Goal: Transaction & Acquisition: Purchase product/service

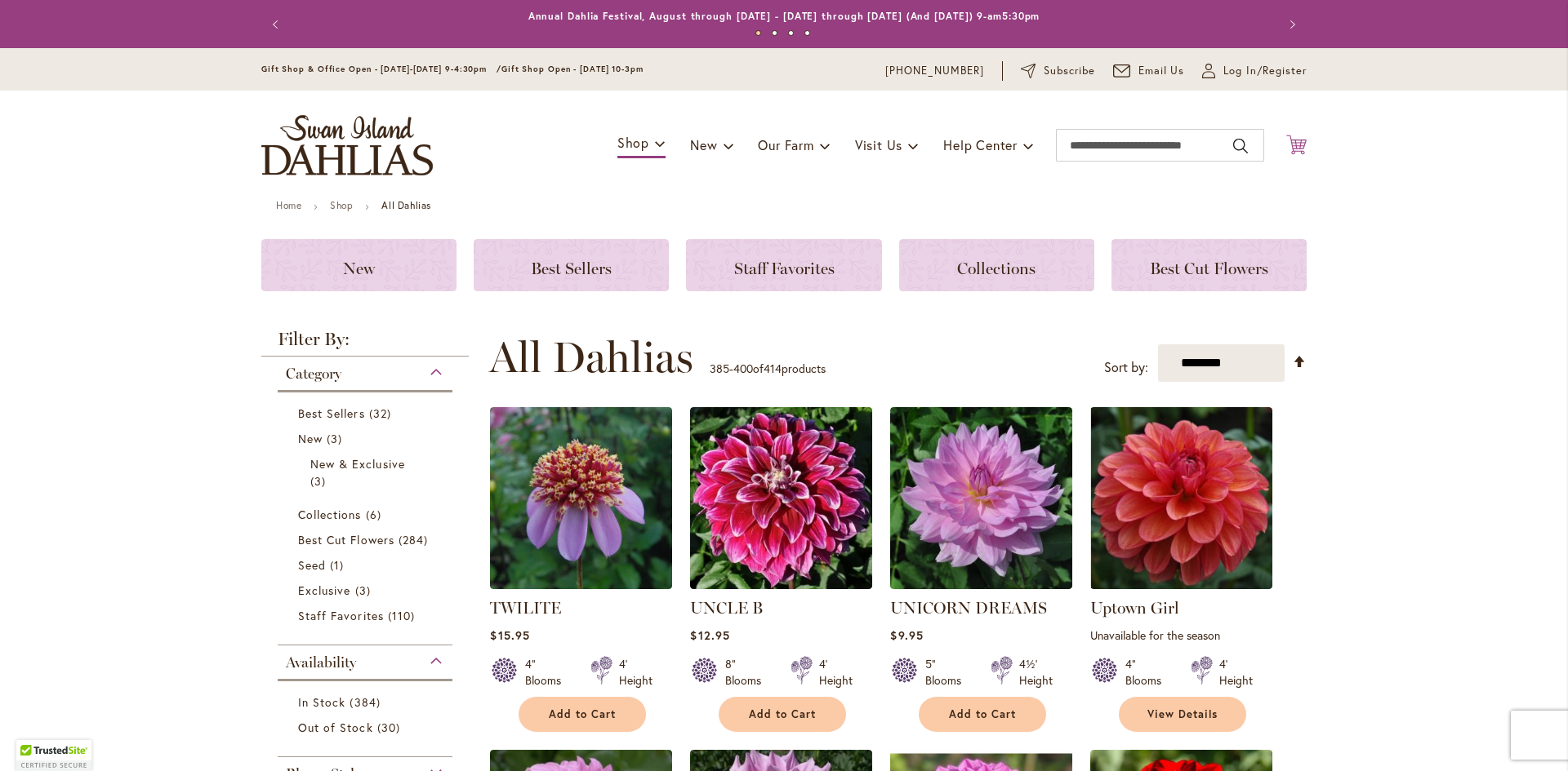
click at [1296, 140] on icon "Cart .cls-1 { fill: #231f20; }" at bounding box center [1296, 145] width 21 height 21
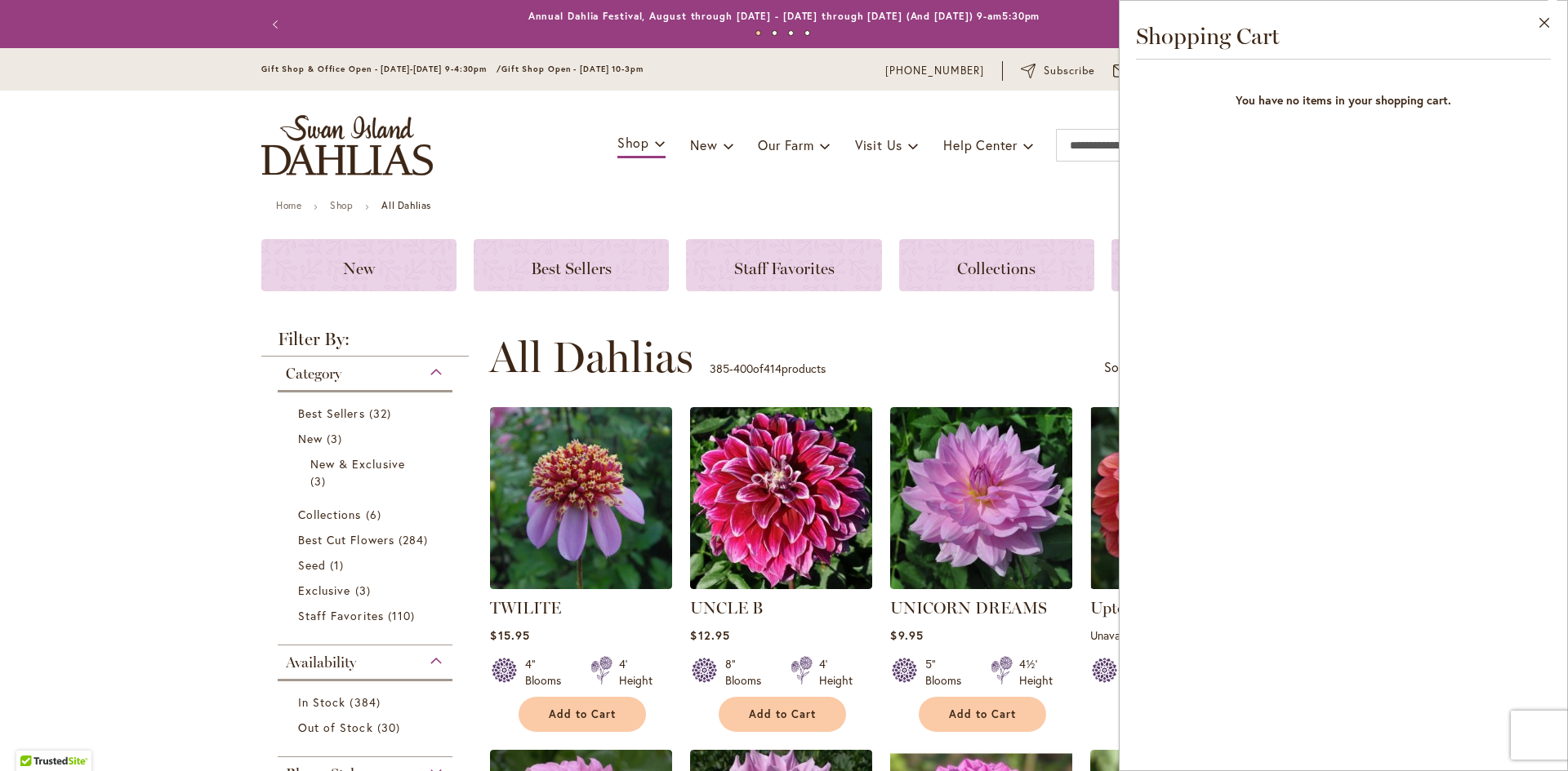
click at [920, 191] on div "Toggle Nav Shop Dahlia Tubers Collections Fresh Cut Dahlias Gardening Supplies …" at bounding box center [784, 145] width 1078 height 109
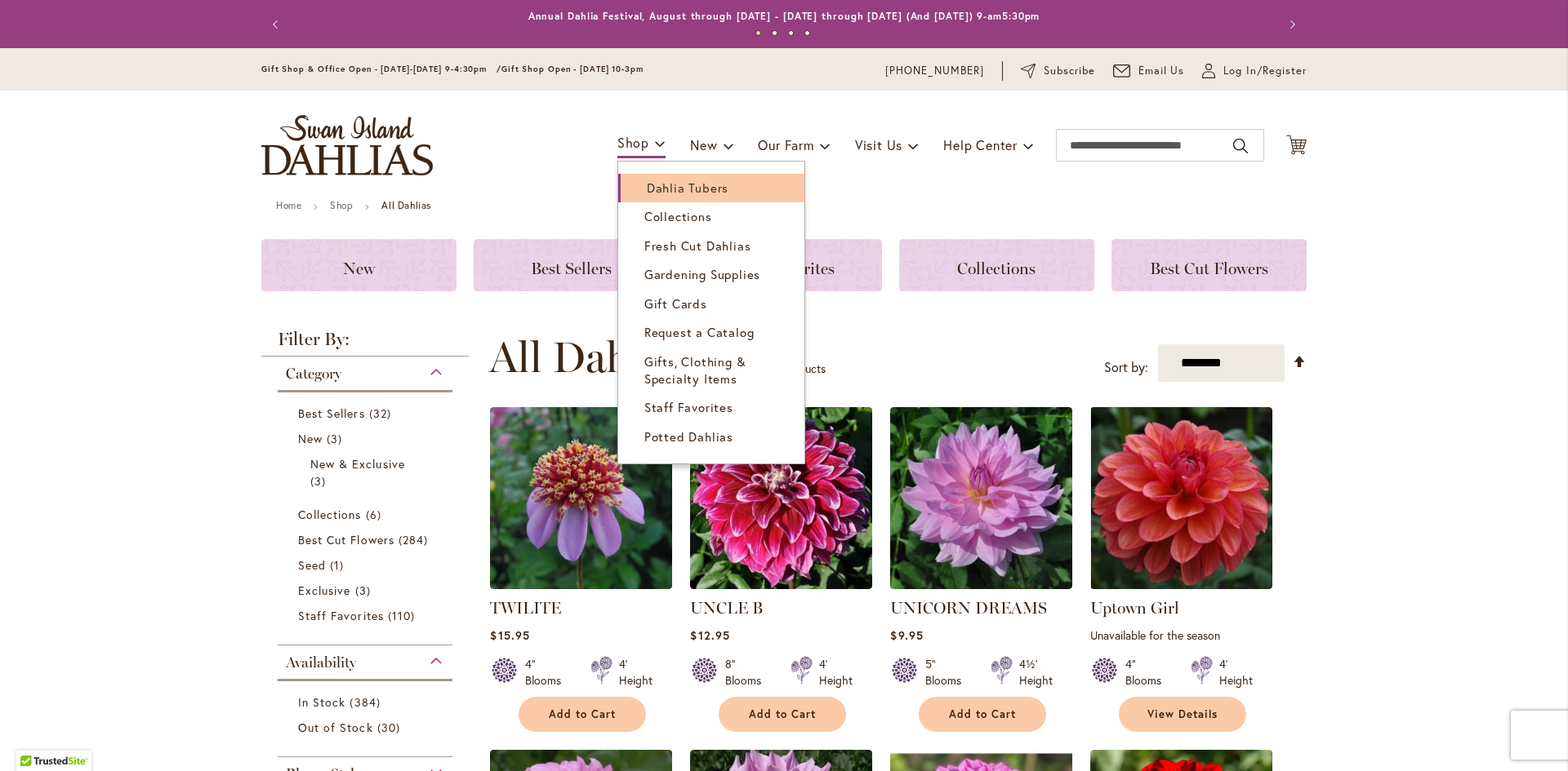
click at [675, 188] on span "Dahlia Tubers" at bounding box center [687, 188] width 81 height 16
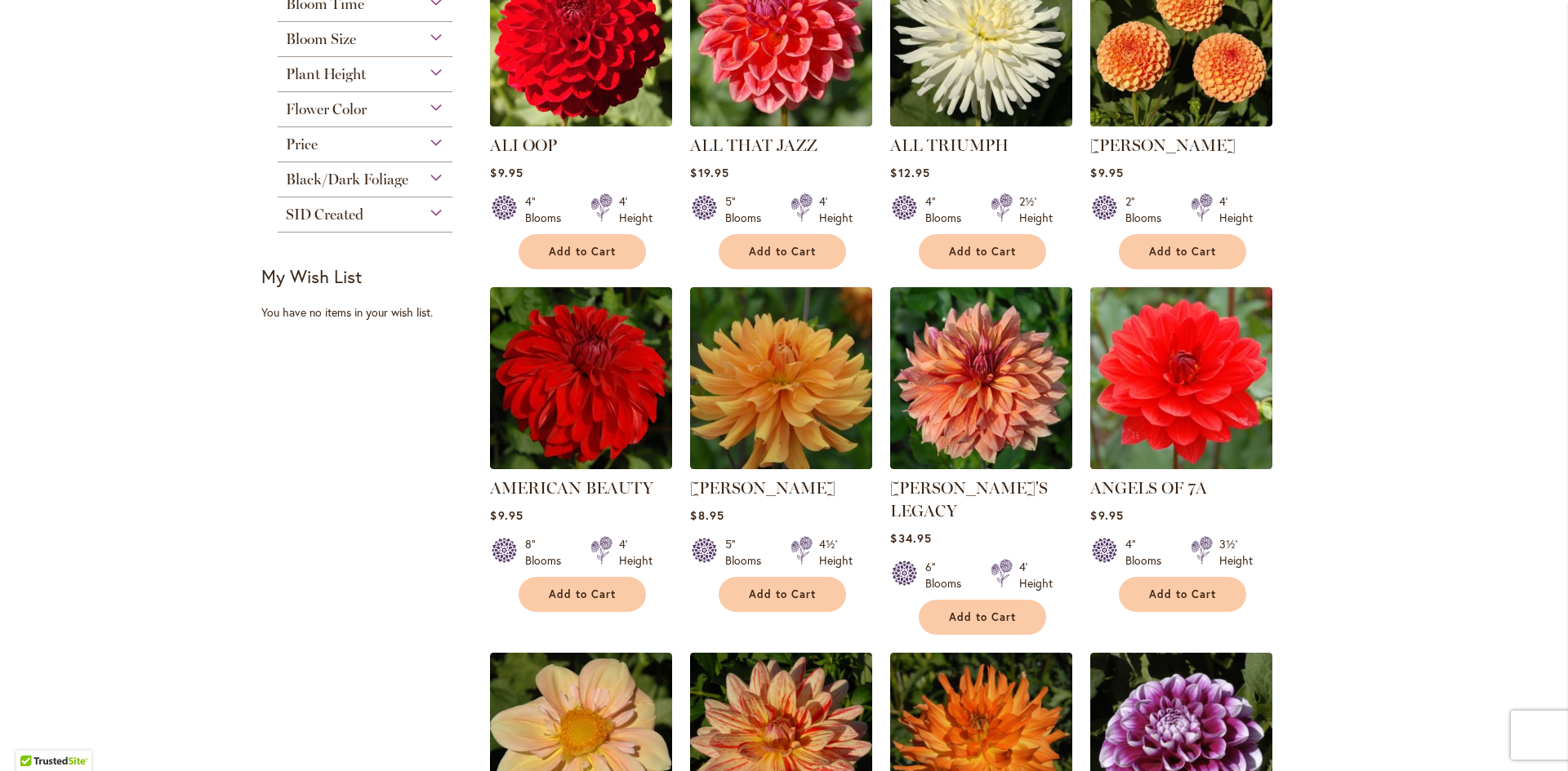
scroll to position [898, 0]
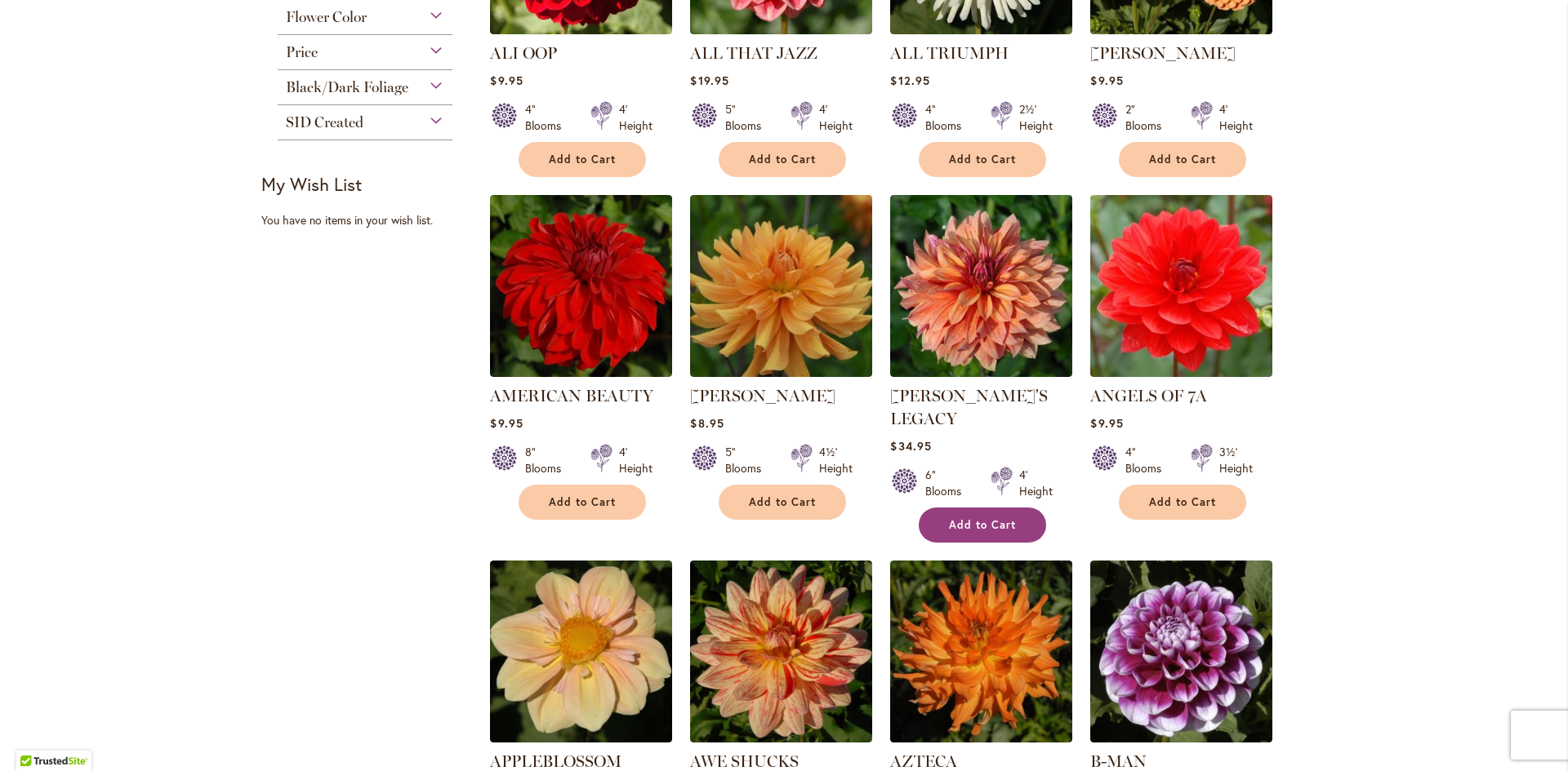
click at [983, 518] on span "Add to Cart" at bounding box center [982, 525] width 67 height 14
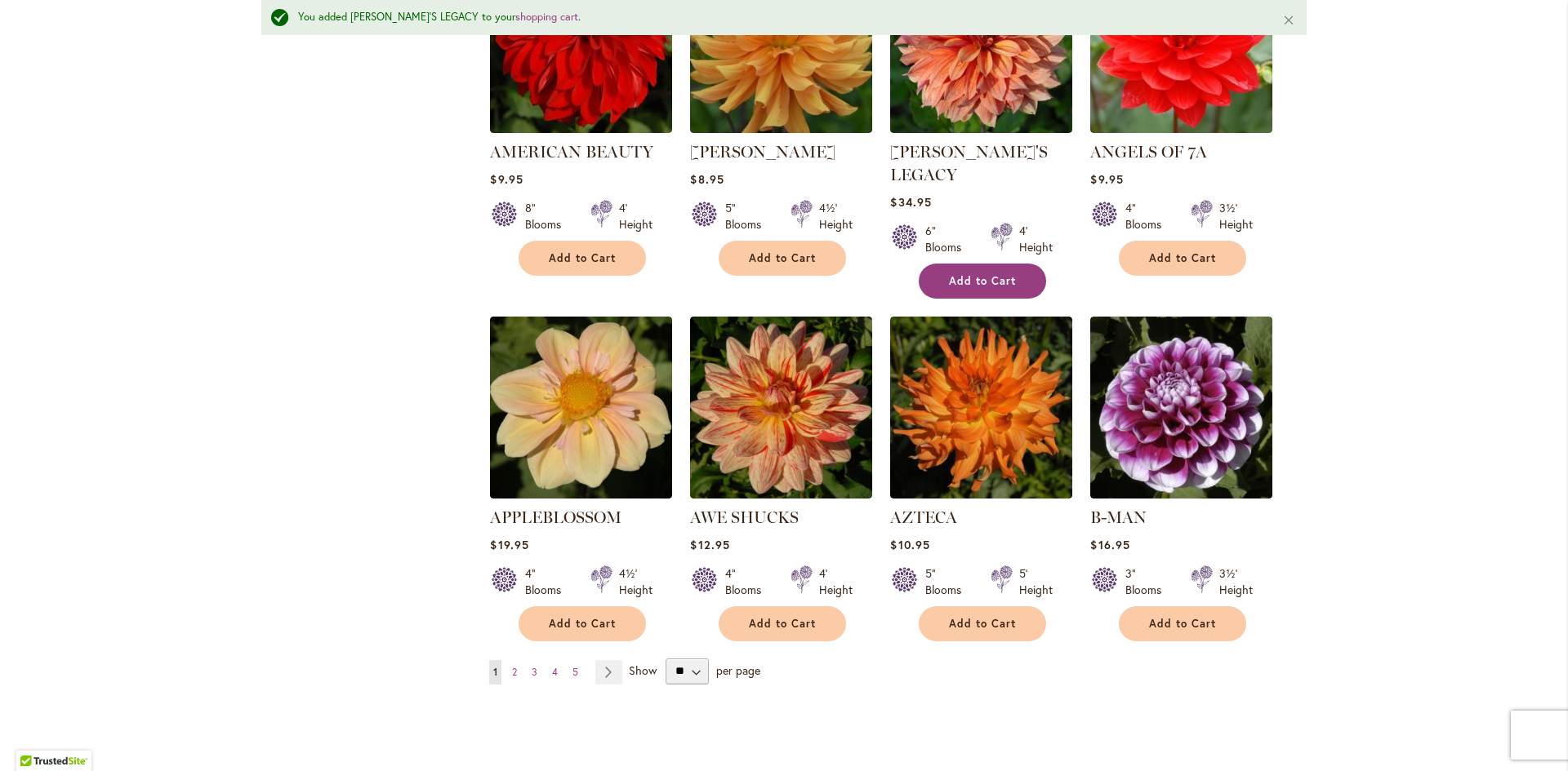
scroll to position [1186, 0]
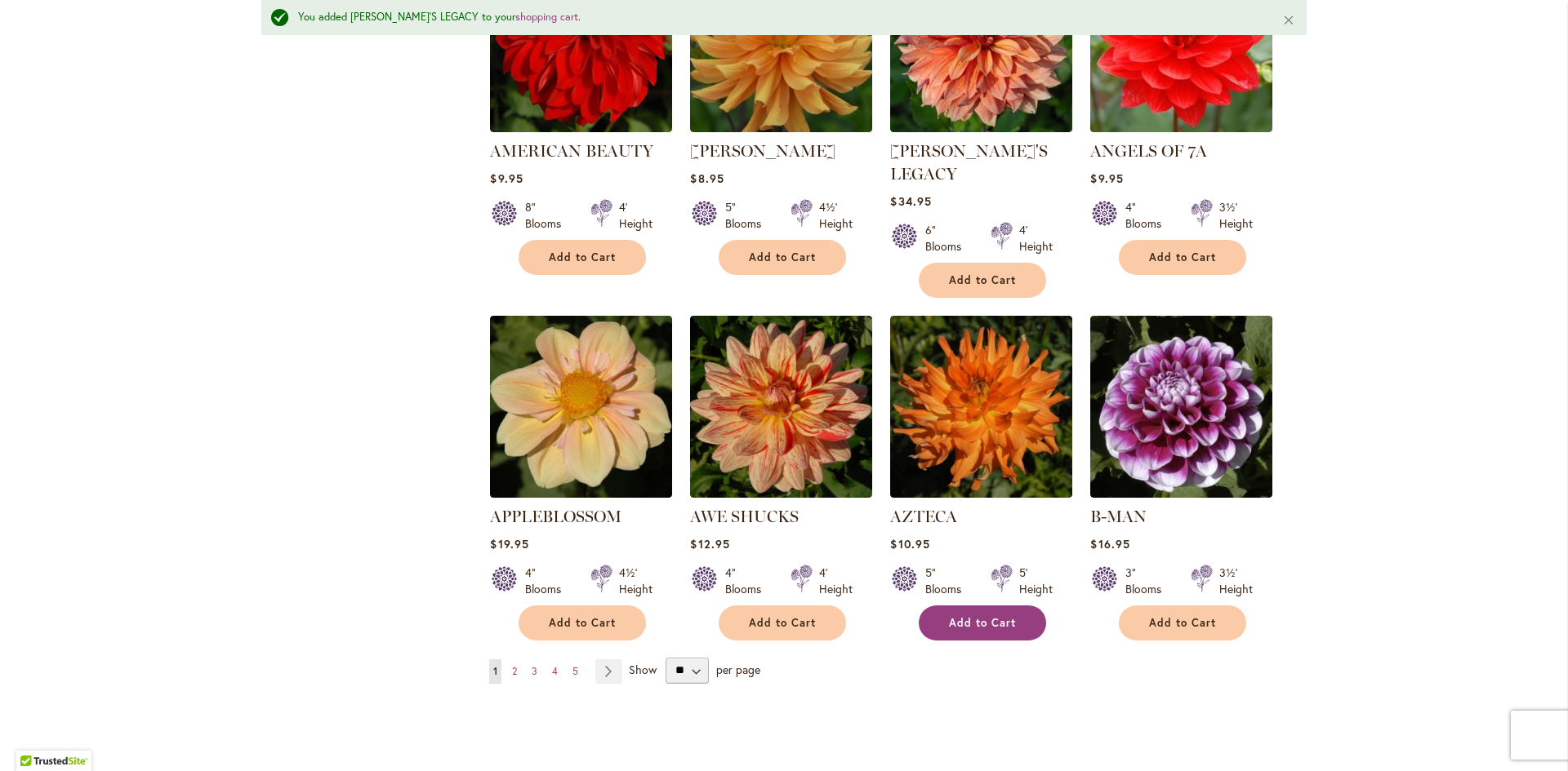
click at [980, 616] on span "Add to Cart" at bounding box center [982, 624] width 67 height 14
click at [596, 659] on link "Page Next" at bounding box center [609, 671] width 27 height 24
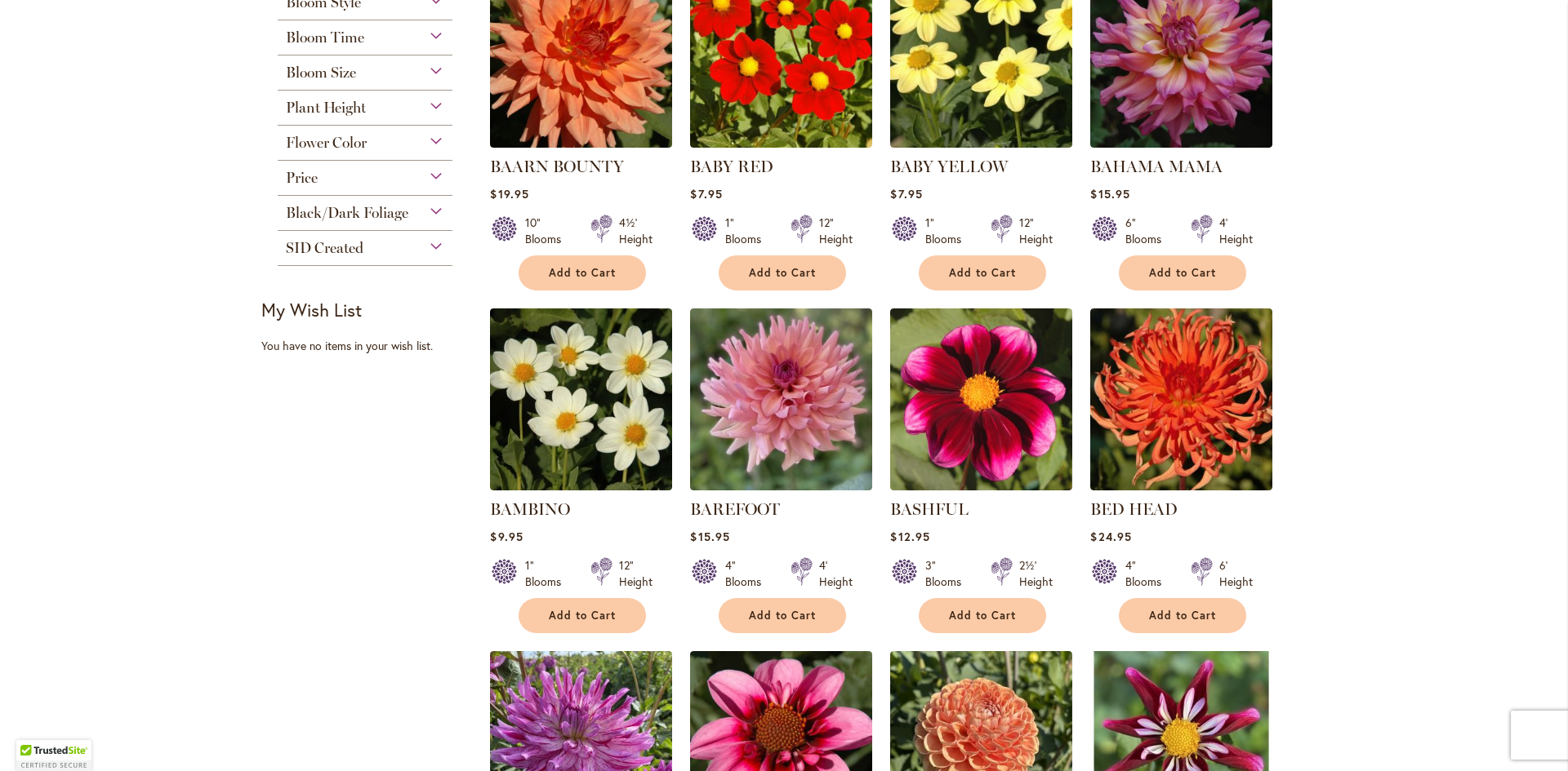
scroll to position [571, 0]
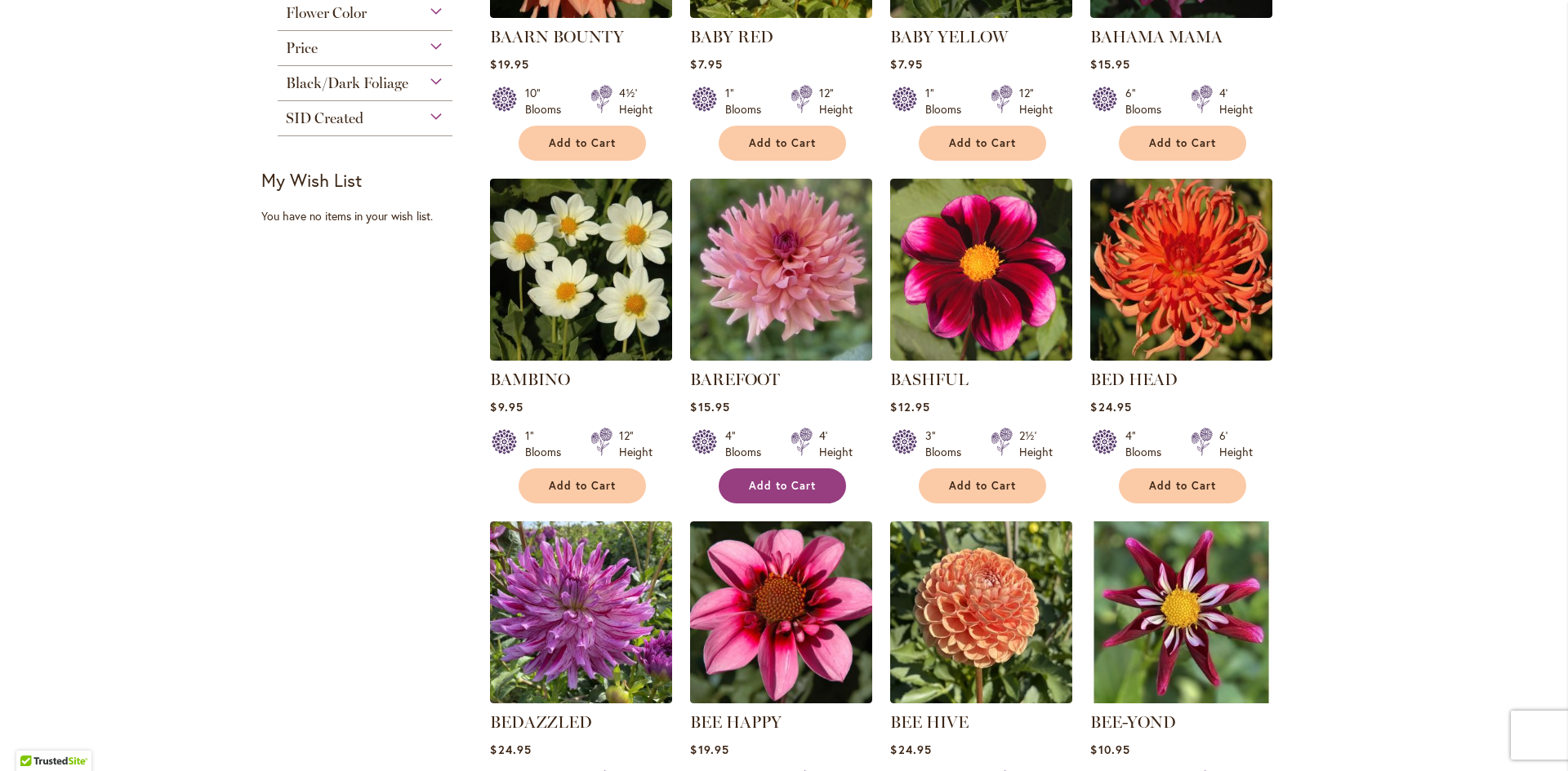
click at [770, 479] on span "Add to Cart" at bounding box center [782, 486] width 67 height 14
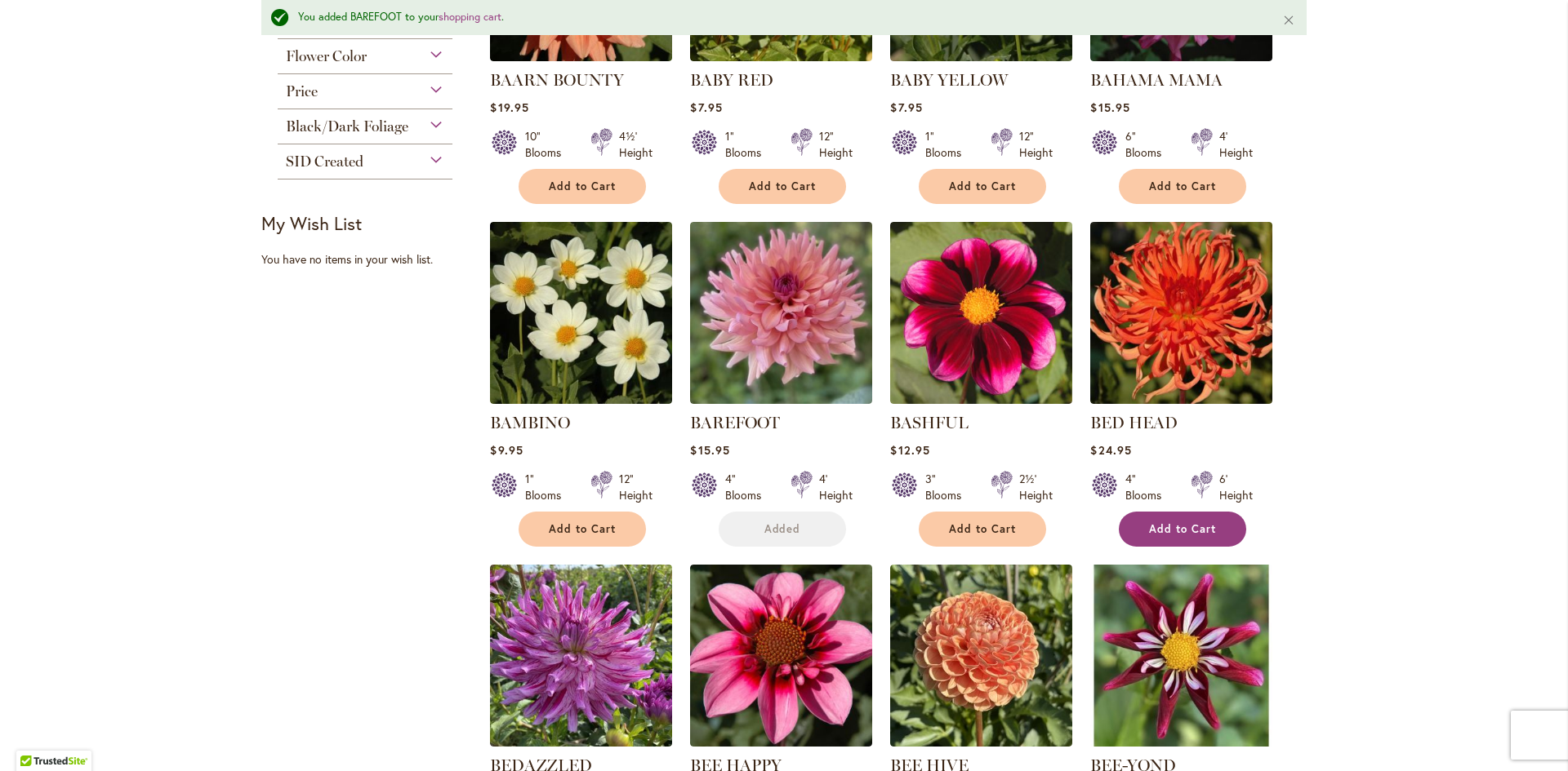
scroll to position [615, 0]
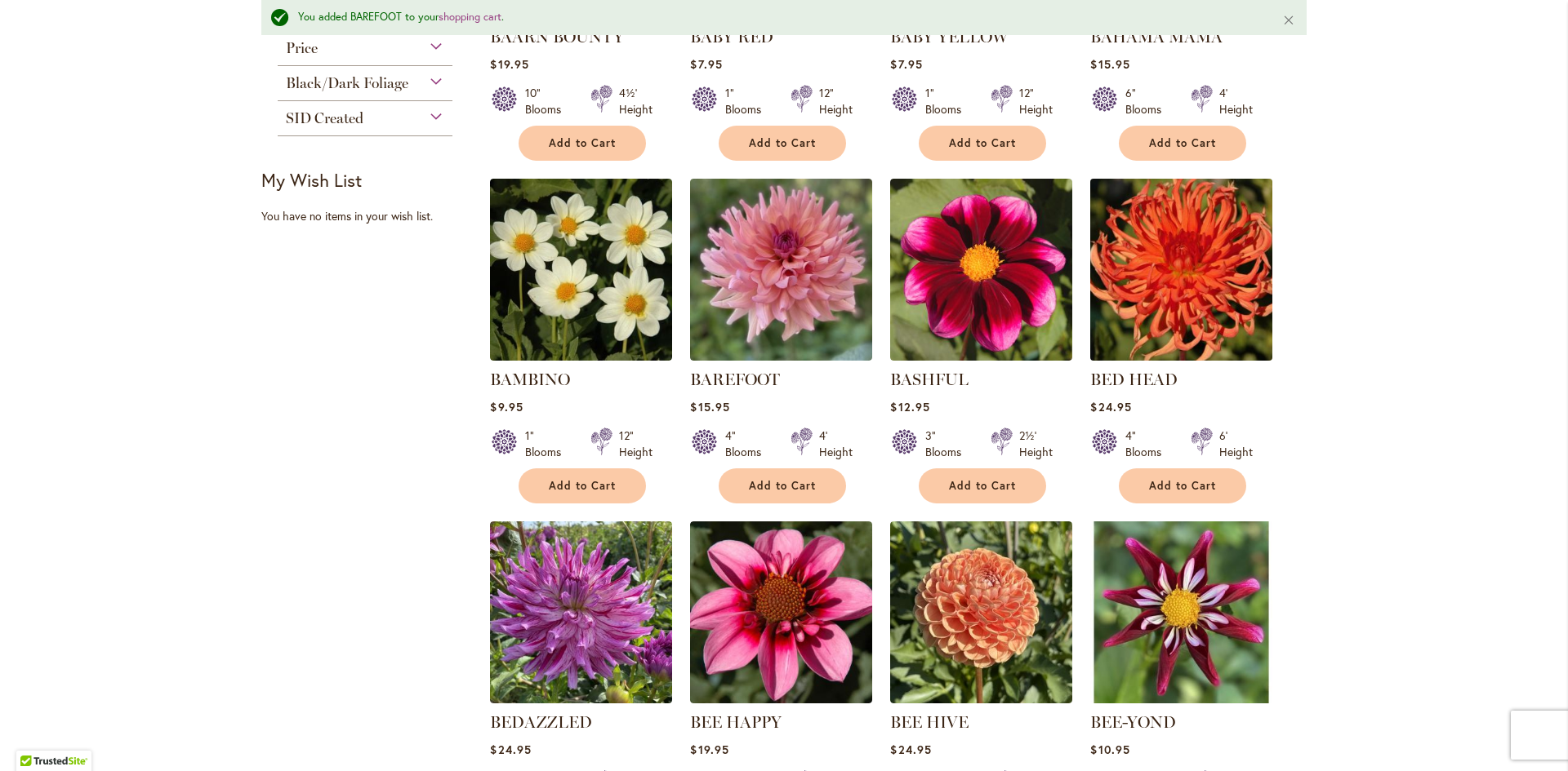
click at [1170, 290] on img at bounding box center [1182, 270] width 191 height 191
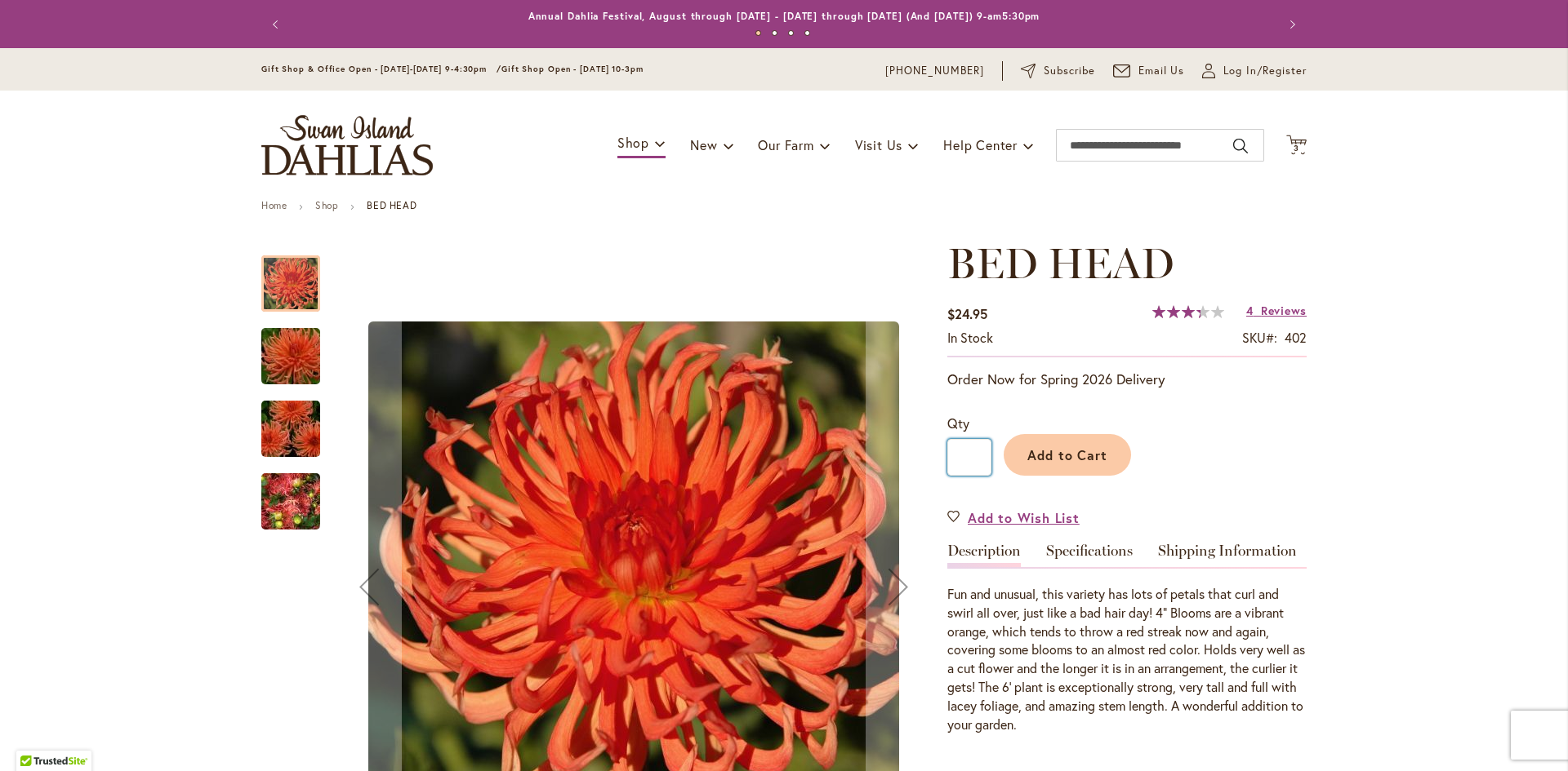
click at [980, 448] on input "*" at bounding box center [969, 457] width 44 height 37
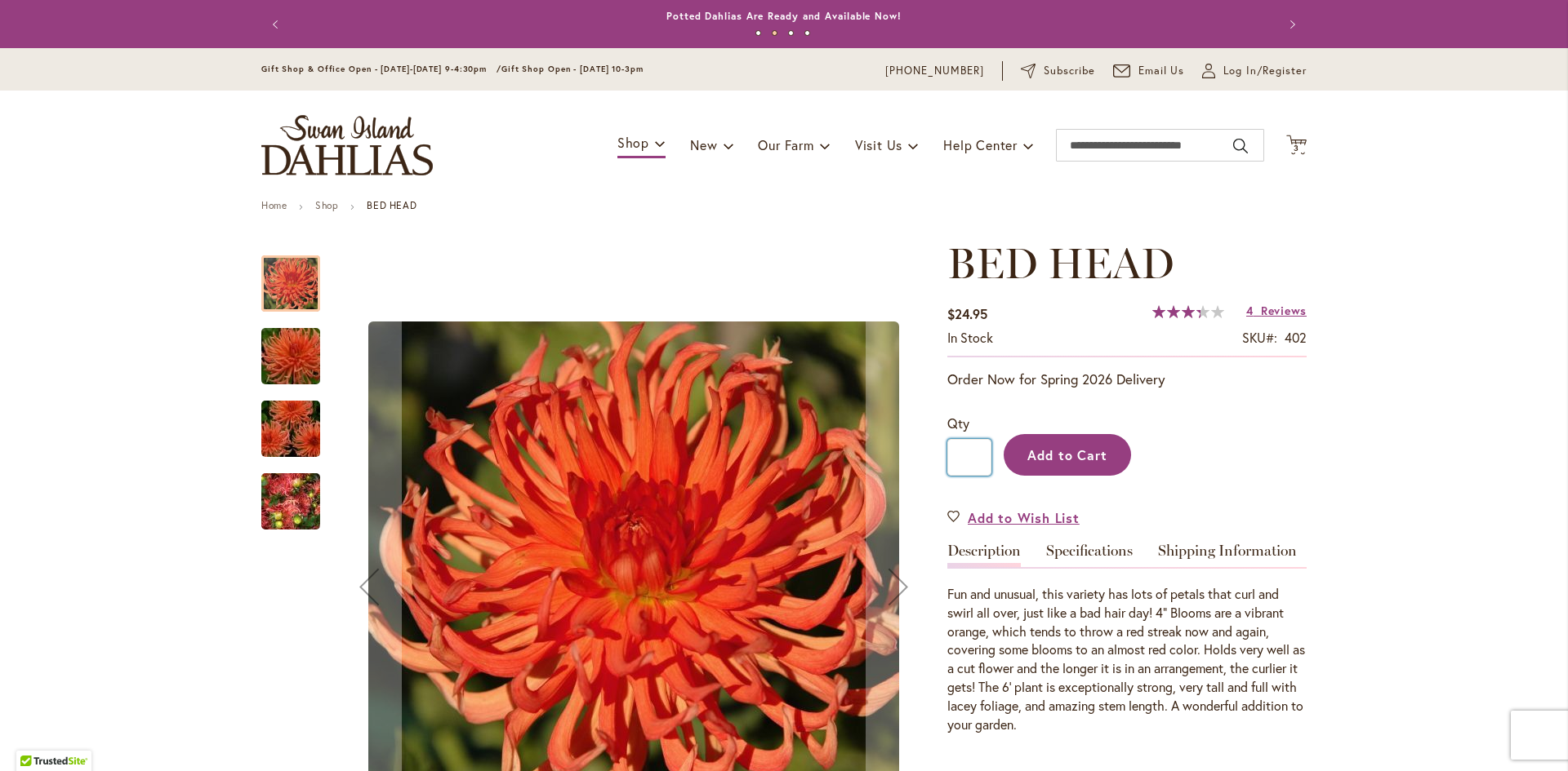
type input "*"
click at [1076, 456] on span "Add to Cart" at bounding box center [1067, 455] width 80 height 17
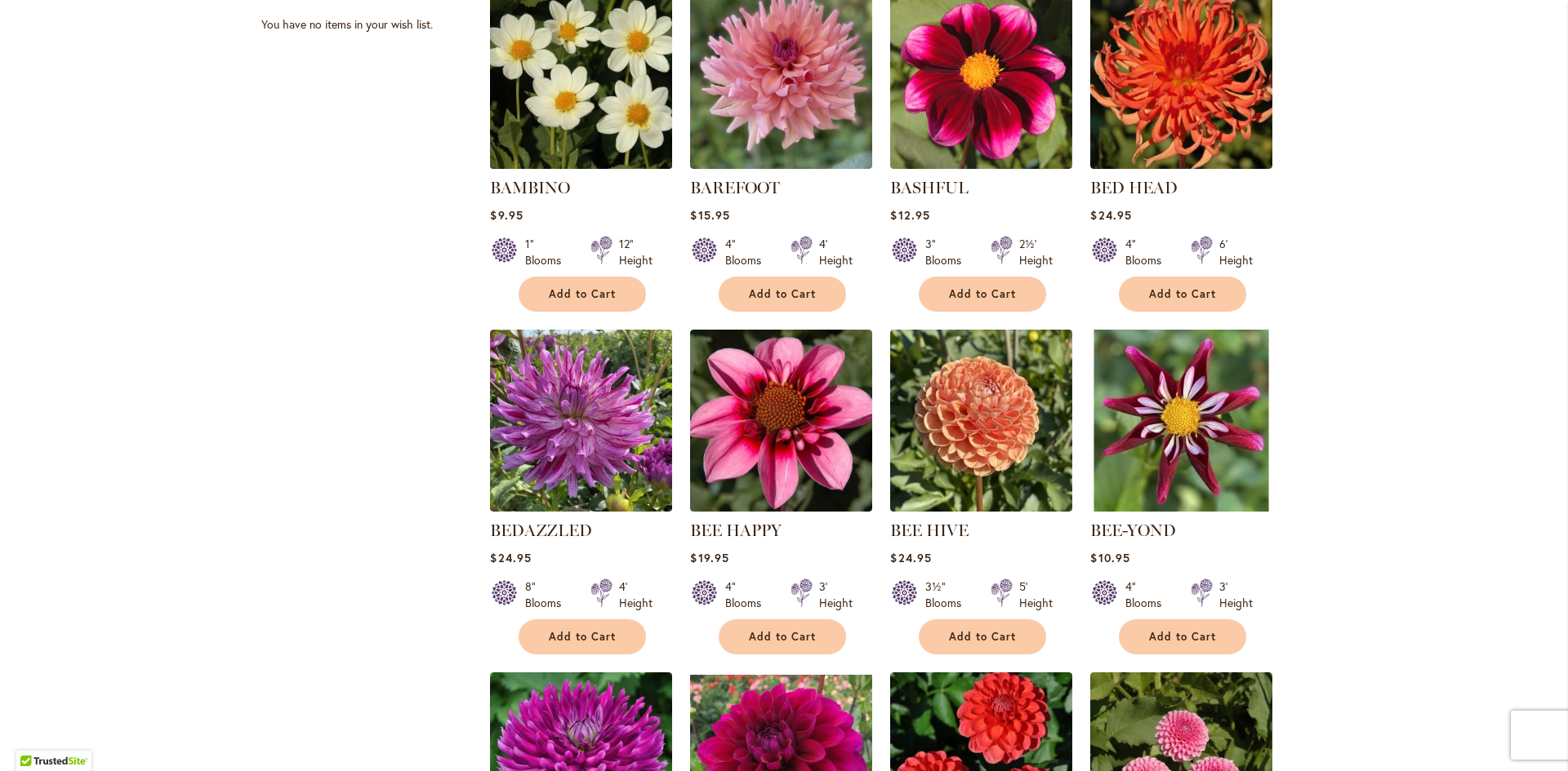
scroll to position [816, 0]
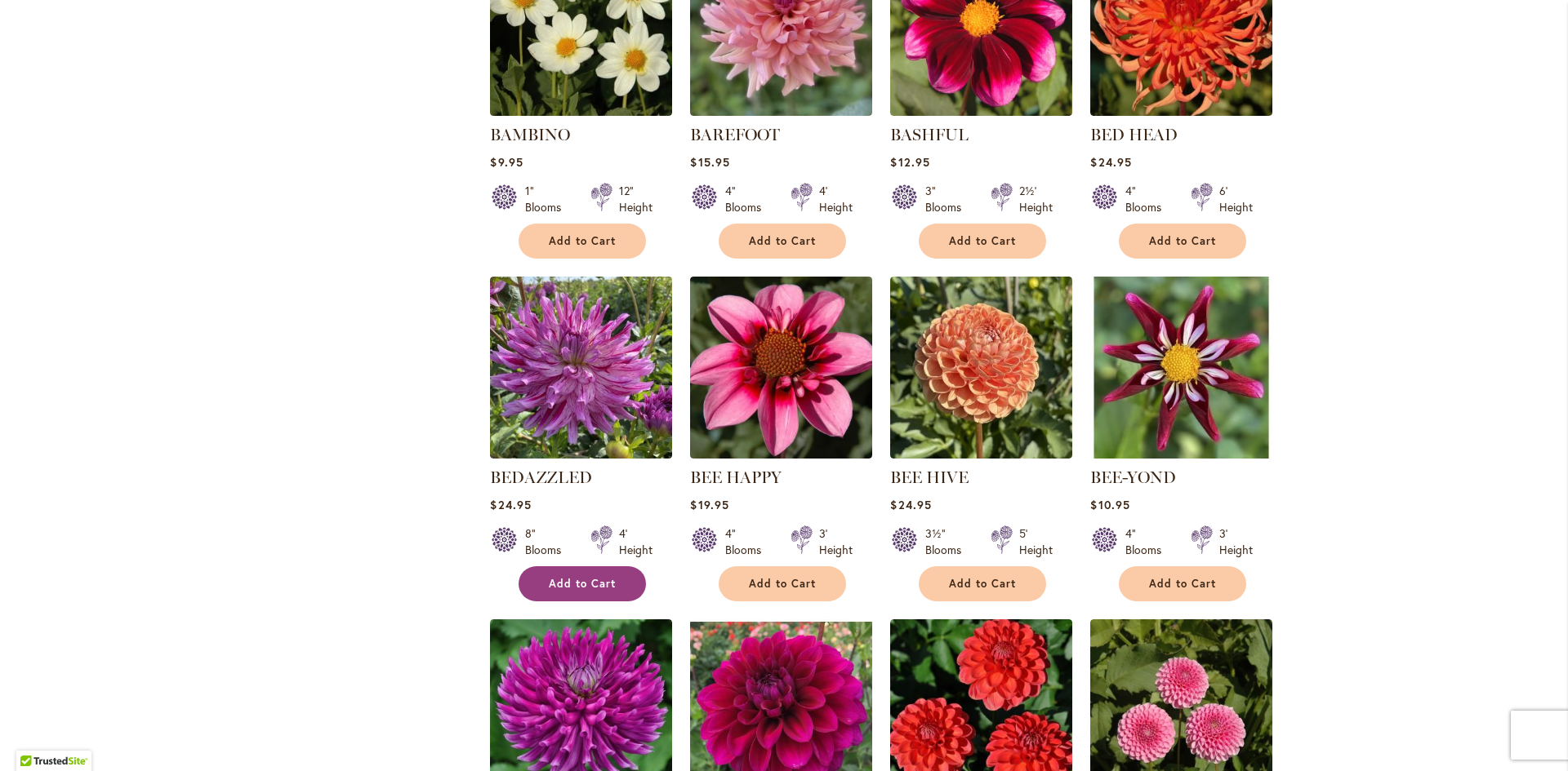
click at [563, 580] on span "Add to Cart" at bounding box center [582, 584] width 67 height 14
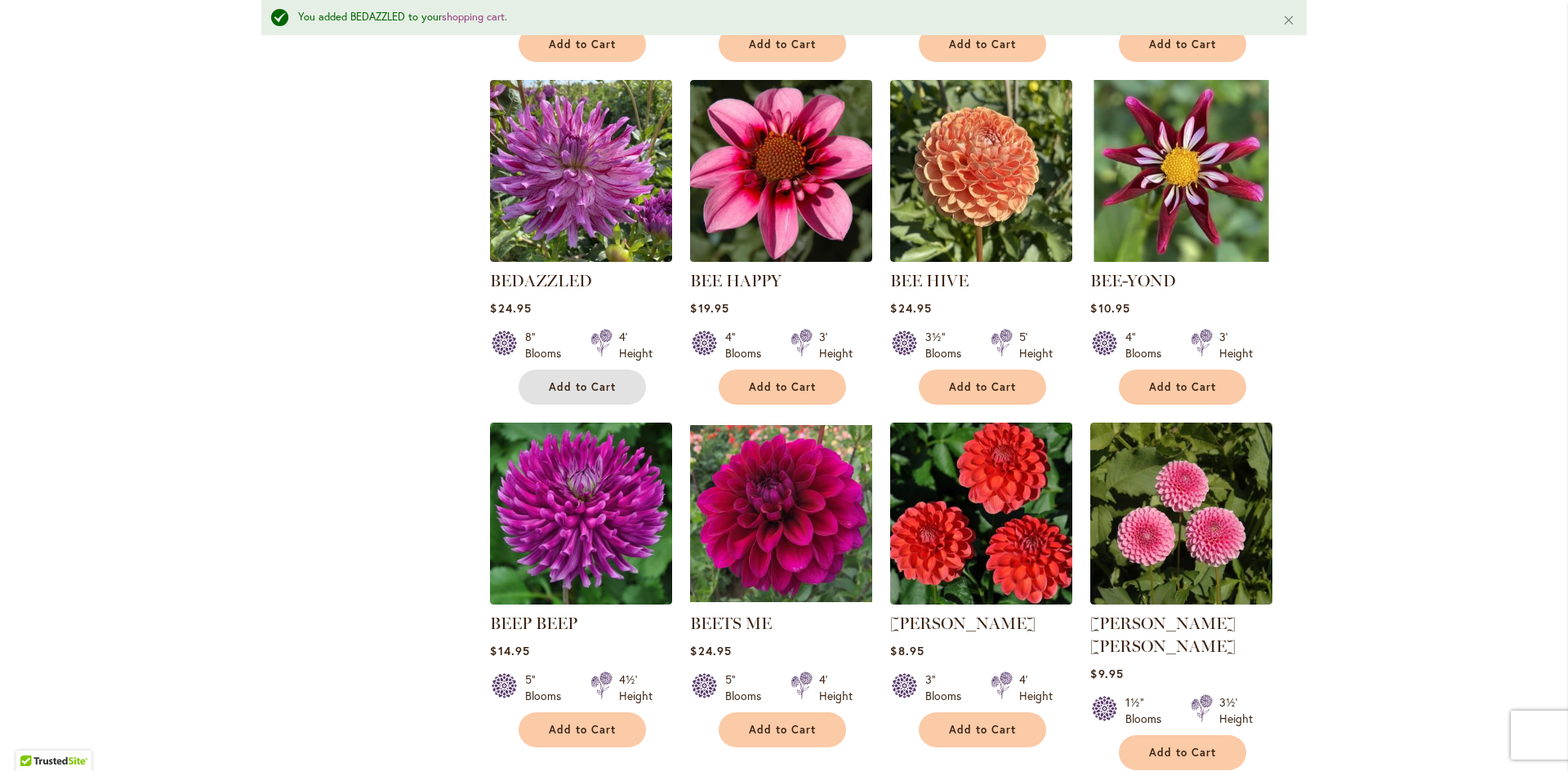
scroll to position [1060, 0]
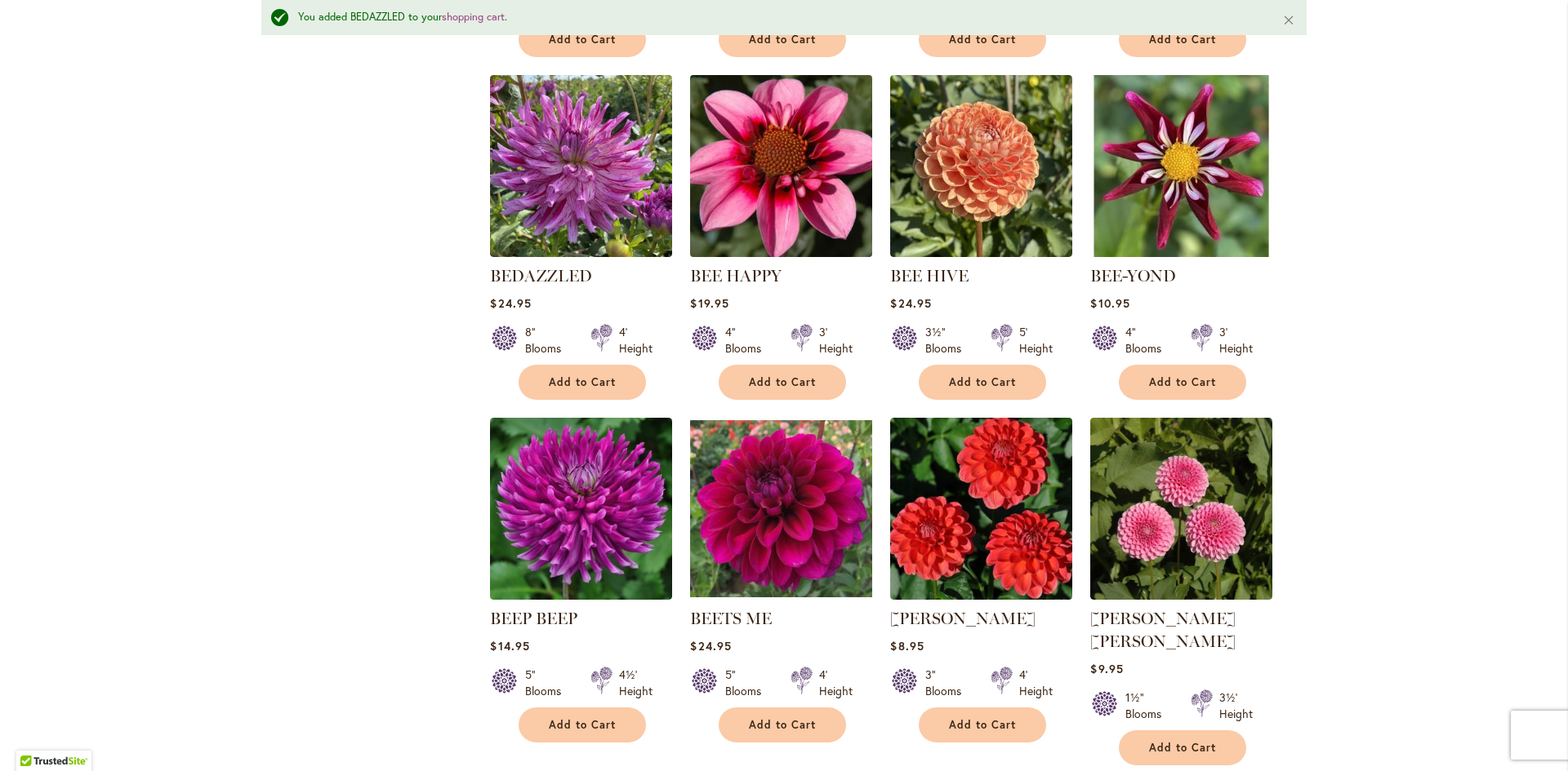
click at [769, 208] on img at bounding box center [781, 166] width 191 height 191
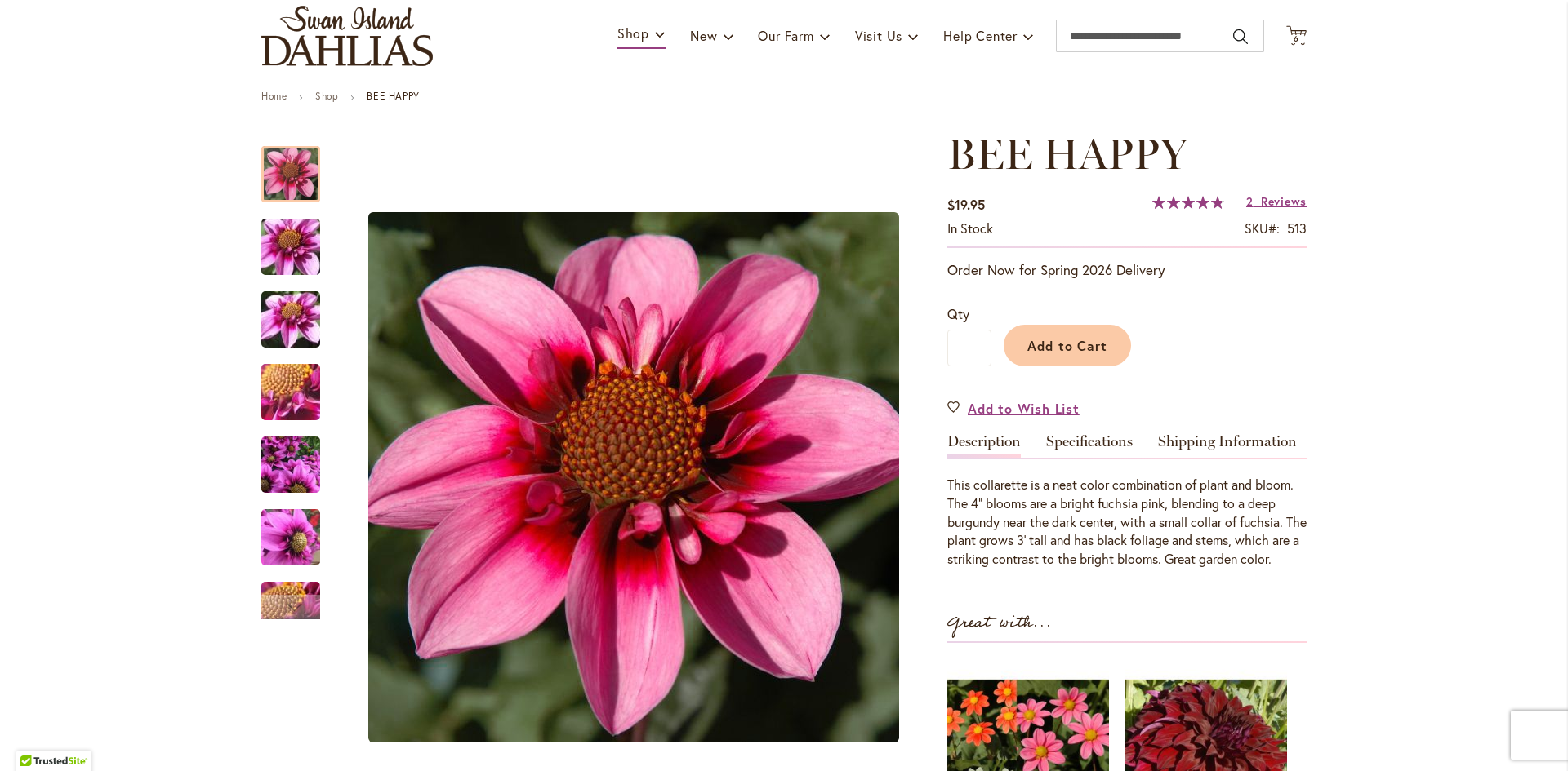
scroll to position [163, 0]
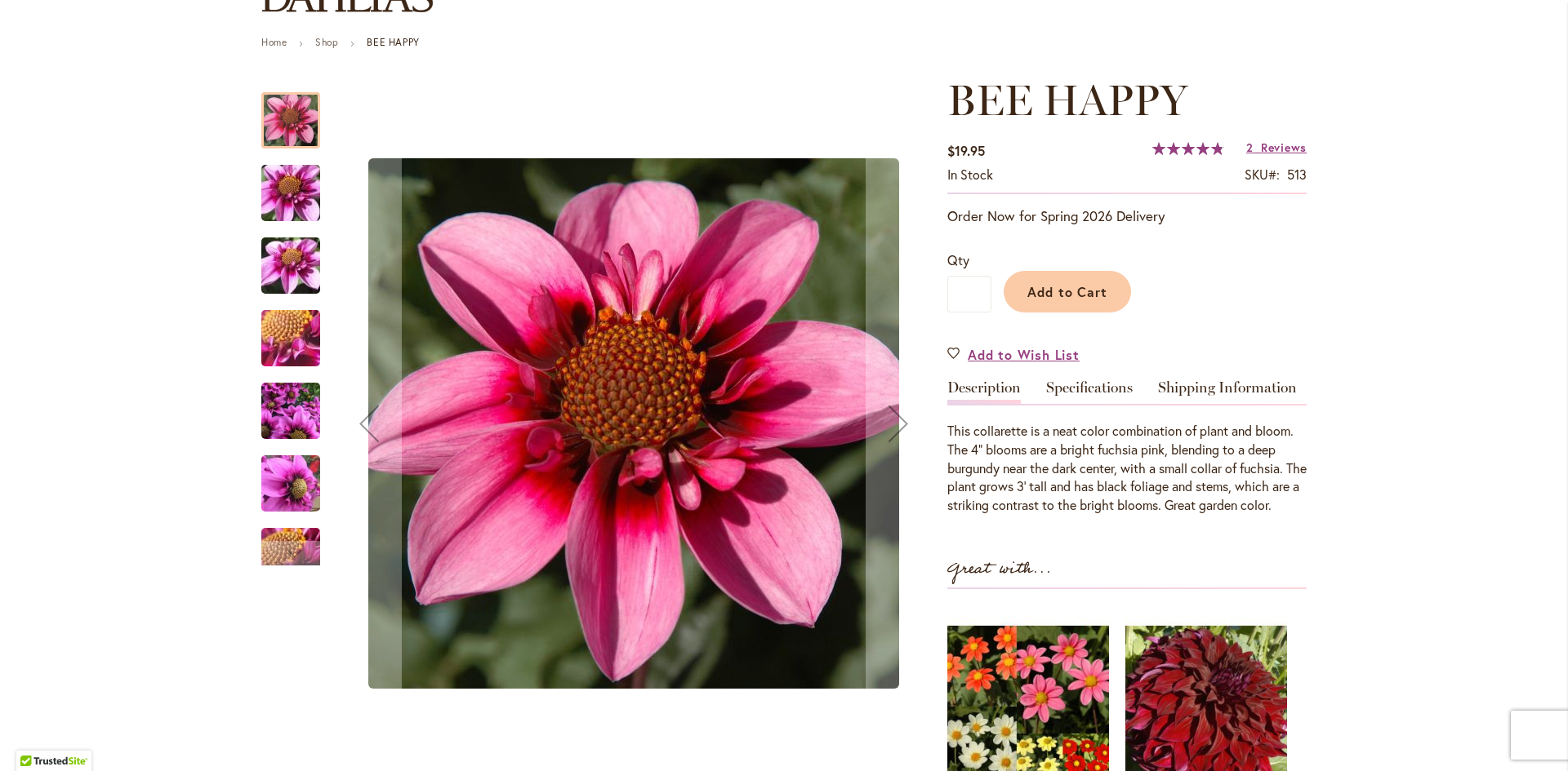
click at [293, 191] on img "BEE HAPPY" at bounding box center [291, 193] width 118 height 88
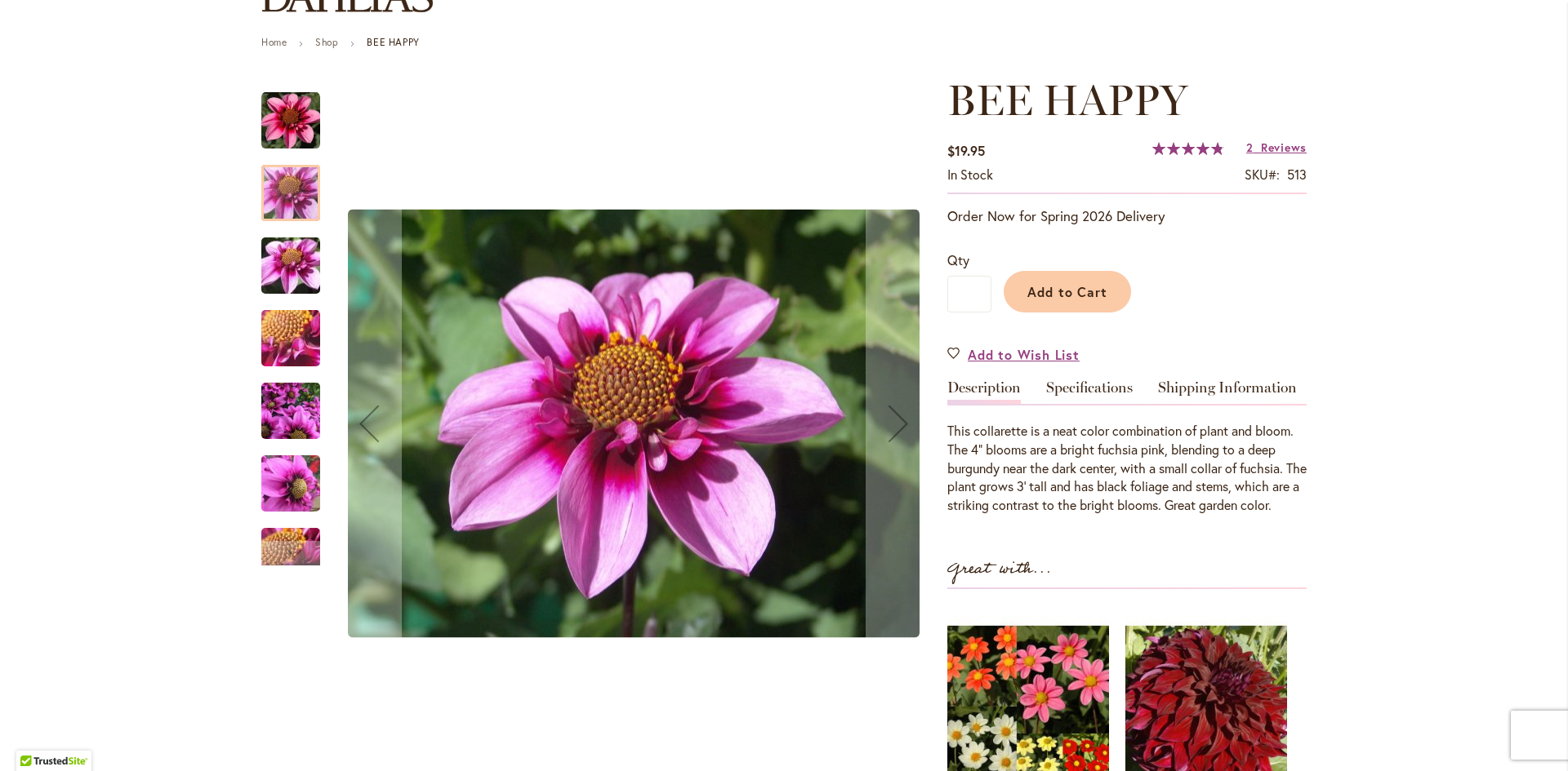
click at [290, 271] on img "BEE HAPPY" at bounding box center [291, 265] width 118 height 88
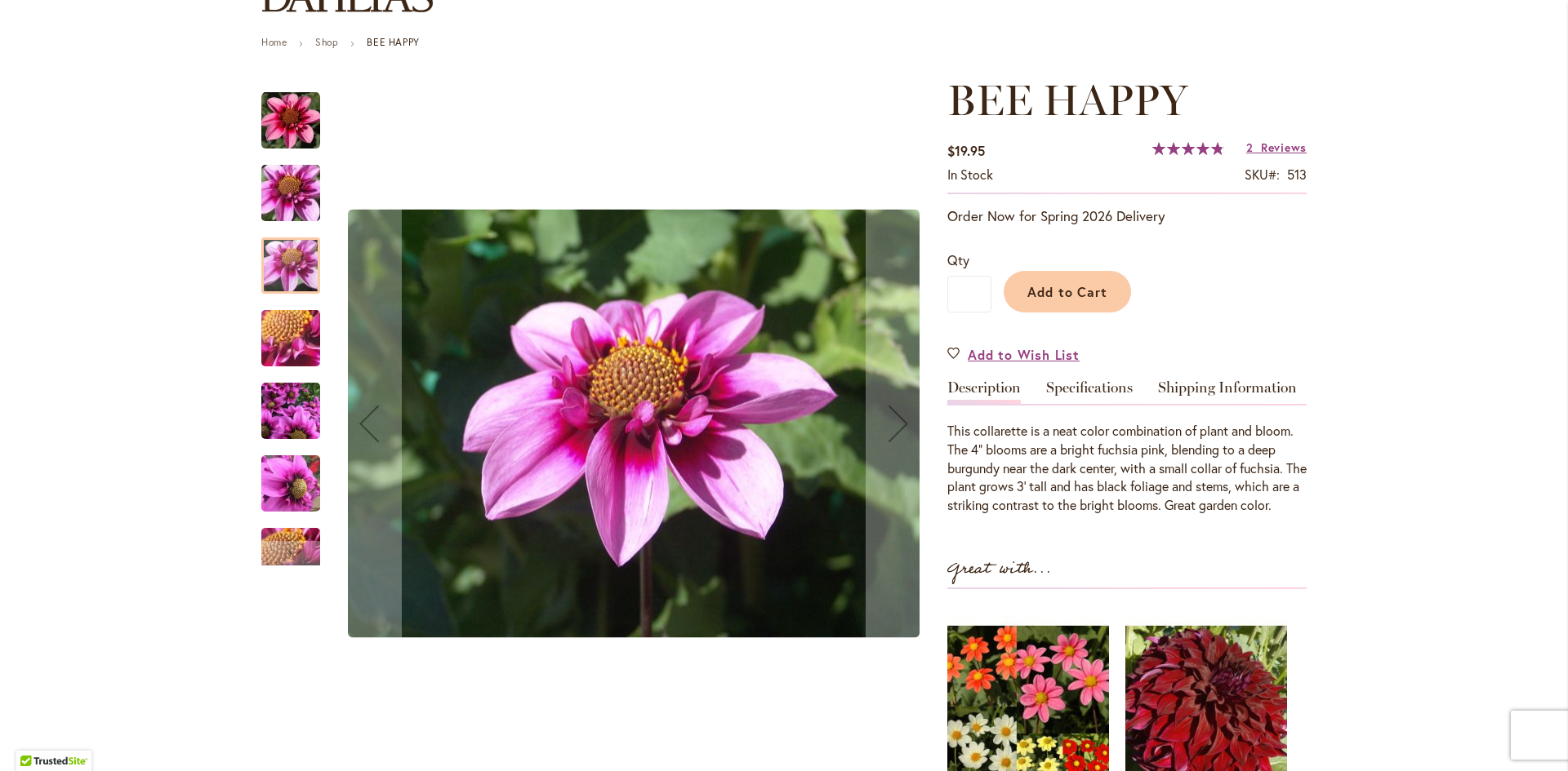
click at [291, 347] on img "BEE HAPPY" at bounding box center [291, 339] width 118 height 88
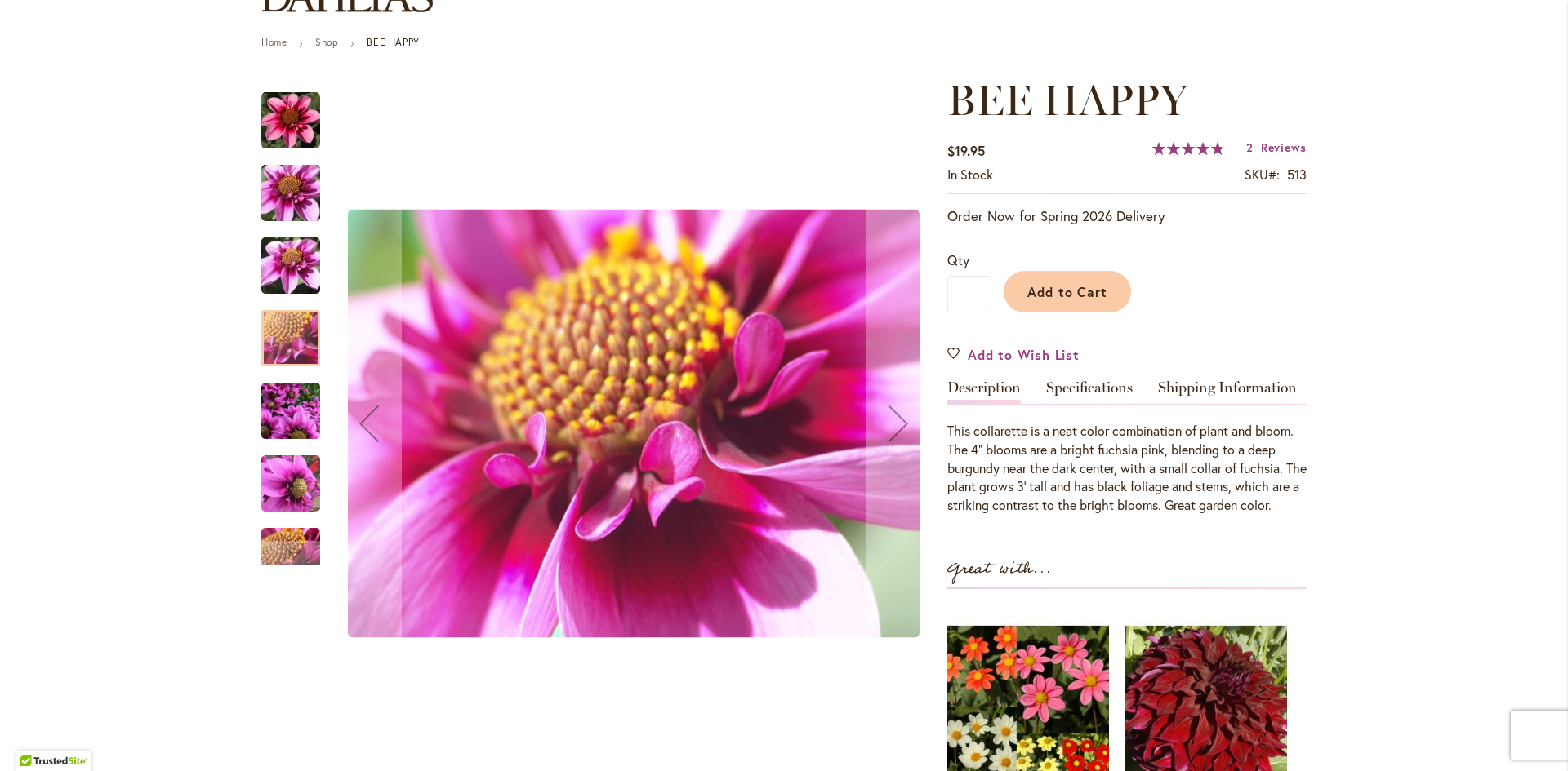
click at [289, 415] on img "BEE HAPPY" at bounding box center [291, 412] width 59 height 79
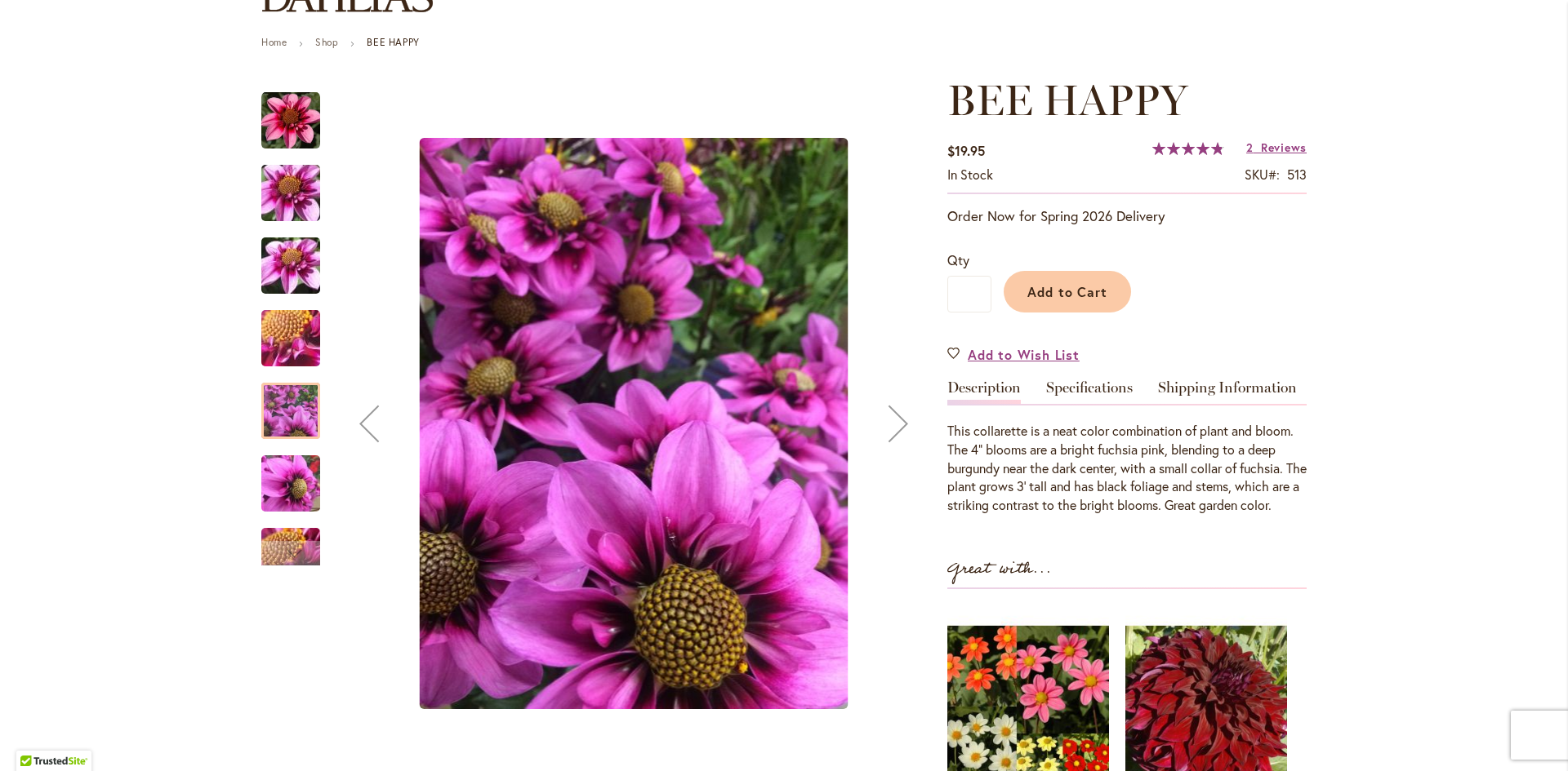
click at [282, 485] on img "BEE HAPPY" at bounding box center [291, 484] width 59 height 79
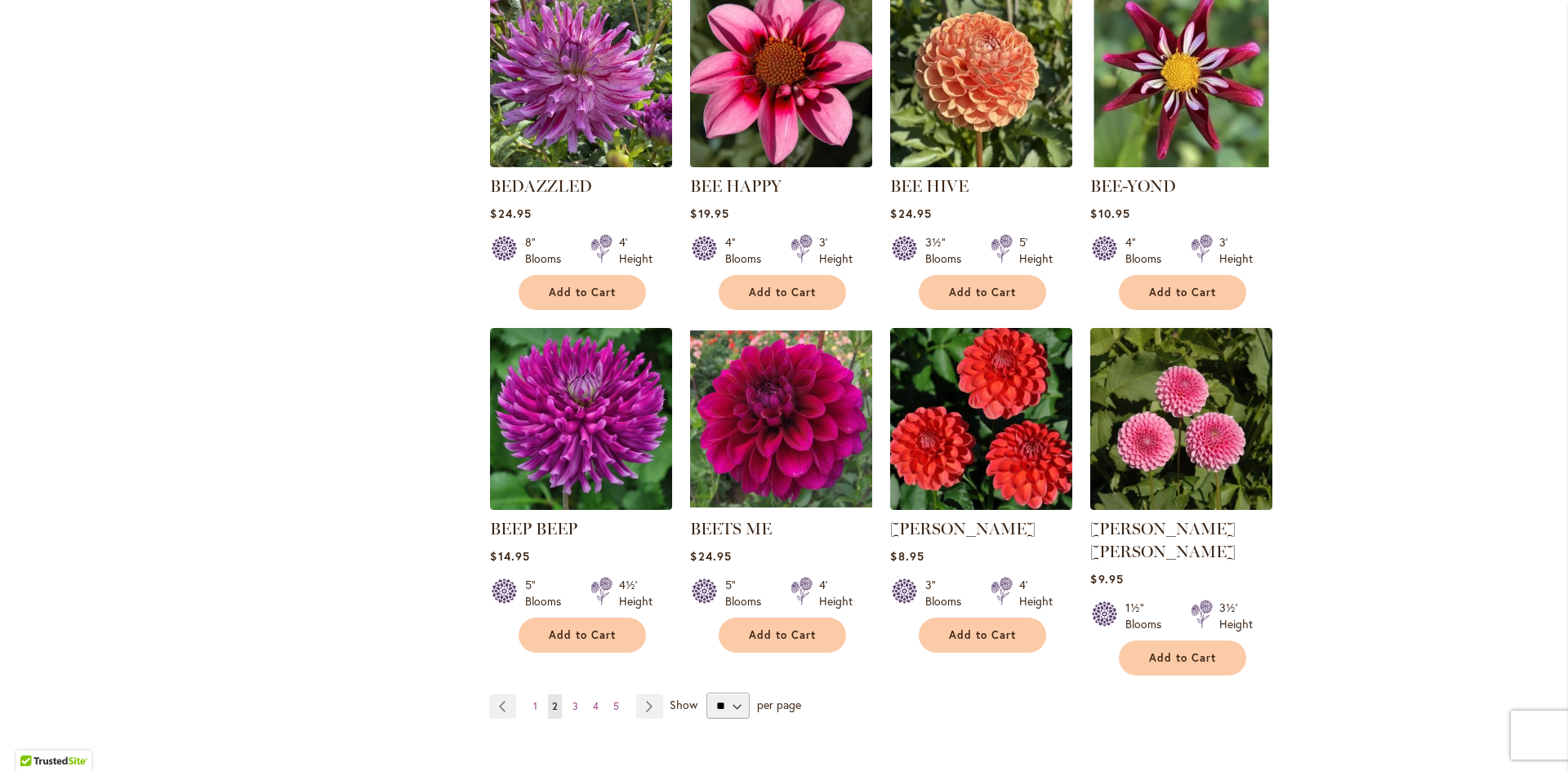
scroll to position [1143, 0]
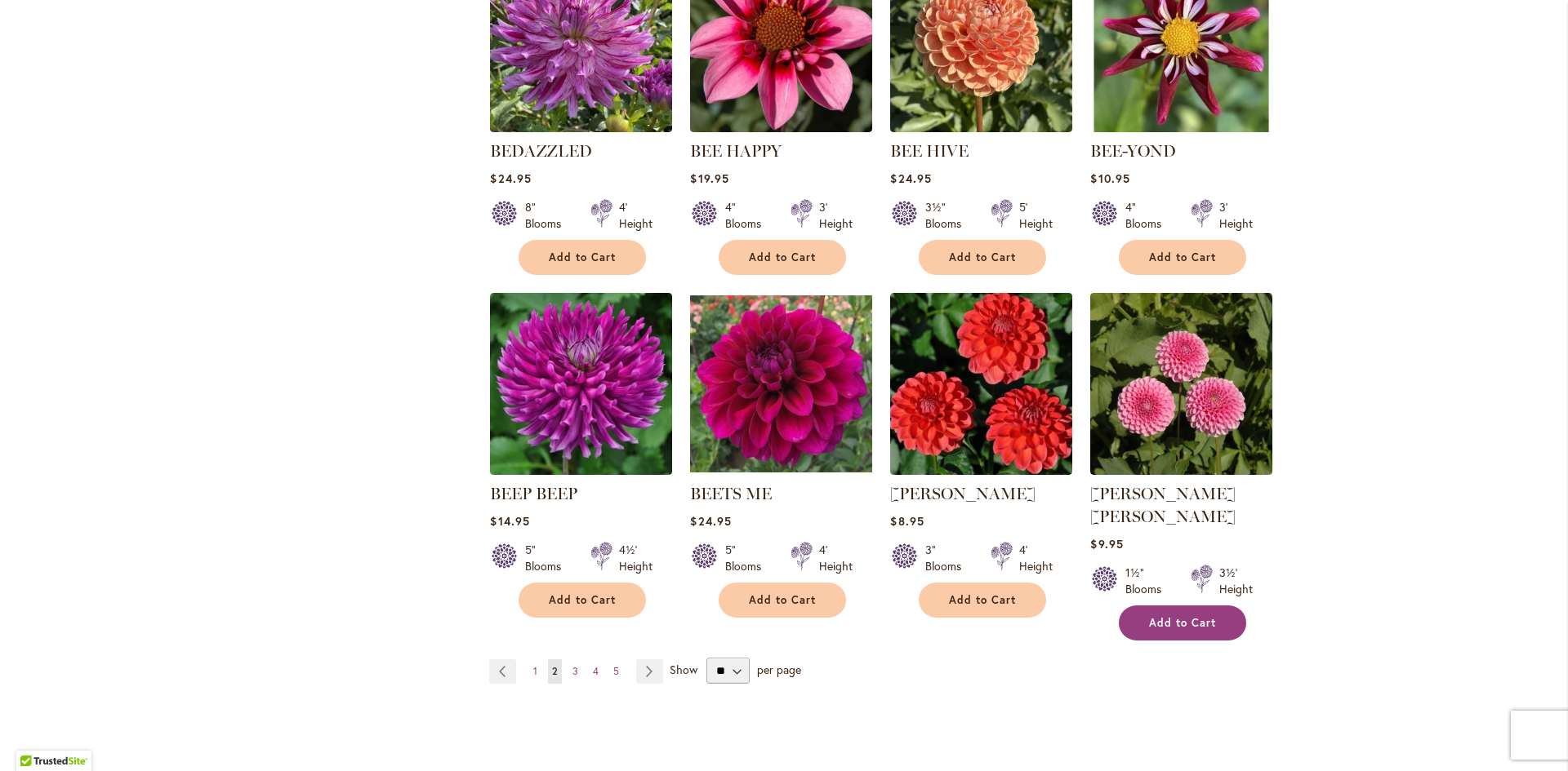
click at [1176, 616] on span "Add to Cart" at bounding box center [1182, 624] width 67 height 14
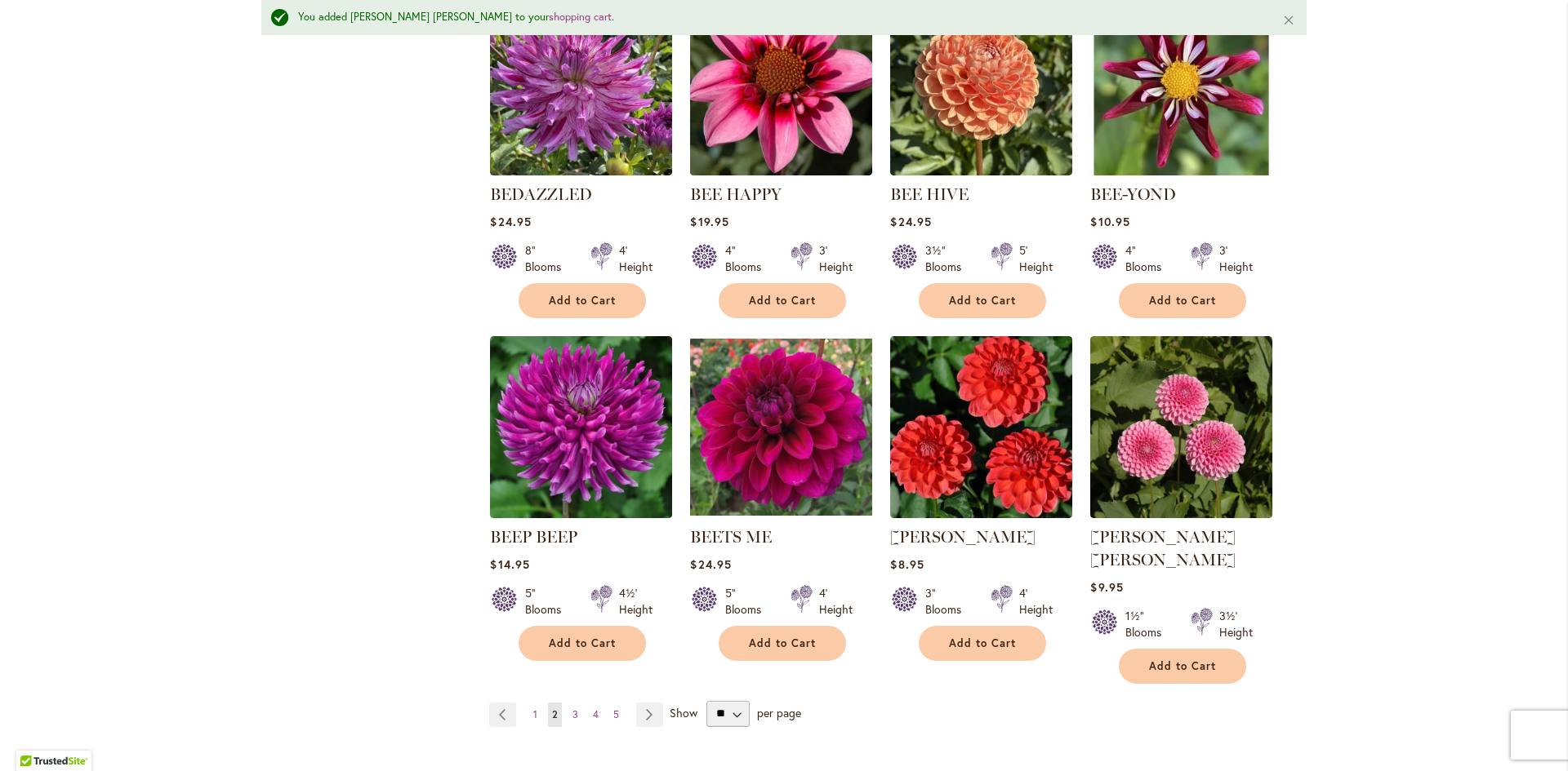
click at [642, 641] on div "Add to Cart" at bounding box center [582, 643] width 181 height 35
click at [637, 702] on link "Page Next" at bounding box center [650, 714] width 27 height 24
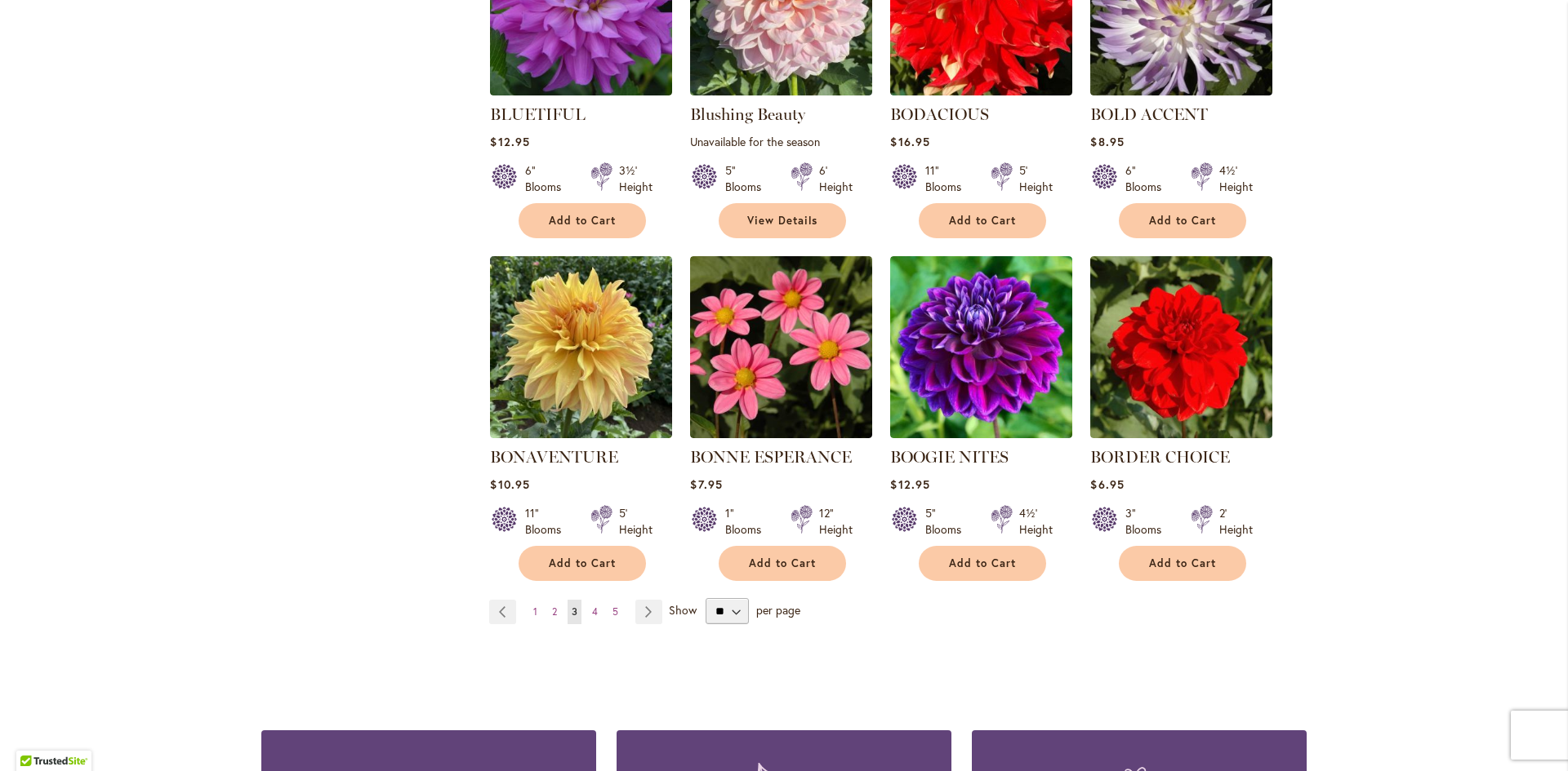
scroll to position [1224, 0]
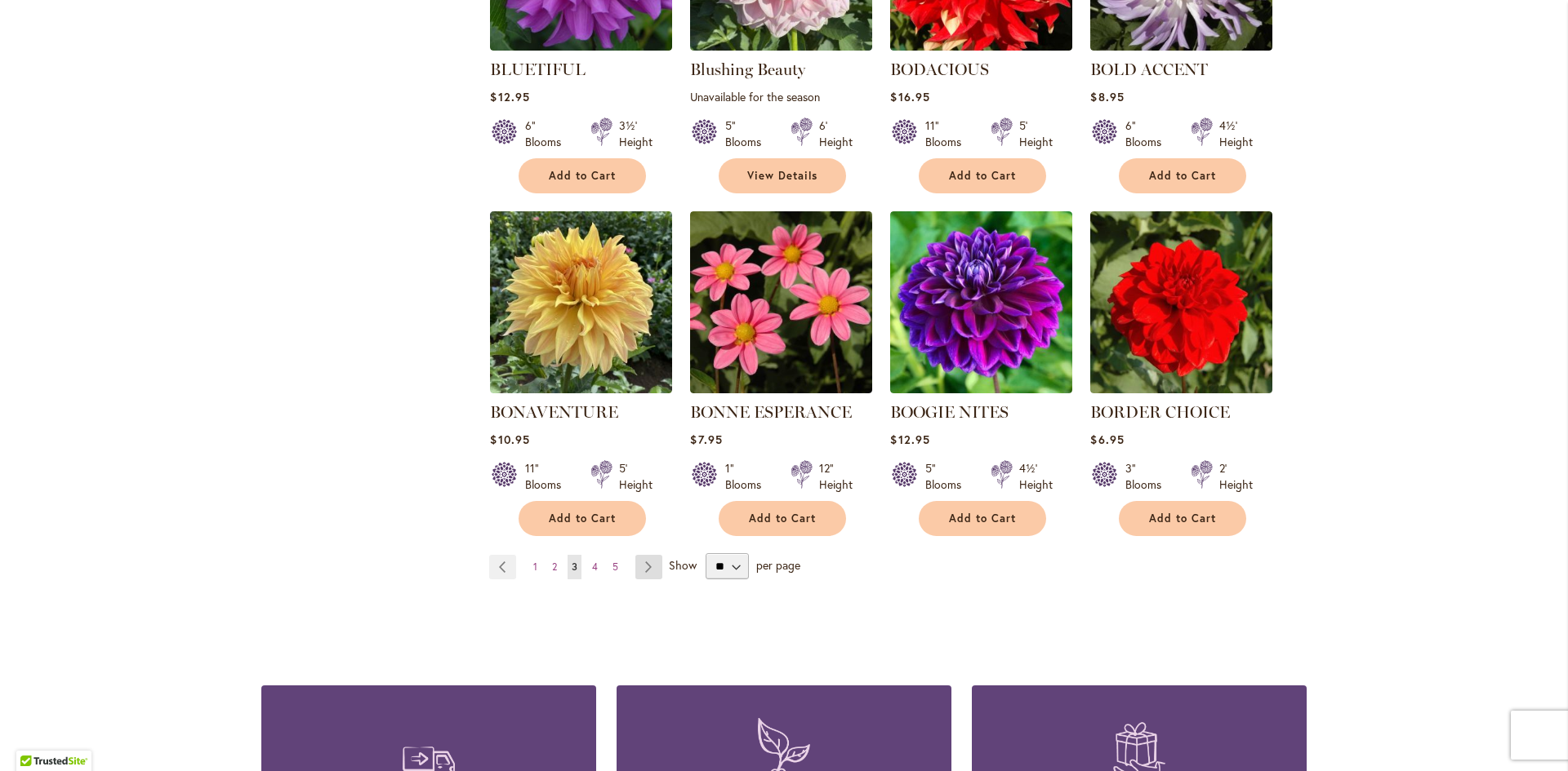
click at [644, 562] on link "Page Next" at bounding box center [649, 566] width 27 height 24
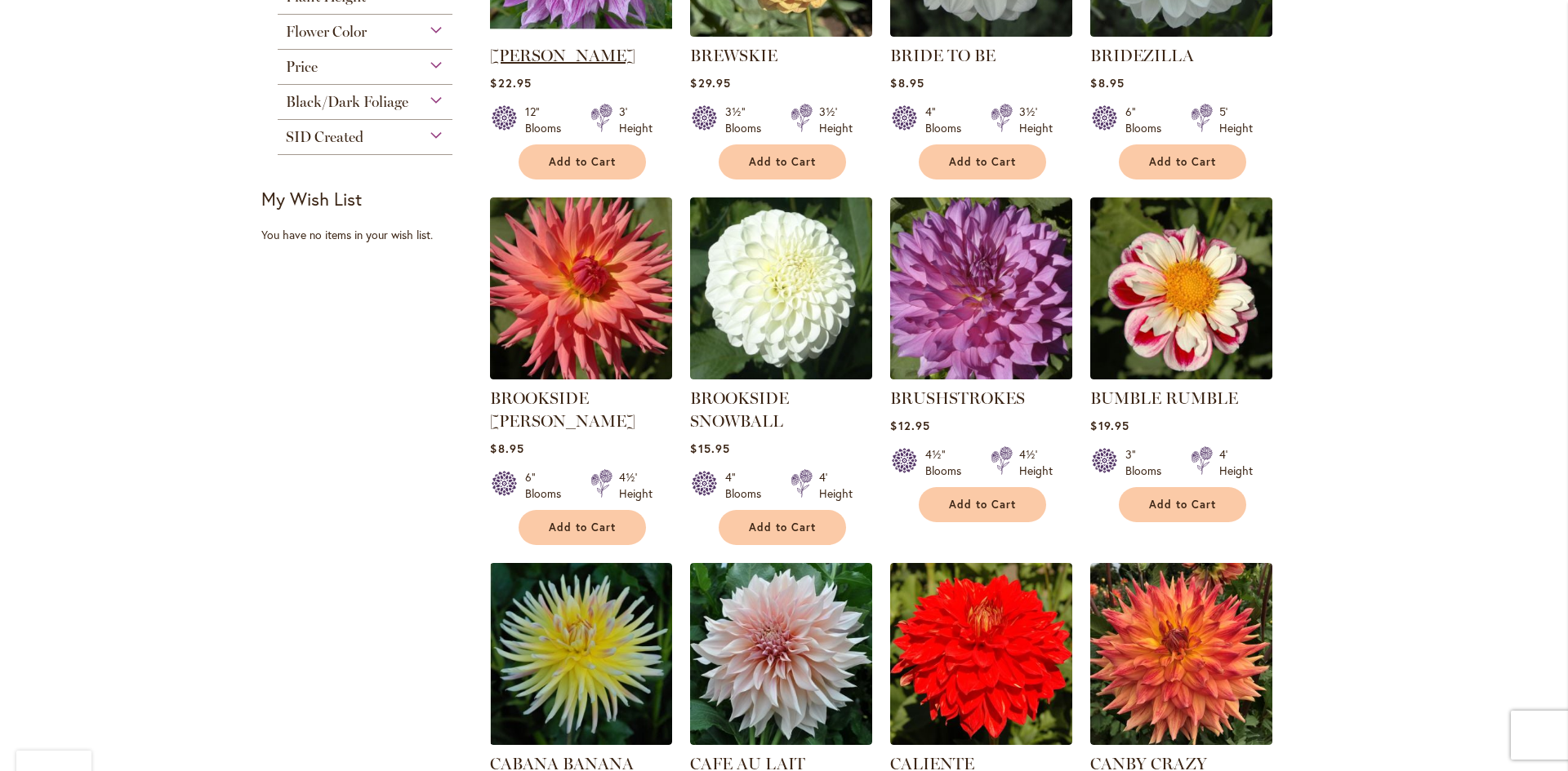
scroll to position [571, 0]
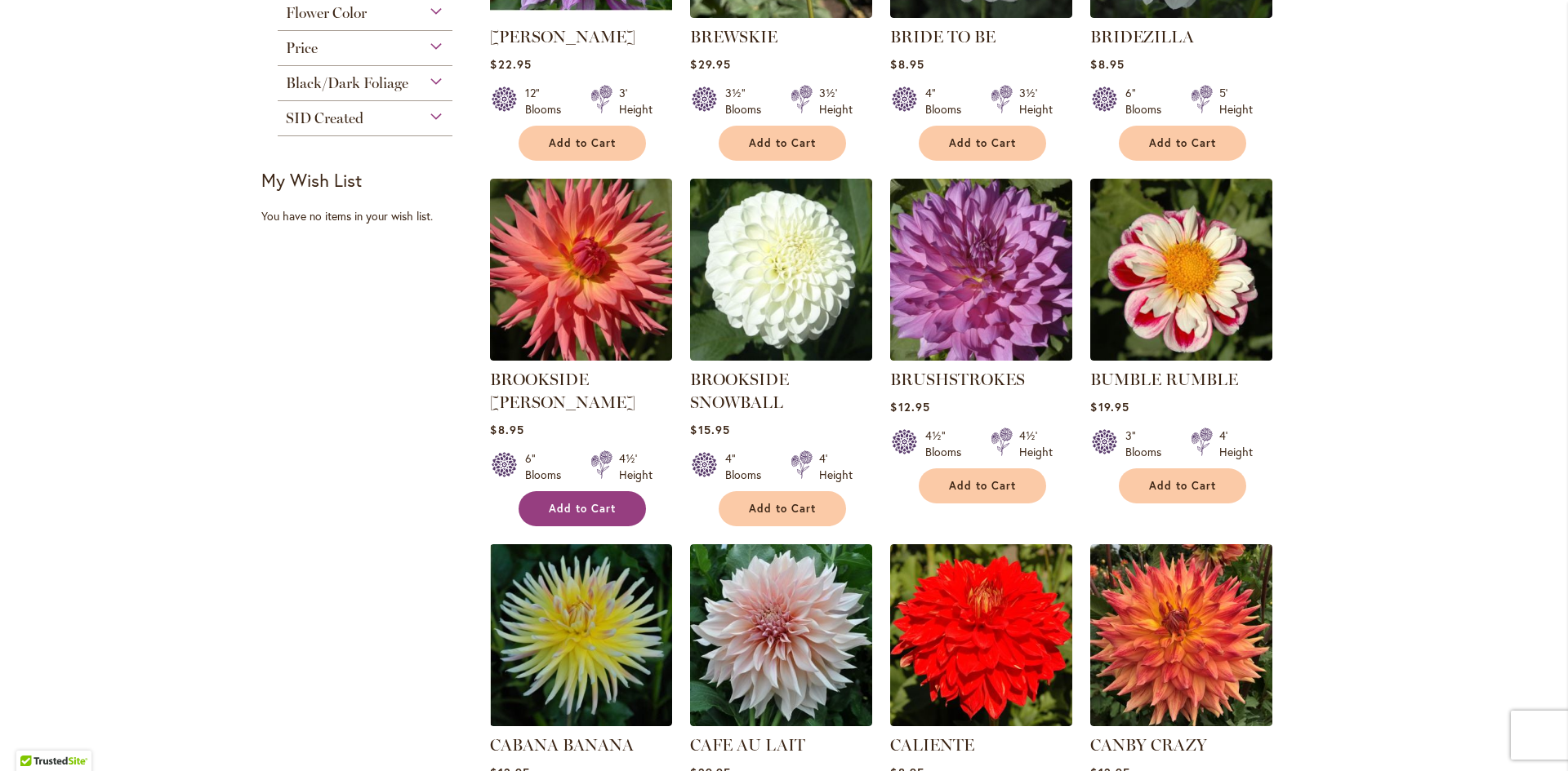
click at [563, 502] on span "Add to Cart" at bounding box center [582, 509] width 67 height 14
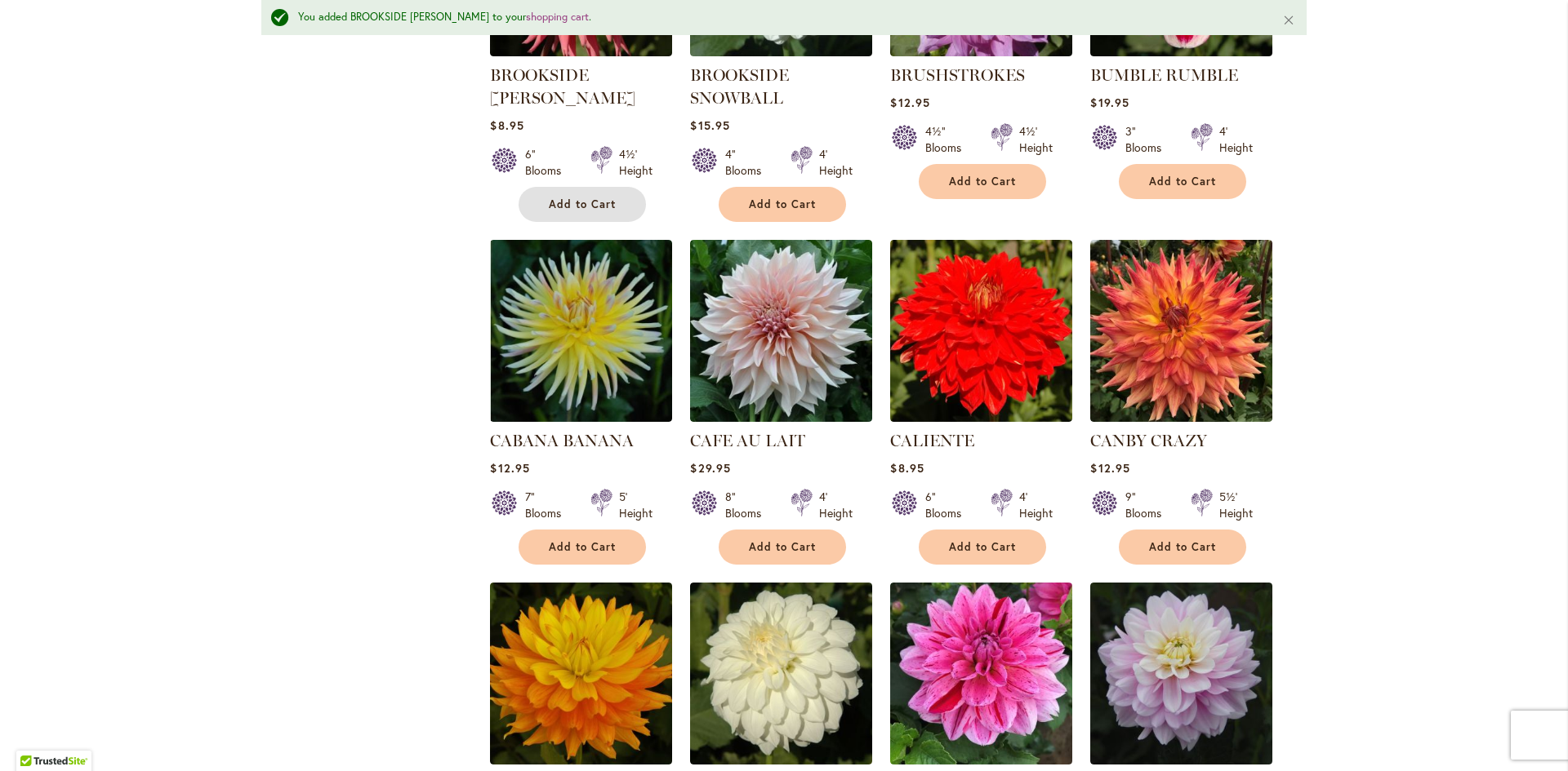
scroll to position [1022, 0]
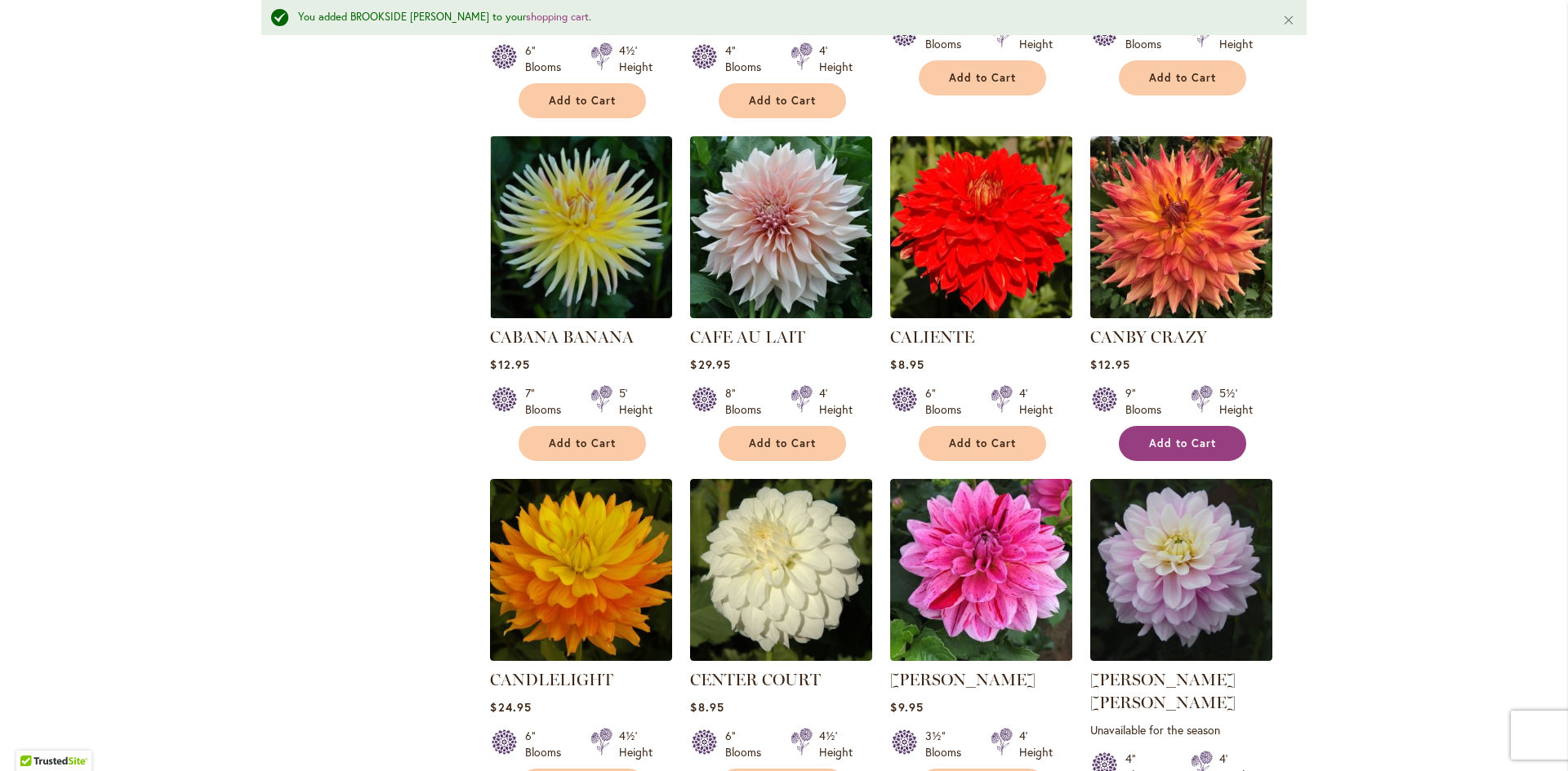
click at [1179, 437] on span "Add to Cart" at bounding box center [1182, 444] width 67 height 14
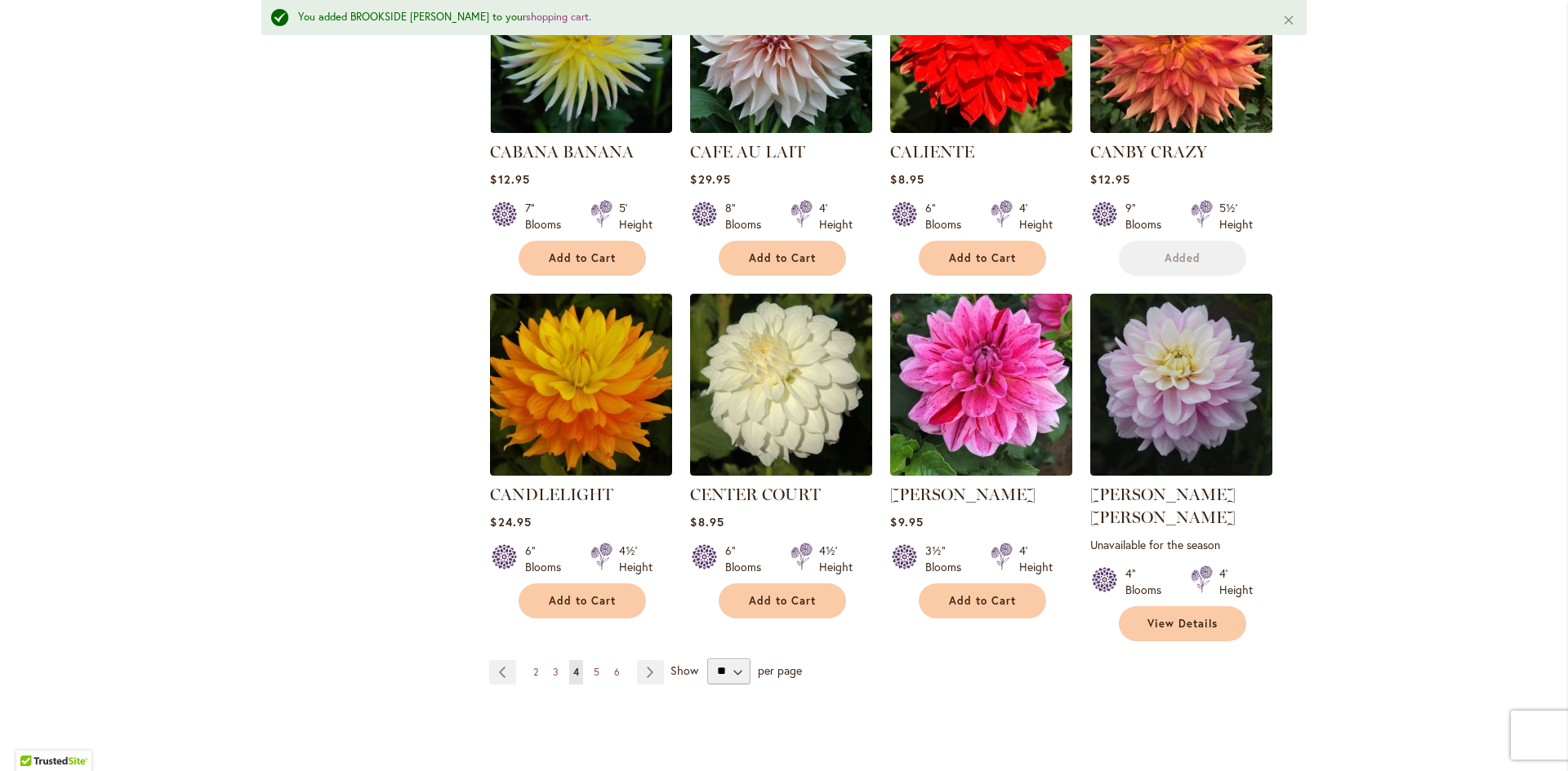
scroll to position [1349, 0]
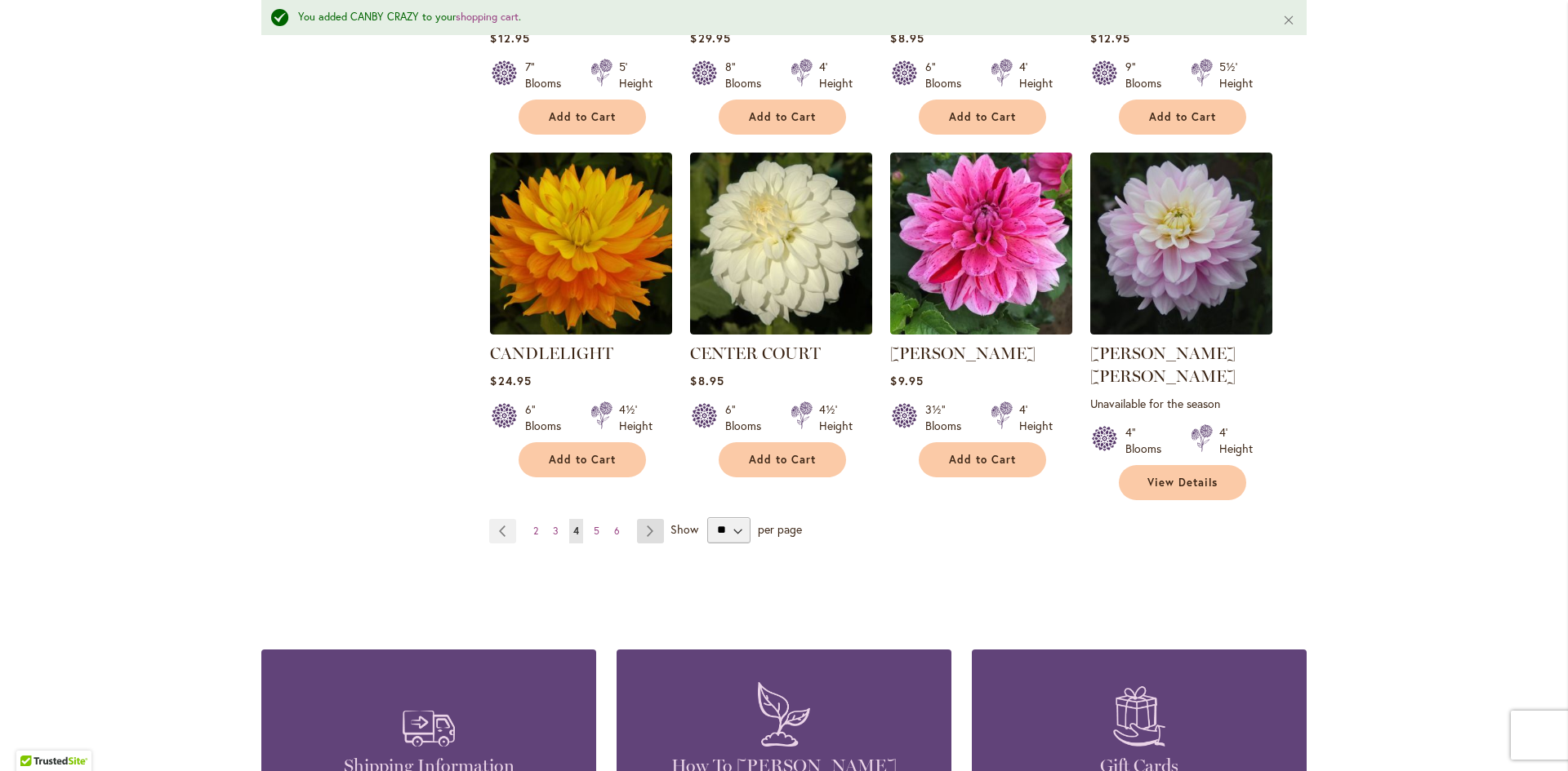
click at [641, 519] on link "Page Next" at bounding box center [650, 531] width 27 height 24
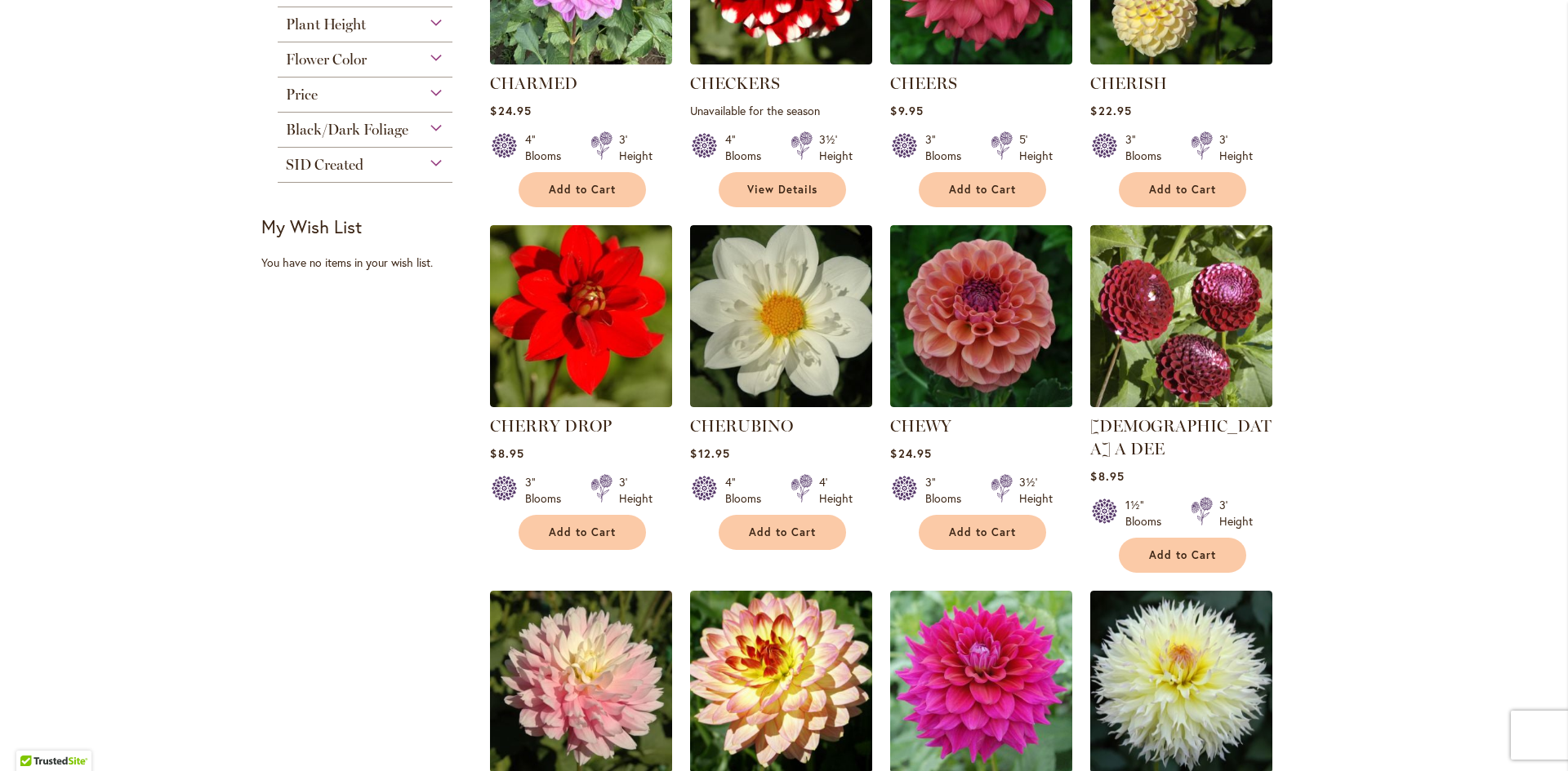
scroll to position [571, 0]
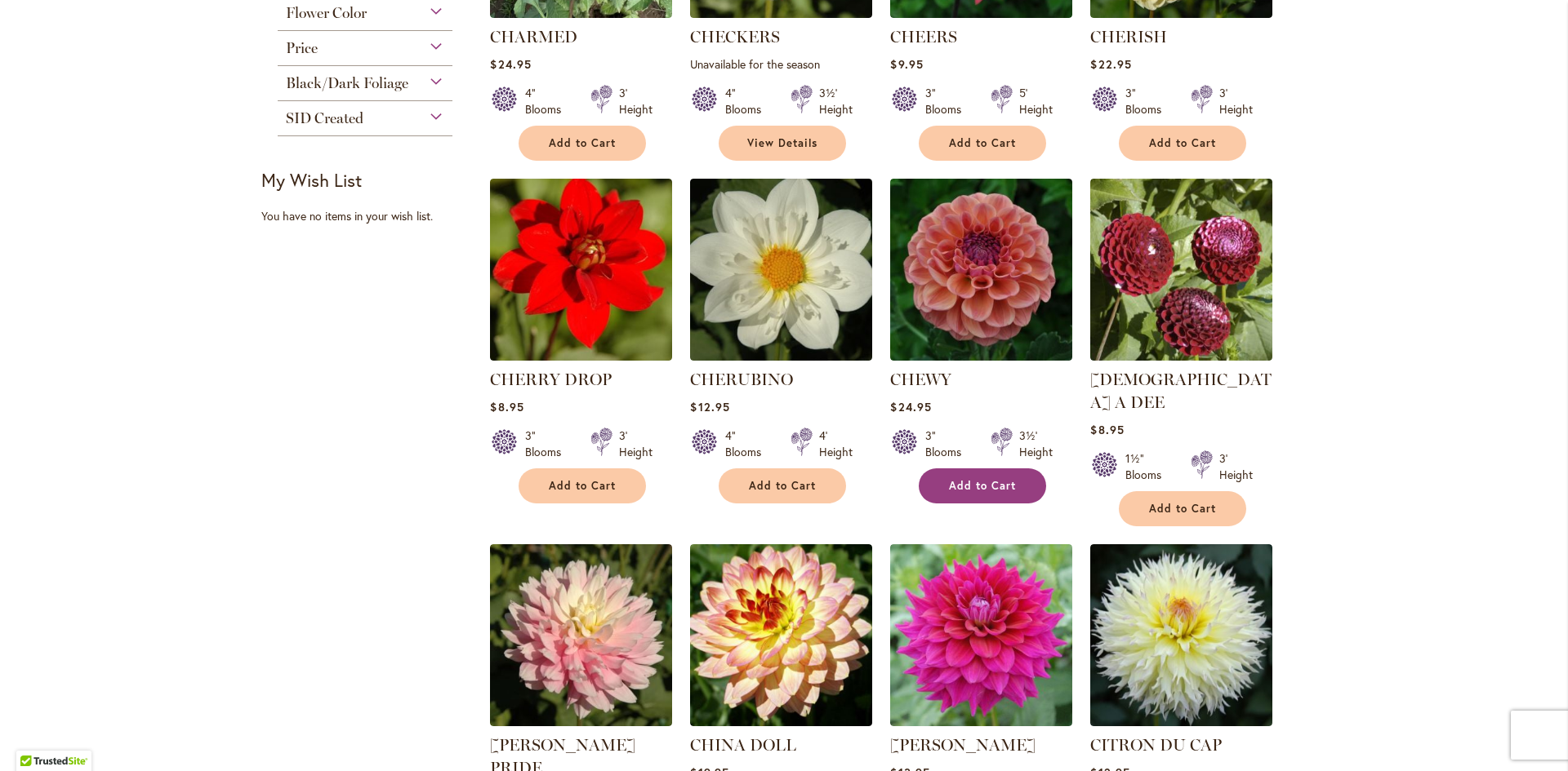
click at [977, 482] on span "Add to Cart" at bounding box center [982, 486] width 67 height 14
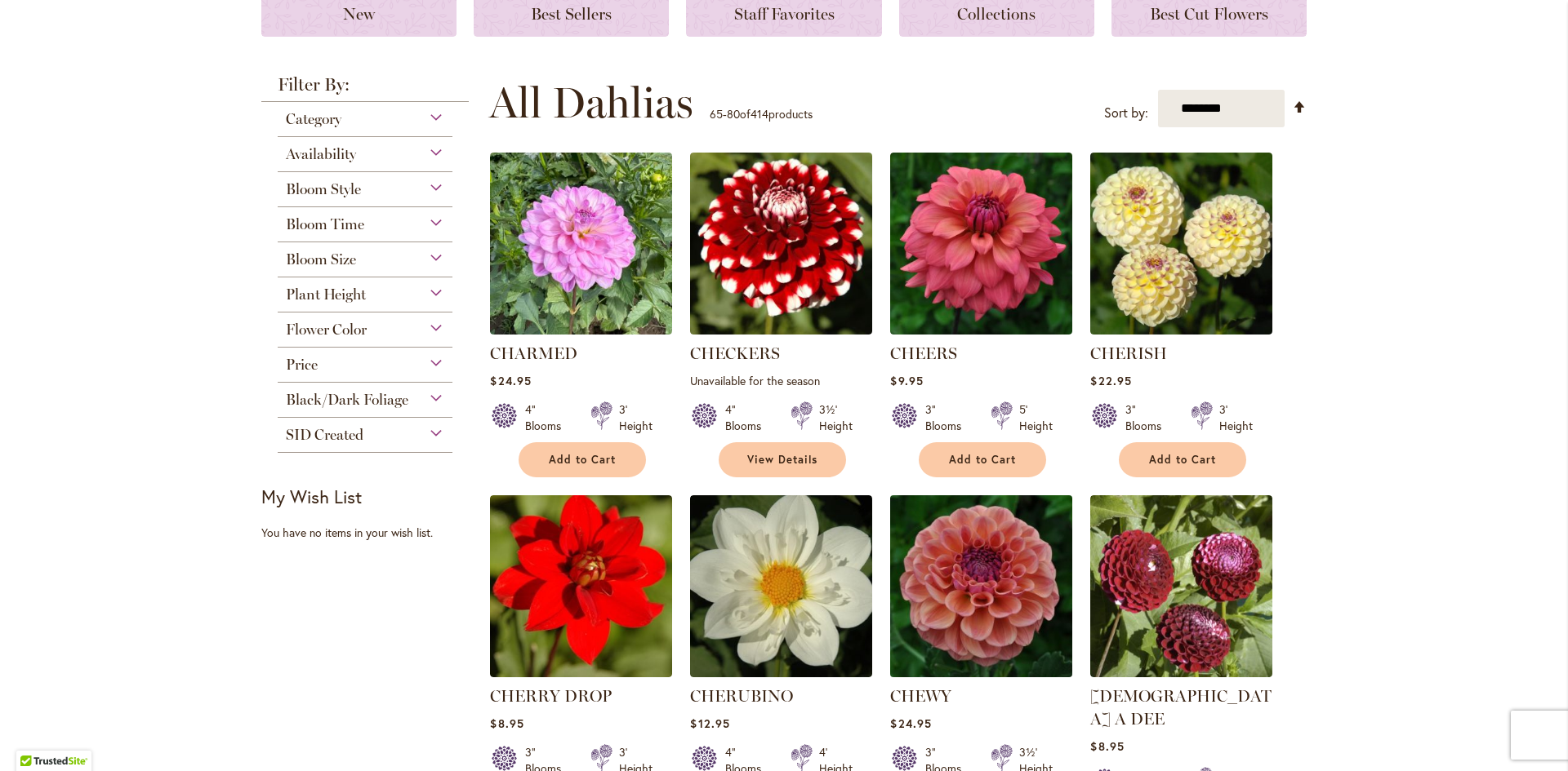
scroll to position [245, 0]
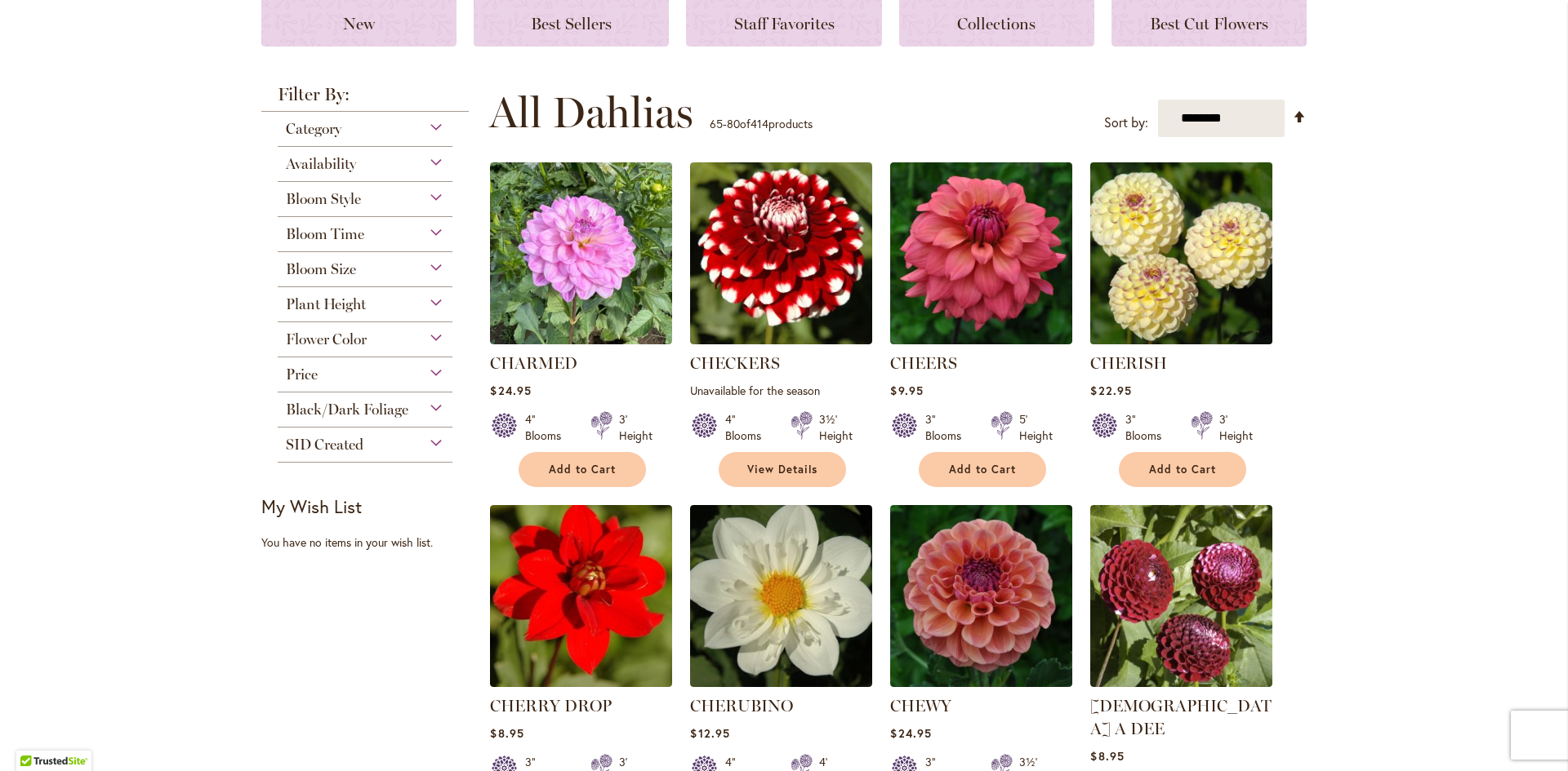
click at [1172, 298] on img at bounding box center [1182, 254] width 191 height 191
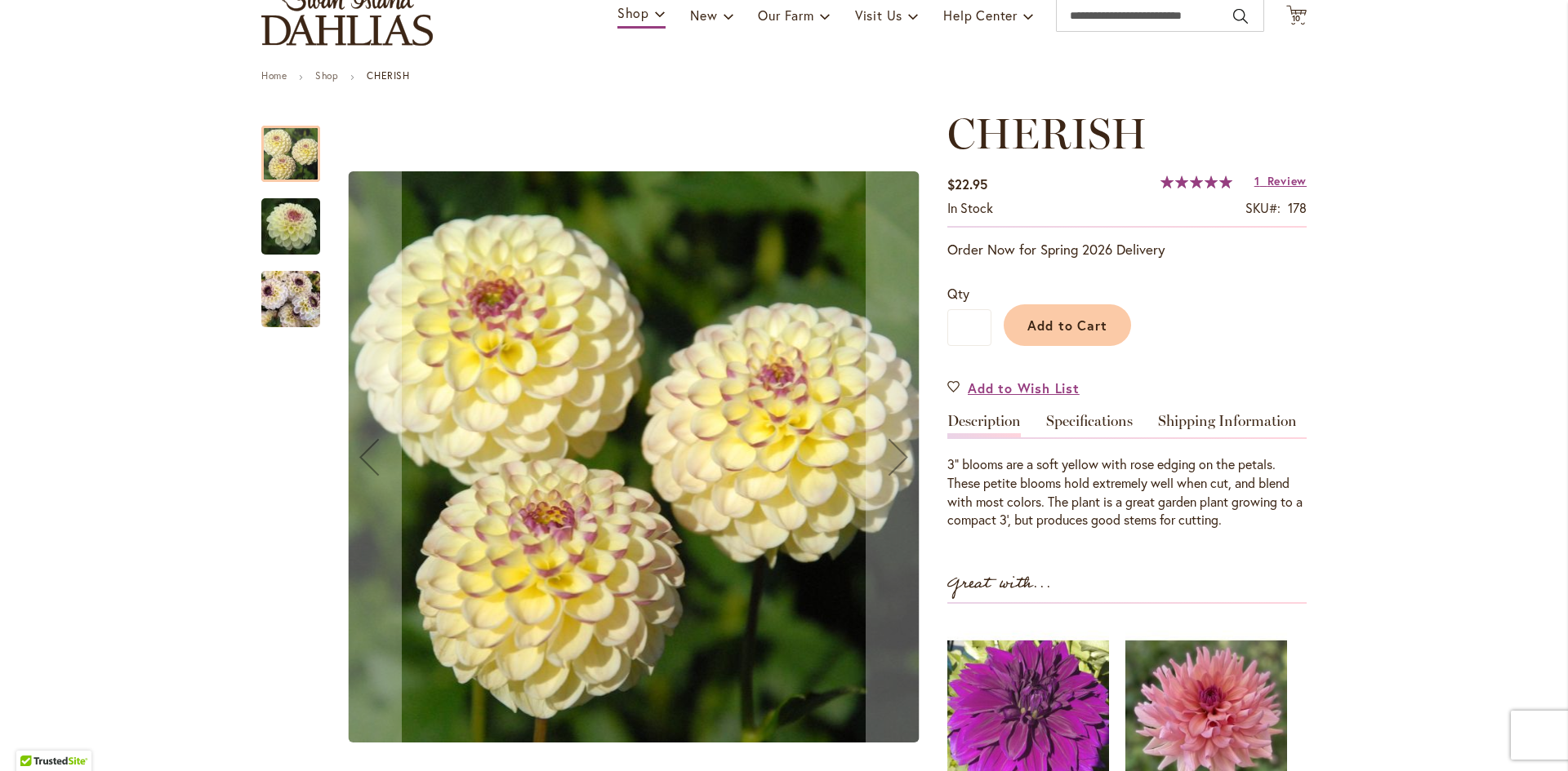
scroll to position [326, 0]
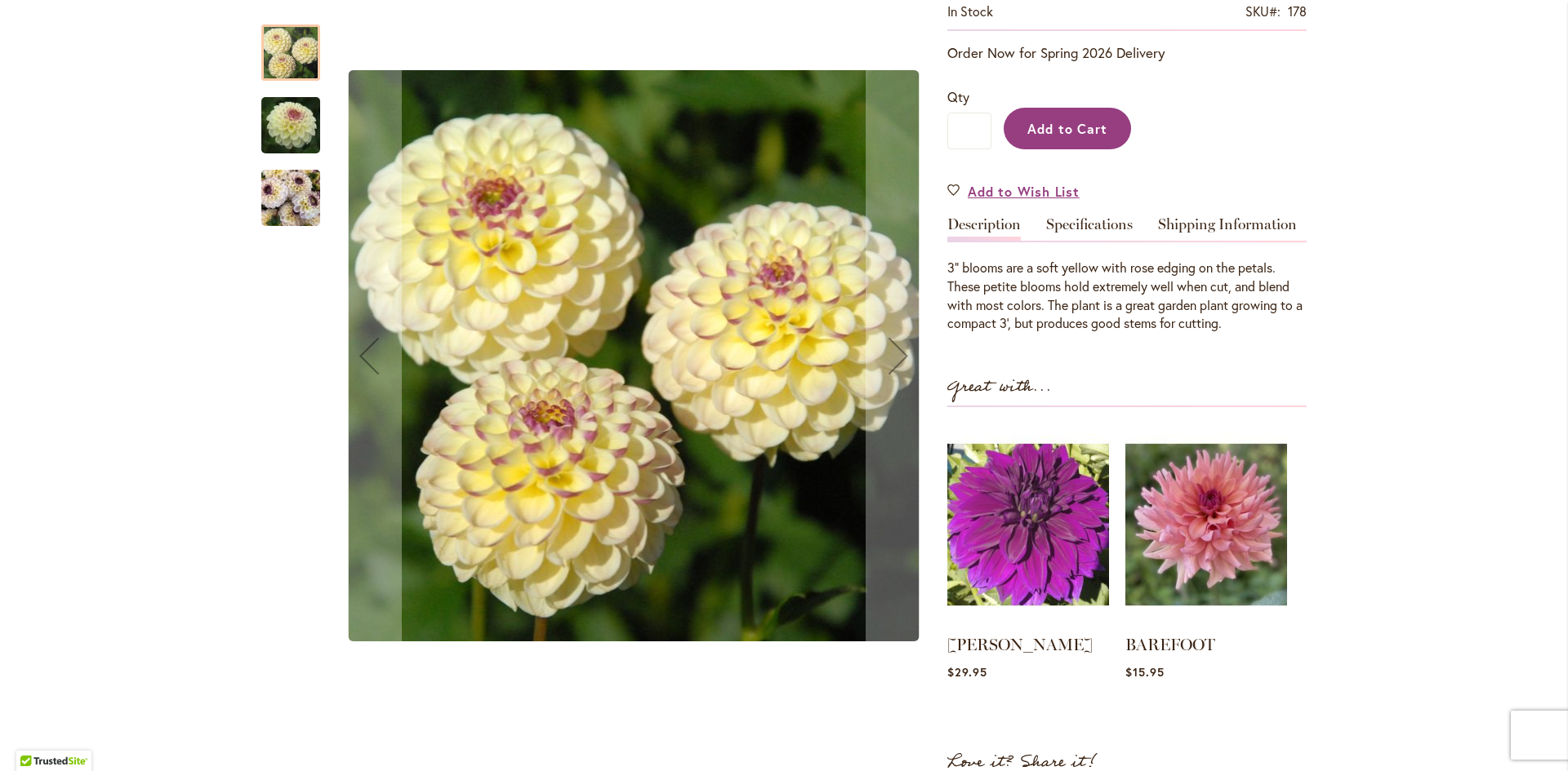
click at [1051, 136] on span "Add to Cart" at bounding box center [1067, 128] width 80 height 17
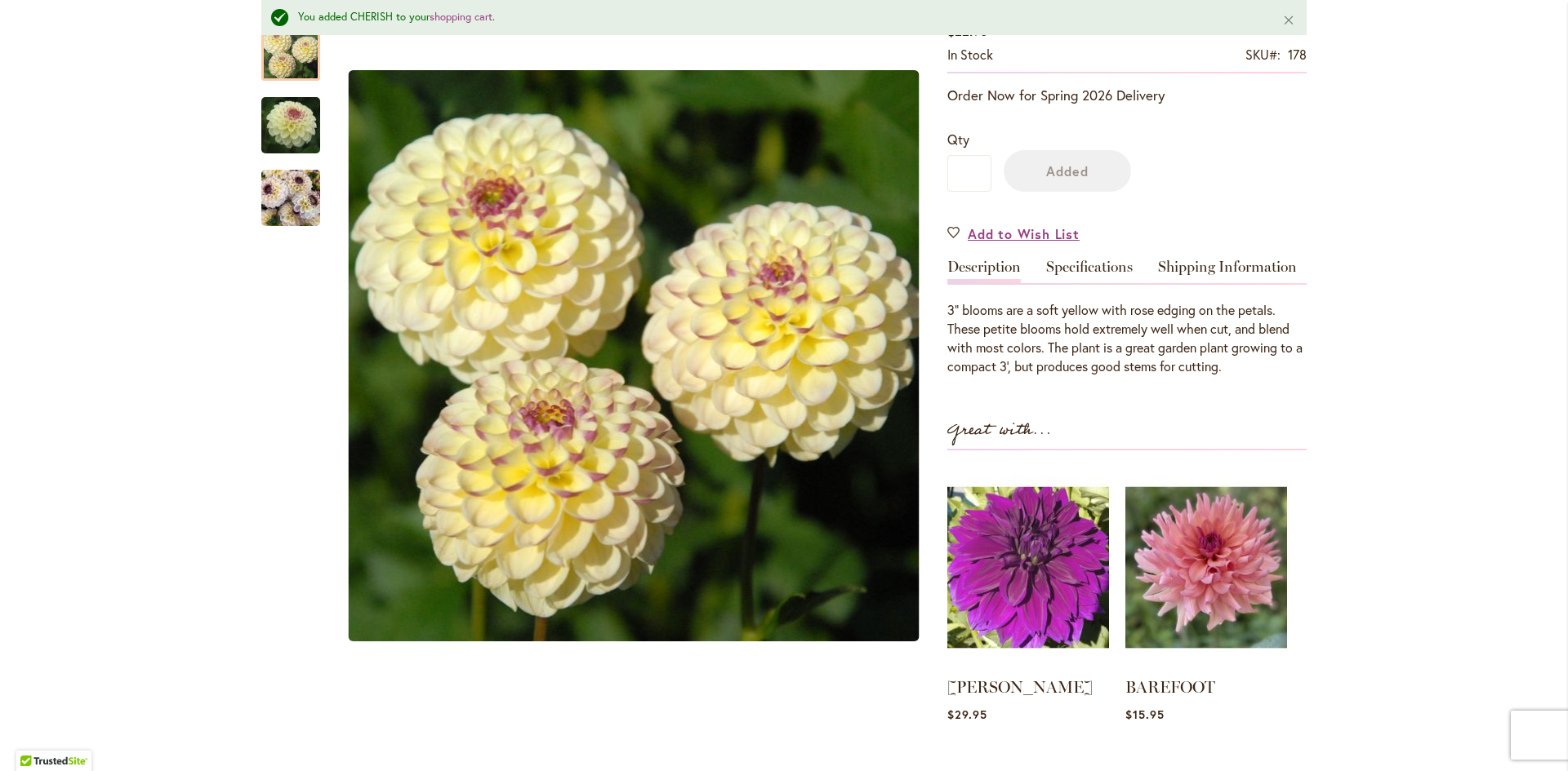
scroll to position [370, 0]
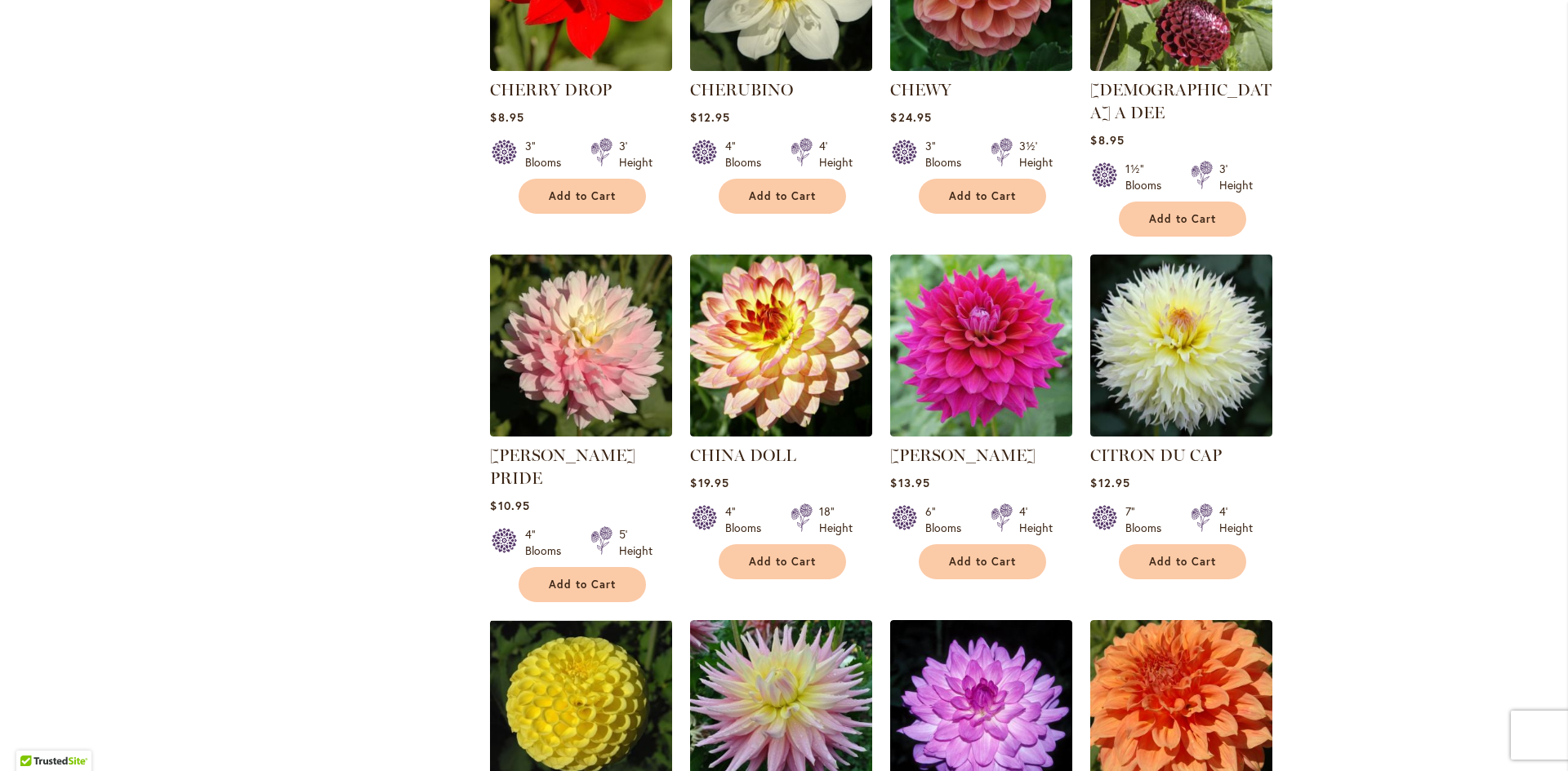
scroll to position [898, 0]
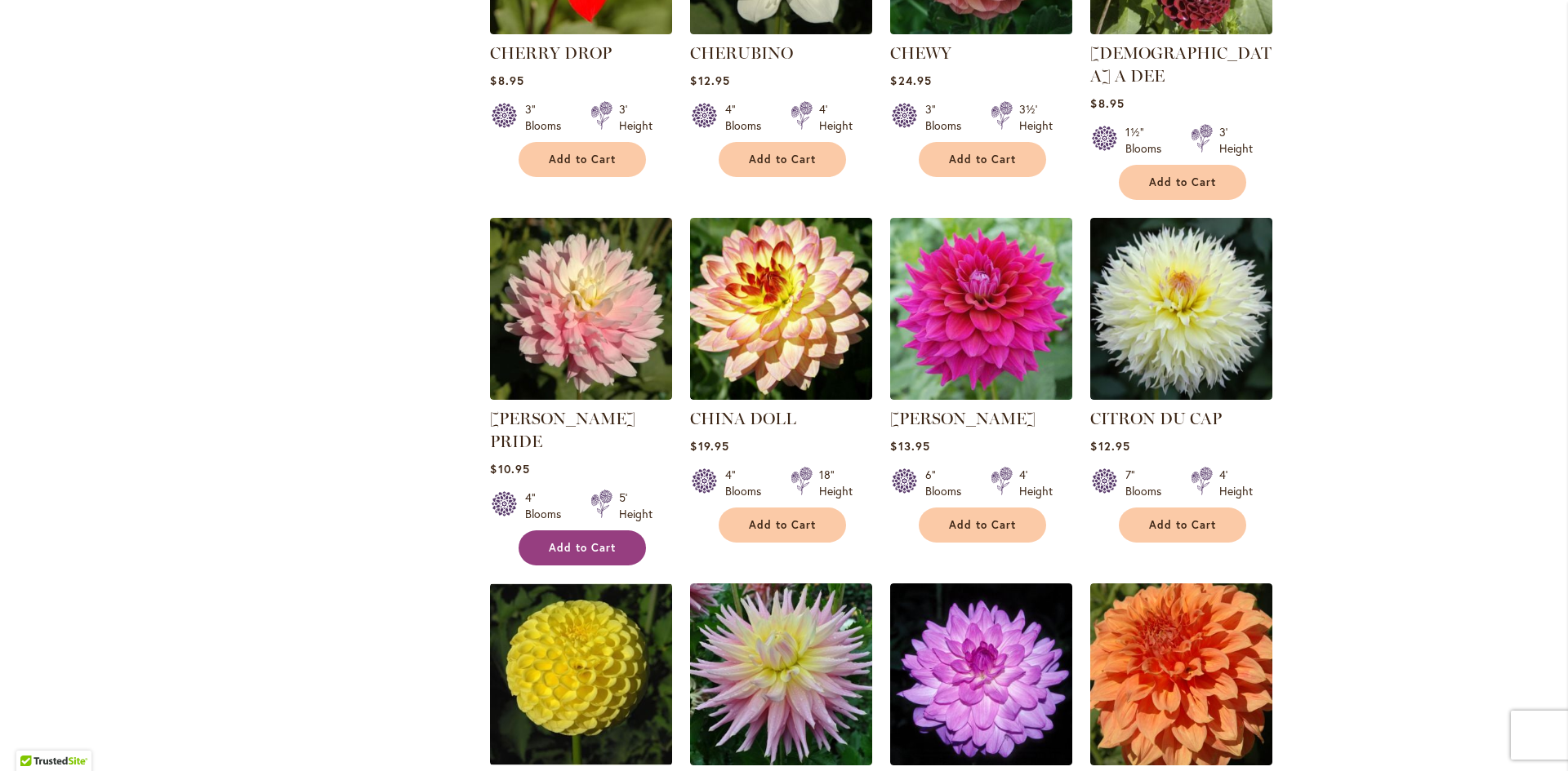
click at [572, 541] on span "Add to Cart" at bounding box center [582, 549] width 67 height 14
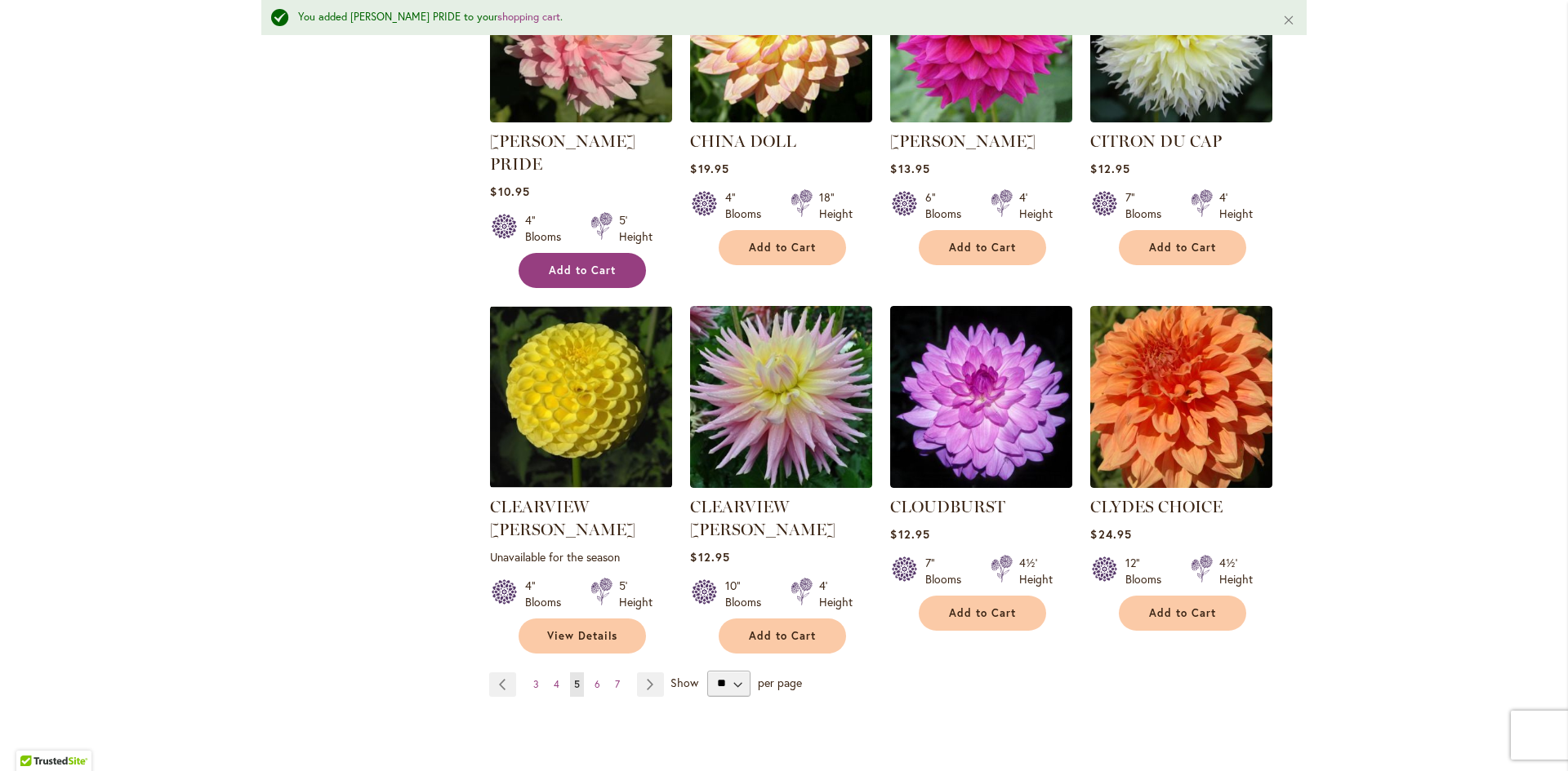
scroll to position [1267, 0]
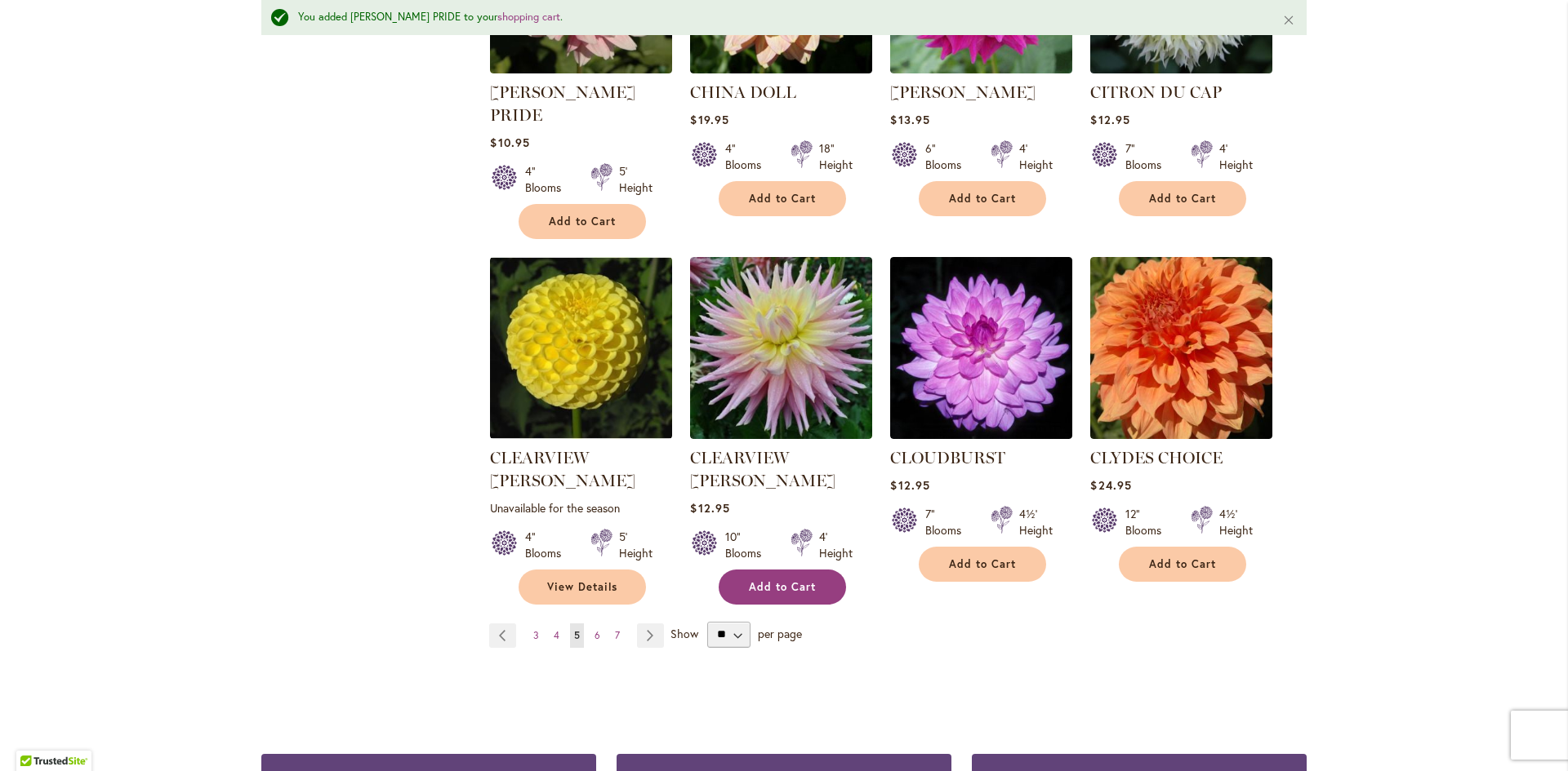
click at [771, 570] on button "Add to Cart" at bounding box center [782, 587] width 127 height 35
click at [1184, 557] on span "Add to Cart" at bounding box center [1182, 565] width 67 height 14
click at [638, 624] on link "Page Next" at bounding box center [650, 635] width 27 height 24
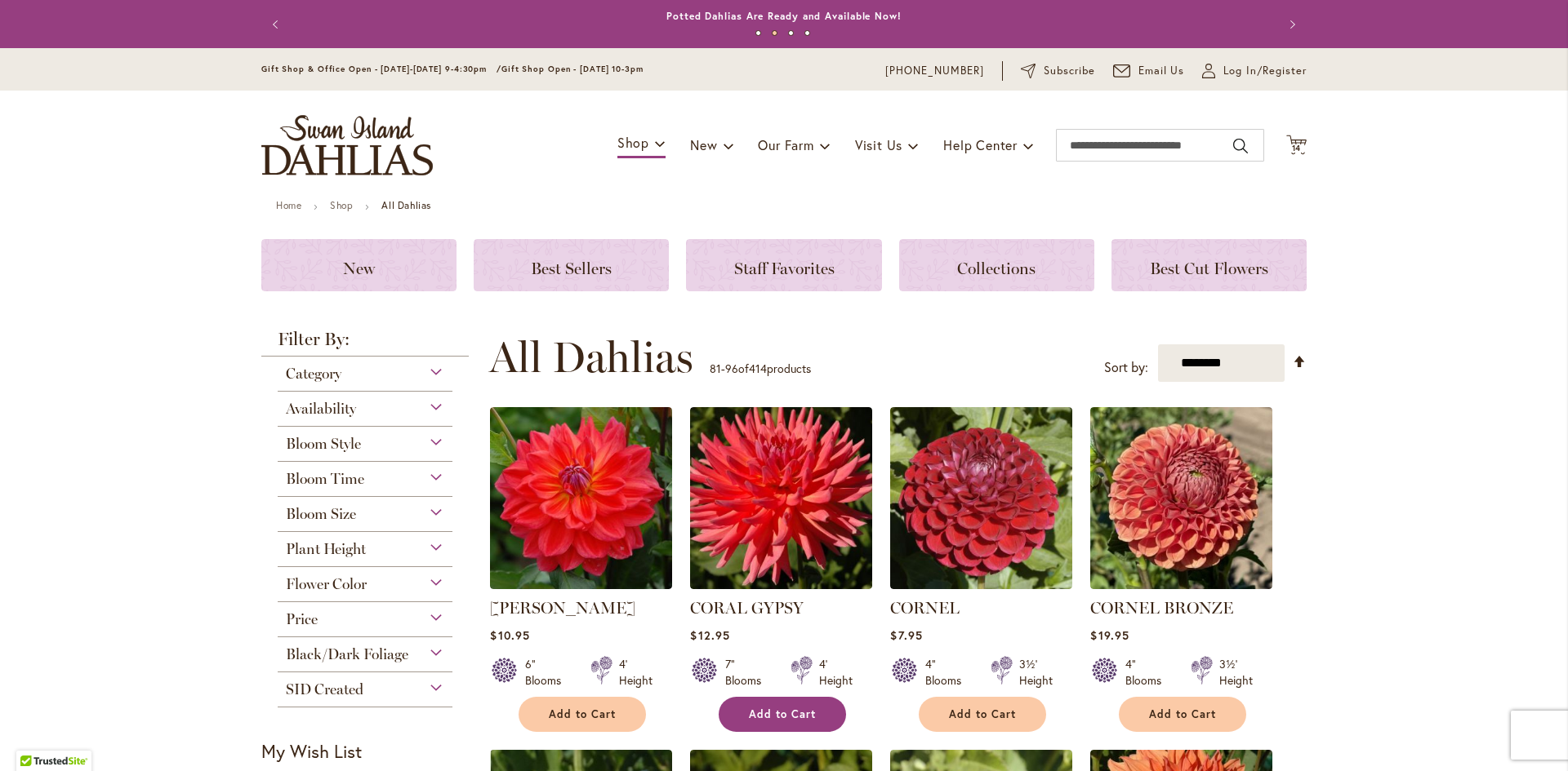
click at [755, 708] on span "Add to Cart" at bounding box center [782, 715] width 67 height 14
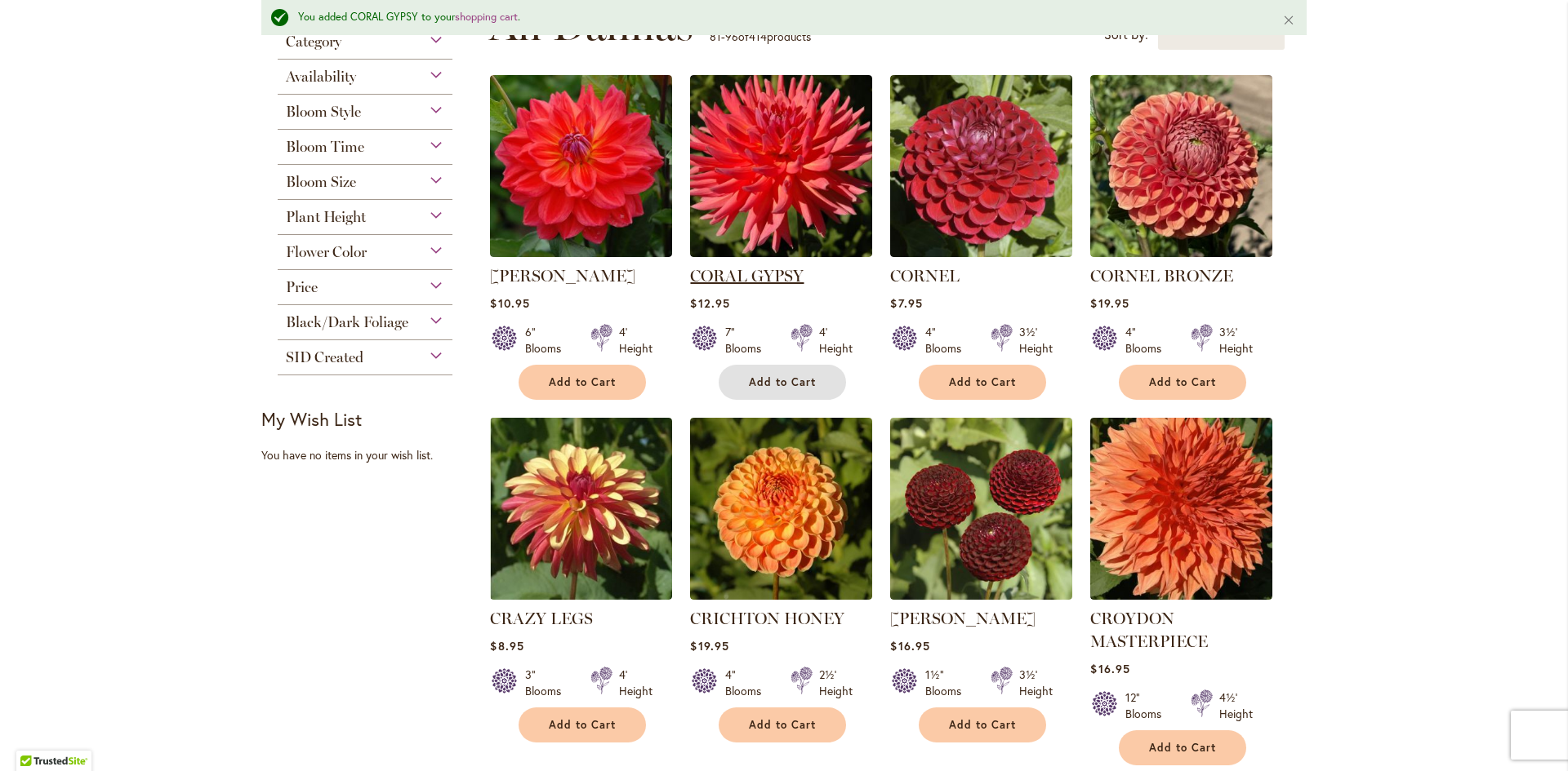
scroll to position [408, 0]
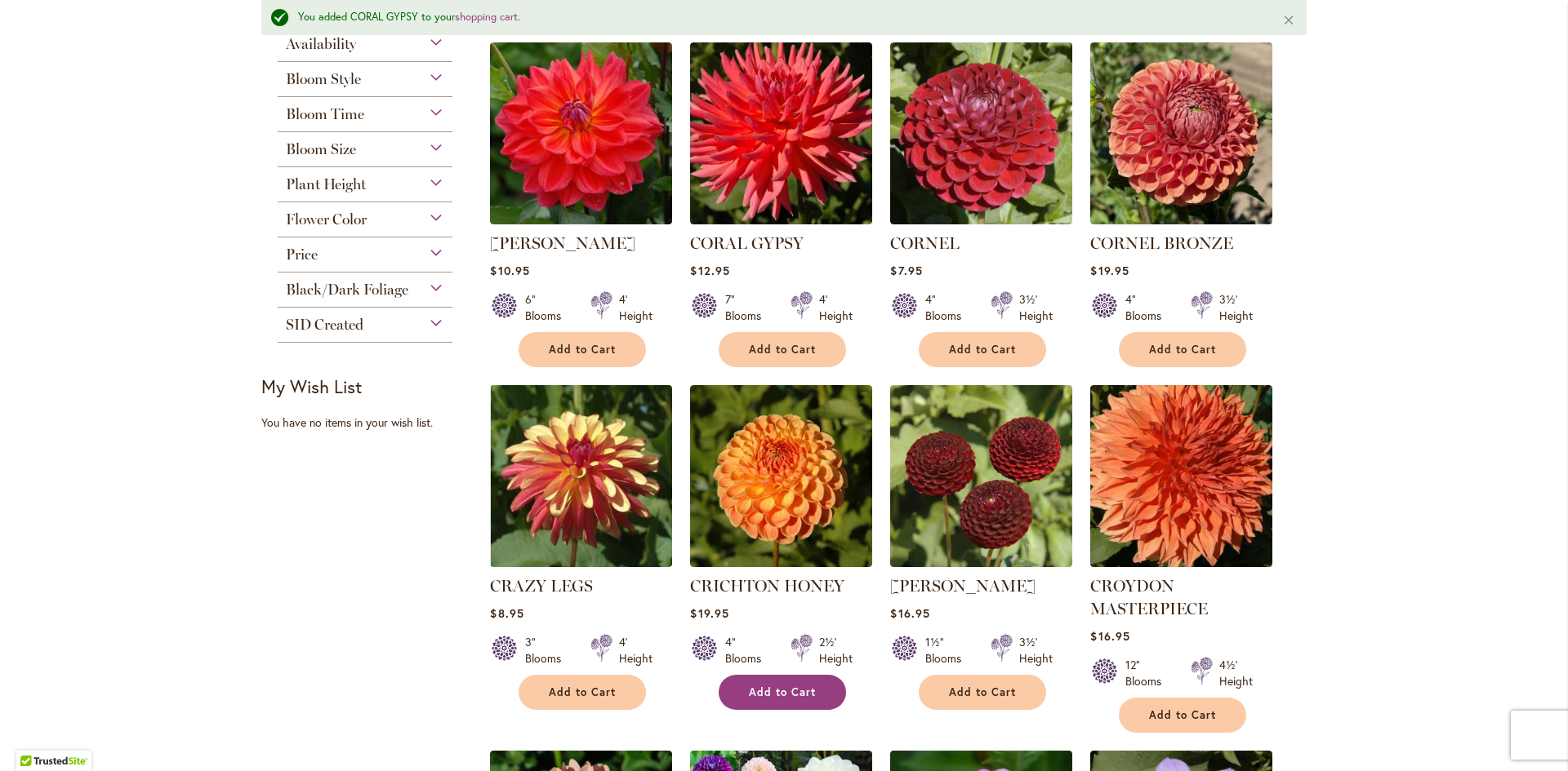
click at [776, 691] on span "Add to Cart" at bounding box center [782, 692] width 67 height 14
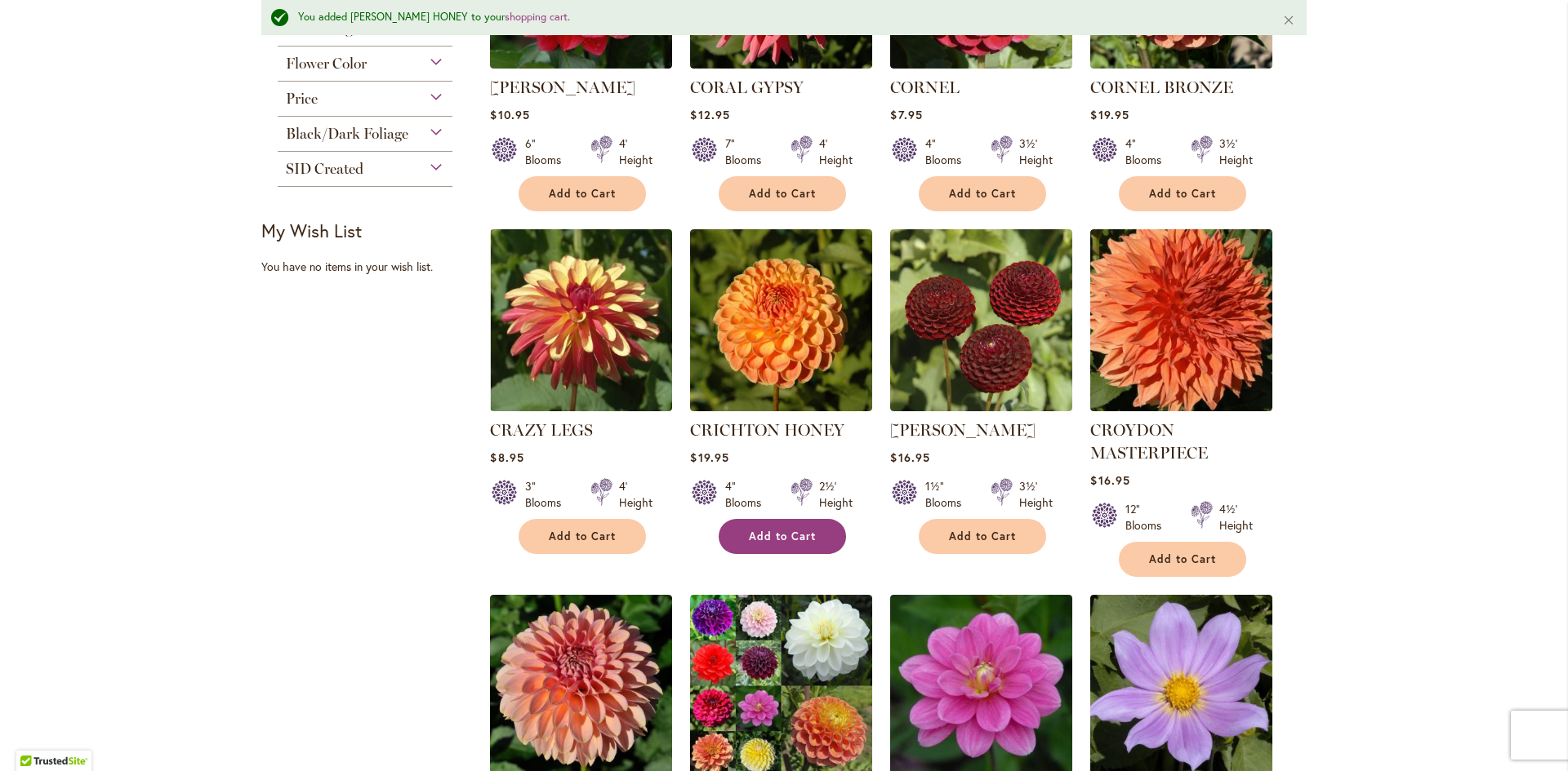
scroll to position [653, 0]
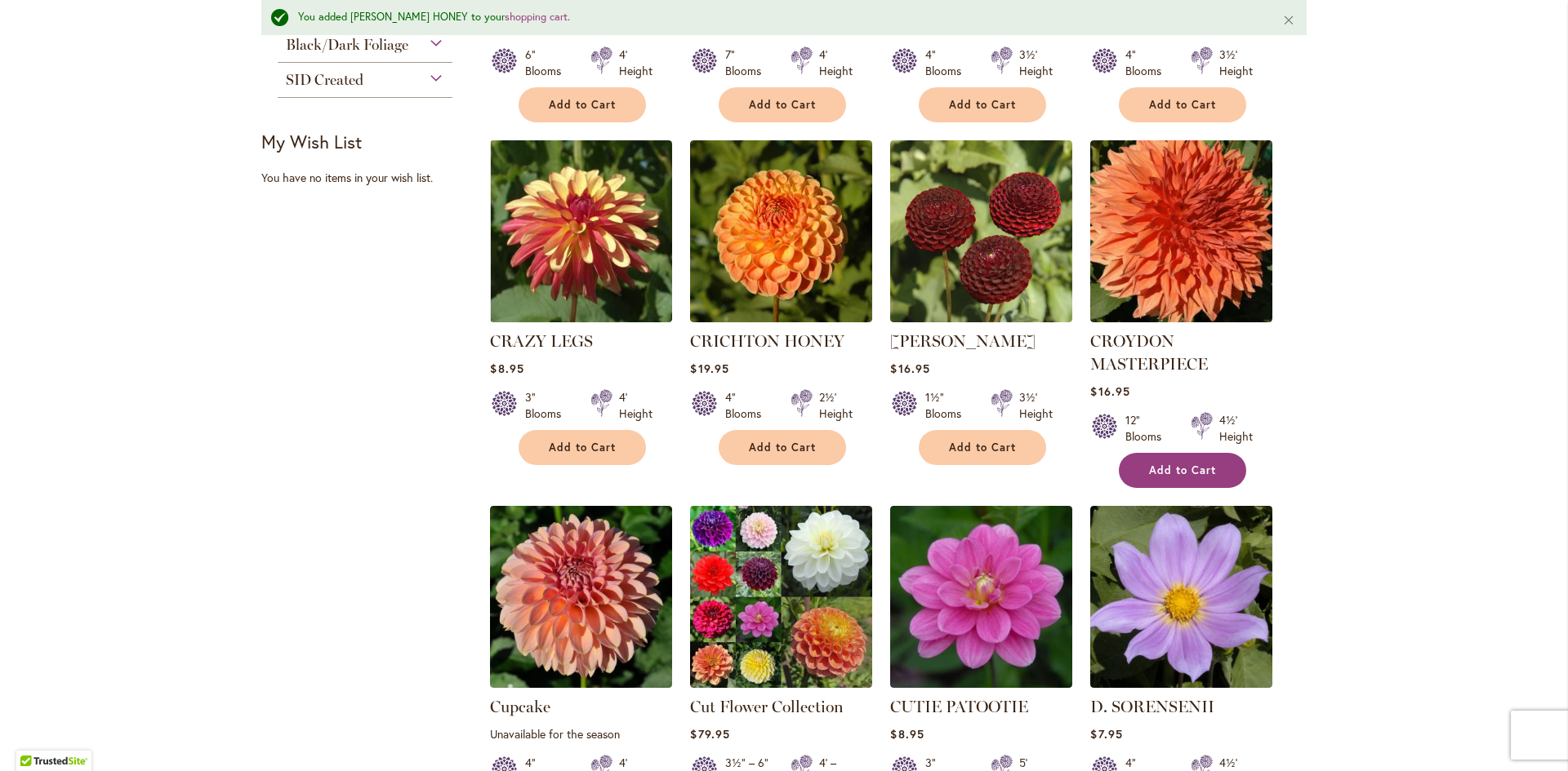
click at [1177, 464] on span "Add to Cart" at bounding box center [1182, 471] width 67 height 14
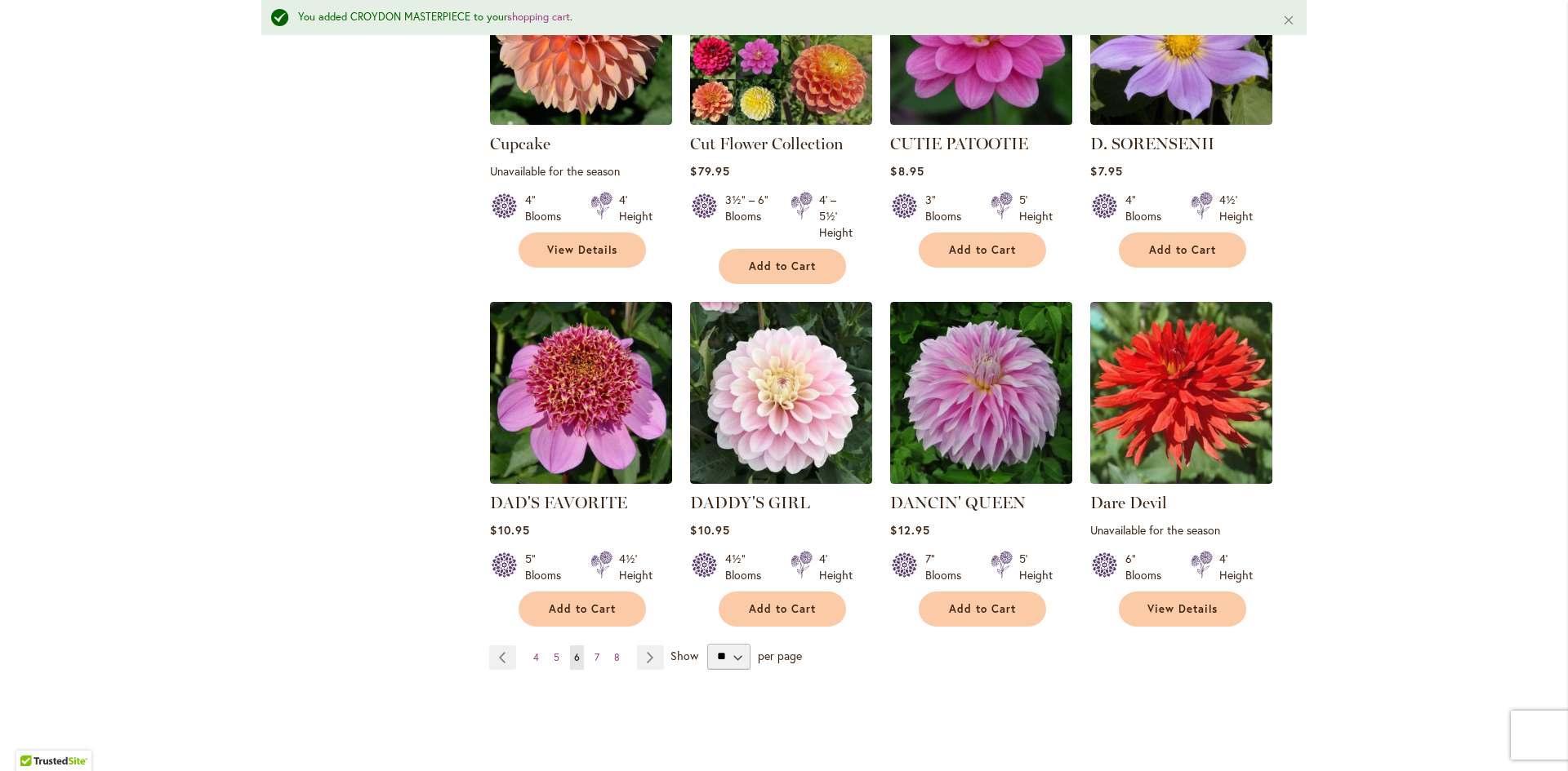
scroll to position [1224, 0]
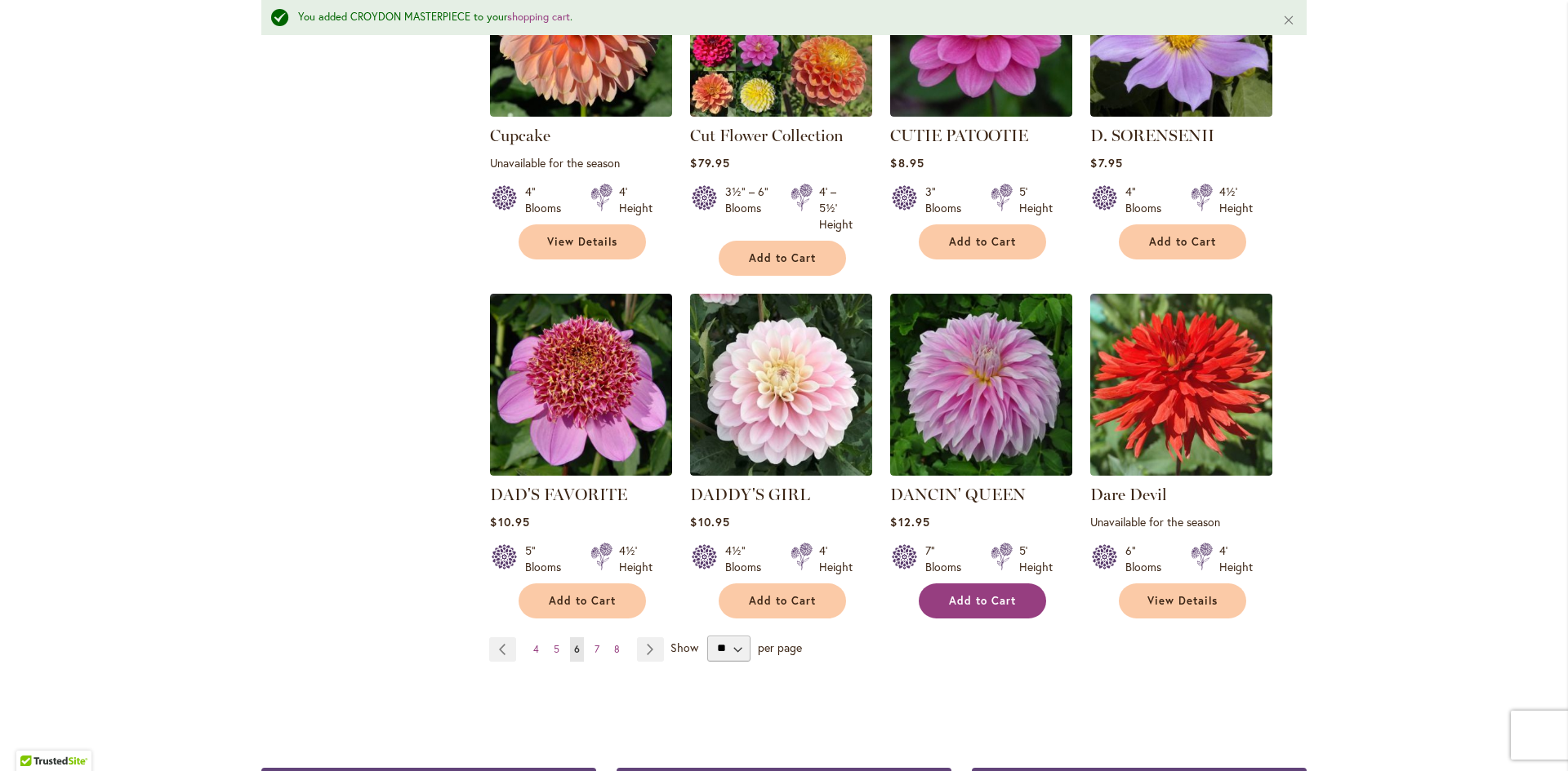
click at [959, 599] on span "Add to Cart" at bounding box center [982, 601] width 67 height 14
click at [642, 644] on link "Page Next" at bounding box center [650, 649] width 27 height 24
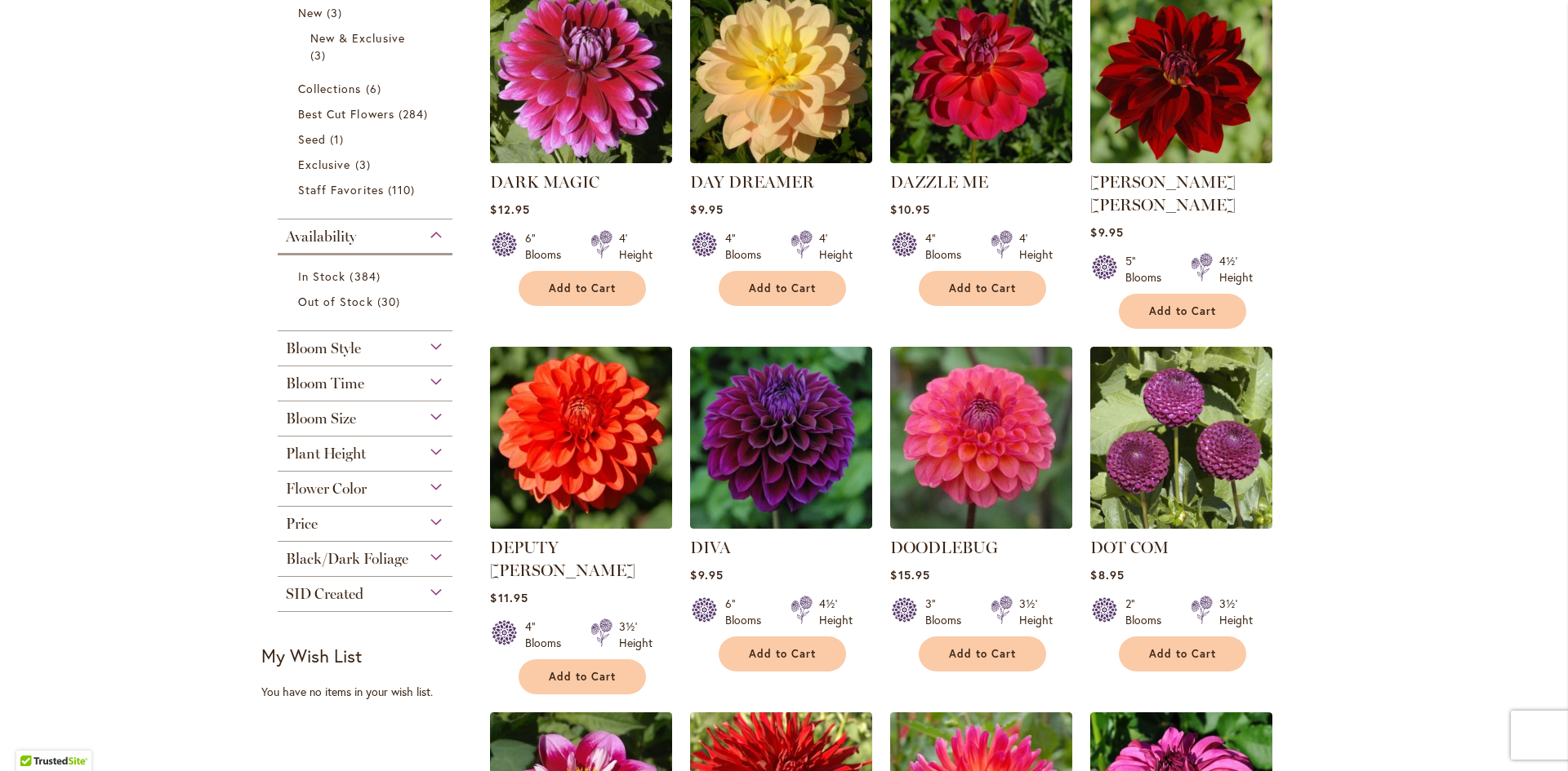
scroll to position [571, 0]
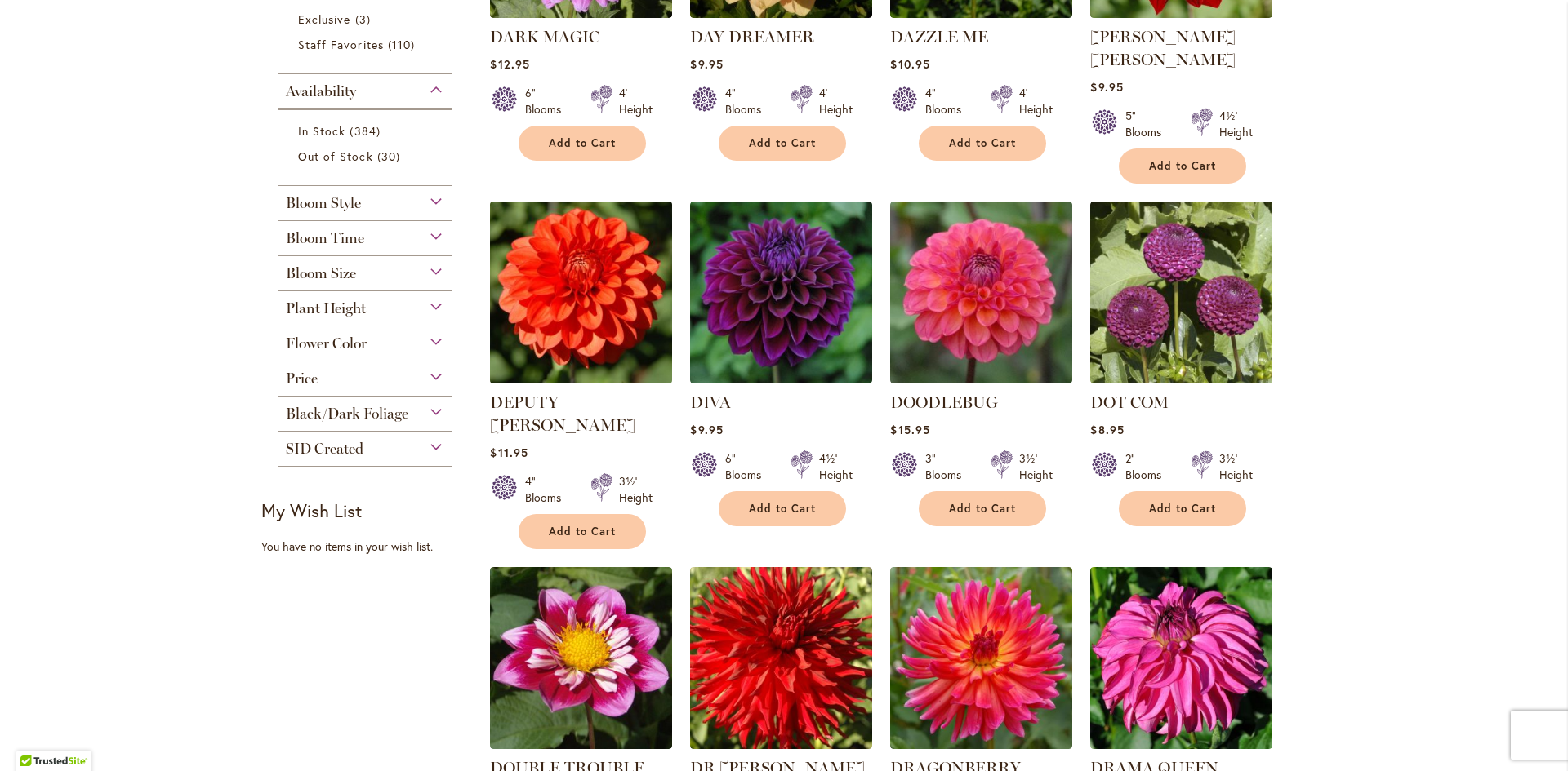
click at [569, 247] on img at bounding box center [581, 293] width 191 height 191
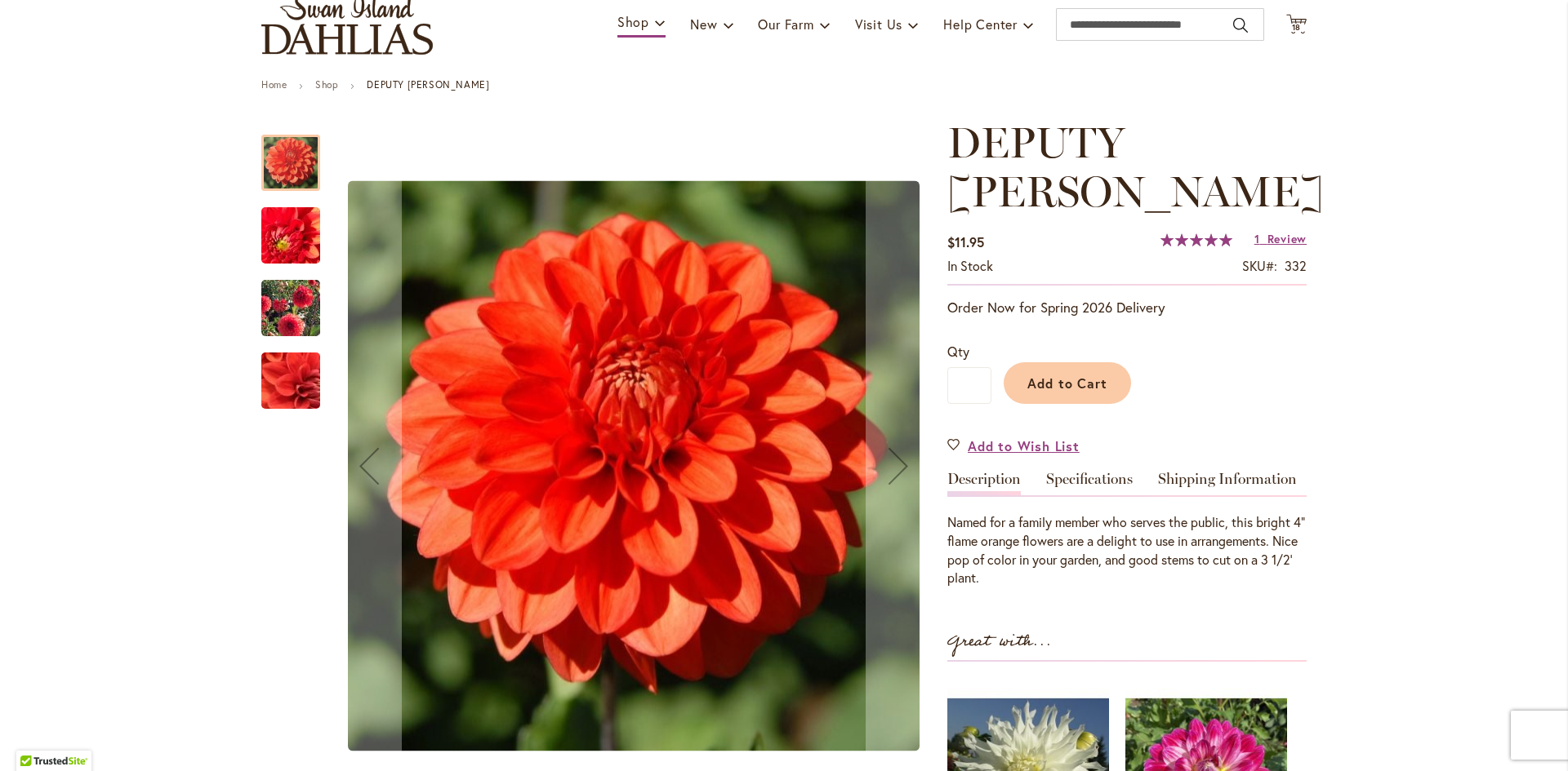
scroll to position [326, 0]
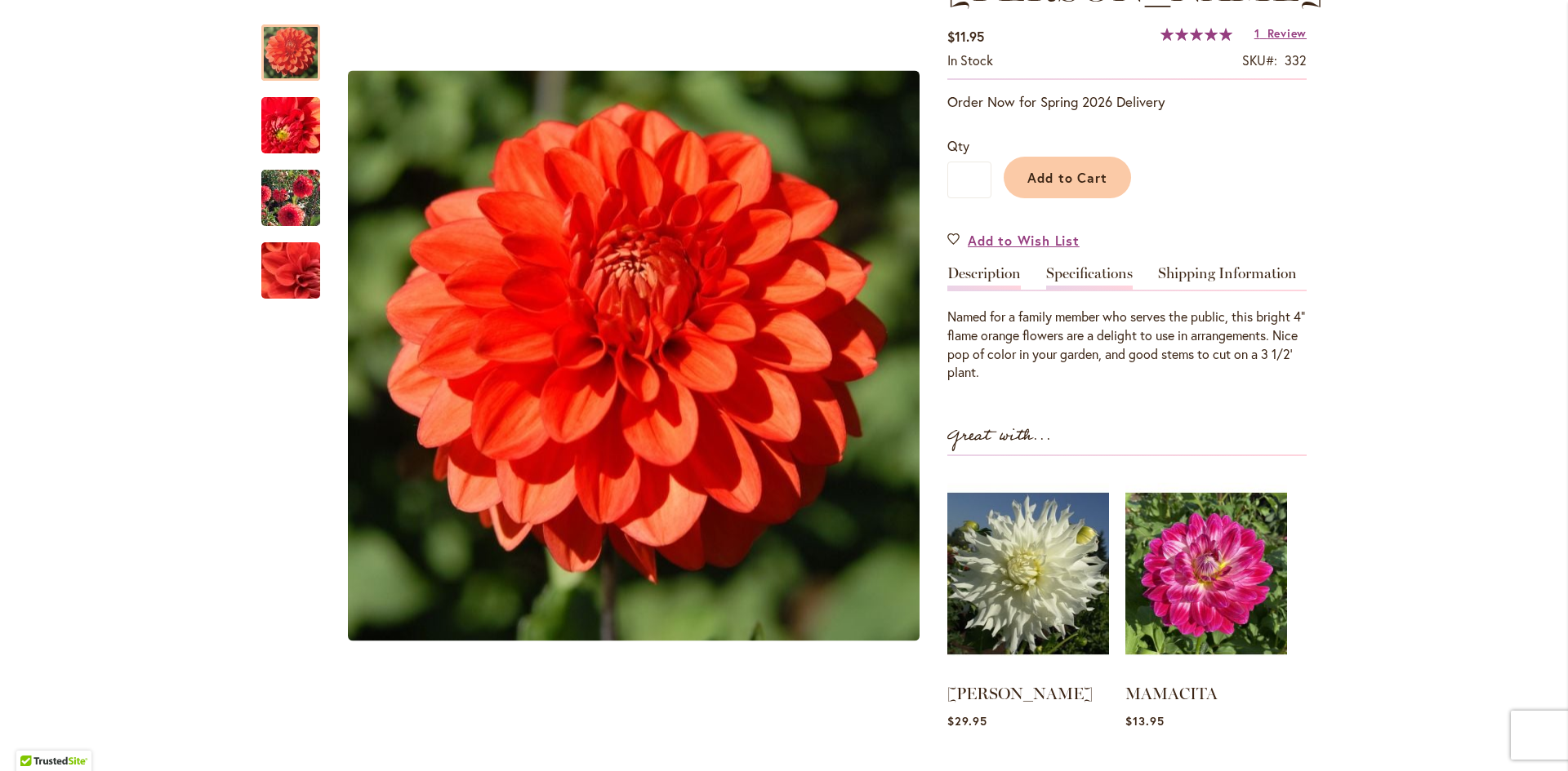
click at [1087, 266] on link "Specifications" at bounding box center [1089, 278] width 87 height 23
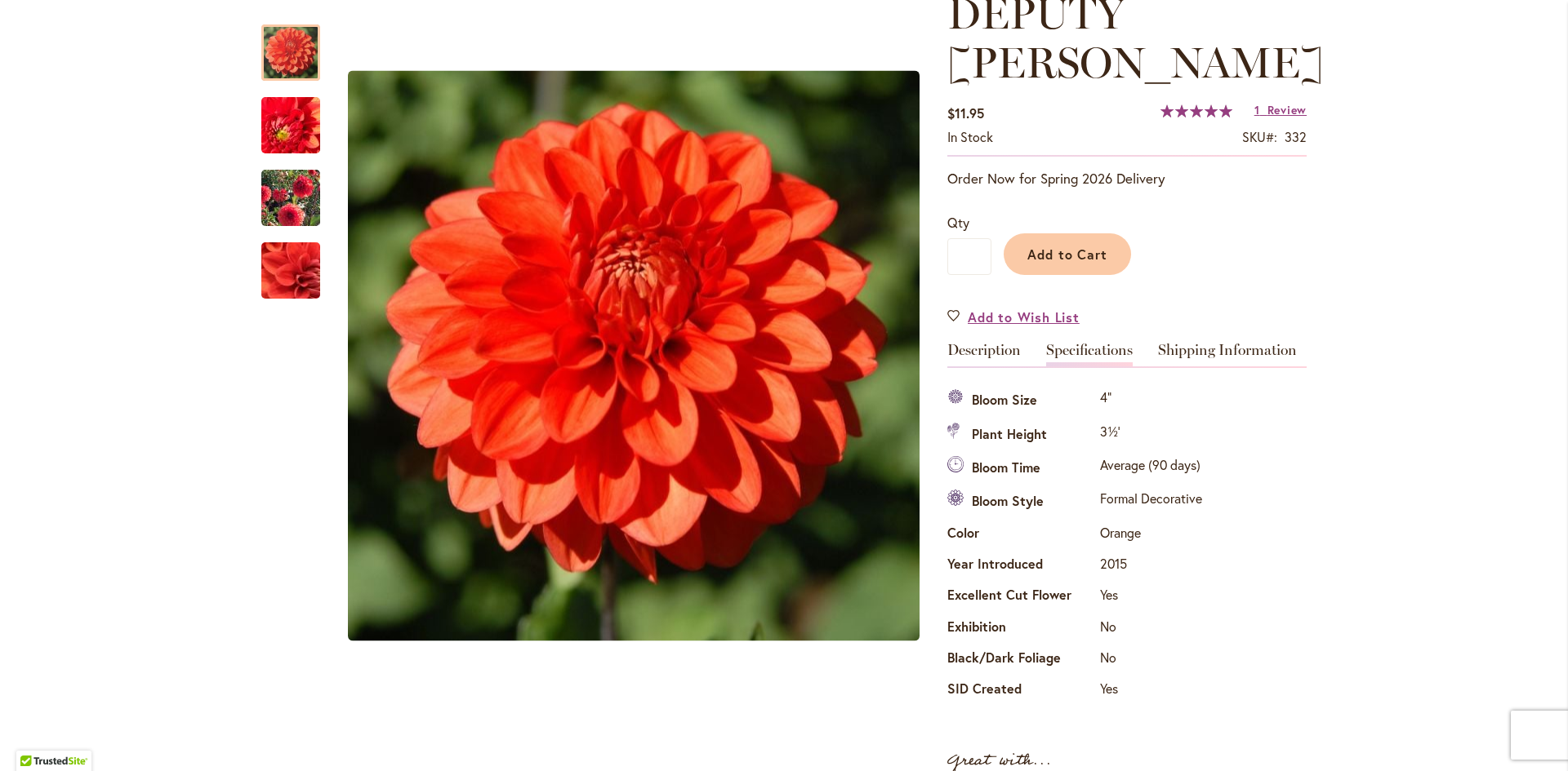
scroll to position [245, 0]
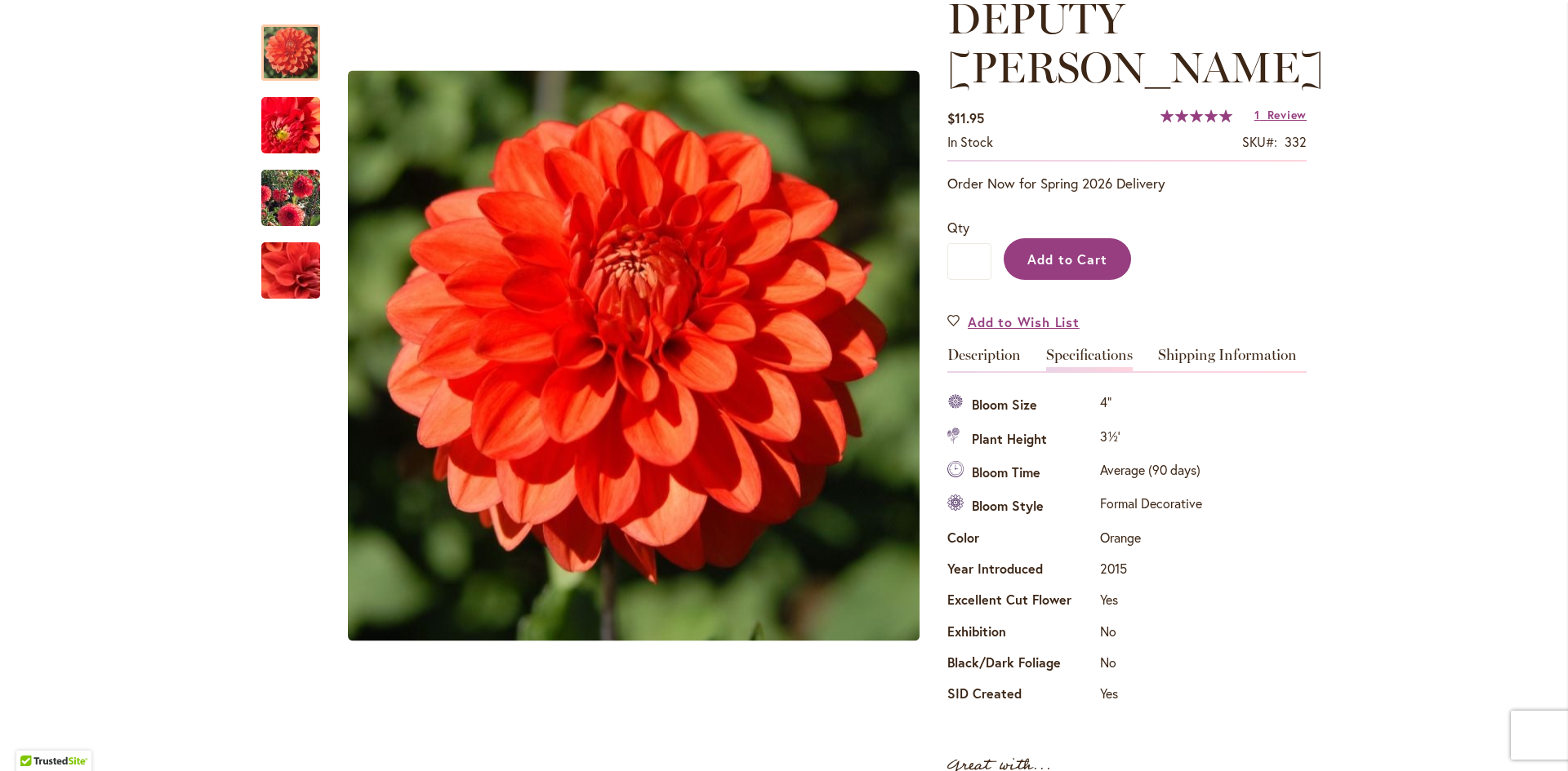
click at [1075, 250] on span "Add to Cart" at bounding box center [1067, 258] width 80 height 17
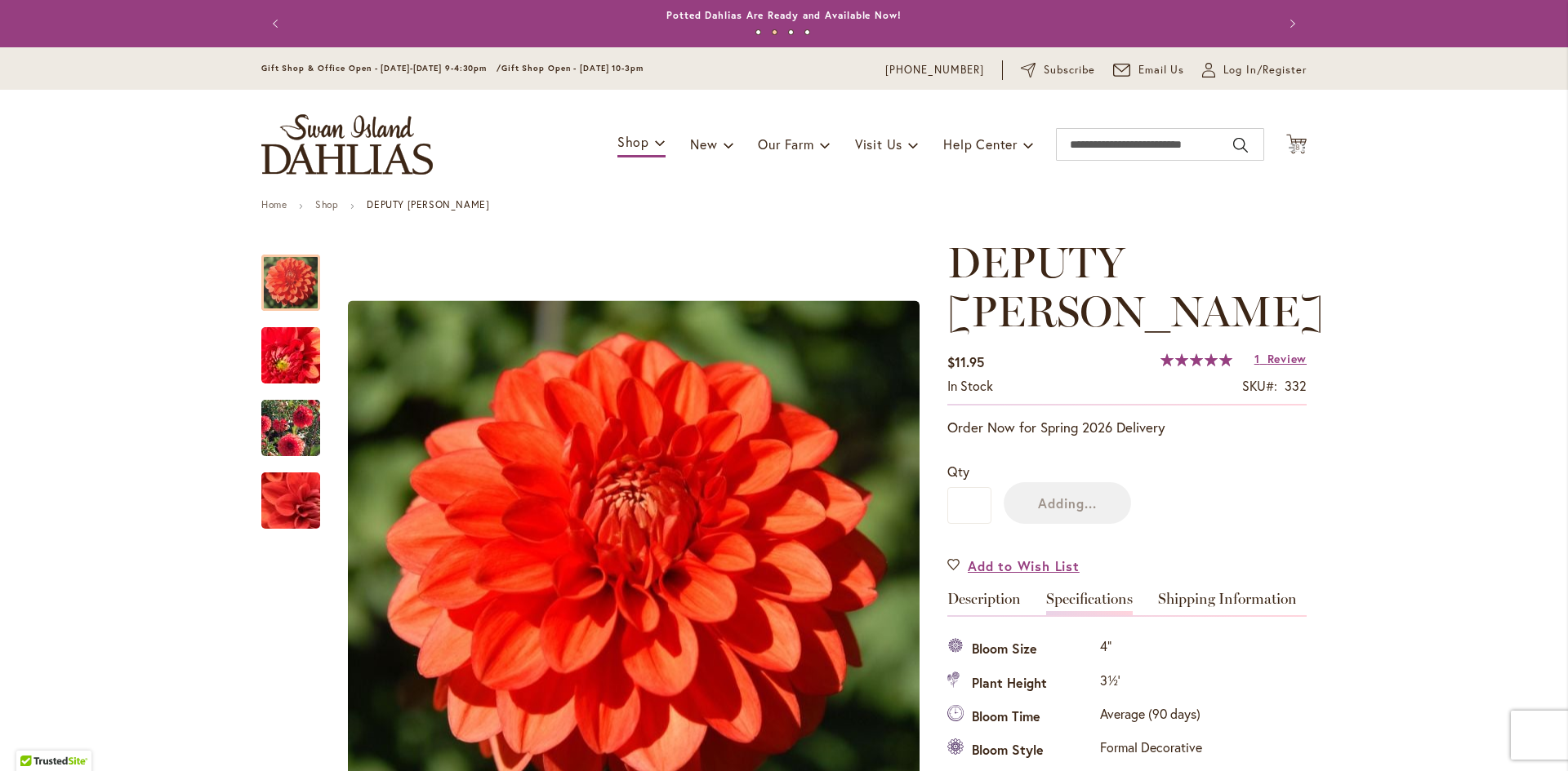
scroll to position [0, 0]
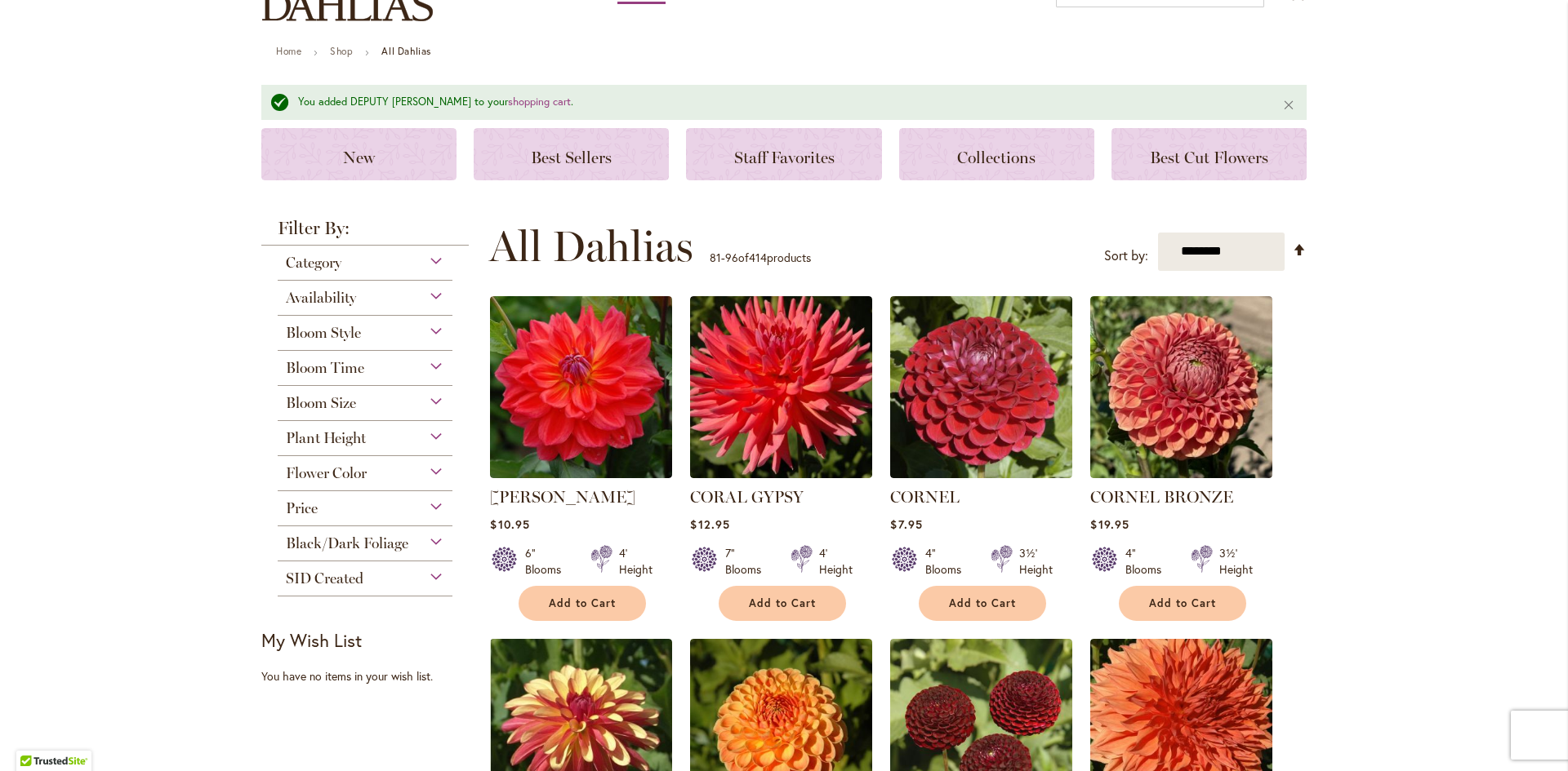
scroll to position [125, 0]
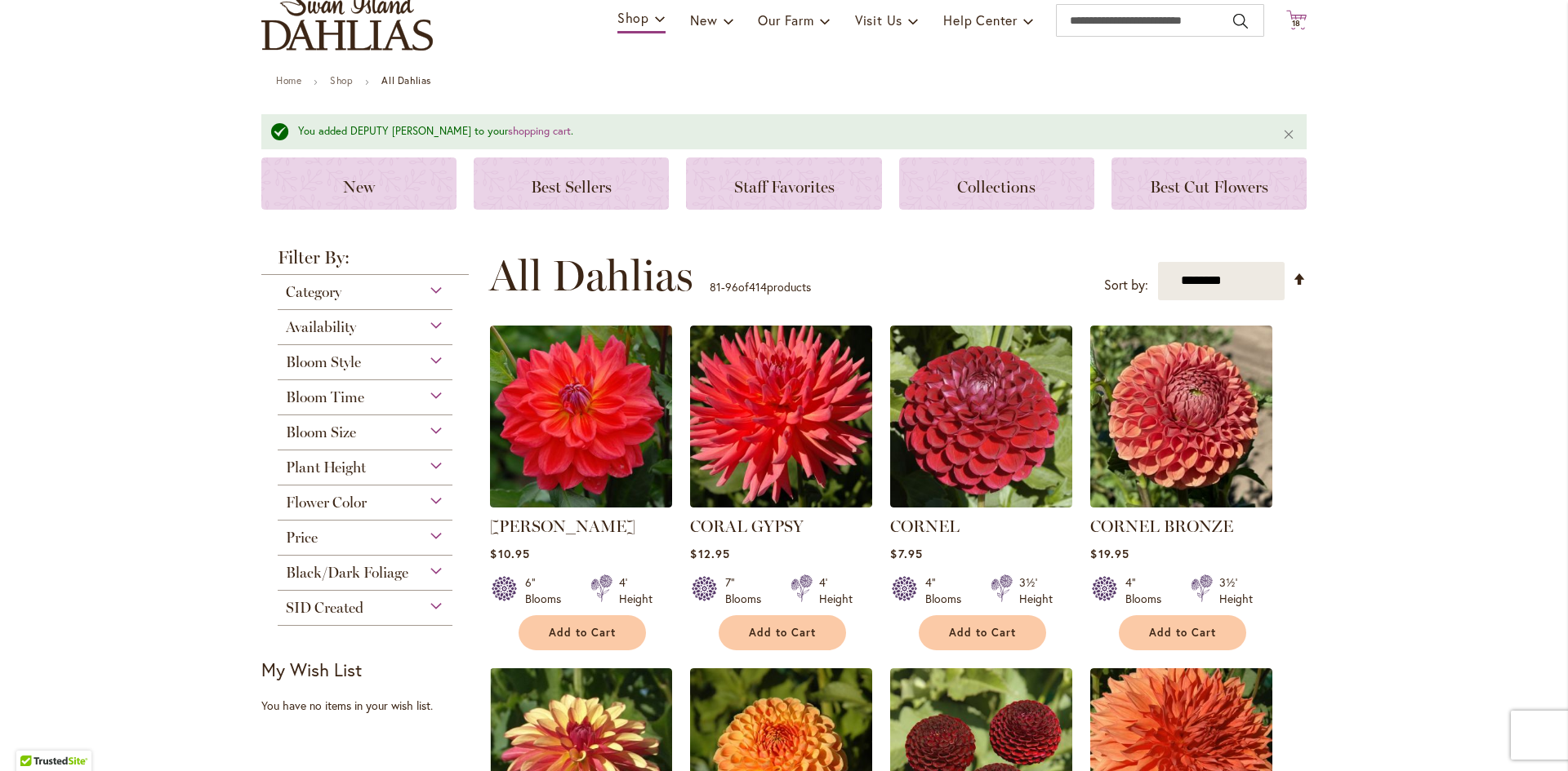
click at [1292, 27] on span "18" at bounding box center [1296, 23] width 10 height 11
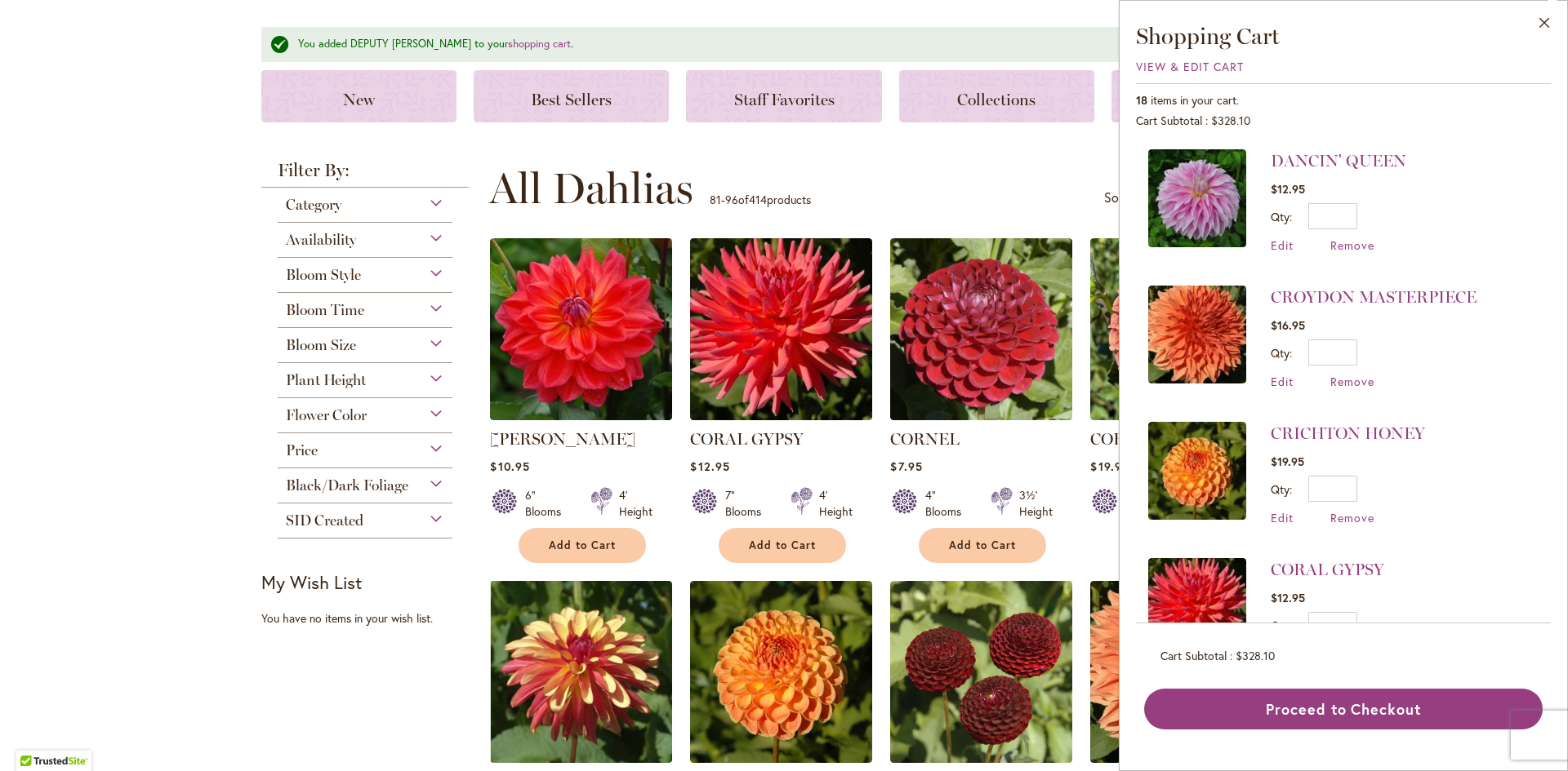
scroll to position [451, 0]
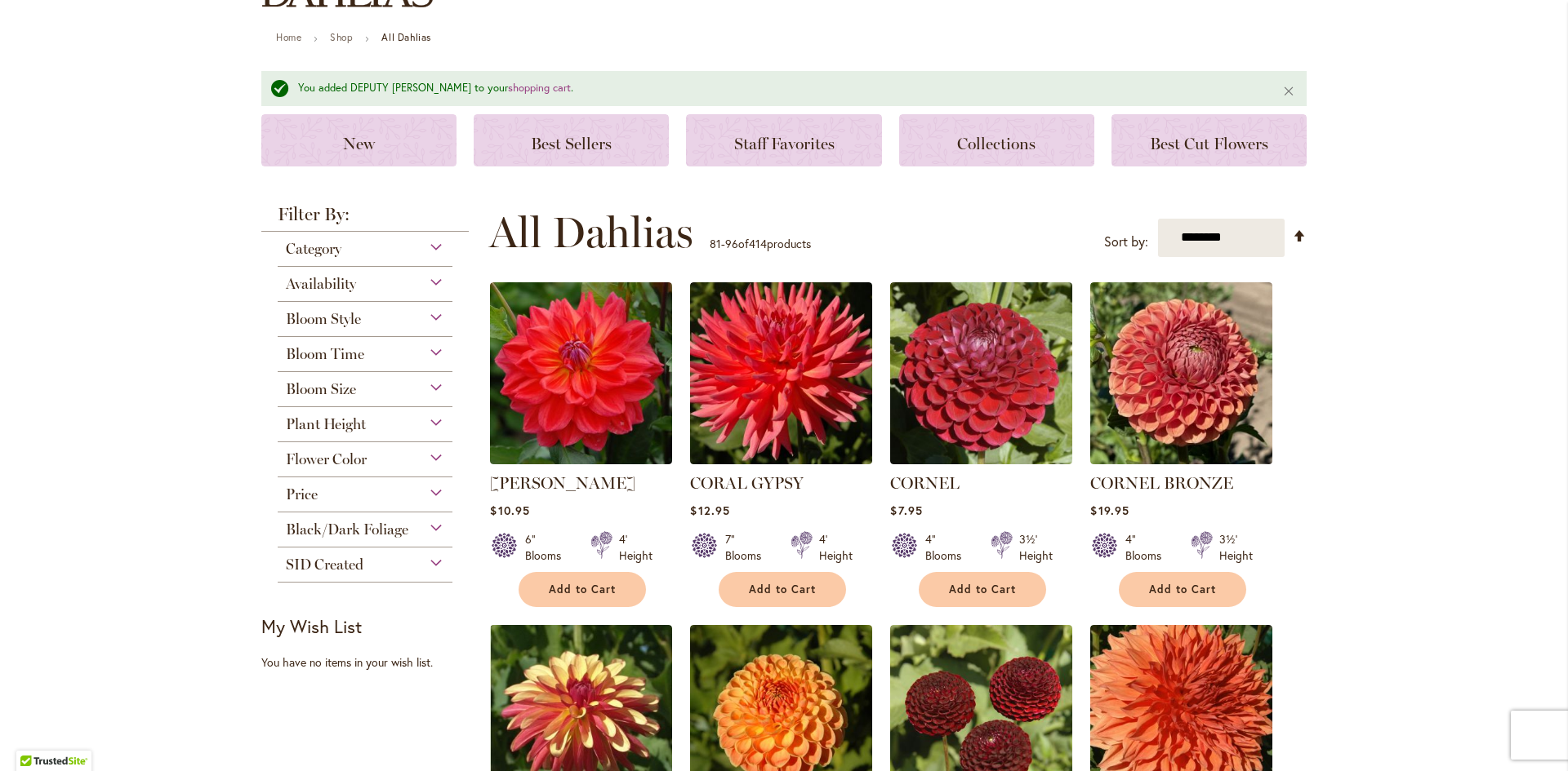
scroll to position [0, 0]
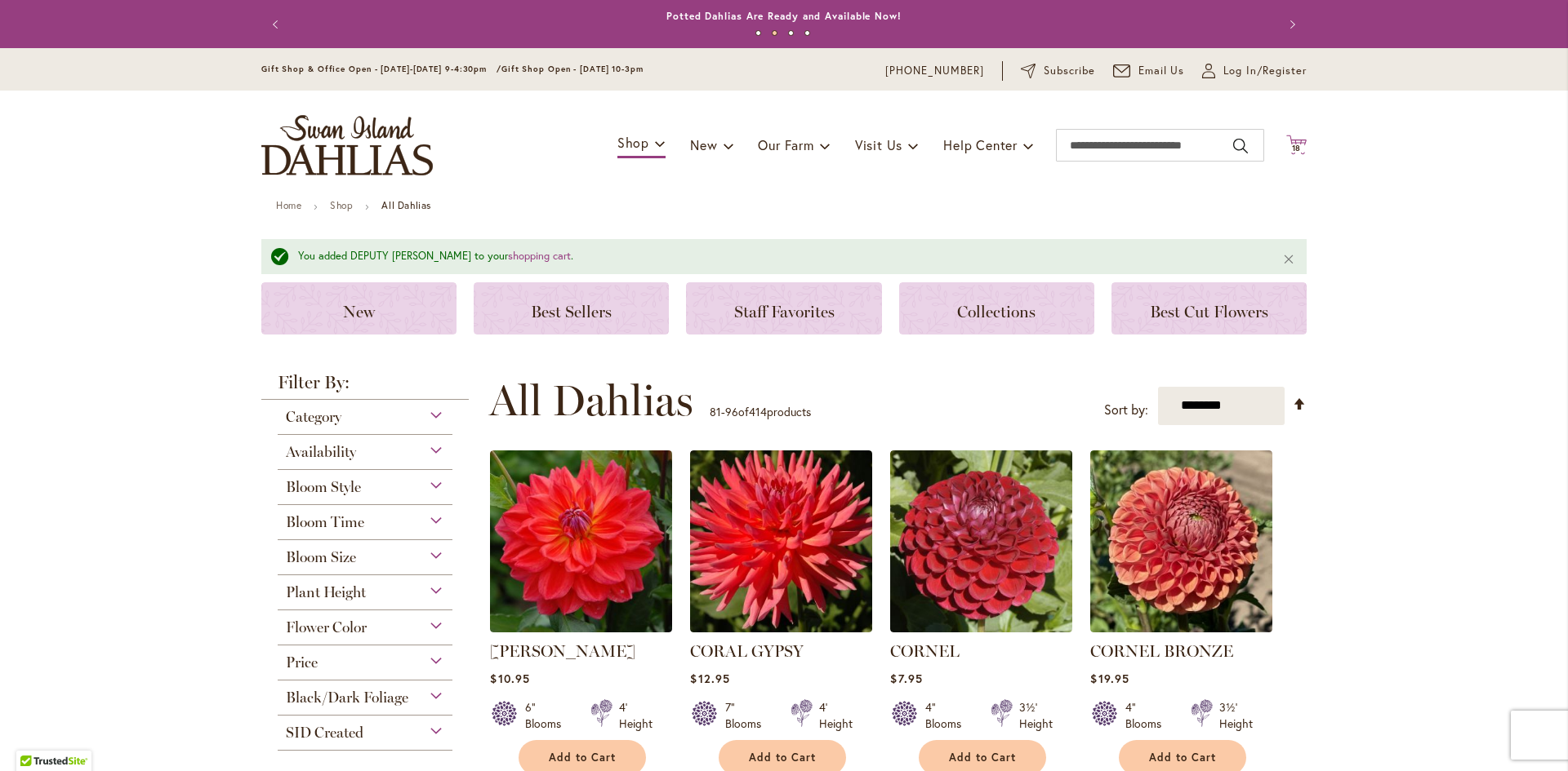
click at [1289, 141] on icon at bounding box center [1296, 145] width 21 height 20
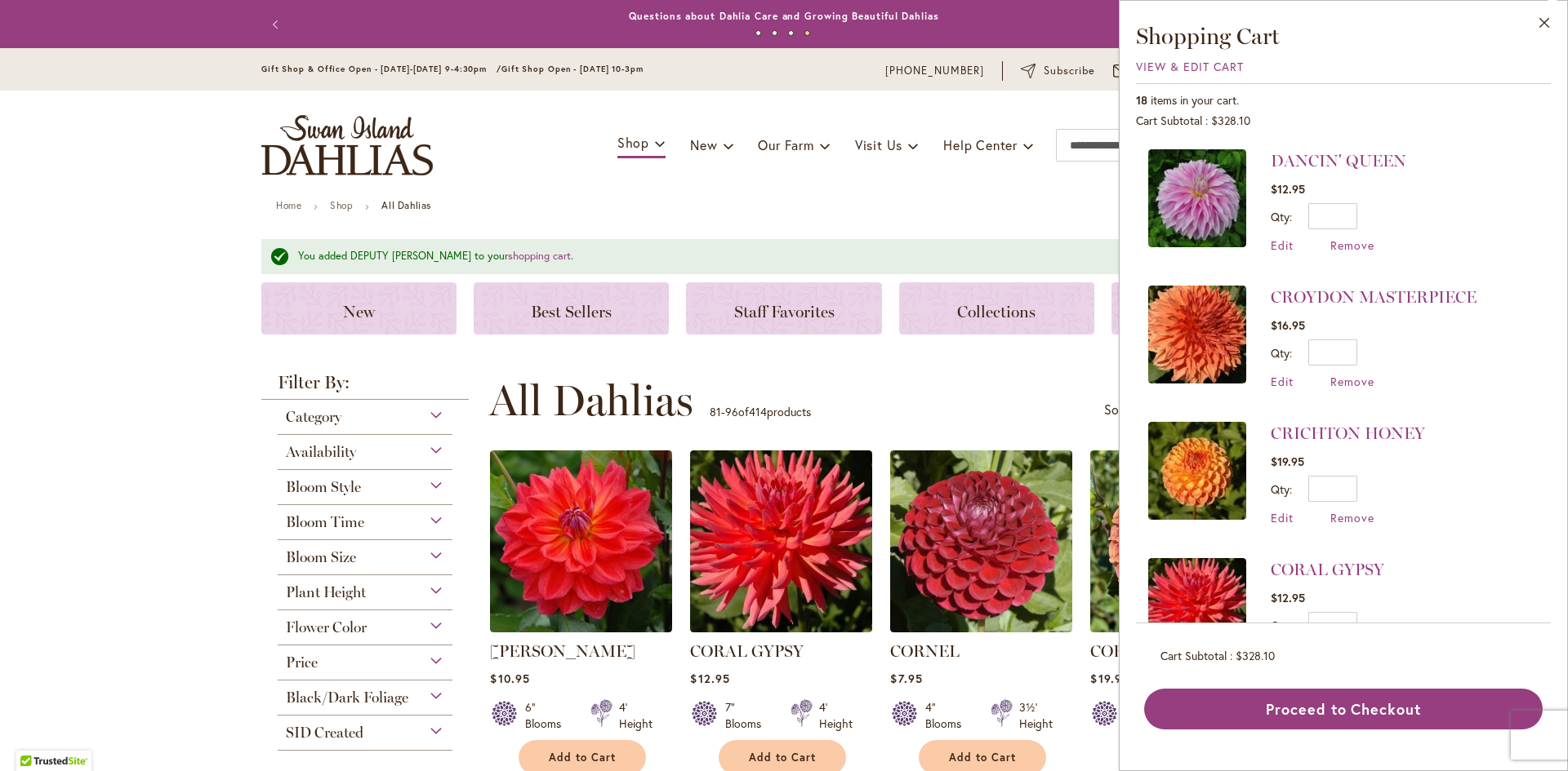
click at [63, 180] on header "Skip to Content Gift Shop & Office Open - Monday-Friday 9-4:30pm / Gift Shop Op…" at bounding box center [784, 124] width 1568 height 152
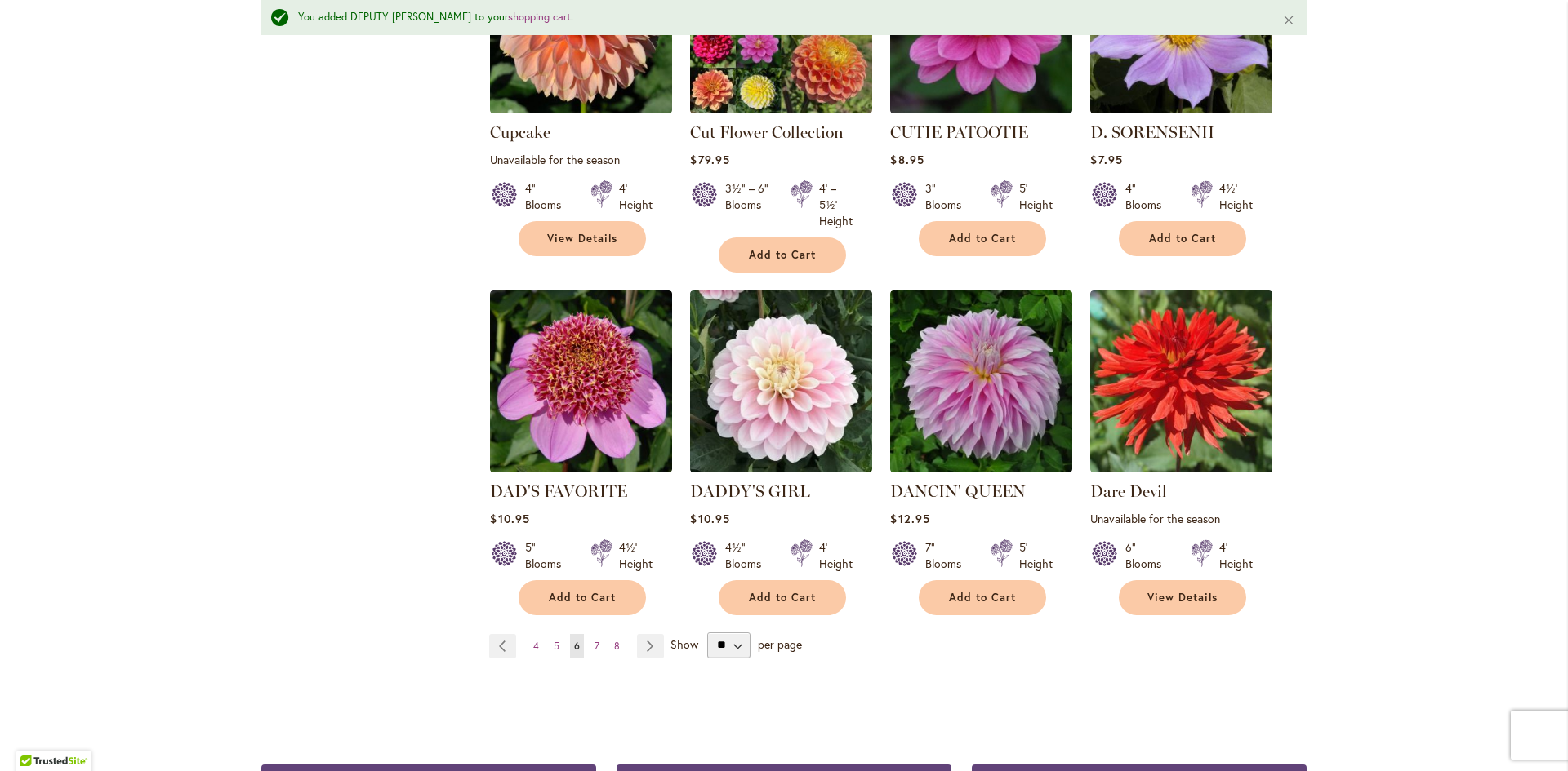
scroll to position [1550, 0]
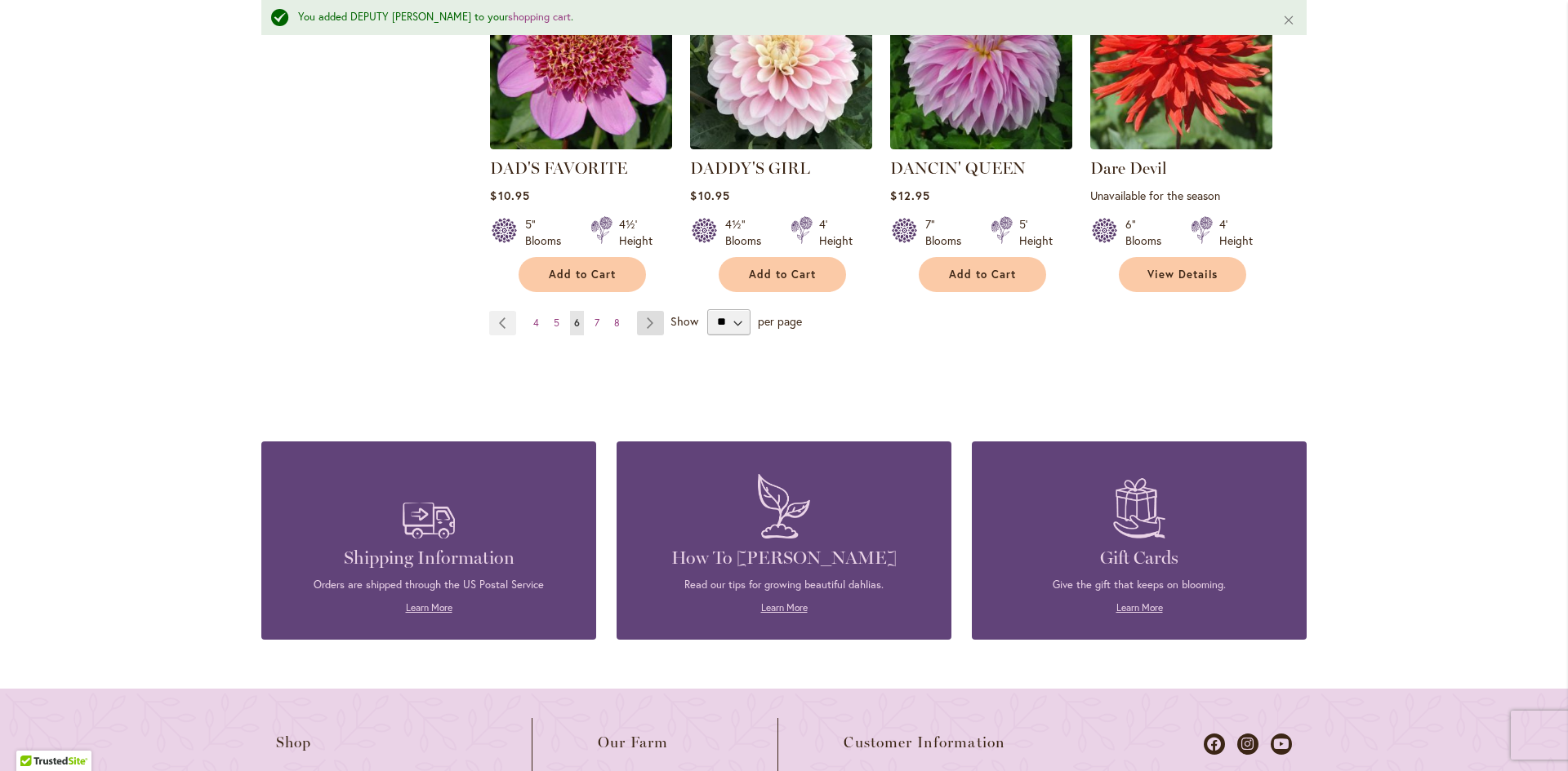
click at [642, 315] on link "Page Next" at bounding box center [650, 323] width 27 height 24
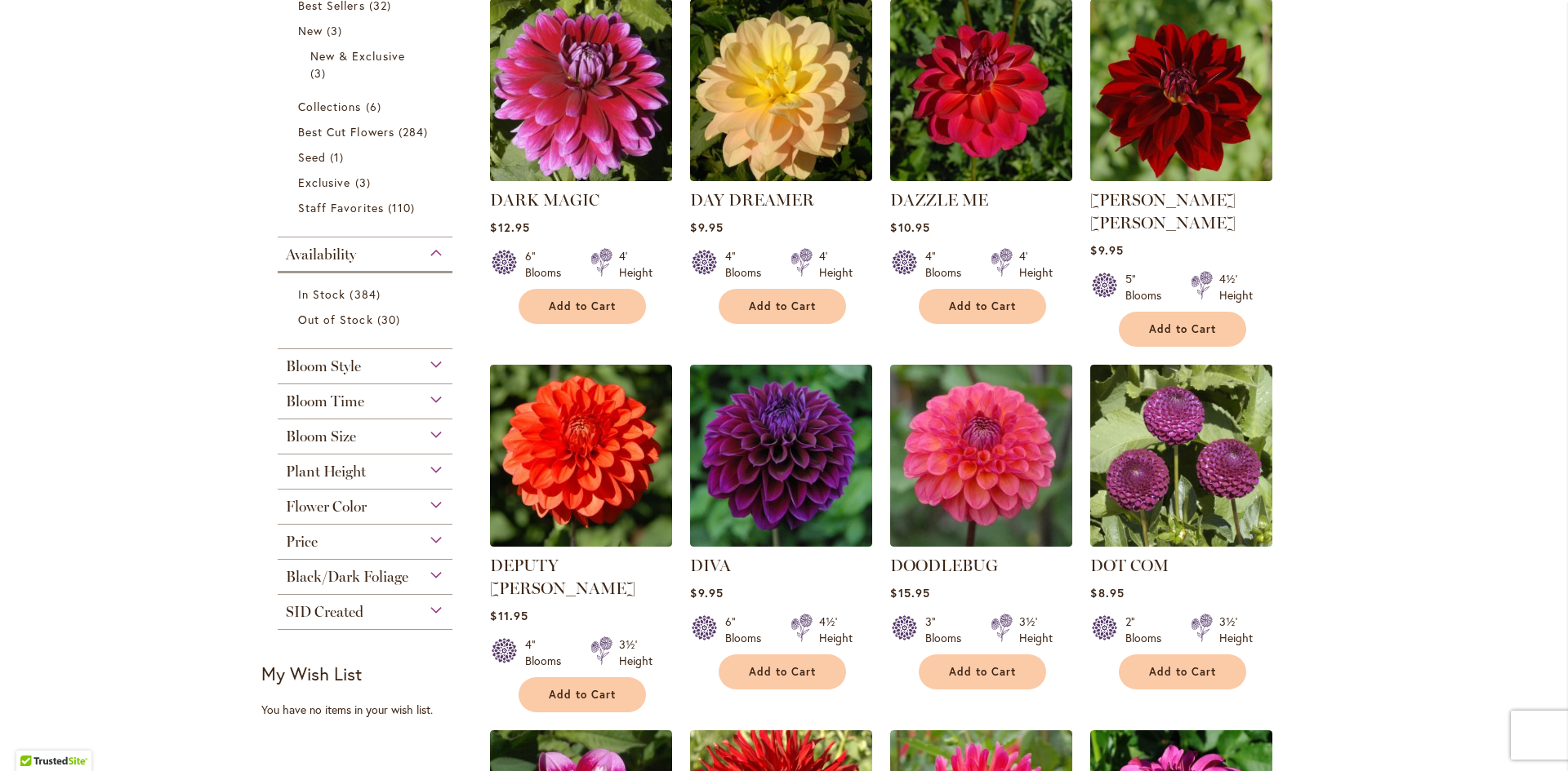
scroll to position [571, 0]
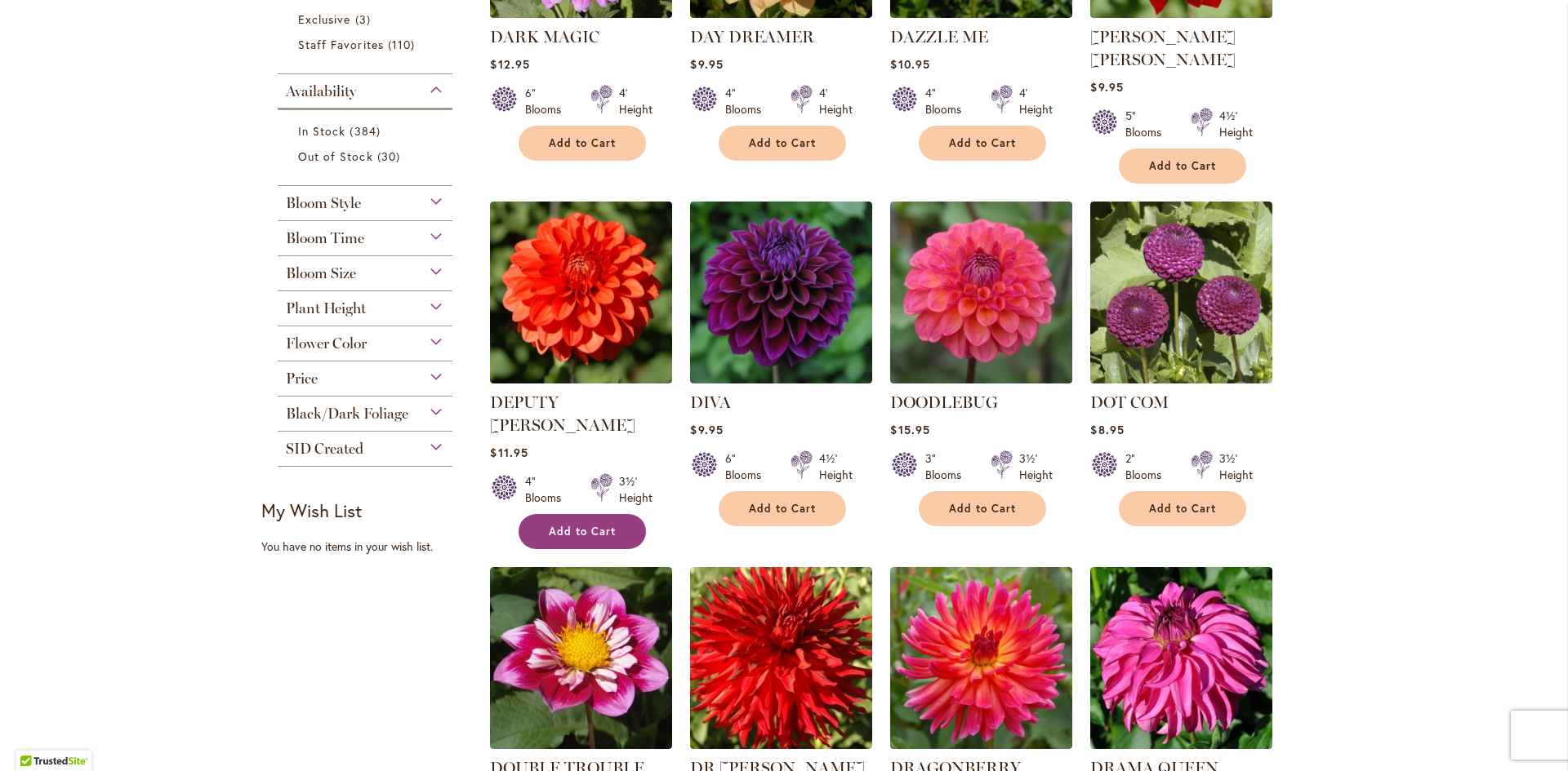
click at [566, 524] on span "Add to Cart" at bounding box center [582, 532] width 67 height 14
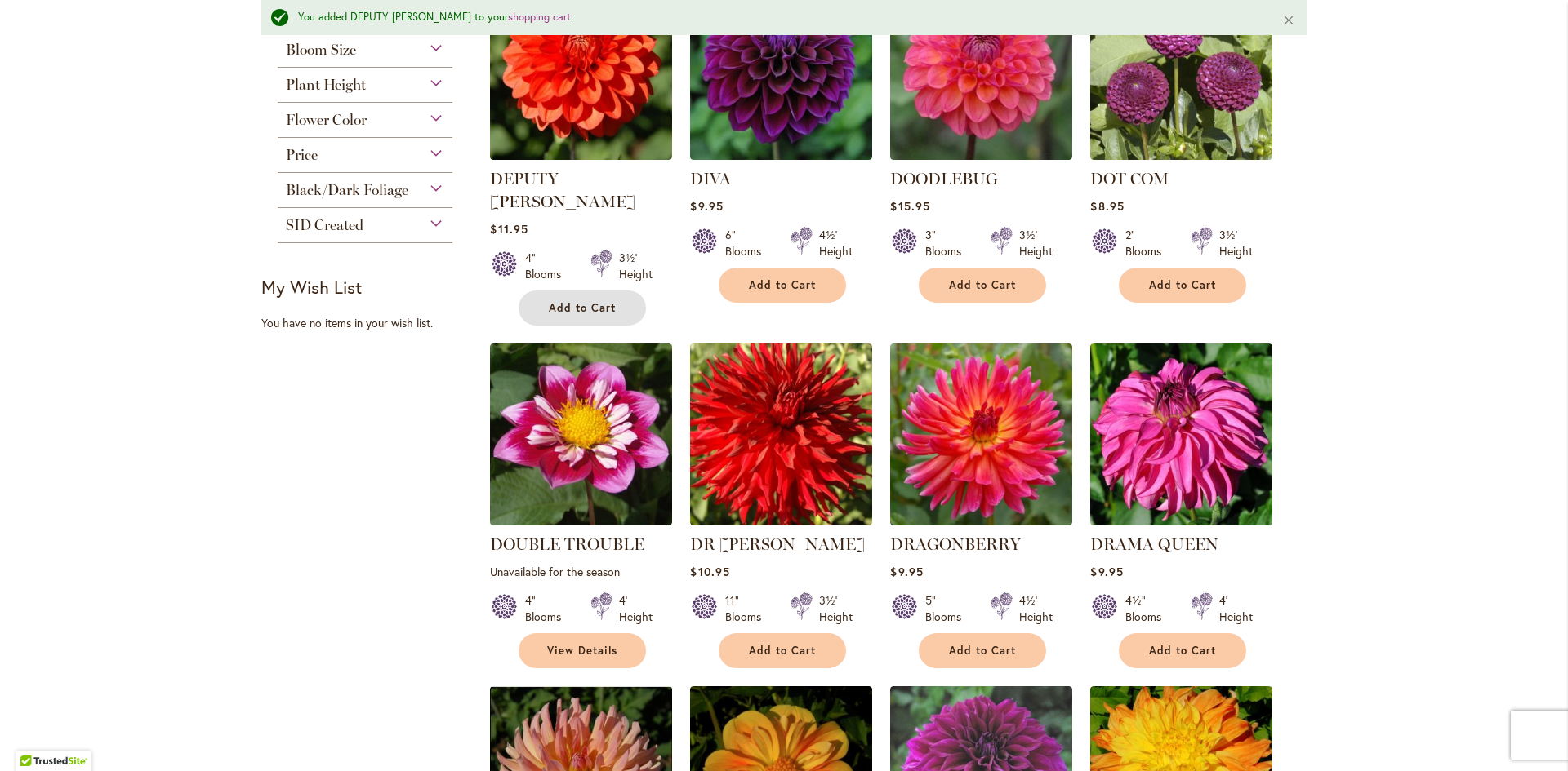
scroll to position [859, 0]
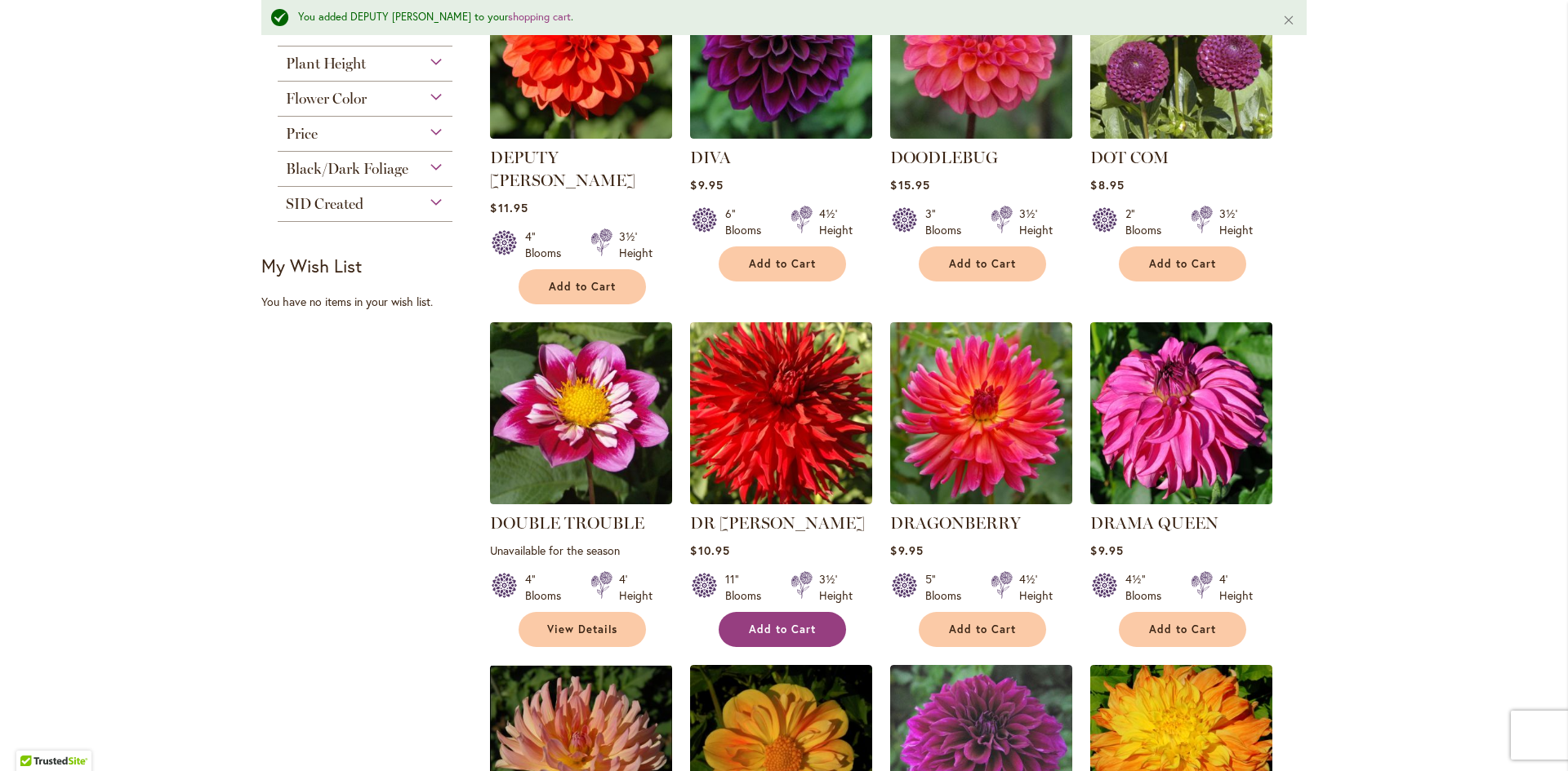
click at [764, 623] on span "Add to Cart" at bounding box center [782, 630] width 67 height 14
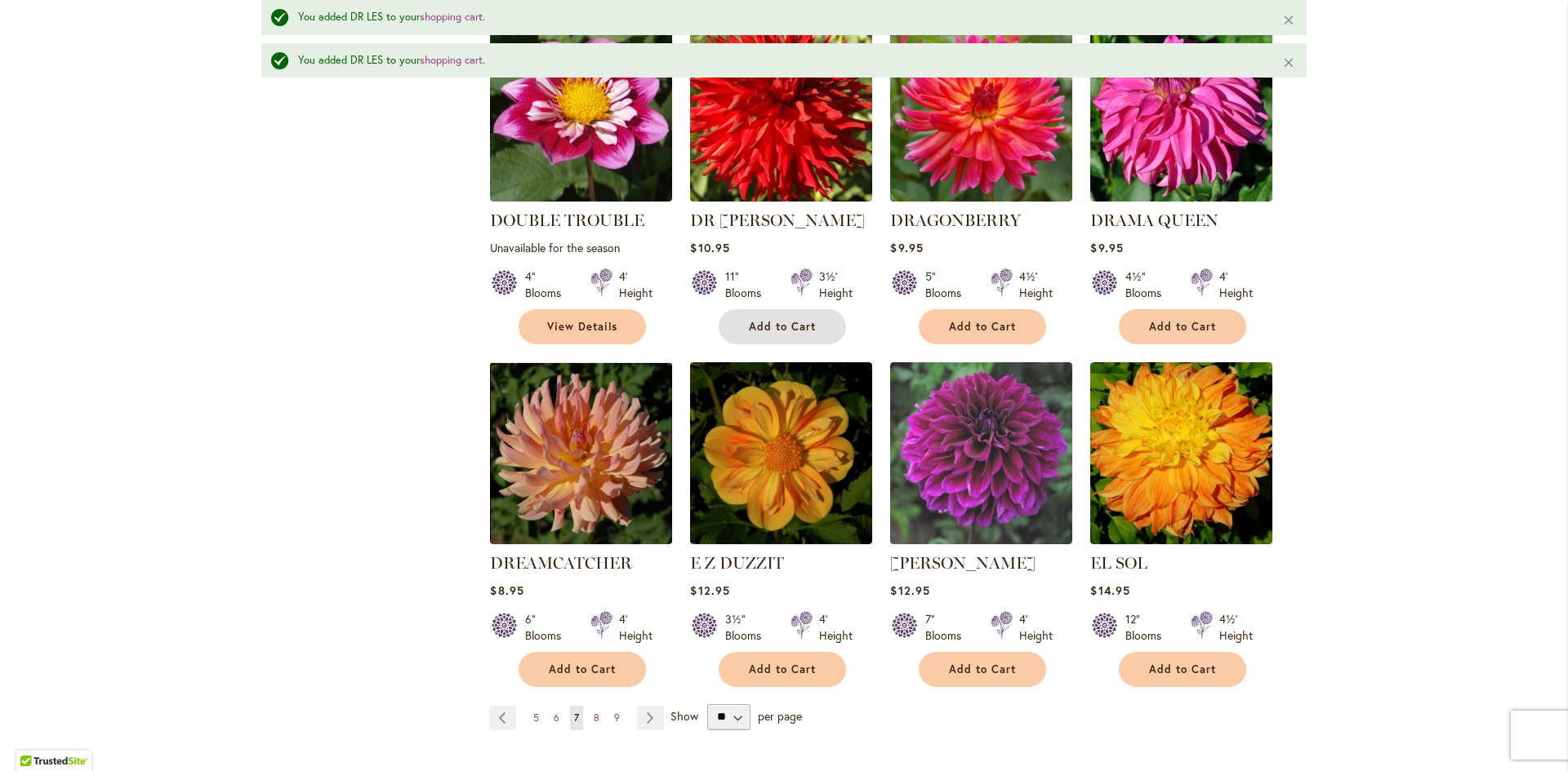
scroll to position [1311, 0]
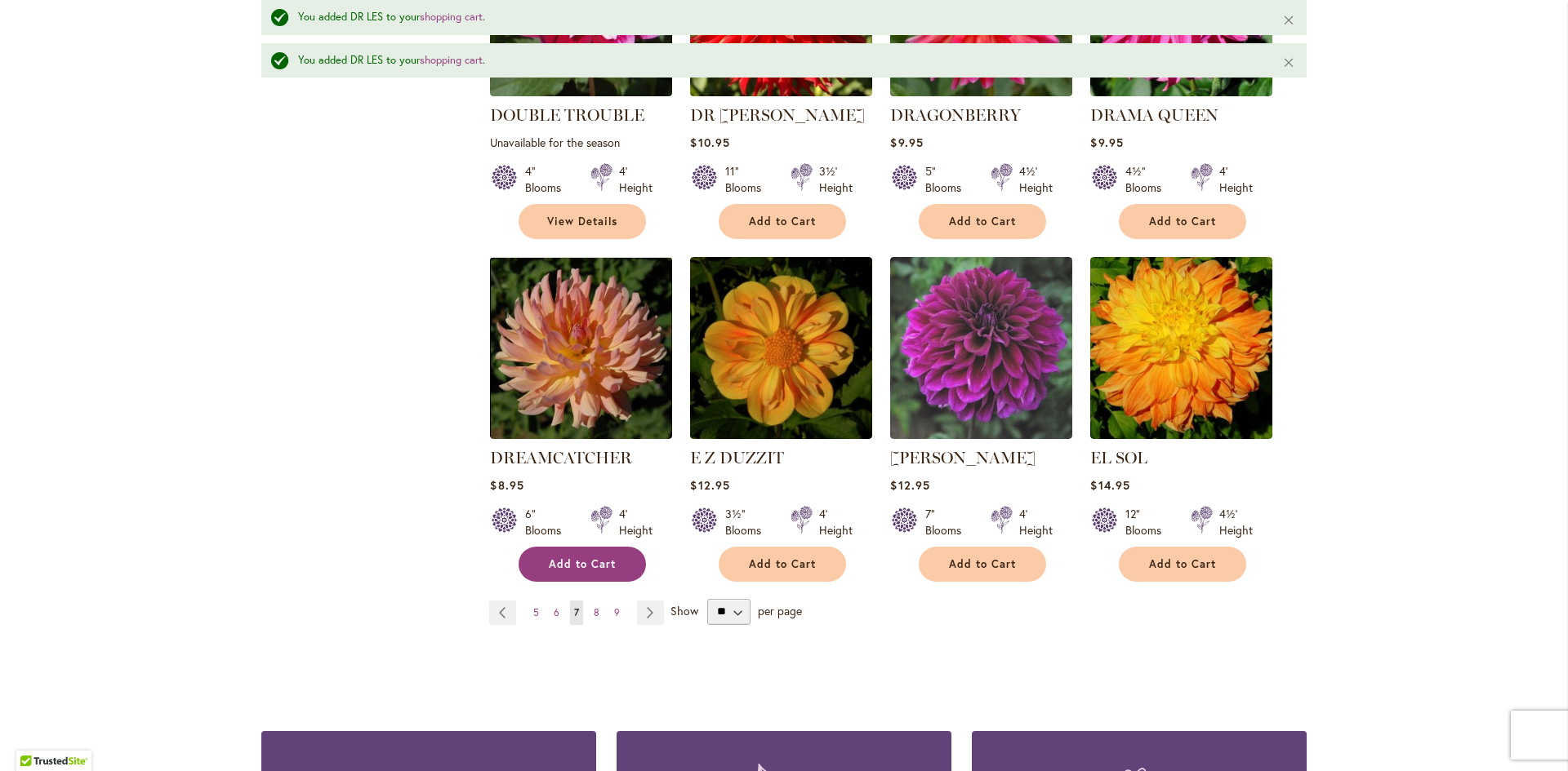
click at [554, 557] on span "Add to Cart" at bounding box center [582, 565] width 67 height 14
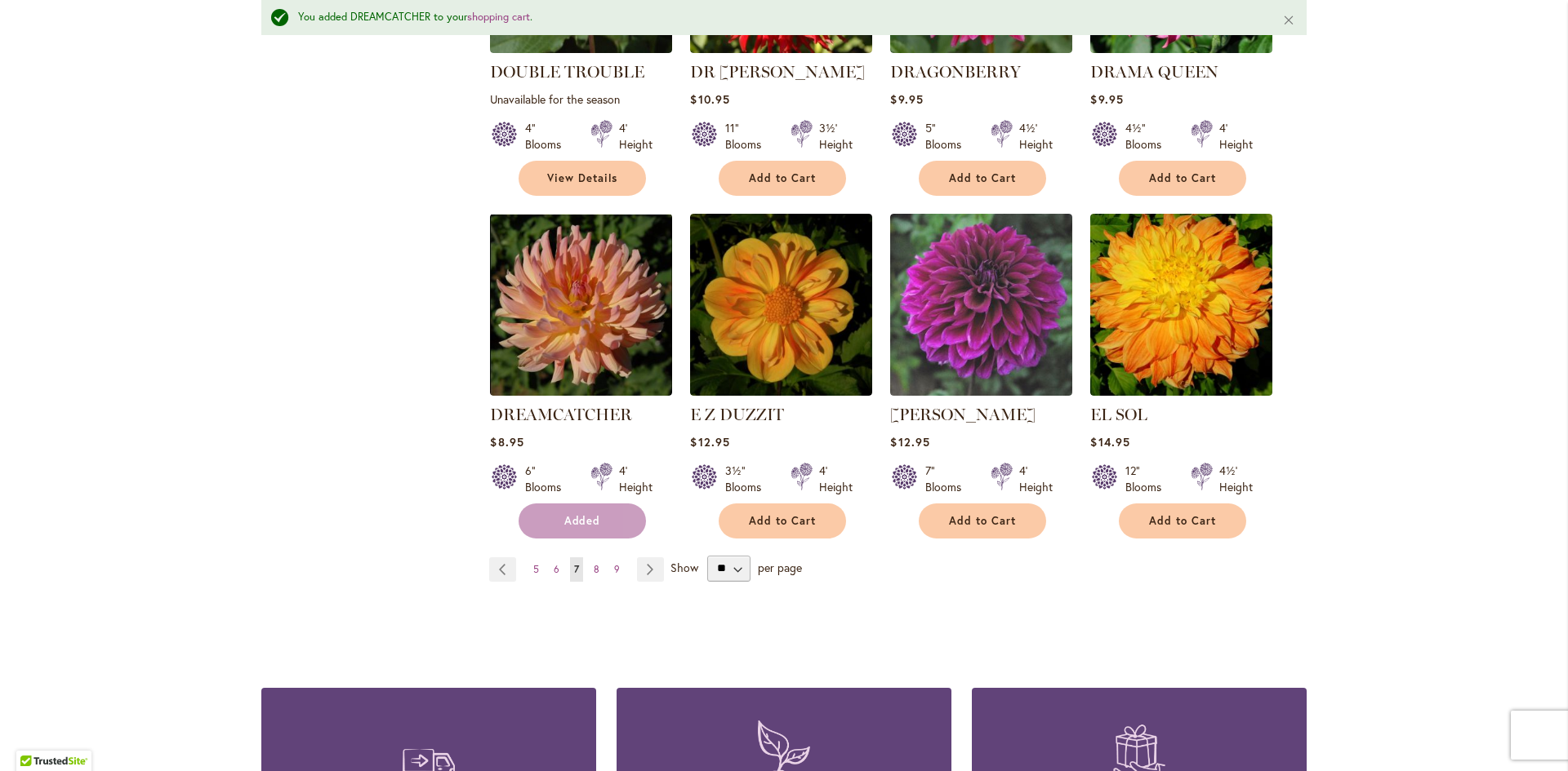
scroll to position [1267, 0]
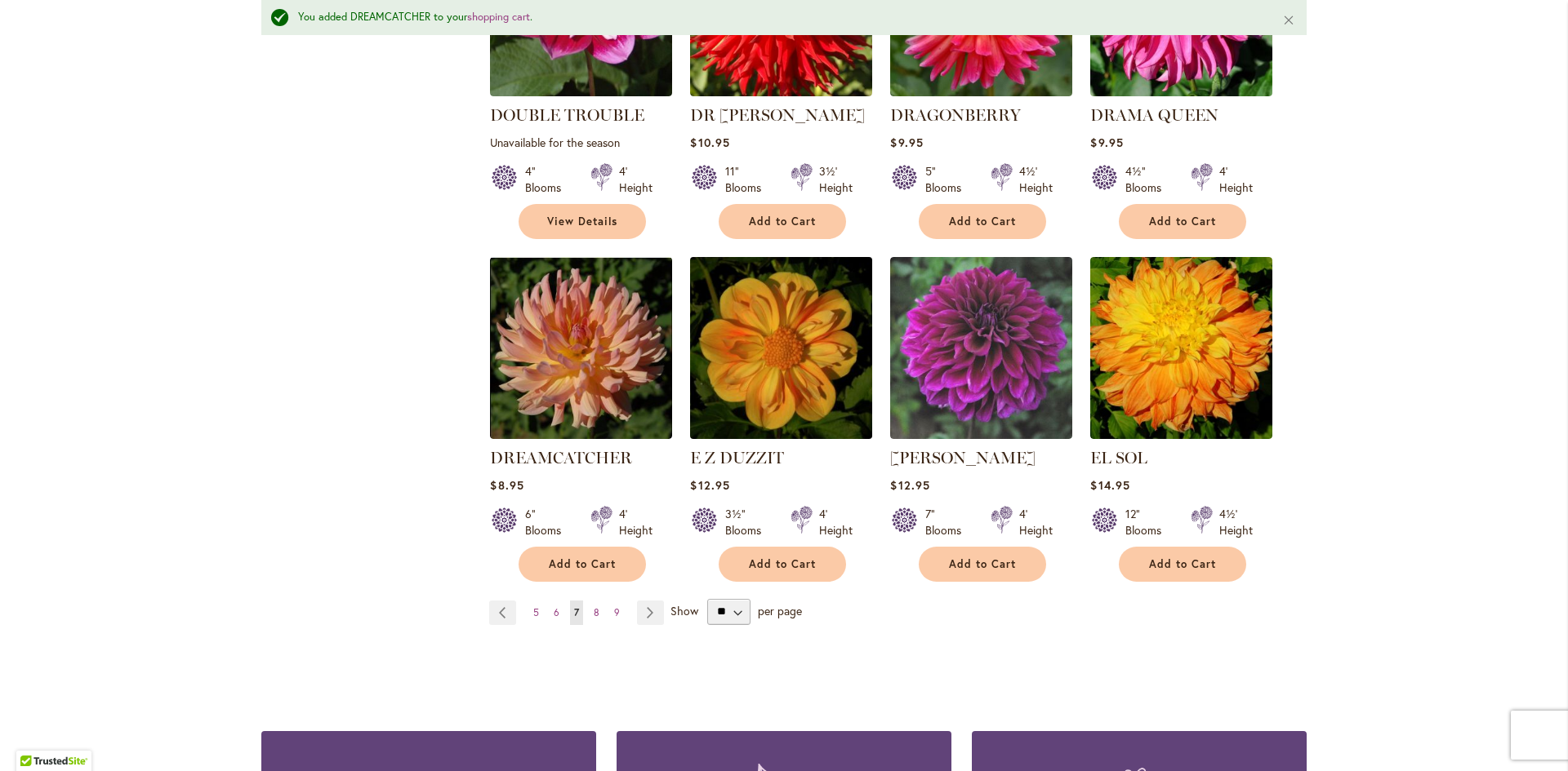
click at [765, 355] on img at bounding box center [781, 348] width 191 height 191
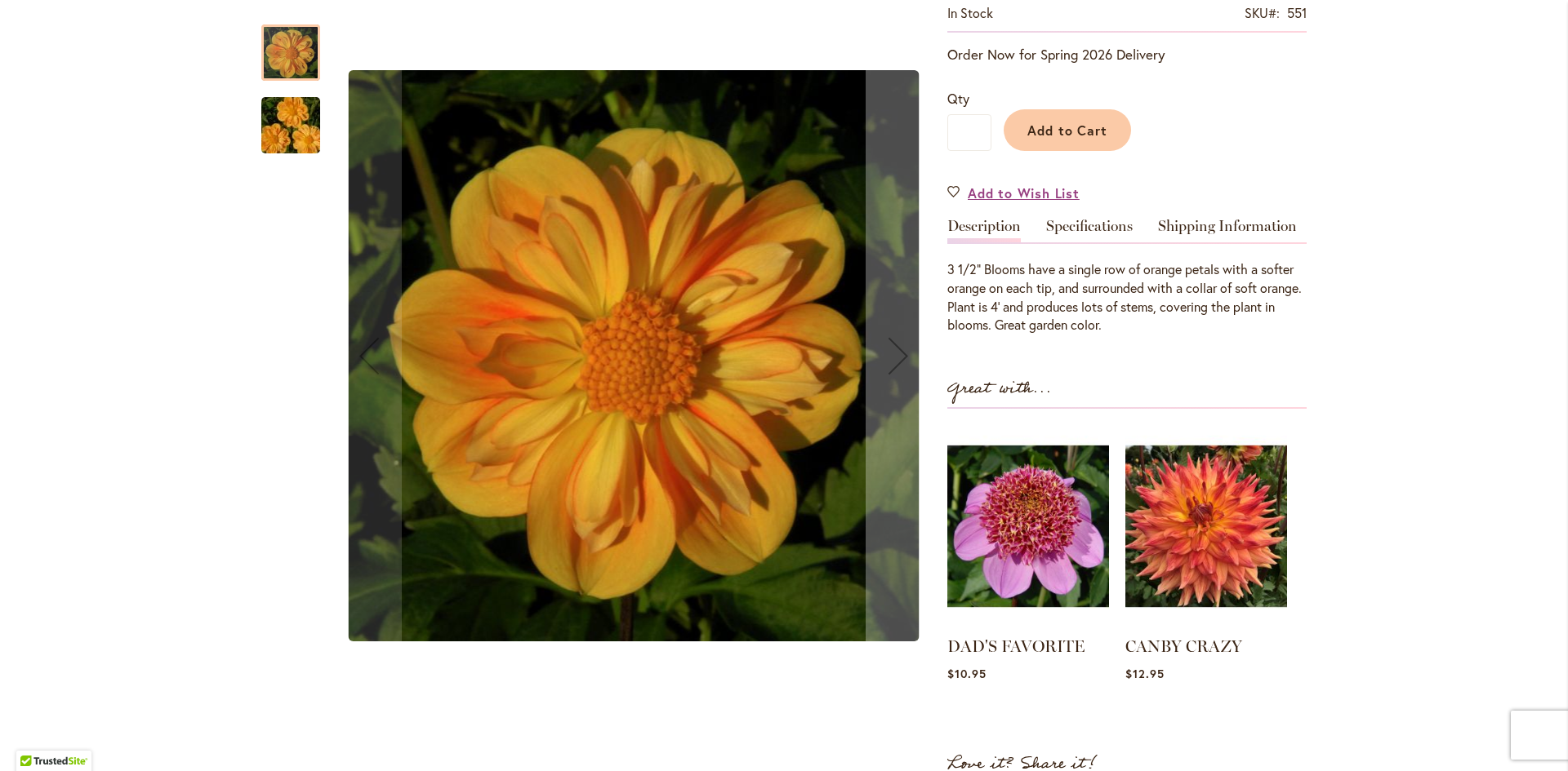
scroll to position [326, 0]
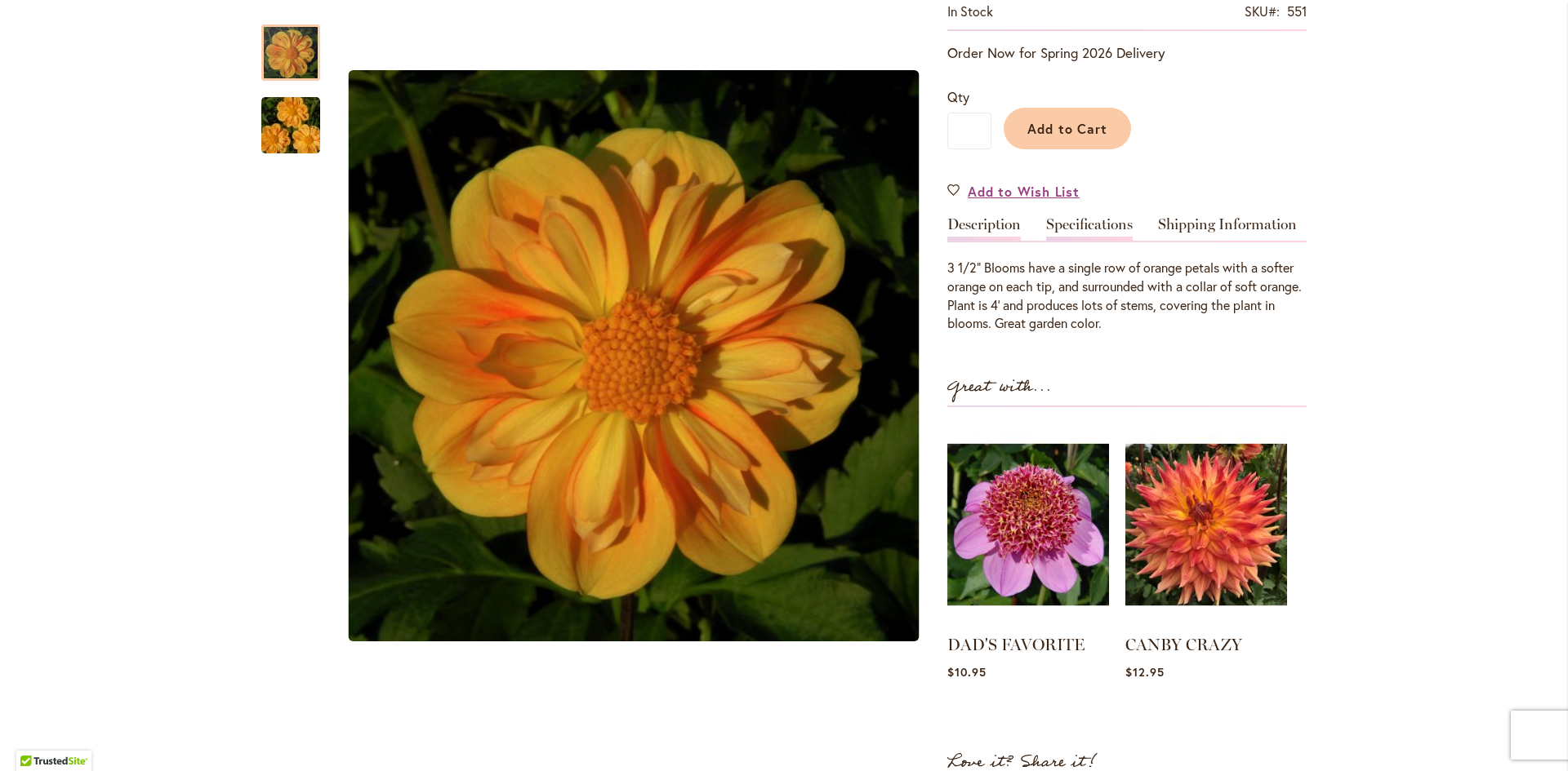
click at [1078, 230] on link "Specifications" at bounding box center [1089, 229] width 87 height 23
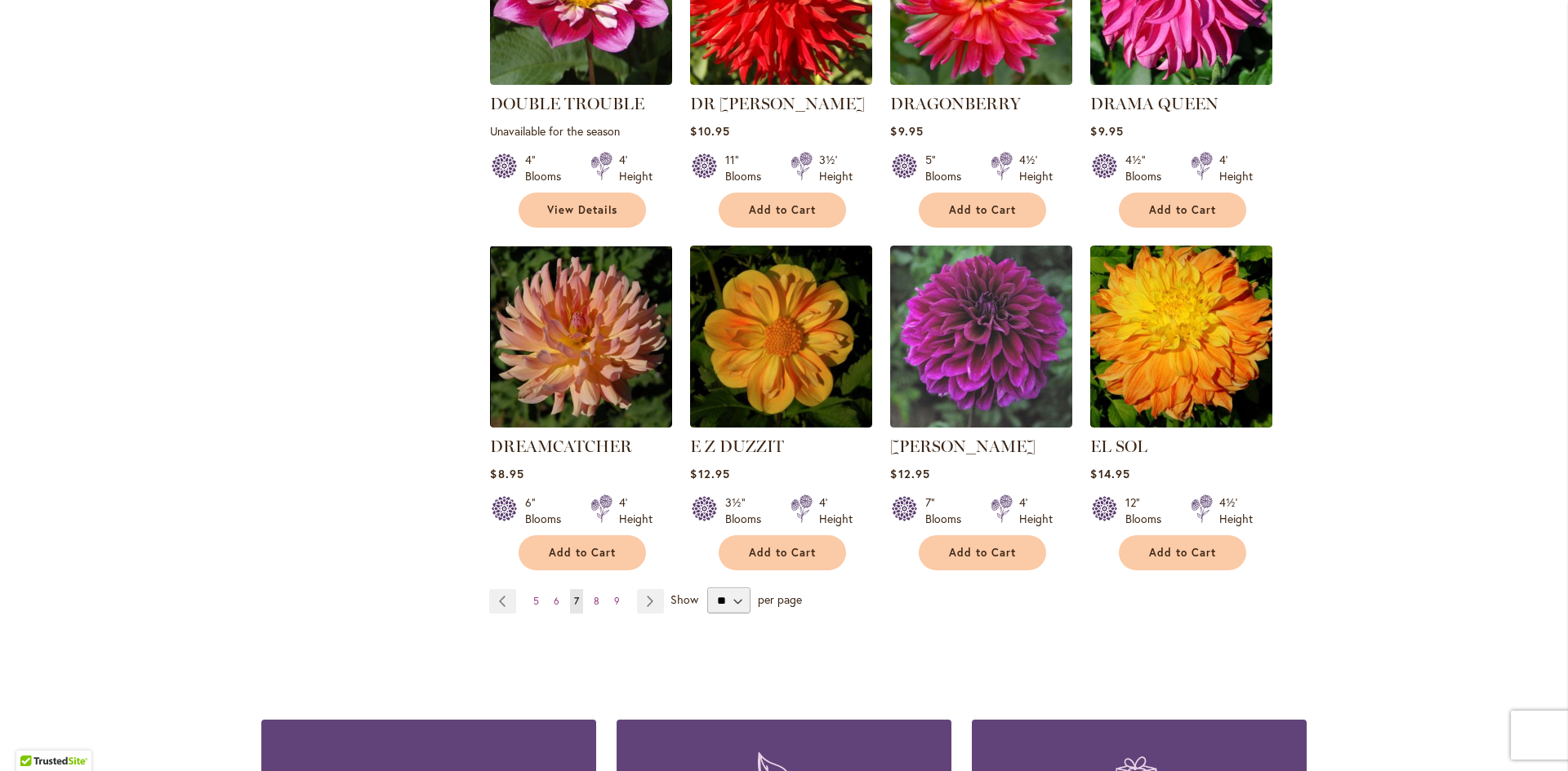
scroll to position [1387, 0]
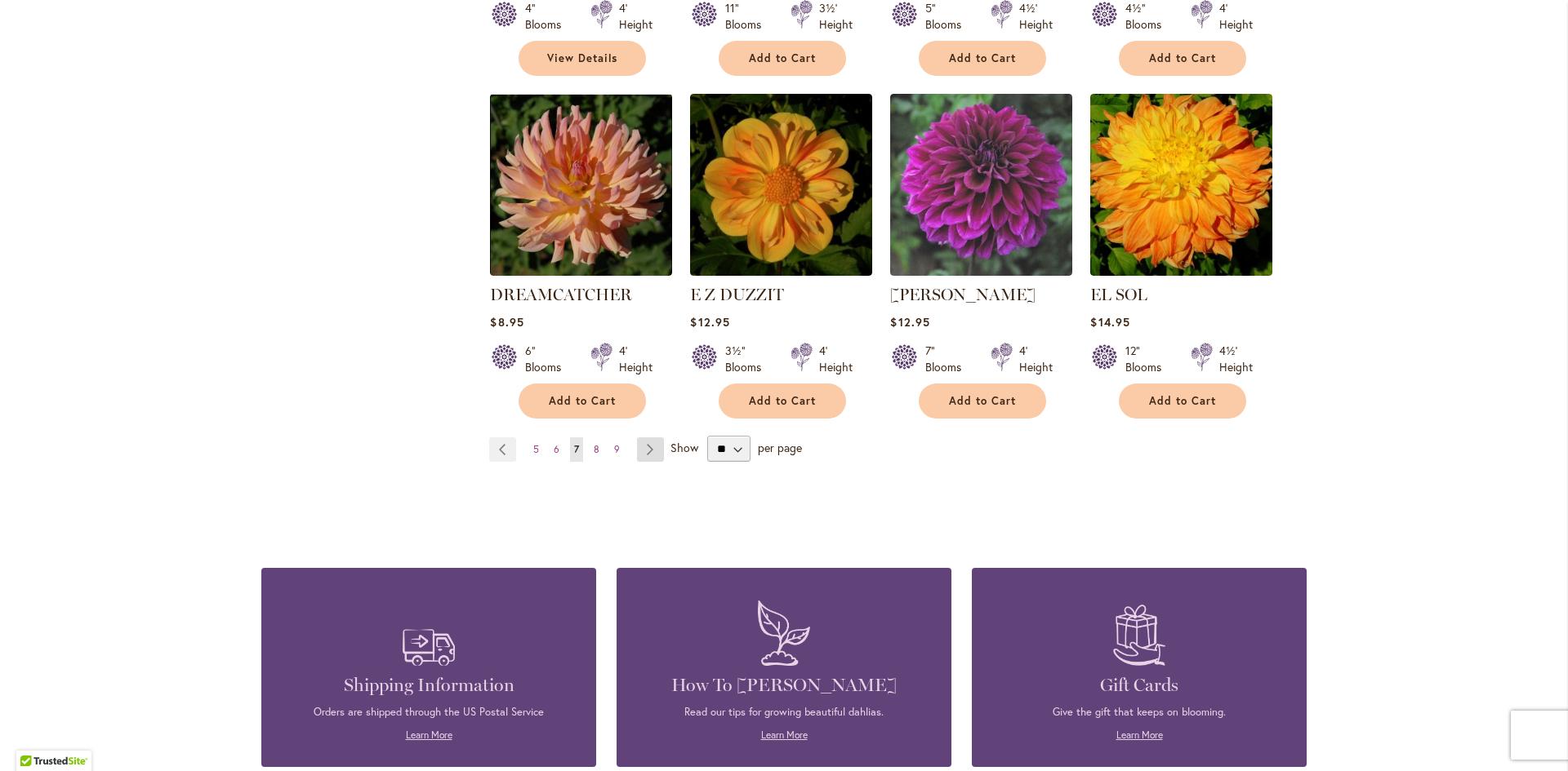
click at [643, 438] on link "Page Next" at bounding box center [650, 449] width 27 height 24
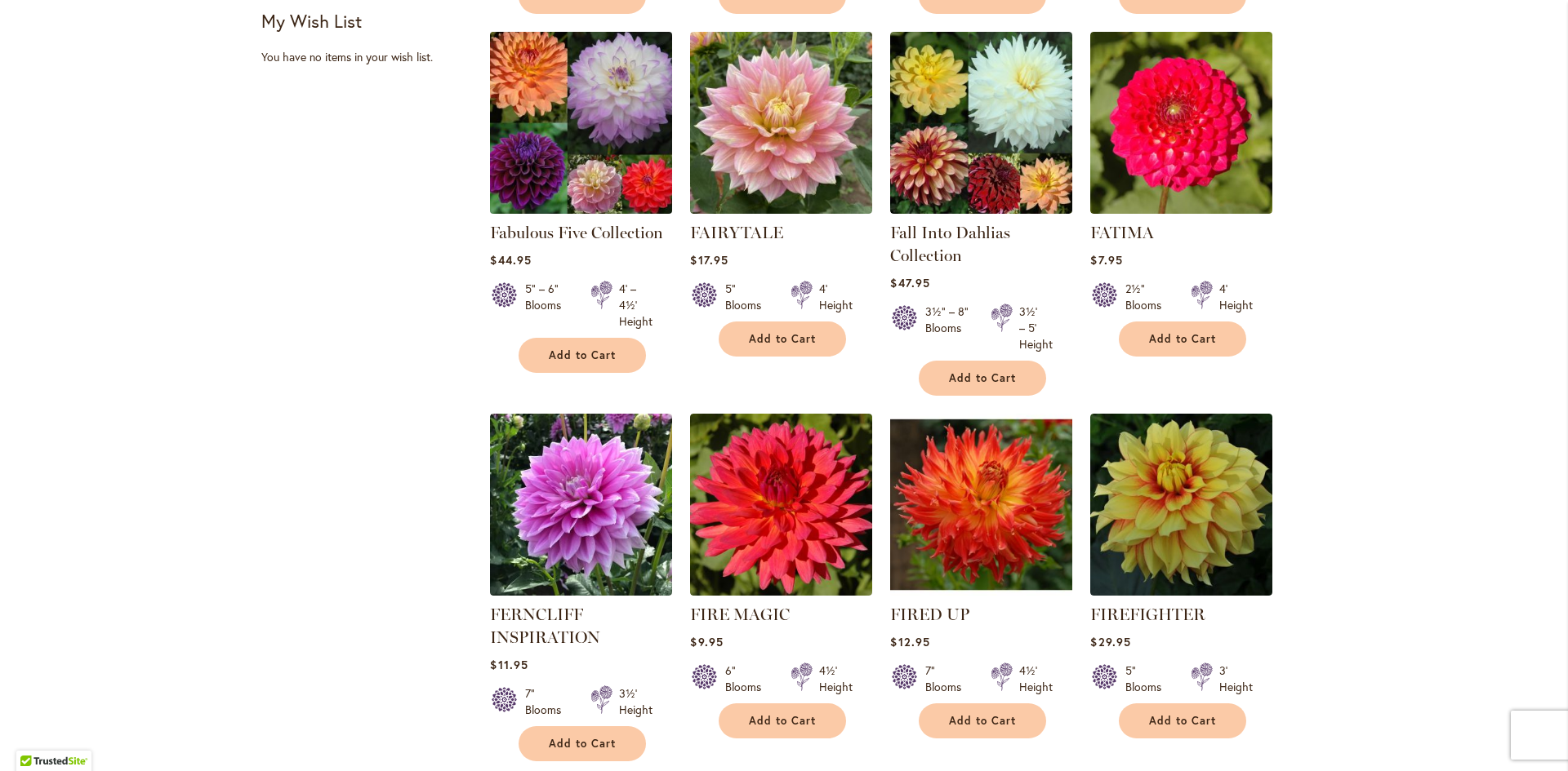
scroll to position [571, 0]
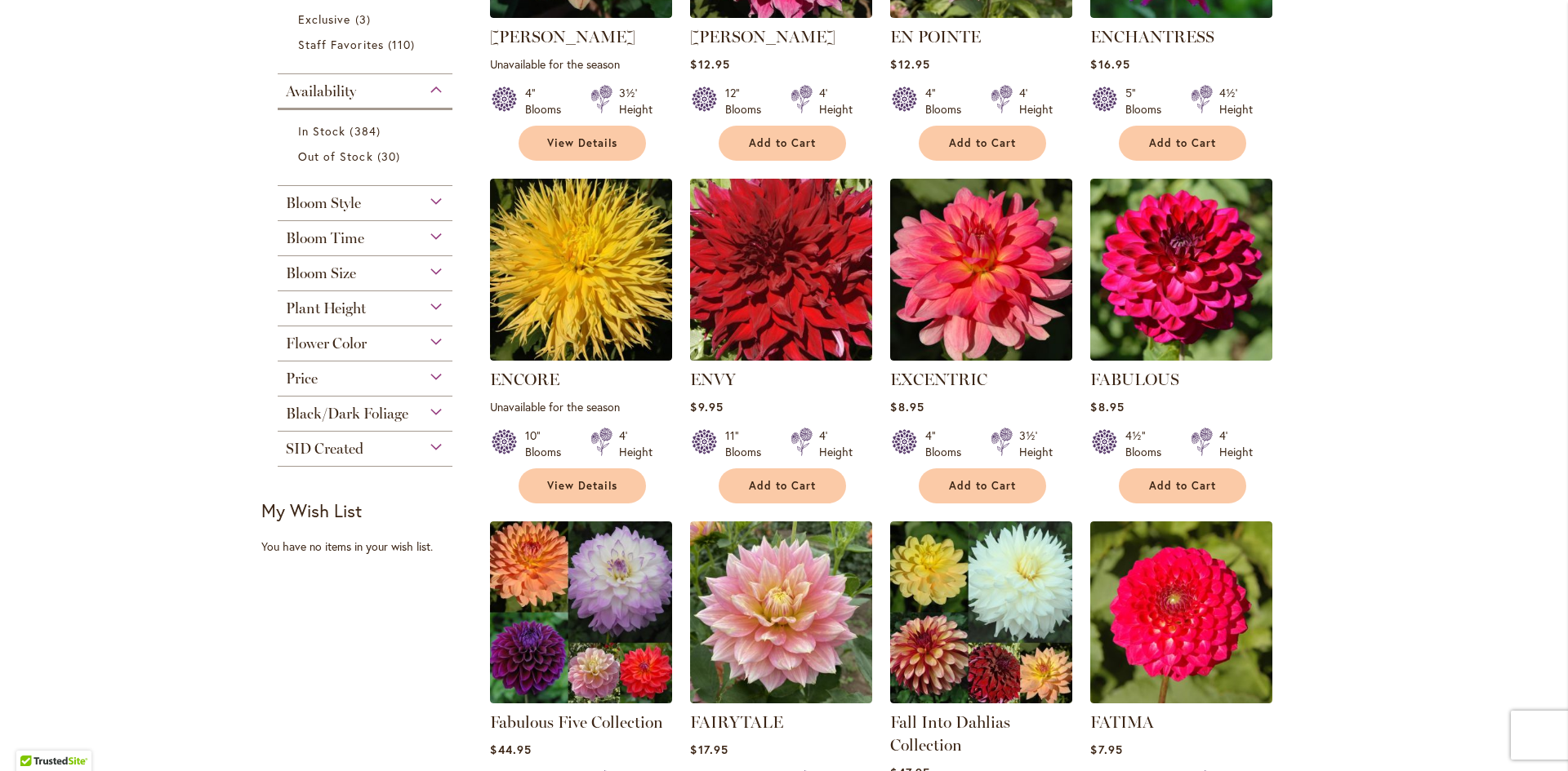
click at [794, 272] on img at bounding box center [781, 270] width 191 height 191
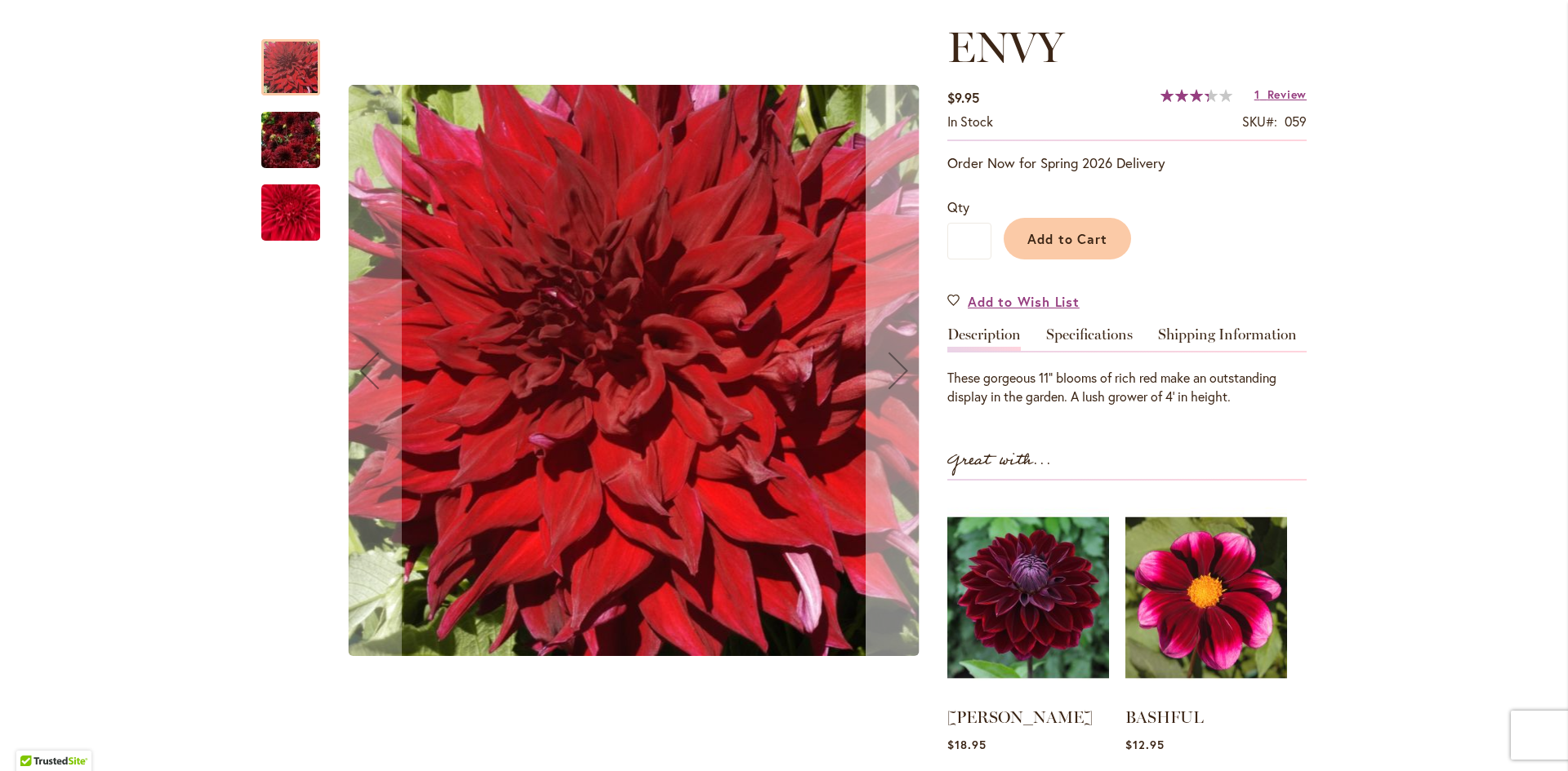
scroll to position [245, 0]
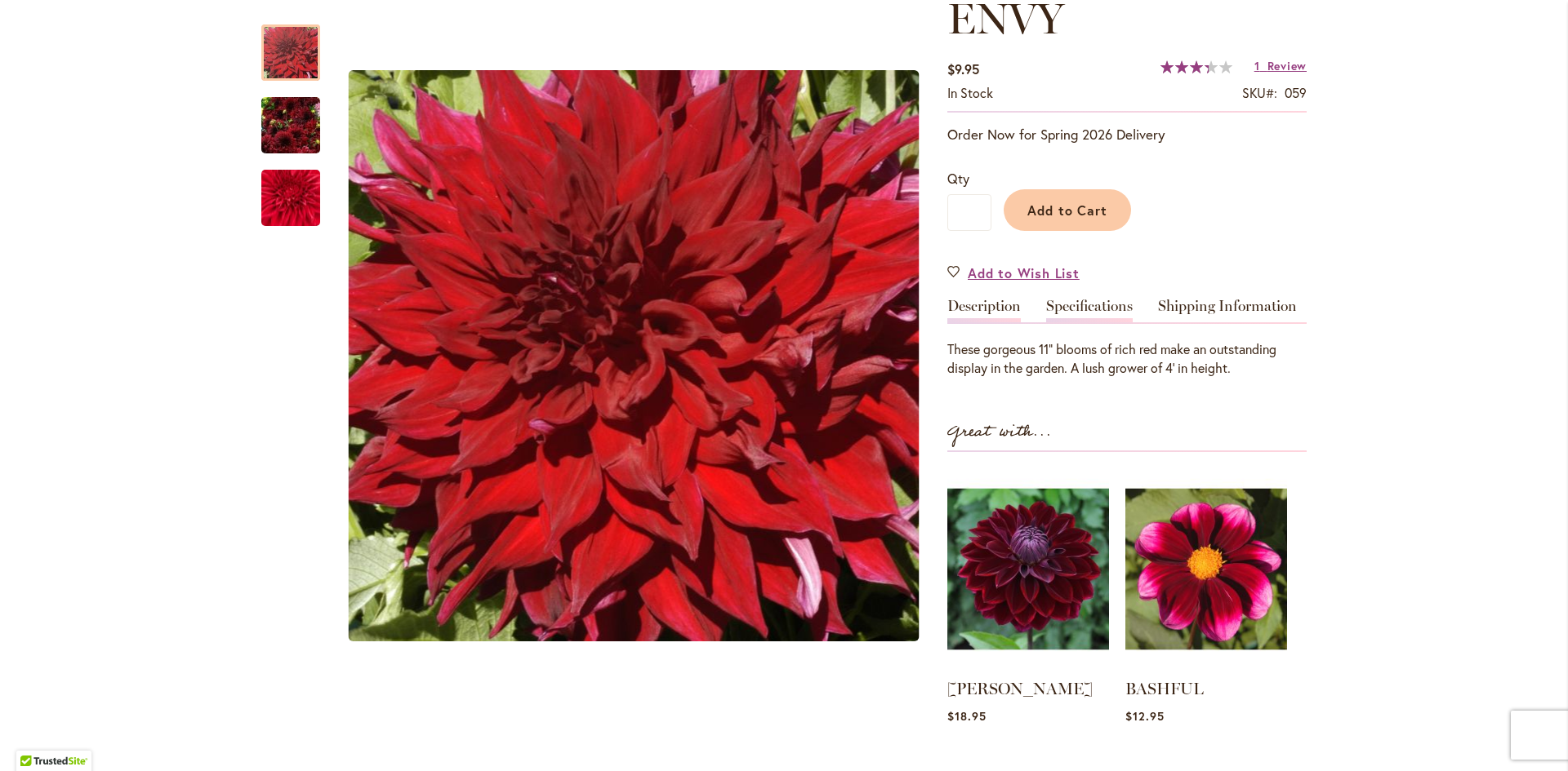
click at [1079, 304] on link "Specifications" at bounding box center [1089, 310] width 87 height 23
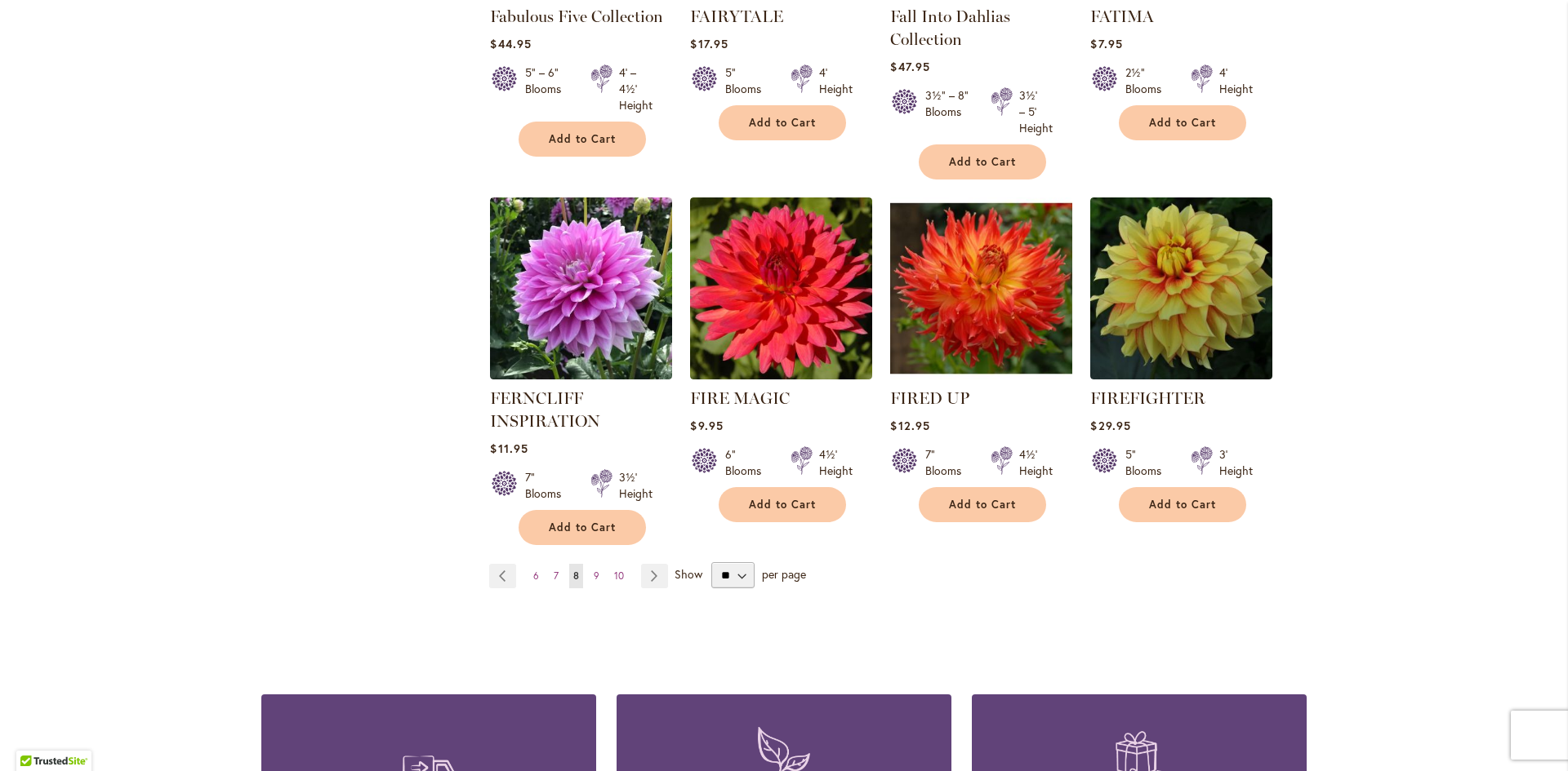
scroll to position [1305, 0]
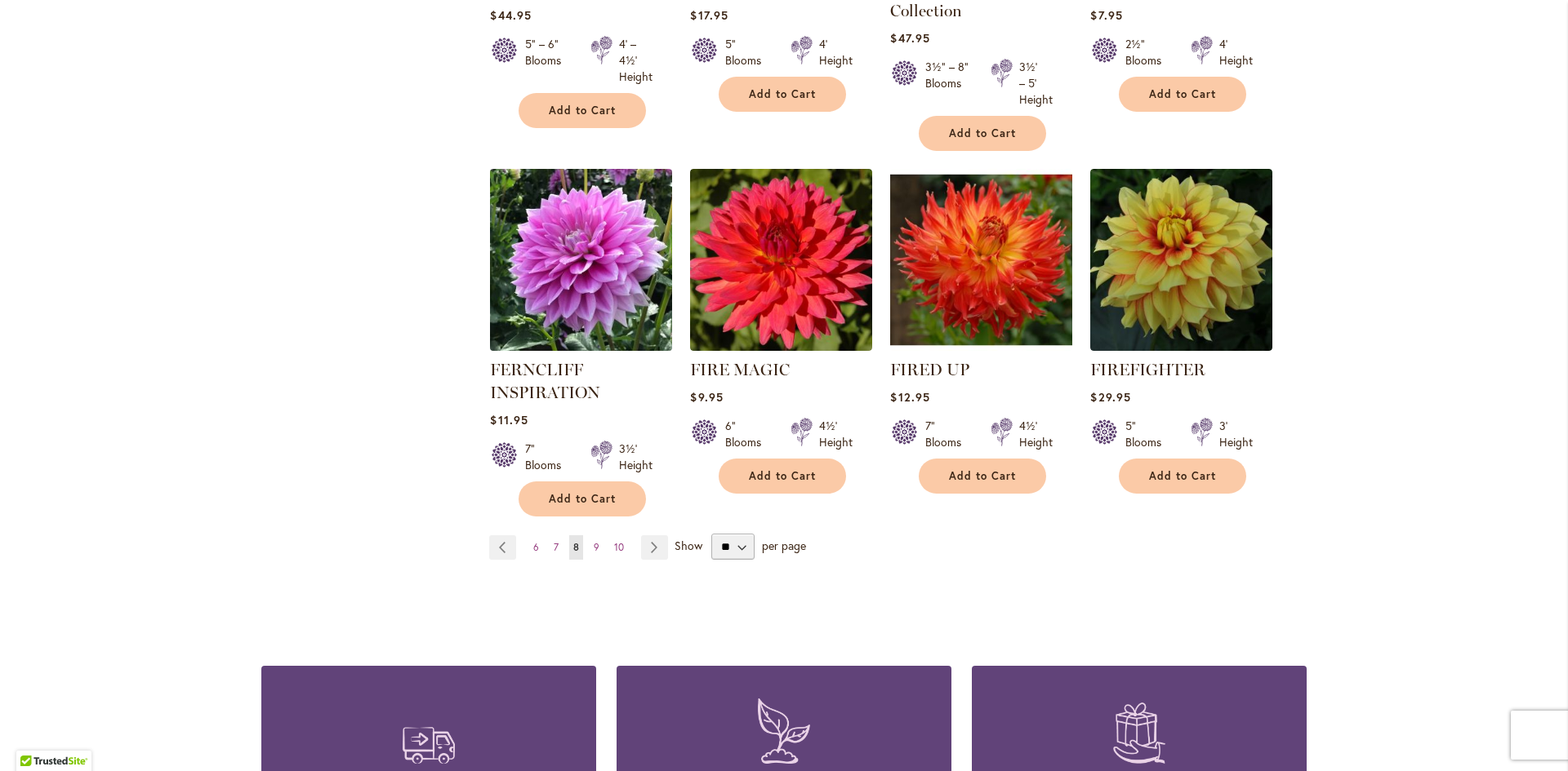
click at [599, 236] on img at bounding box center [581, 261] width 191 height 191
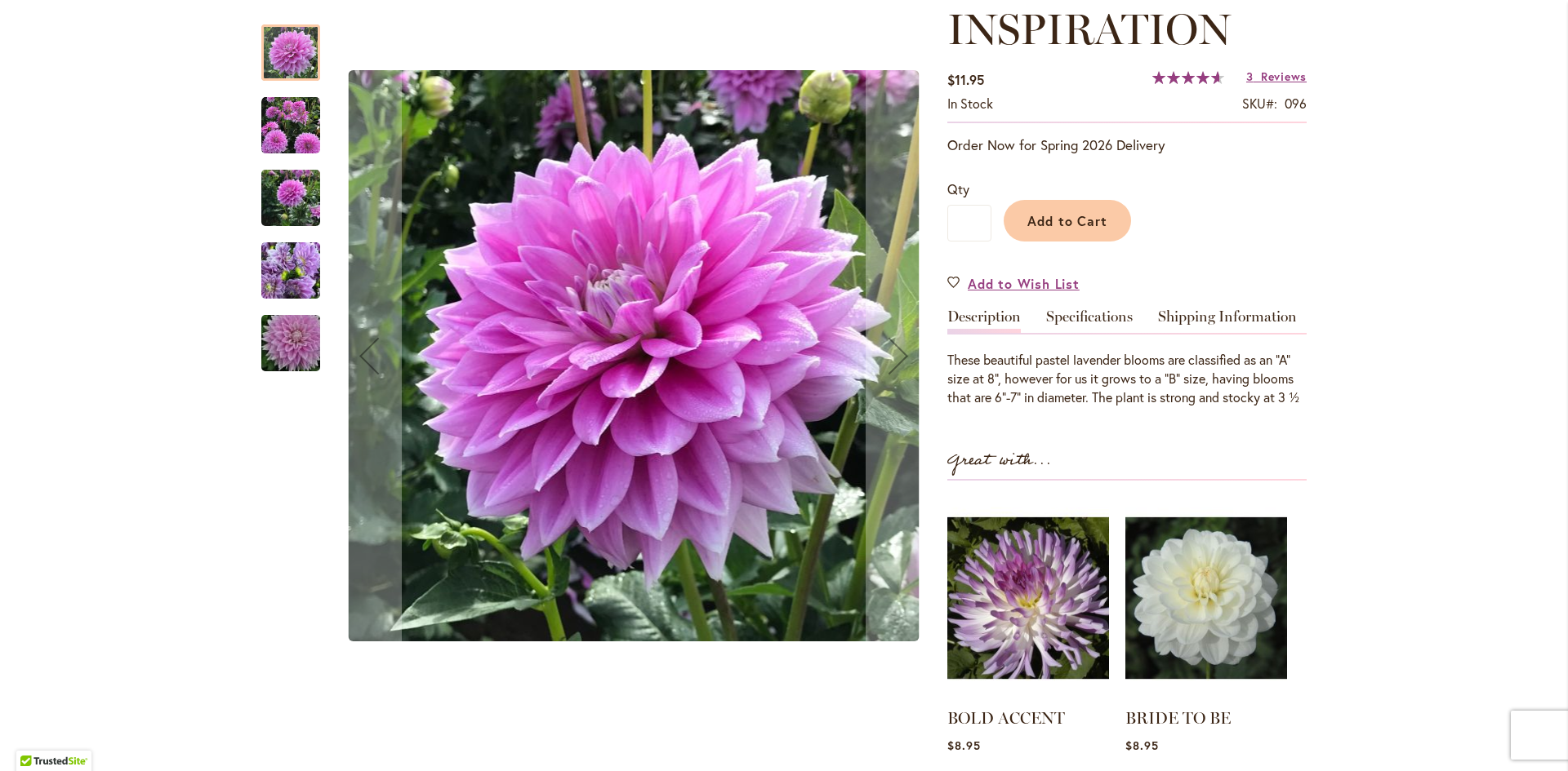
scroll to position [408, 0]
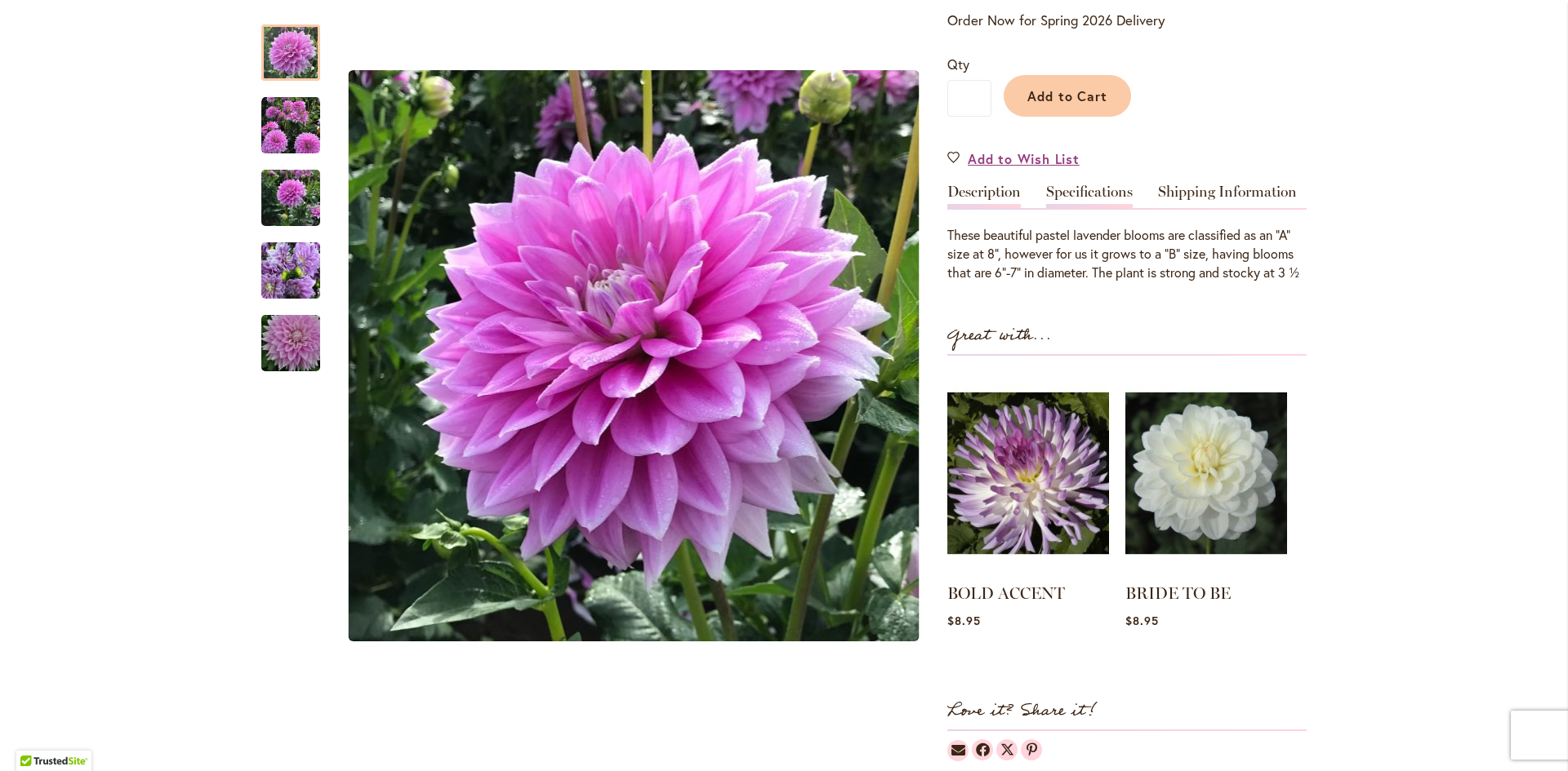
click at [1077, 185] on link "Specifications" at bounding box center [1089, 196] width 87 height 23
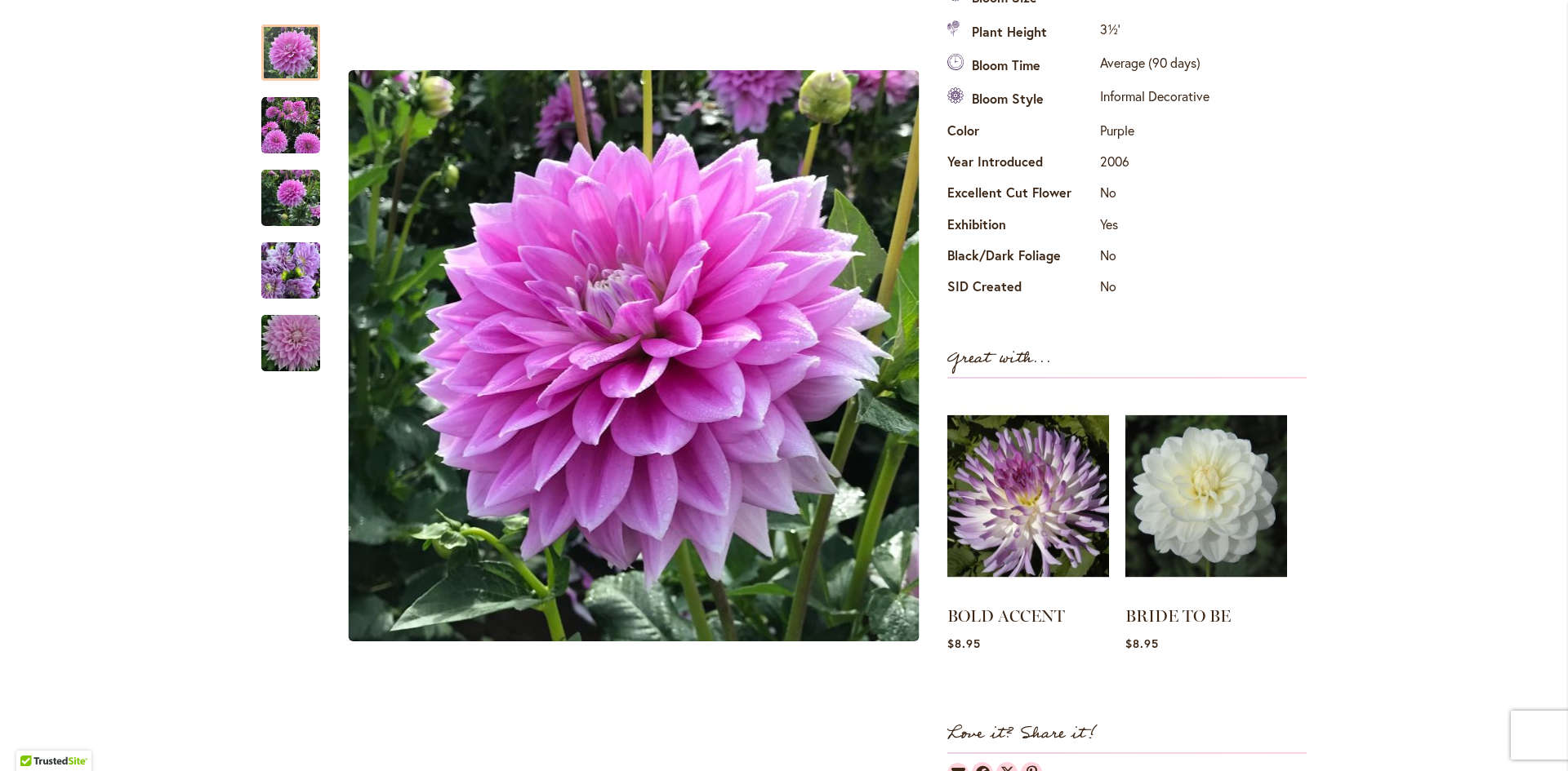
scroll to position [653, 0]
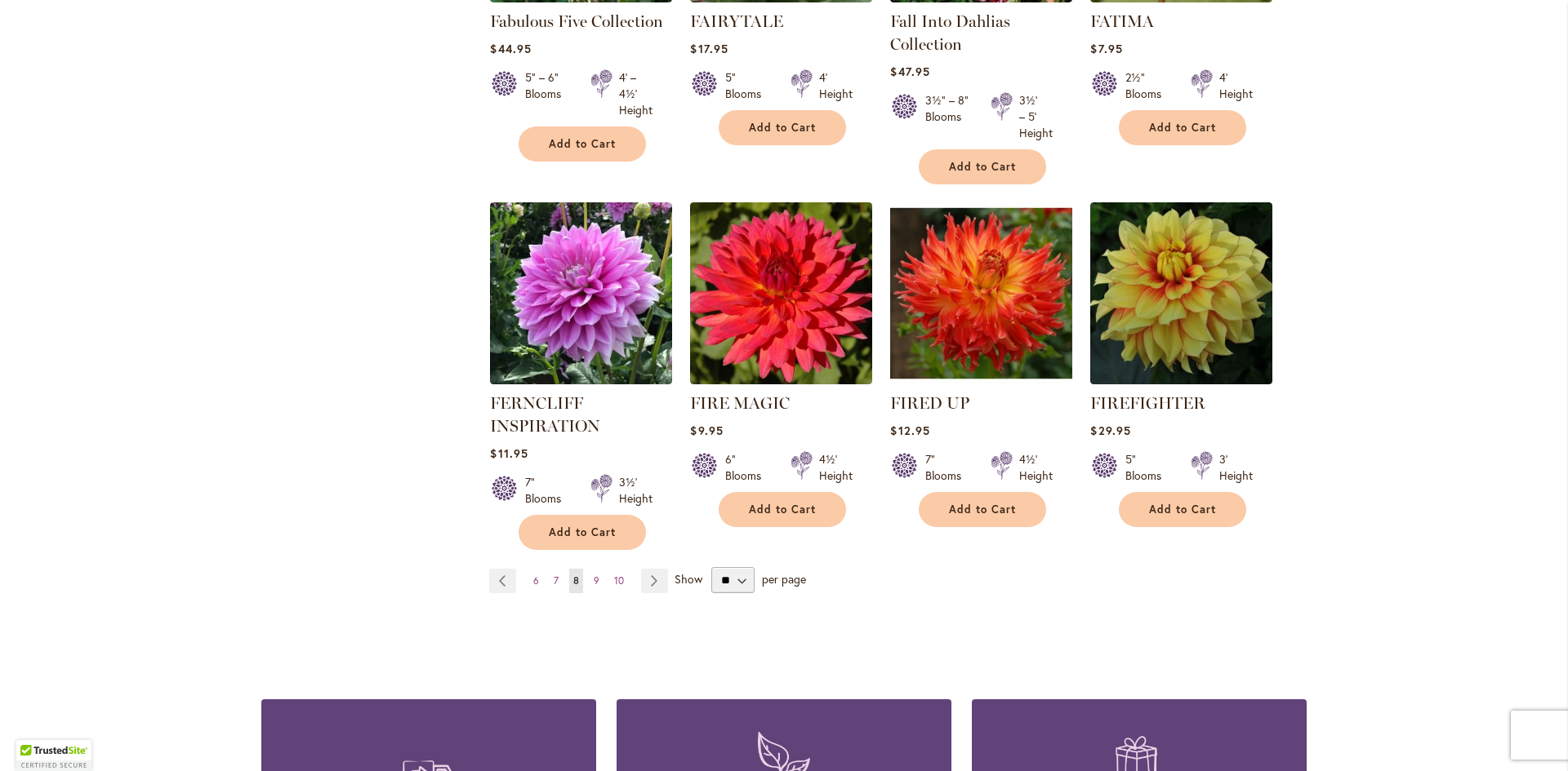
scroll to position [1305, 0]
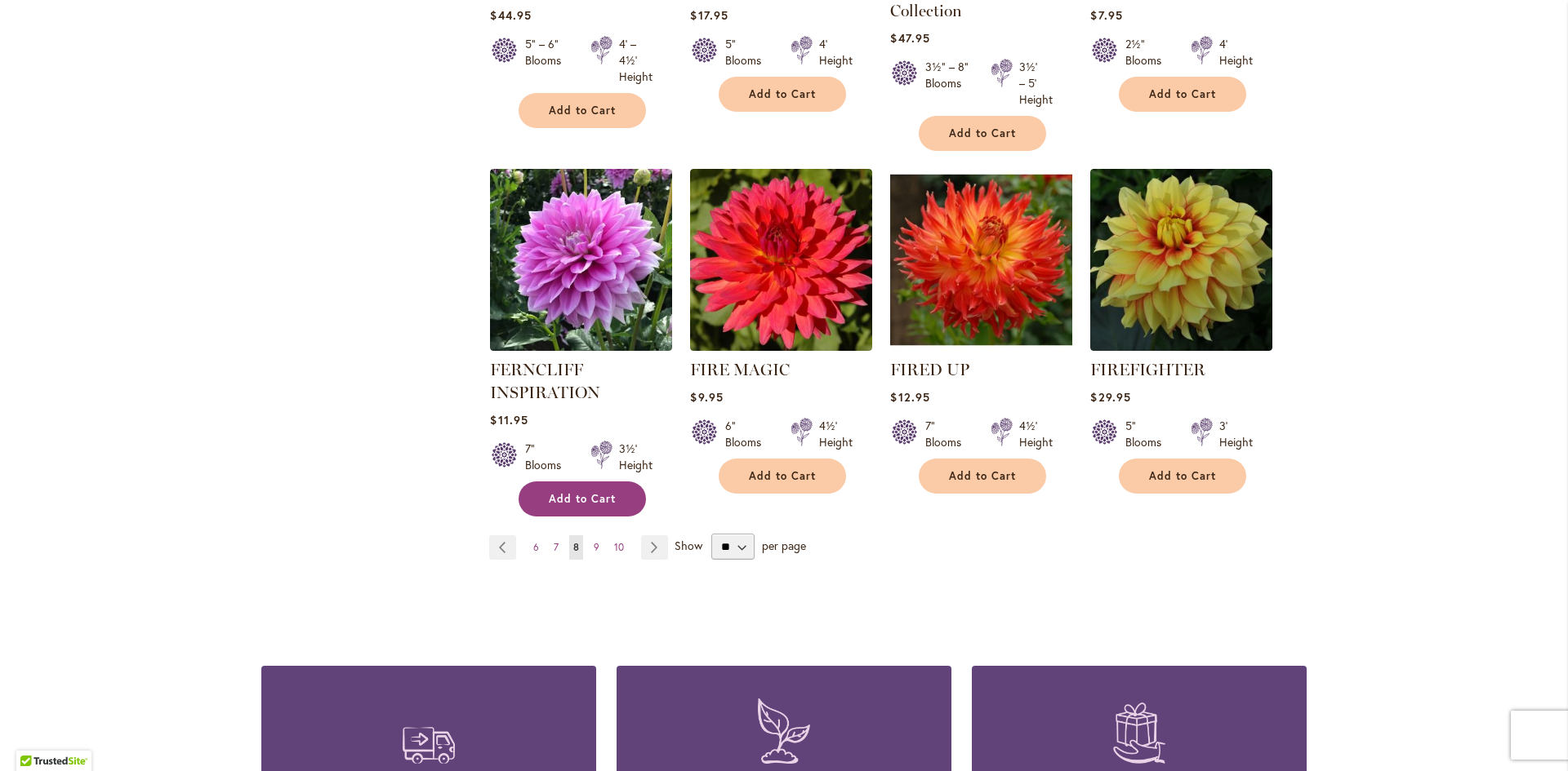
click at [581, 492] on span "Add to Cart" at bounding box center [582, 499] width 67 height 14
click at [648, 549] on link "Page Next" at bounding box center [654, 547] width 27 height 24
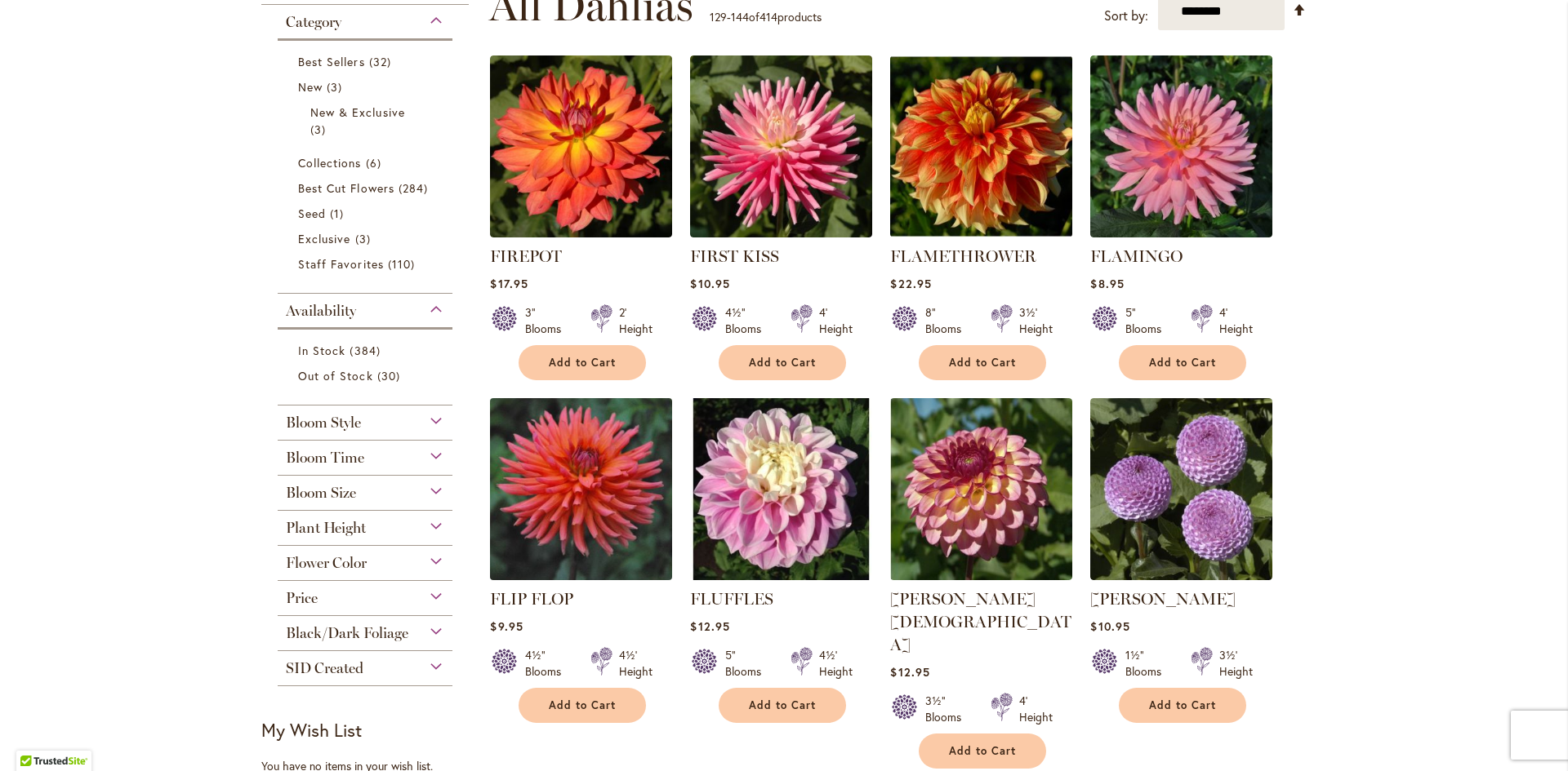
scroll to position [408, 0]
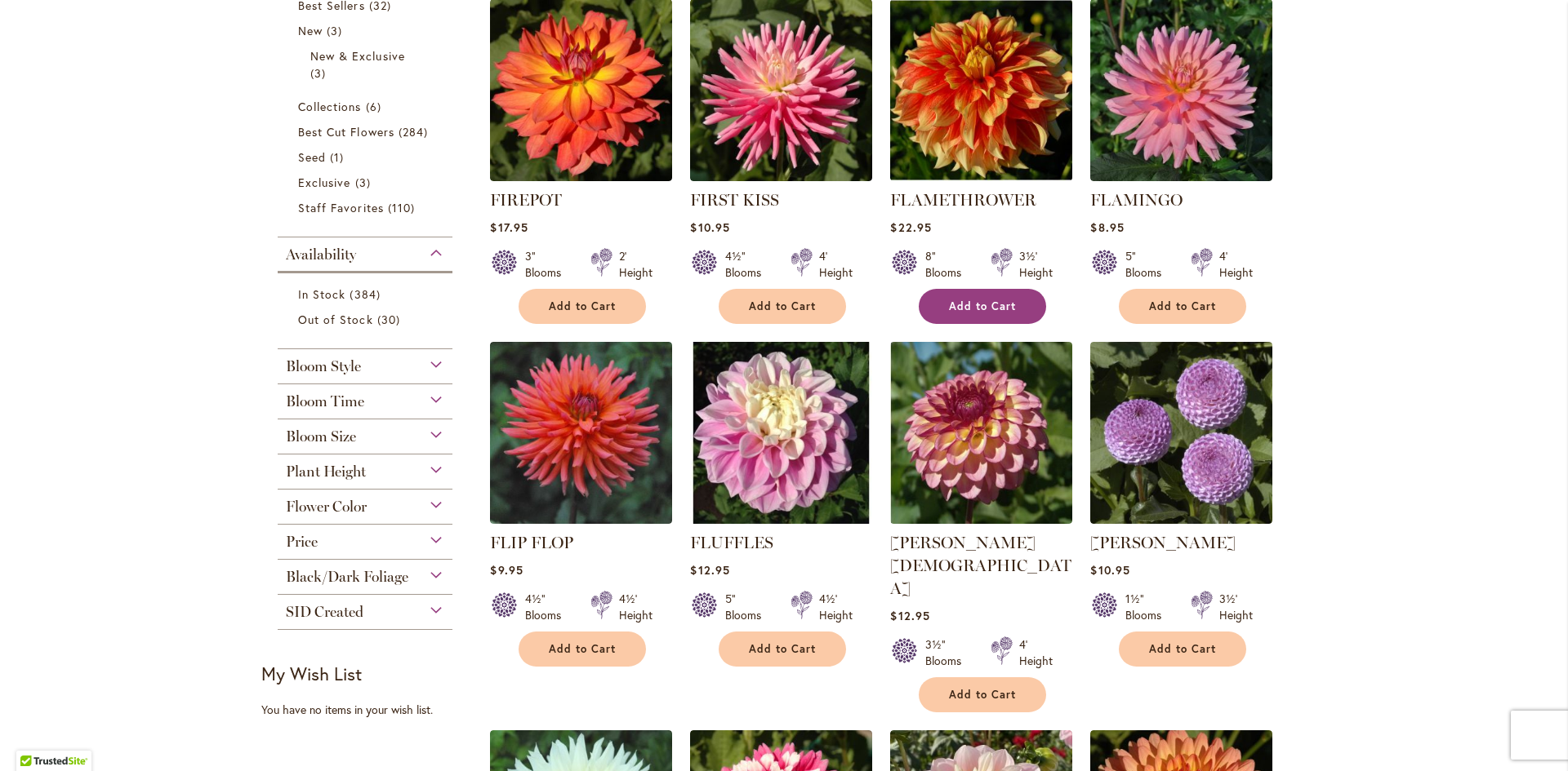
click at [978, 306] on span "Add to Cart" at bounding box center [982, 306] width 67 height 14
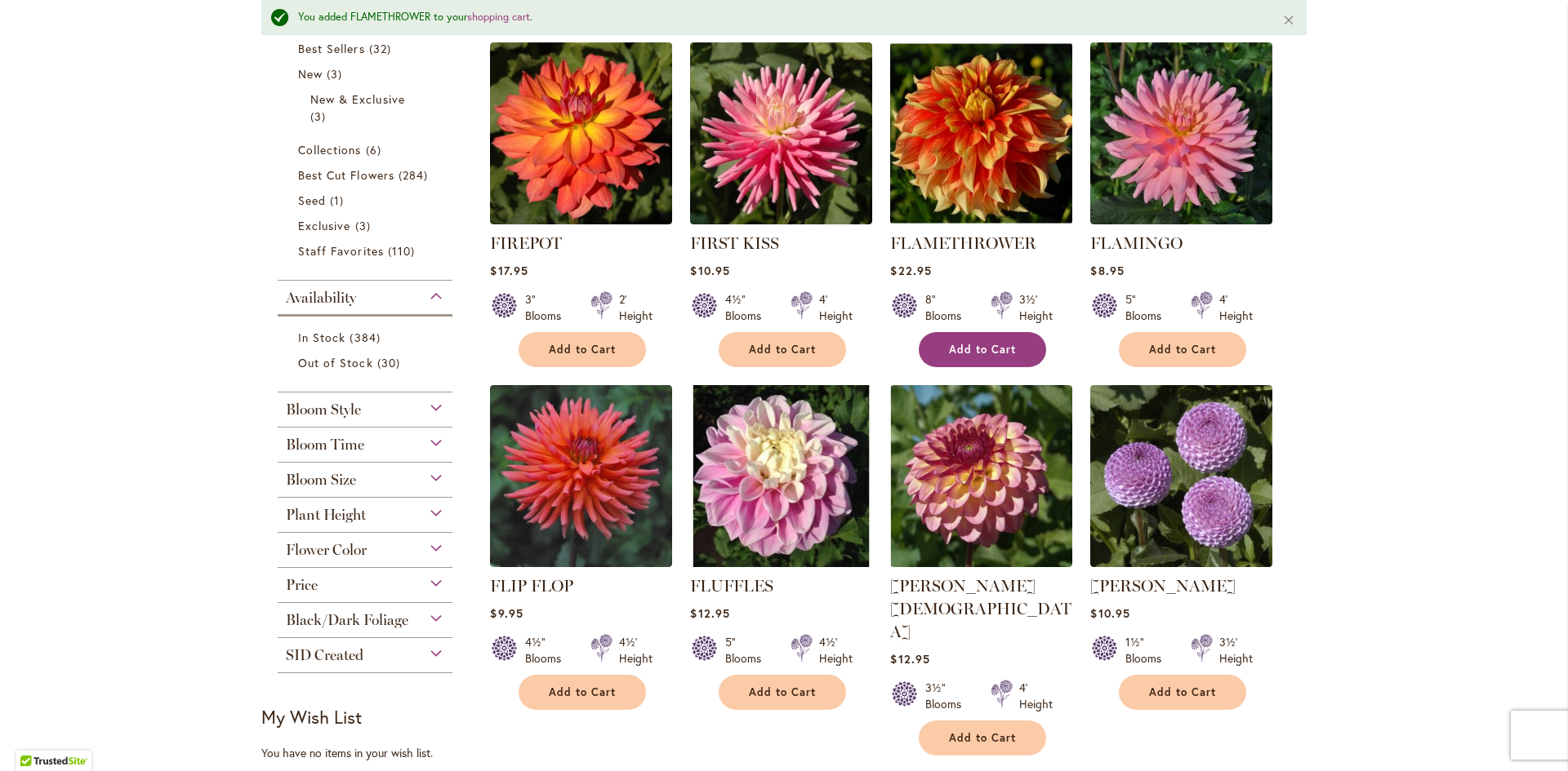
scroll to position [451, 0]
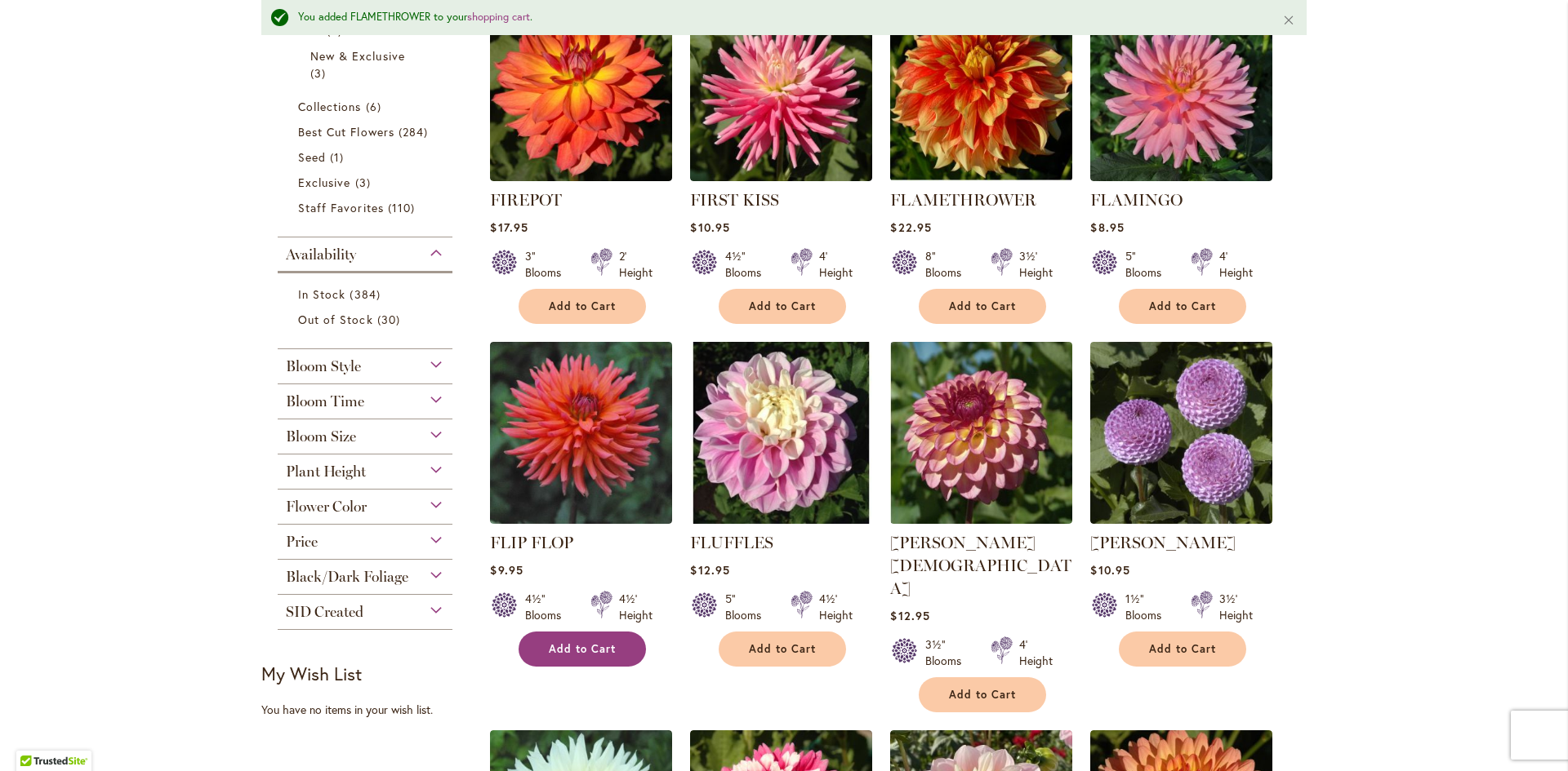
click at [562, 645] on span "Add to Cart" at bounding box center [582, 649] width 67 height 14
click at [1167, 643] on span "Add to Cart" at bounding box center [1182, 649] width 67 height 14
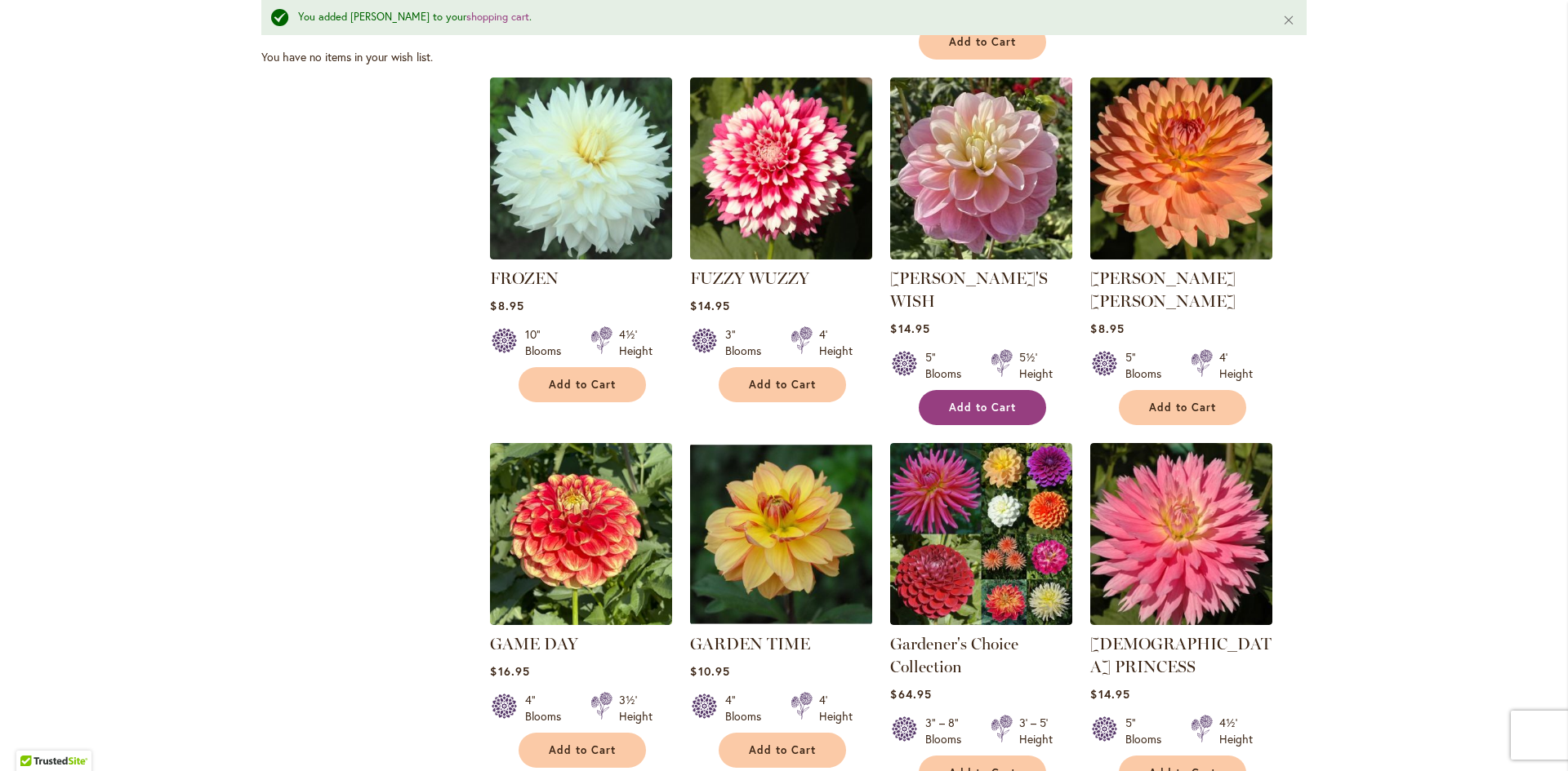
scroll to position [1186, 0]
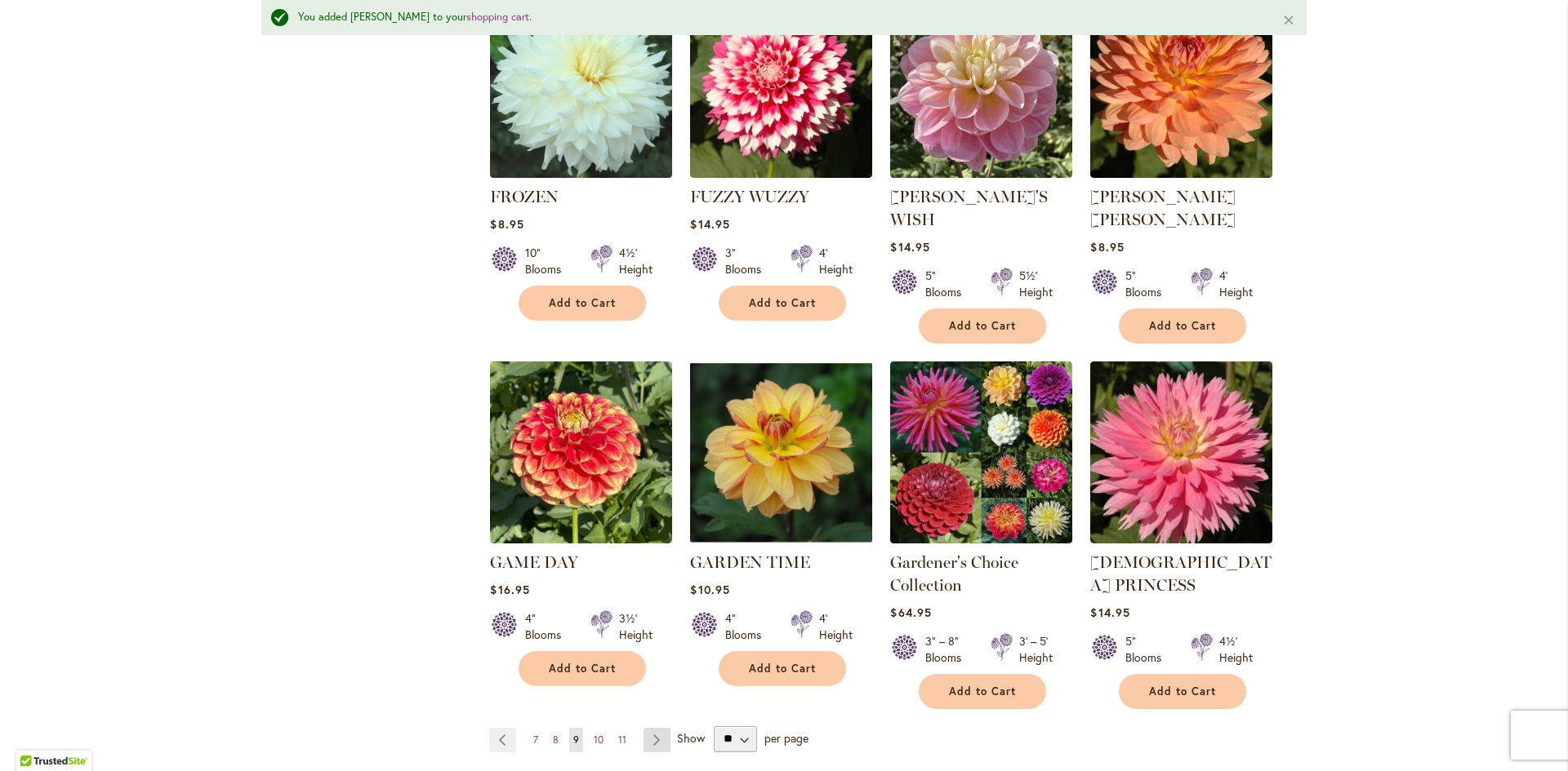
click at [648, 728] on link "Page Next" at bounding box center [657, 740] width 27 height 24
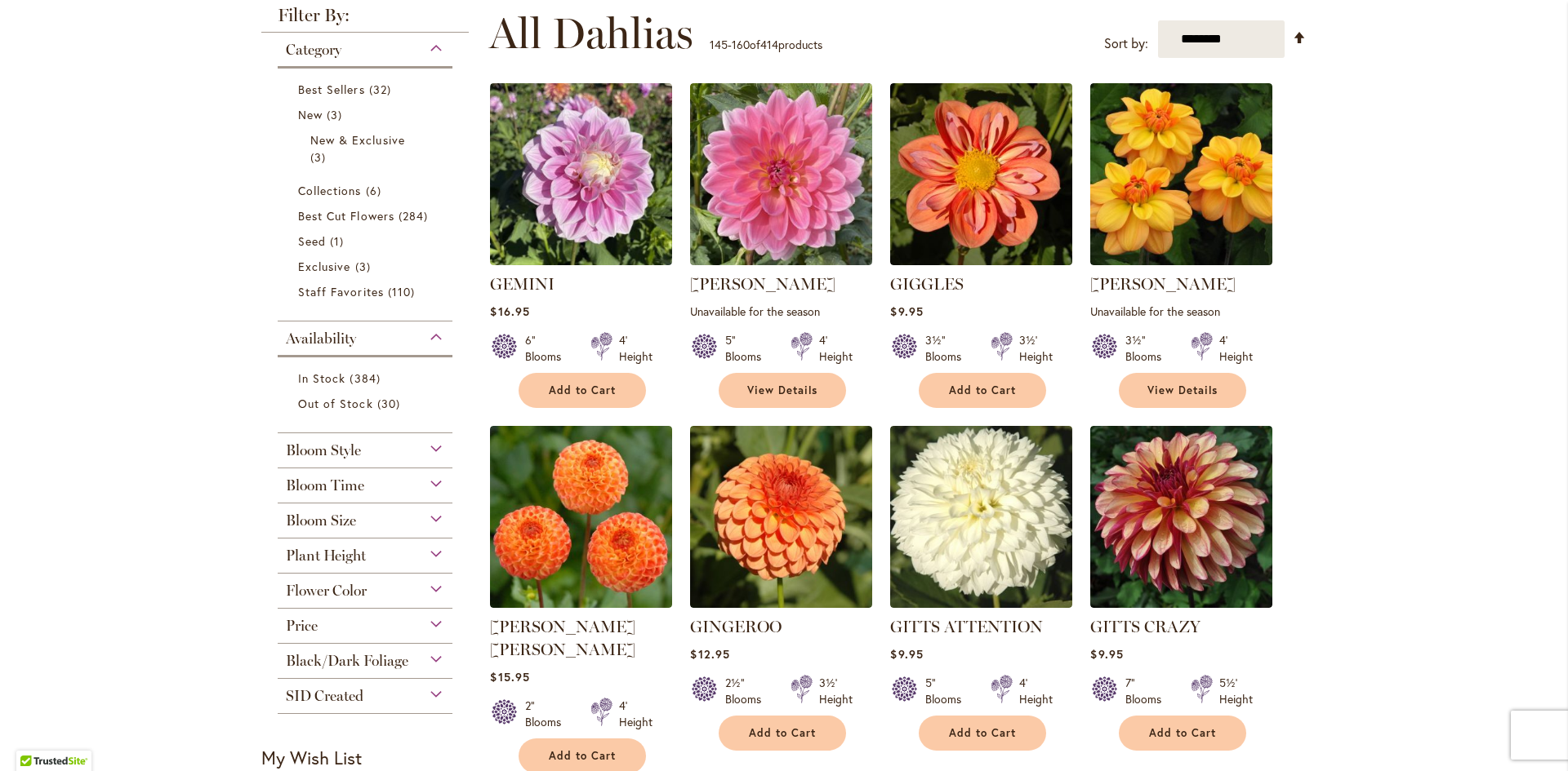
scroll to position [326, 0]
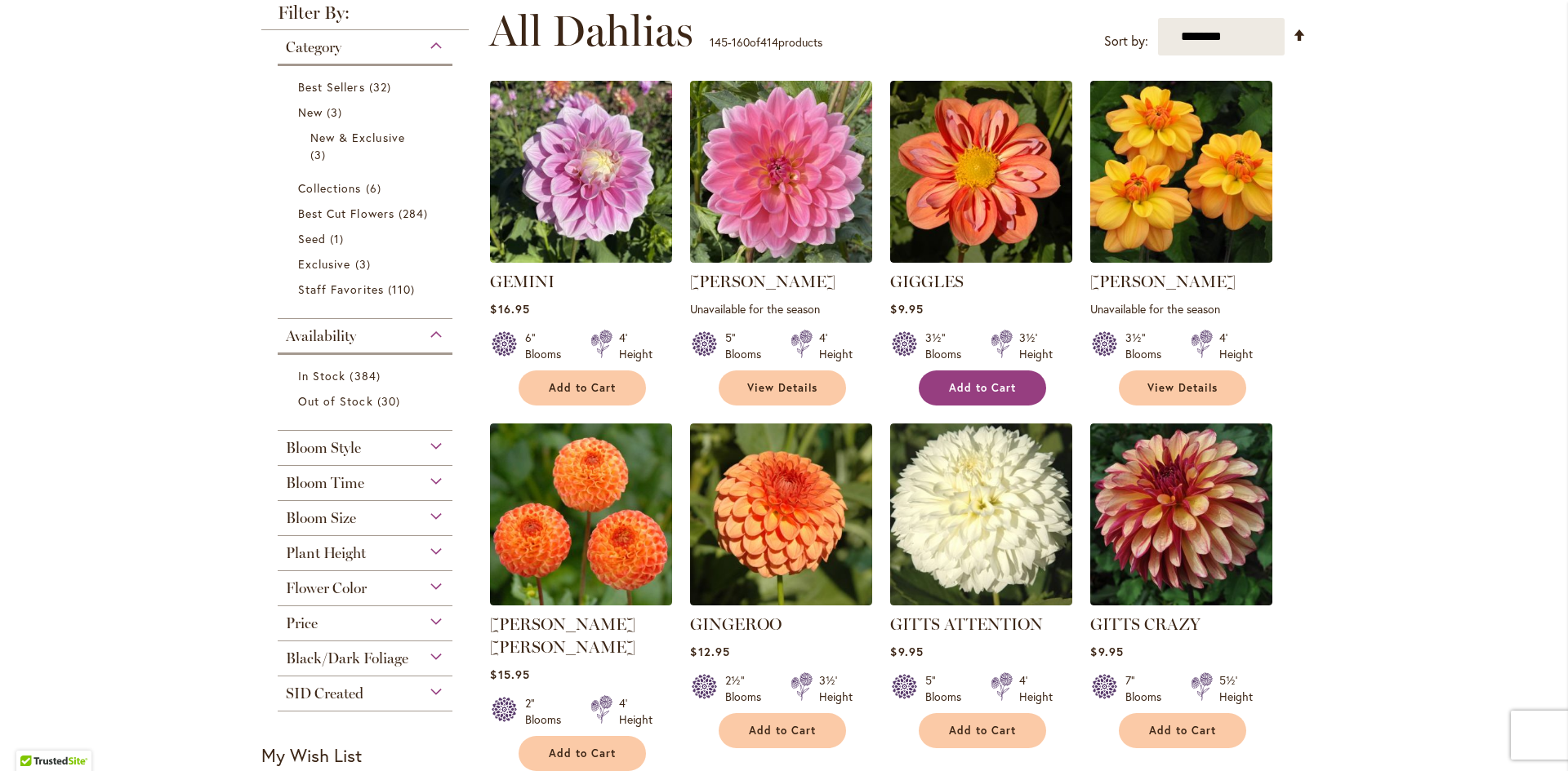
click at [987, 377] on button "Add to Cart" at bounding box center [982, 388] width 127 height 35
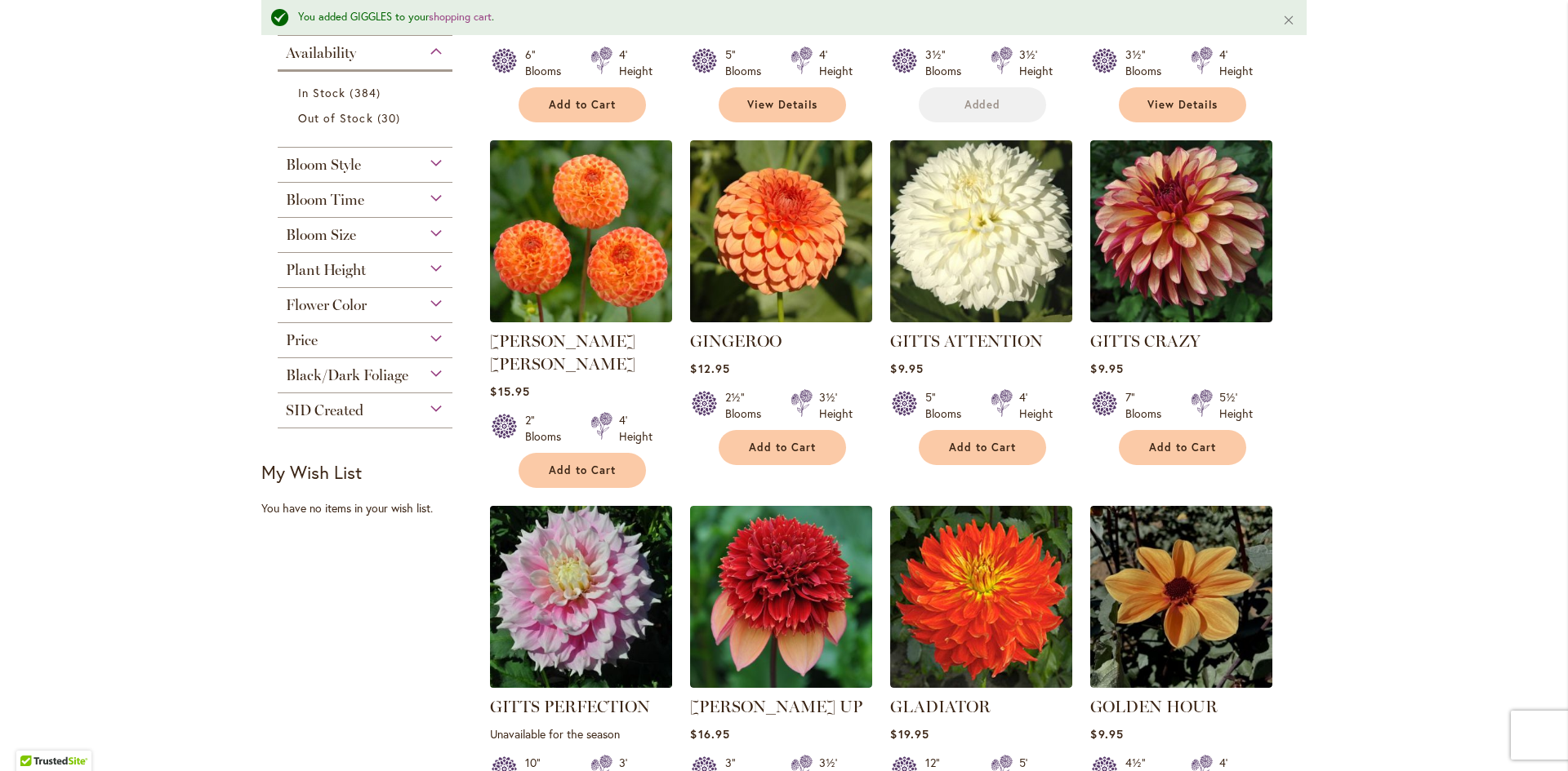
scroll to position [696, 0]
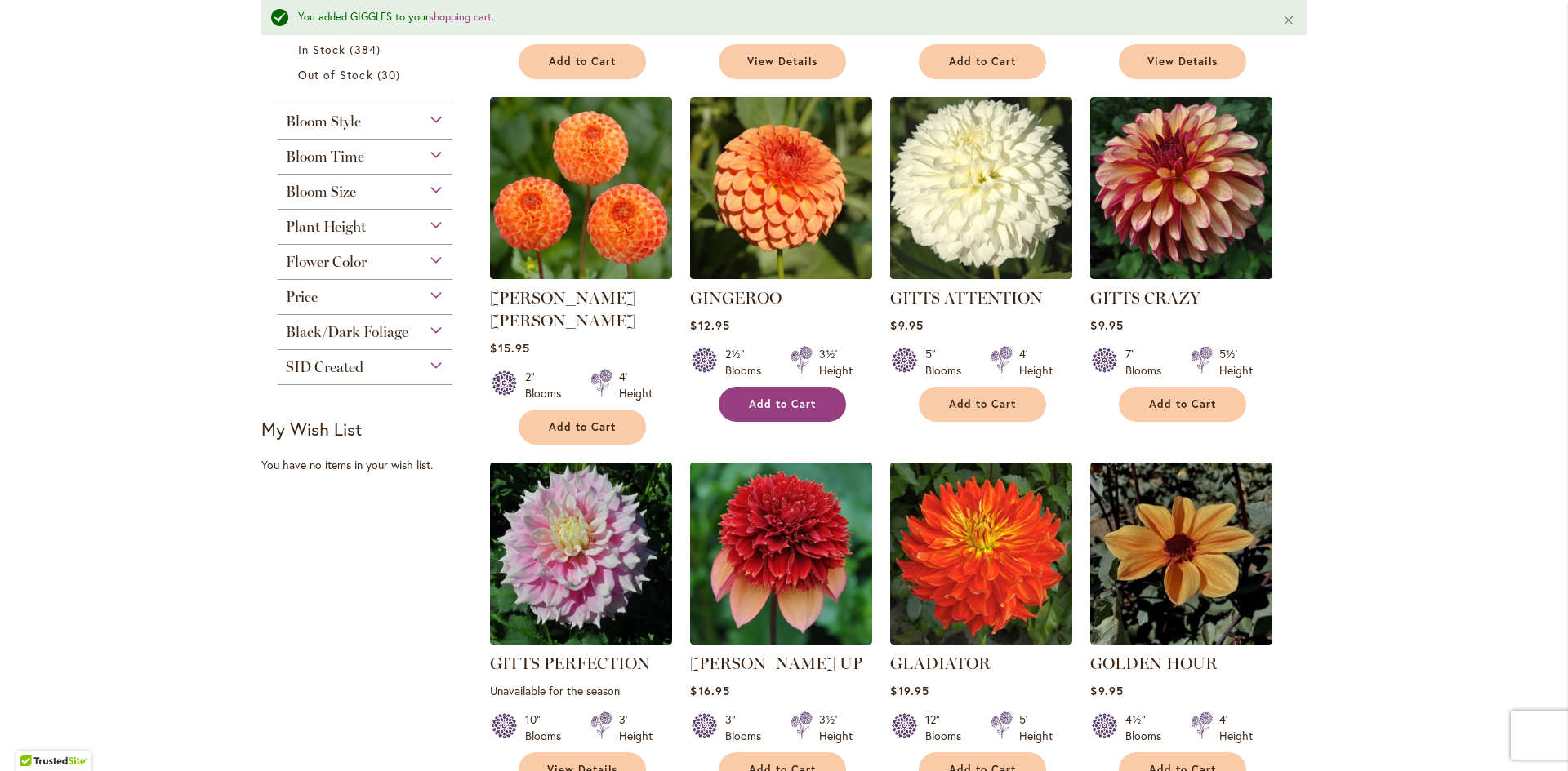
click at [764, 399] on span "Add to Cart" at bounding box center [782, 405] width 67 height 14
click at [1176, 401] on span "Add to Cart" at bounding box center [1182, 405] width 67 height 14
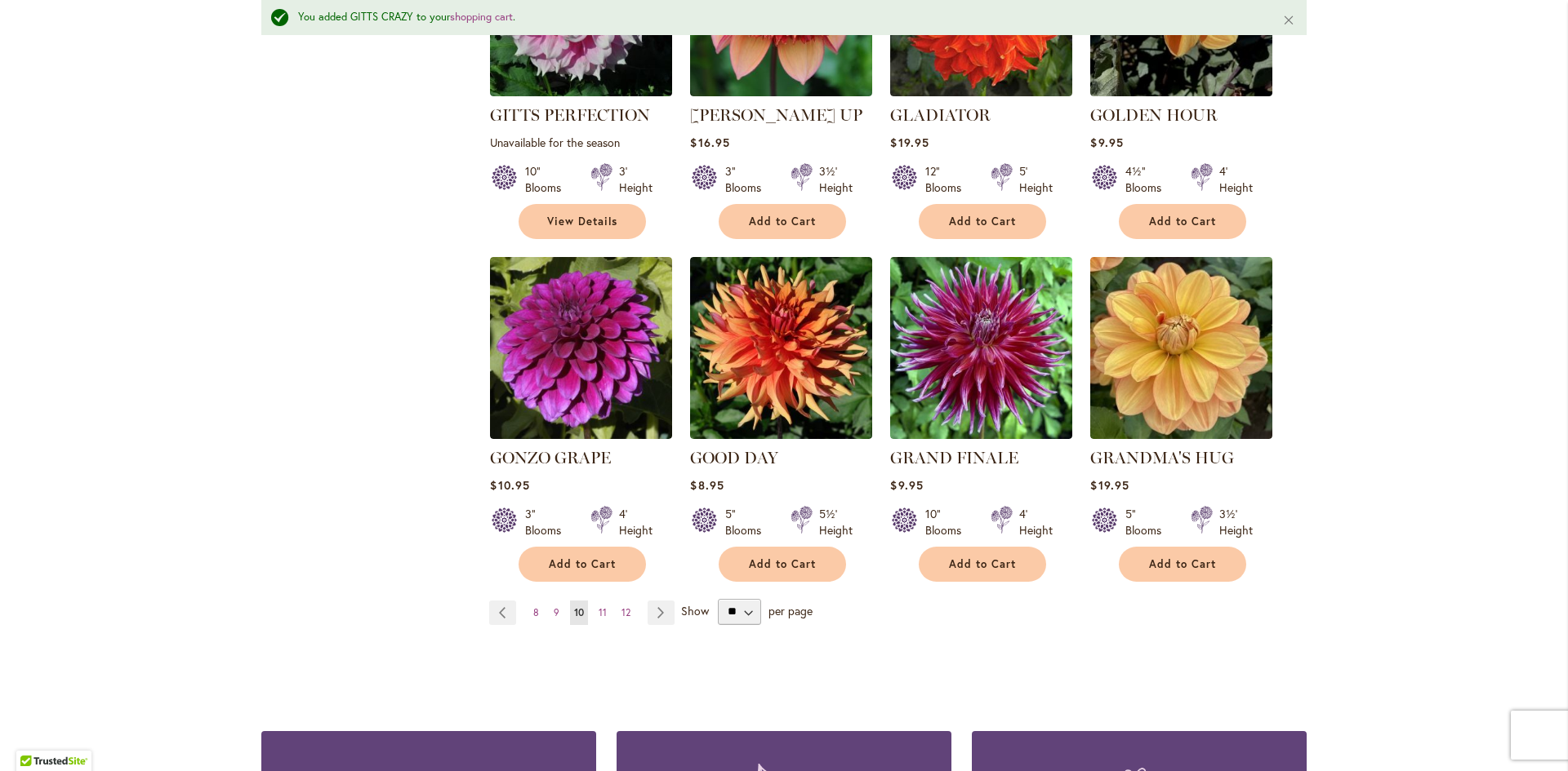
scroll to position [1267, 0]
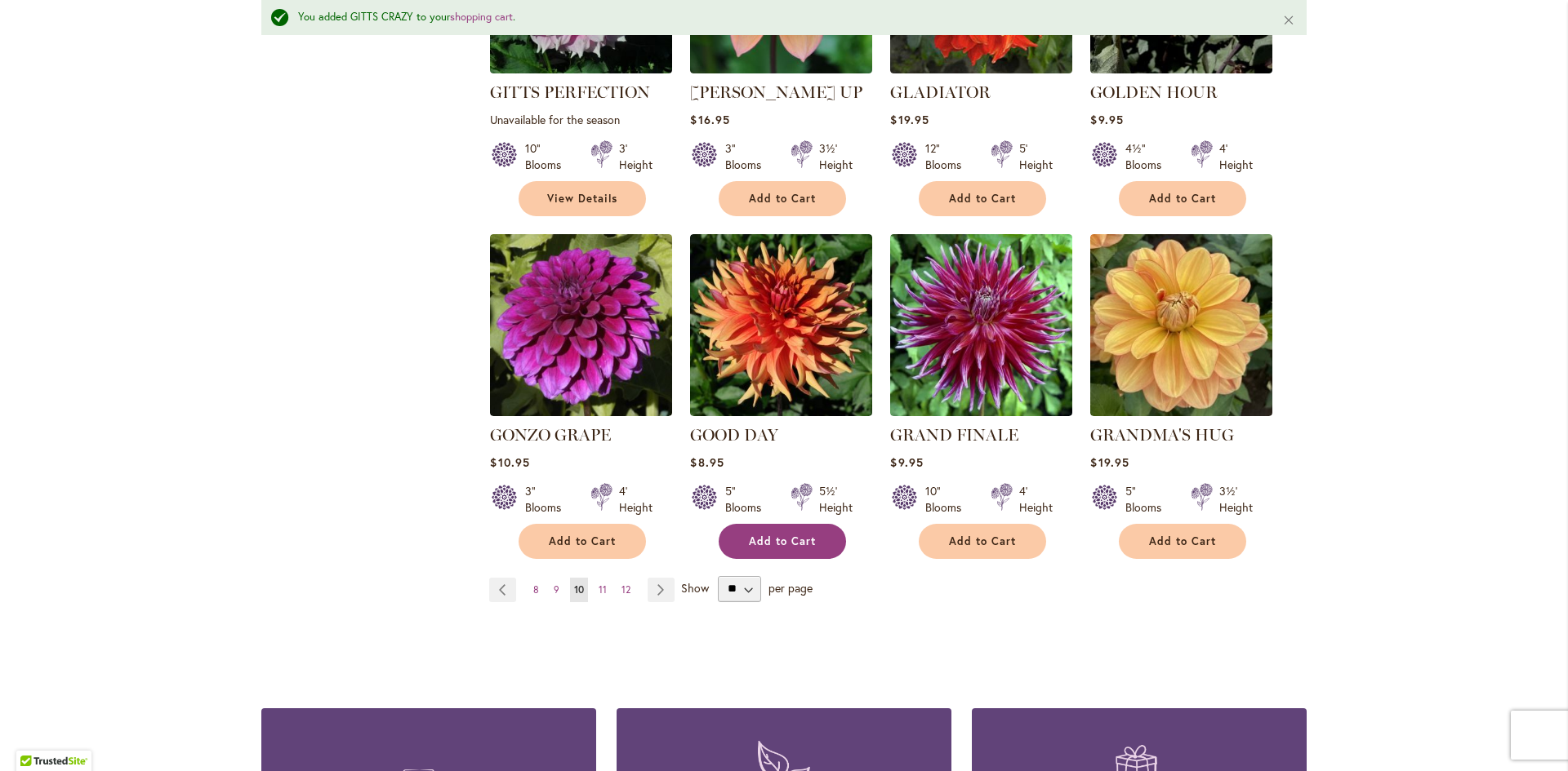
click at [788, 534] on span "Add to Cart" at bounding box center [782, 541] width 67 height 14
click at [652, 578] on link "Page Next" at bounding box center [661, 590] width 27 height 24
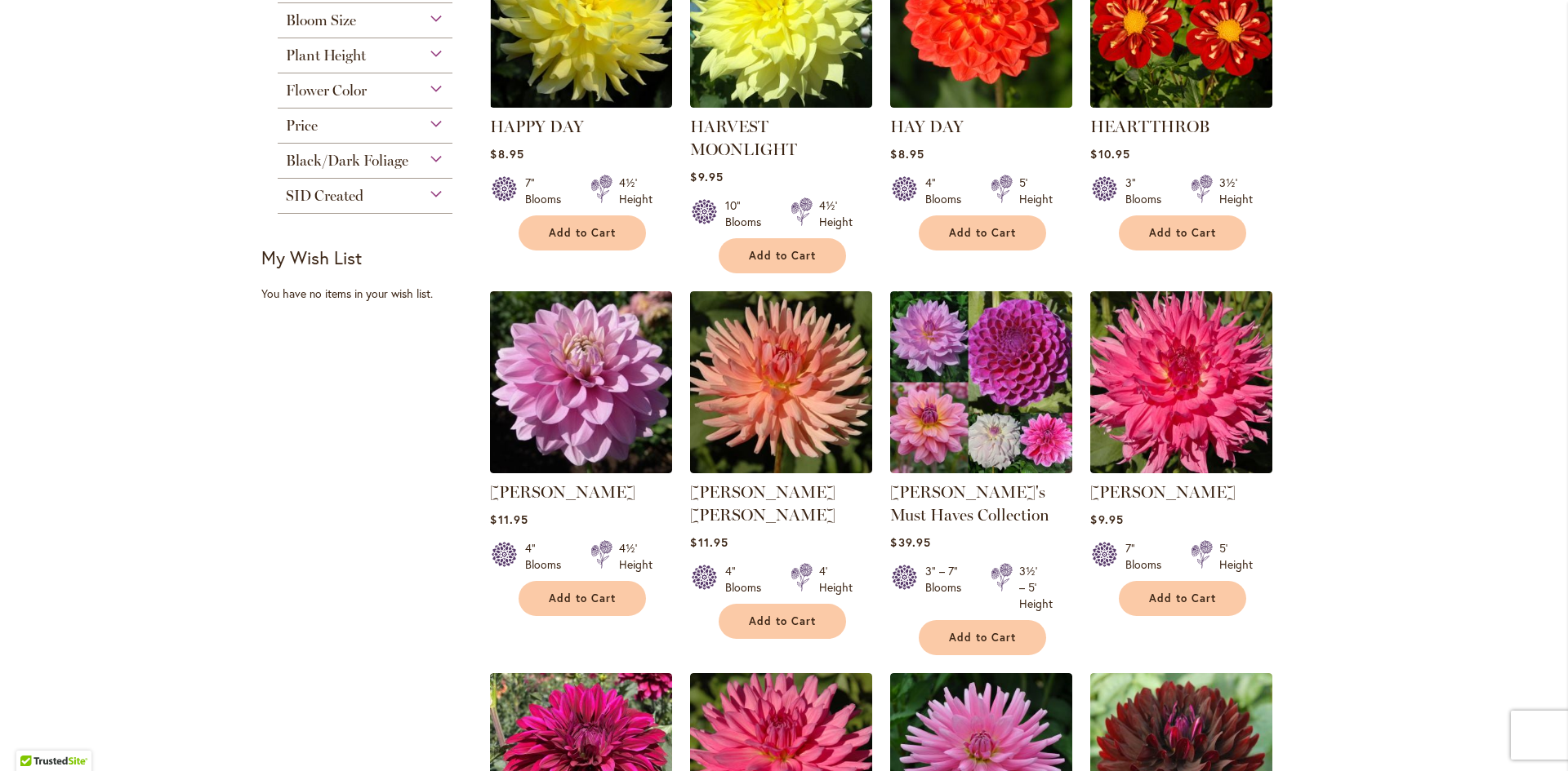
scroll to position [898, 0]
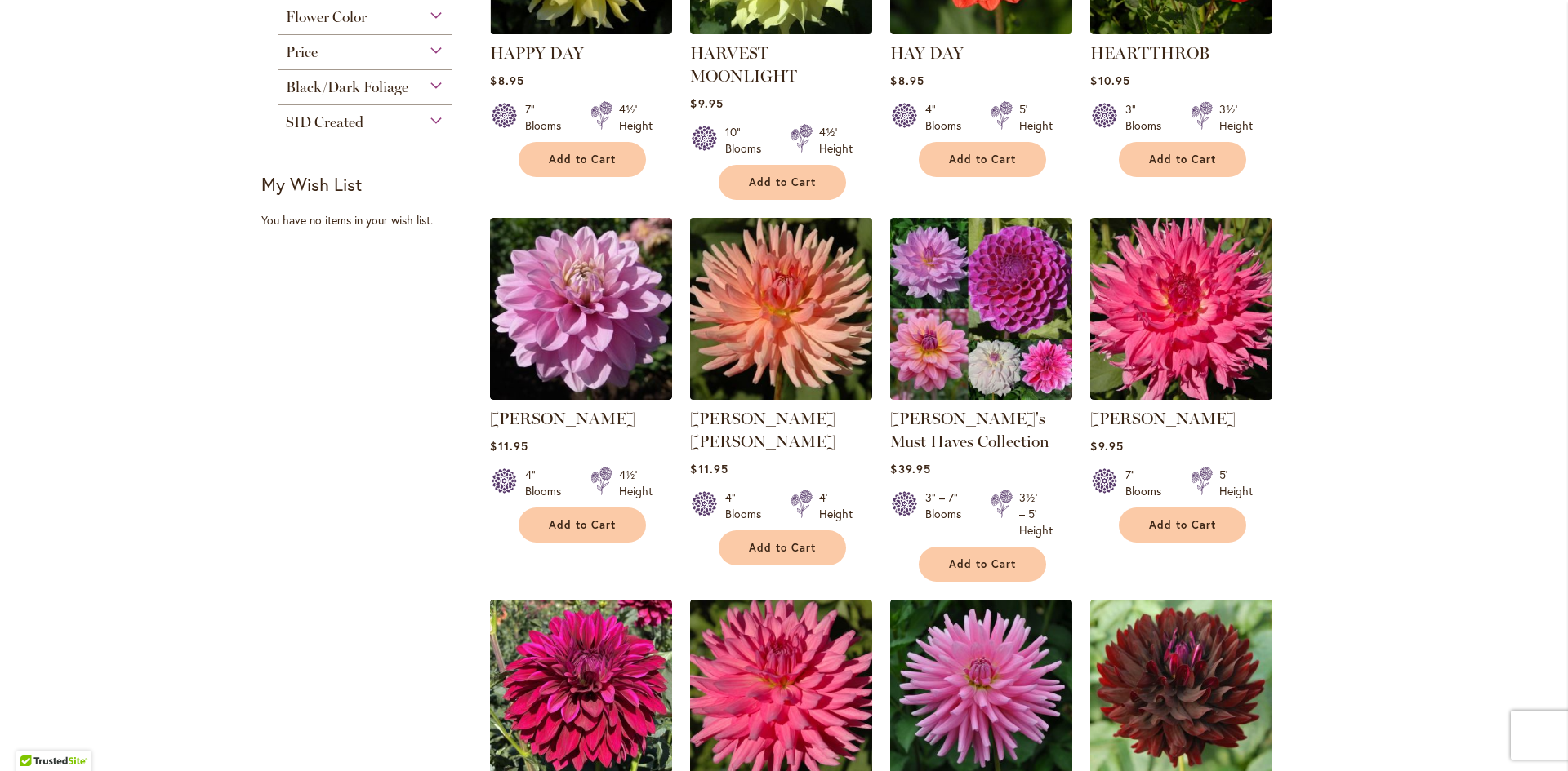
click at [766, 334] on img at bounding box center [781, 309] width 191 height 191
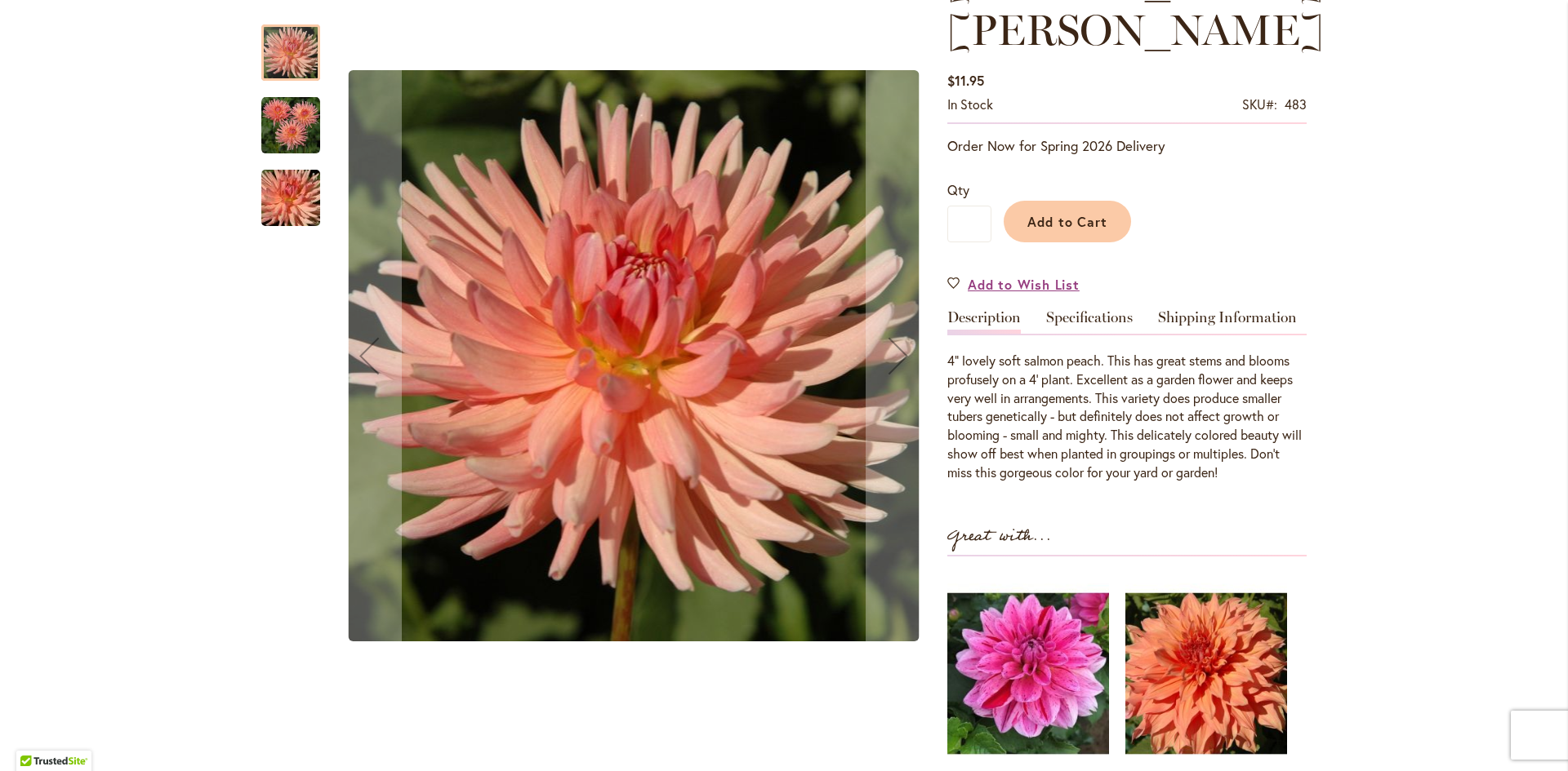
scroll to position [245, 0]
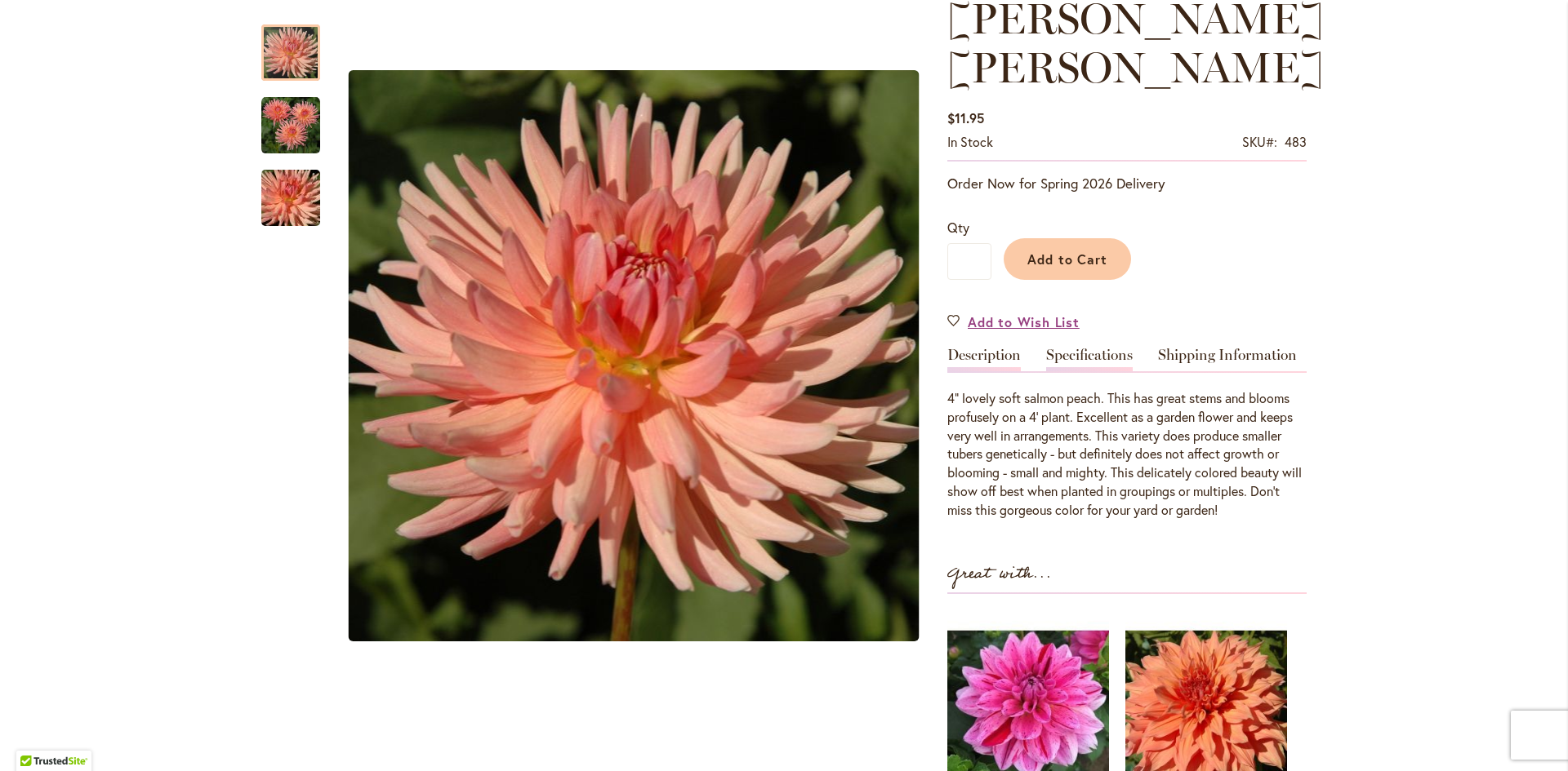
click at [1070, 350] on link "Specifications" at bounding box center [1089, 359] width 87 height 23
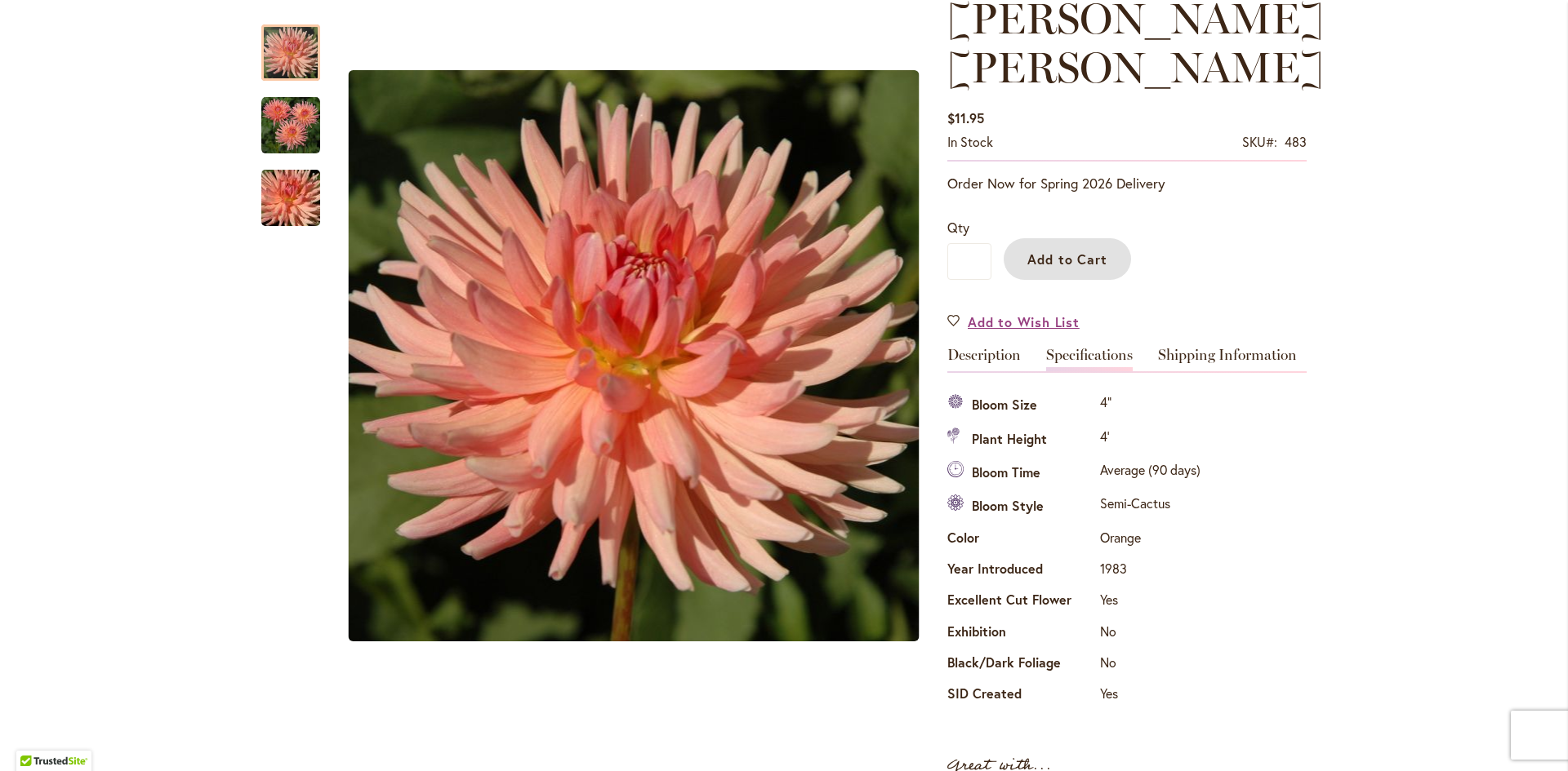
click at [1044, 258] on span "Add to Cart" at bounding box center [1067, 258] width 80 height 17
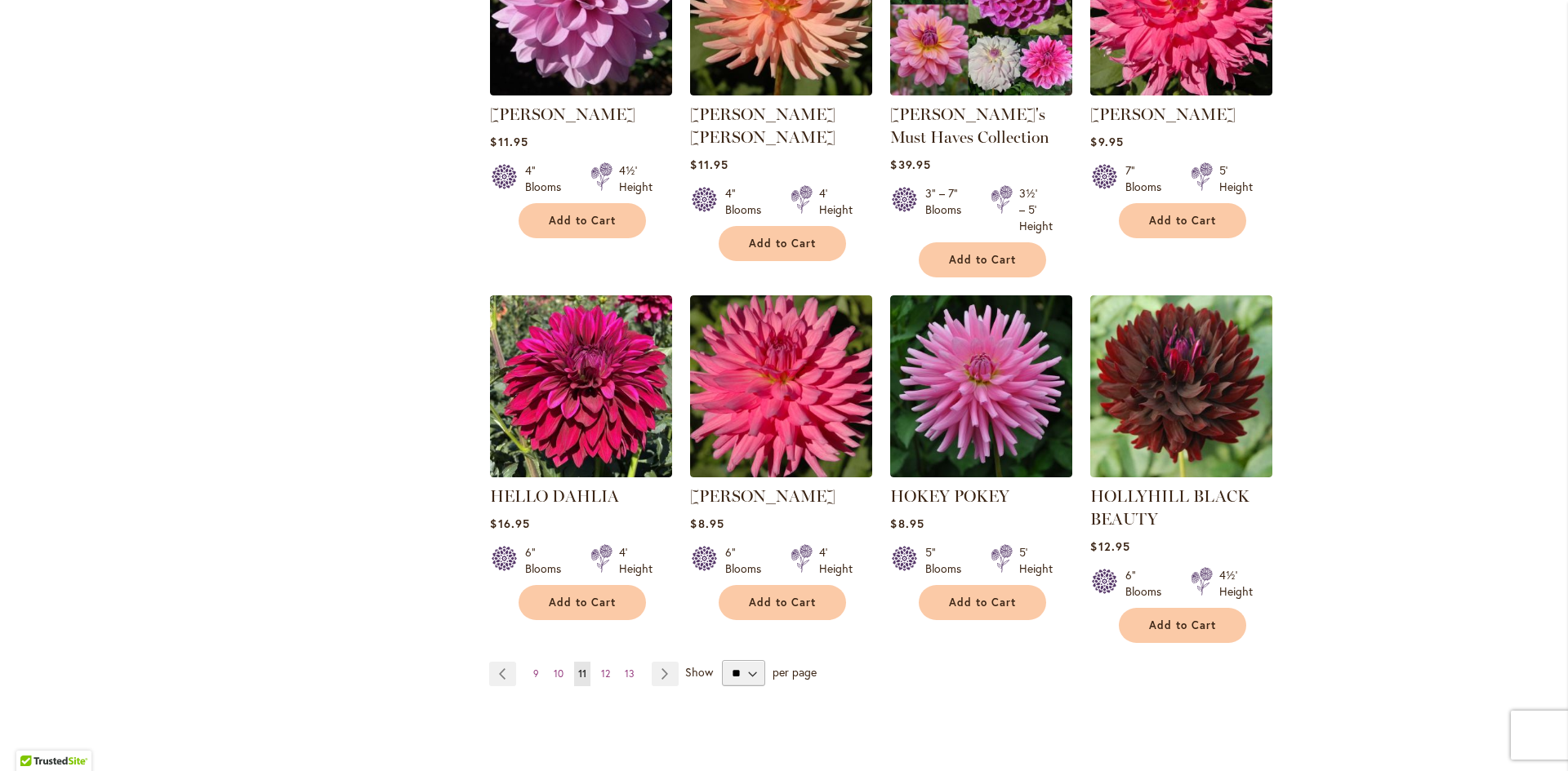
scroll to position [1224, 0]
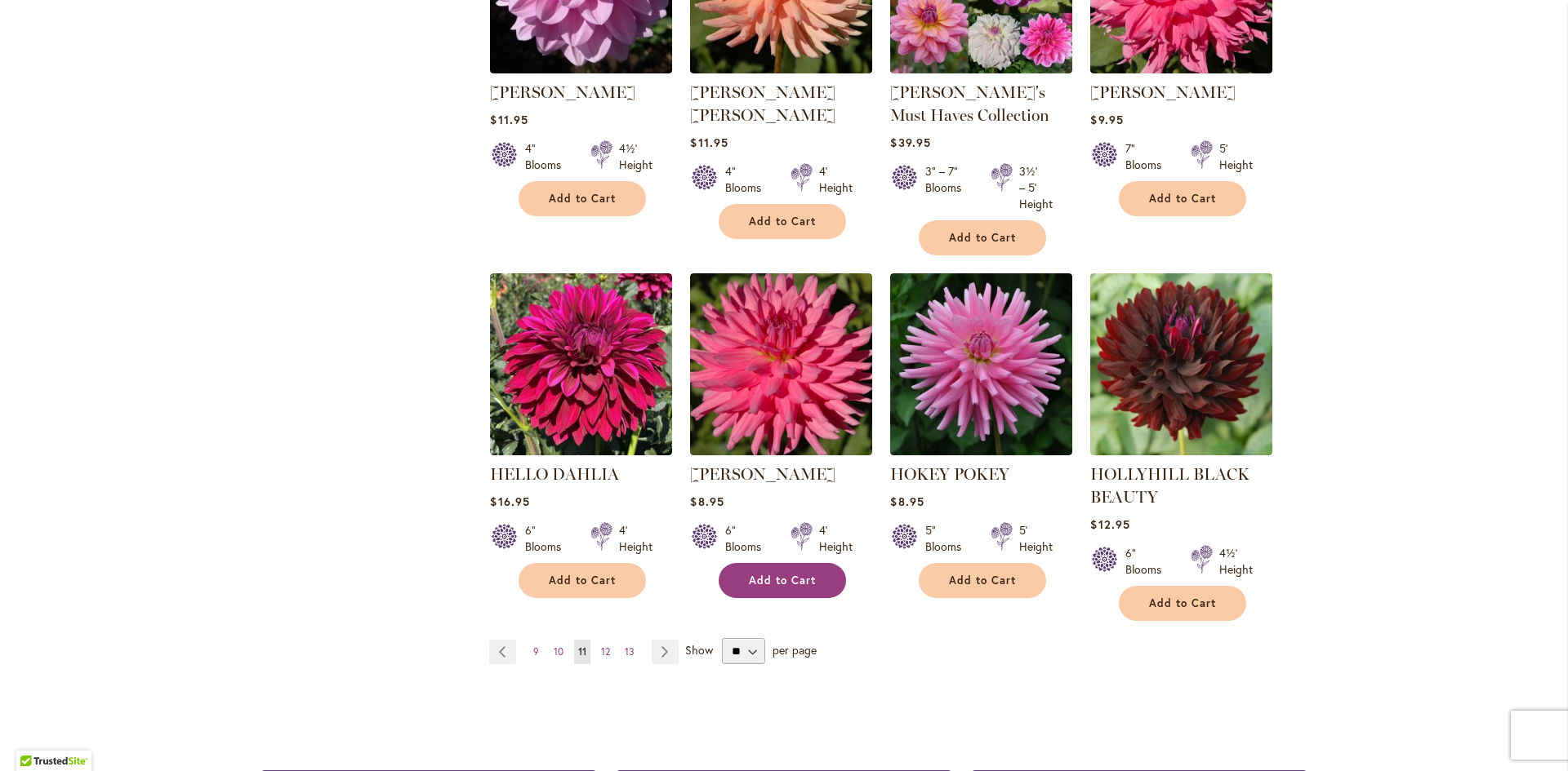
click at [773, 577] on span "Add to Cart" at bounding box center [782, 581] width 67 height 14
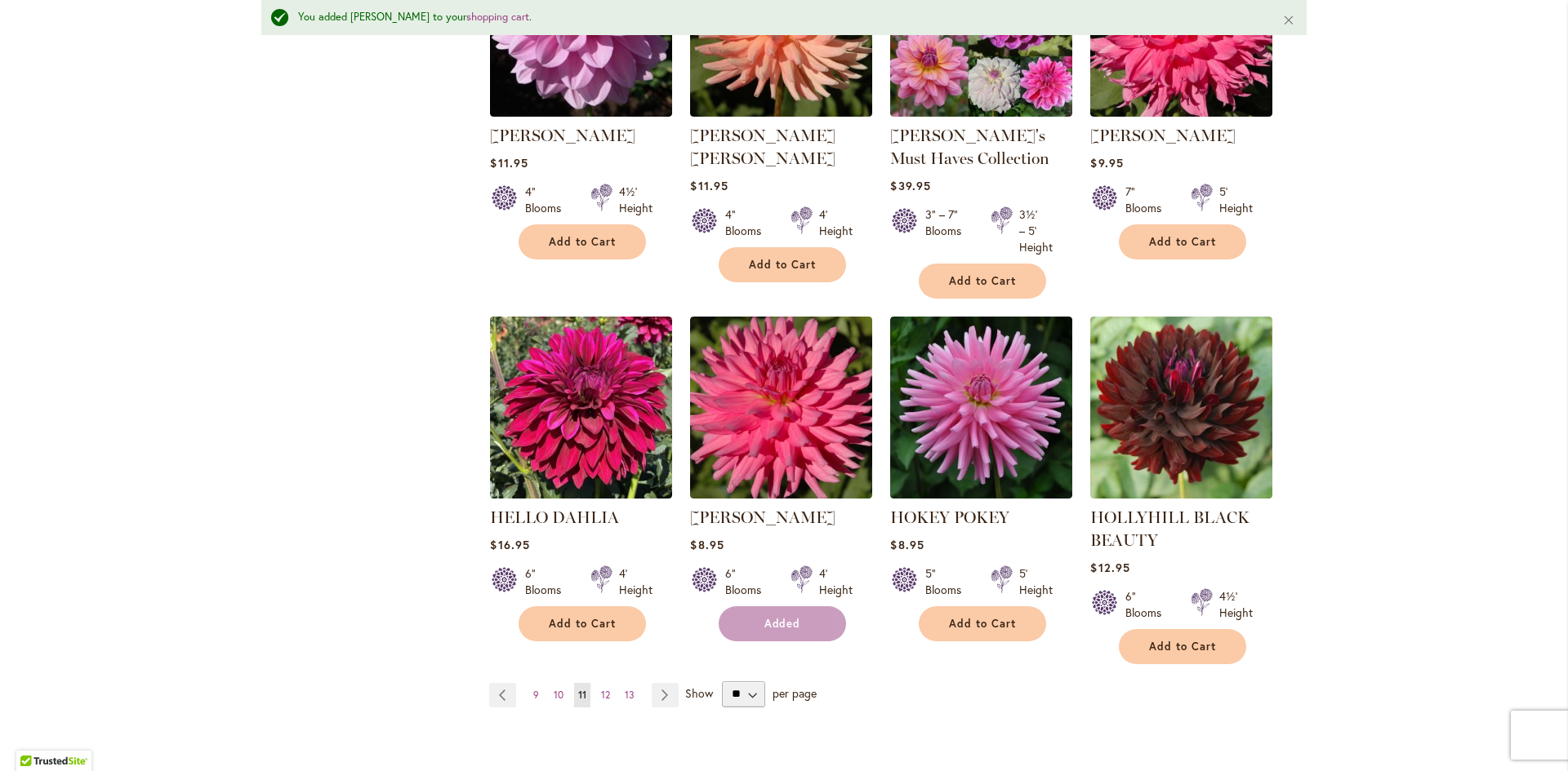
scroll to position [1267, 0]
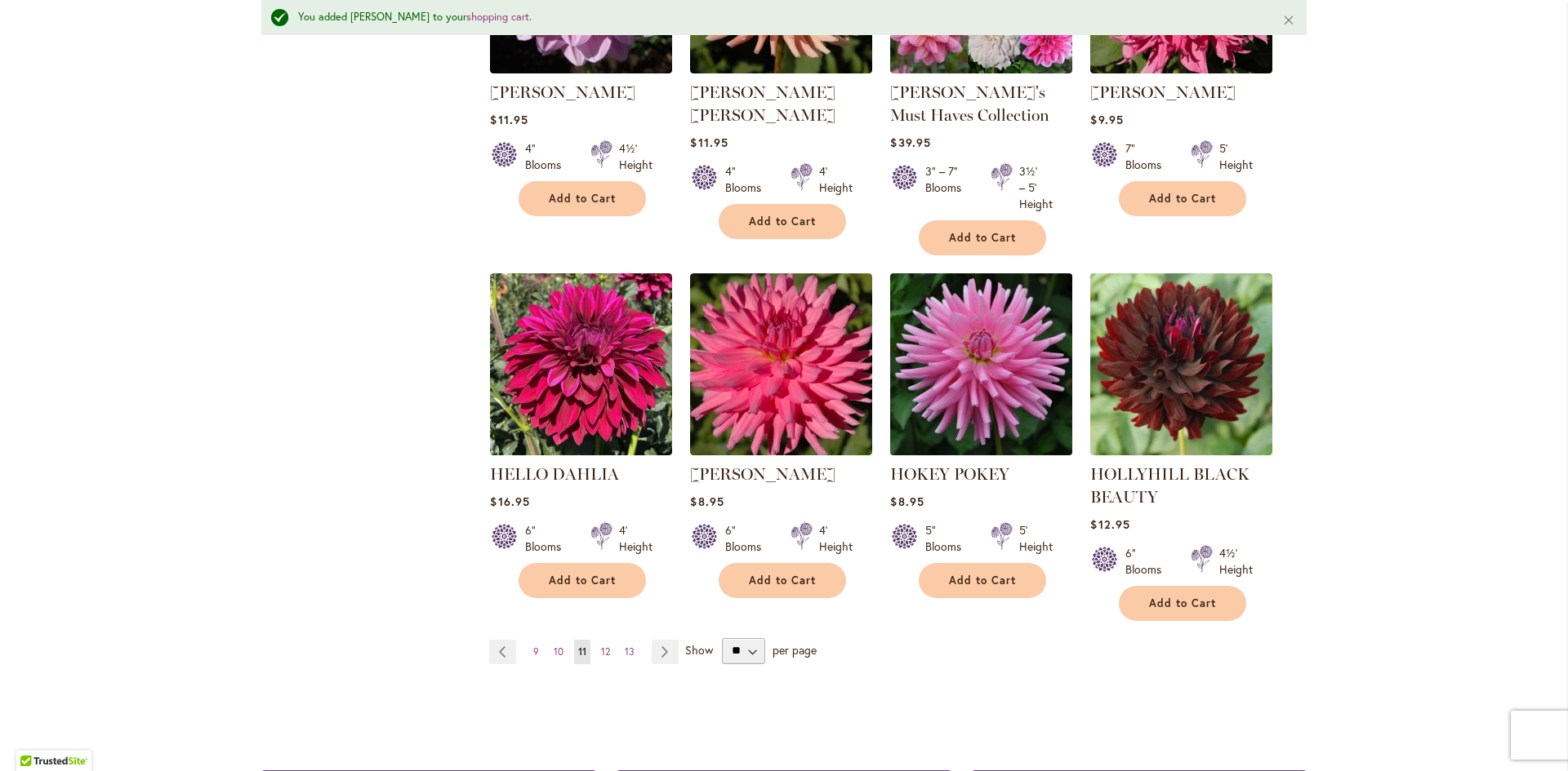
click at [964, 389] on img at bounding box center [982, 365] width 191 height 191
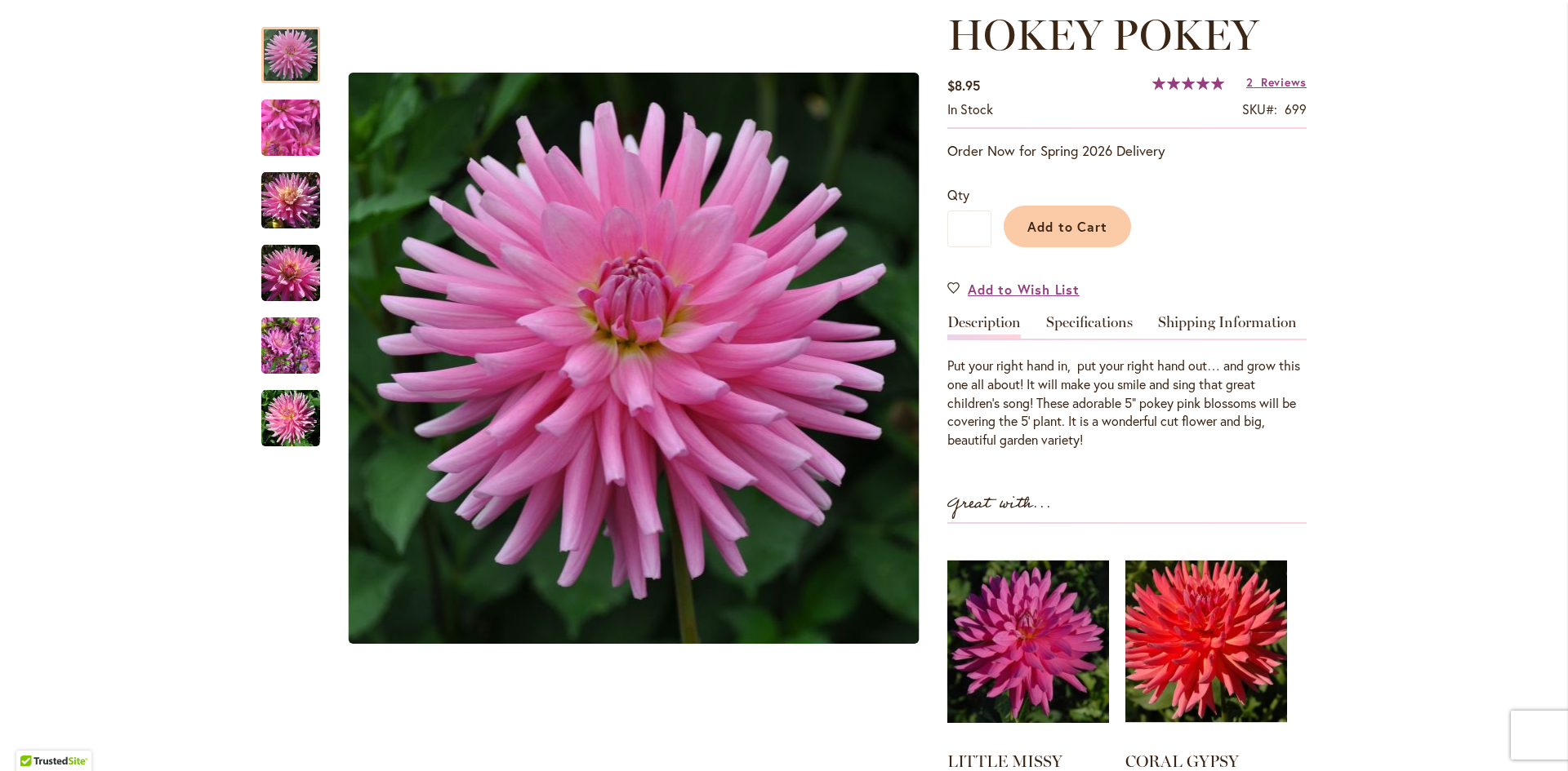
scroll to position [326, 0]
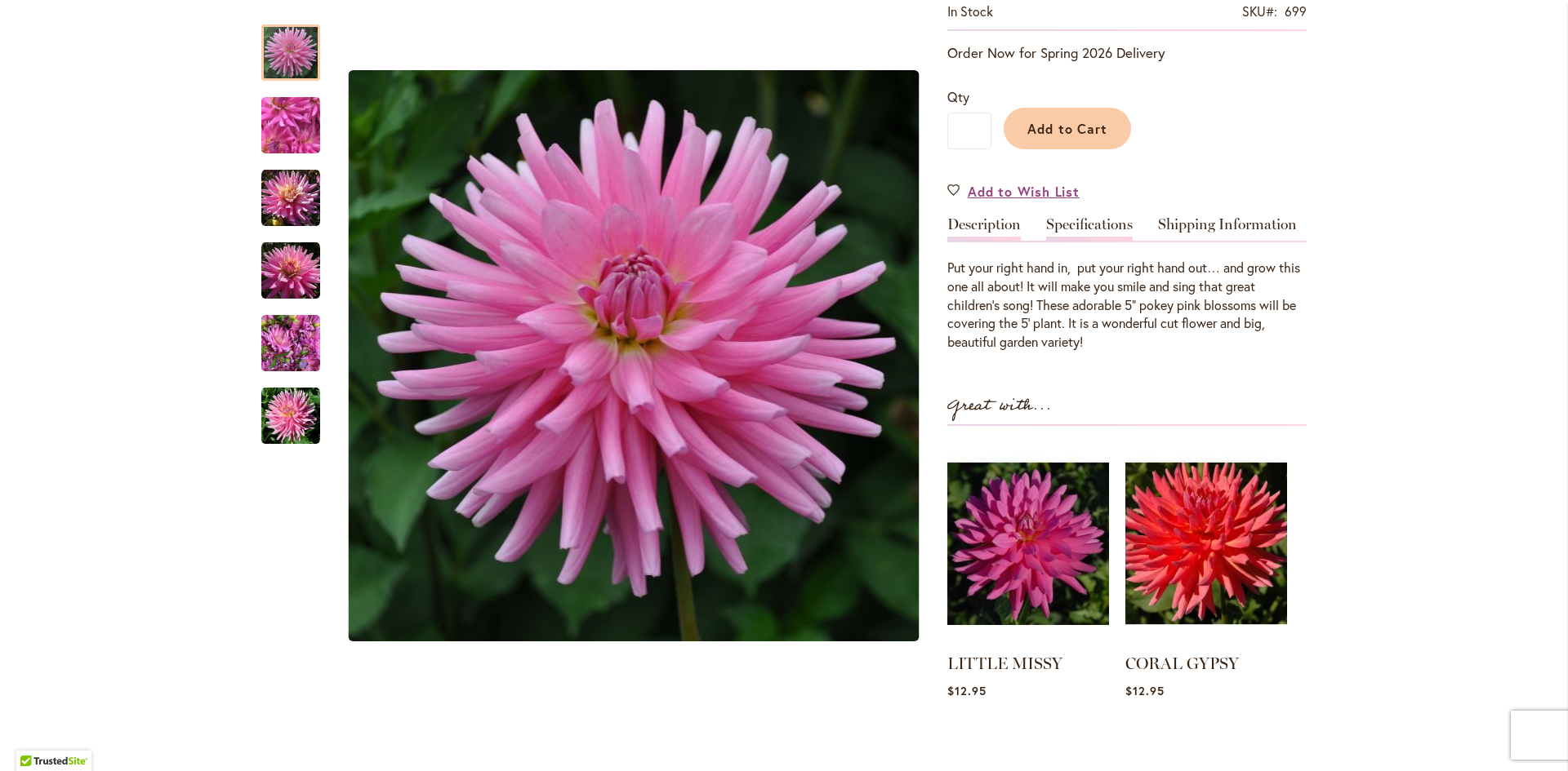
click at [1079, 217] on link "Specifications" at bounding box center [1089, 229] width 87 height 23
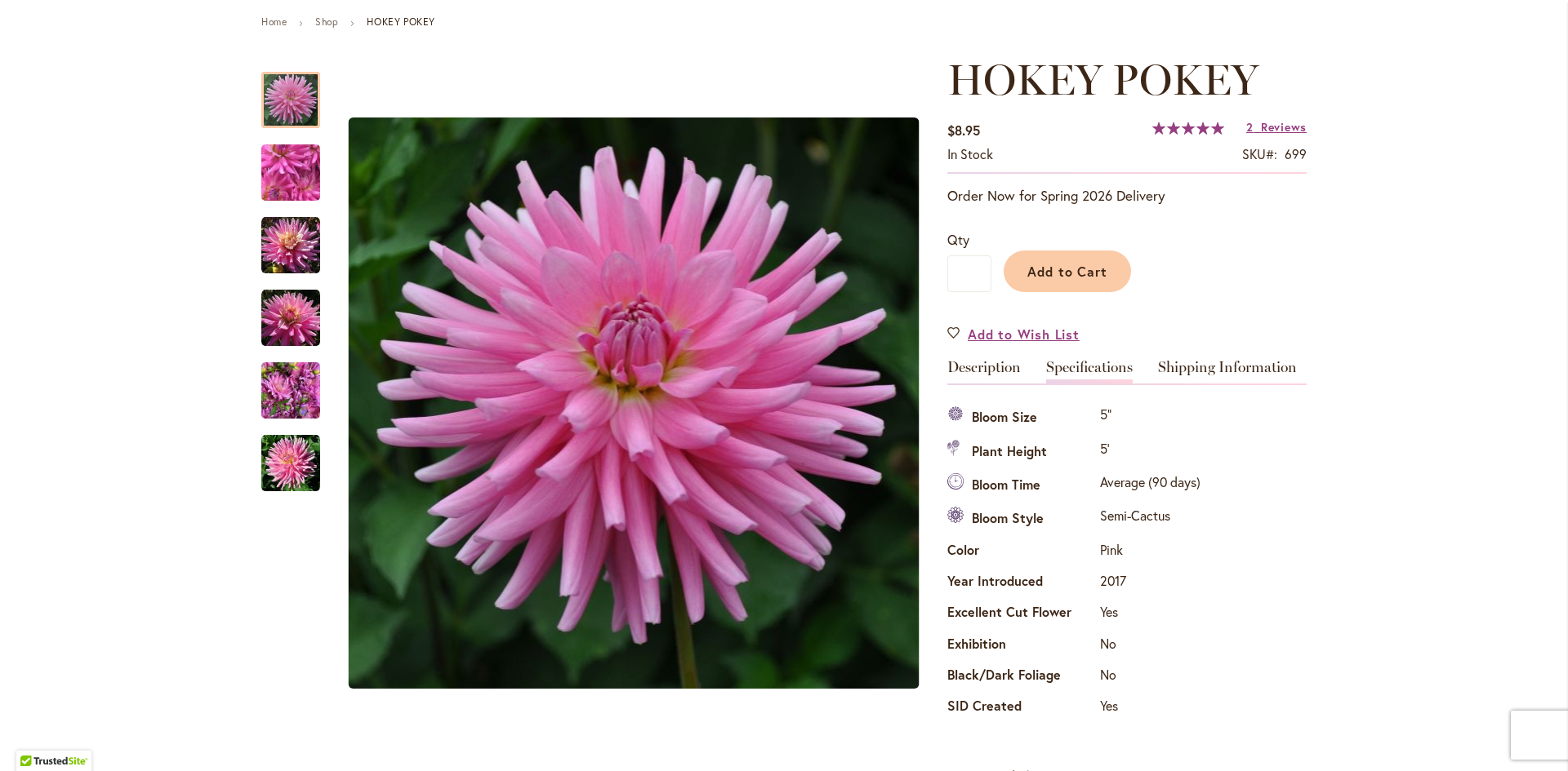
scroll to position [0, 0]
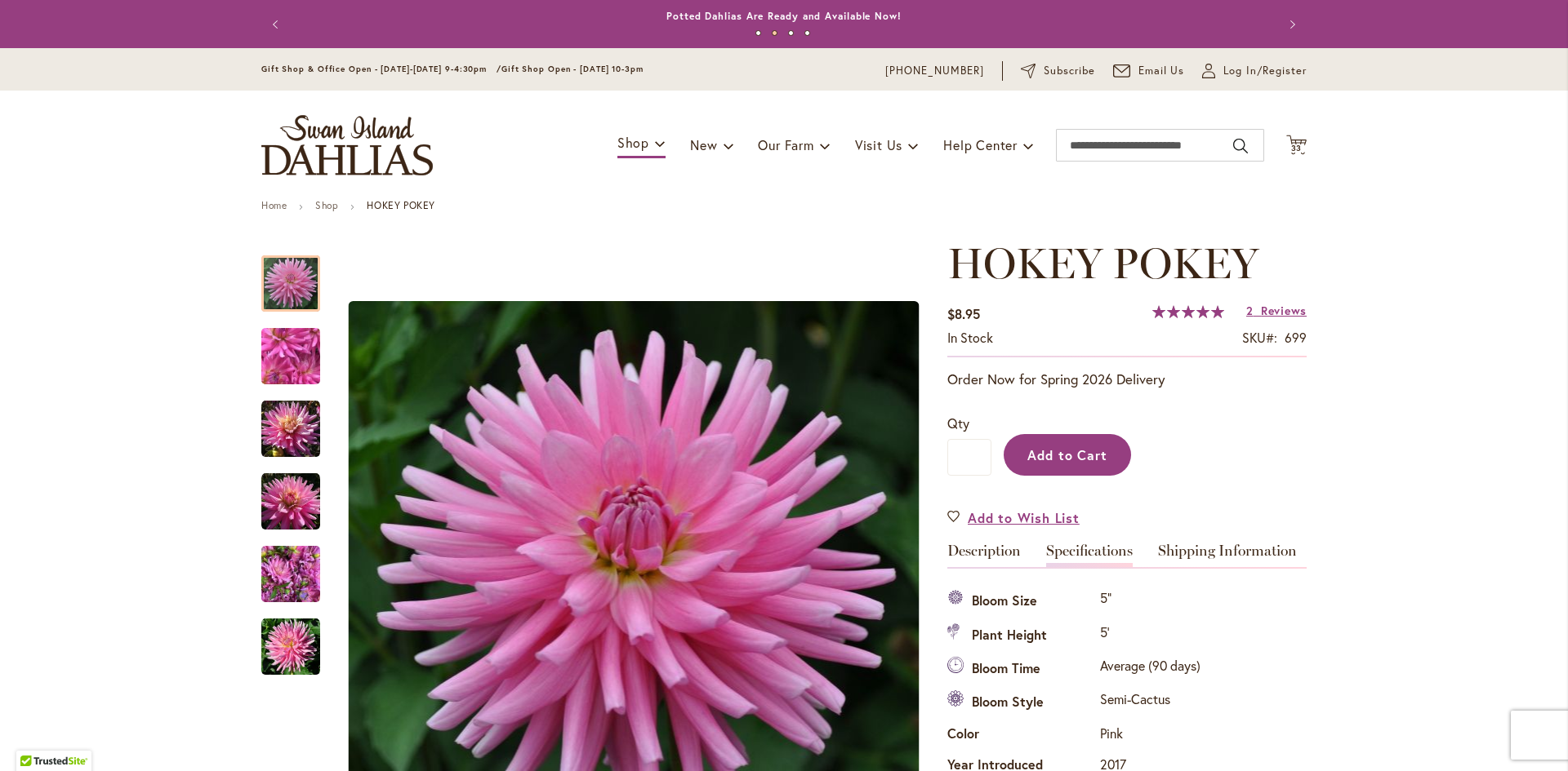
click at [1070, 455] on span "Add to Cart" at bounding box center [1067, 455] width 80 height 17
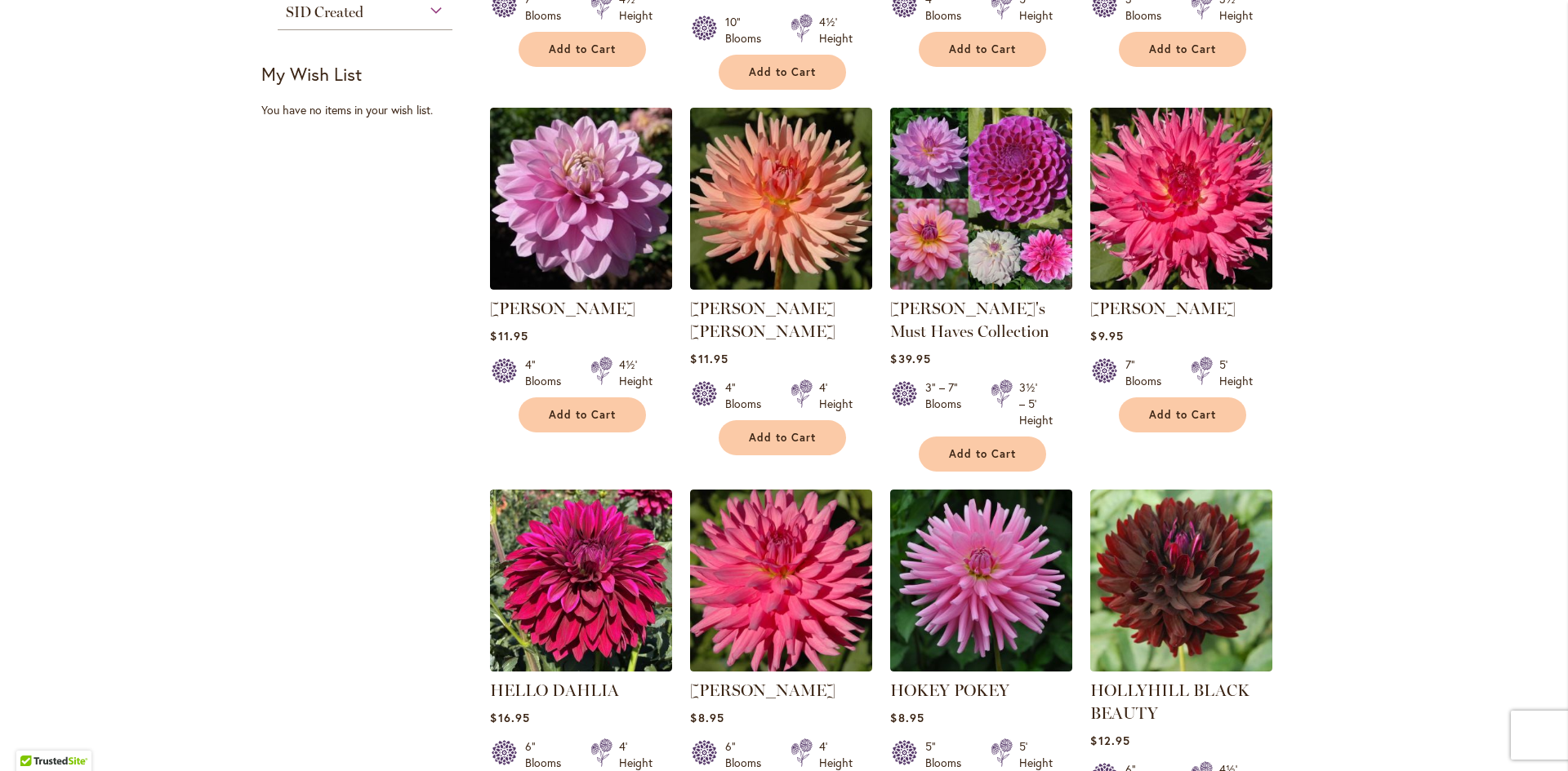
scroll to position [1305, 0]
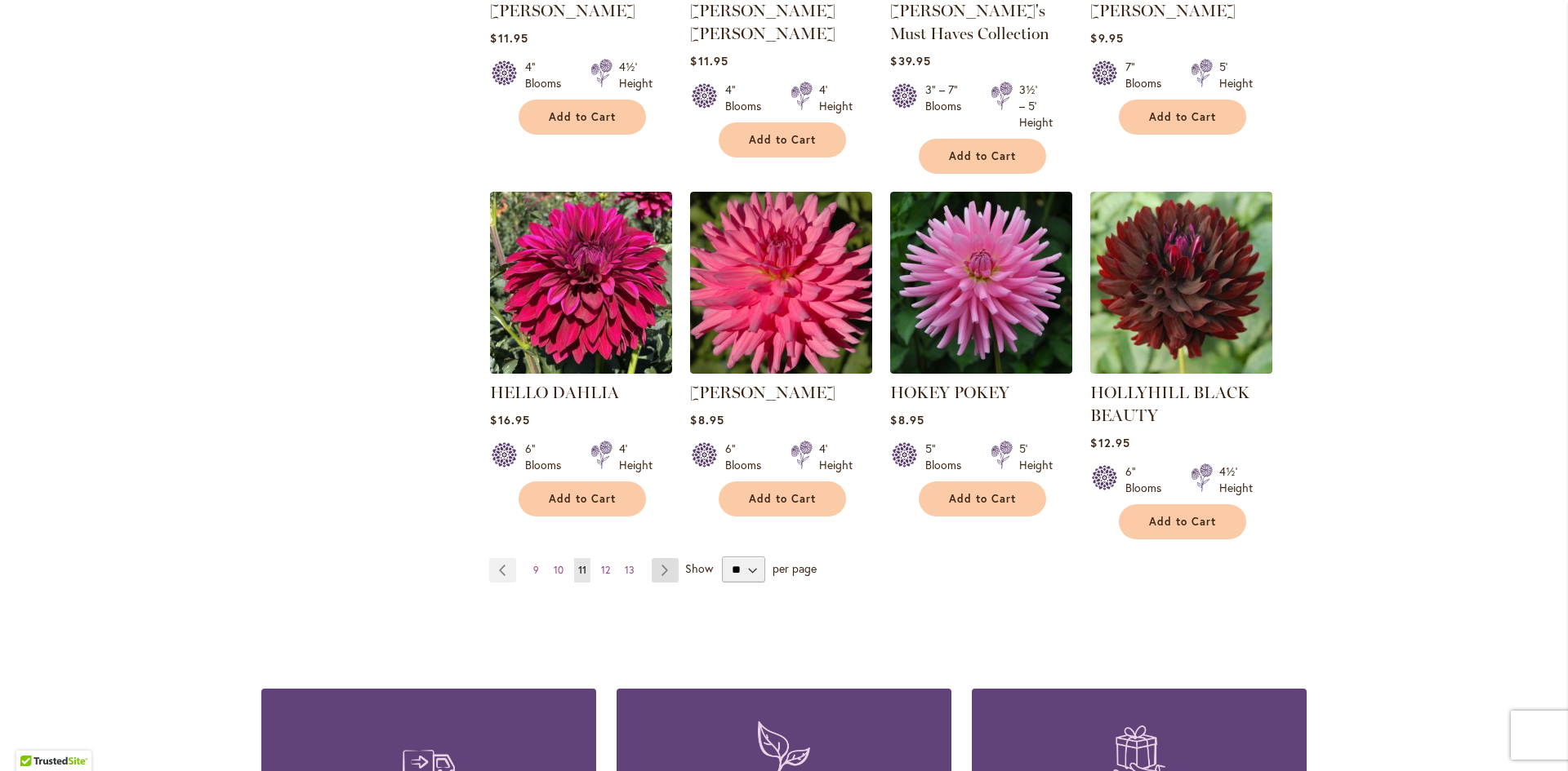
click at [653, 560] on link "Page Next" at bounding box center [665, 570] width 27 height 24
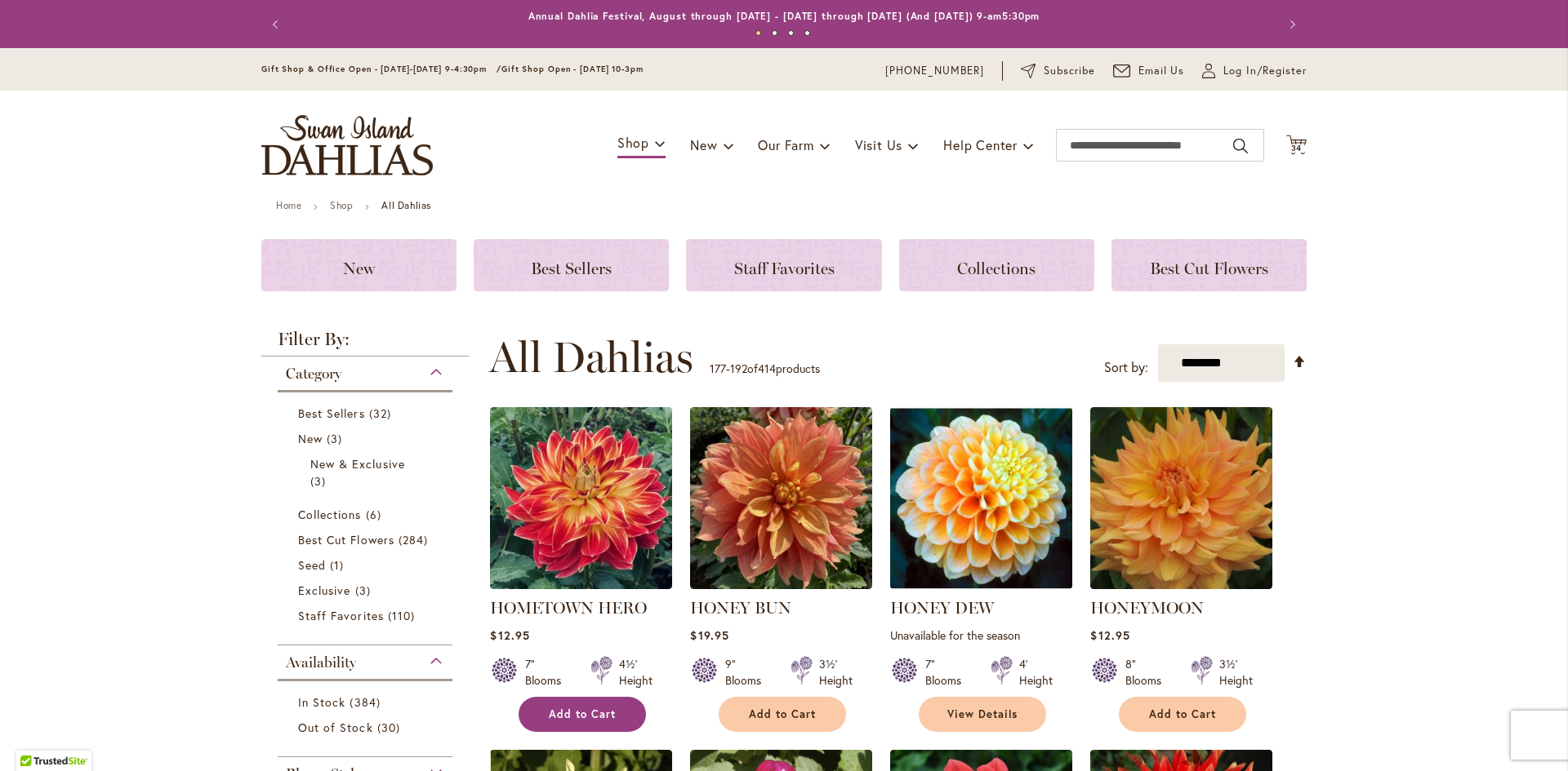
click at [574, 708] on span "Add to Cart" at bounding box center [582, 715] width 67 height 14
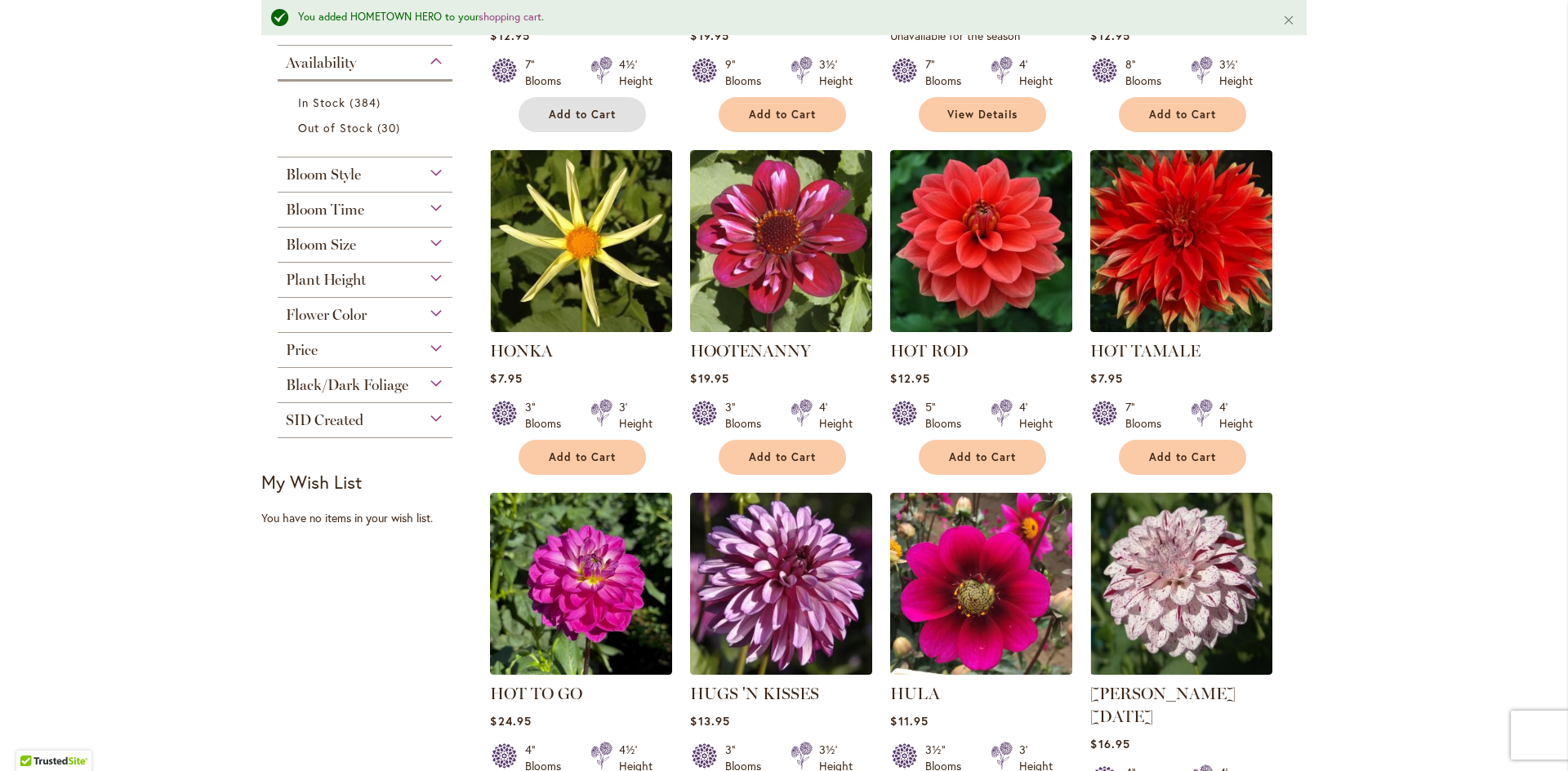
scroll to position [653, 0]
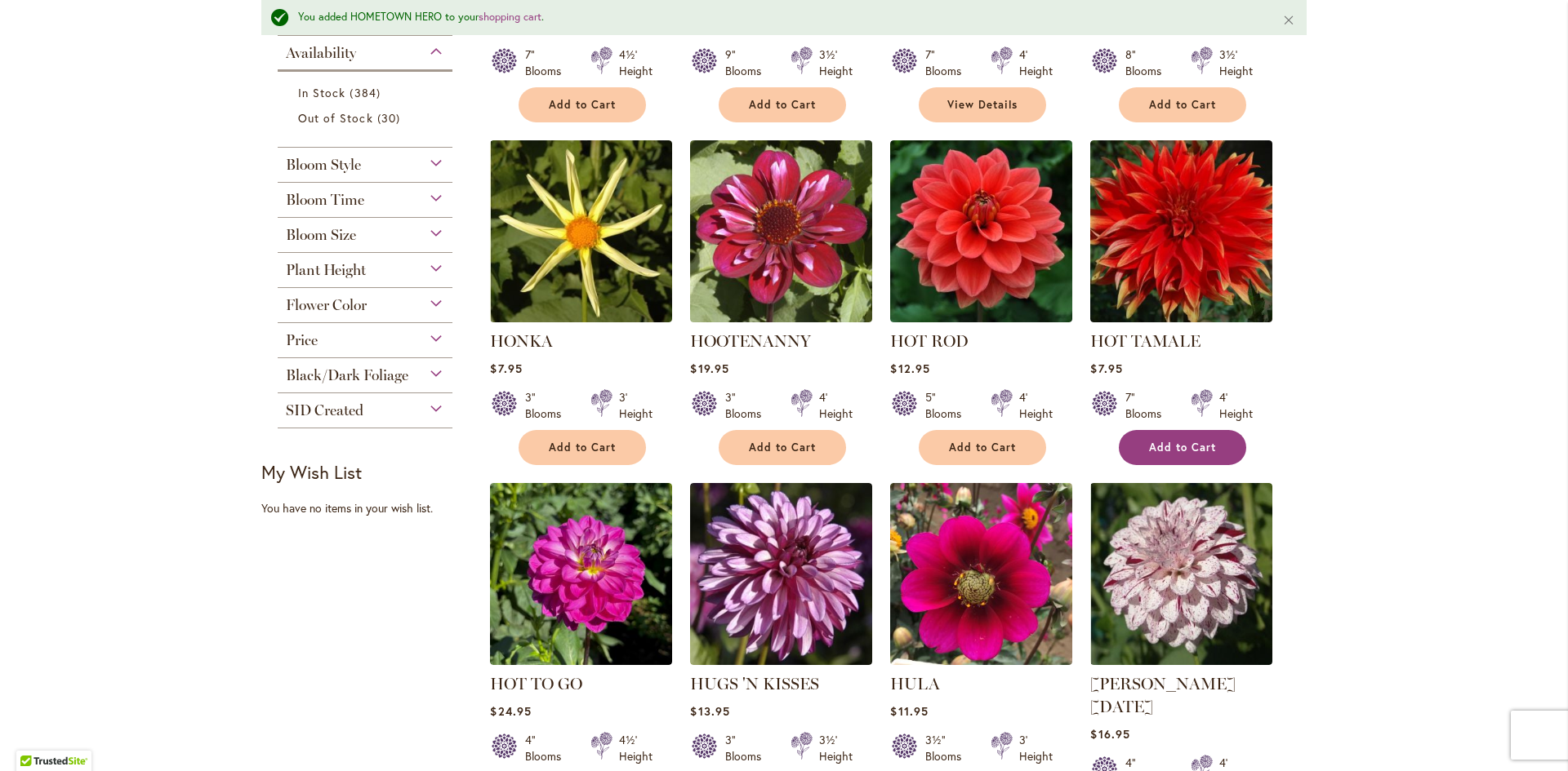
click at [1168, 444] on span "Add to Cart" at bounding box center [1182, 448] width 67 height 14
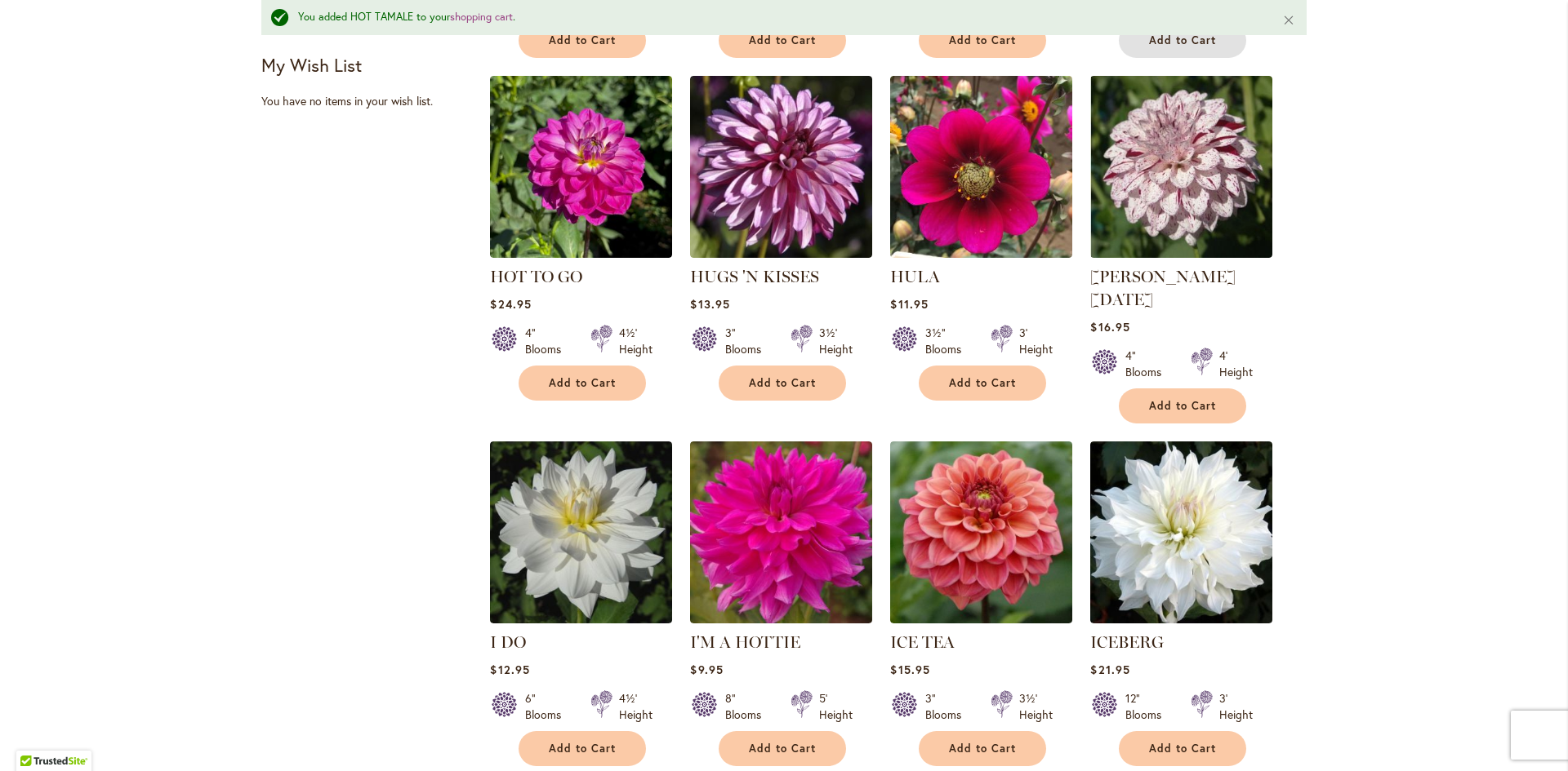
scroll to position [1143, 0]
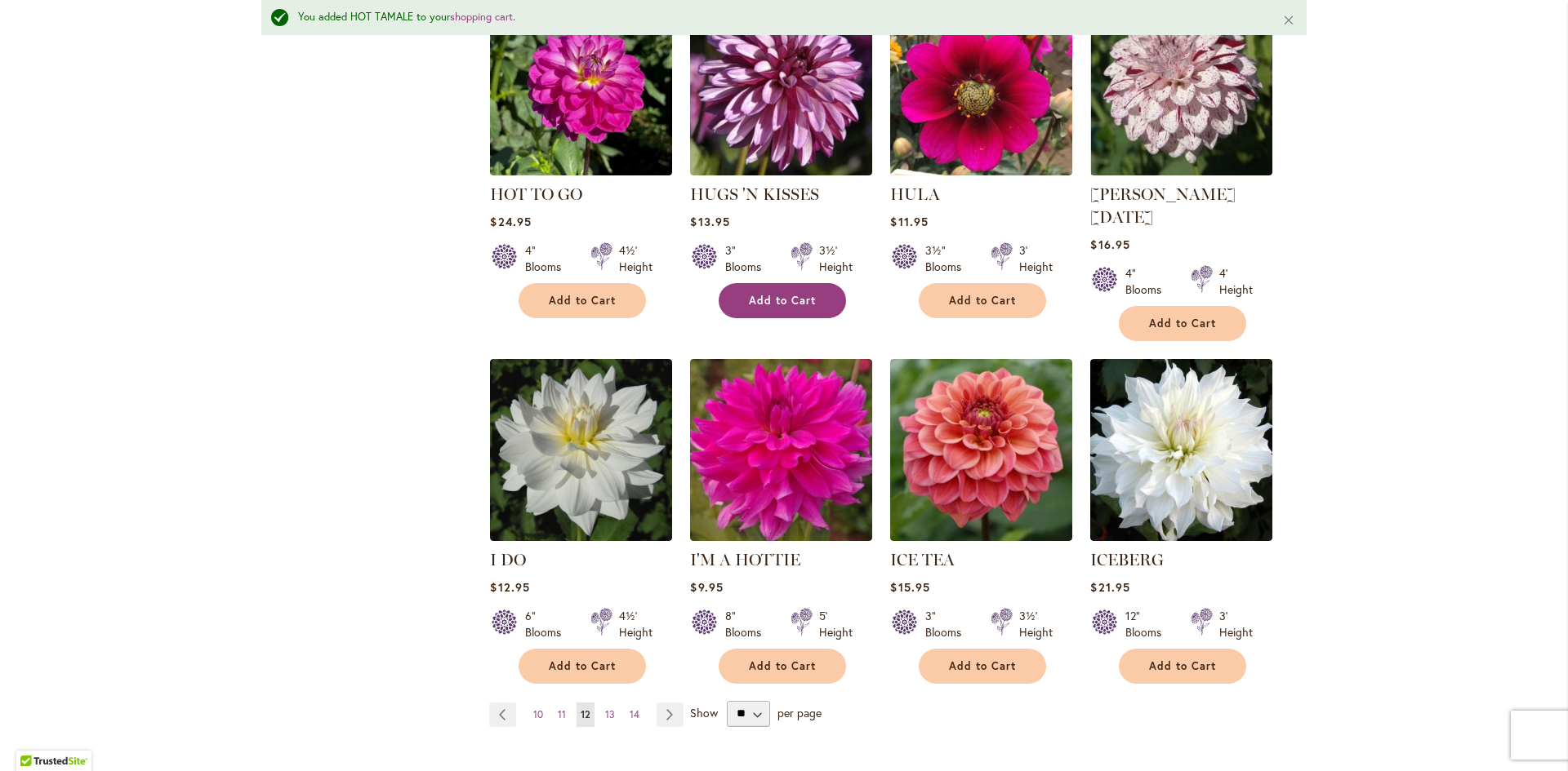
click at [753, 294] on span "Add to Cart" at bounding box center [782, 301] width 67 height 14
click at [661, 702] on link "Page Next" at bounding box center [670, 714] width 27 height 24
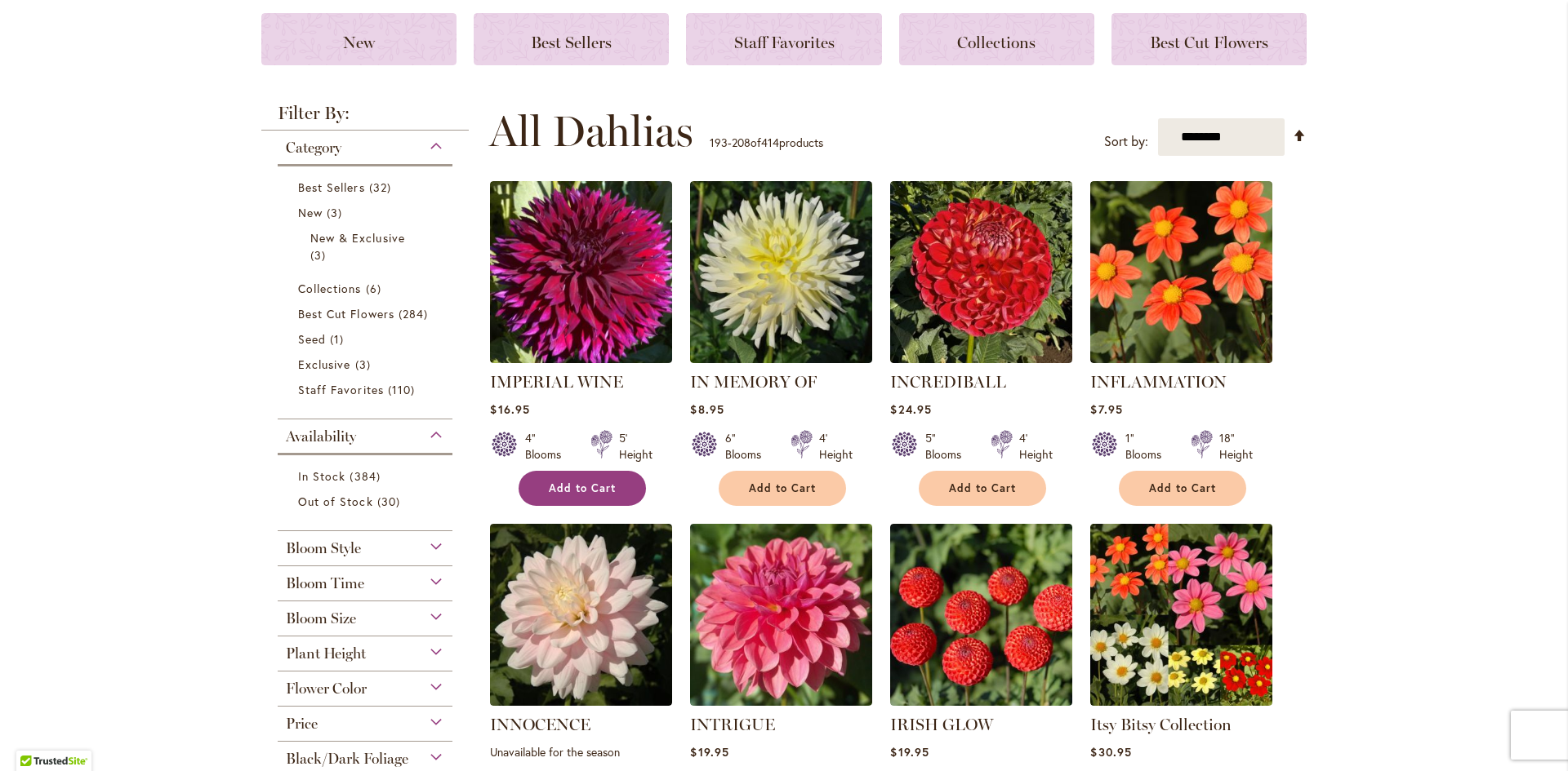
scroll to position [245, 0]
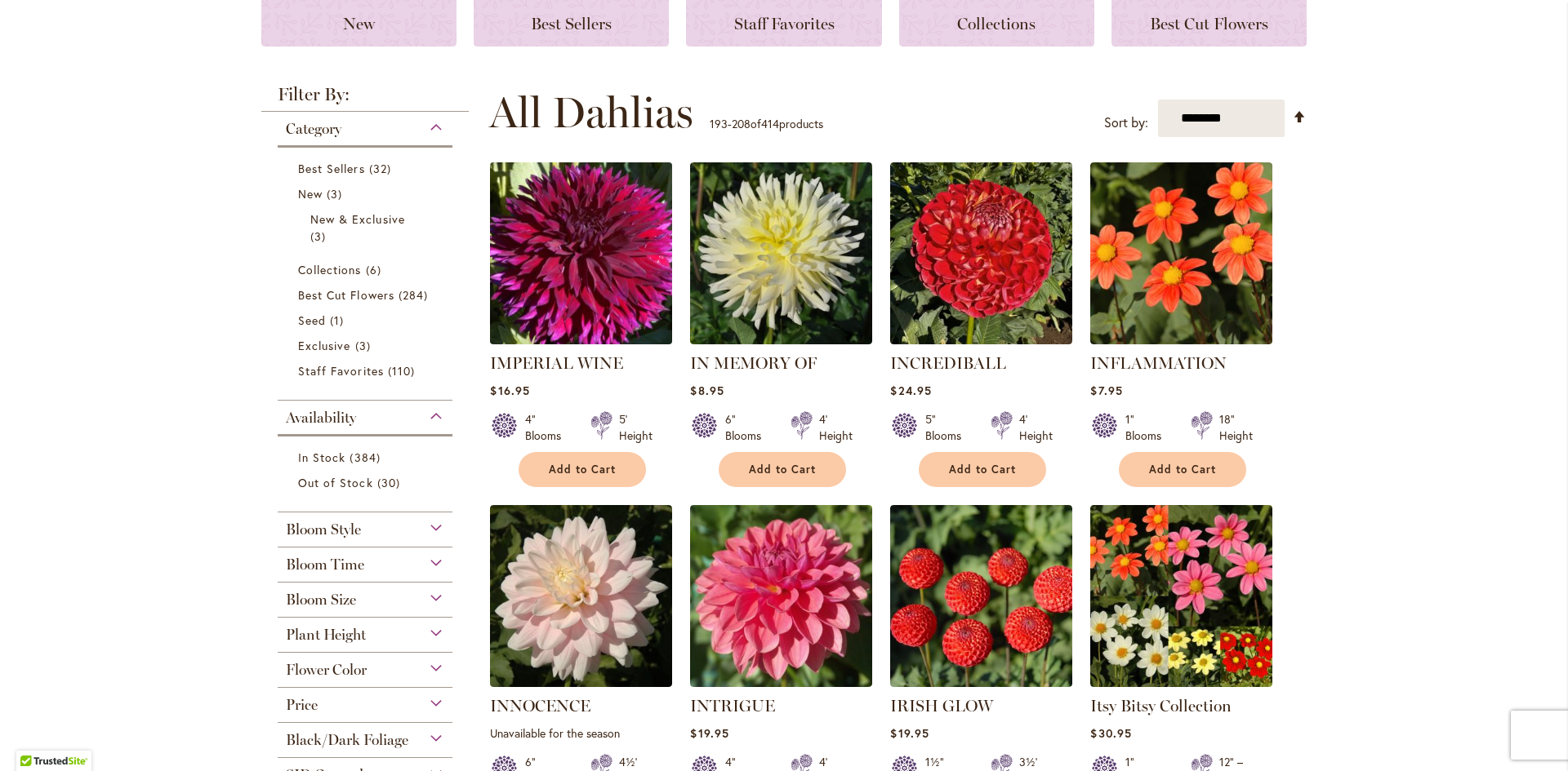
click at [572, 247] on img at bounding box center [581, 254] width 191 height 191
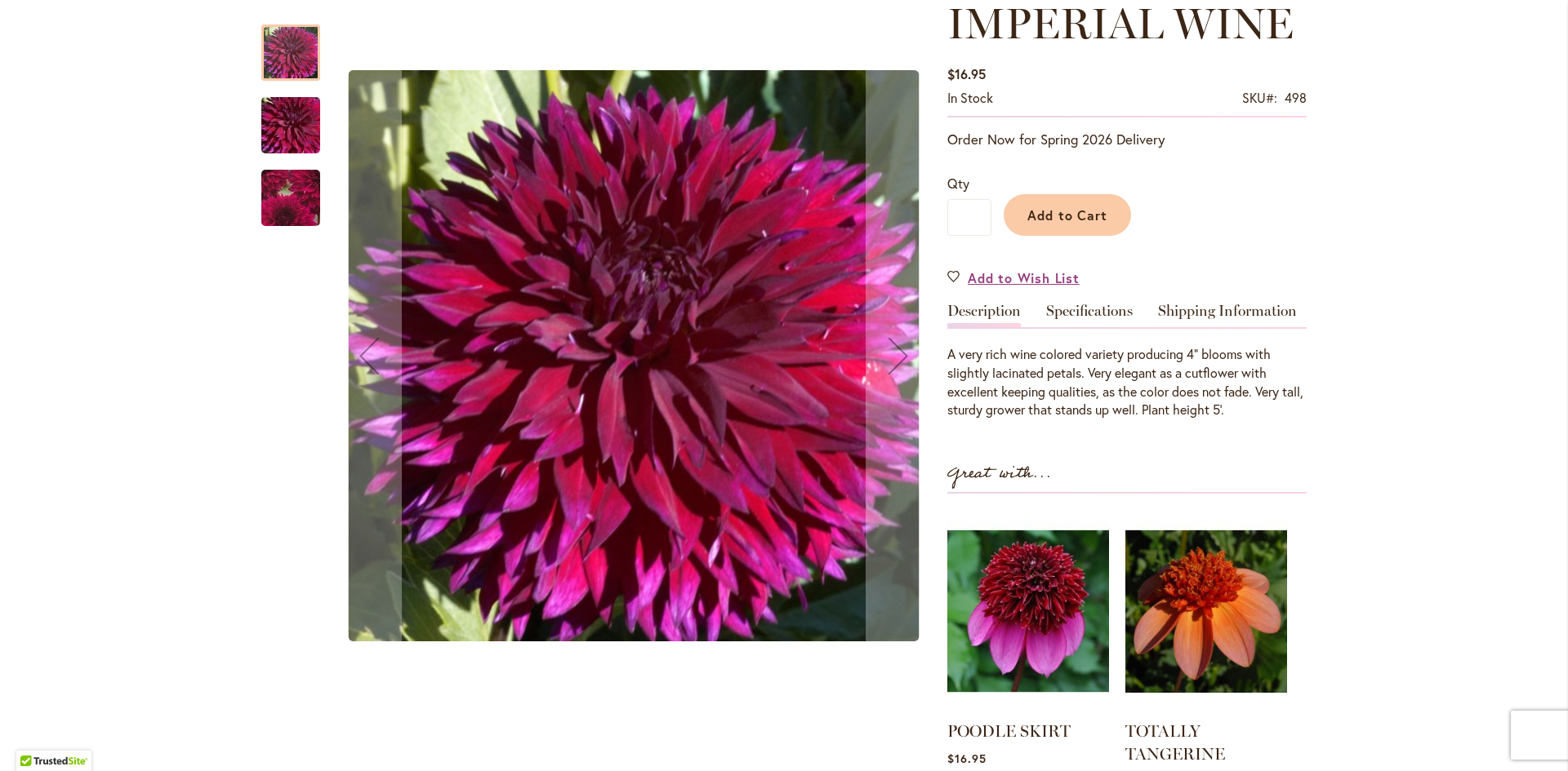
scroll to position [245, 0]
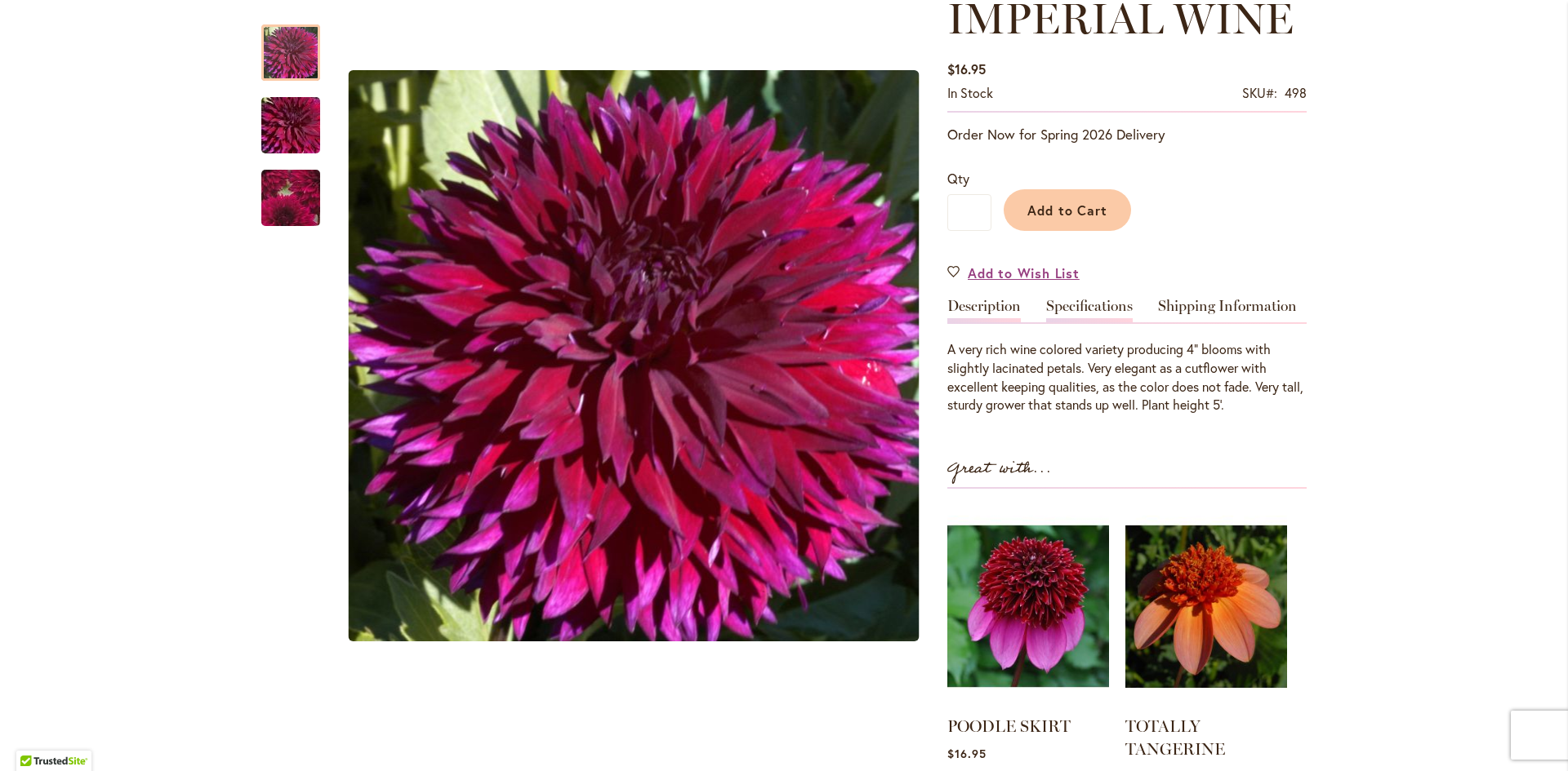
click at [1095, 308] on link "Specifications" at bounding box center [1089, 310] width 87 height 23
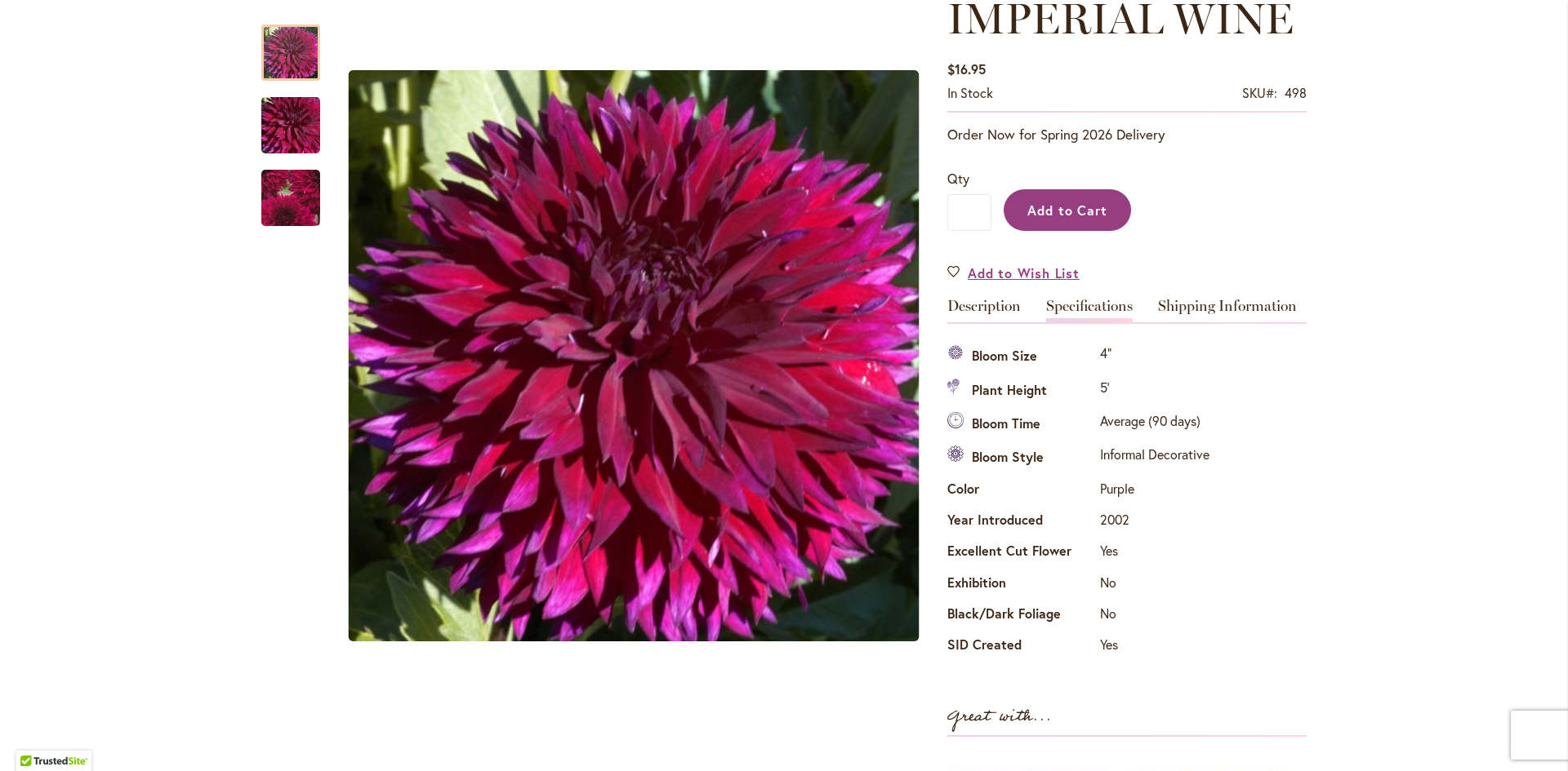
click at [1062, 208] on span "Add to Cart" at bounding box center [1067, 210] width 80 height 17
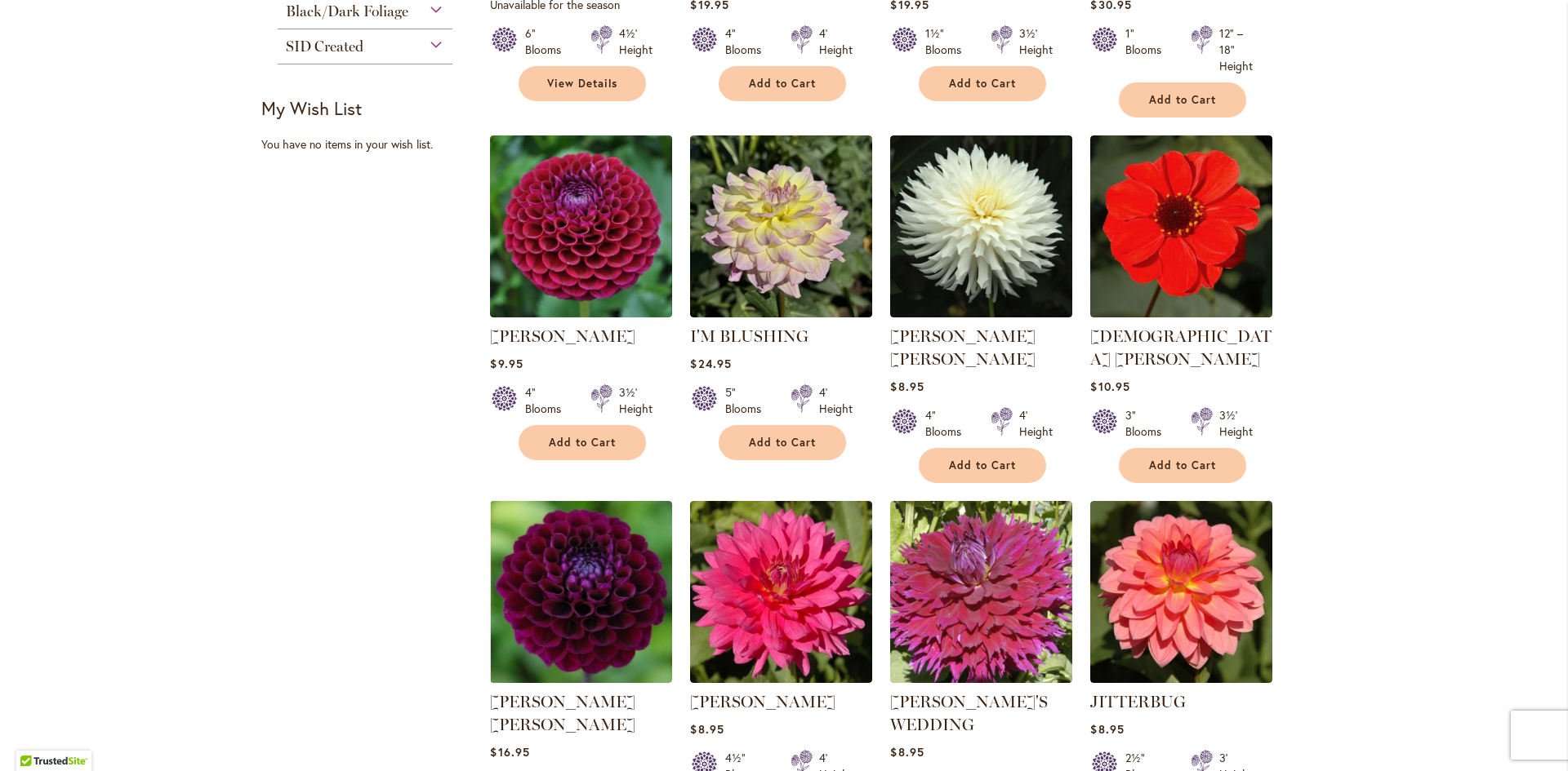
scroll to position [979, 0]
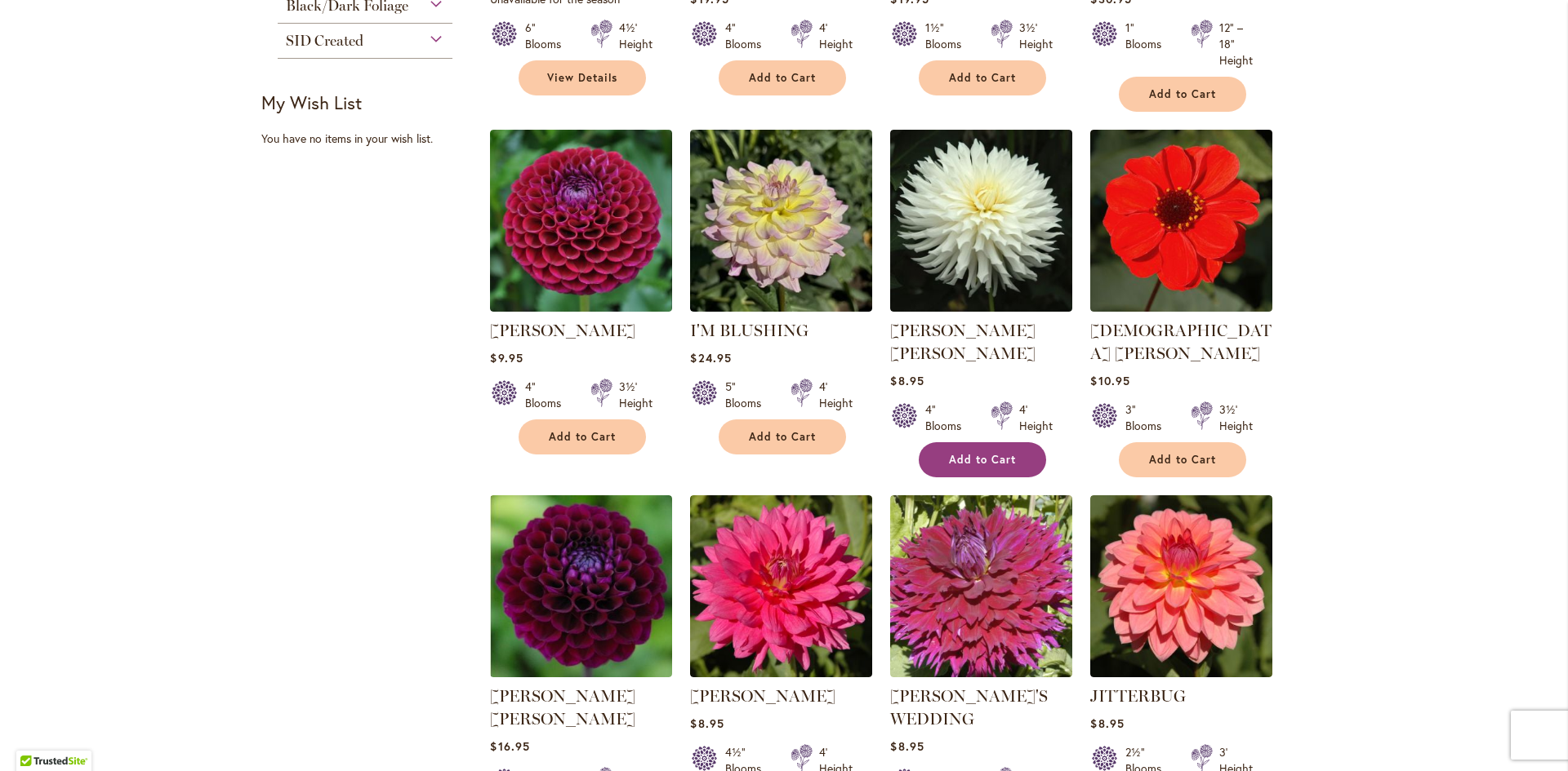
click at [983, 453] on span "Add to Cart" at bounding box center [982, 460] width 67 height 14
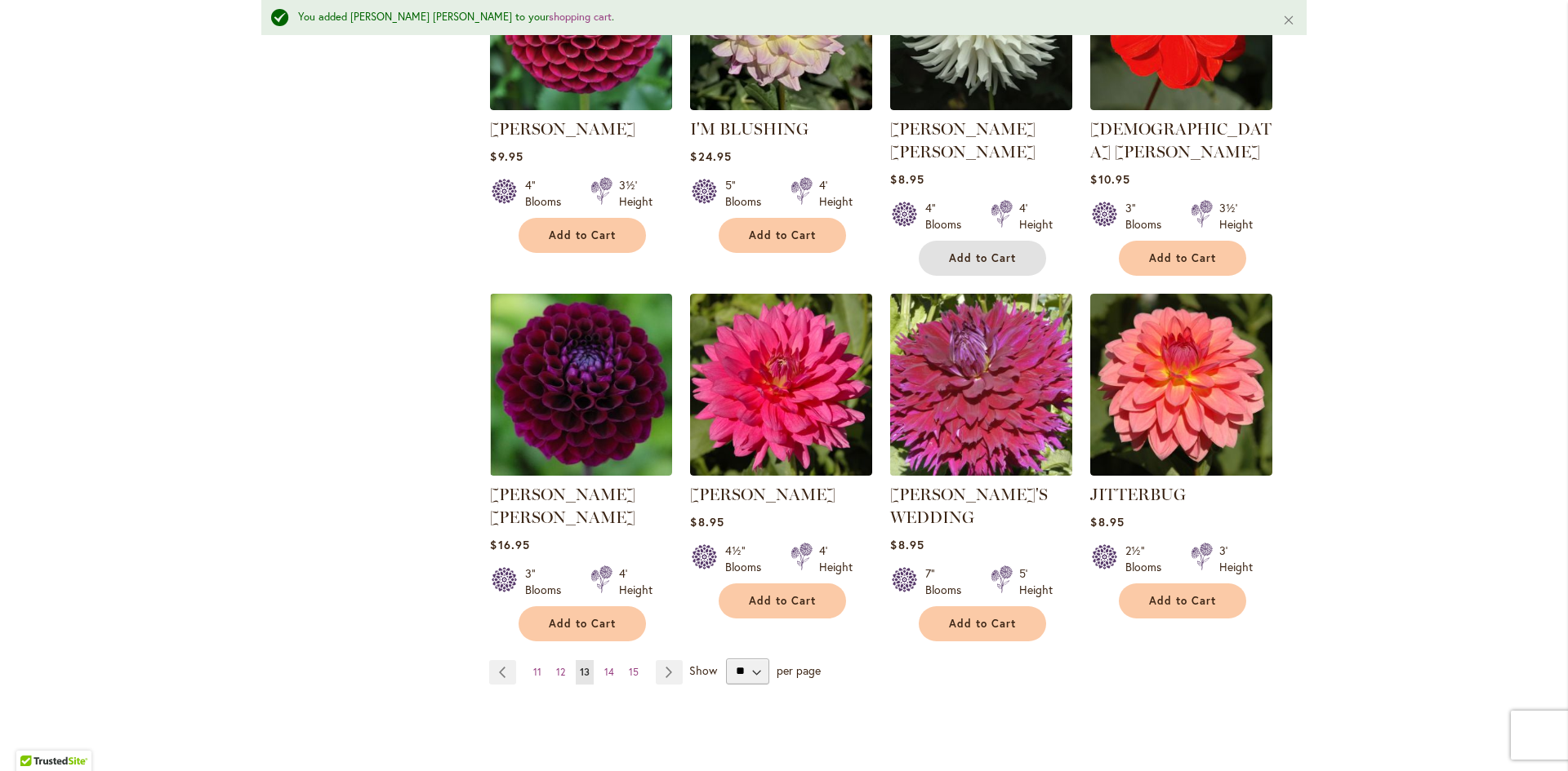
scroll to position [1267, 0]
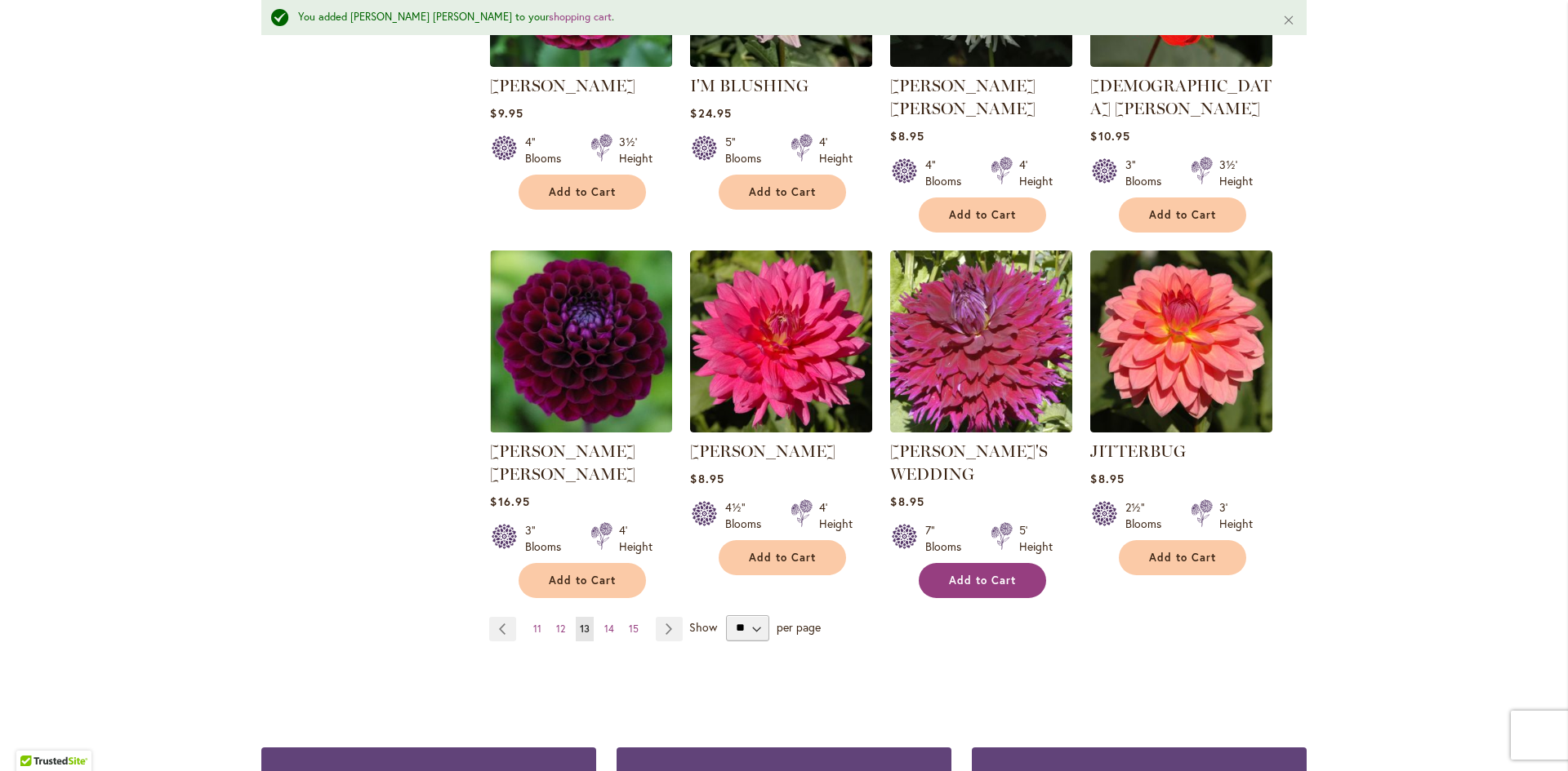
click at [967, 574] on span "Add to Cart" at bounding box center [982, 581] width 67 height 14
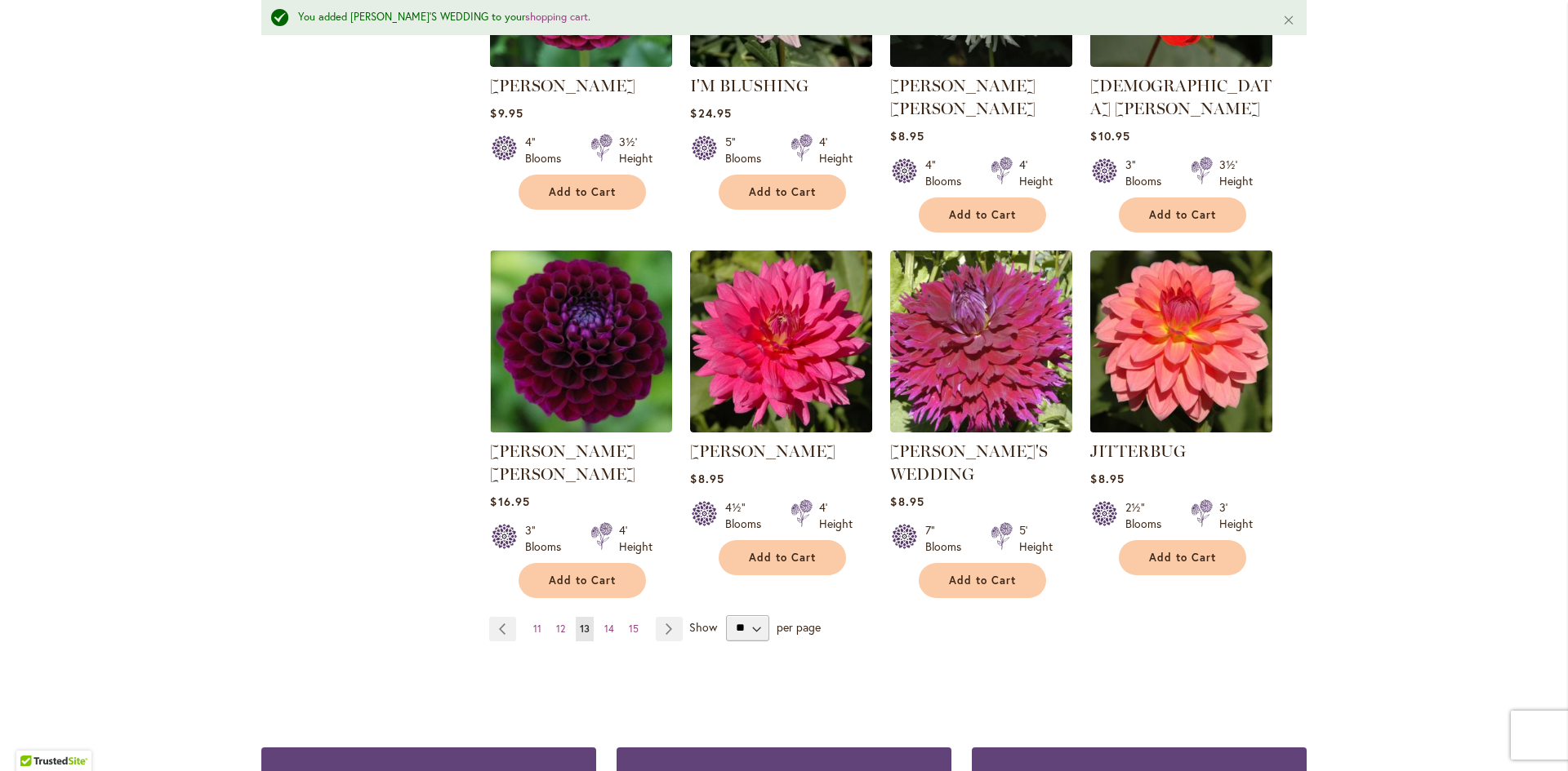
click at [1149, 350] on img at bounding box center [1182, 341] width 191 height 191
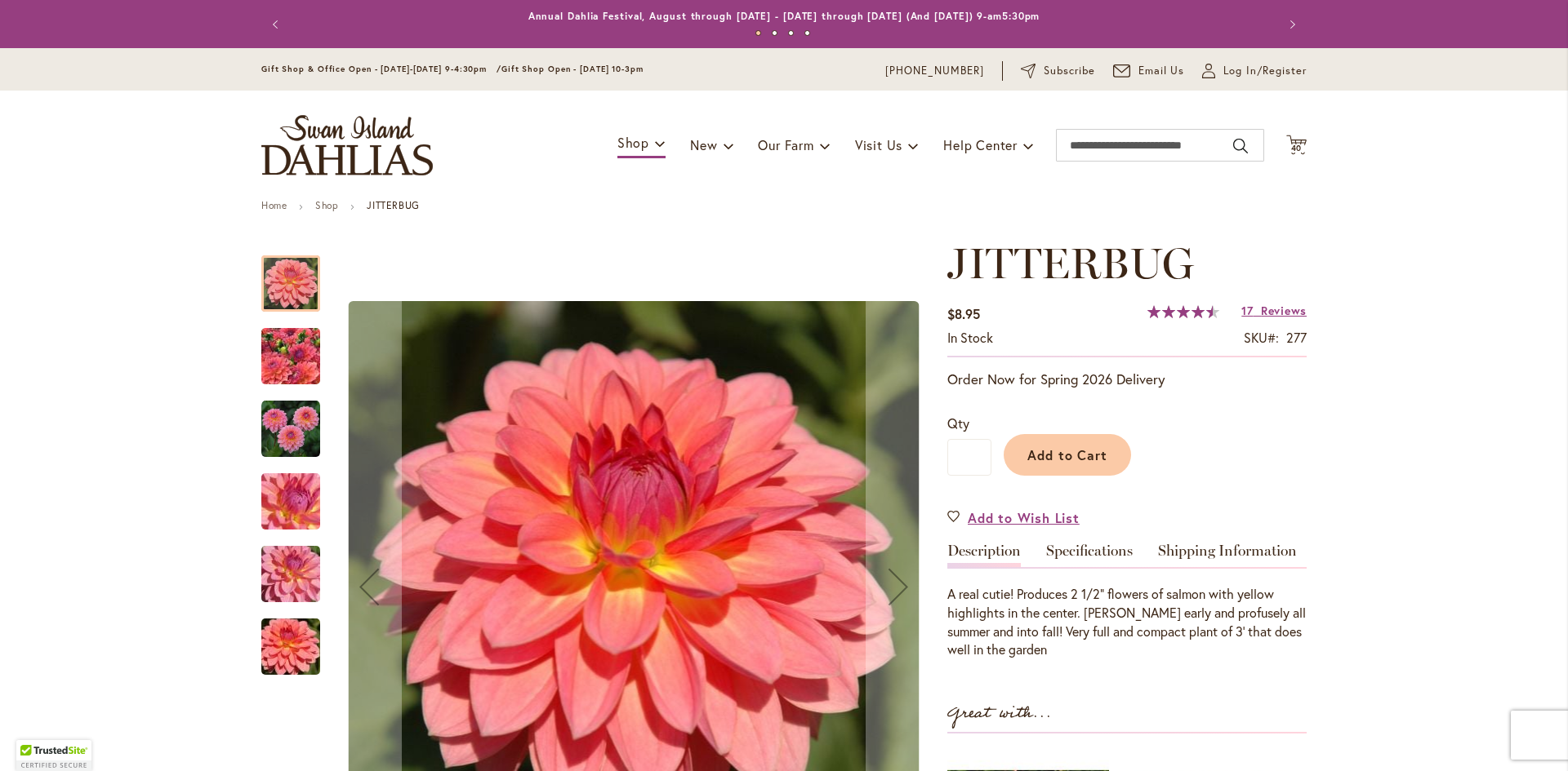
scroll to position [326, 0]
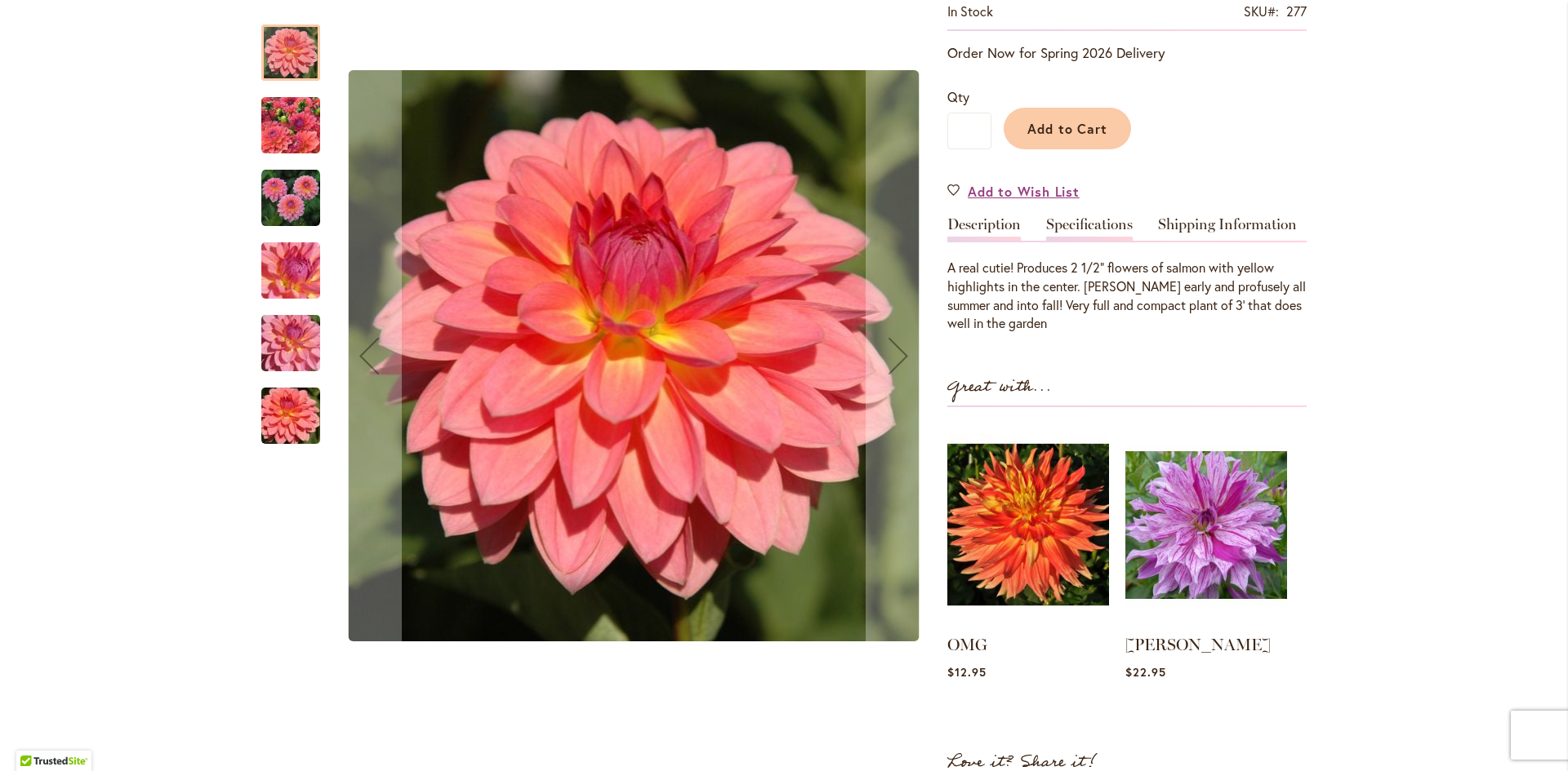
click at [1079, 220] on link "Specifications" at bounding box center [1089, 229] width 87 height 23
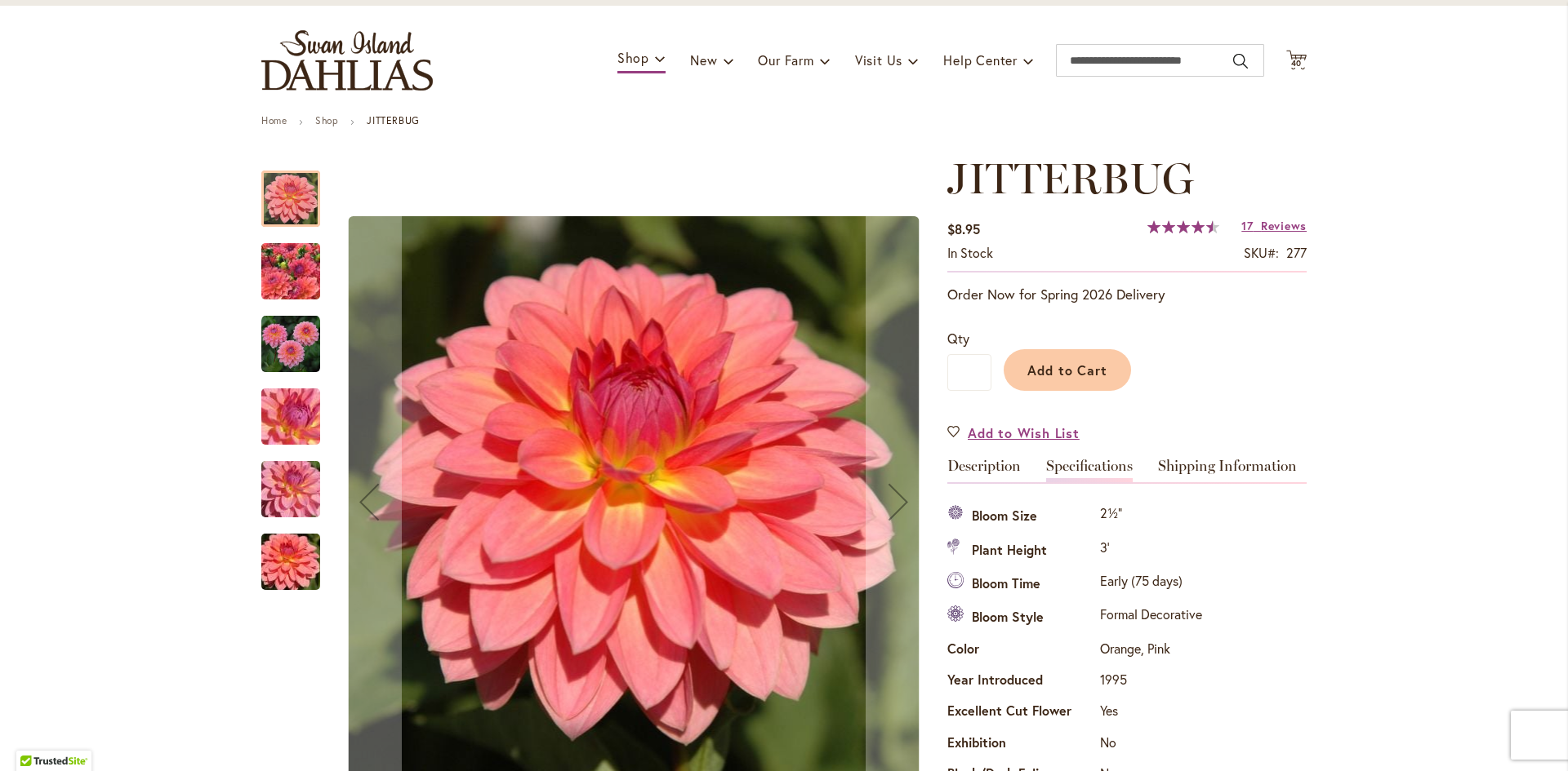
scroll to position [81, 0]
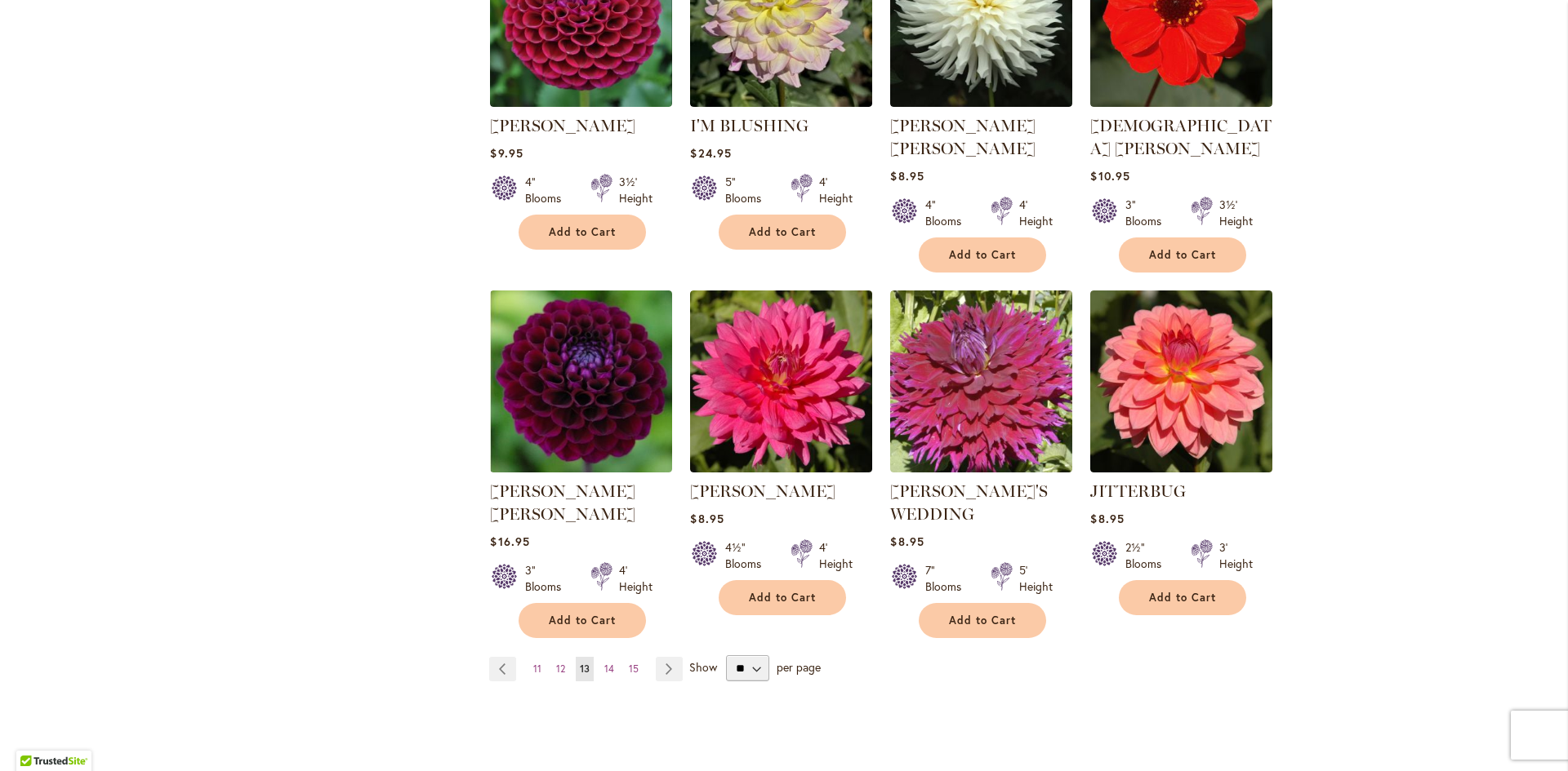
scroll to position [1224, 0]
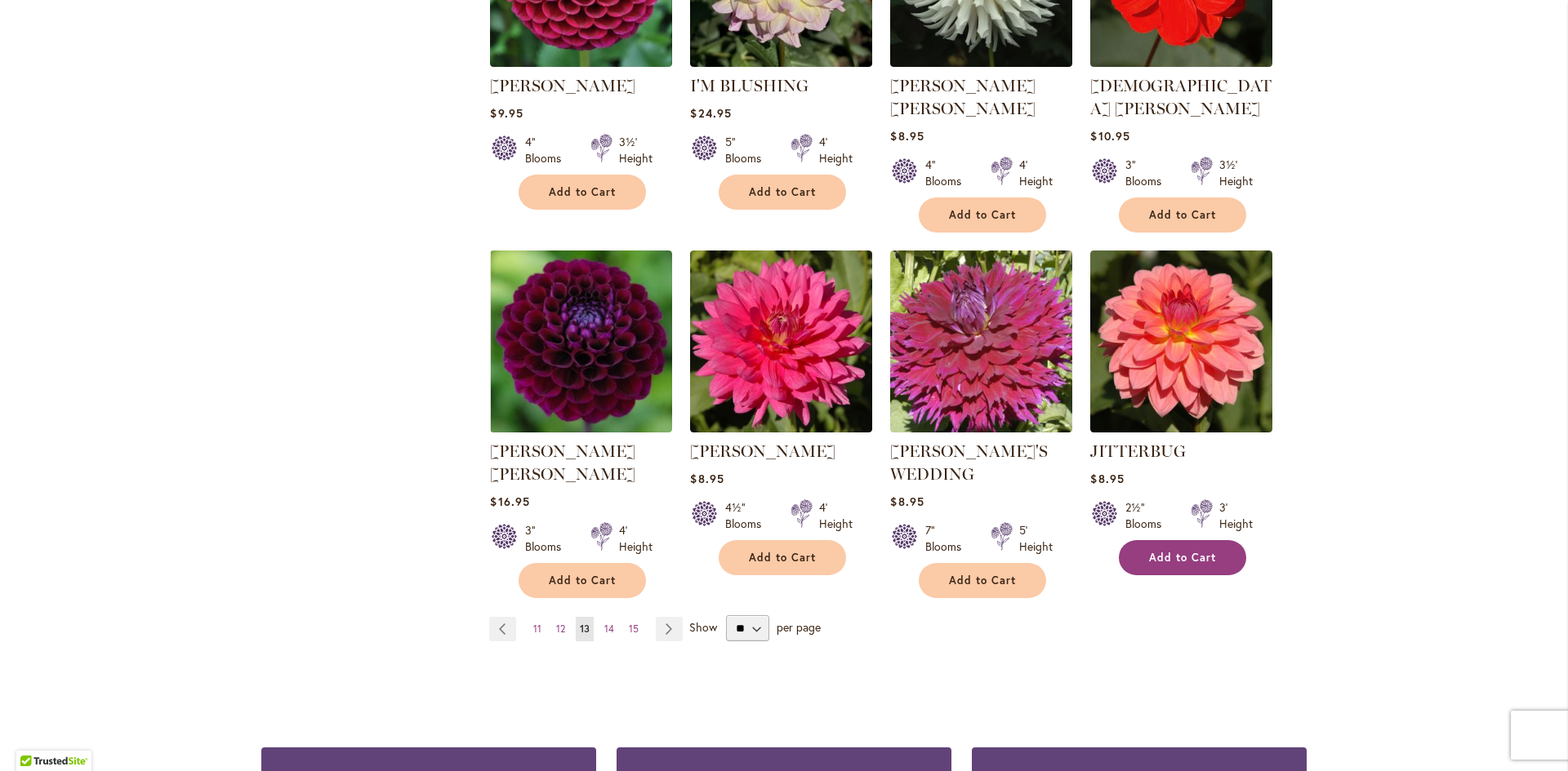
click at [1182, 551] on span "Add to Cart" at bounding box center [1182, 558] width 67 height 14
click at [656, 617] on link "Page Next" at bounding box center [669, 629] width 27 height 24
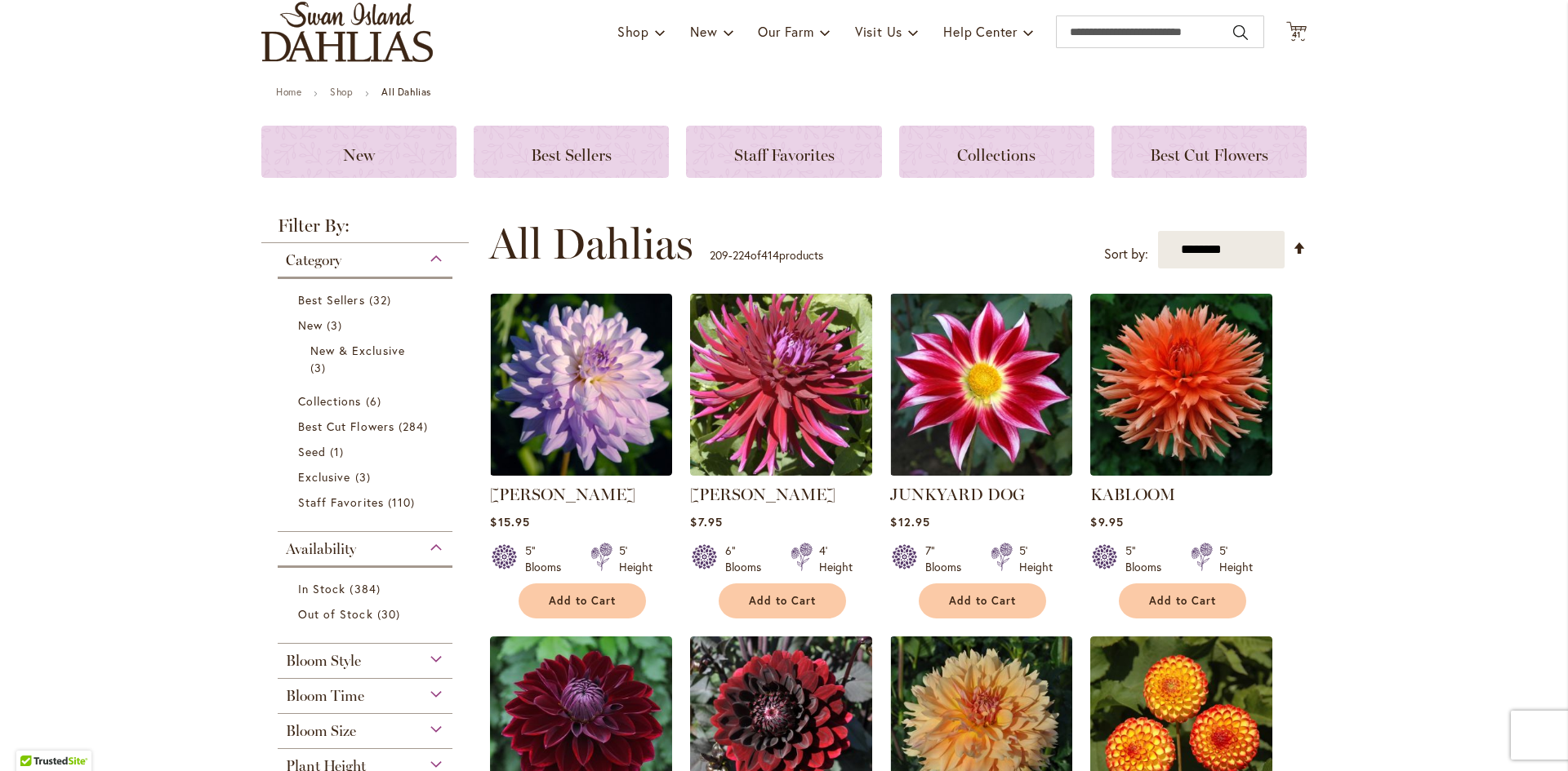
scroll to position [245, 0]
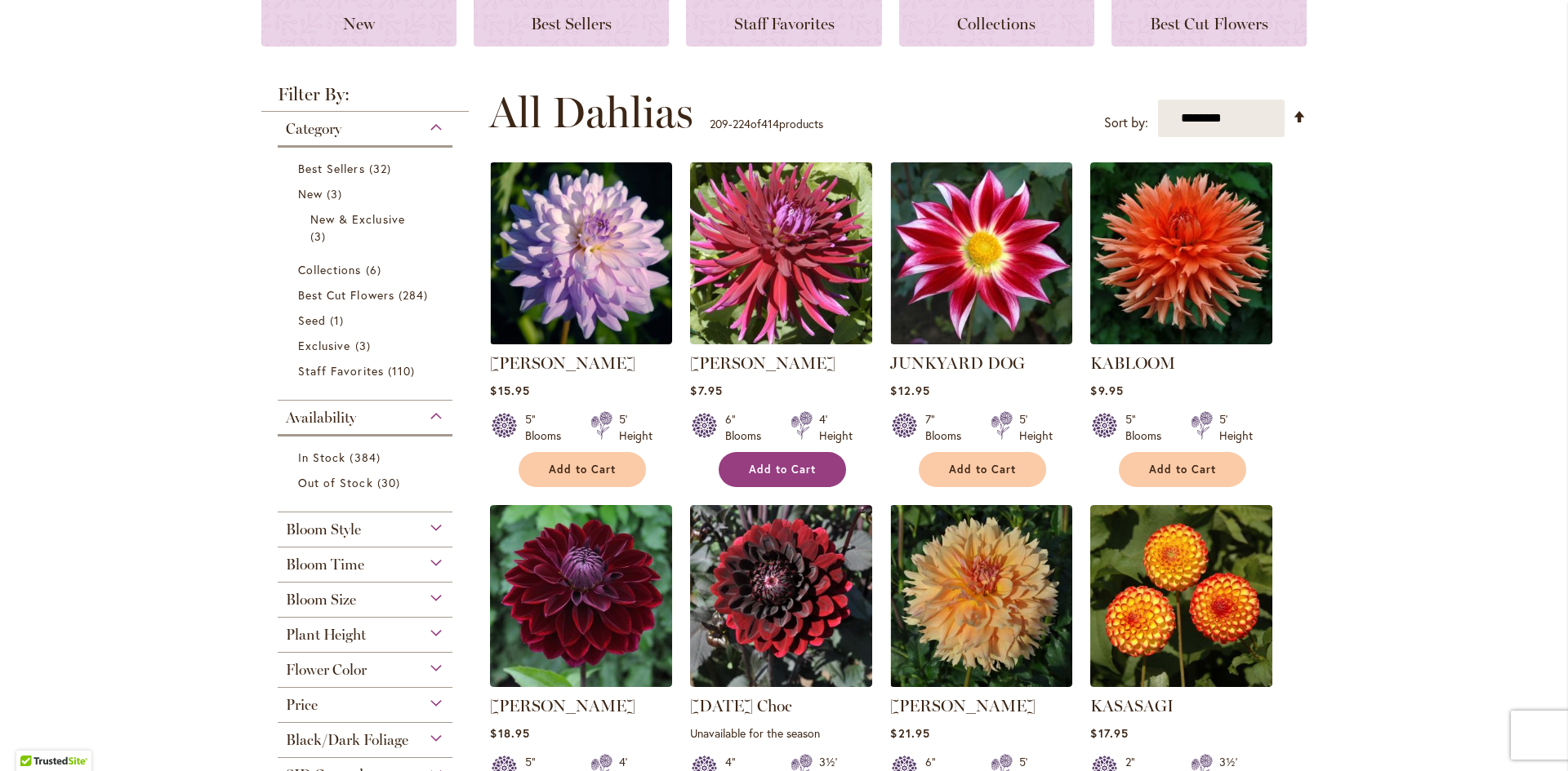
click at [773, 463] on span "Add to Cart" at bounding box center [782, 470] width 67 height 14
click at [1175, 466] on span "Add to Cart" at bounding box center [1182, 470] width 67 height 14
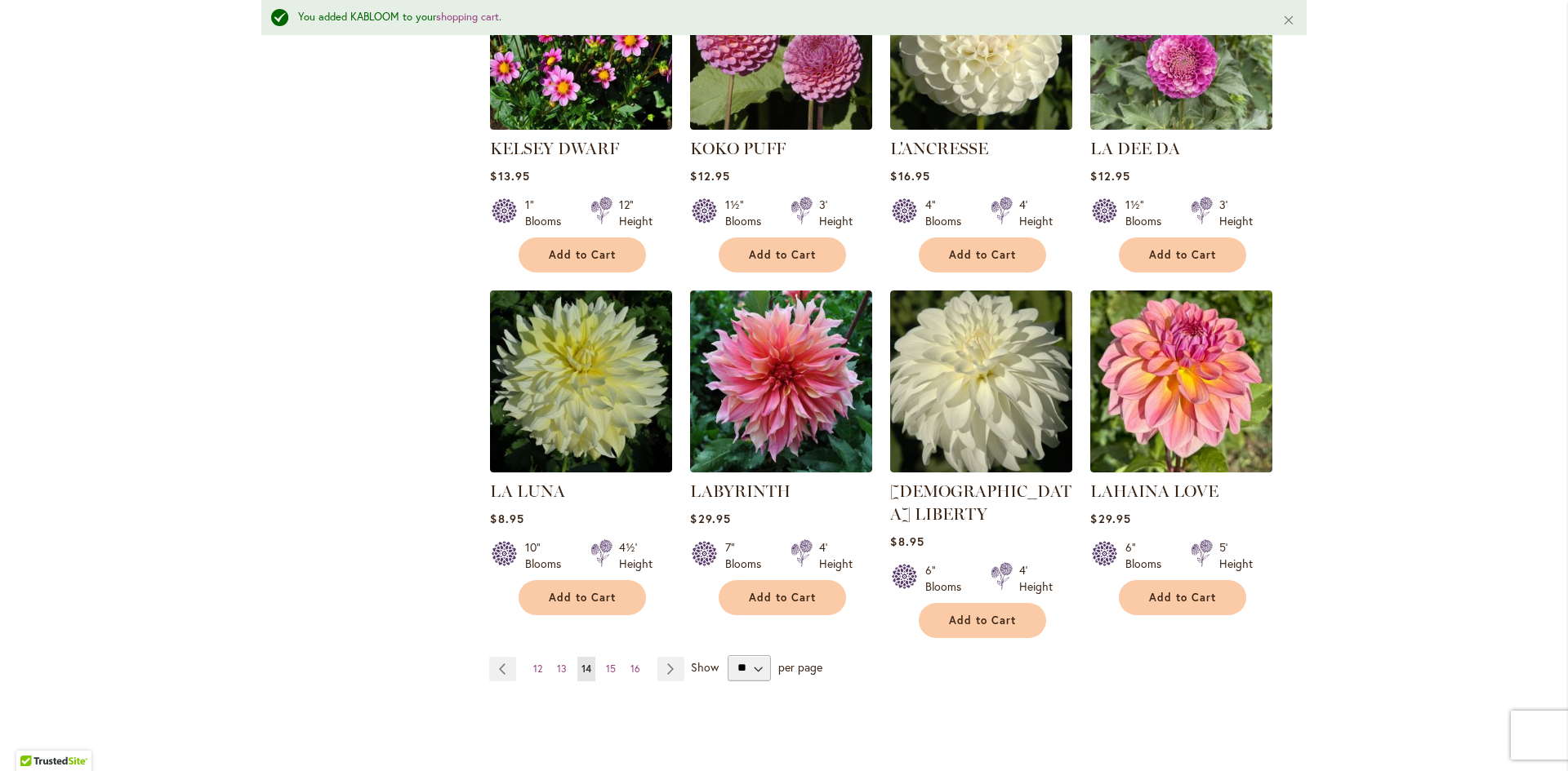
scroll to position [1267, 0]
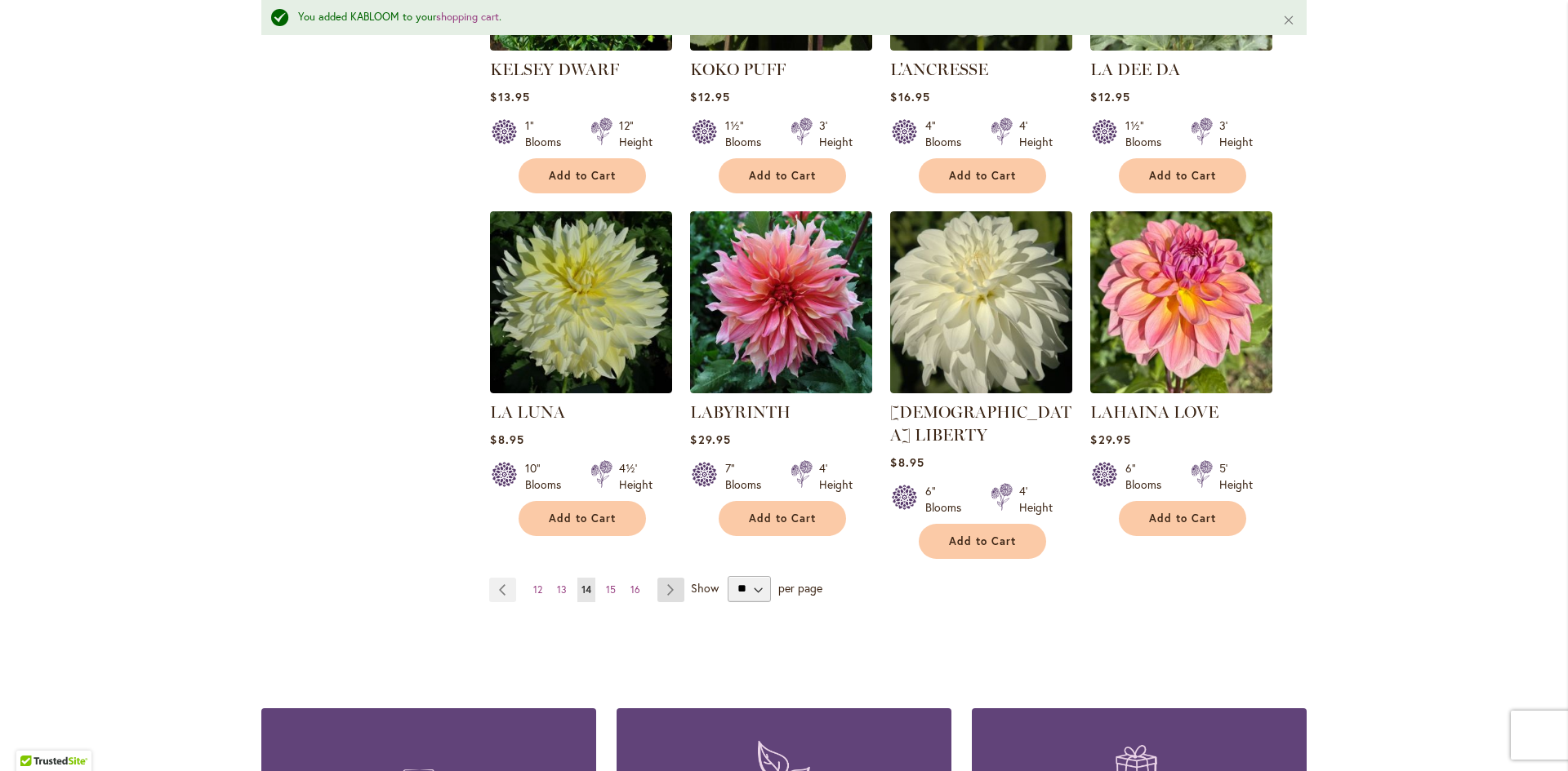
click at [663, 578] on link "Page Next" at bounding box center [670, 590] width 27 height 24
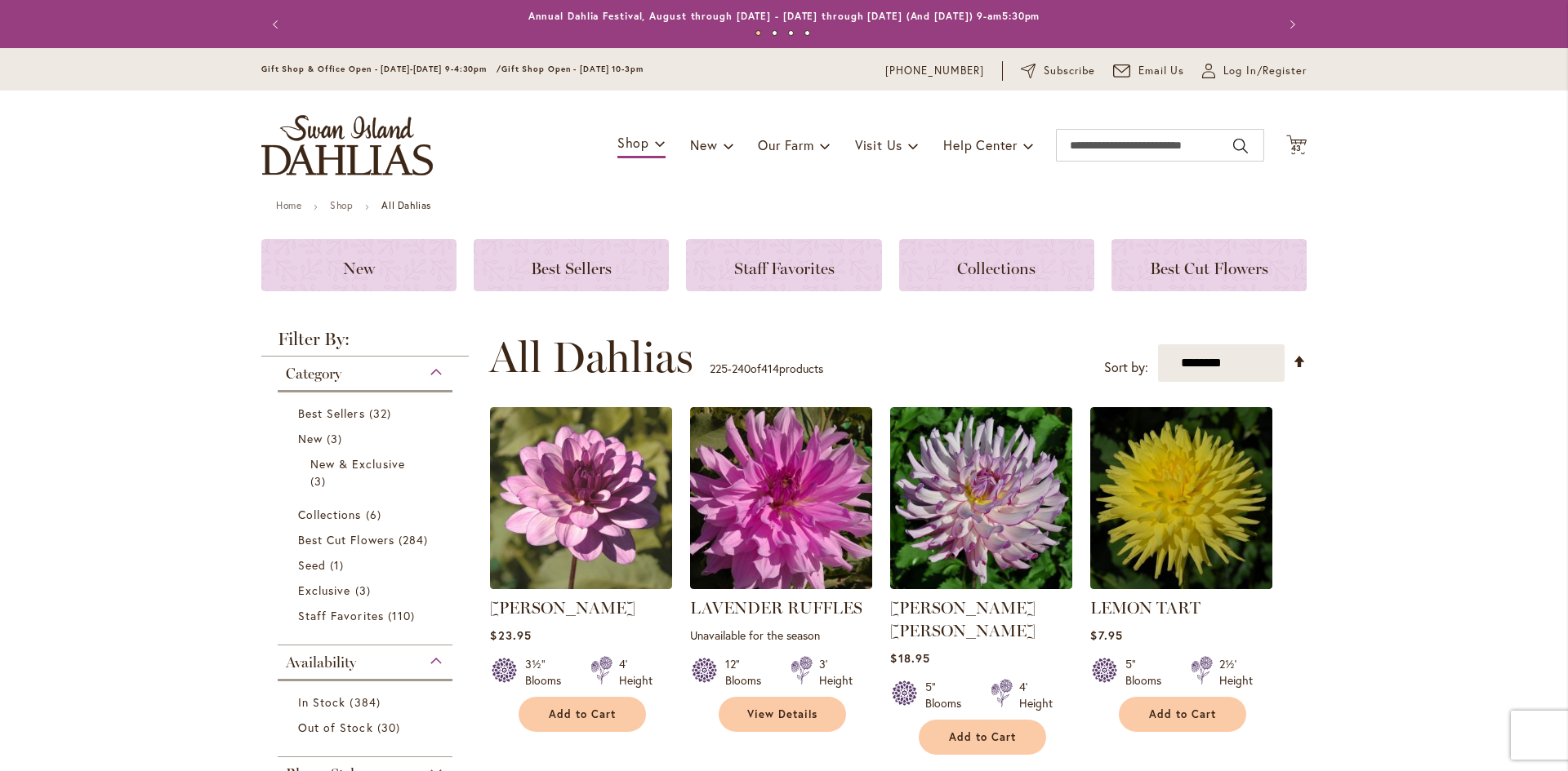
scroll to position [326, 0]
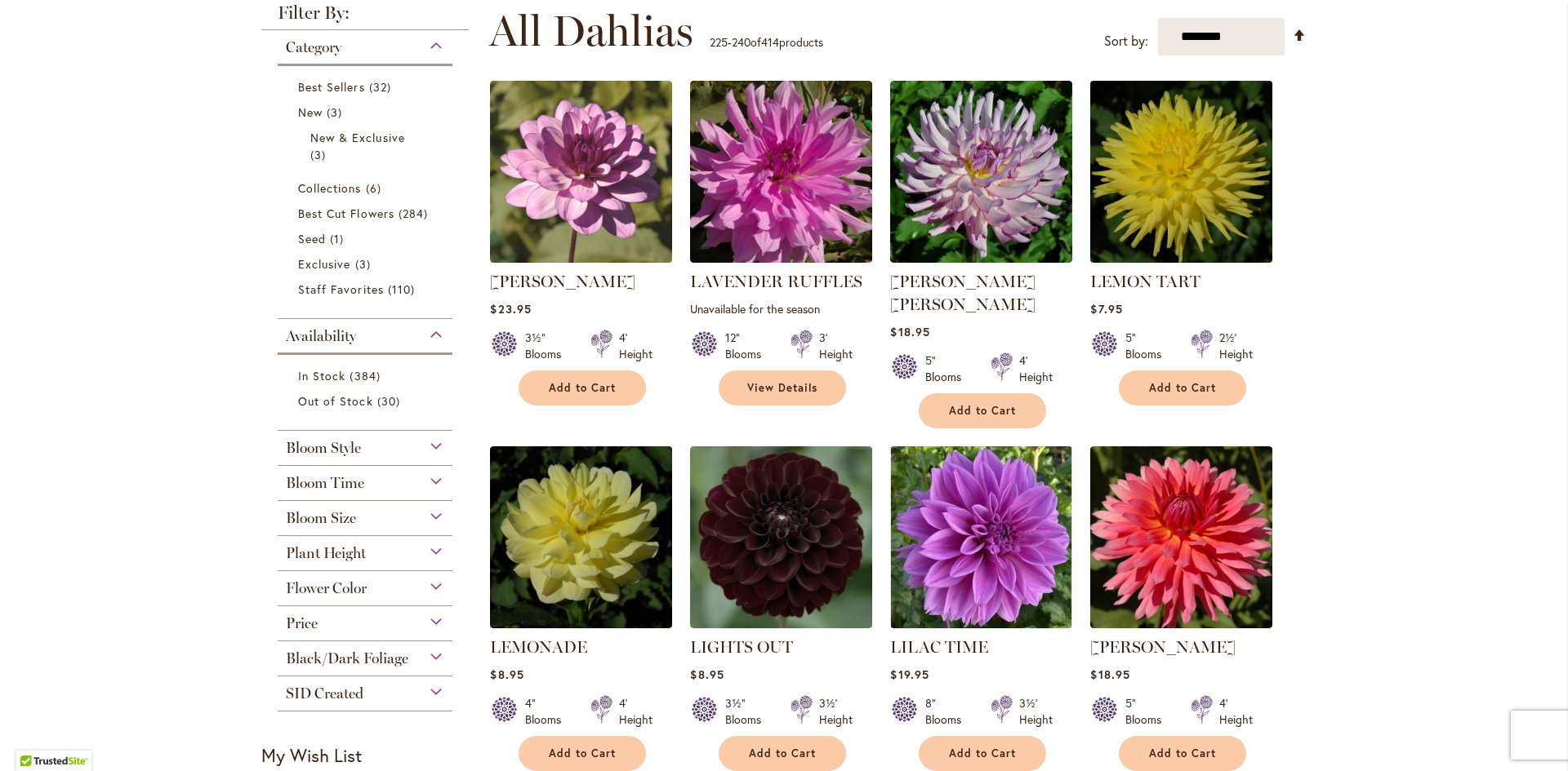
click at [1179, 185] on img at bounding box center [1182, 172] width 191 height 191
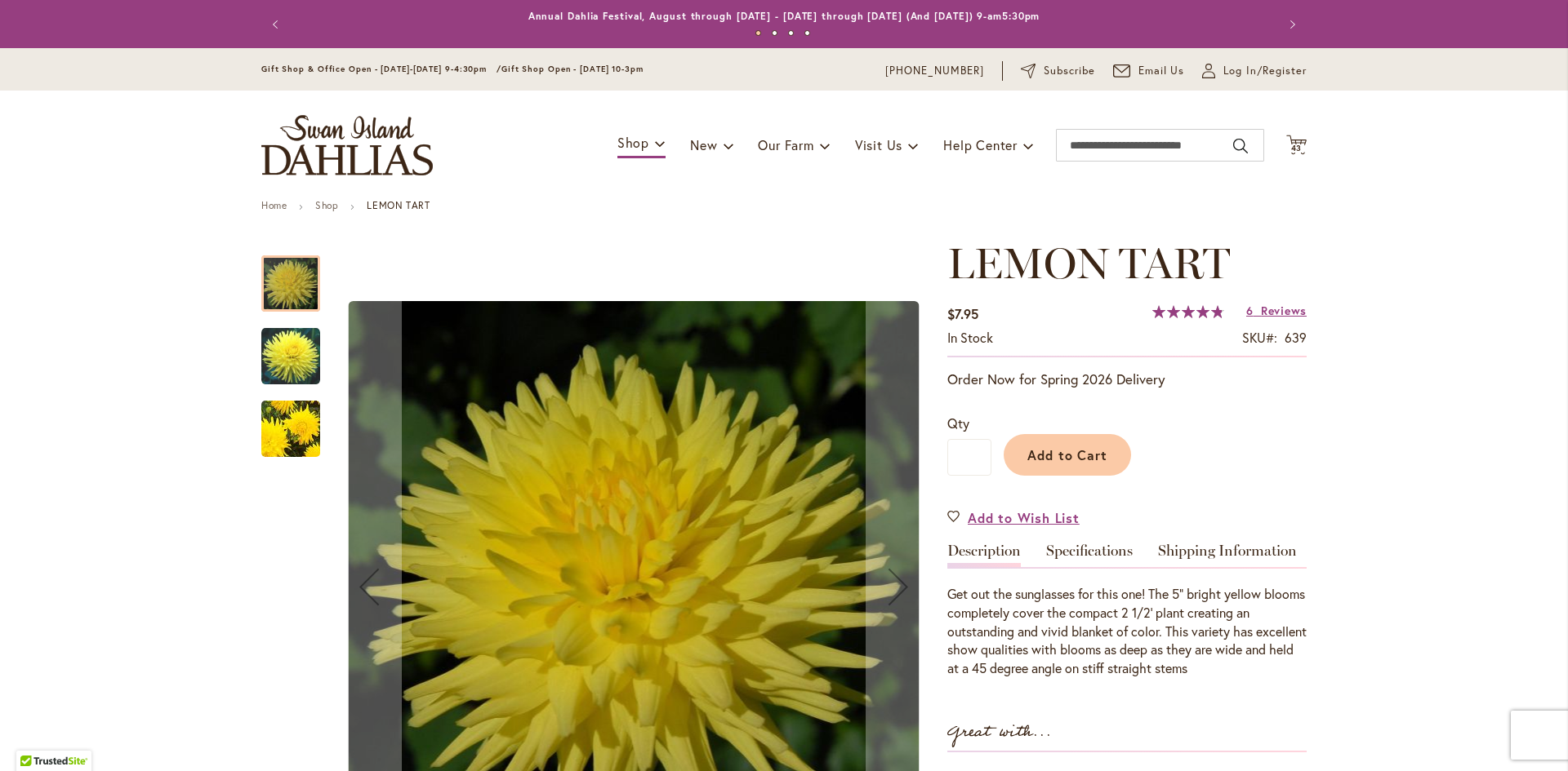
scroll to position [326, 0]
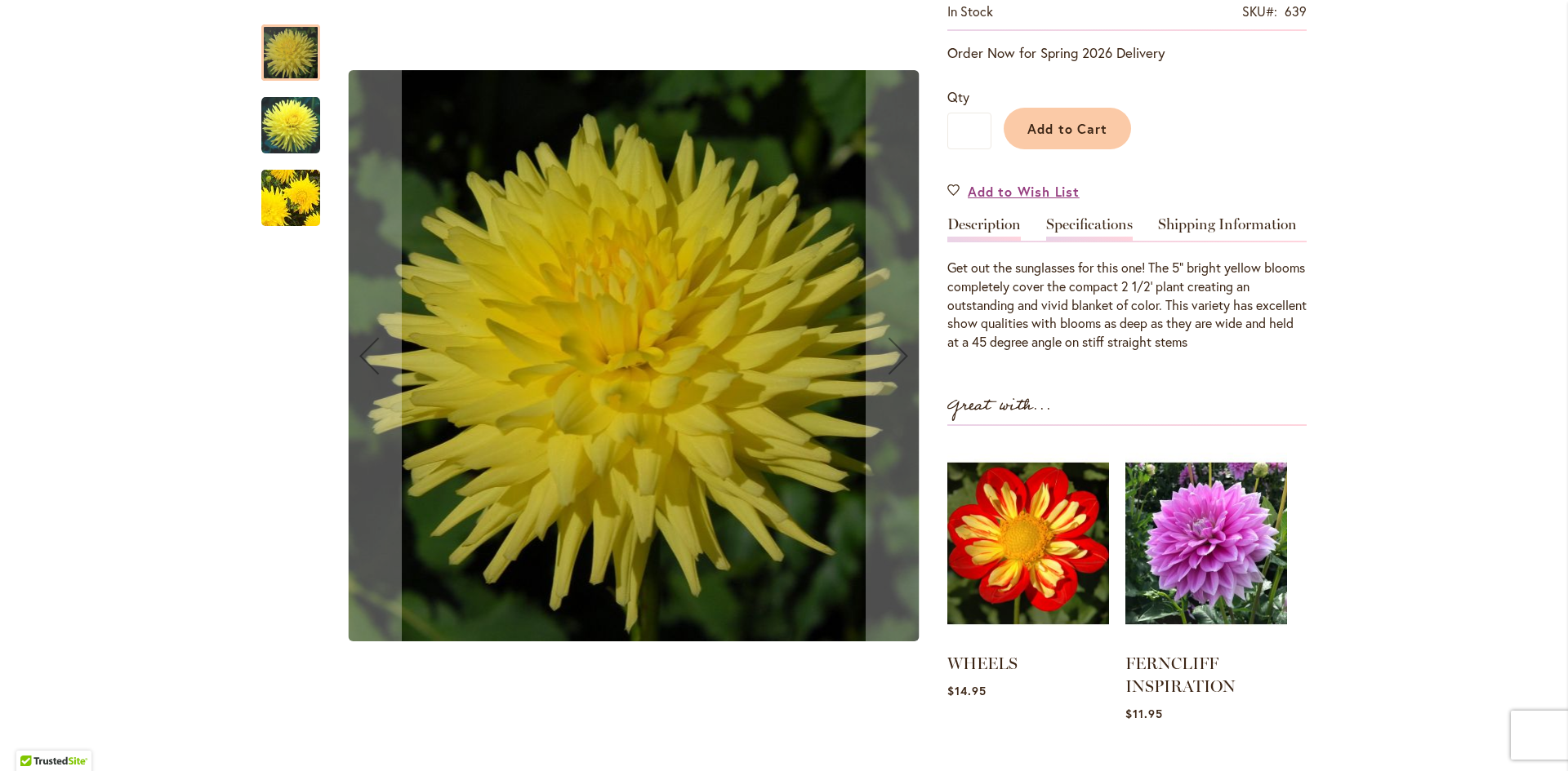
click at [1070, 222] on link "Specifications" at bounding box center [1089, 229] width 87 height 23
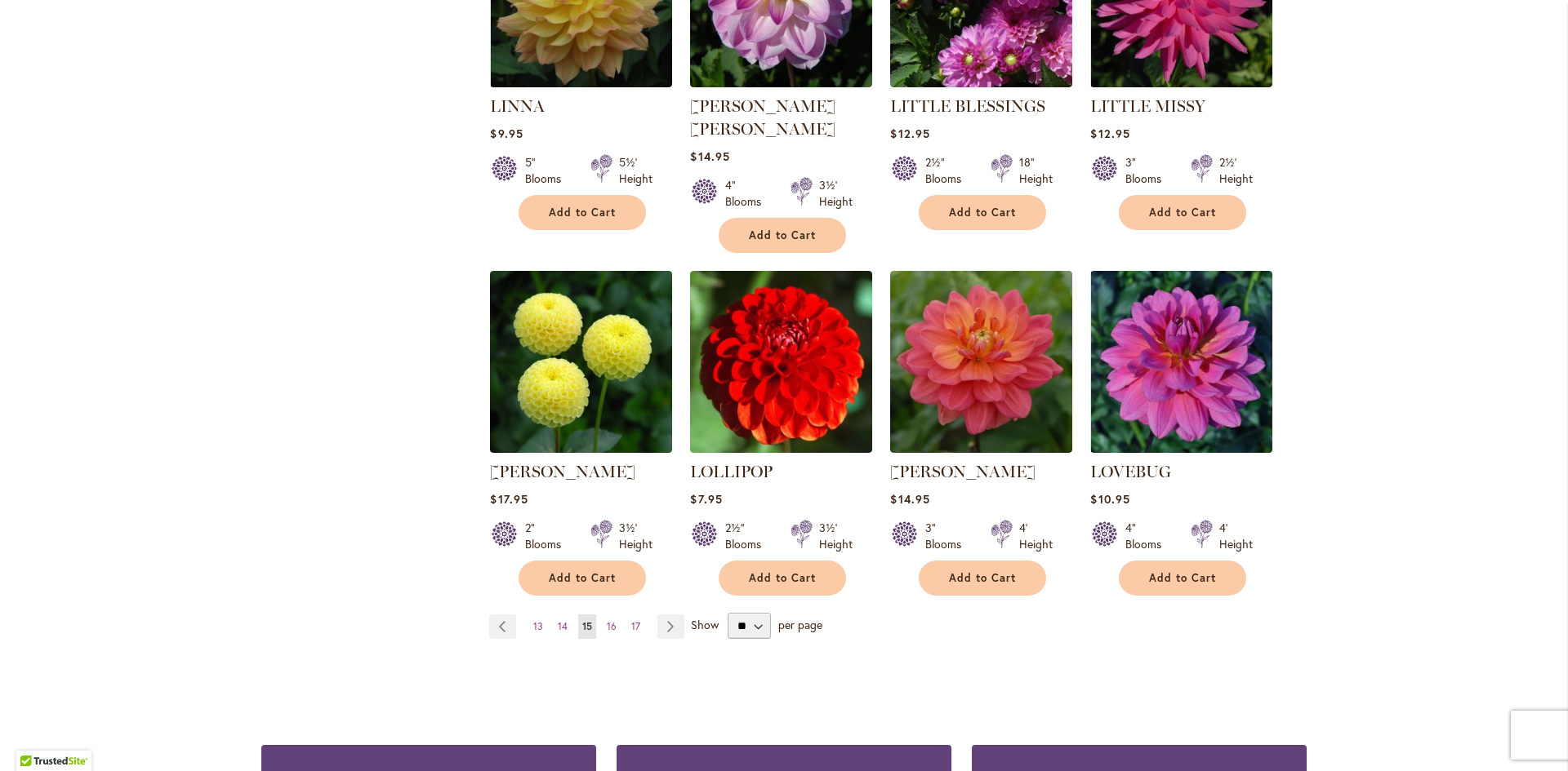
scroll to position [1224, 0]
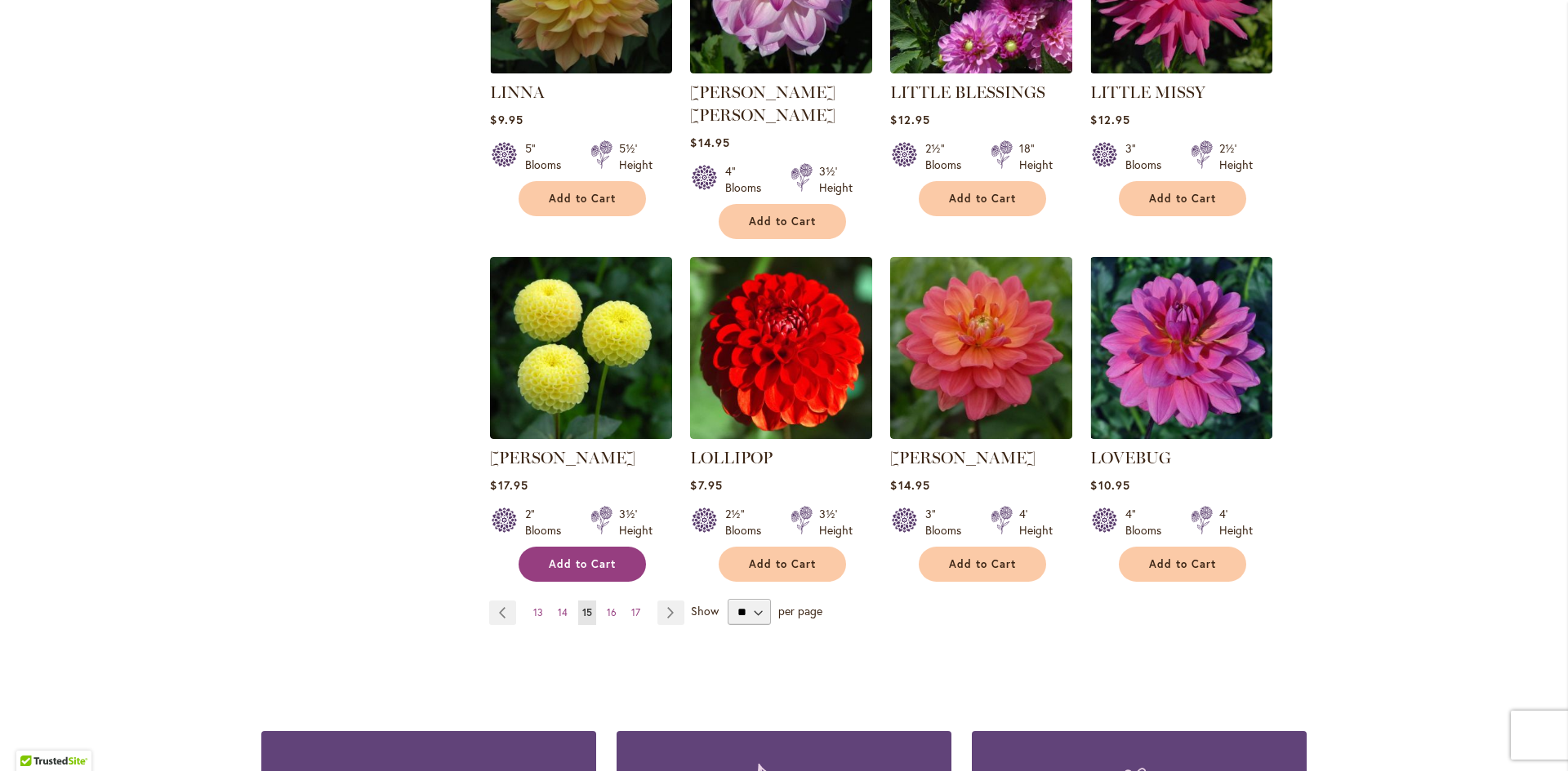
click at [574, 557] on span "Add to Cart" at bounding box center [582, 565] width 67 height 14
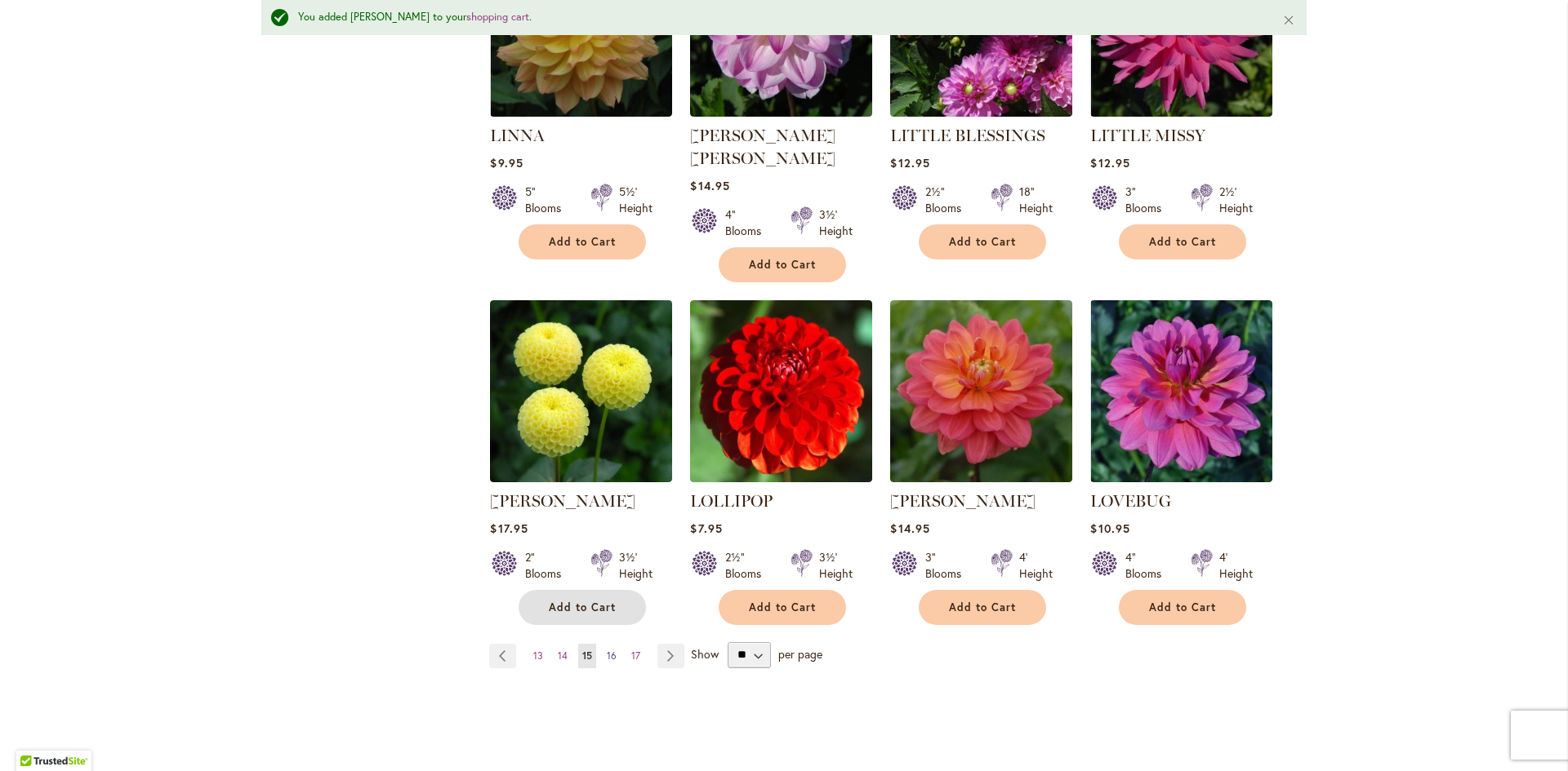
scroll to position [1267, 0]
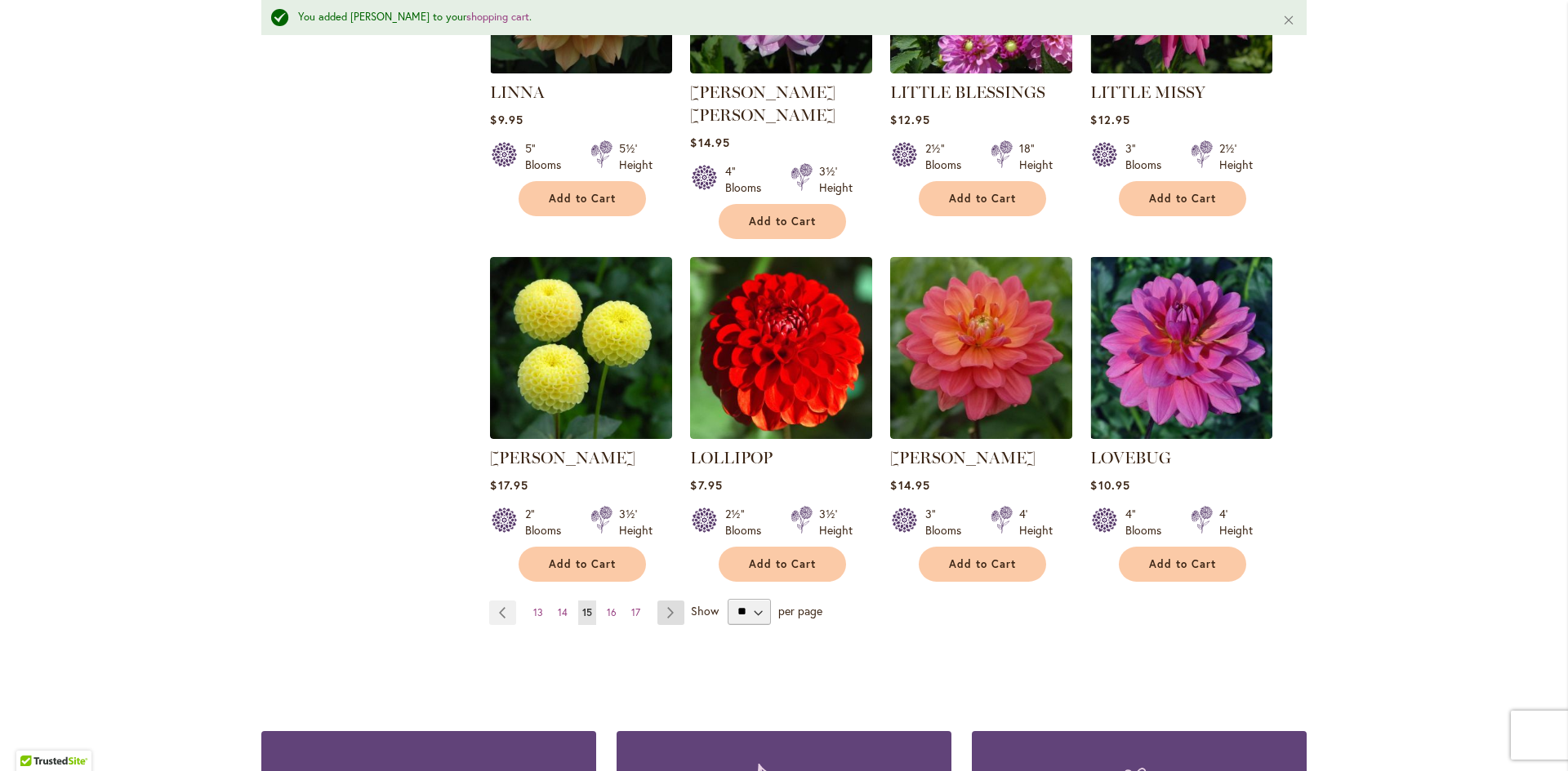
click at [666, 600] on link "Page Next" at bounding box center [670, 612] width 27 height 24
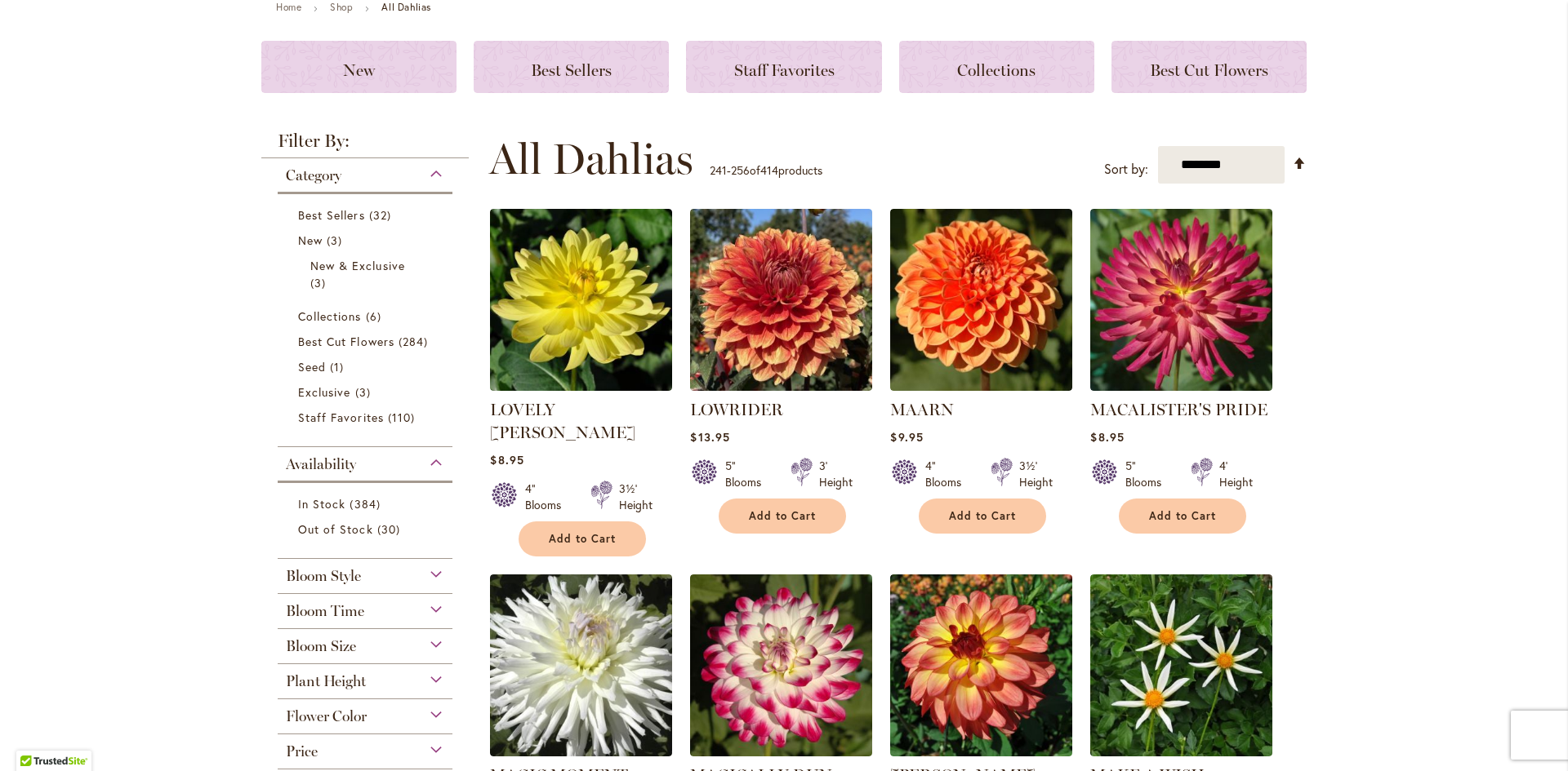
scroll to position [245, 0]
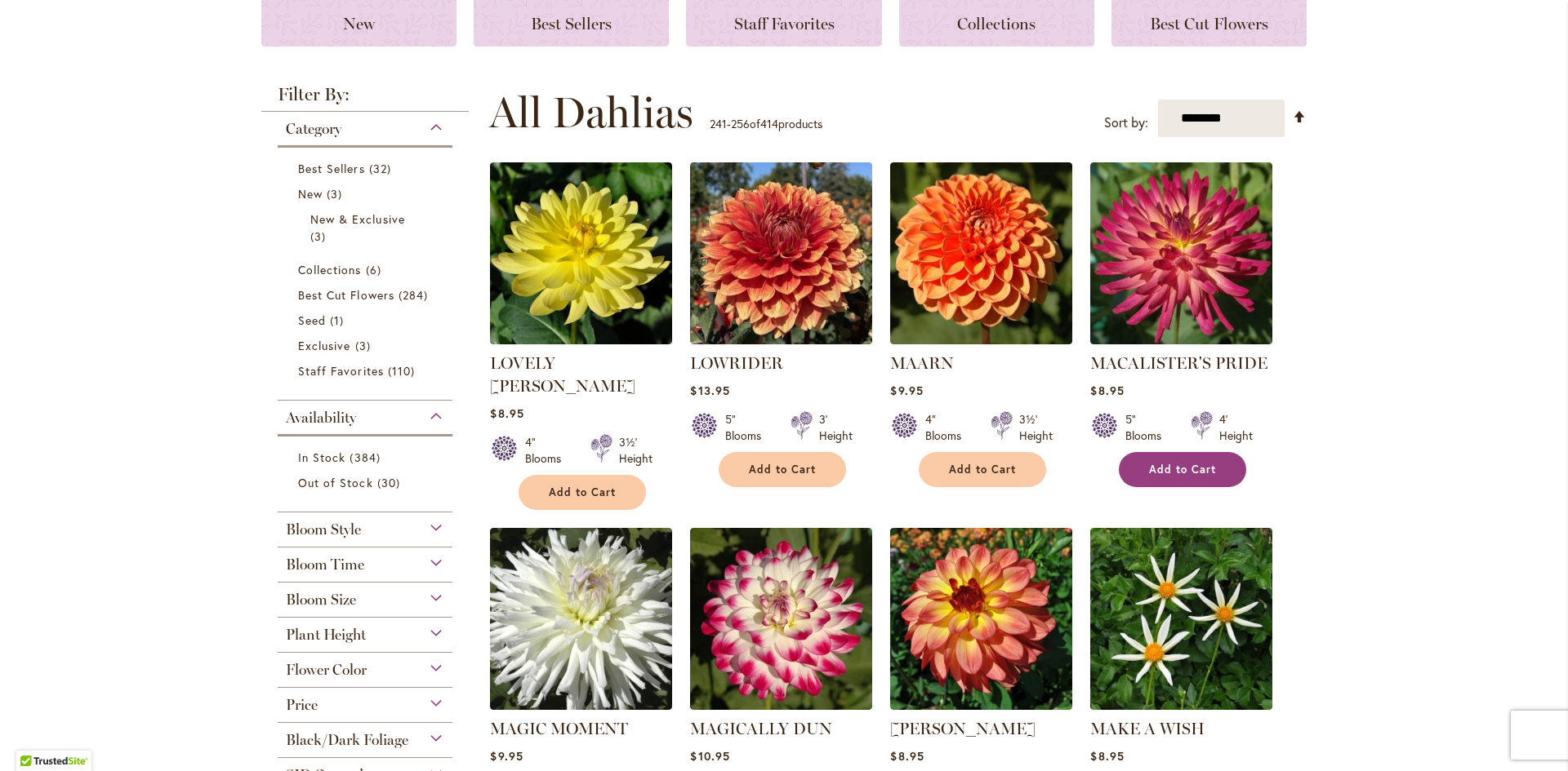
click at [1184, 468] on span "Add to Cart" at bounding box center [1182, 470] width 67 height 14
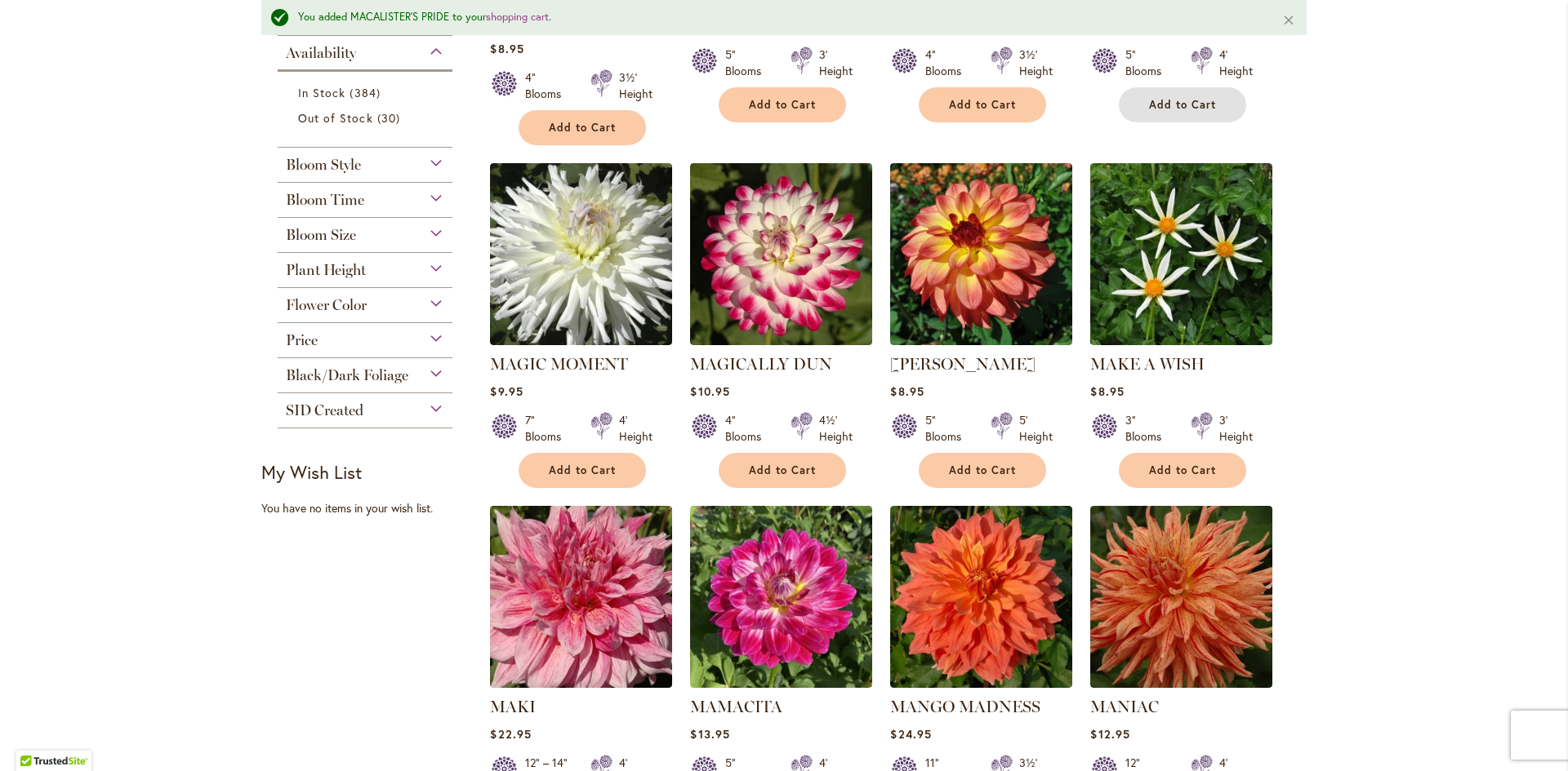
scroll to position [696, 0]
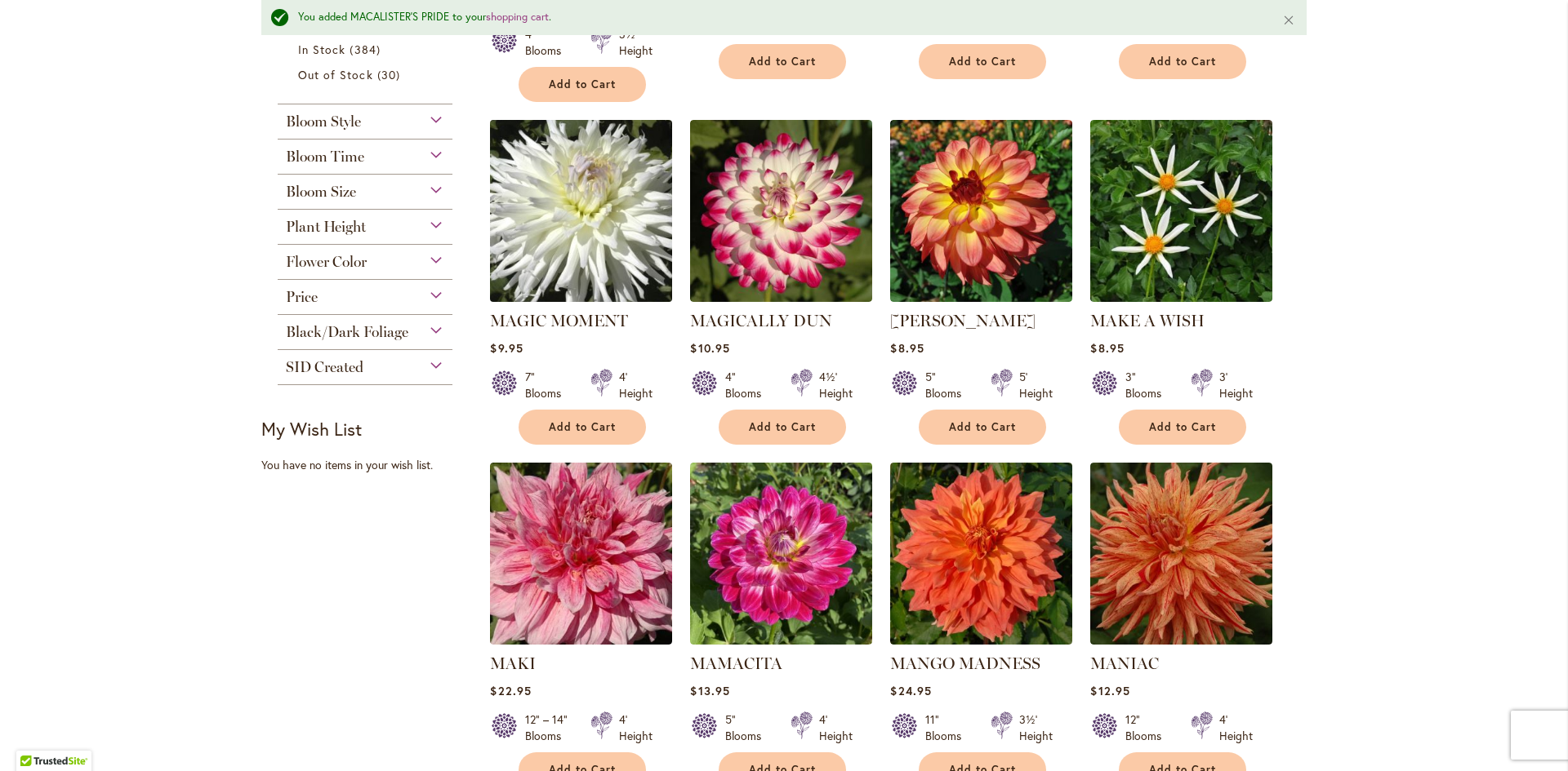
click at [559, 230] on img at bounding box center [581, 211] width 191 height 191
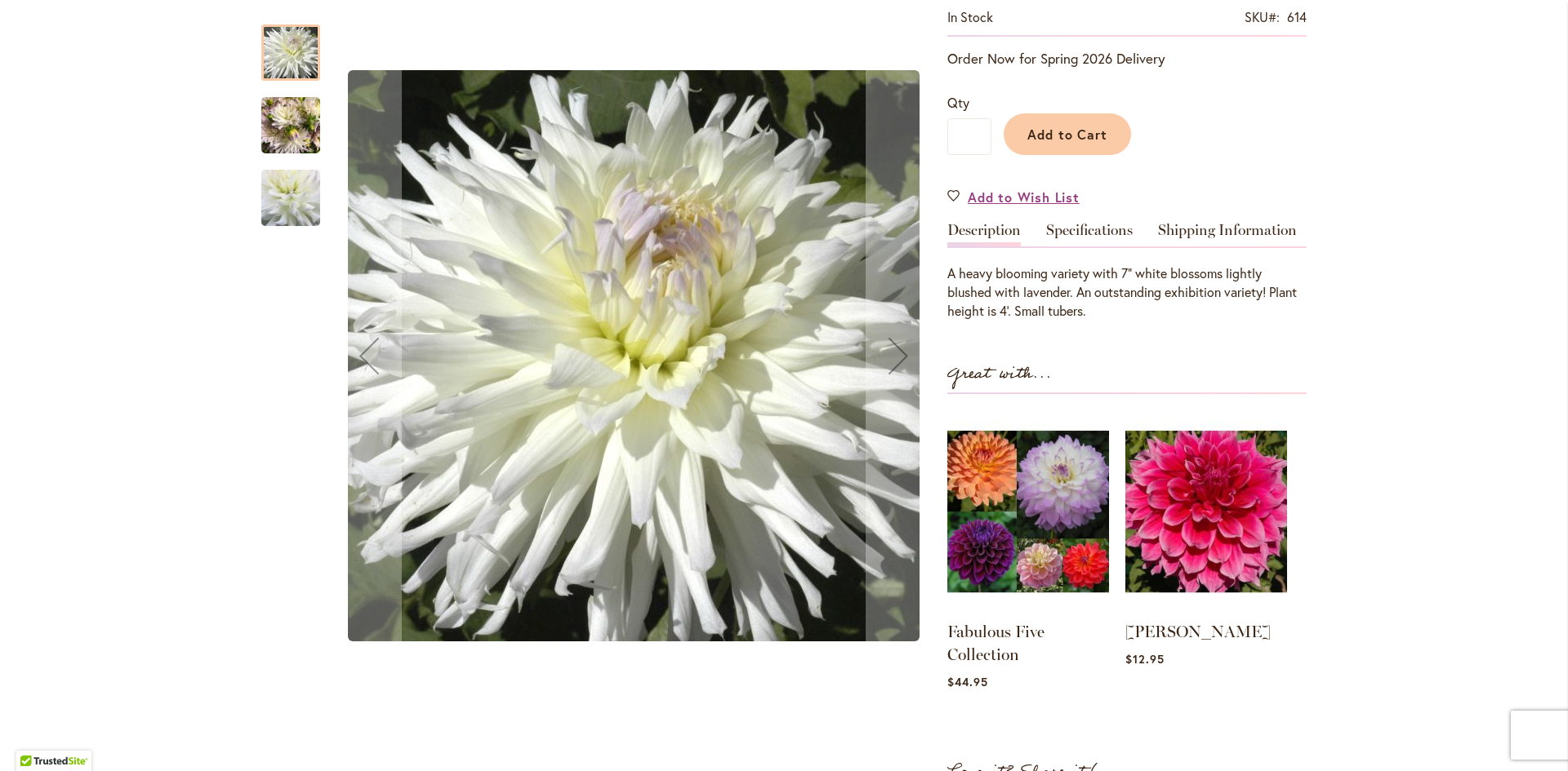
scroll to position [326, 0]
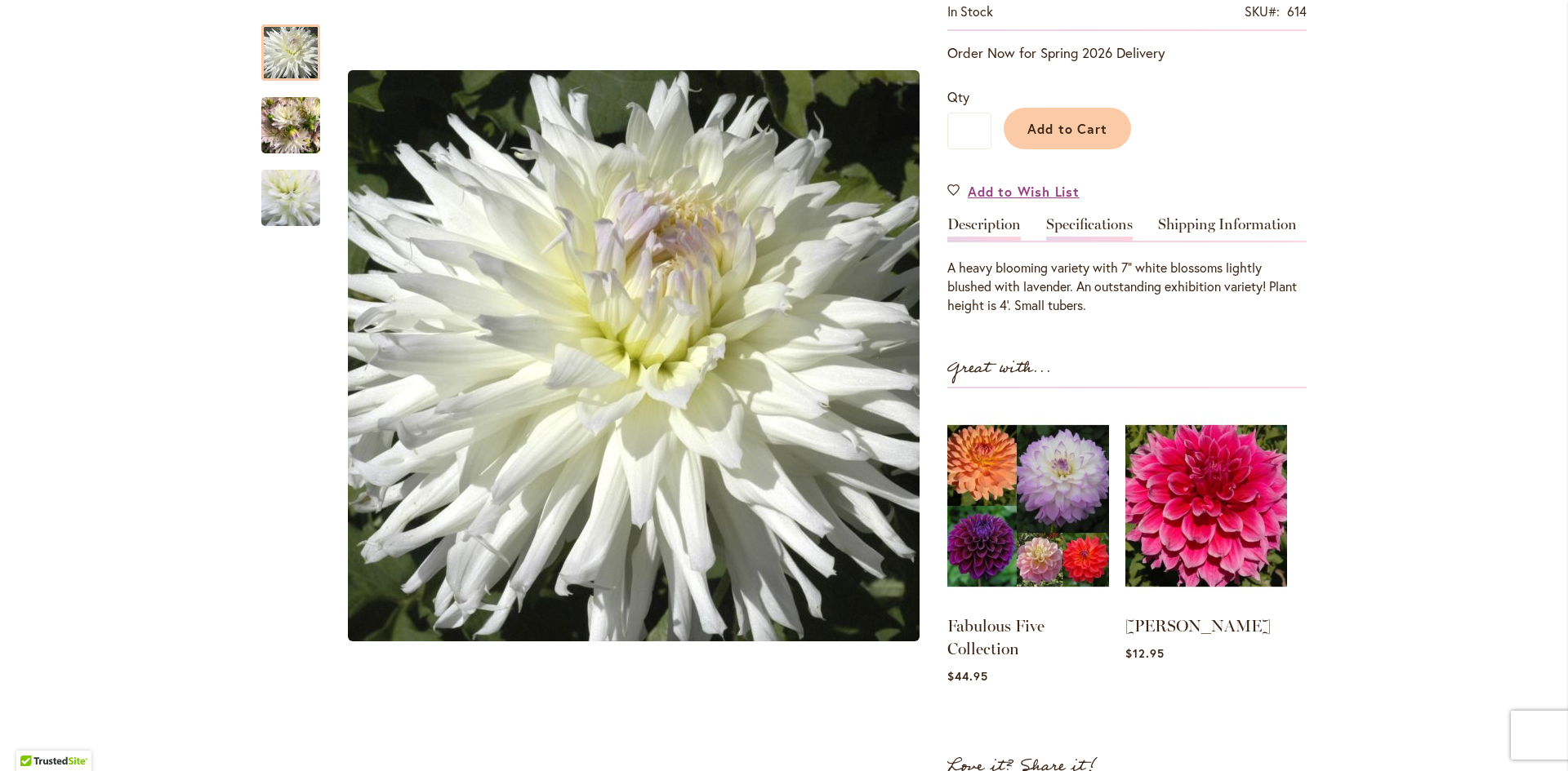
click at [1075, 227] on link "Specifications" at bounding box center [1089, 229] width 87 height 23
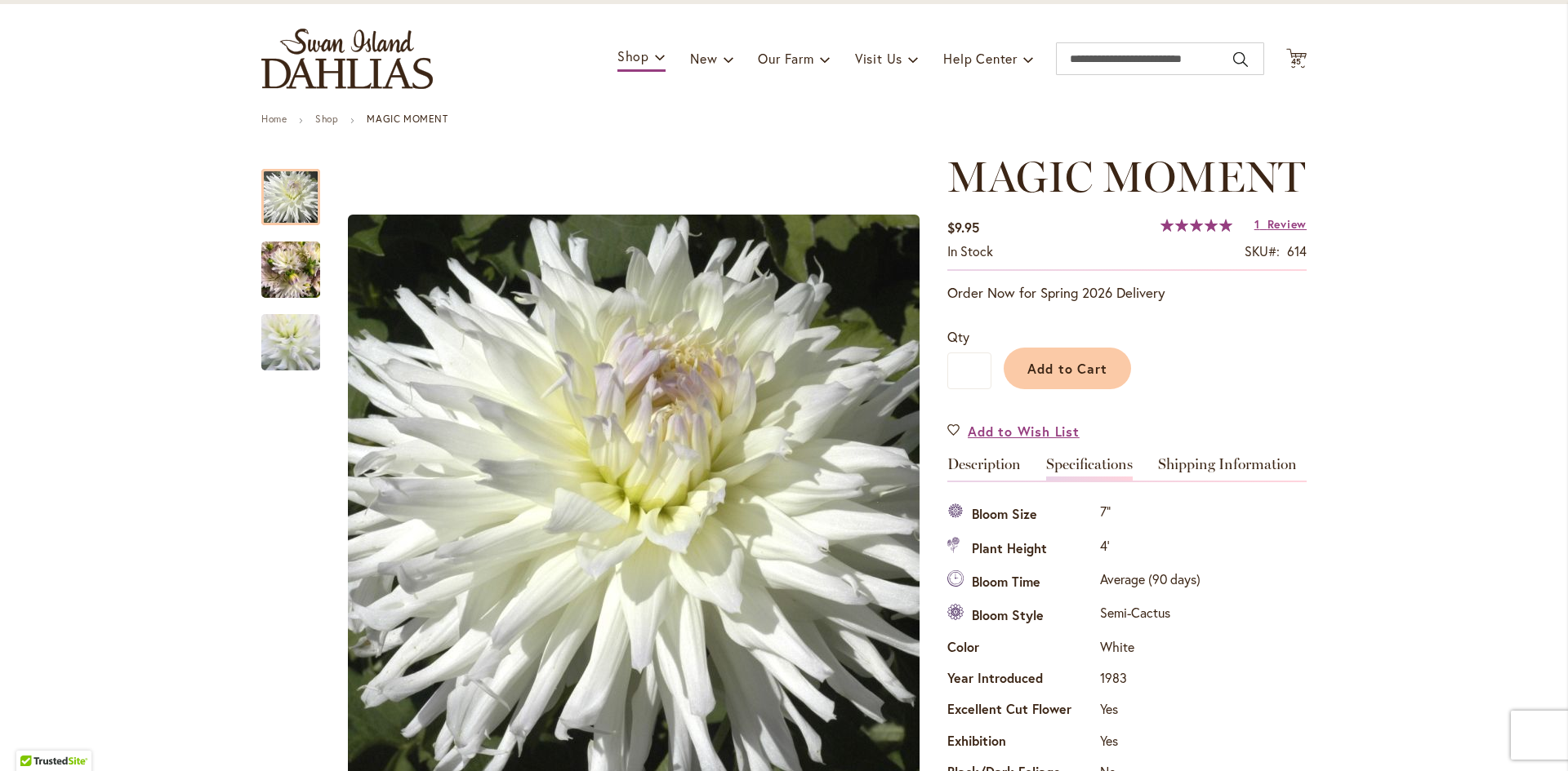
scroll to position [81, 0]
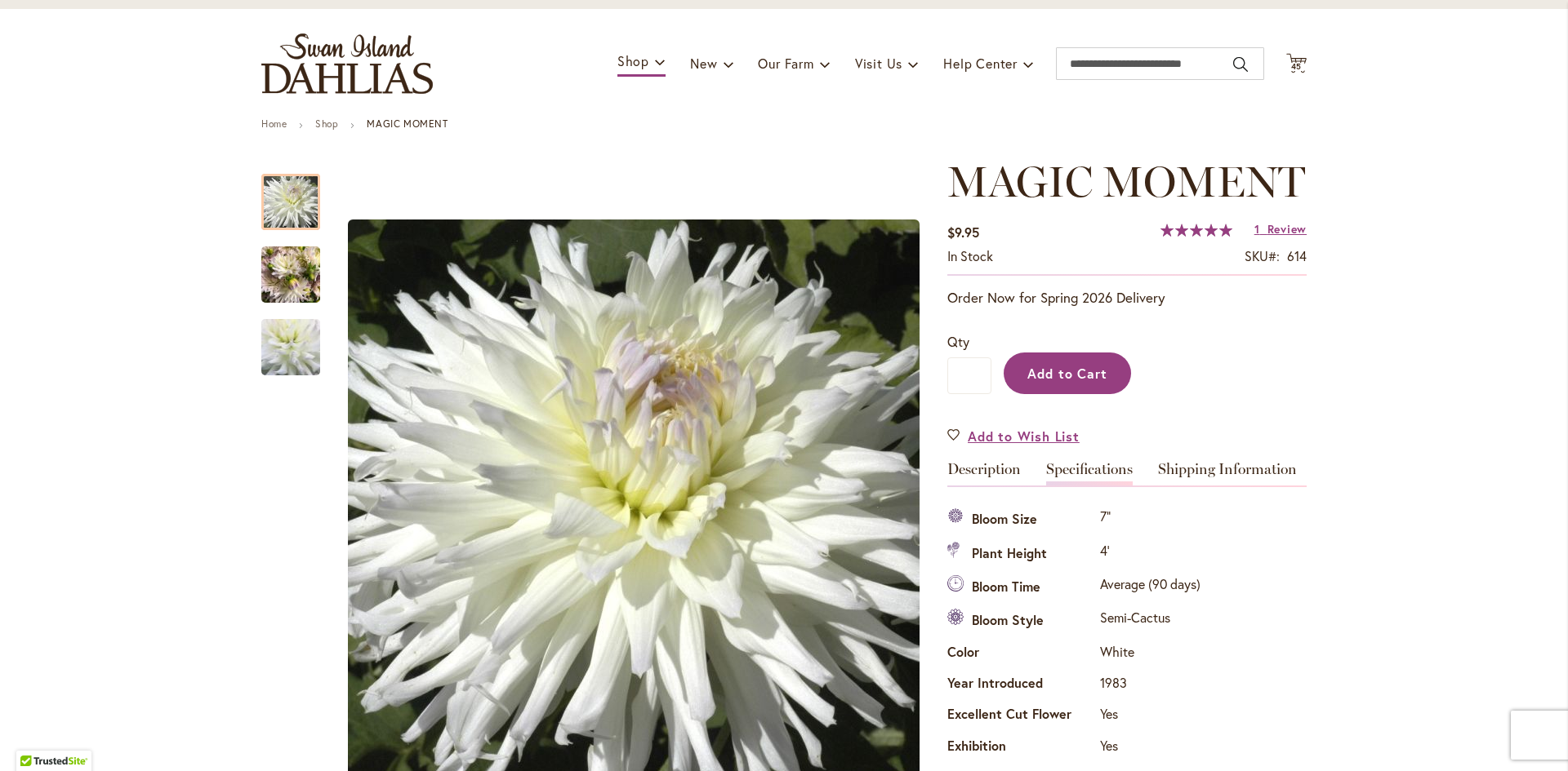
click at [1084, 373] on span "Add to Cart" at bounding box center [1067, 373] width 80 height 17
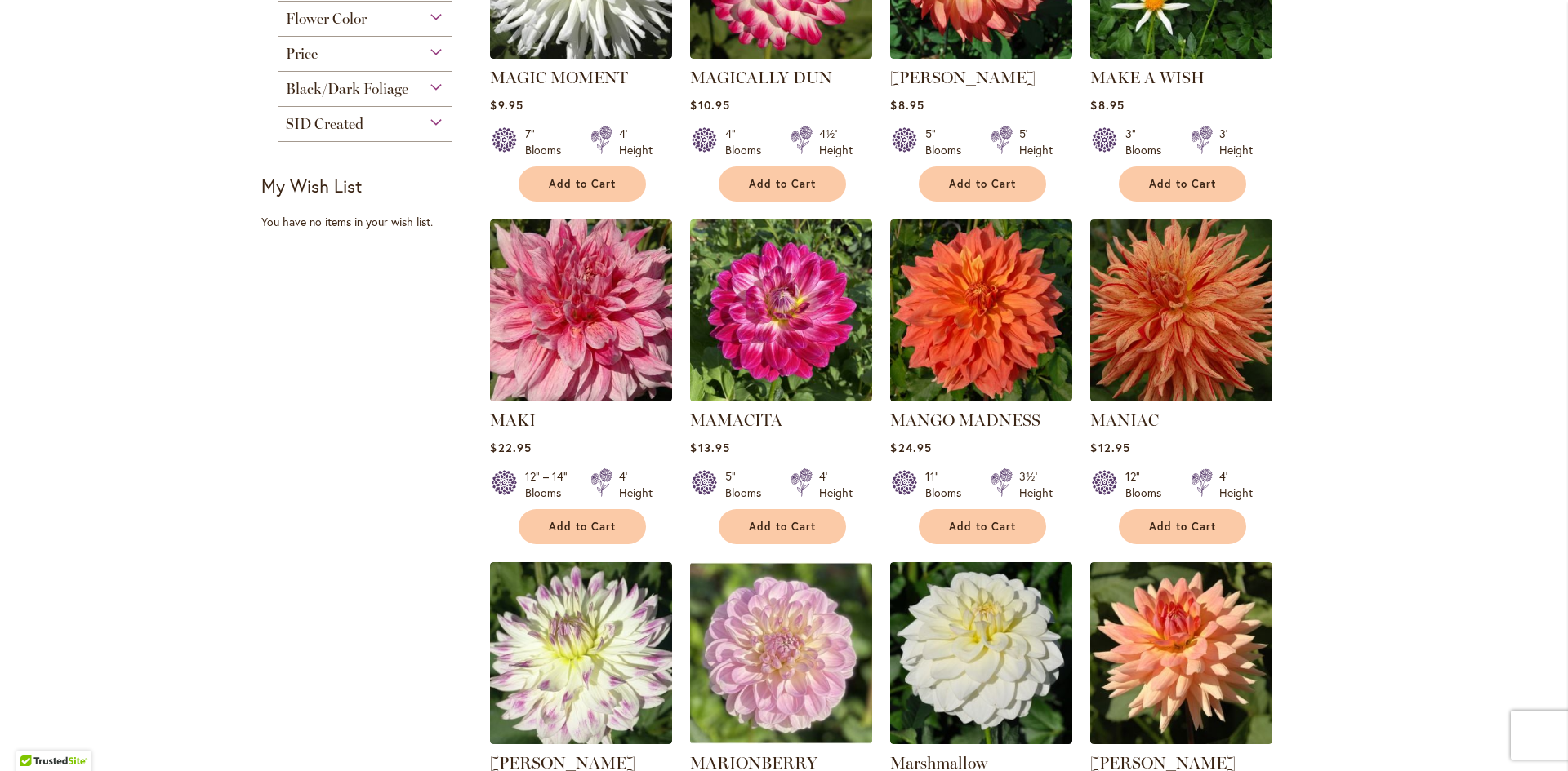
scroll to position [979, 0]
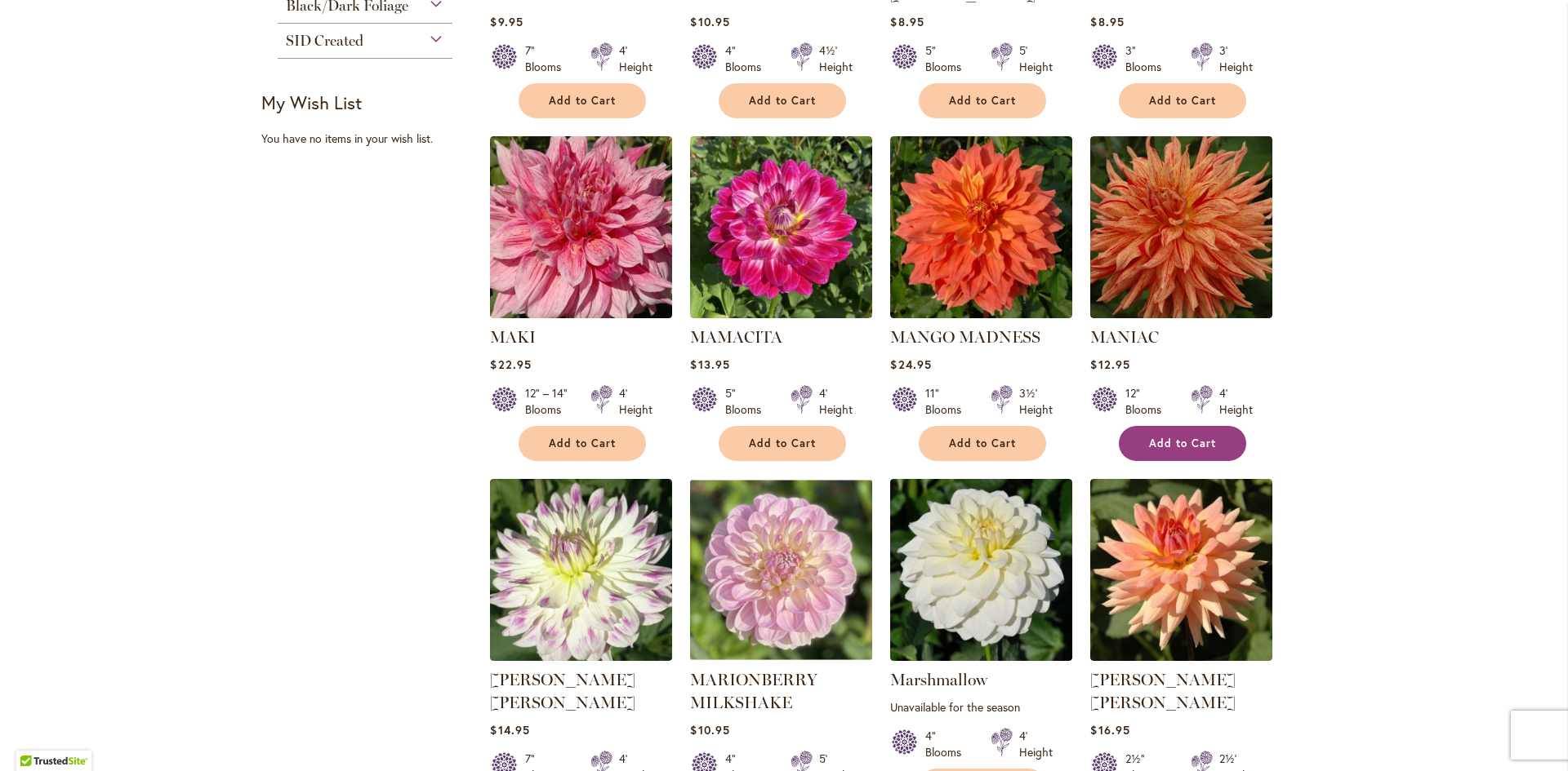
click at [1190, 437] on span "Add to Cart" at bounding box center [1182, 444] width 67 height 14
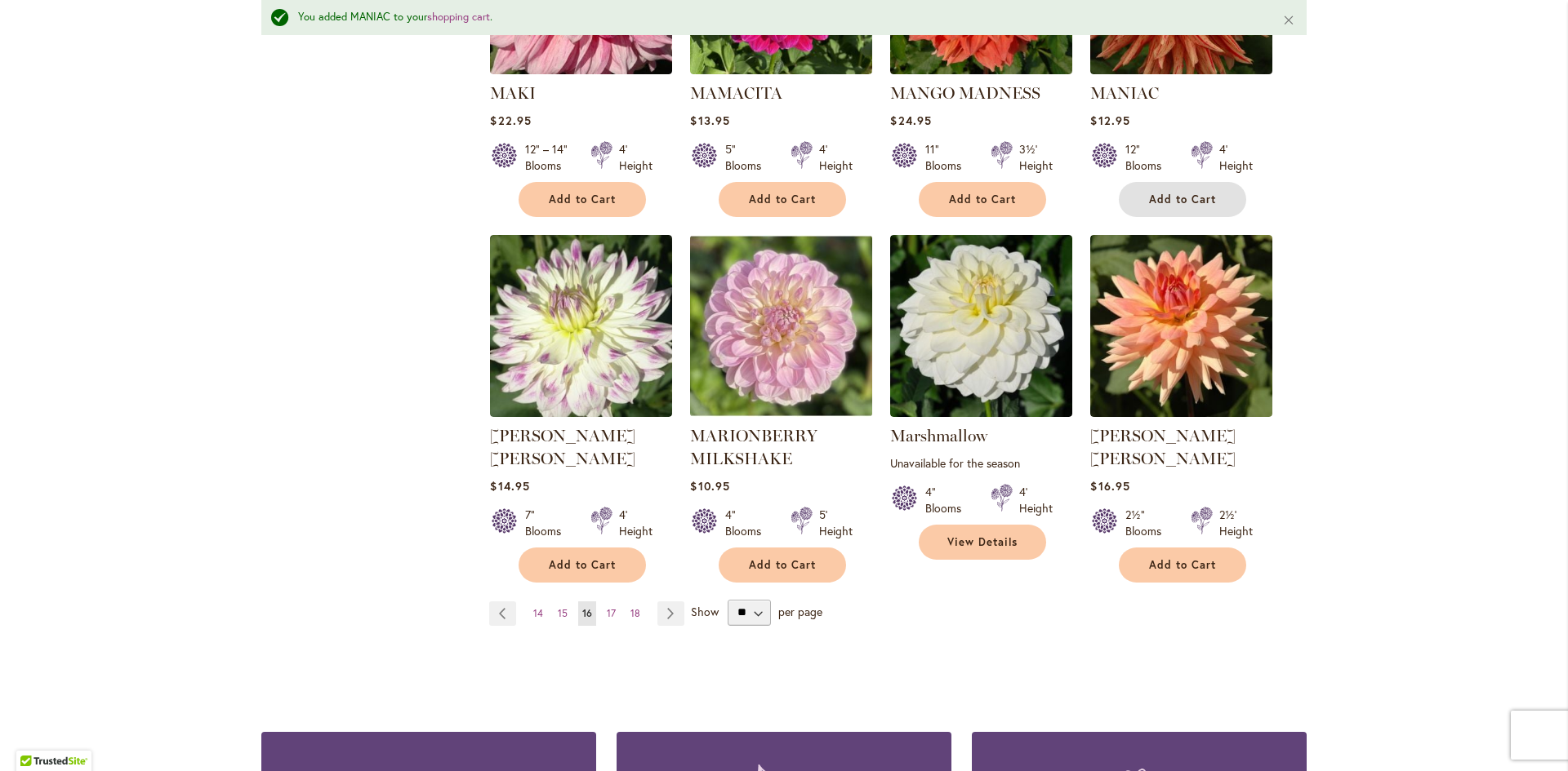
scroll to position [1267, 0]
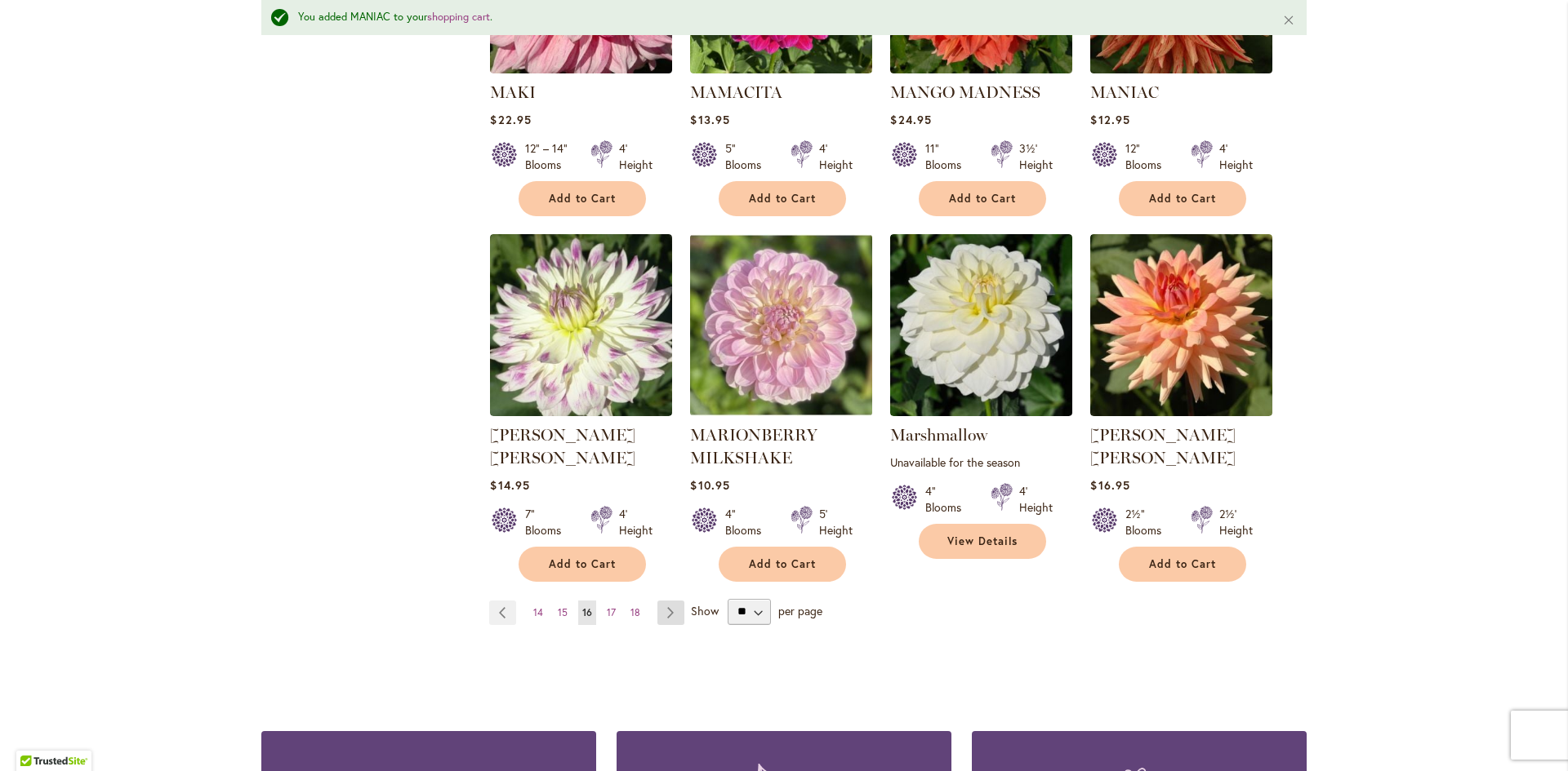
click at [665, 600] on link "Page Next" at bounding box center [670, 612] width 27 height 24
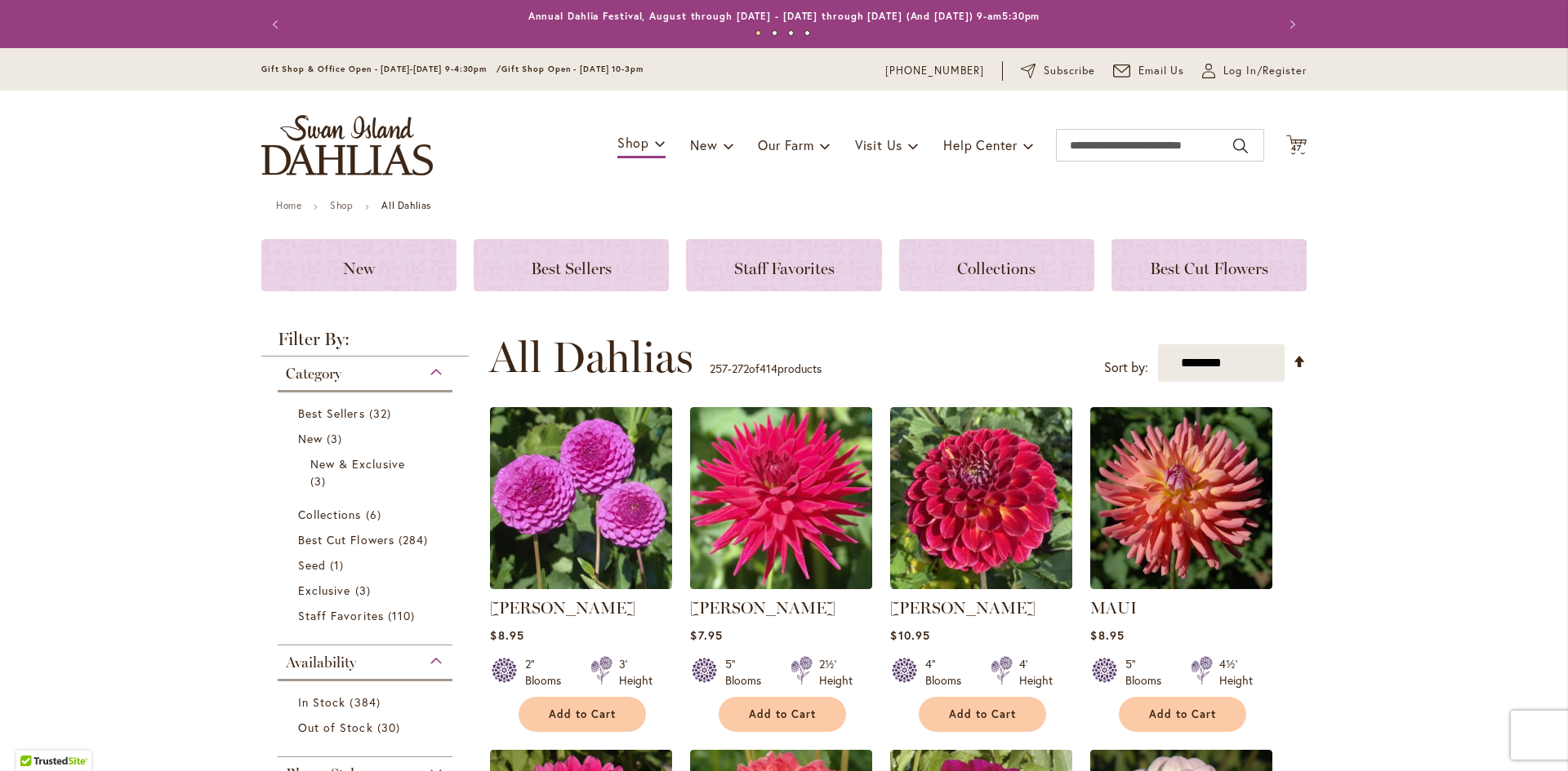
scroll to position [326, 0]
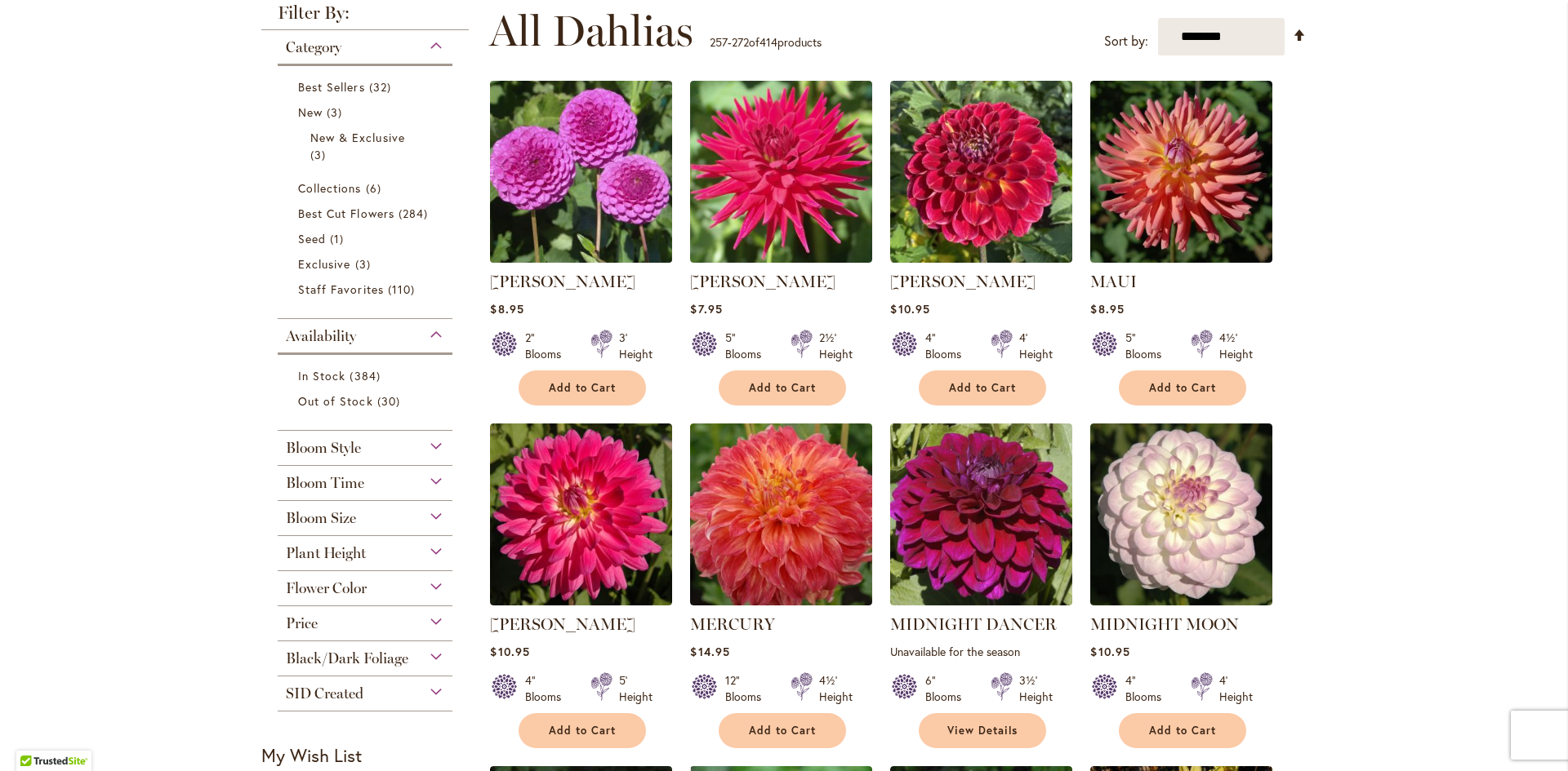
click at [552, 203] on img at bounding box center [581, 172] width 191 height 191
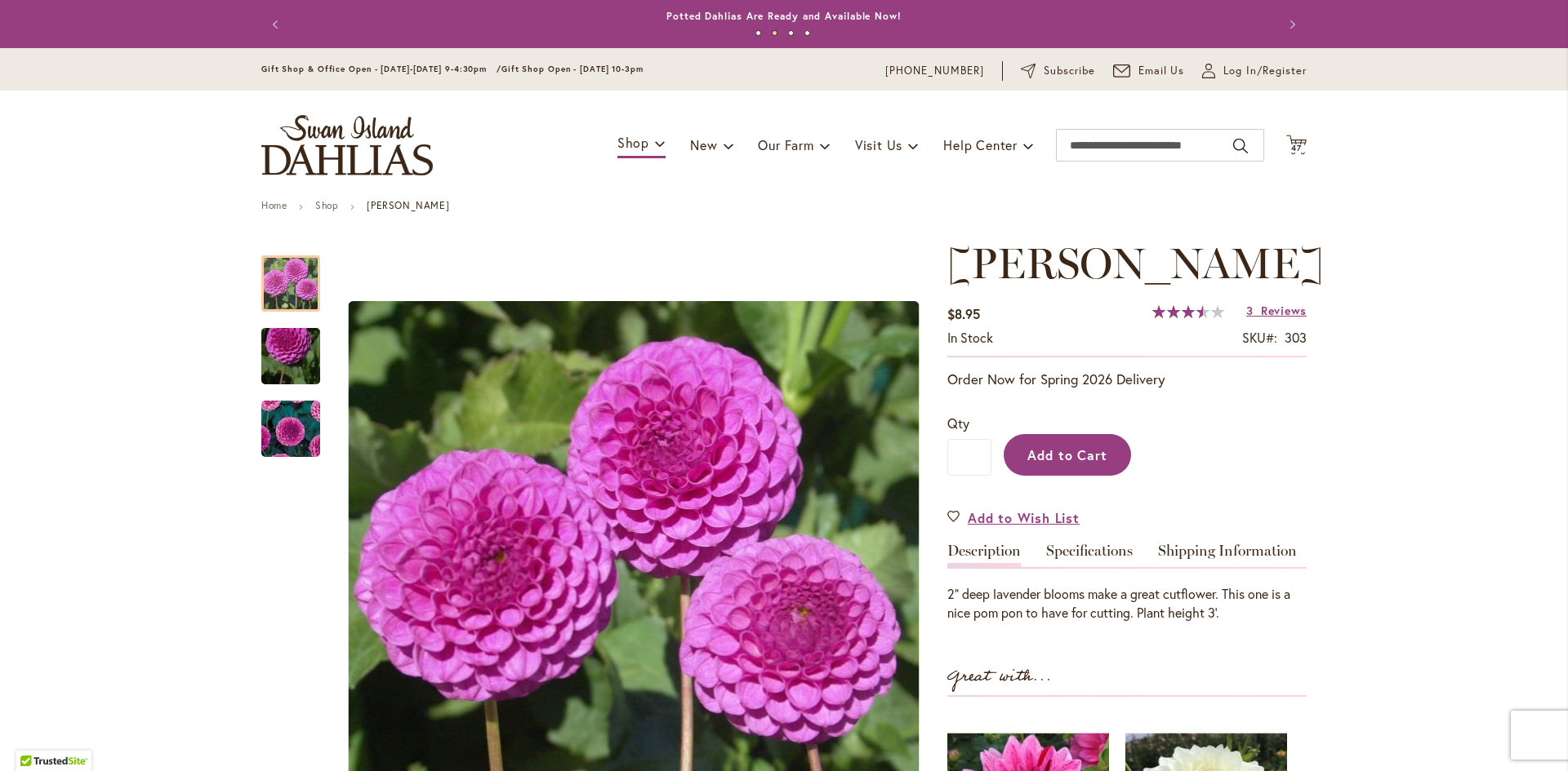
click at [1053, 455] on span "Add to Cart" at bounding box center [1067, 455] width 80 height 17
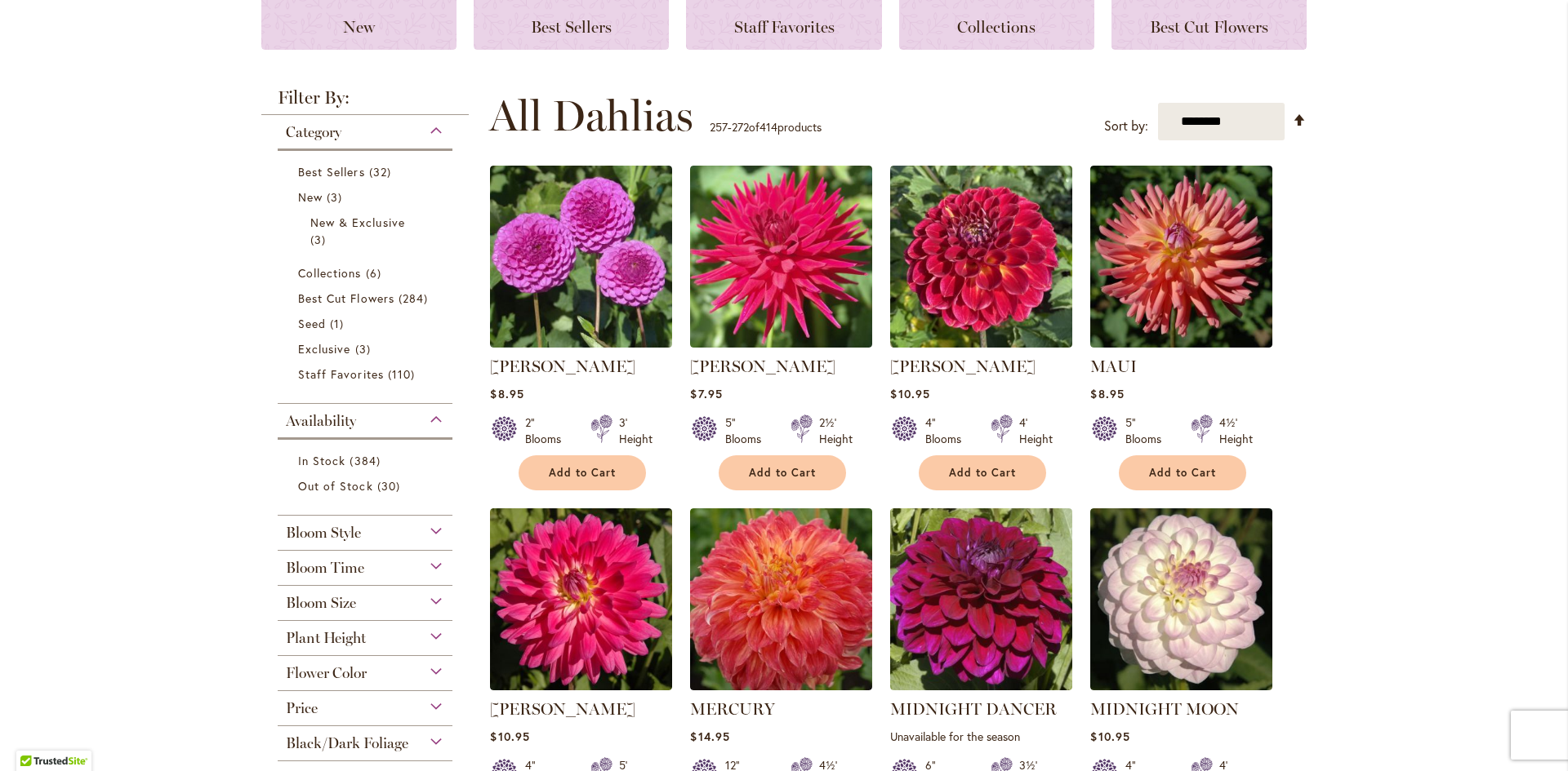
scroll to position [245, 0]
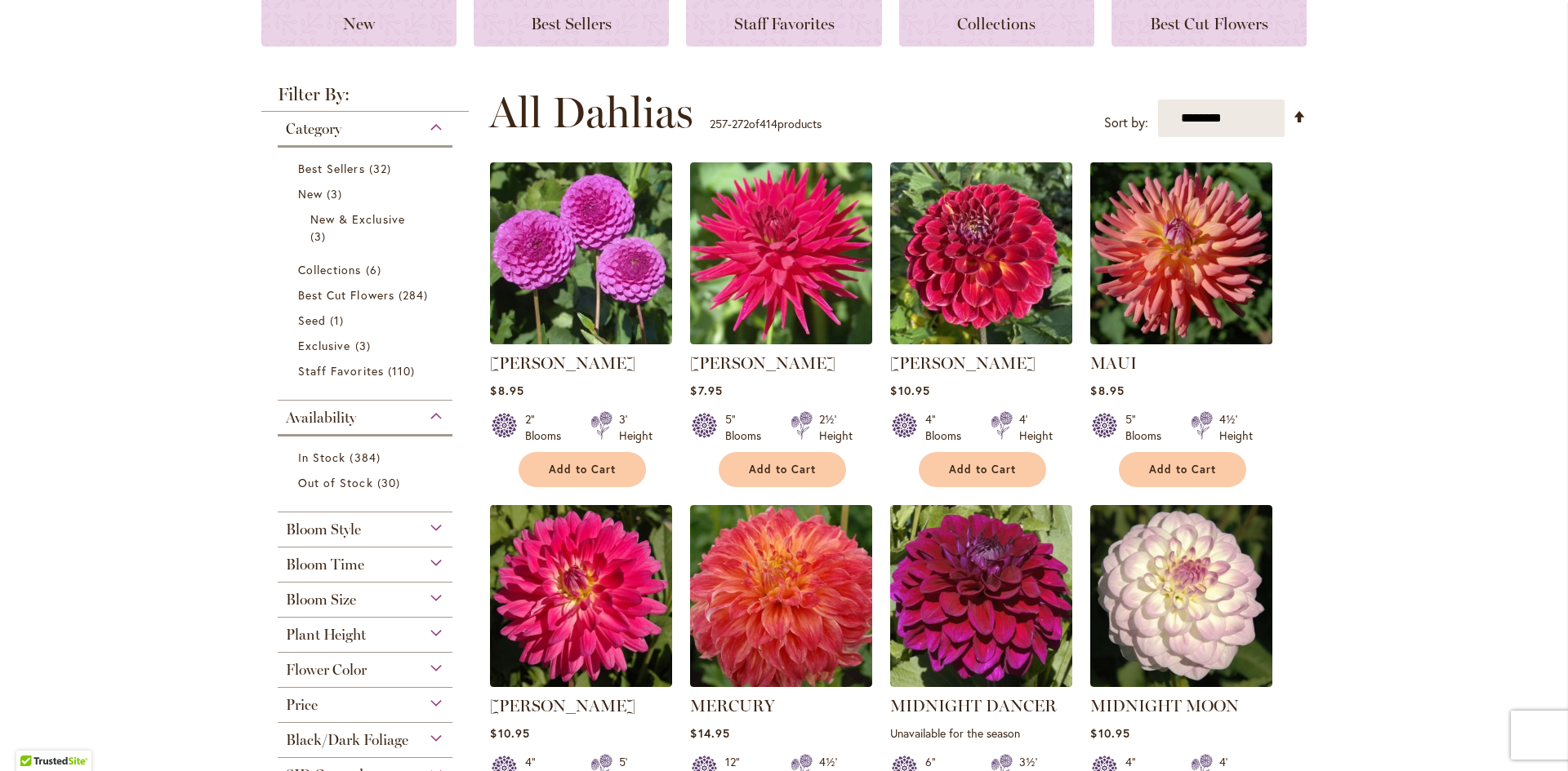
click at [1207, 292] on img at bounding box center [1182, 254] width 191 height 191
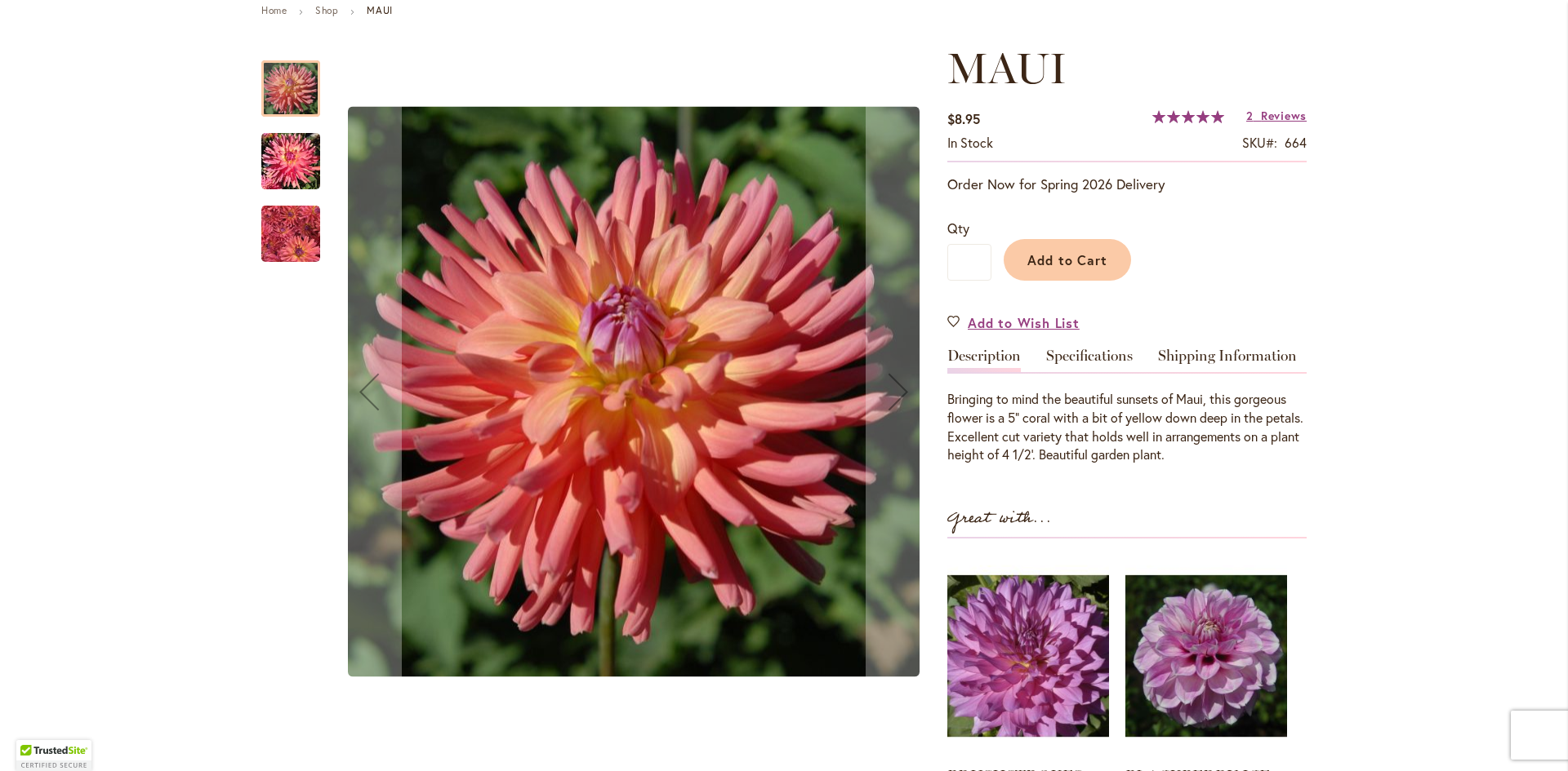
scroll to position [245, 0]
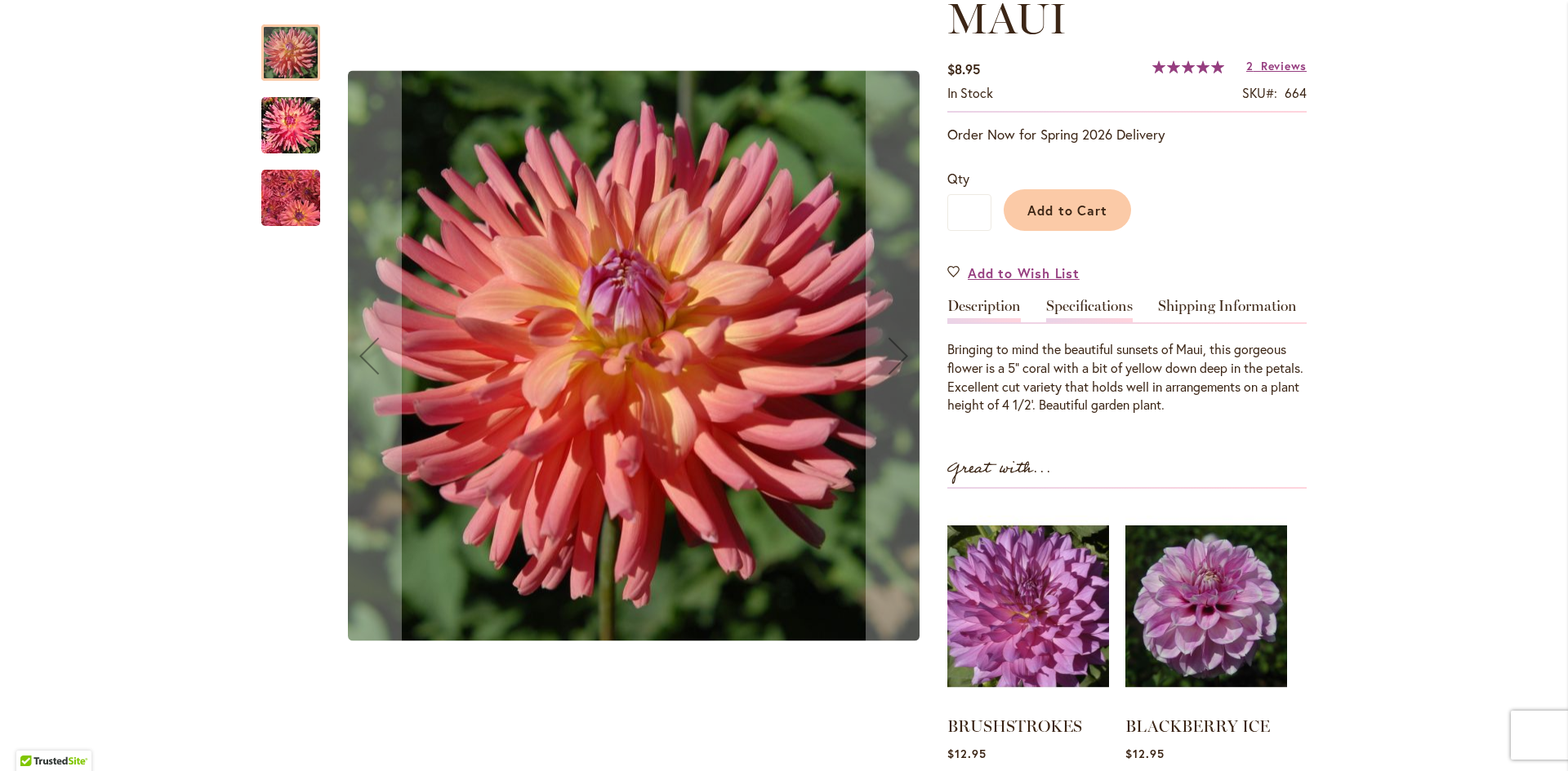
click at [1097, 306] on link "Specifications" at bounding box center [1089, 310] width 87 height 23
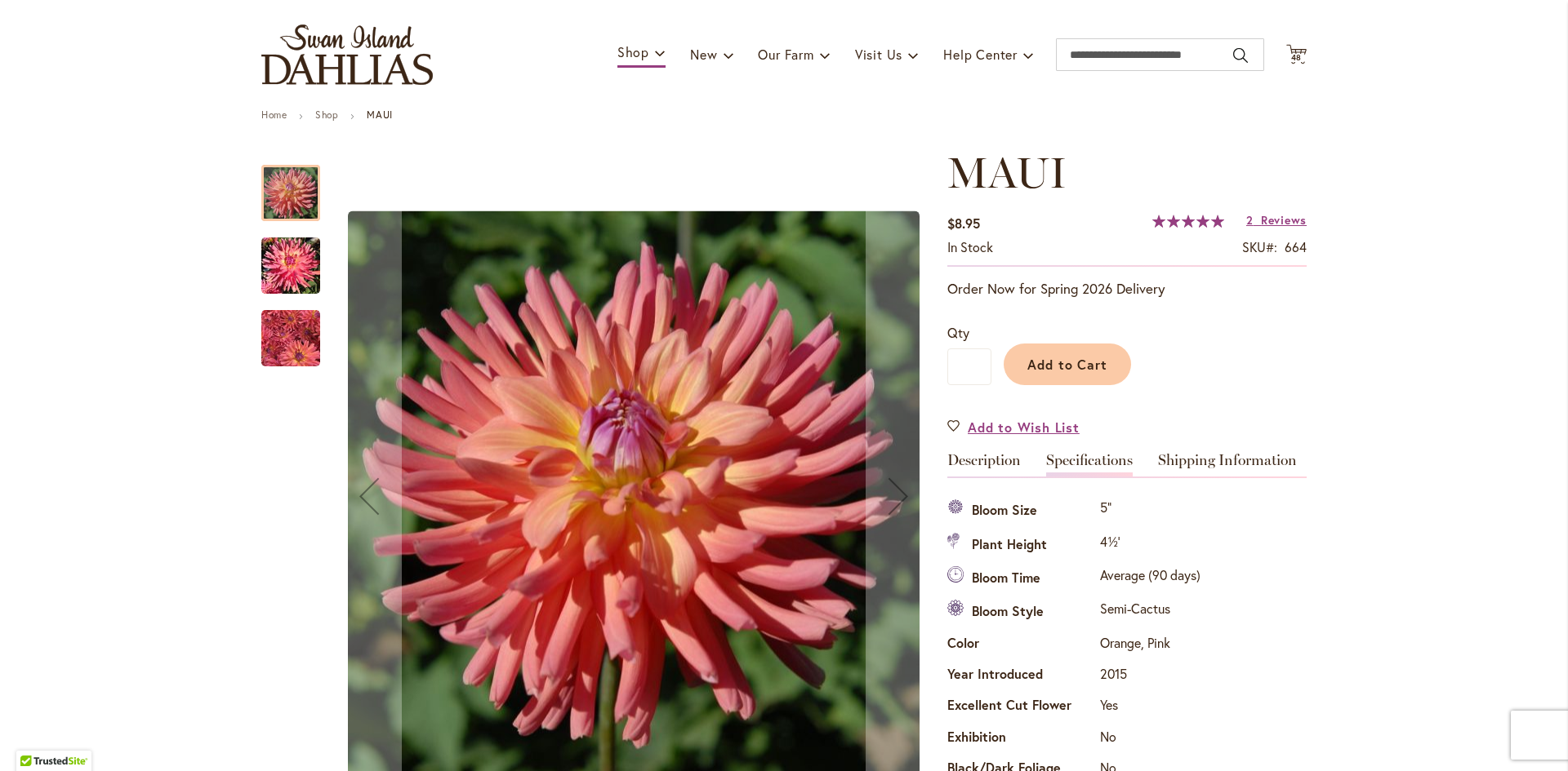
scroll to position [81, 0]
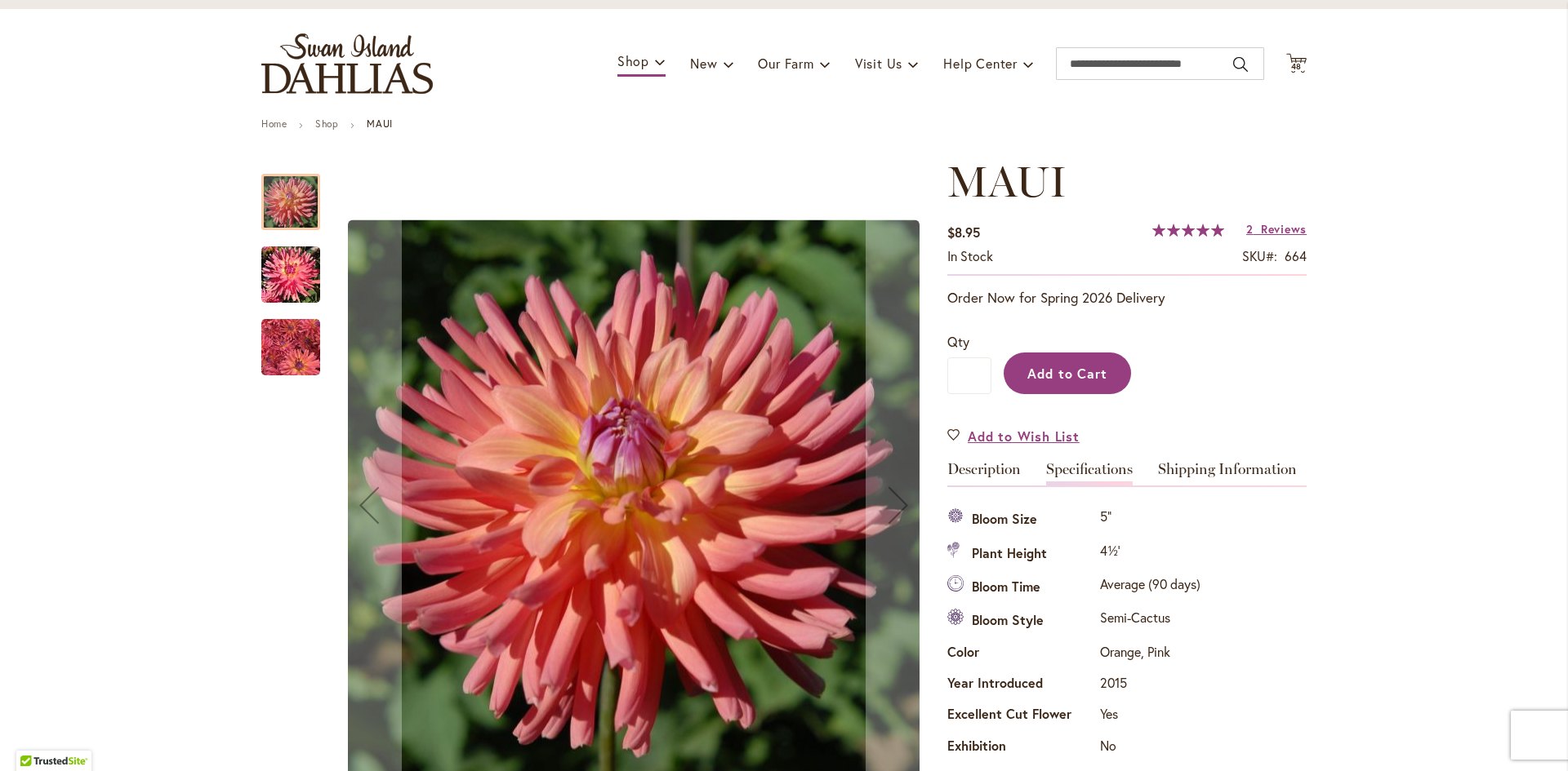
click at [1079, 369] on span "Add to Cart" at bounding box center [1067, 373] width 80 height 17
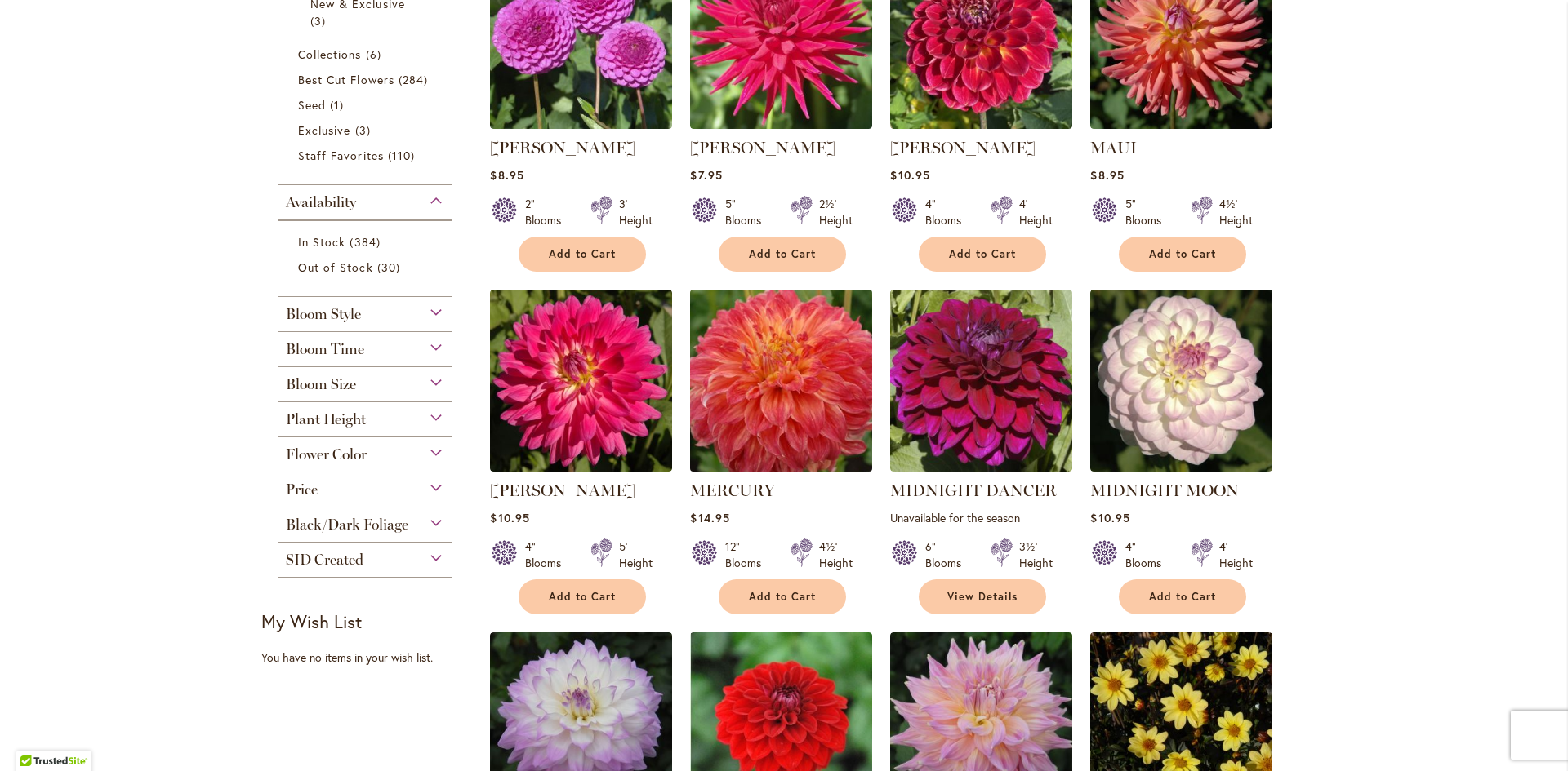
scroll to position [490, 0]
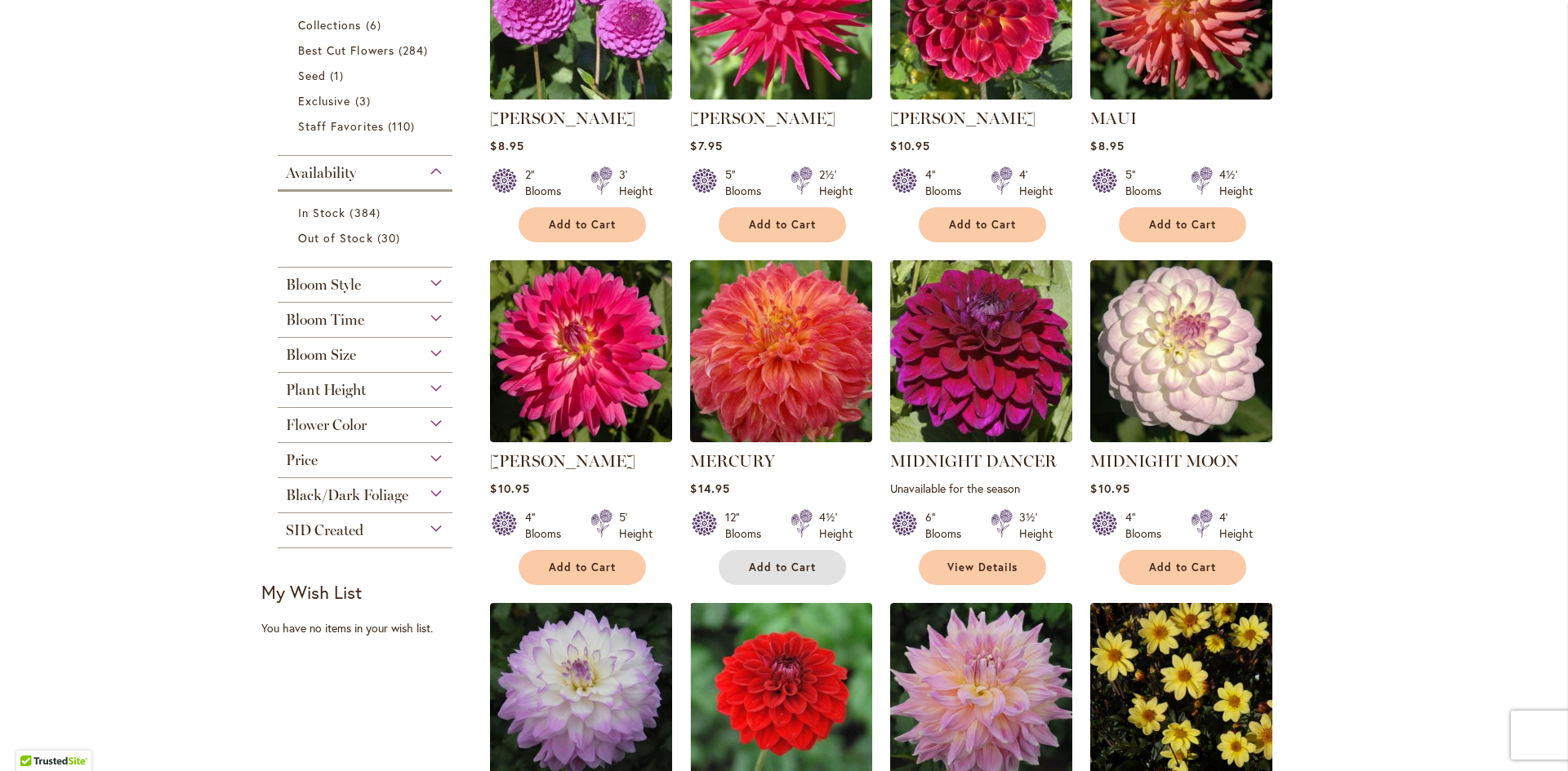
click at [758, 564] on span "Add to Cart" at bounding box center [782, 567] width 67 height 14
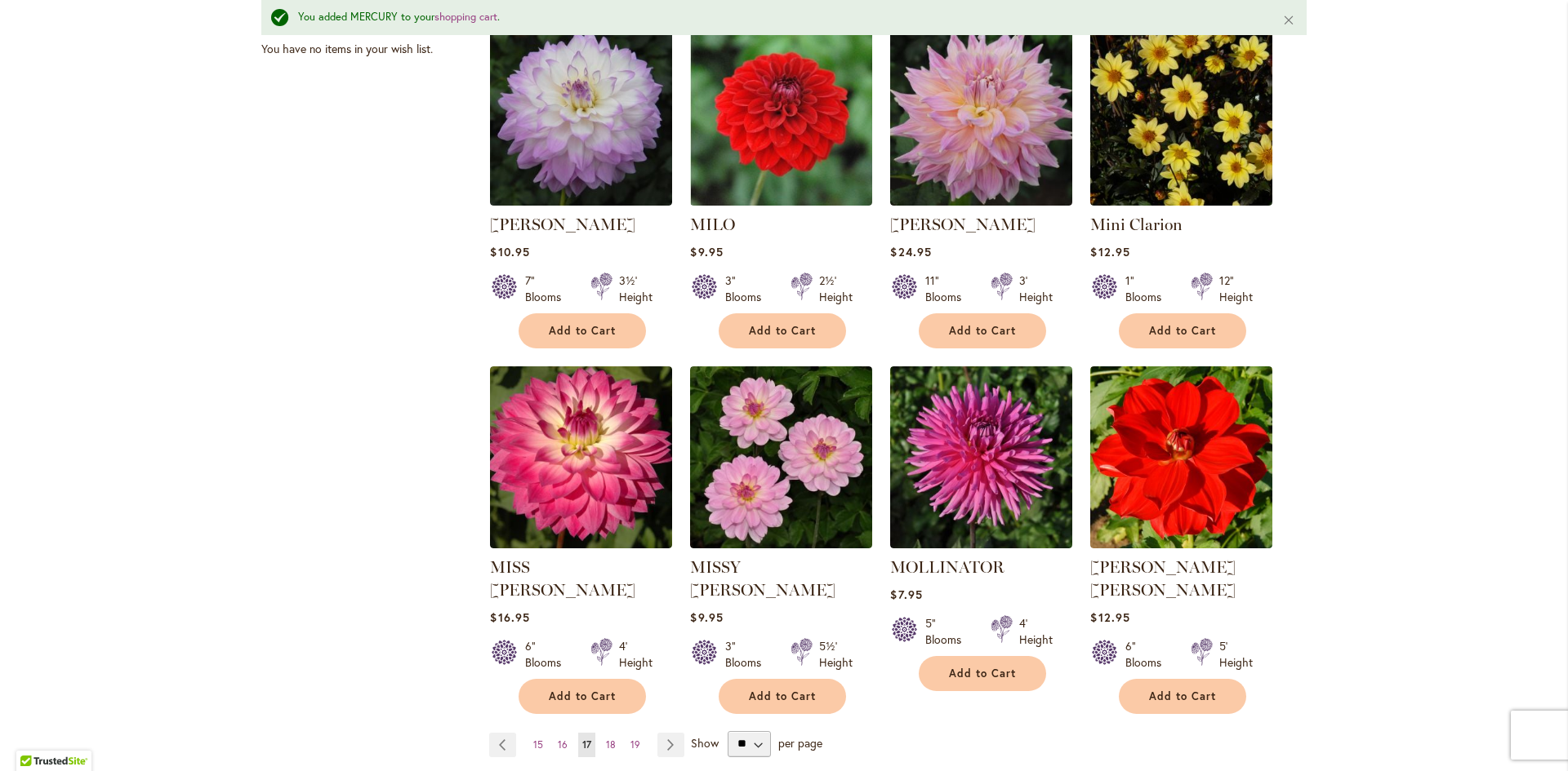
scroll to position [1186, 0]
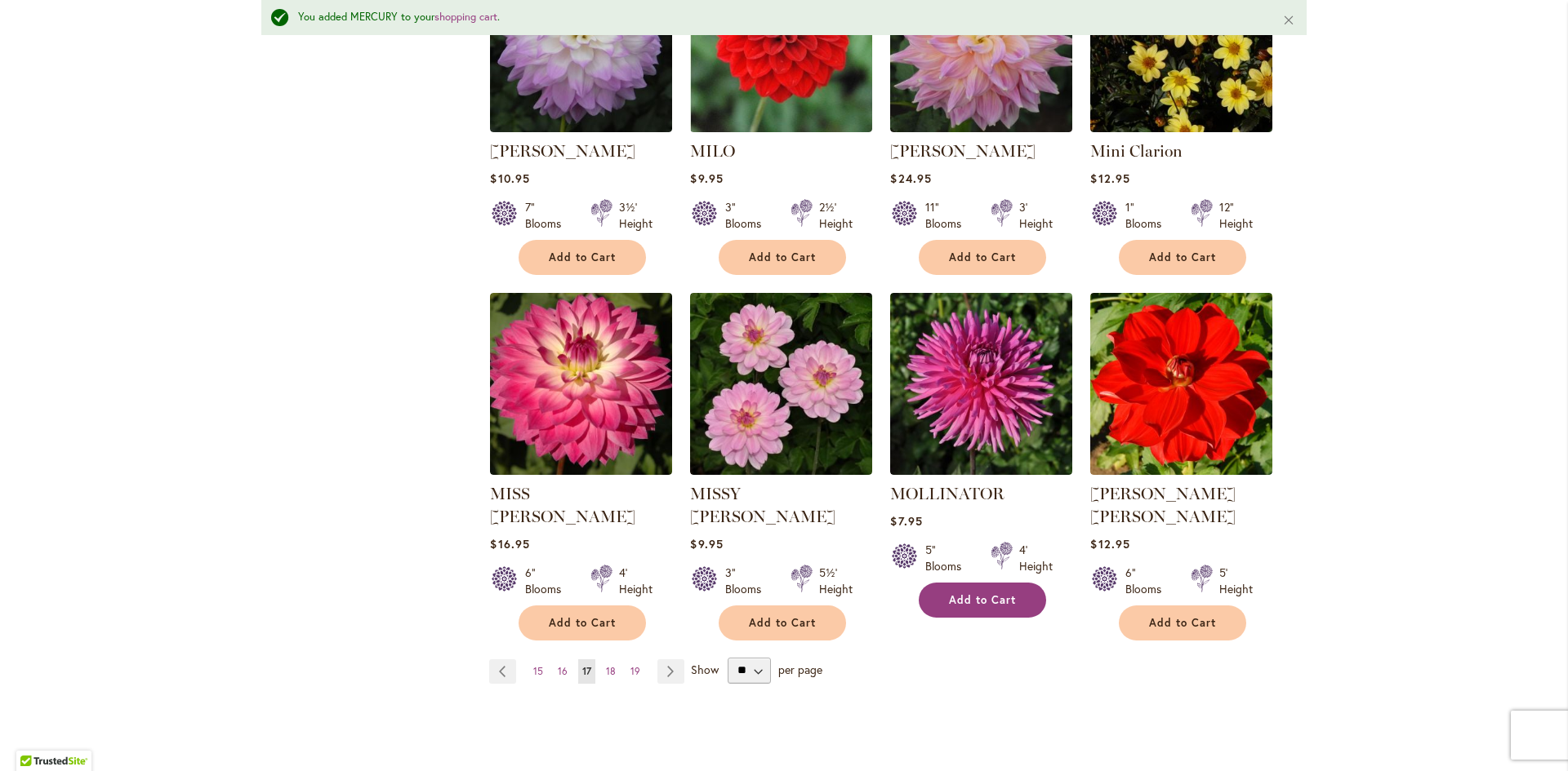
click at [980, 593] on span "Add to Cart" at bounding box center [982, 600] width 67 height 14
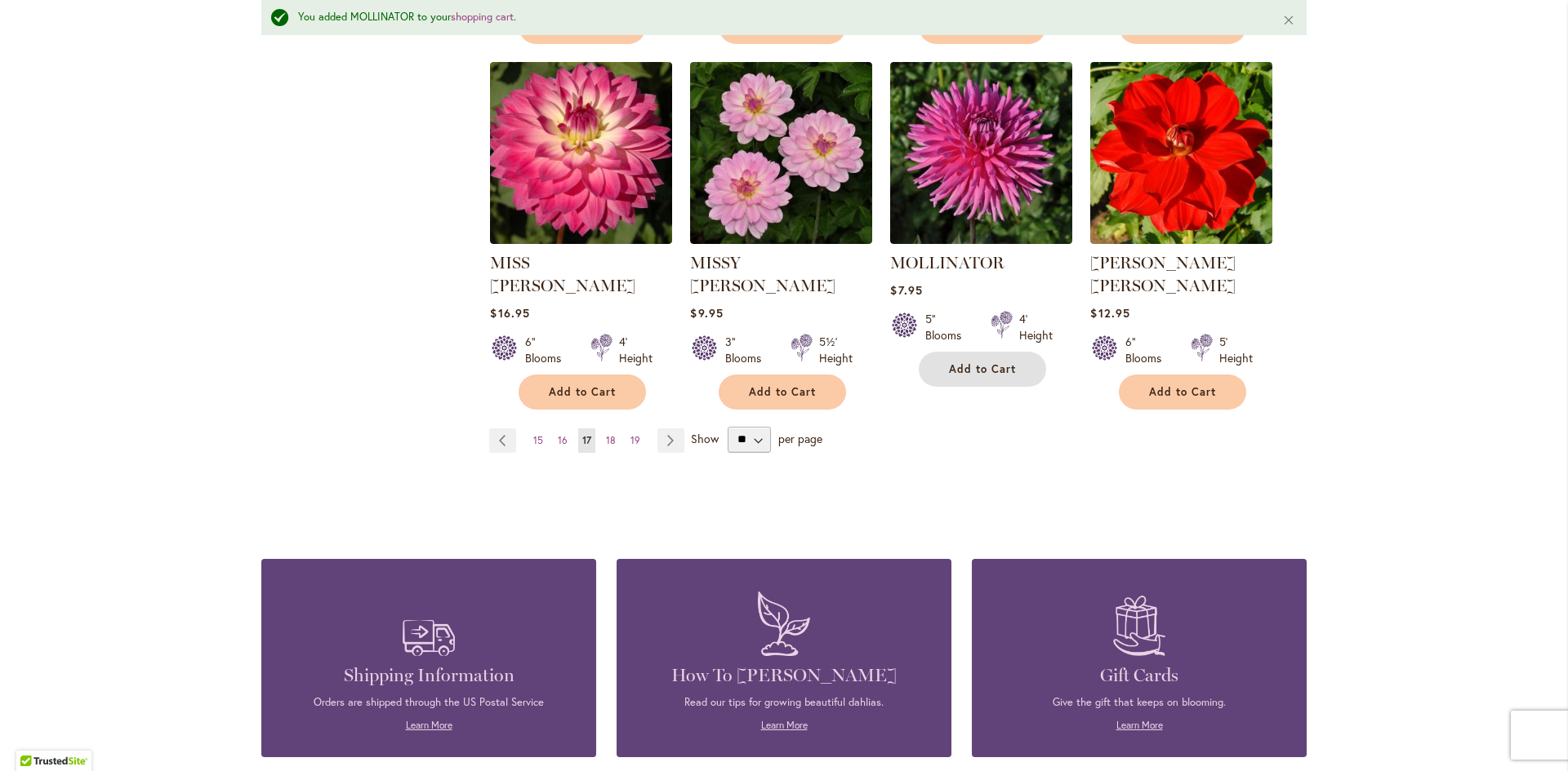
scroll to position [1430, 0]
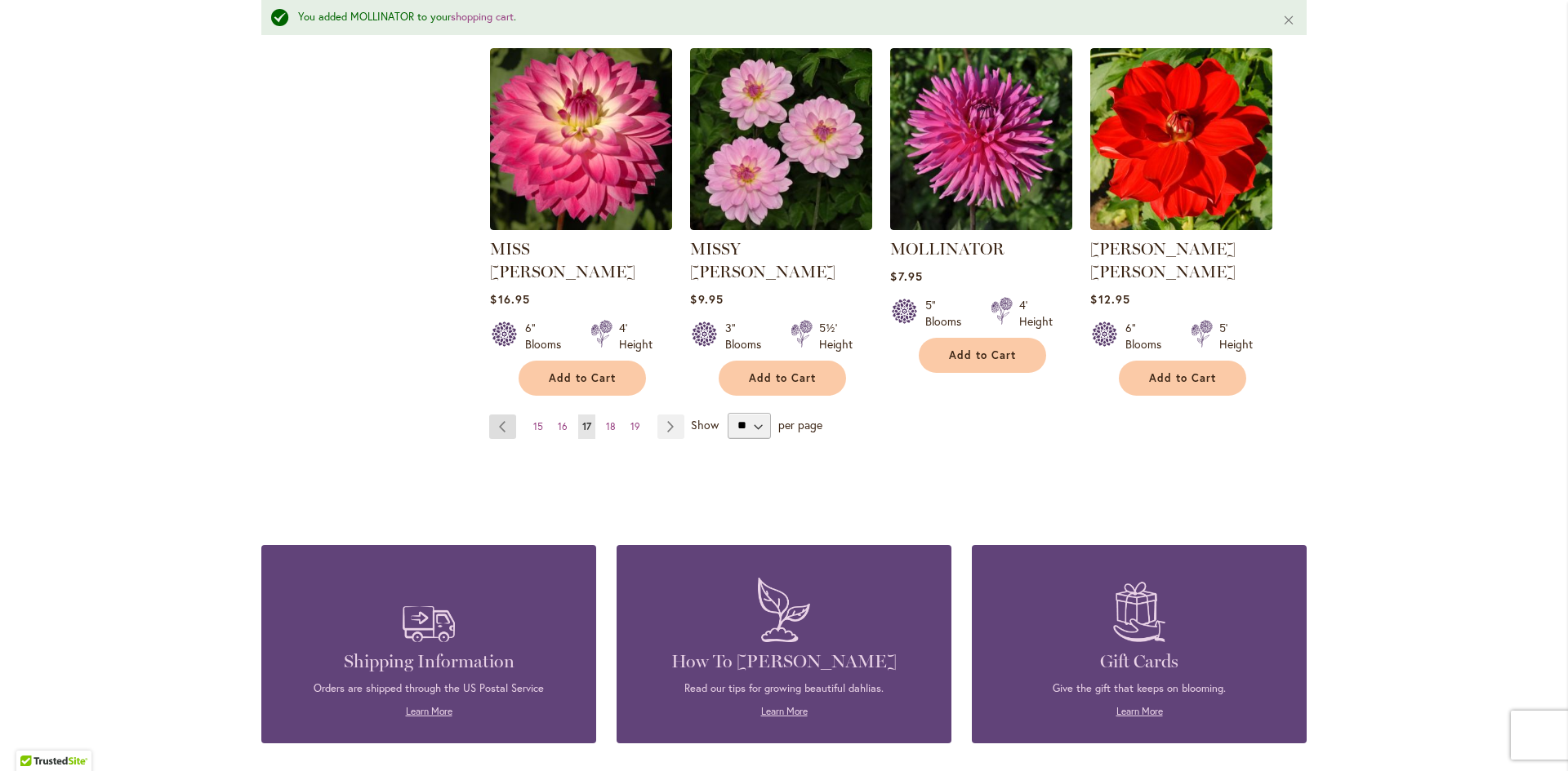
click at [492, 415] on link "Page Previous" at bounding box center [502, 426] width 27 height 24
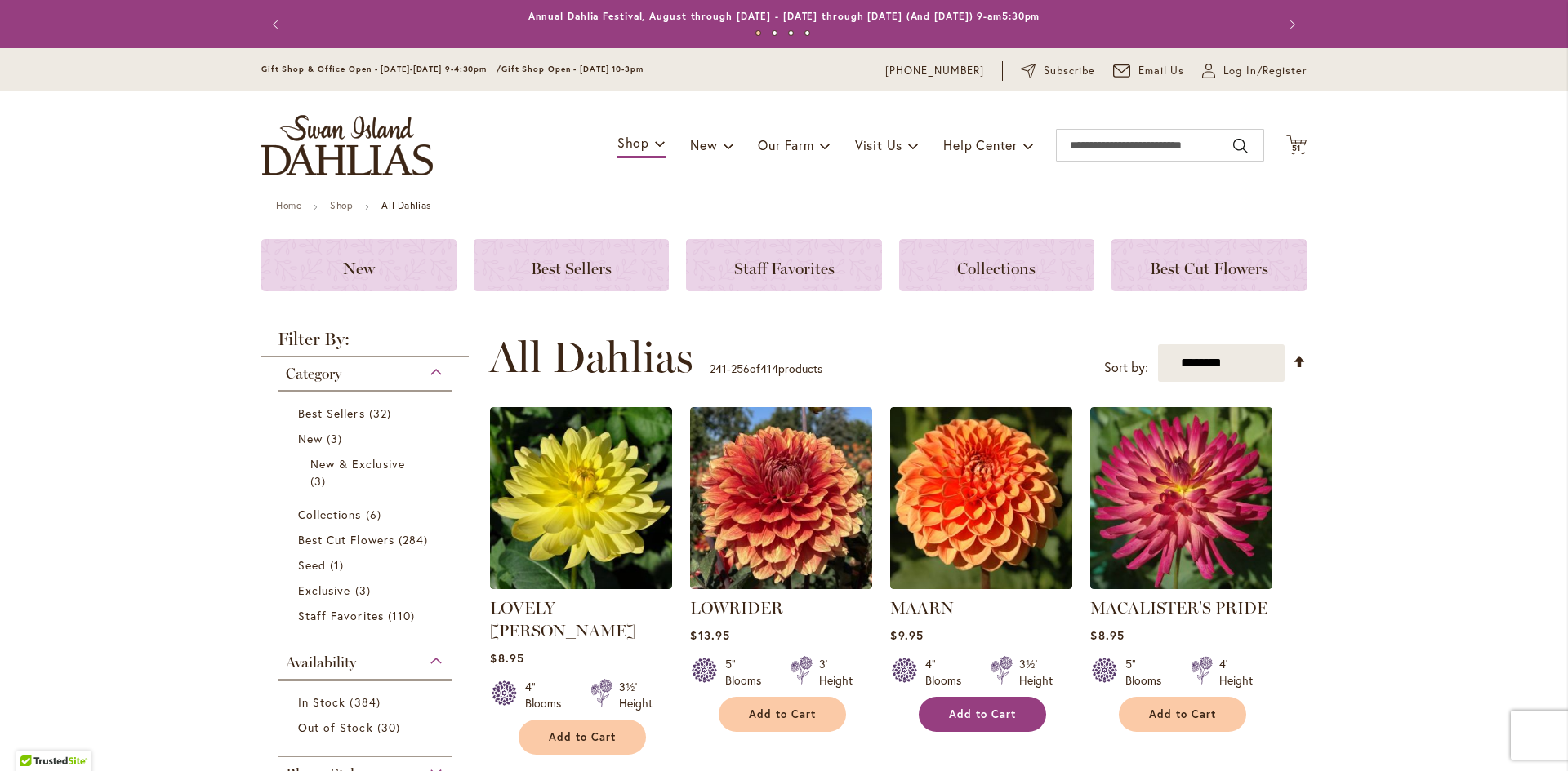
click at [975, 710] on span "Add to Cart" at bounding box center [982, 715] width 67 height 14
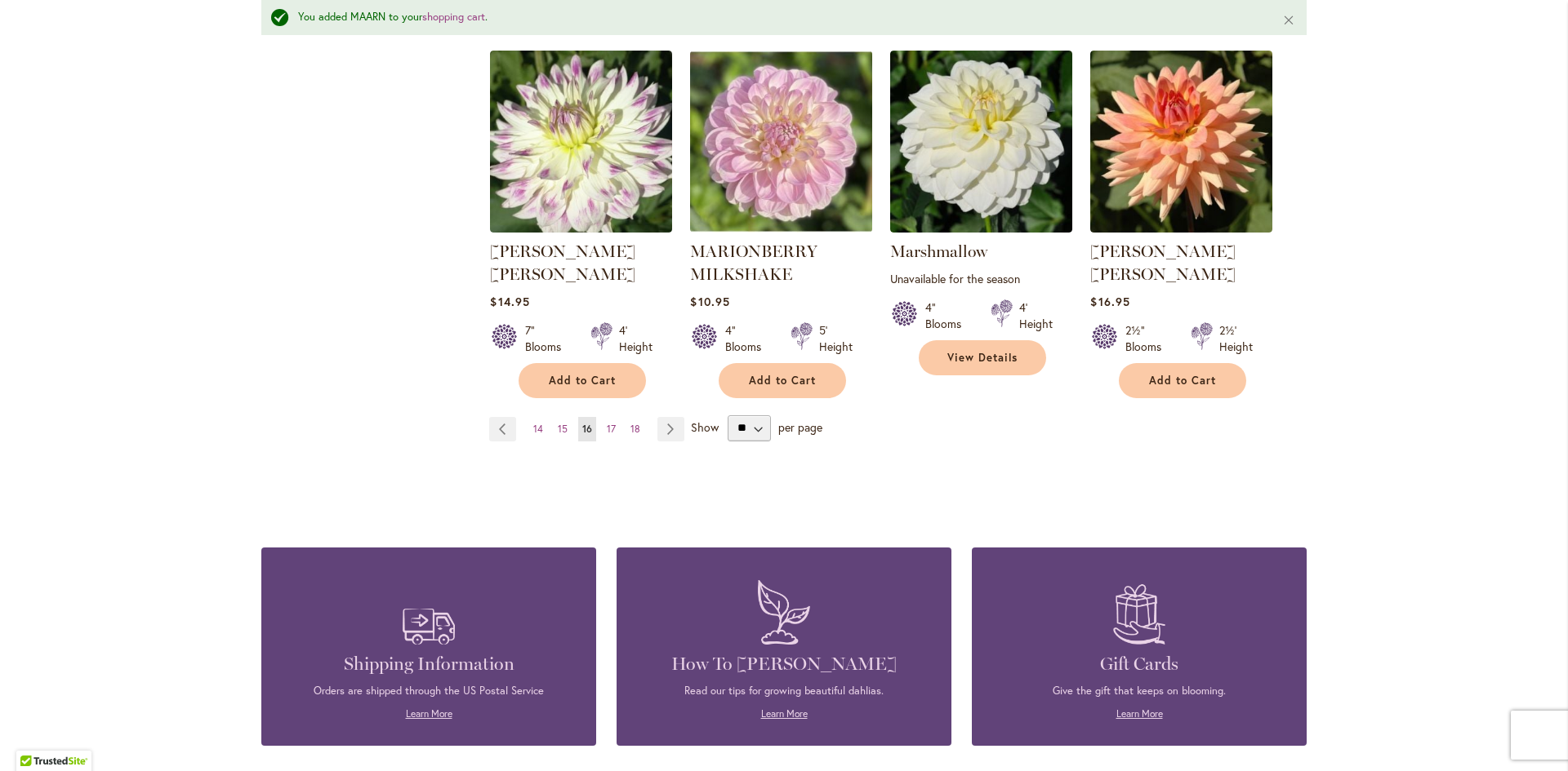
scroll to position [1469, 0]
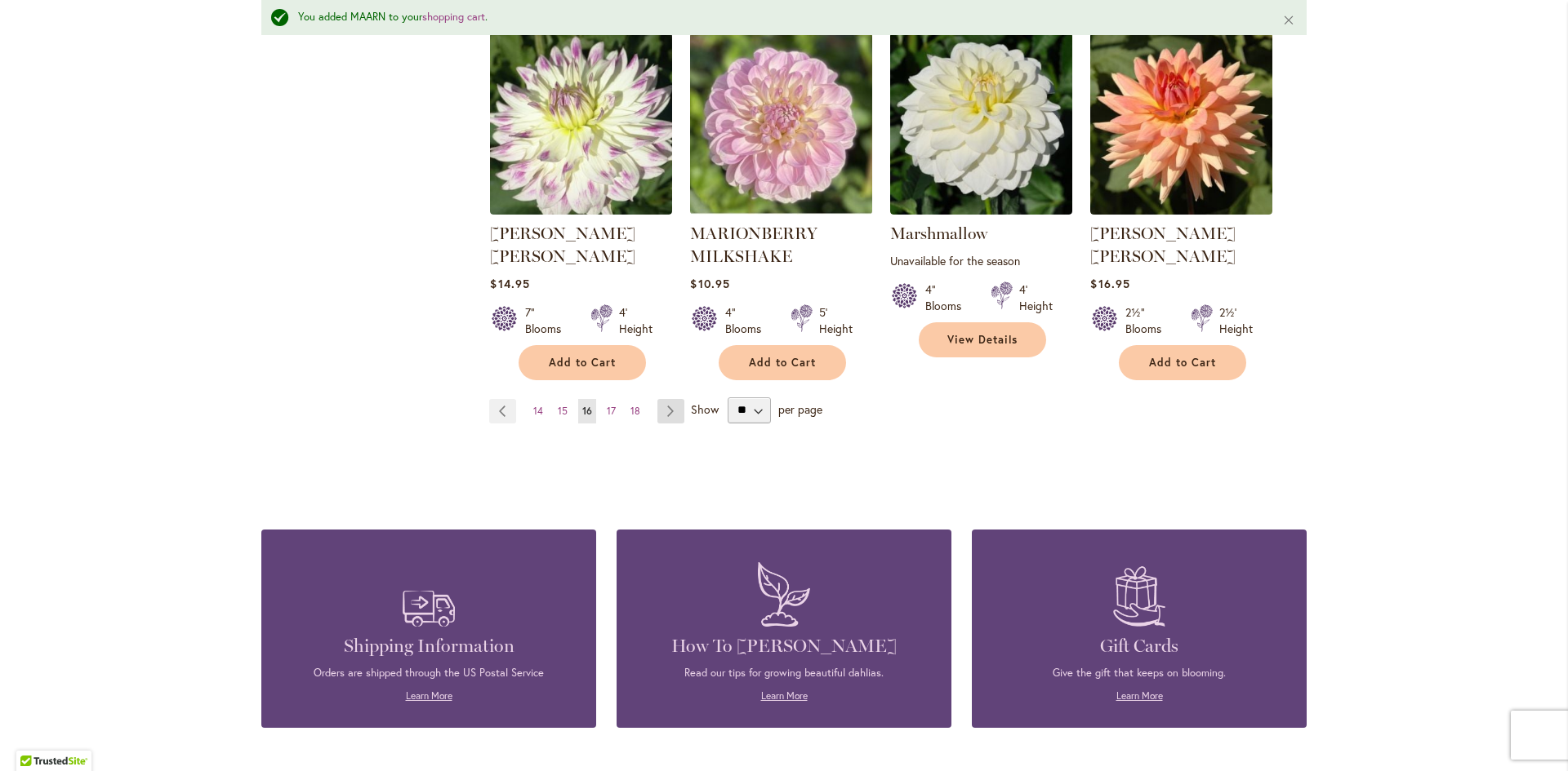
click at [664, 399] on link "Page Next" at bounding box center [670, 411] width 27 height 24
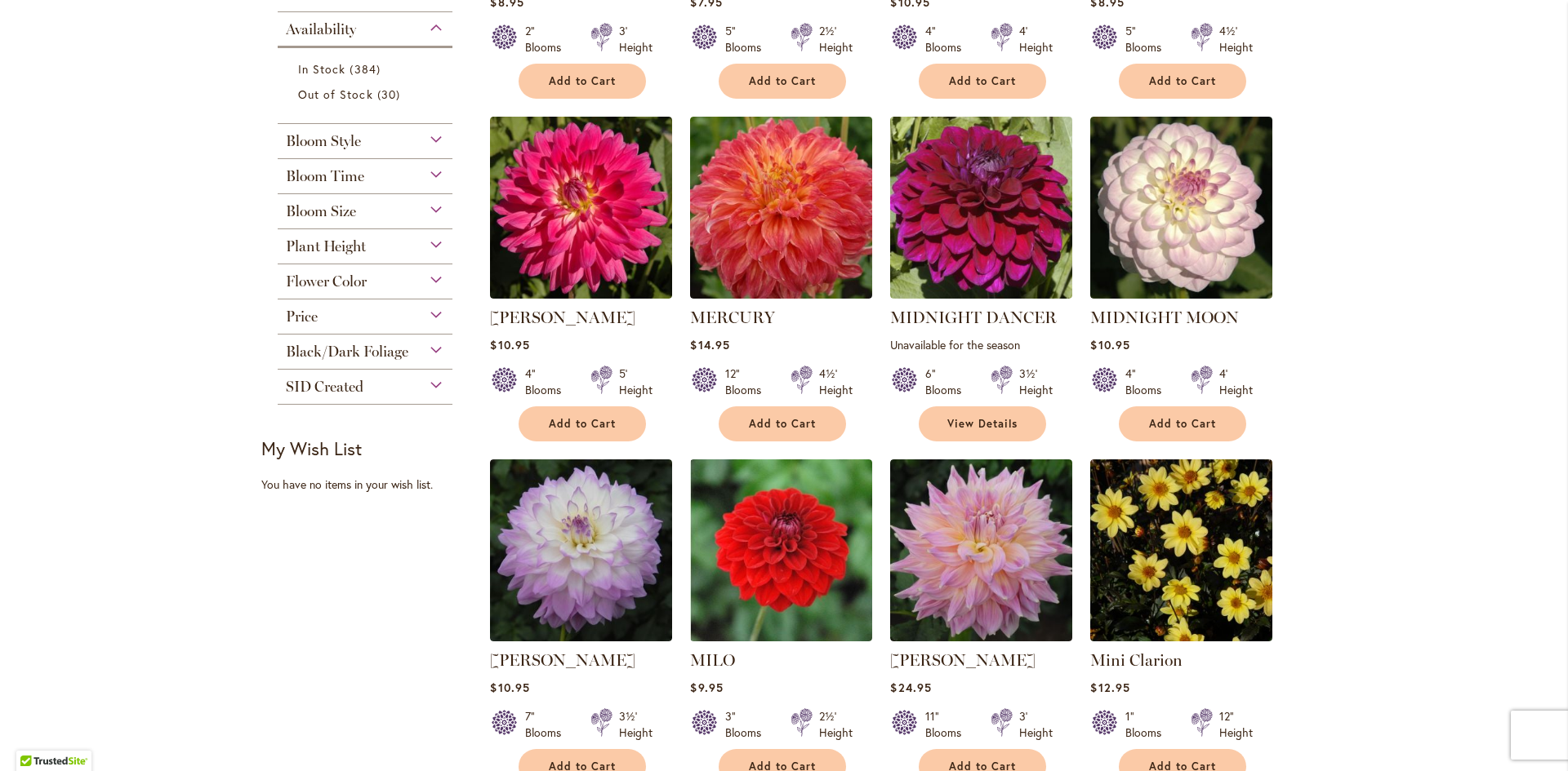
scroll to position [1143, 0]
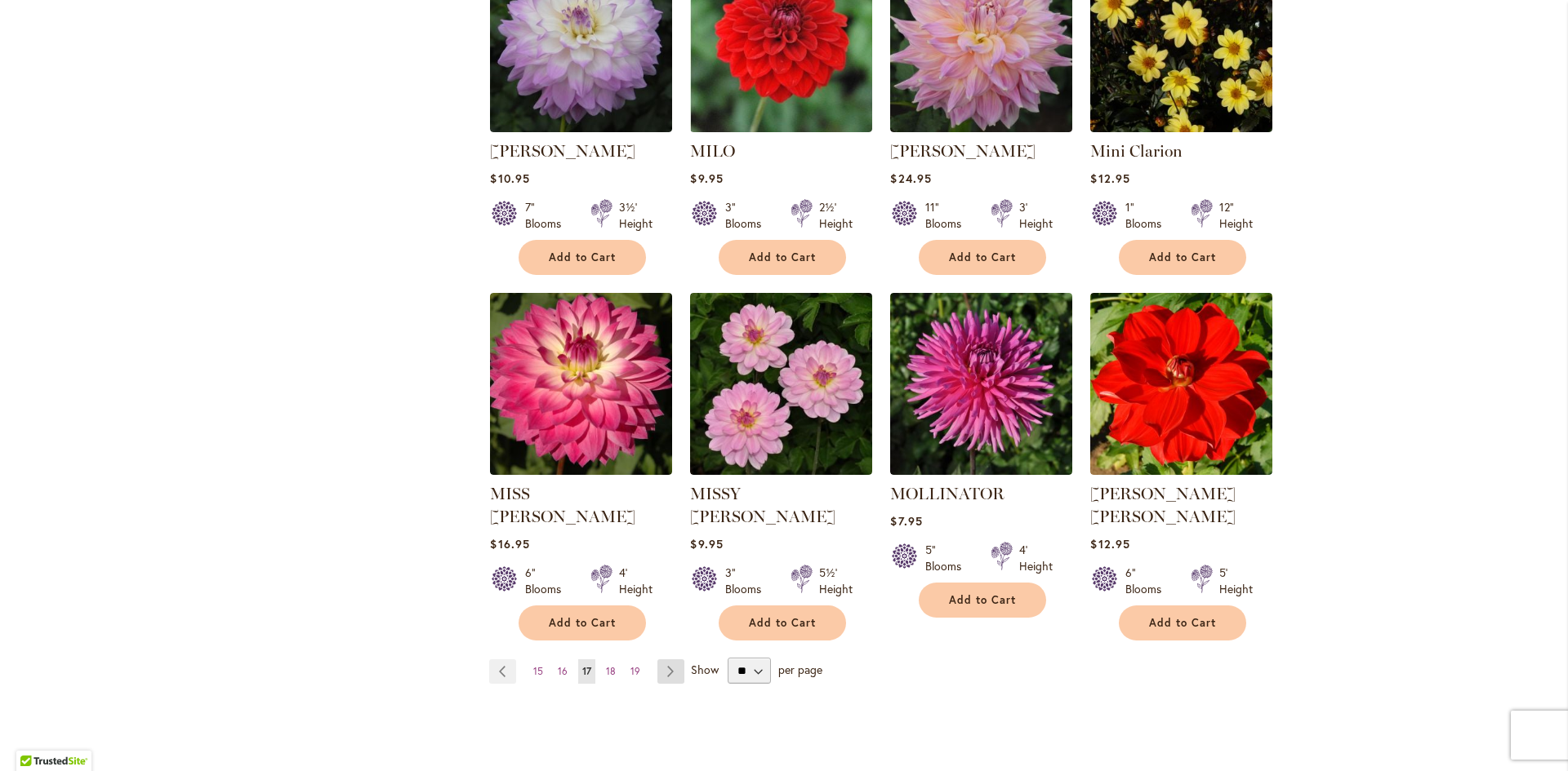
click at [660, 659] on link "Page Next" at bounding box center [670, 671] width 27 height 24
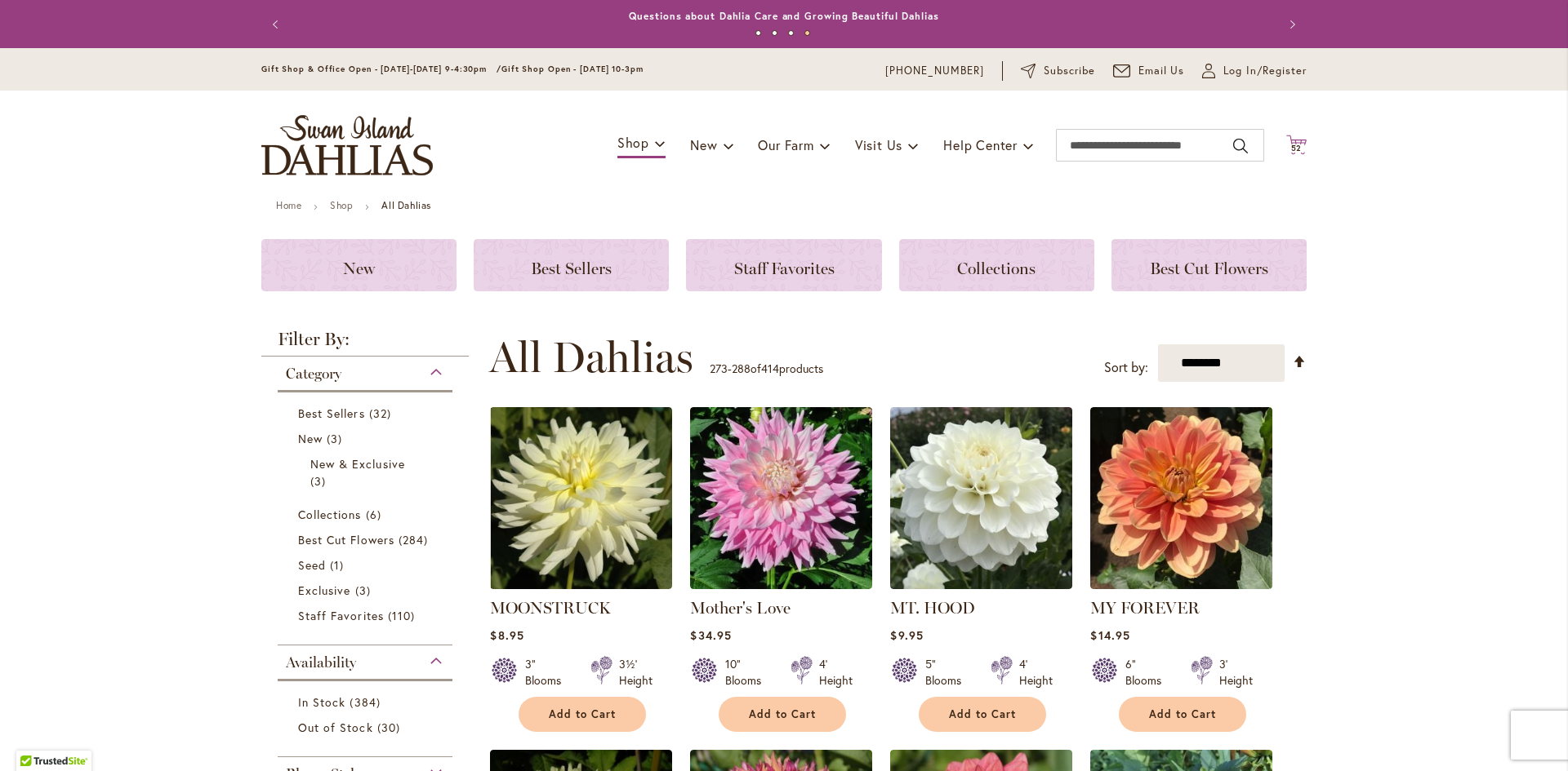
click at [1291, 145] on span "52" at bounding box center [1296, 148] width 12 height 11
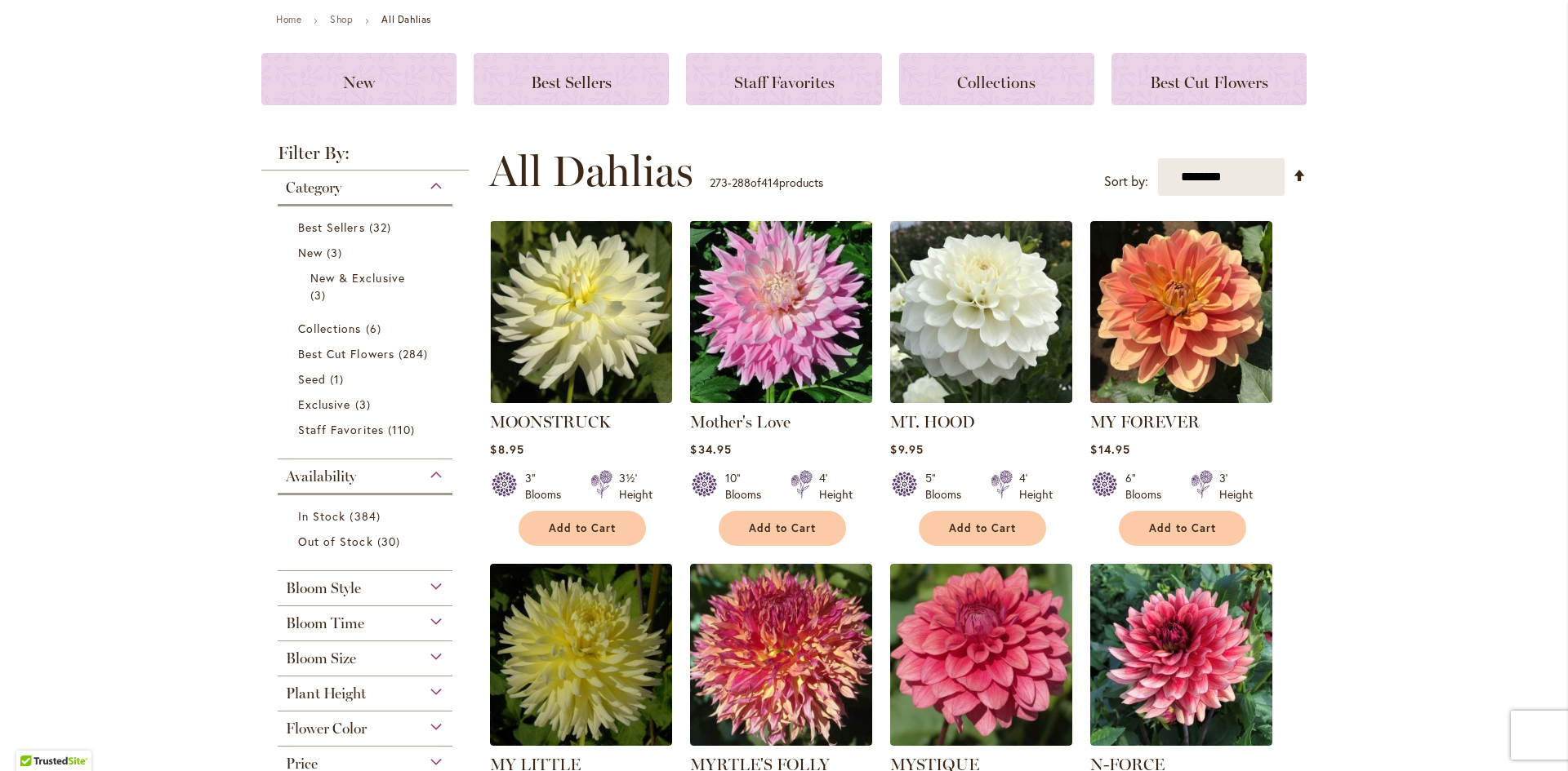
scroll to position [326, 0]
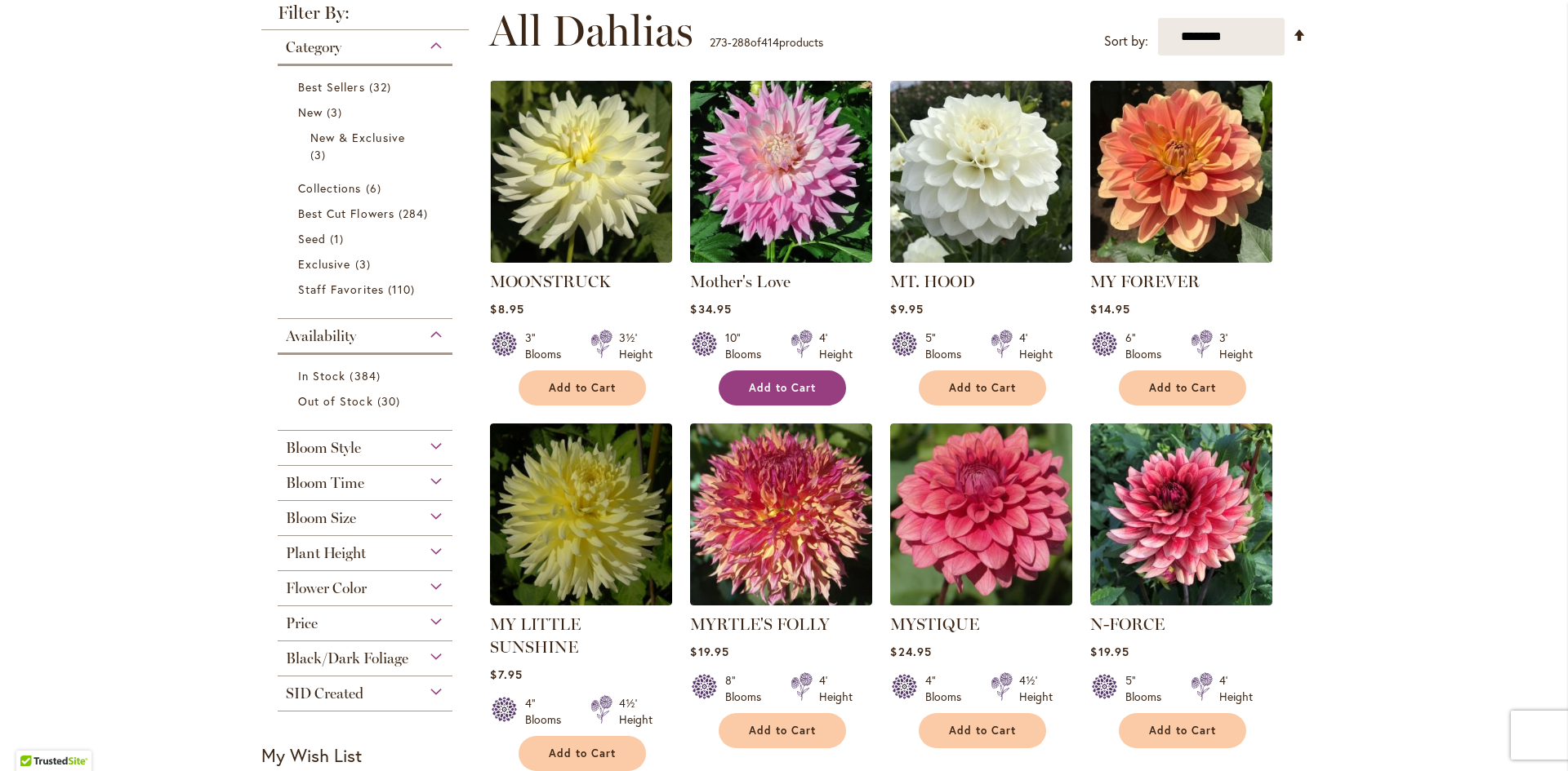
click at [771, 386] on span "Add to Cart" at bounding box center [782, 389] width 67 height 14
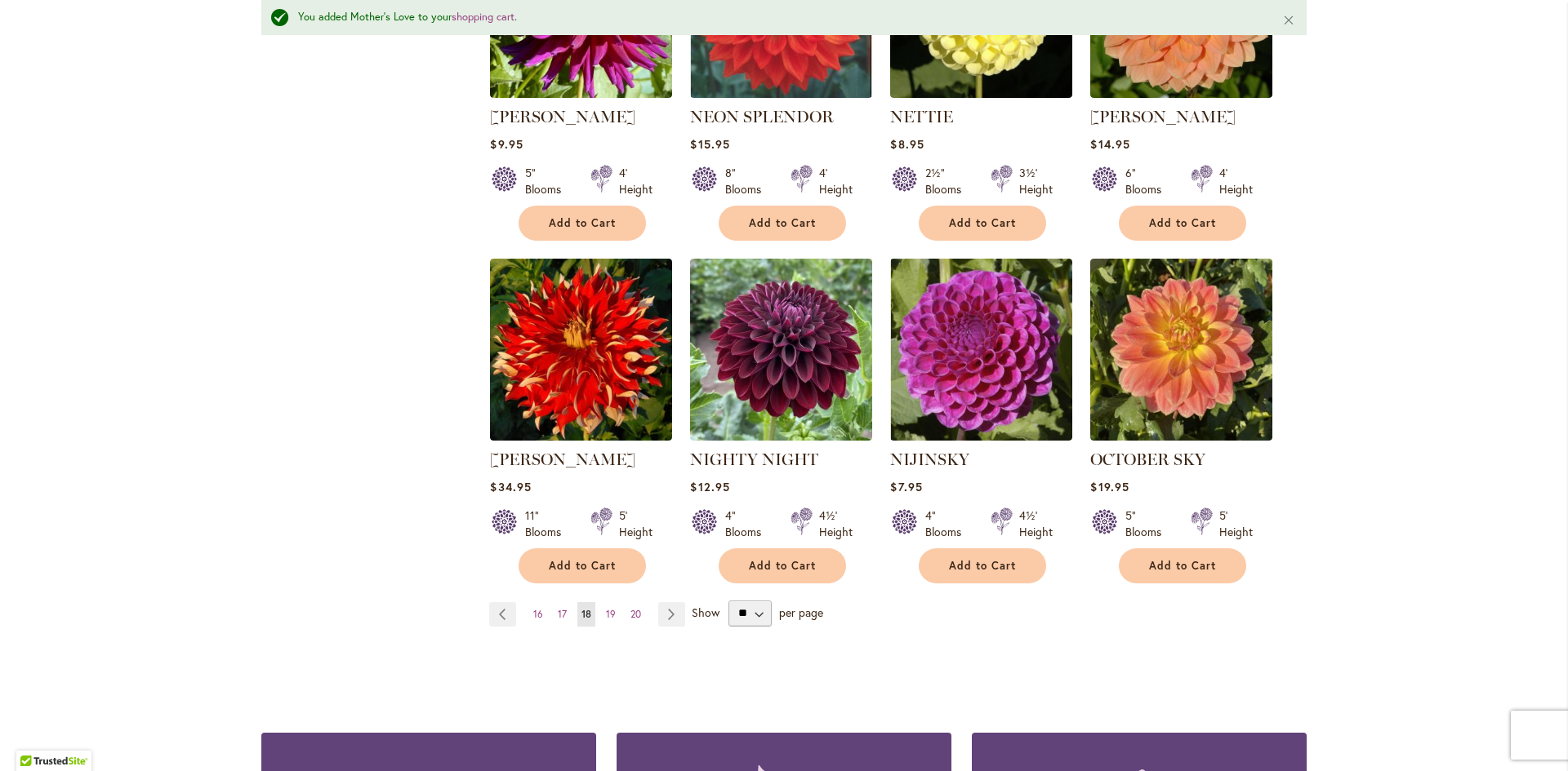
scroll to position [1267, 0]
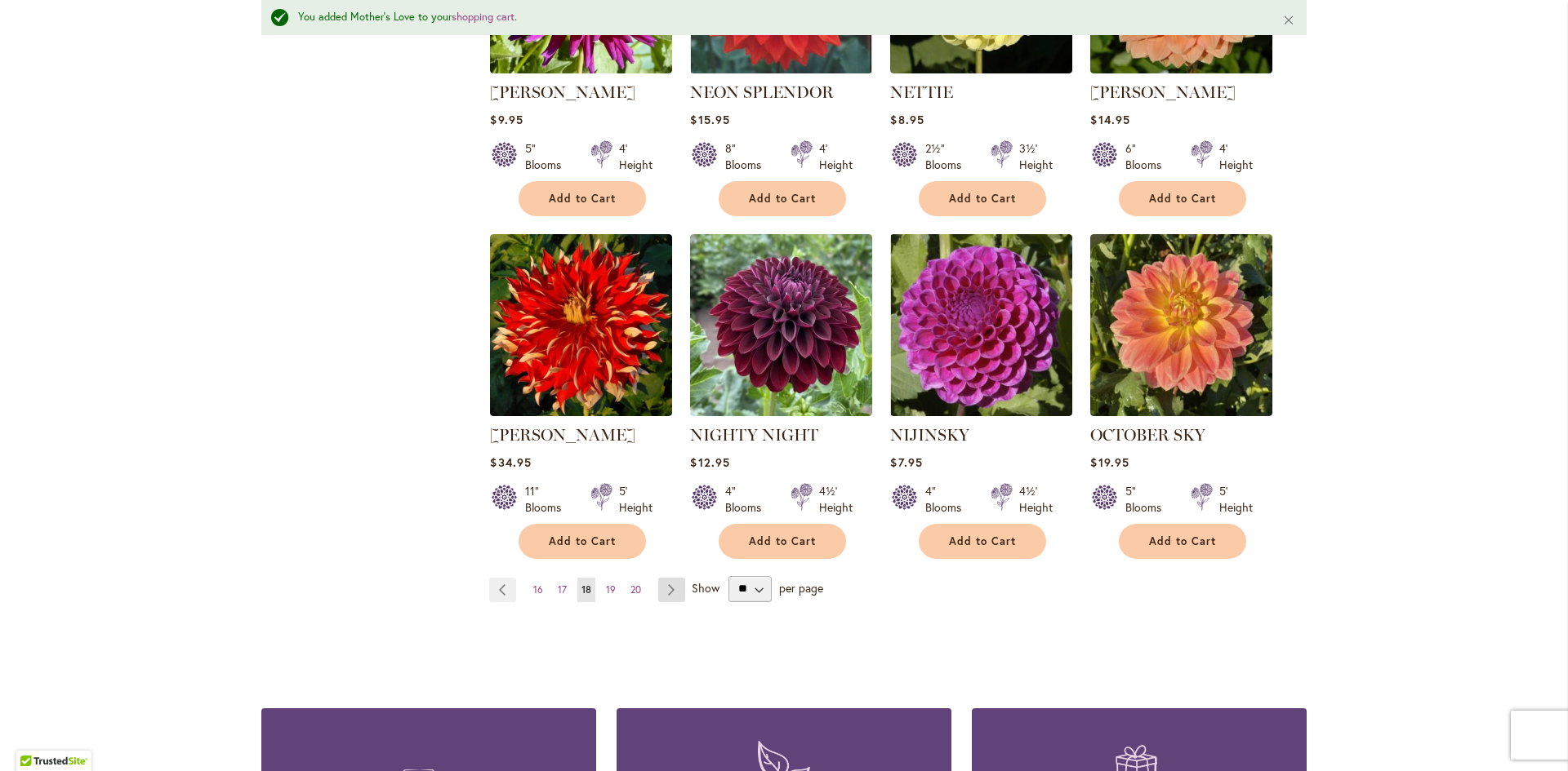
click at [659, 578] on link "Page Next" at bounding box center [671, 590] width 27 height 24
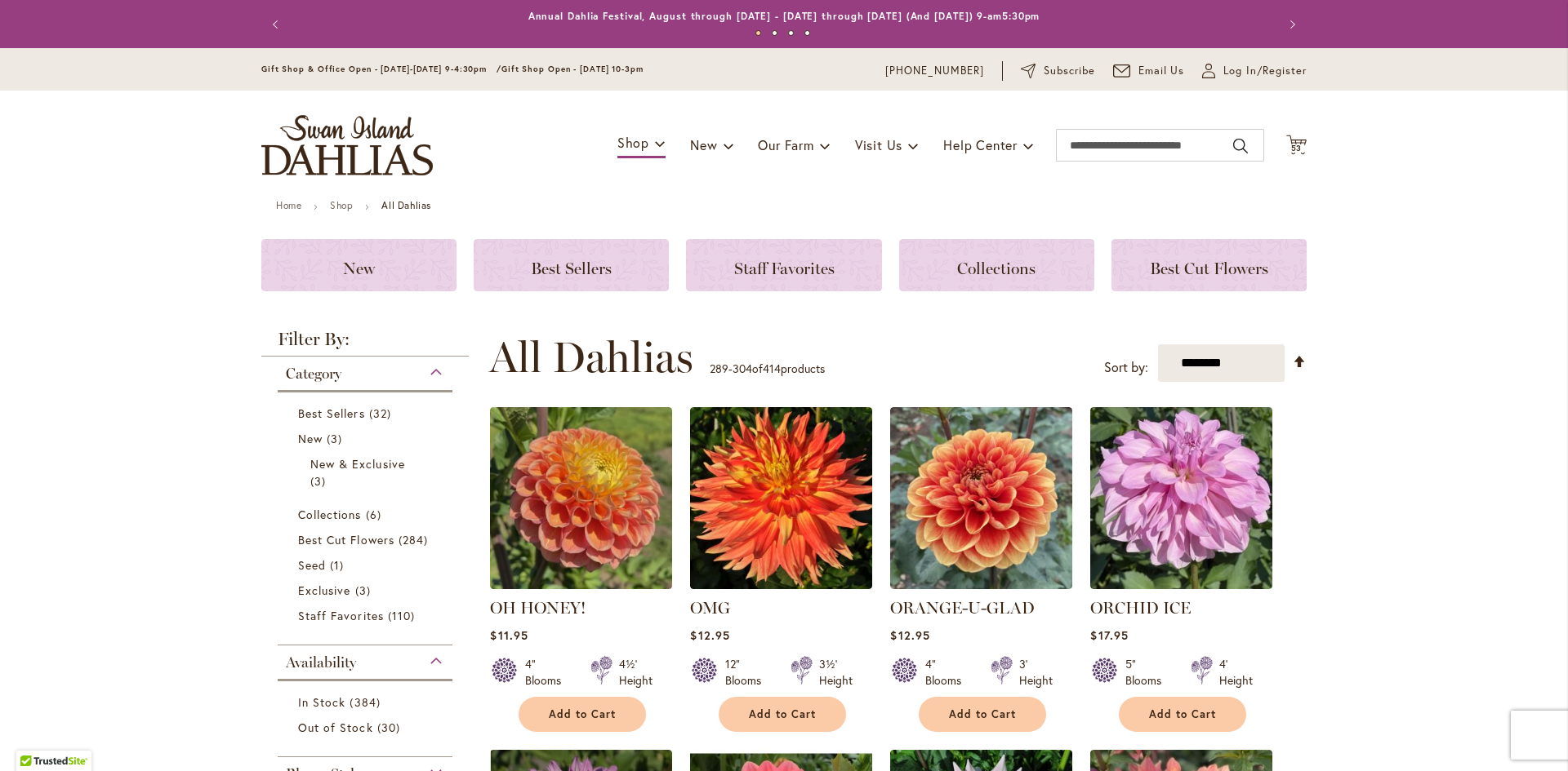
scroll to position [326, 0]
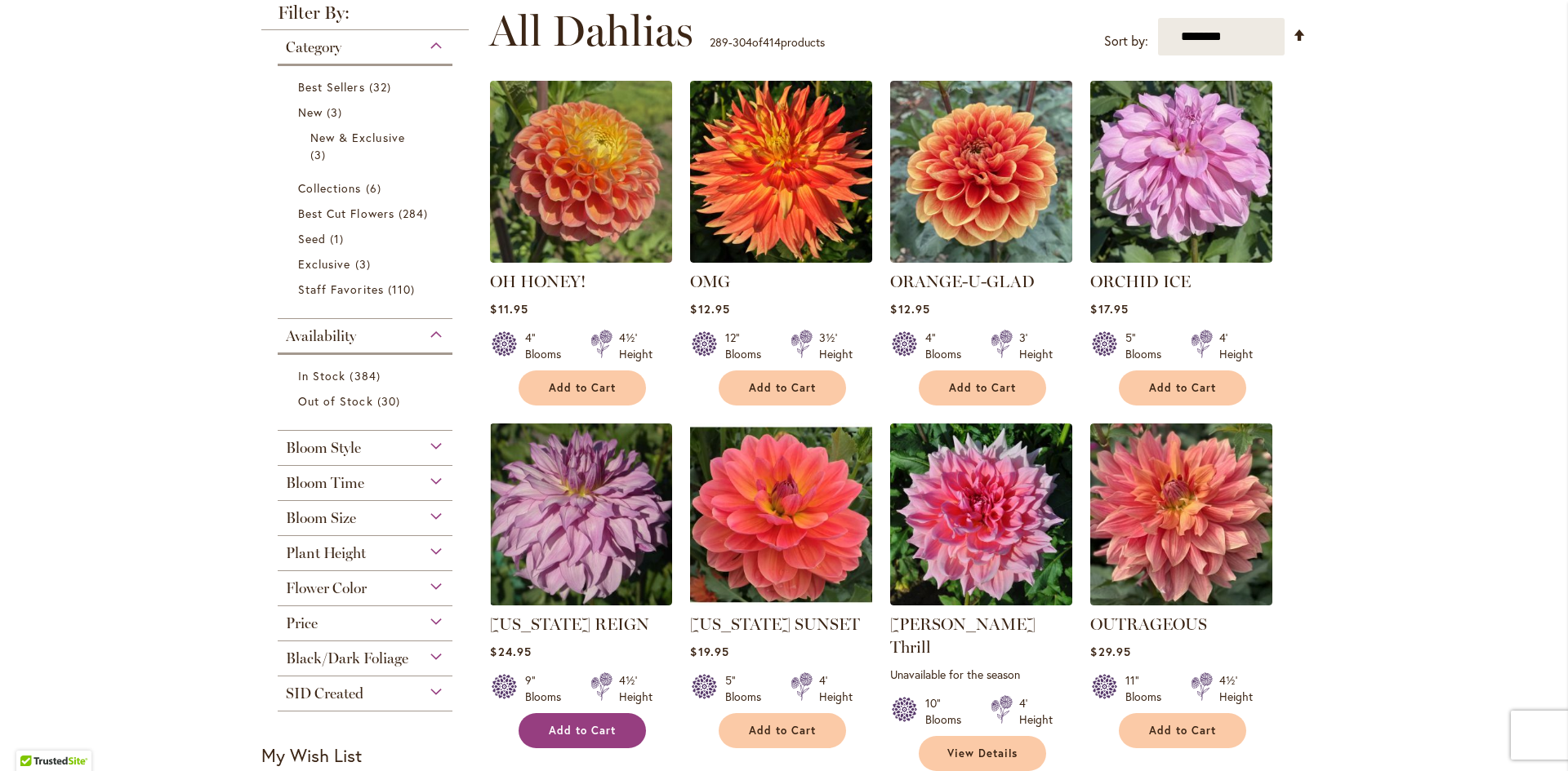
click at [598, 727] on span "Add to Cart" at bounding box center [582, 731] width 67 height 14
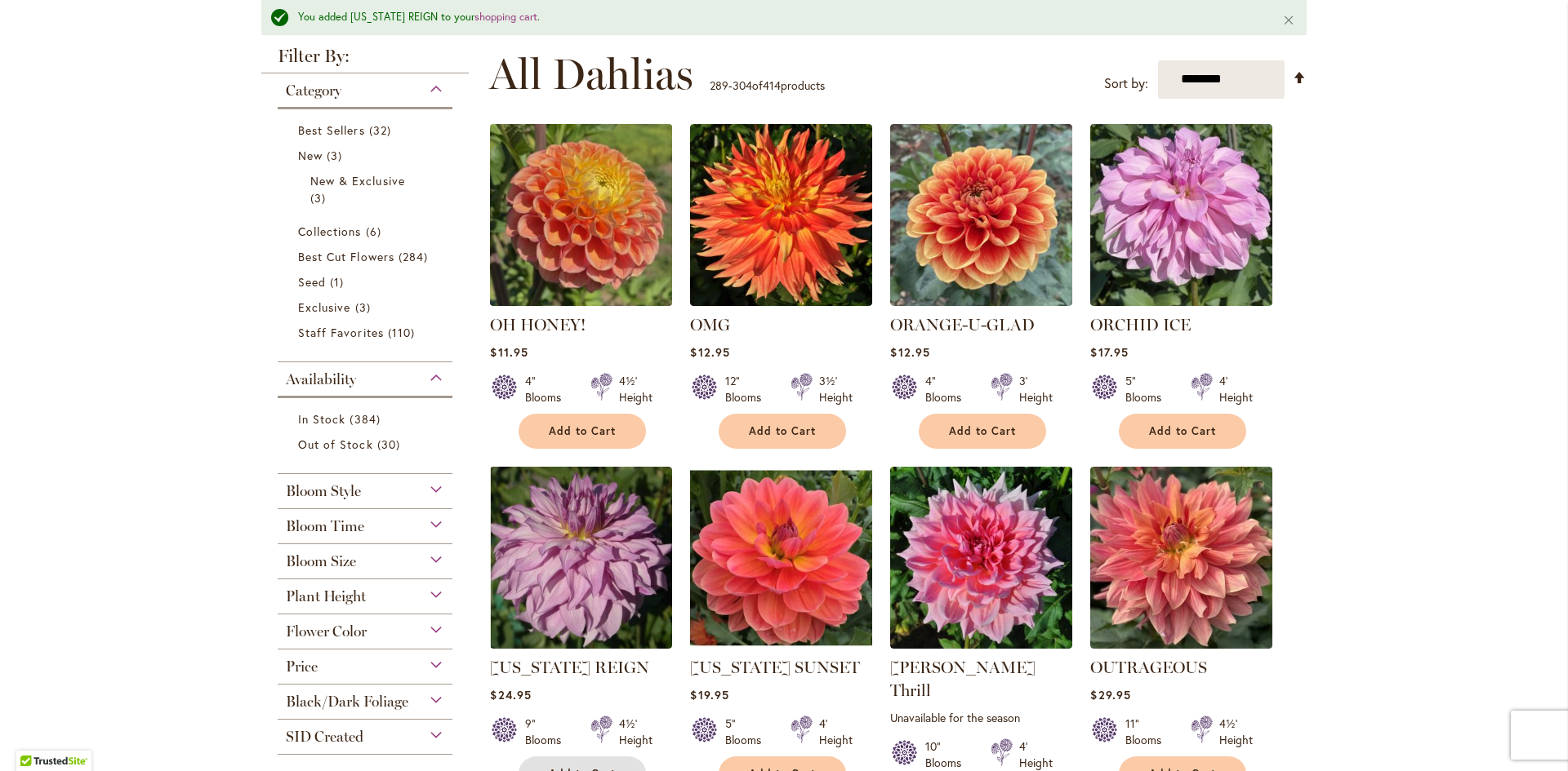
scroll to position [370, 0]
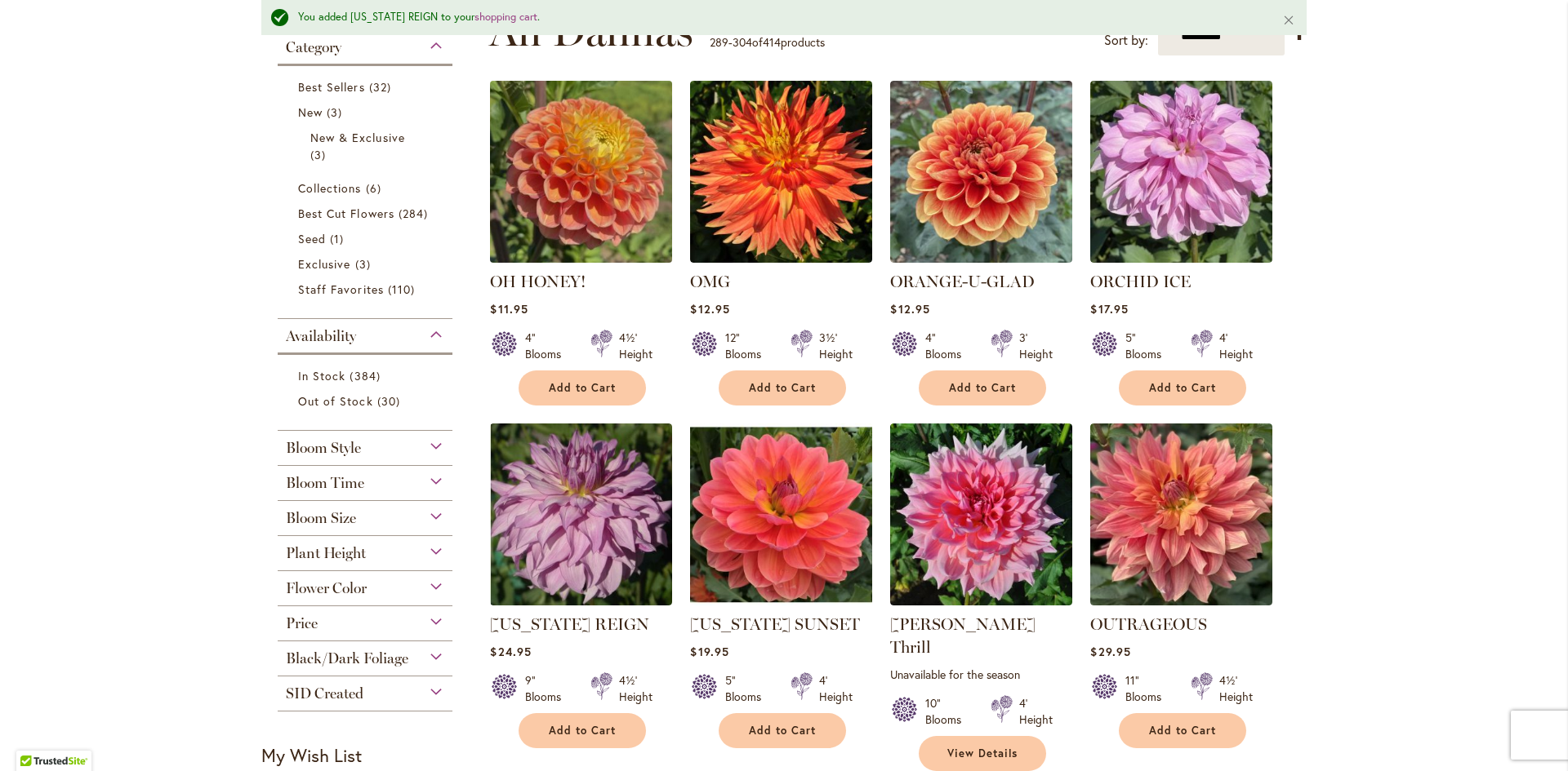
click at [589, 183] on img at bounding box center [581, 172] width 191 height 191
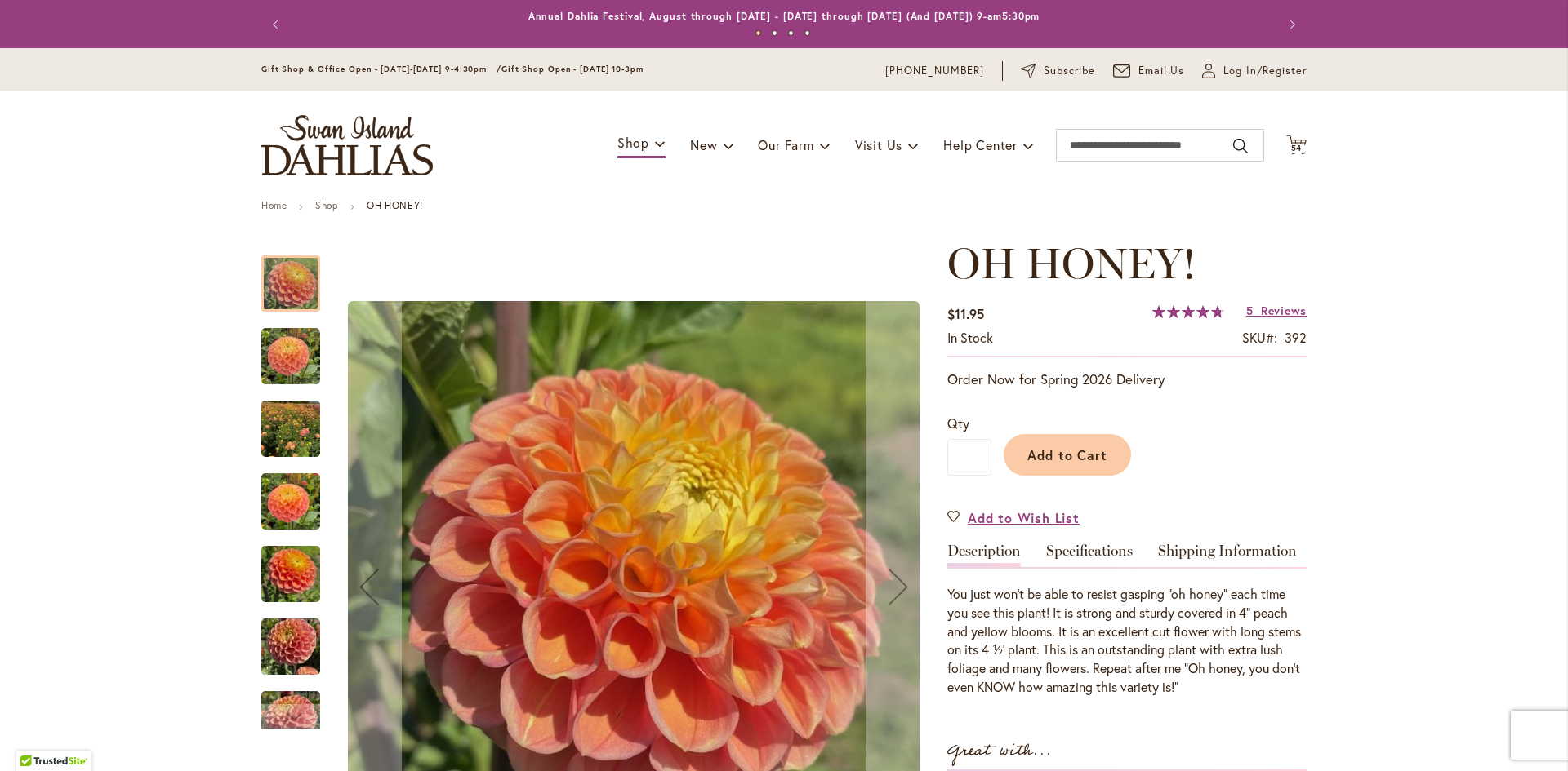
scroll to position [326, 0]
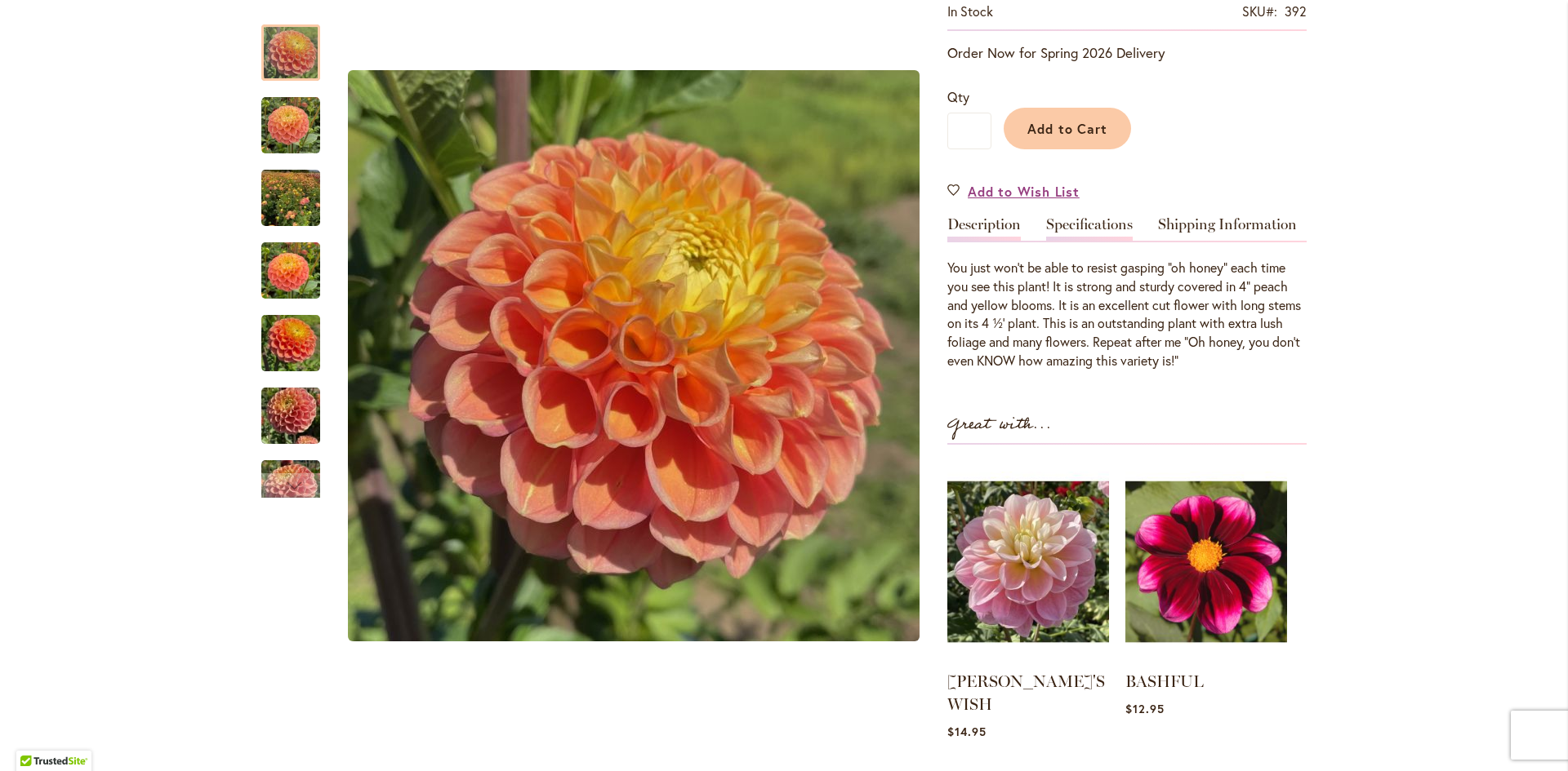
click at [1060, 222] on link "Specifications" at bounding box center [1089, 229] width 87 height 23
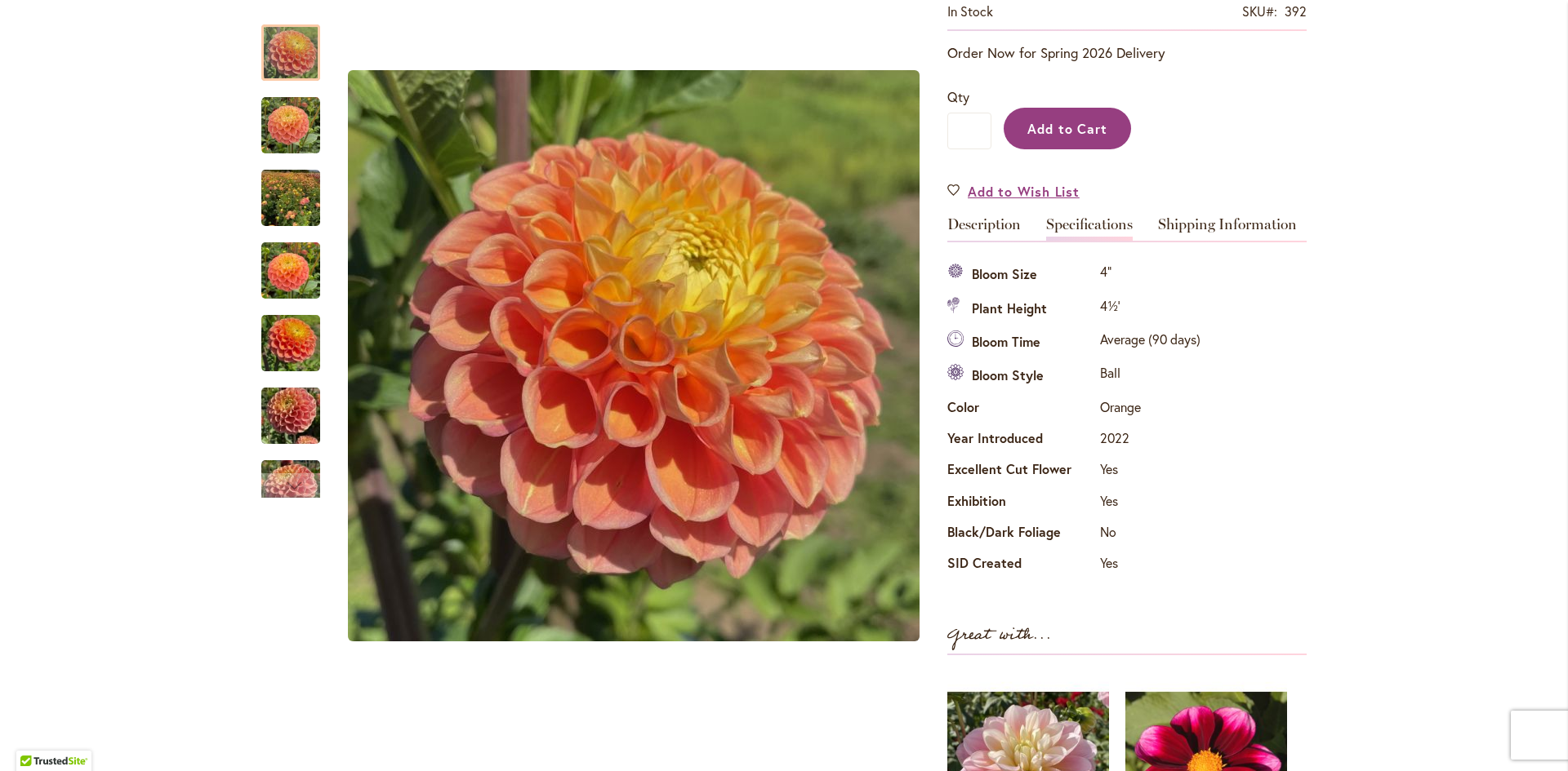
click at [1068, 120] on span "Add to Cart" at bounding box center [1067, 128] width 80 height 17
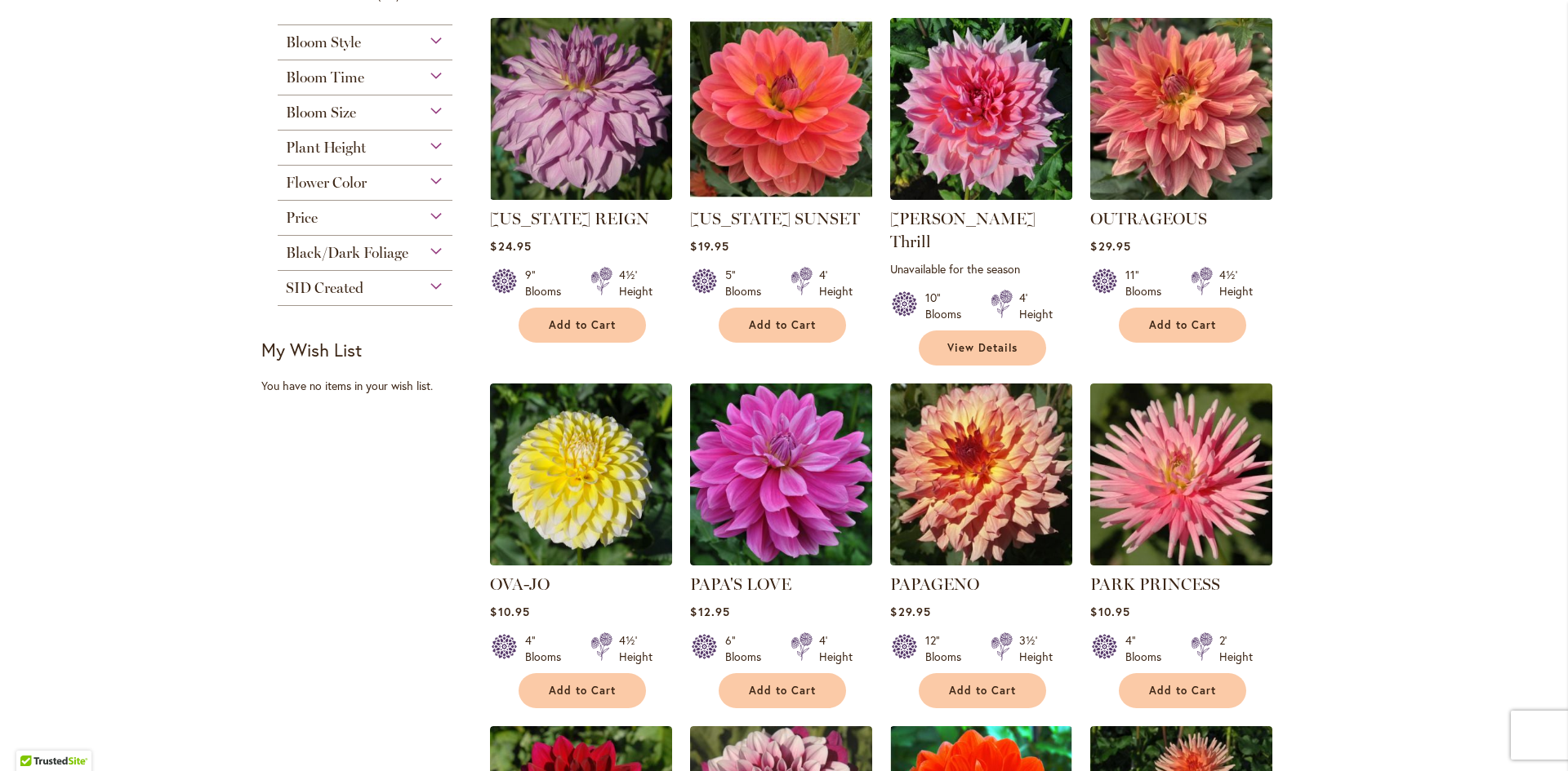
scroll to position [734, 0]
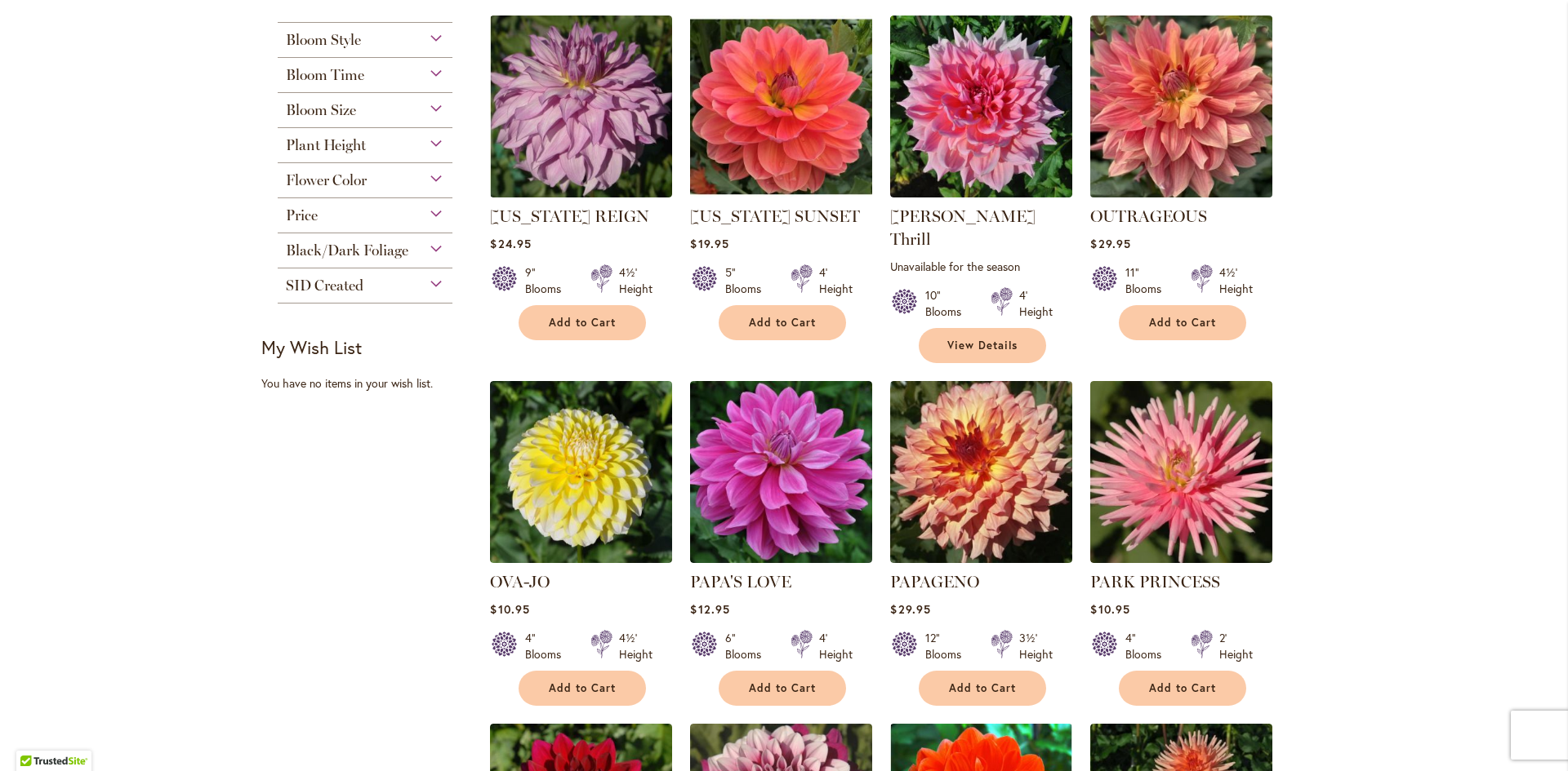
click at [1171, 95] on img at bounding box center [1182, 107] width 191 height 191
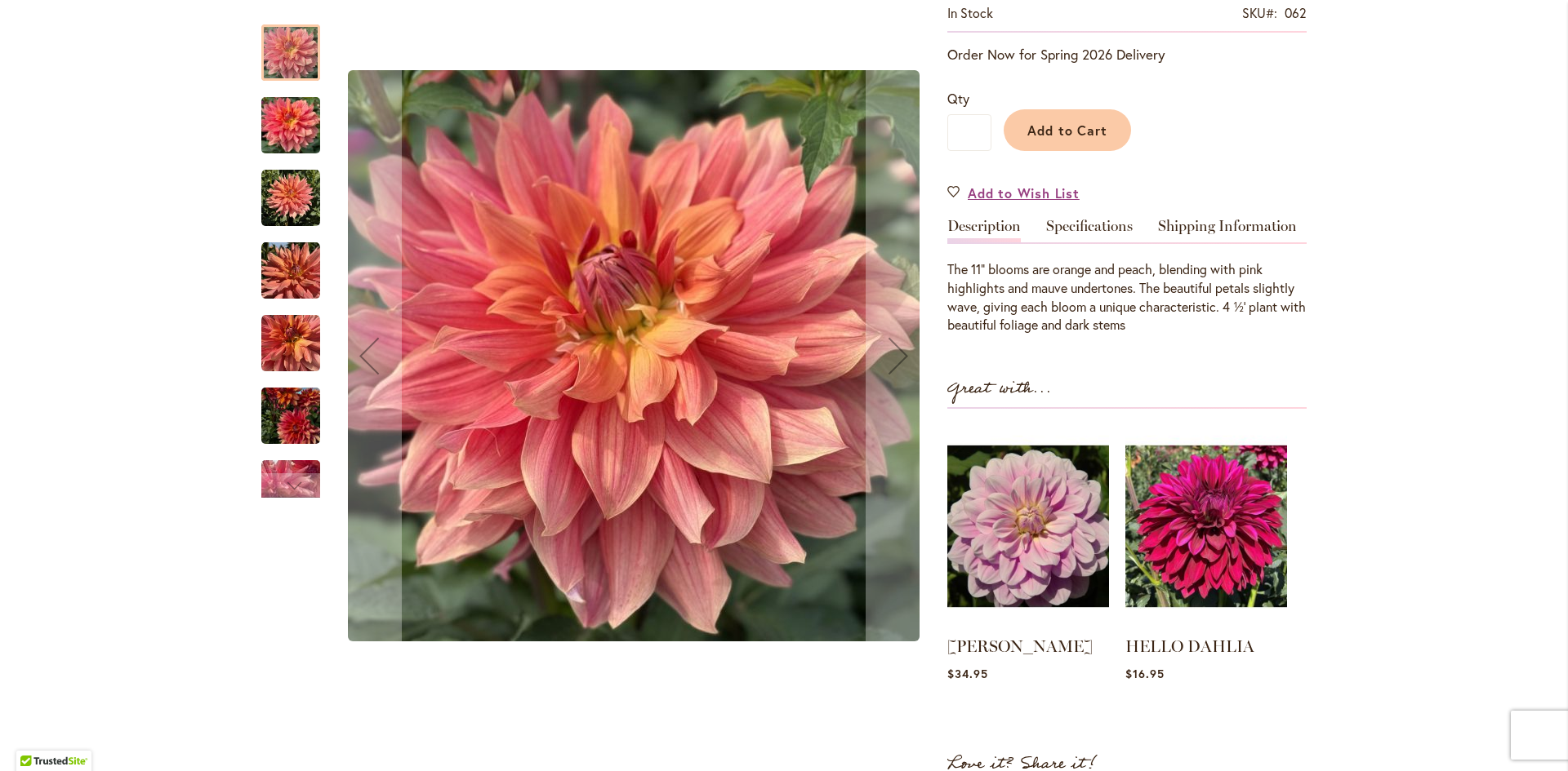
scroll to position [326, 0]
click at [1075, 229] on link "Specifications" at bounding box center [1089, 229] width 87 height 23
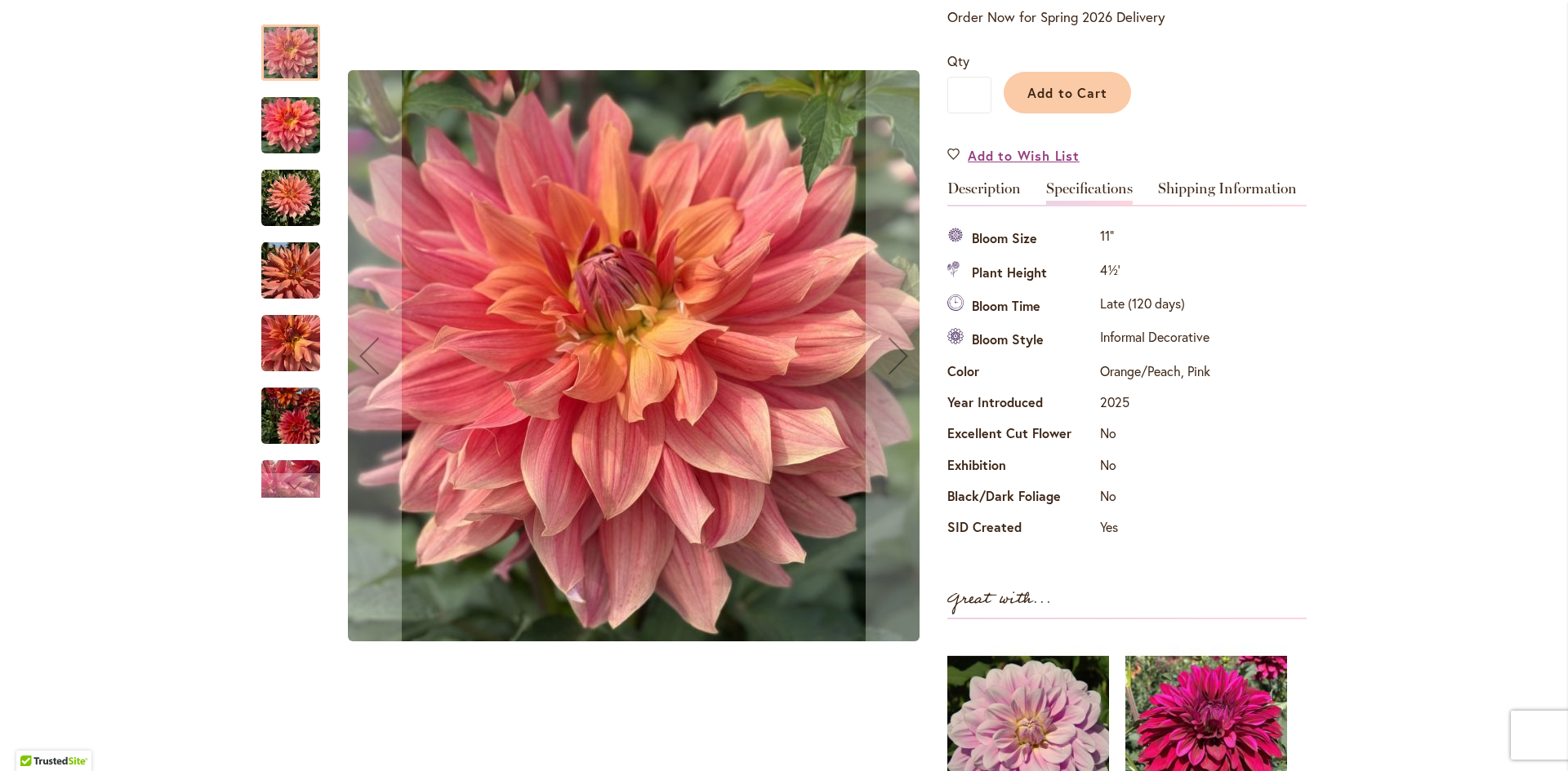
scroll to position [163, 0]
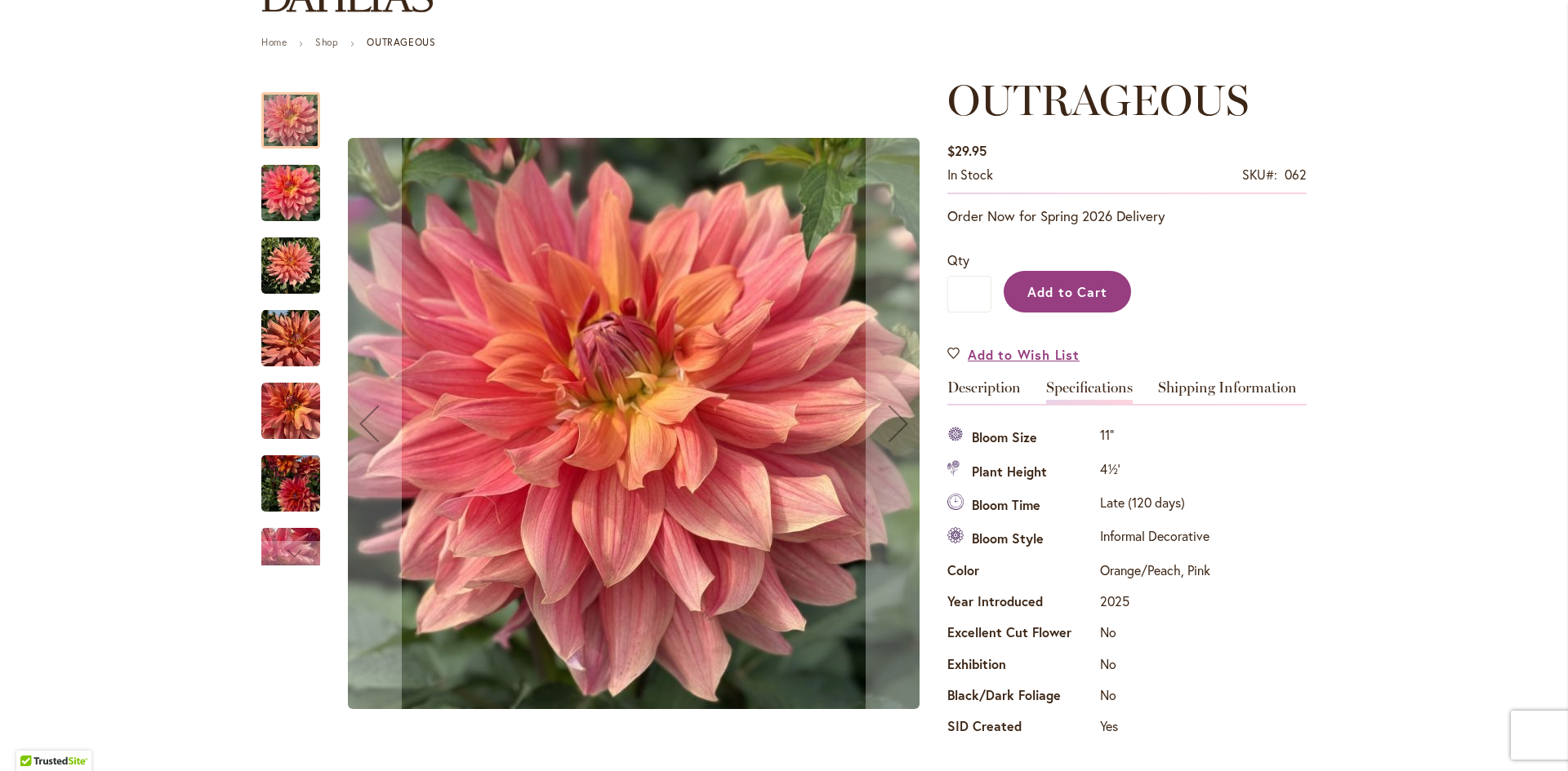
click at [1060, 289] on span "Add to Cart" at bounding box center [1067, 291] width 80 height 17
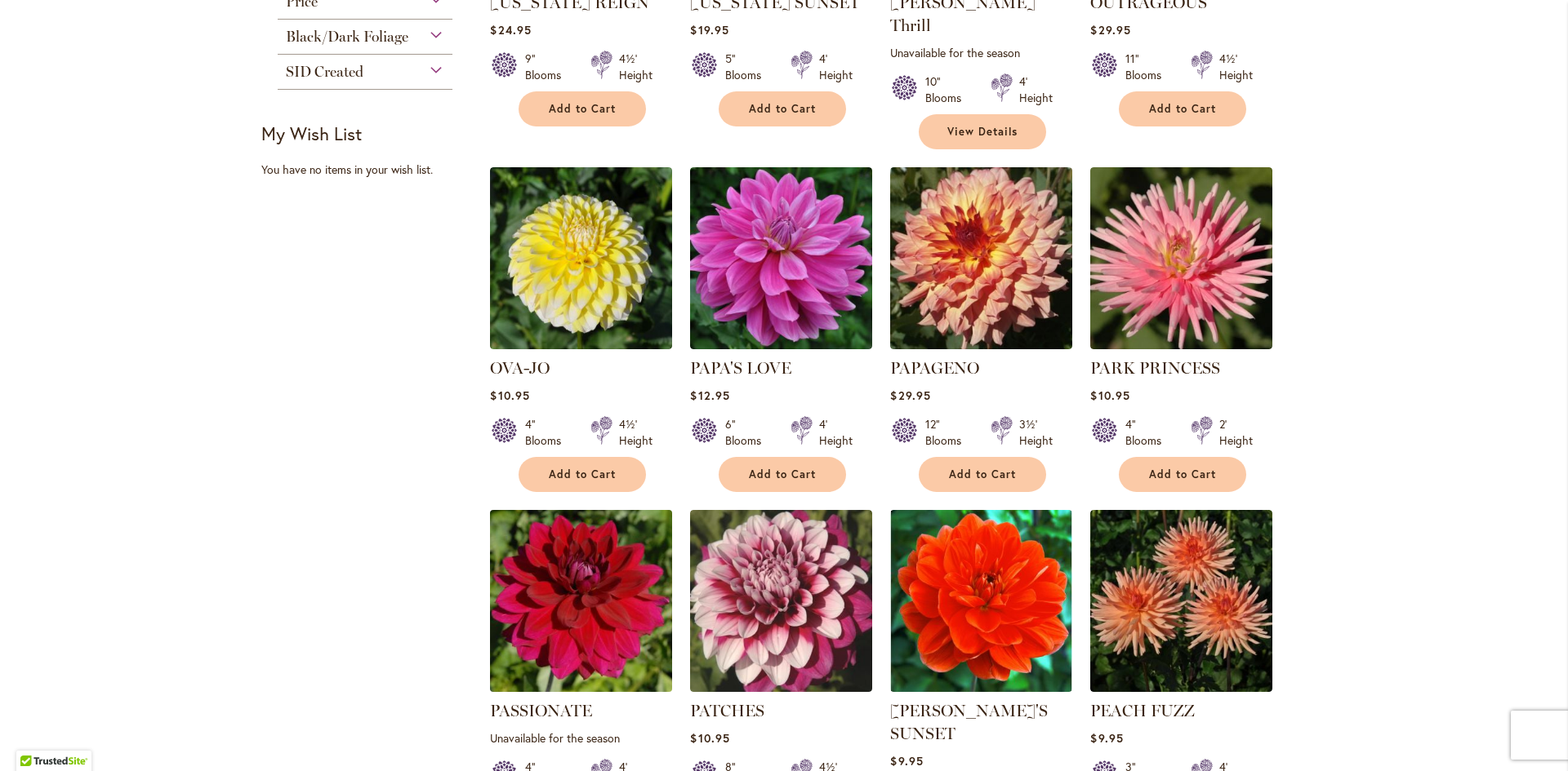
scroll to position [734, 0]
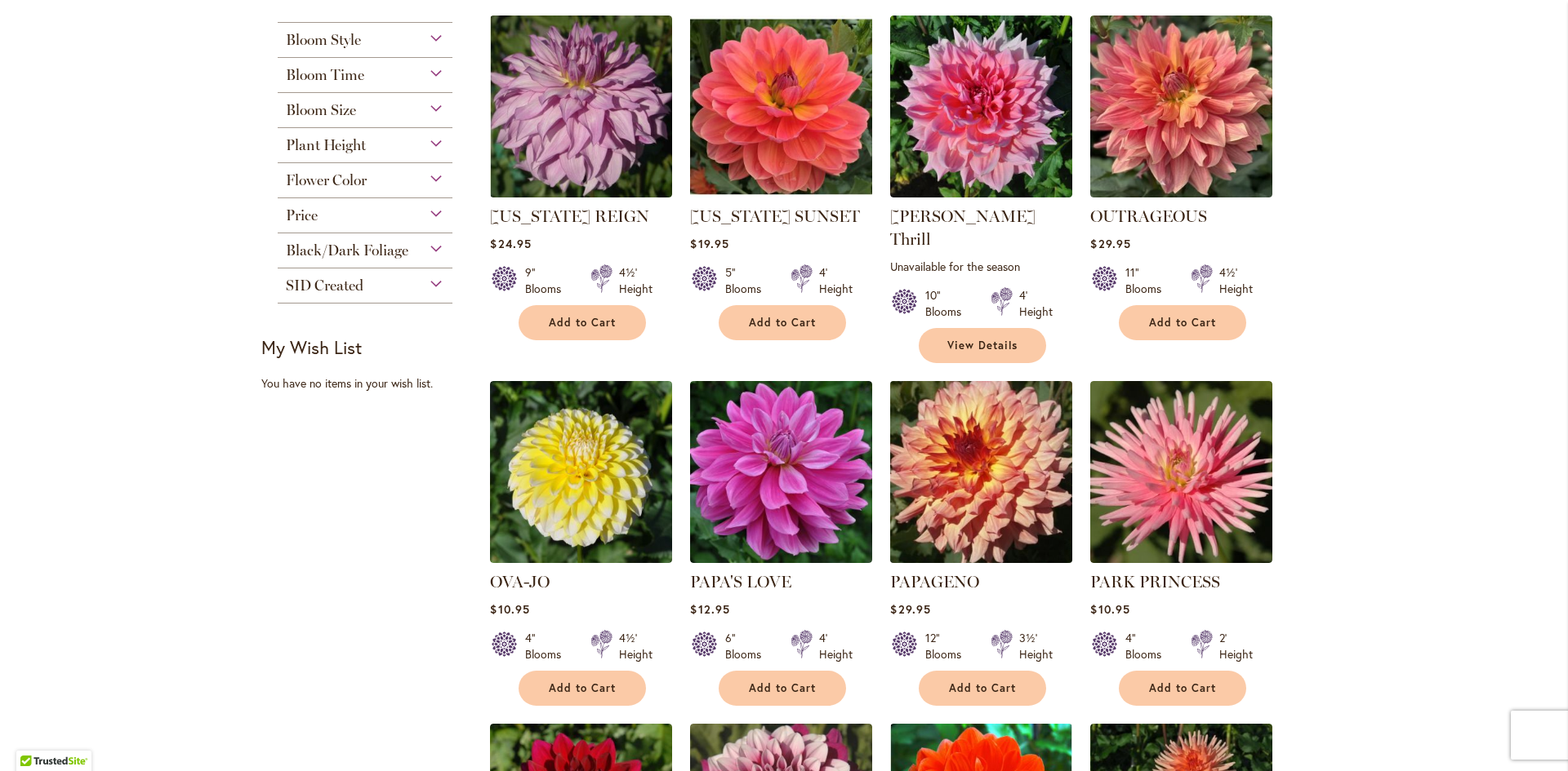
click at [973, 433] on img at bounding box center [982, 473] width 191 height 191
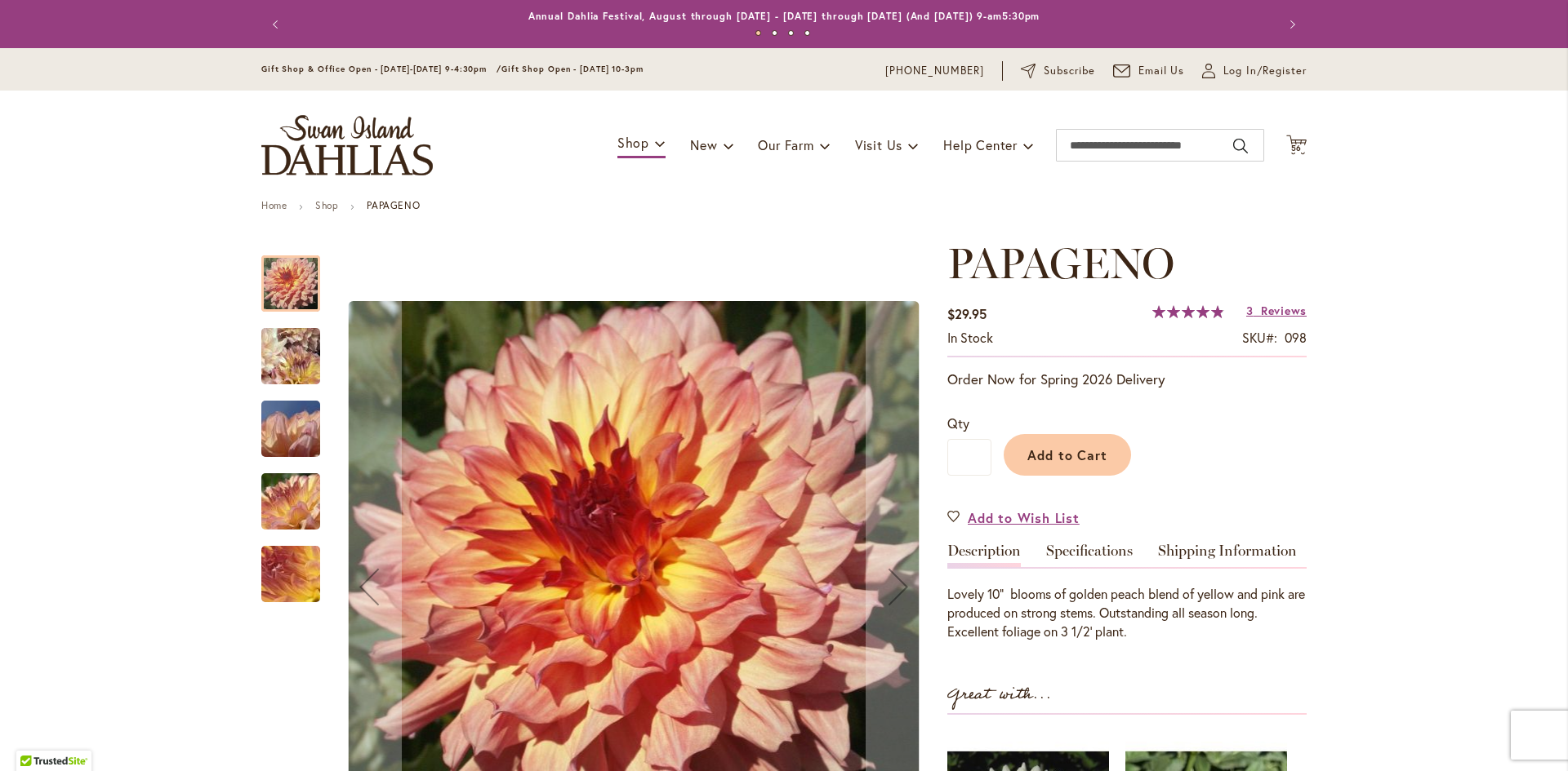
scroll to position [326, 0]
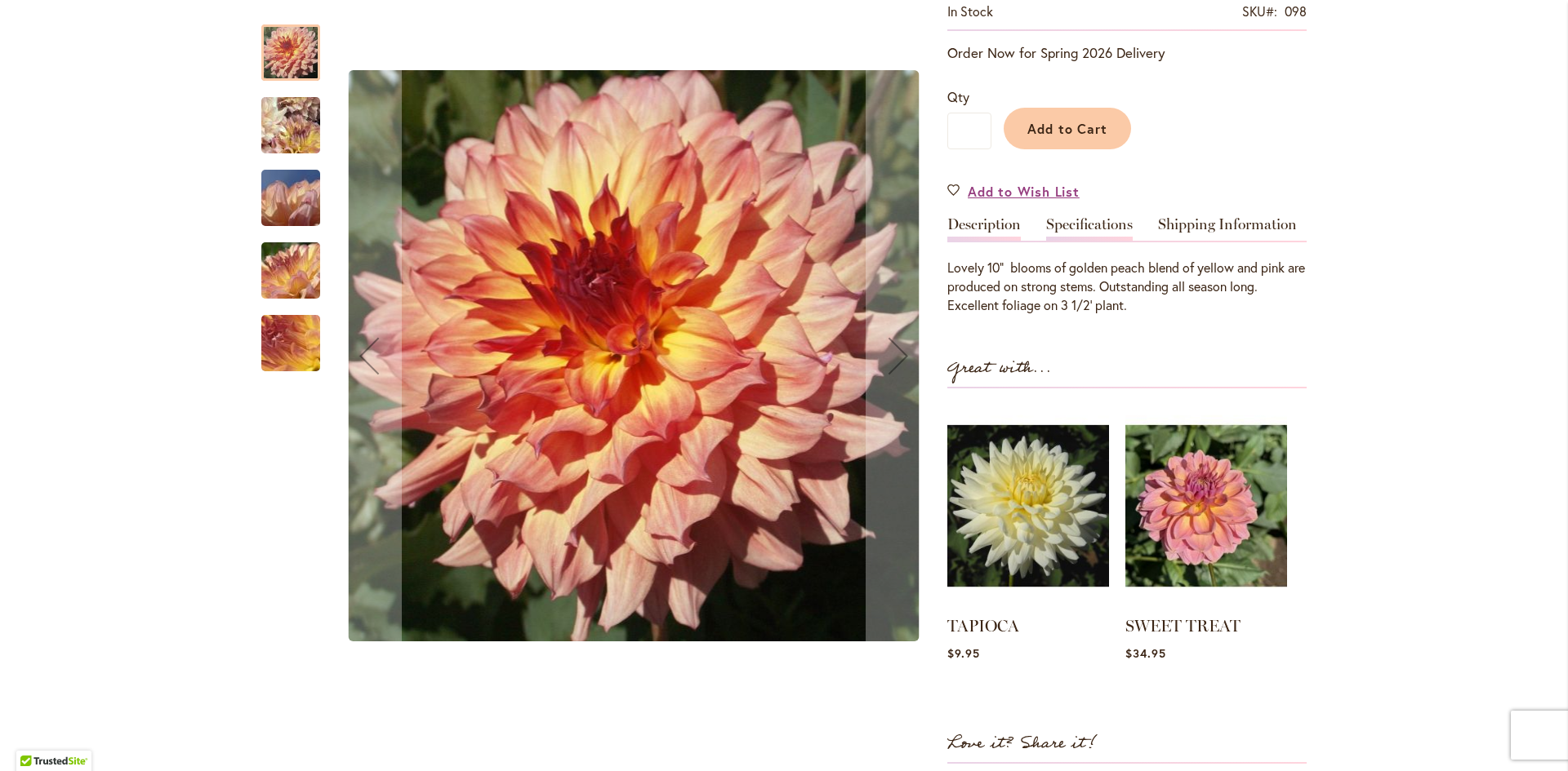
click at [1066, 222] on link "Specifications" at bounding box center [1089, 229] width 87 height 23
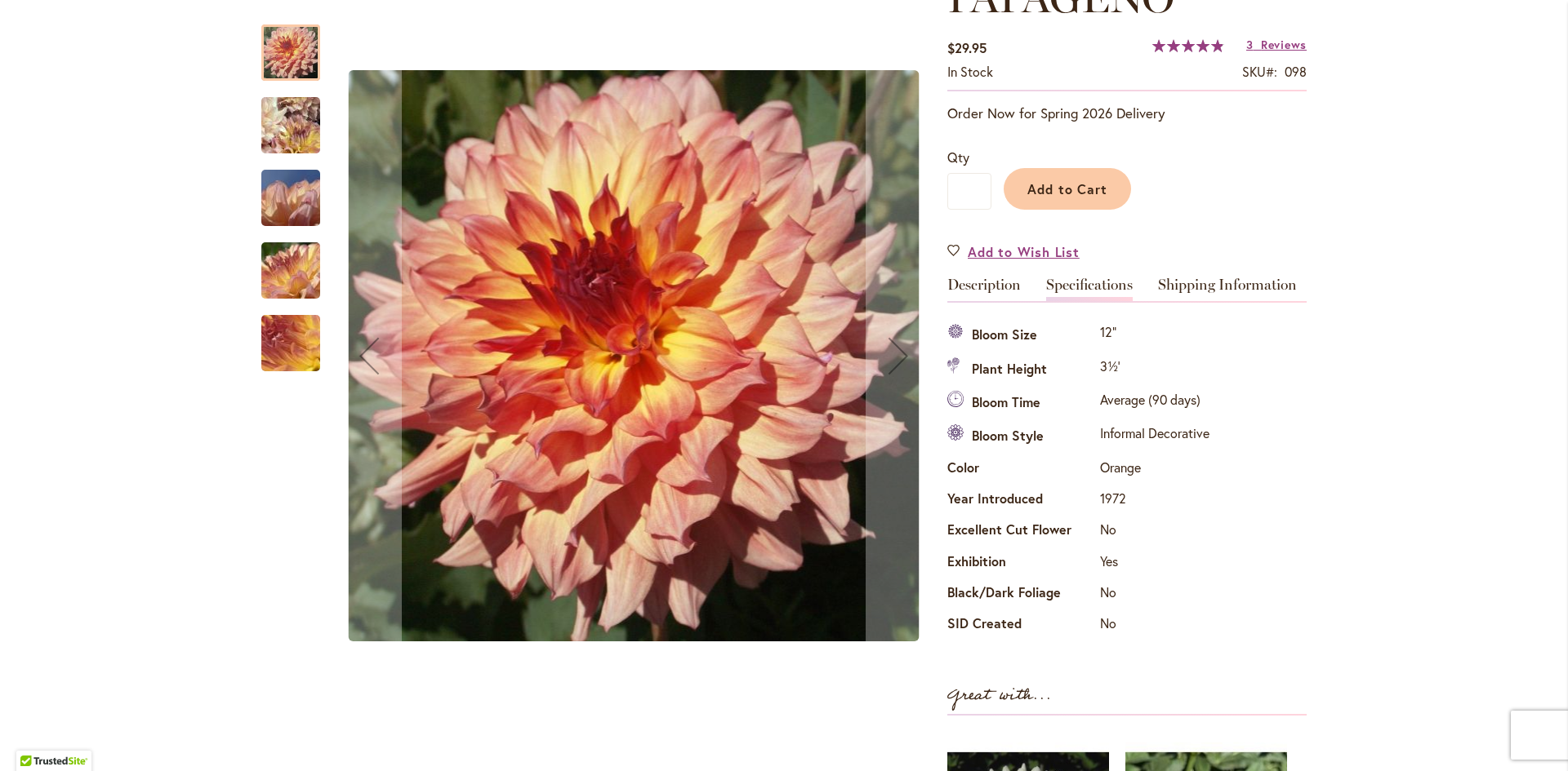
scroll to position [245, 0]
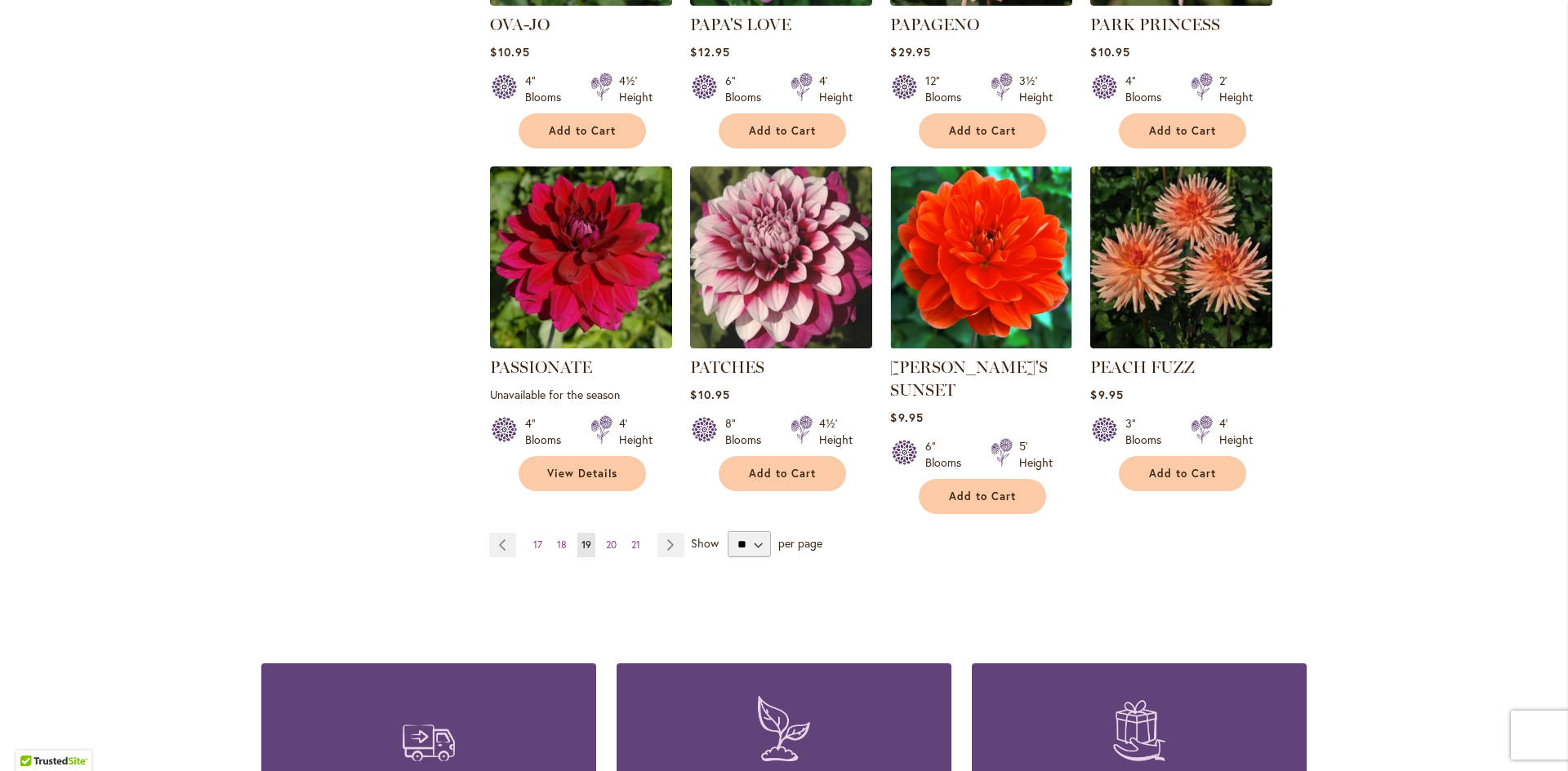
scroll to position [1305, 0]
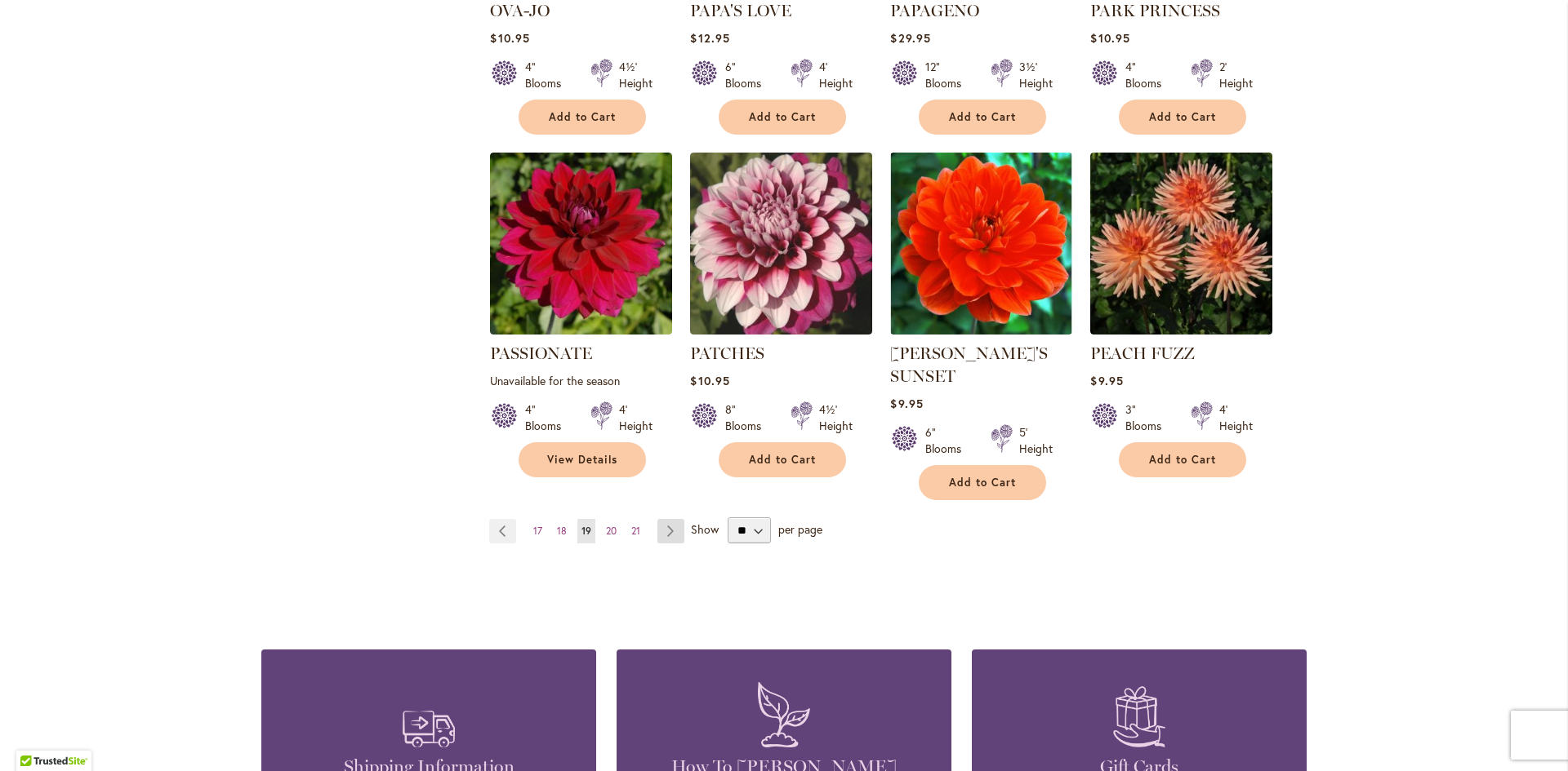
click at [666, 519] on link "Page Next" at bounding box center [670, 531] width 27 height 24
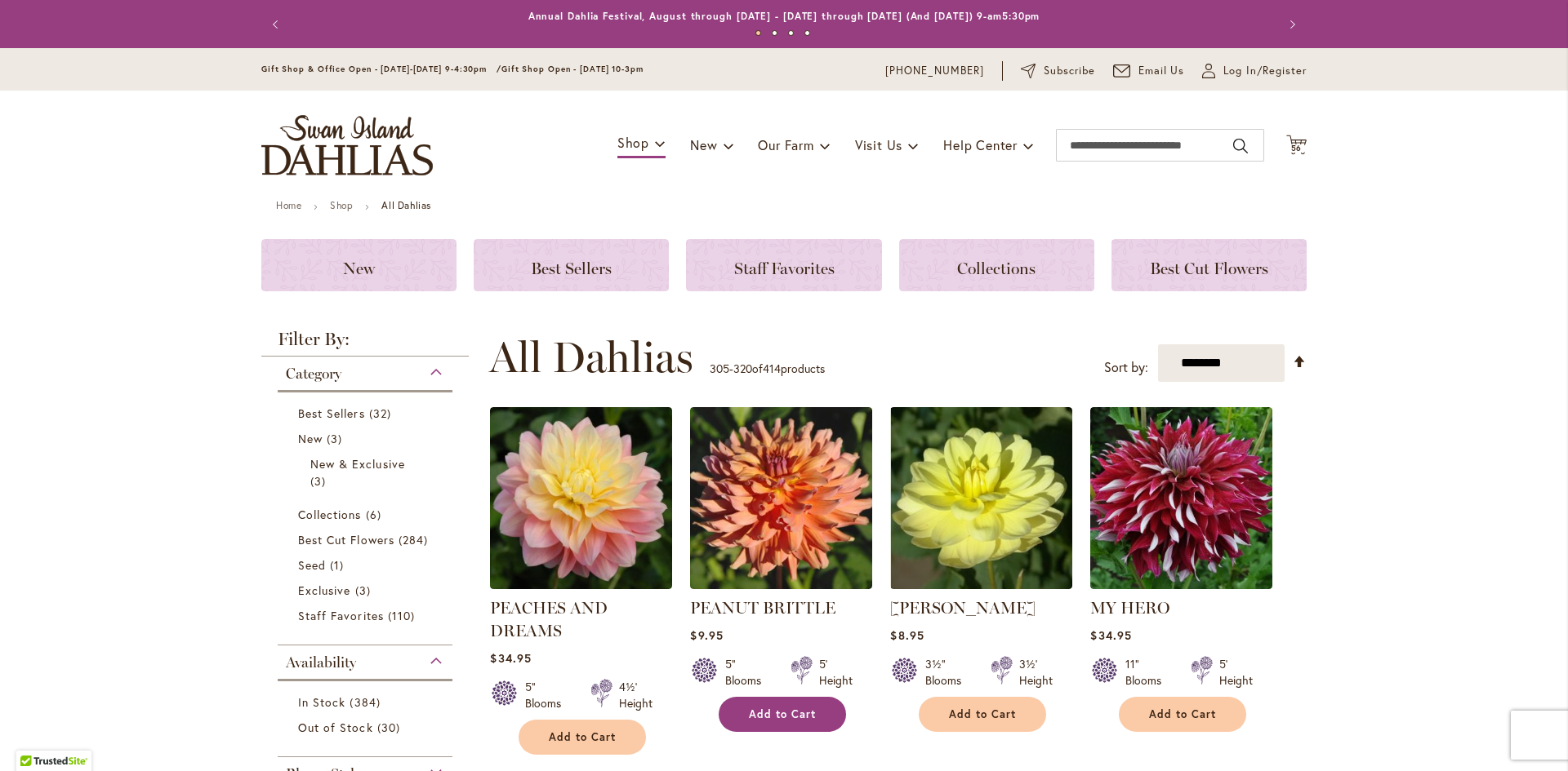
click at [770, 708] on span "Add to Cart" at bounding box center [782, 715] width 67 height 14
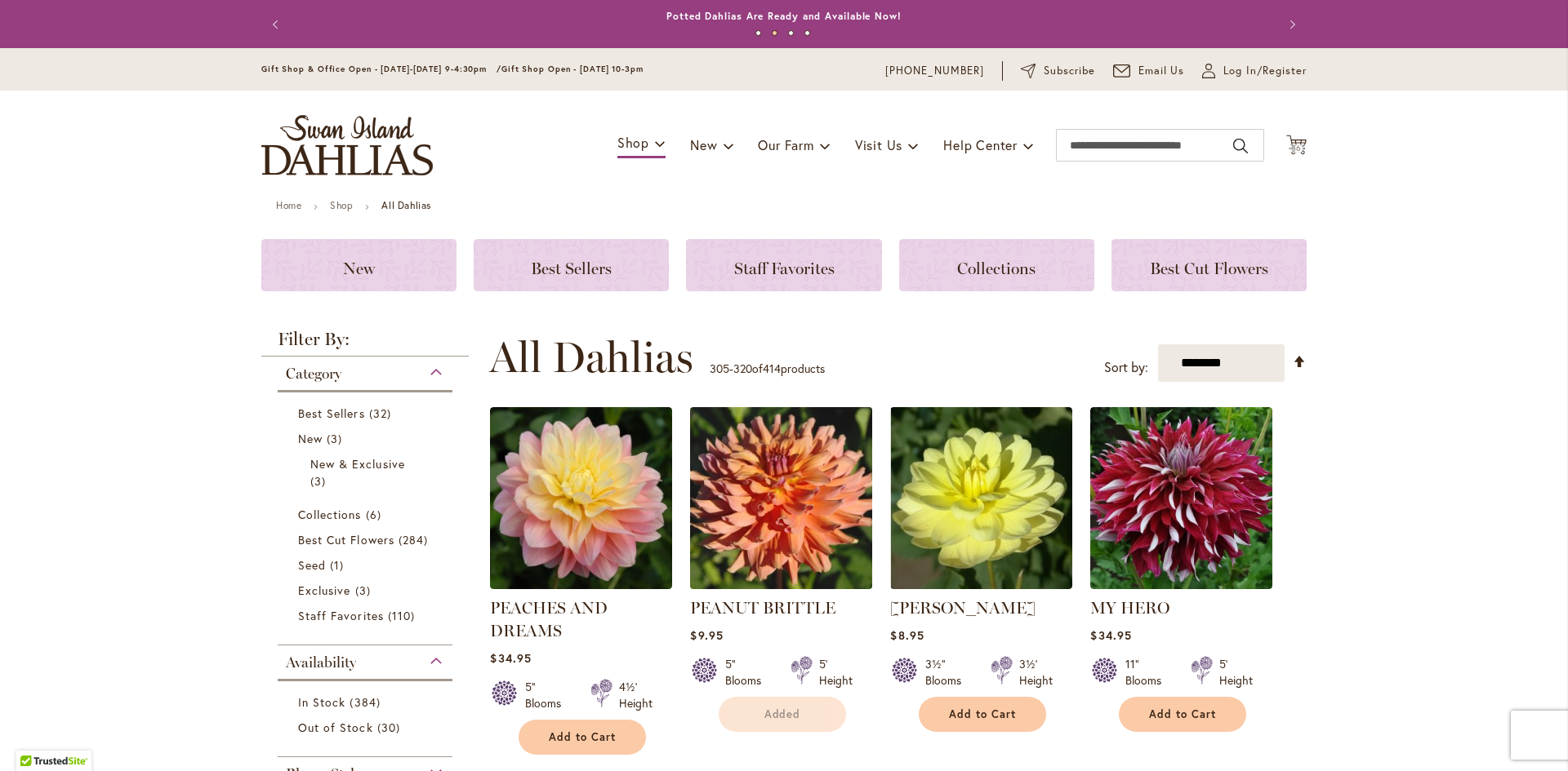
click at [1178, 689] on div "11" Blooms 5' Height" at bounding box center [1181, 666] width 182 height 46
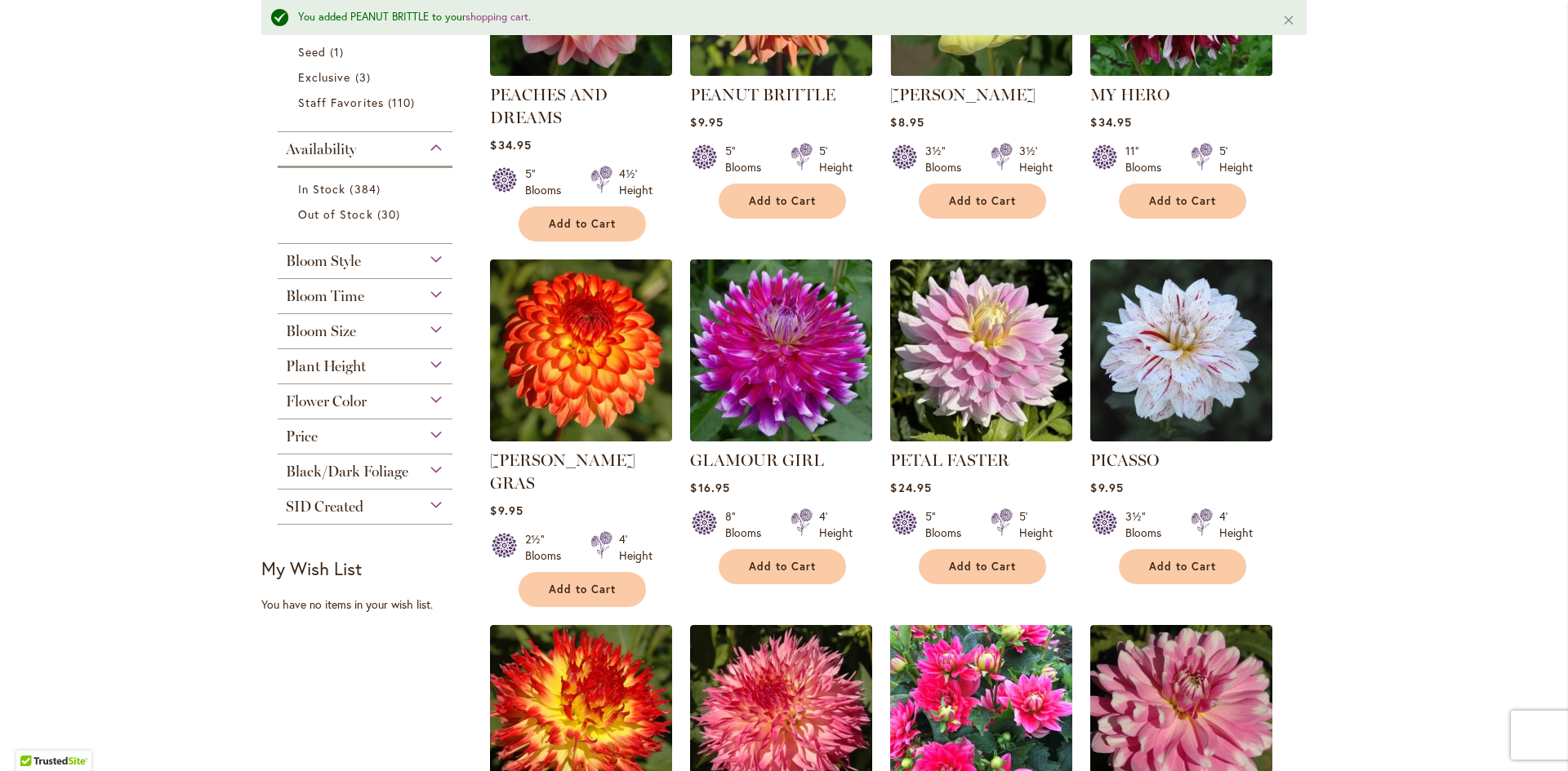
scroll to position [571, 0]
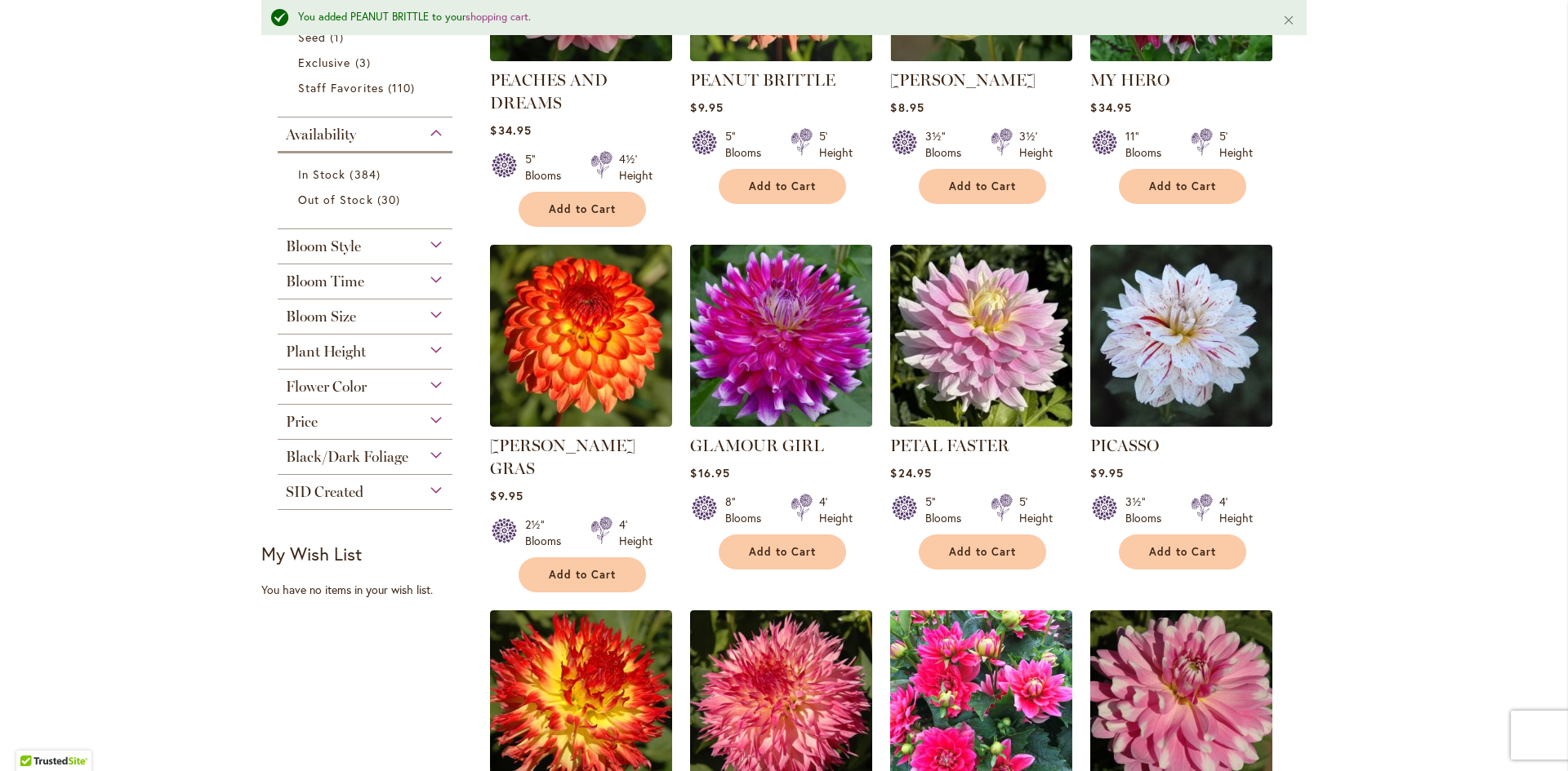
click at [773, 356] on img at bounding box center [781, 336] width 191 height 191
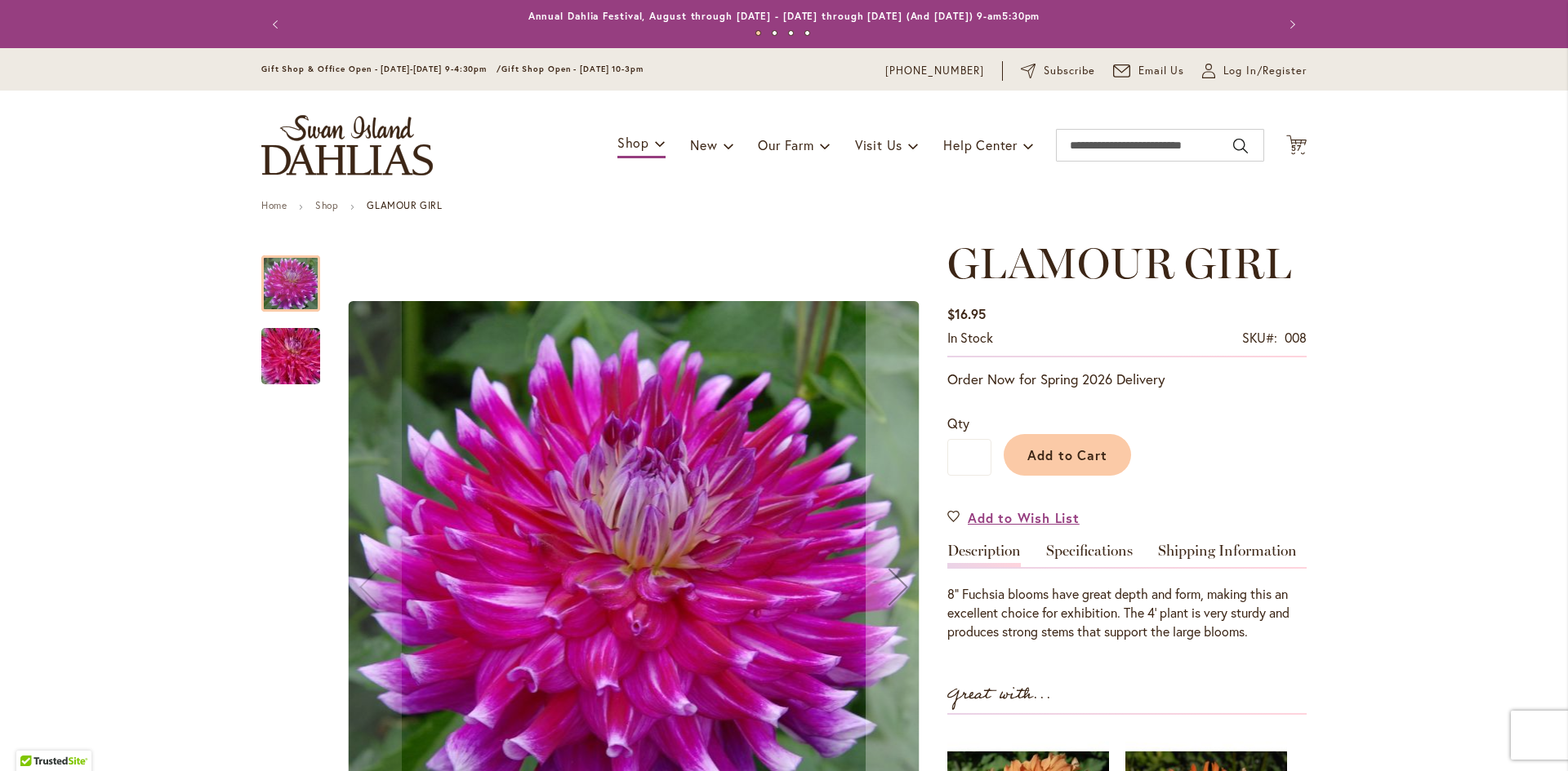
scroll to position [326, 0]
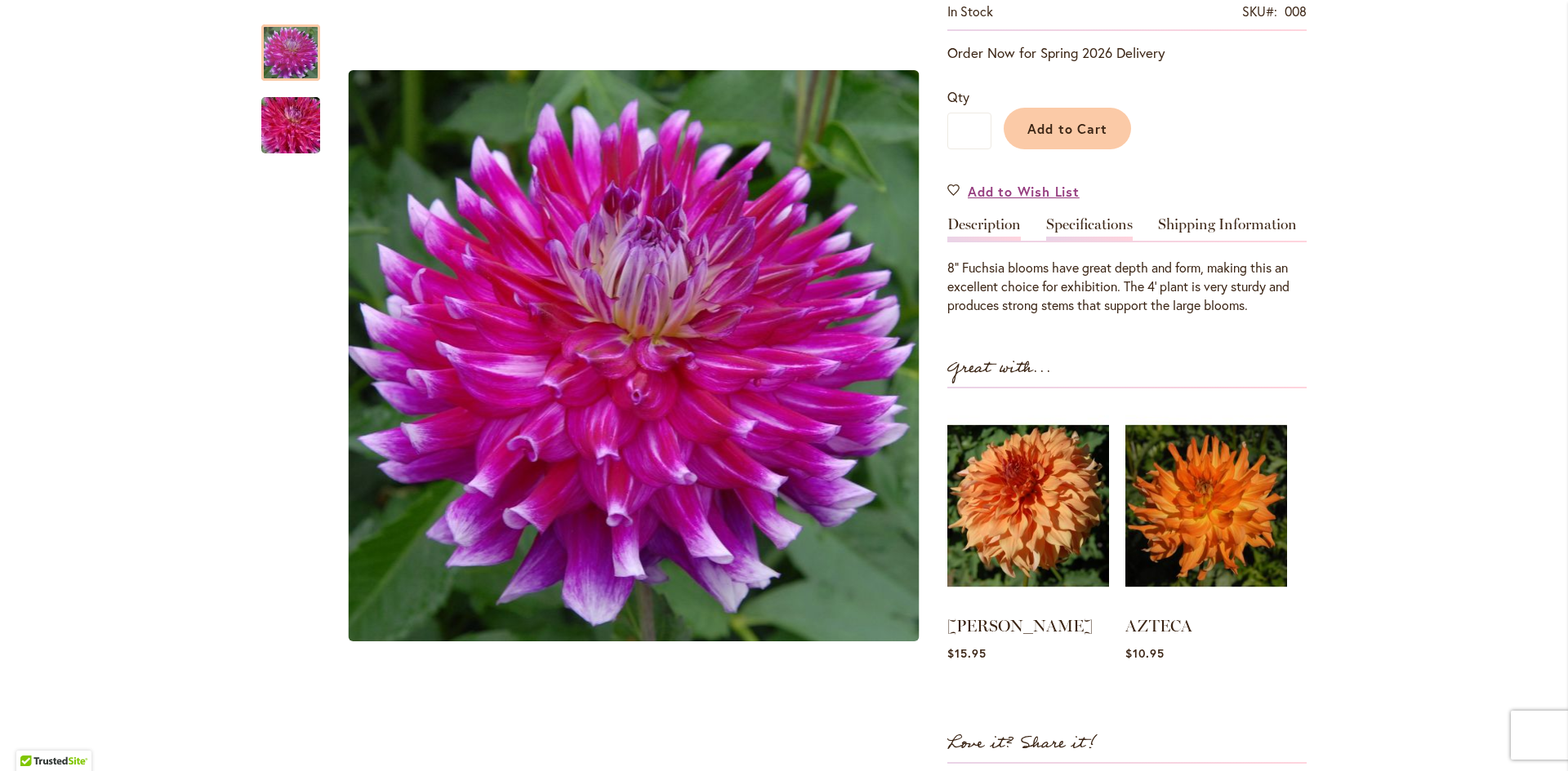
click at [1077, 223] on link "Specifications" at bounding box center [1089, 229] width 87 height 23
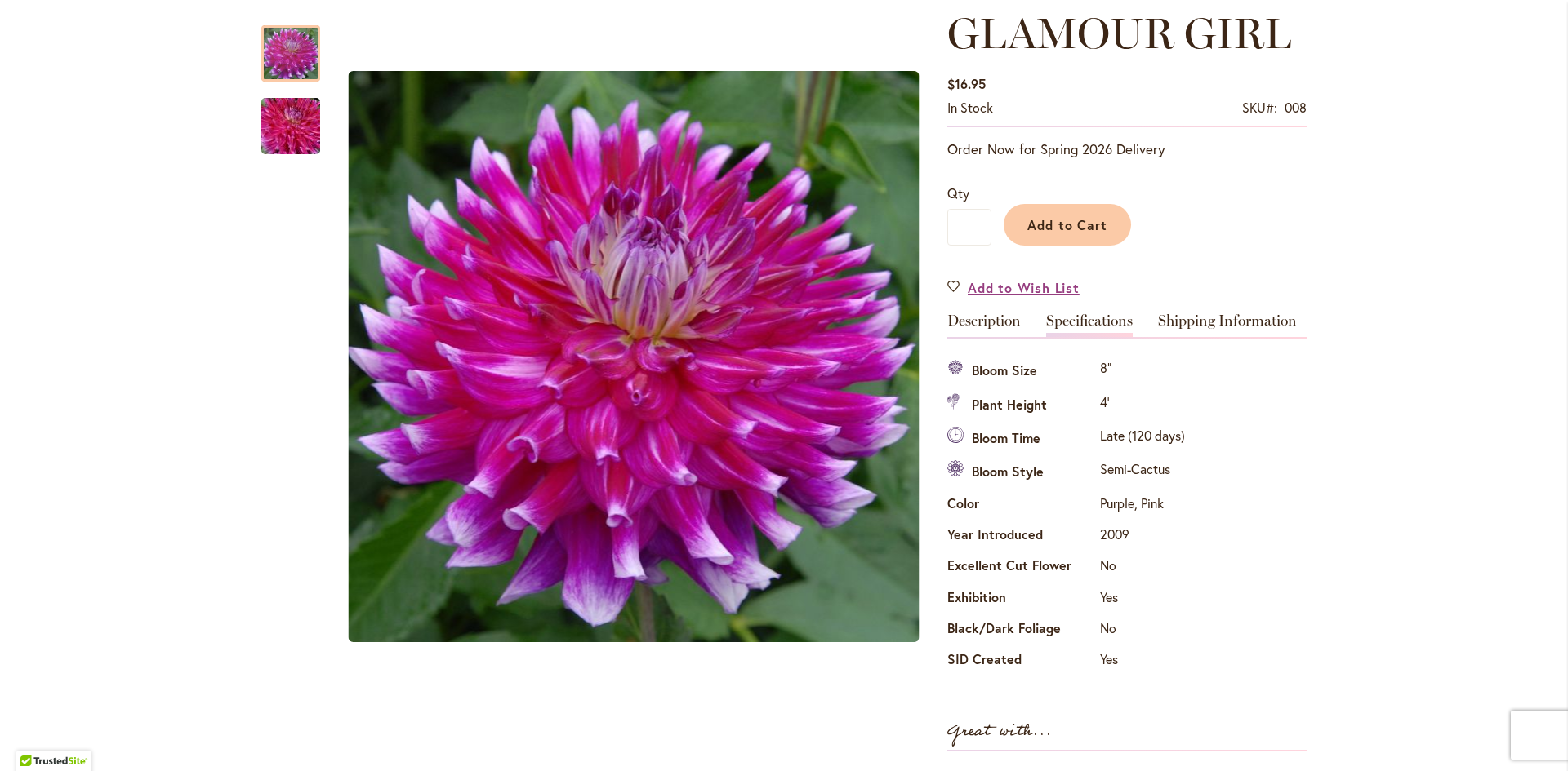
scroll to position [81, 0]
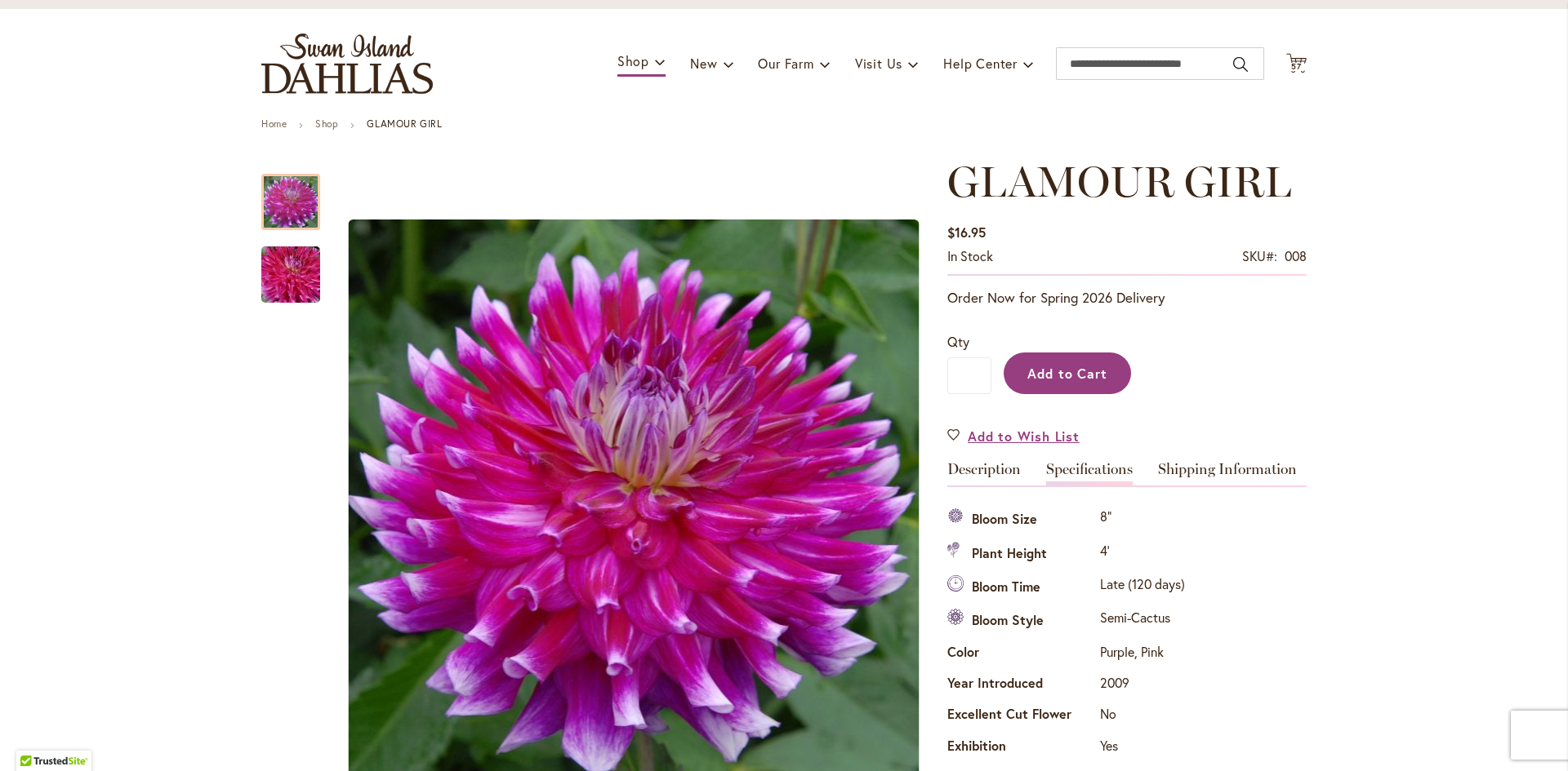
click at [1043, 369] on span "Add to Cart" at bounding box center [1067, 373] width 80 height 17
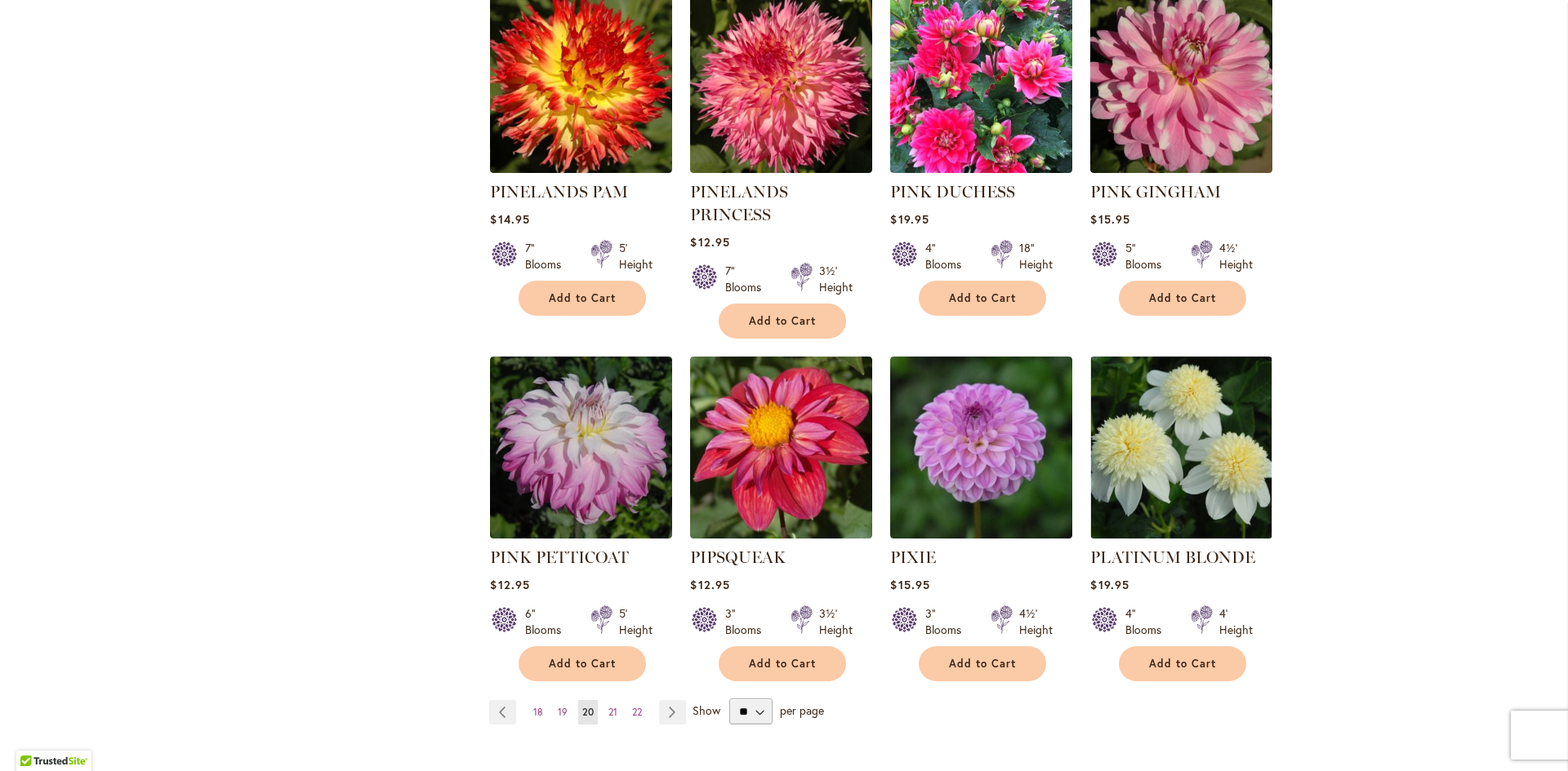
scroll to position [1224, 0]
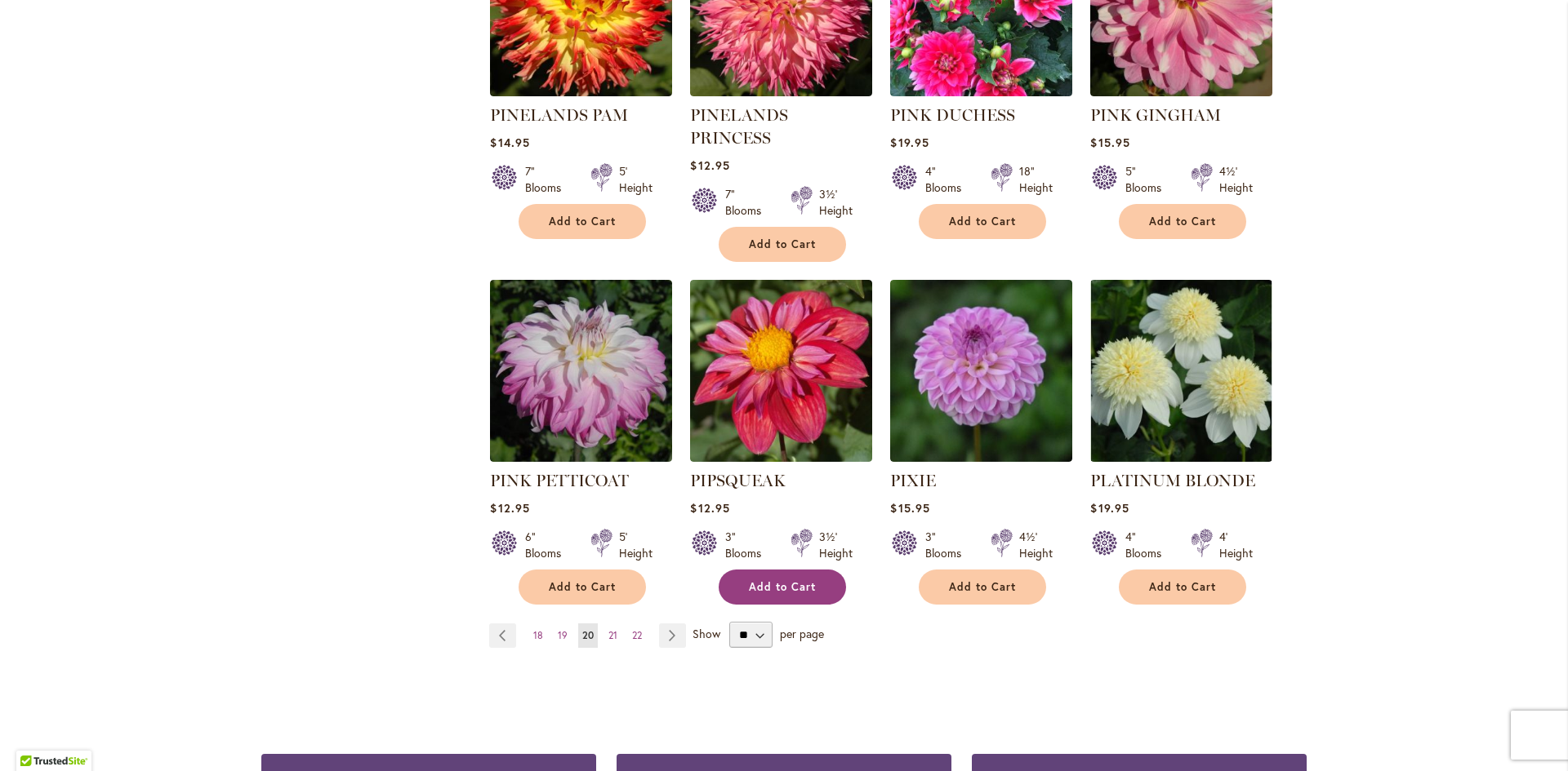
click at [776, 580] on span "Add to Cart" at bounding box center [782, 587] width 67 height 14
click at [670, 624] on link "Page Next" at bounding box center [672, 635] width 27 height 24
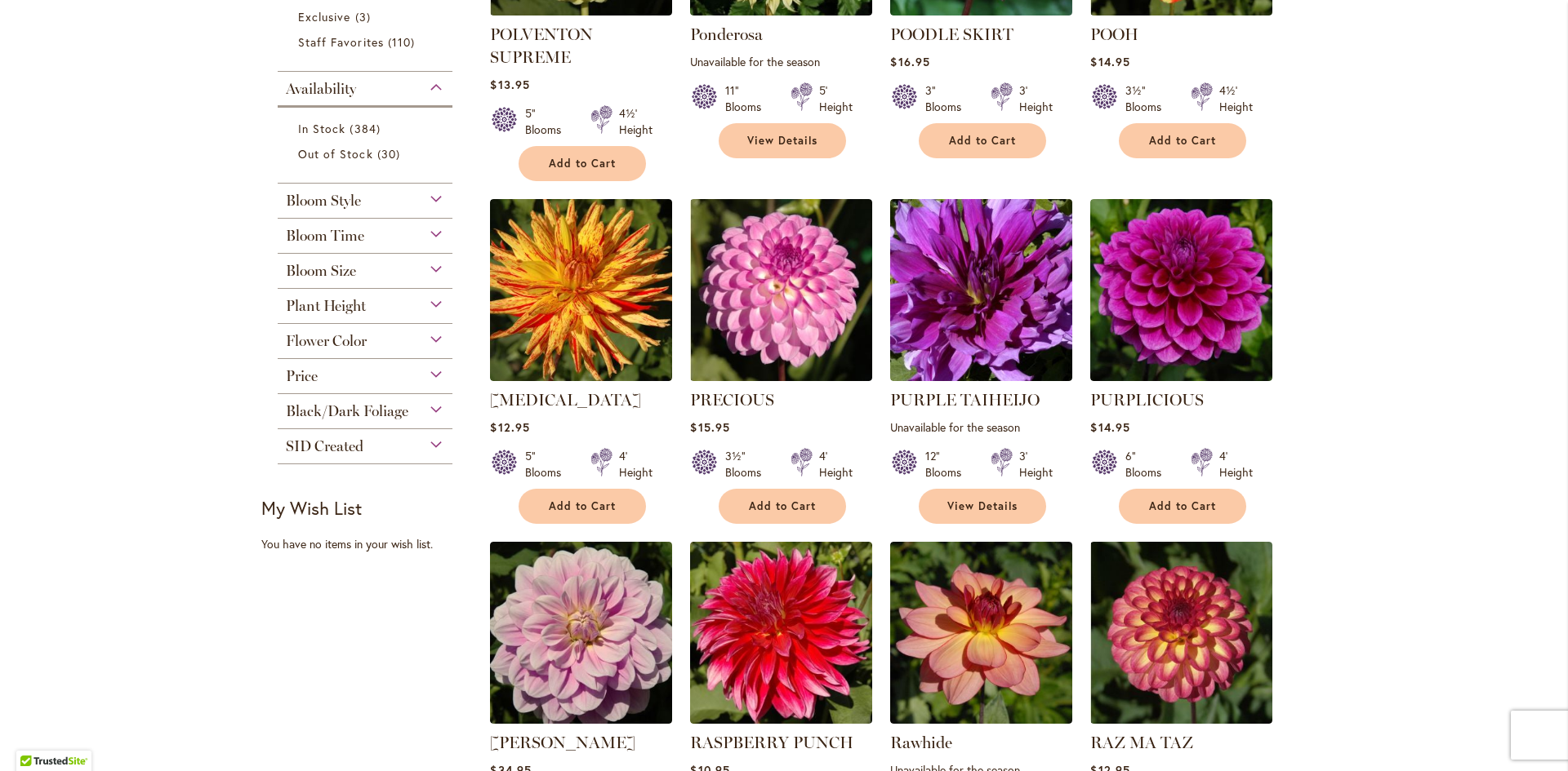
scroll to position [653, 0]
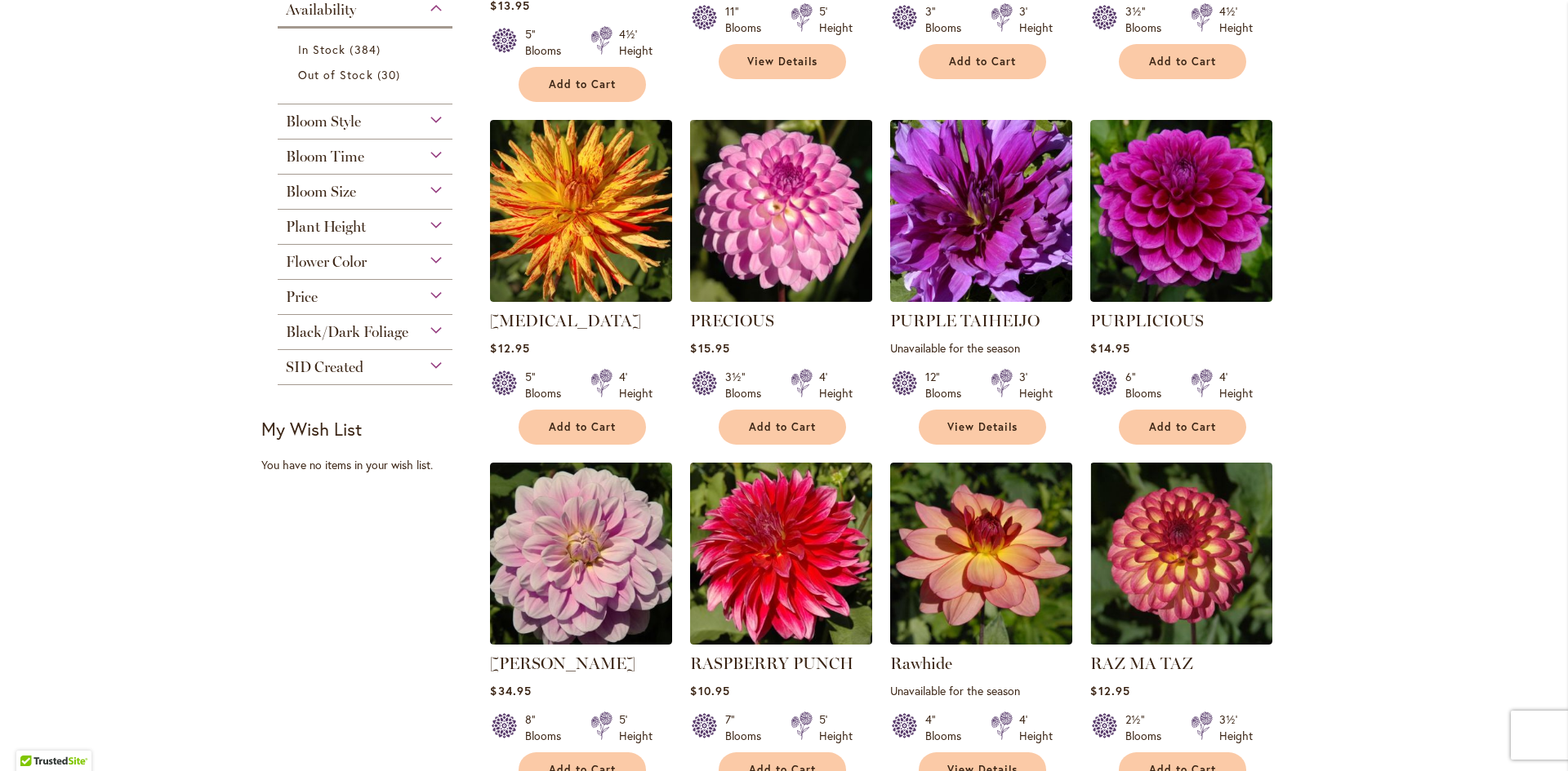
click at [767, 219] on img at bounding box center [781, 212] width 191 height 191
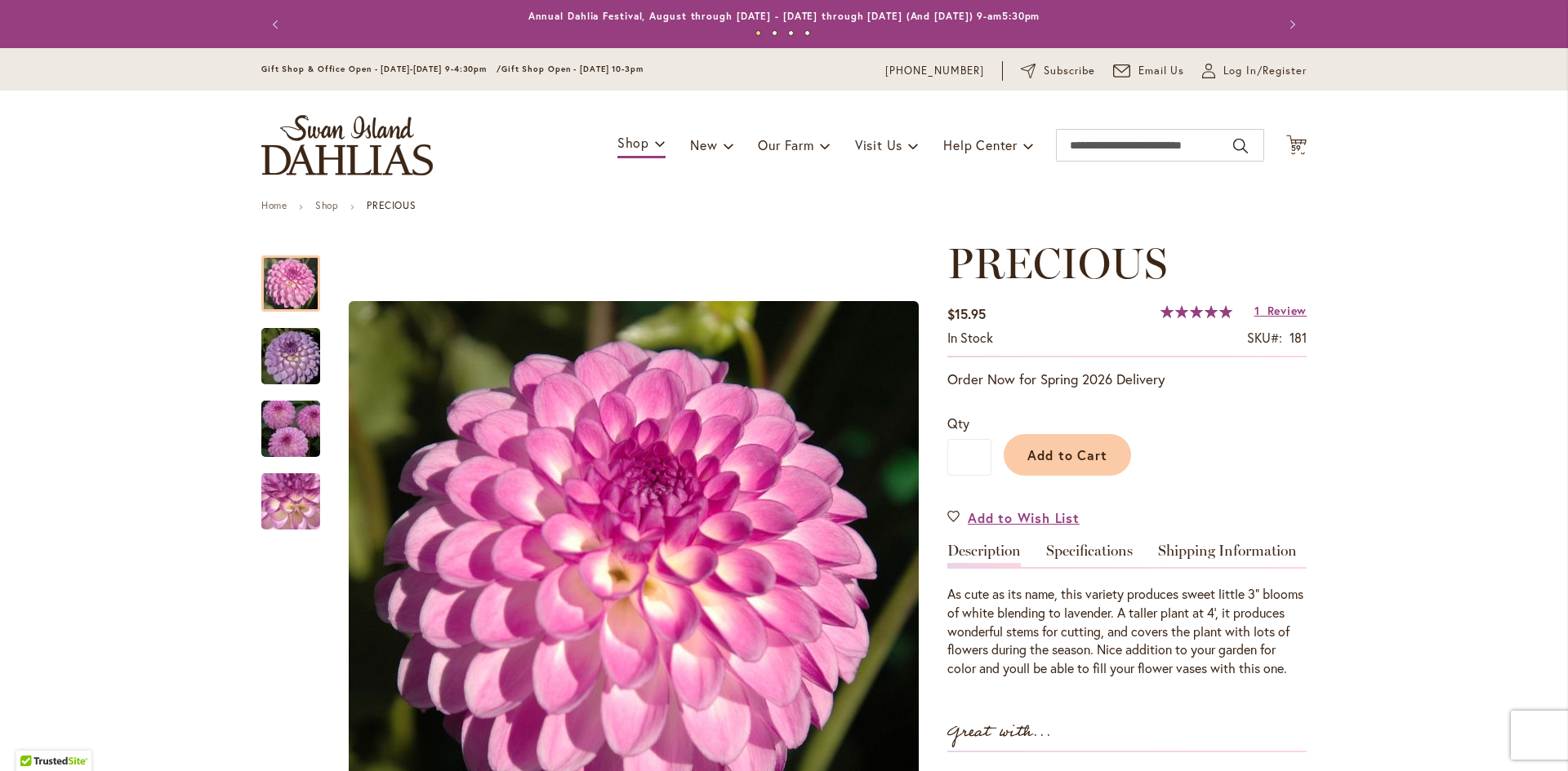
scroll to position [326, 0]
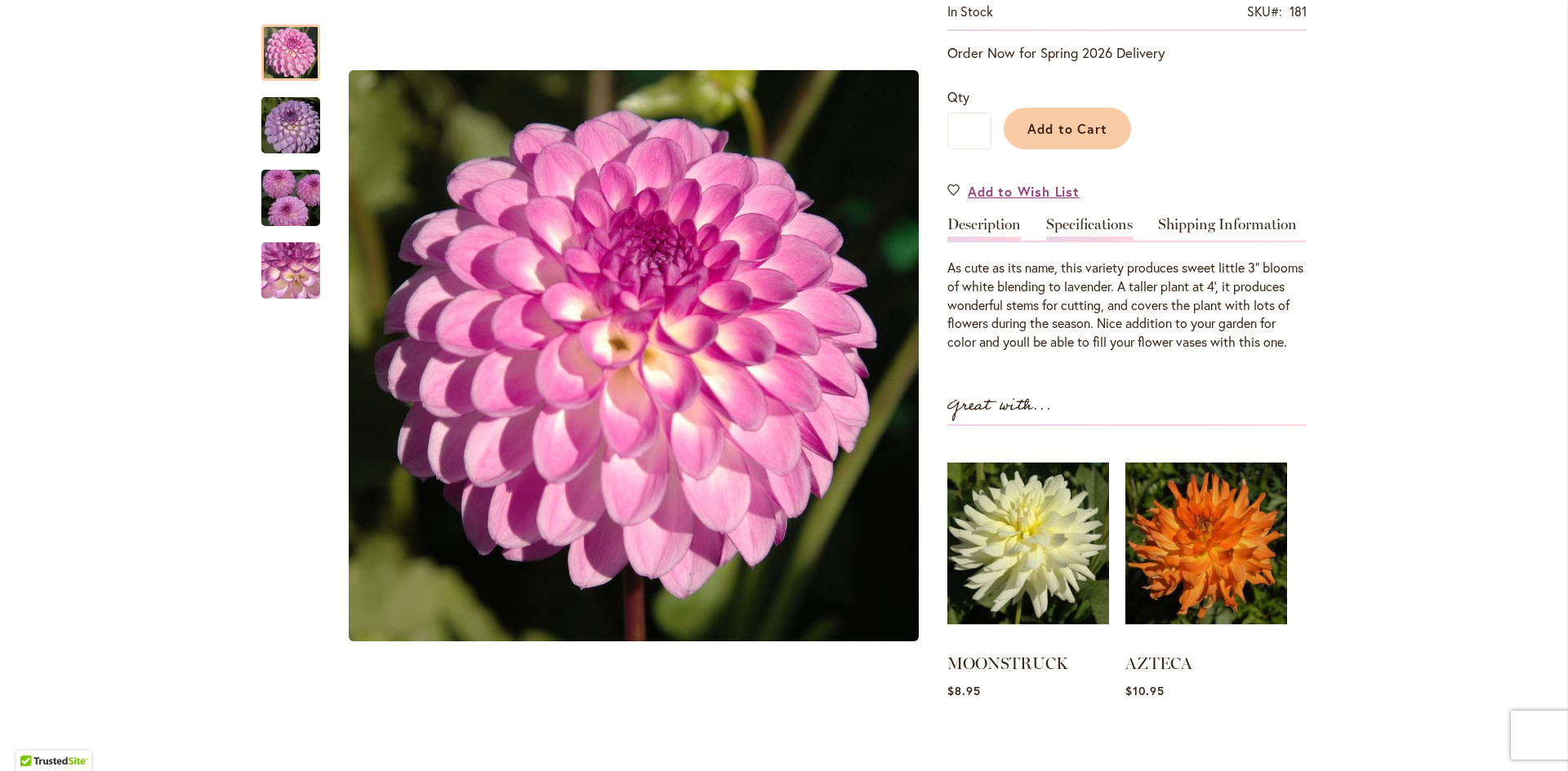
click at [1068, 224] on link "Specifications" at bounding box center [1089, 229] width 87 height 23
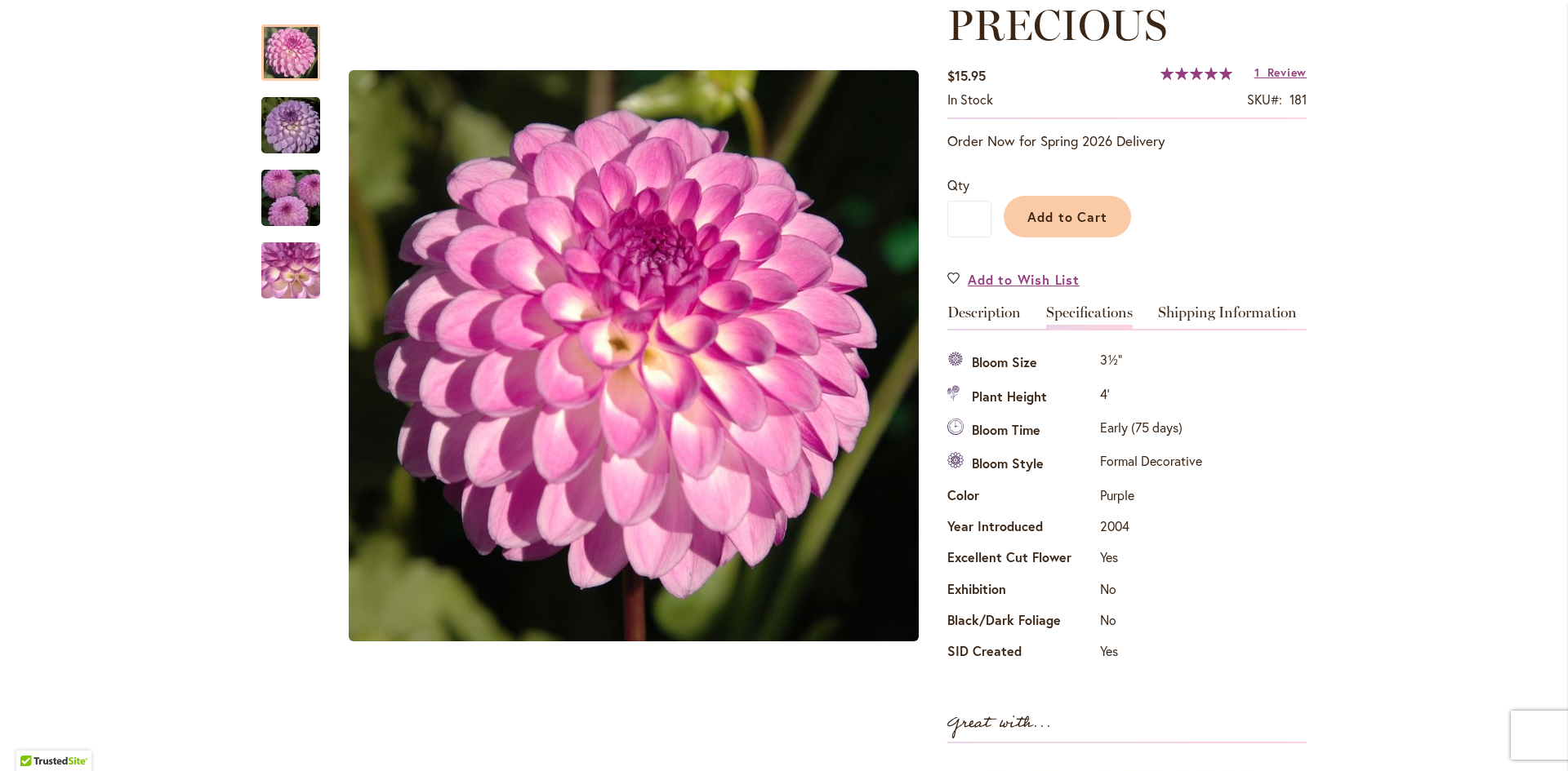
scroll to position [81, 0]
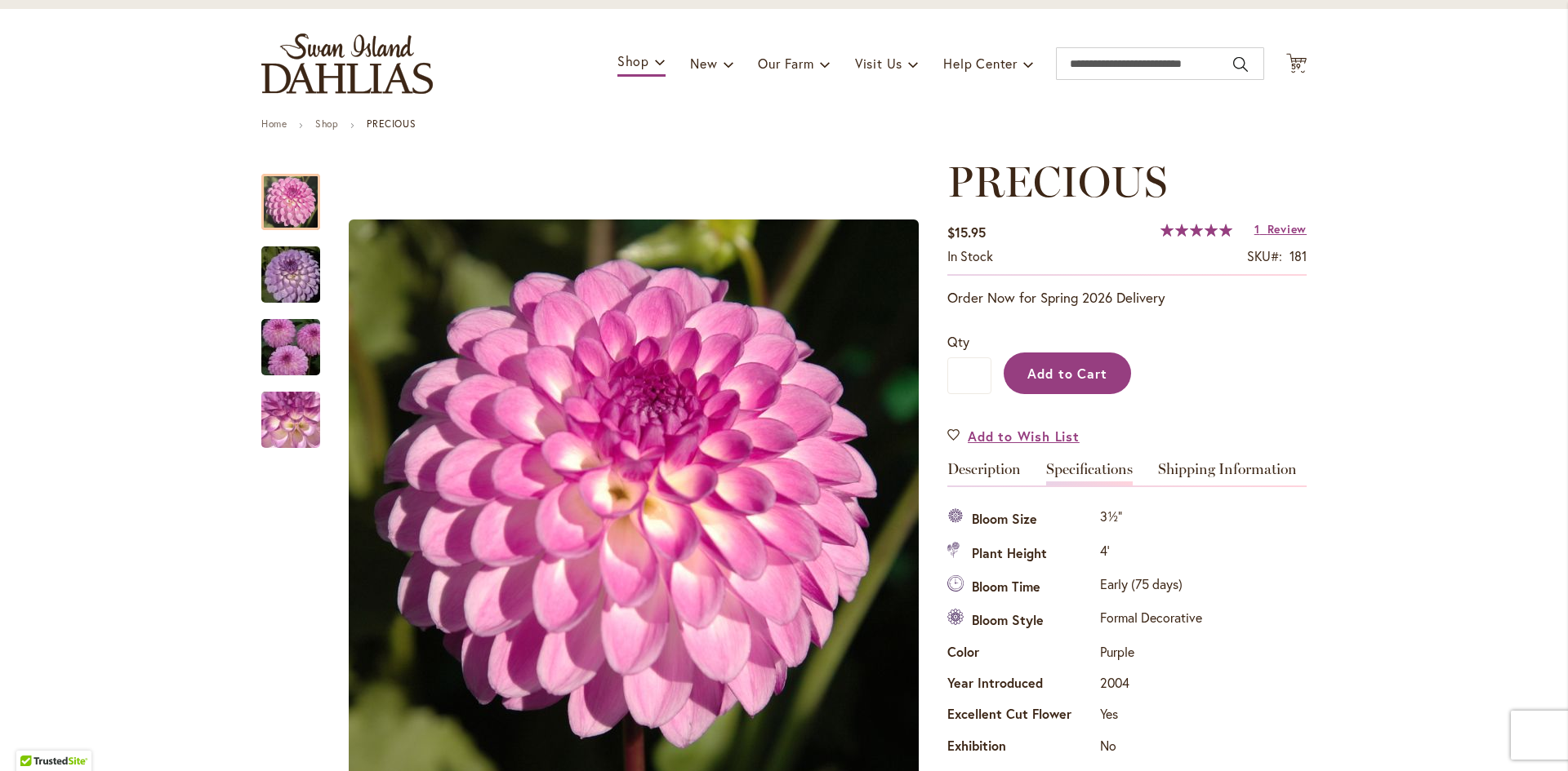
click at [1053, 377] on span "Add to Cart" at bounding box center [1067, 373] width 80 height 17
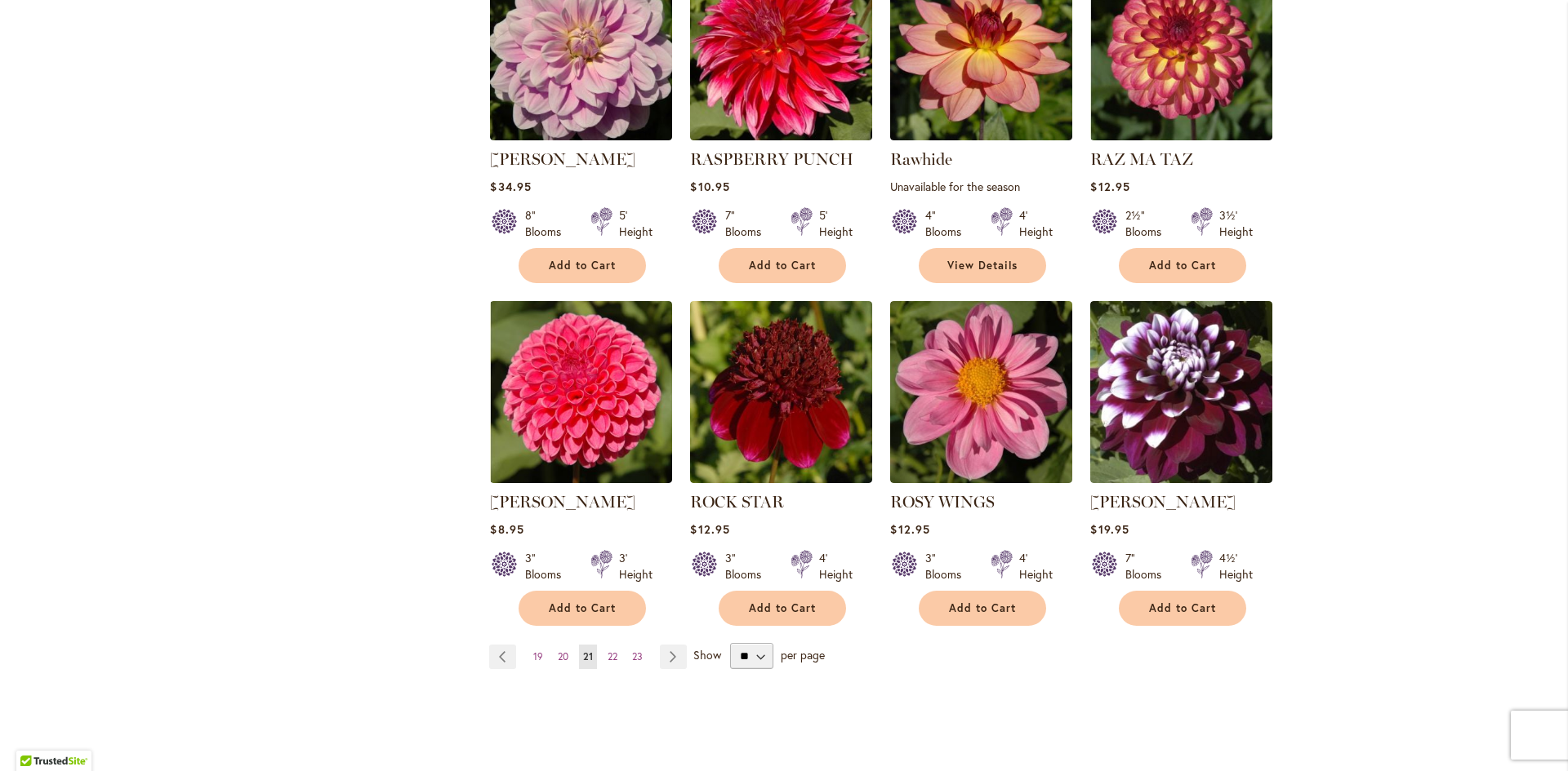
scroll to position [1224, 0]
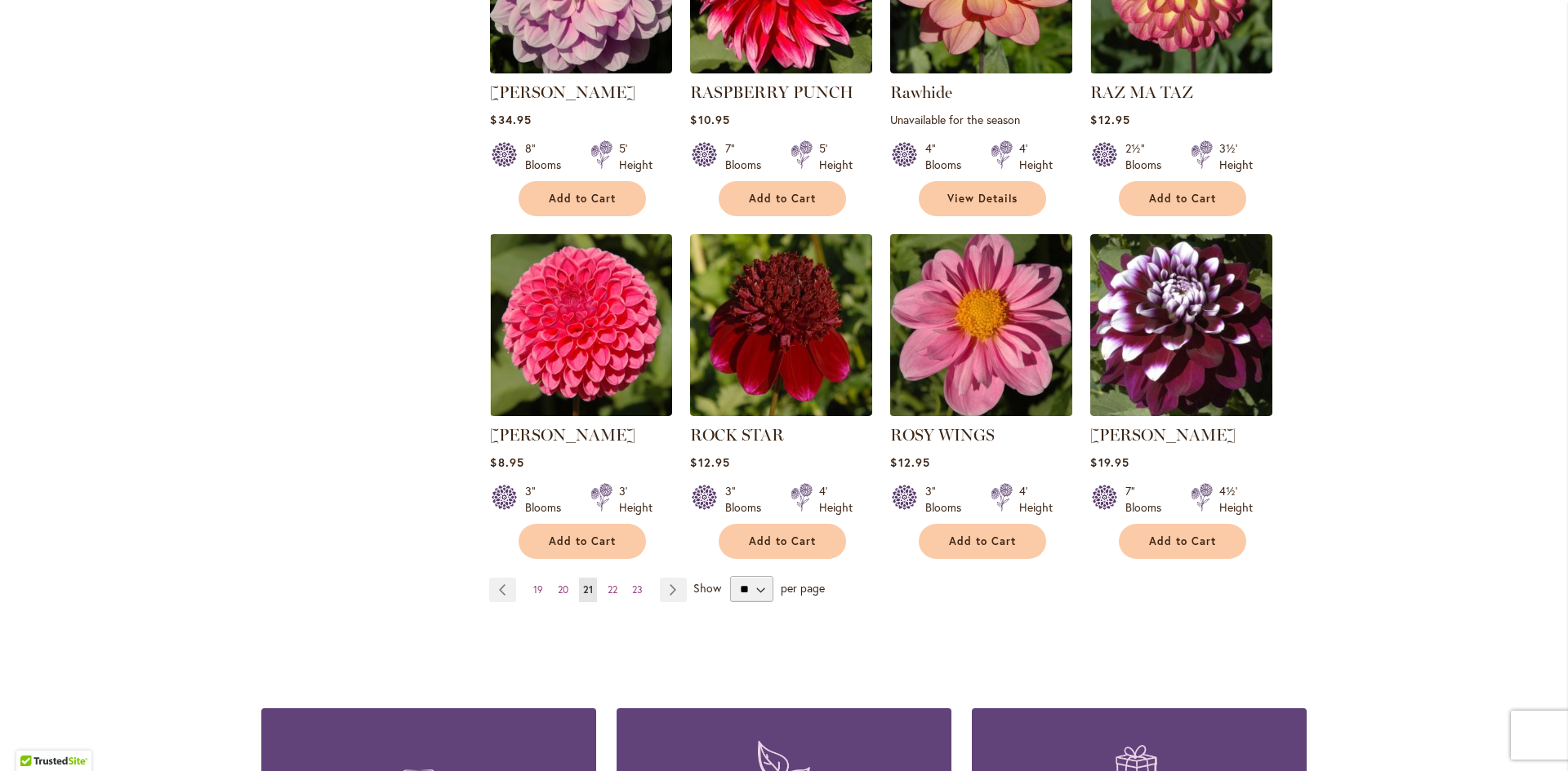
click at [974, 323] on img at bounding box center [982, 326] width 191 height 191
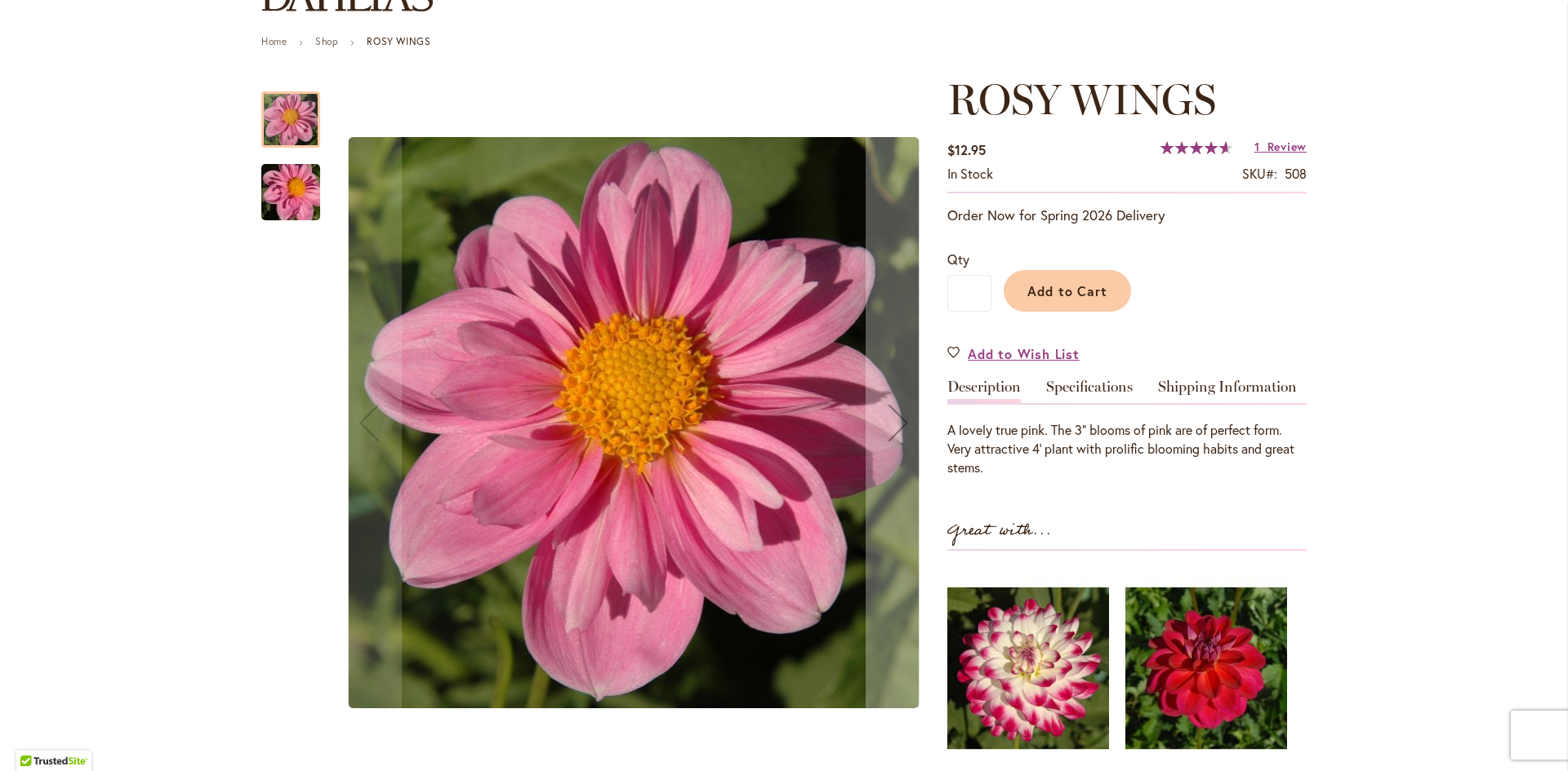
scroll to position [163, 0]
click at [1056, 297] on span "Add to Cart" at bounding box center [1067, 291] width 80 height 17
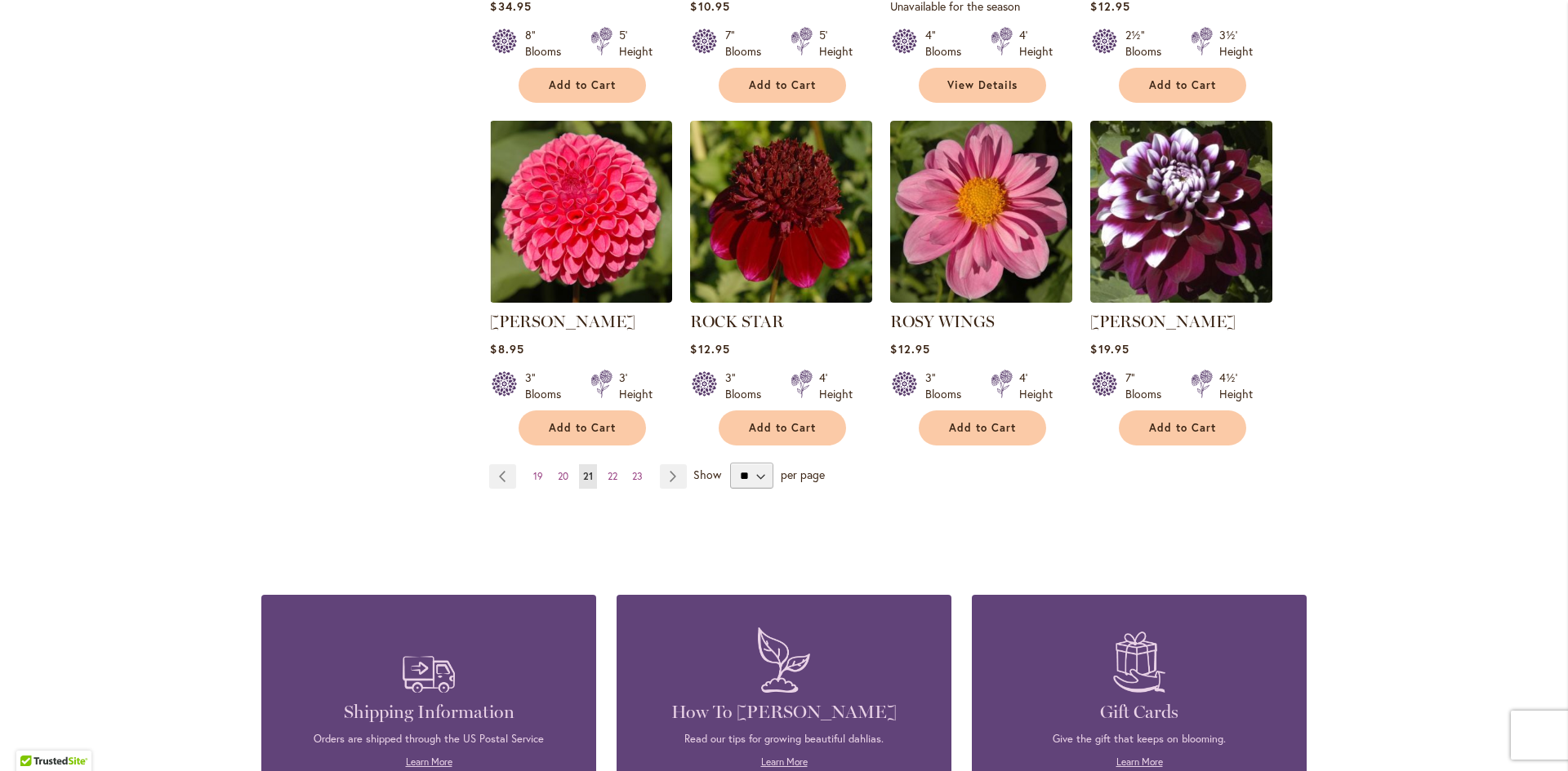
scroll to position [1308, 0]
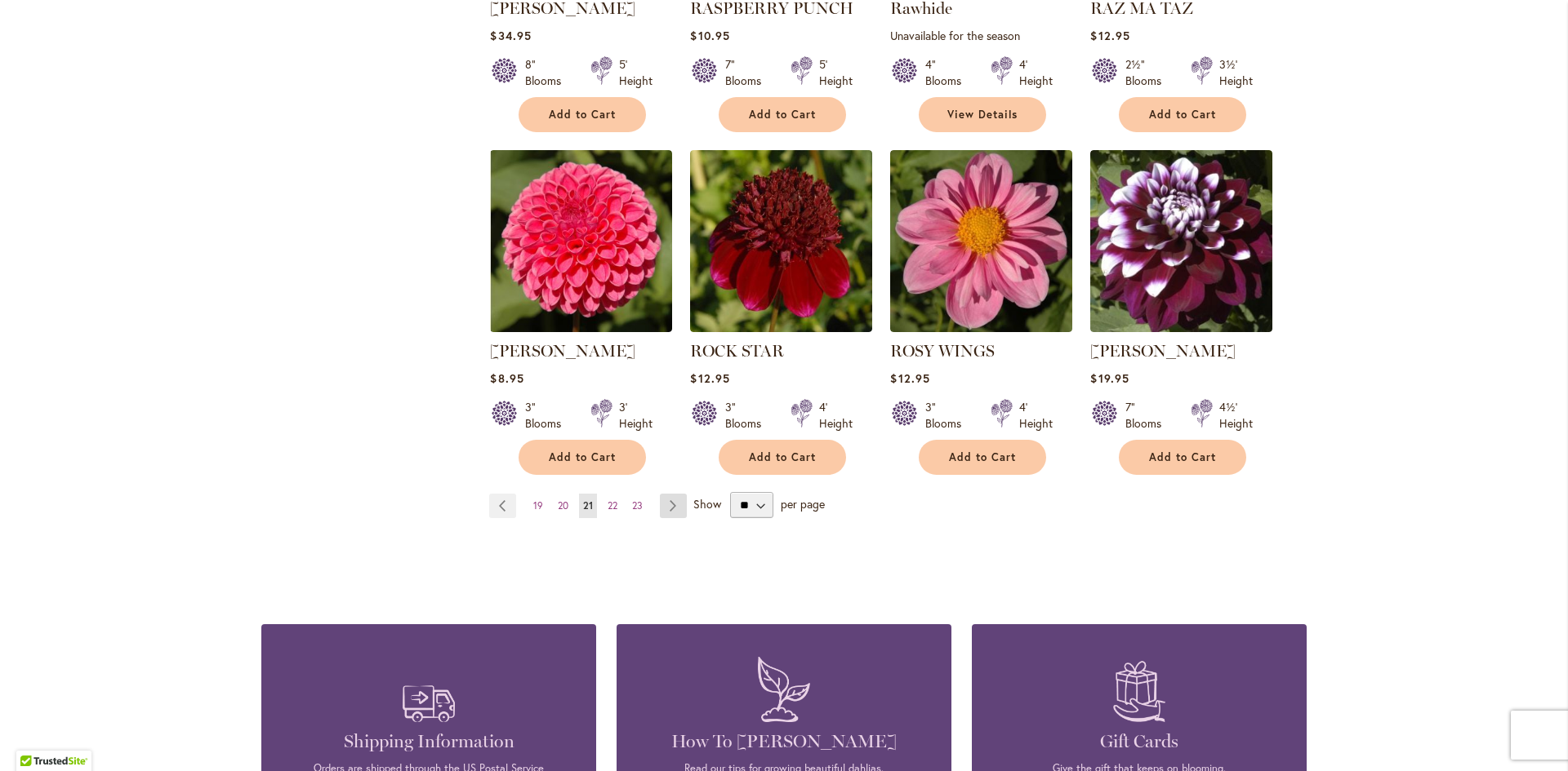
click at [668, 500] on link "Page Next" at bounding box center [673, 506] width 27 height 24
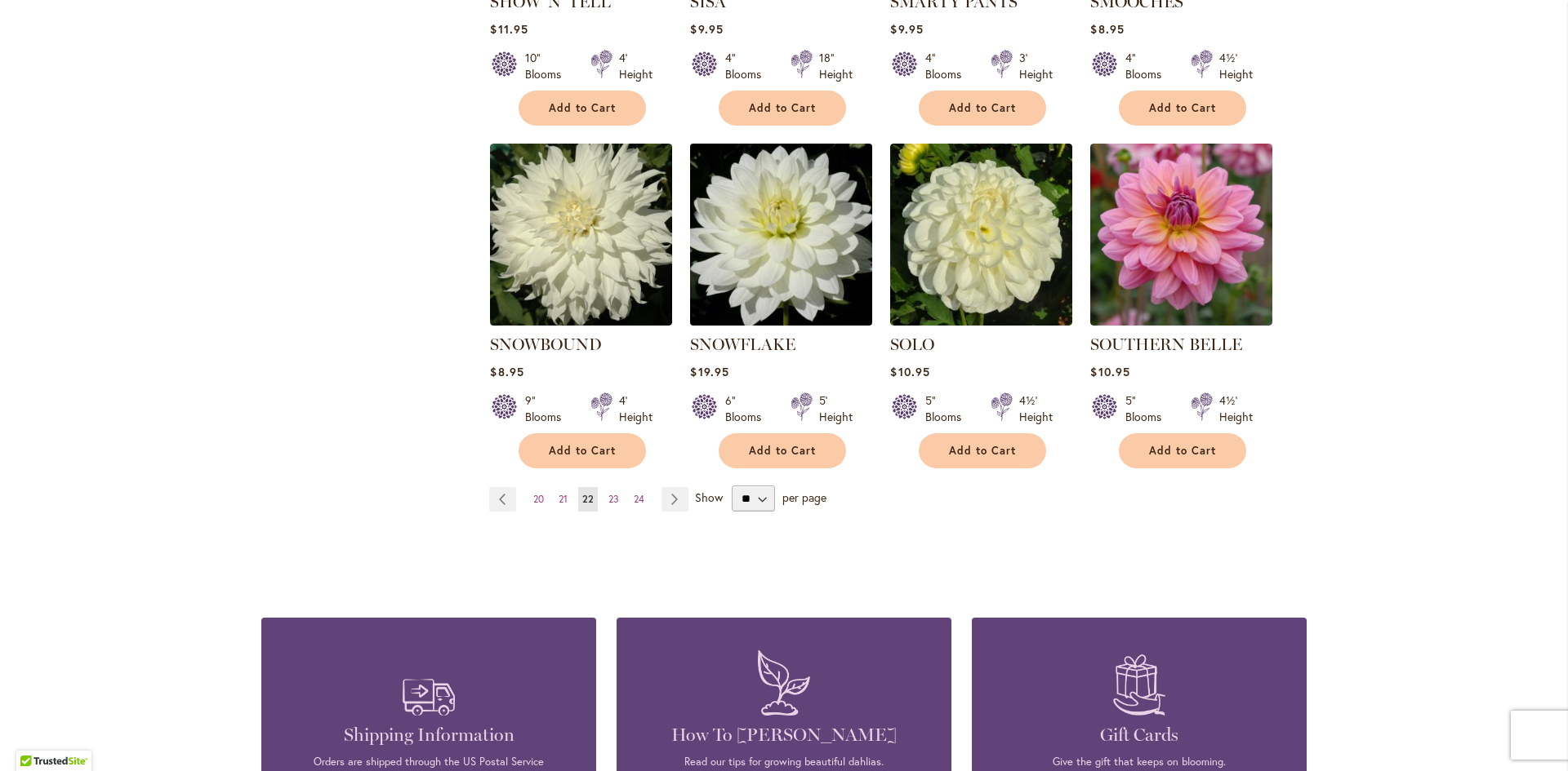
scroll to position [1387, 0]
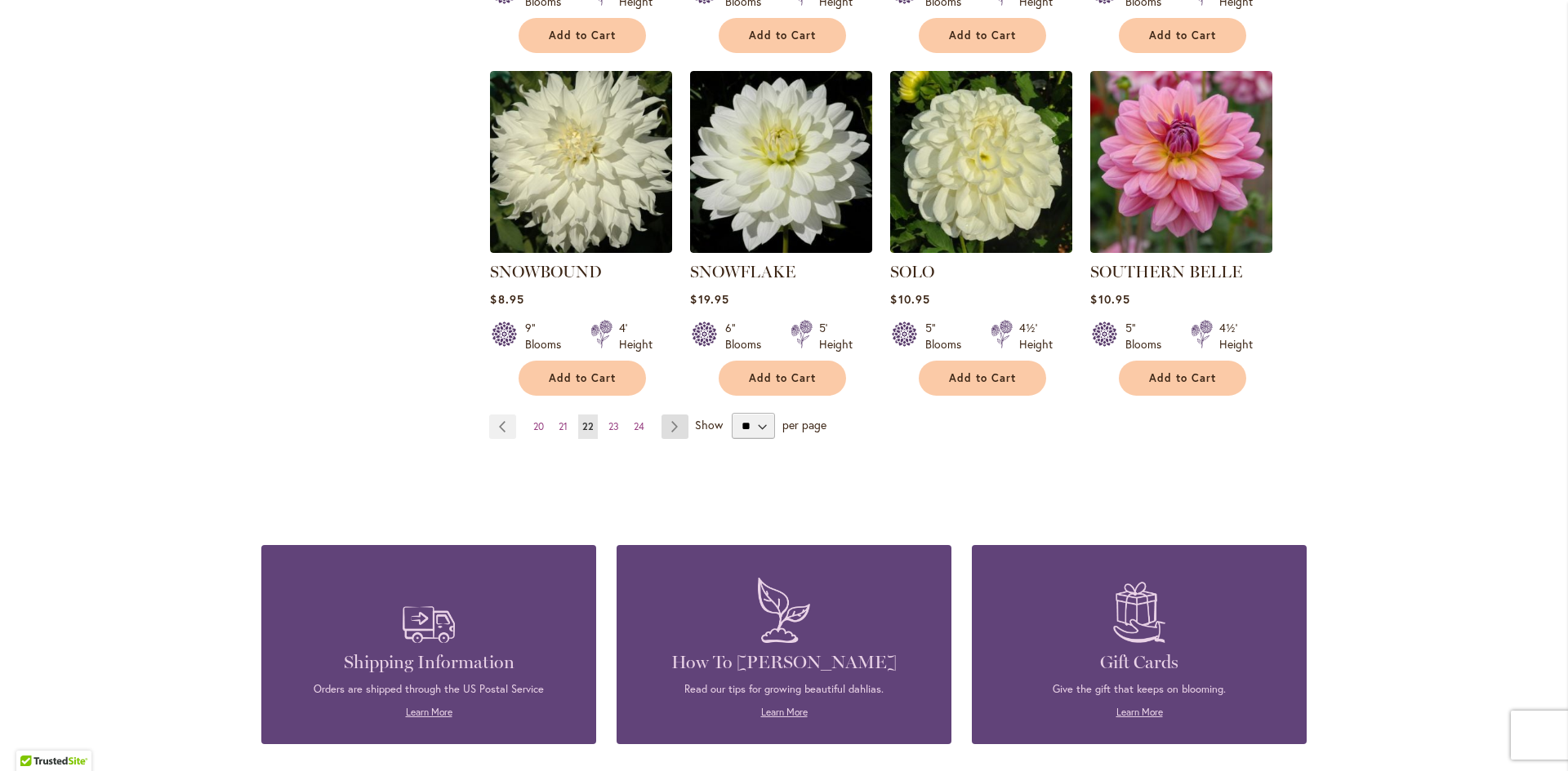
click at [665, 415] on link "Page Next" at bounding box center [675, 426] width 27 height 24
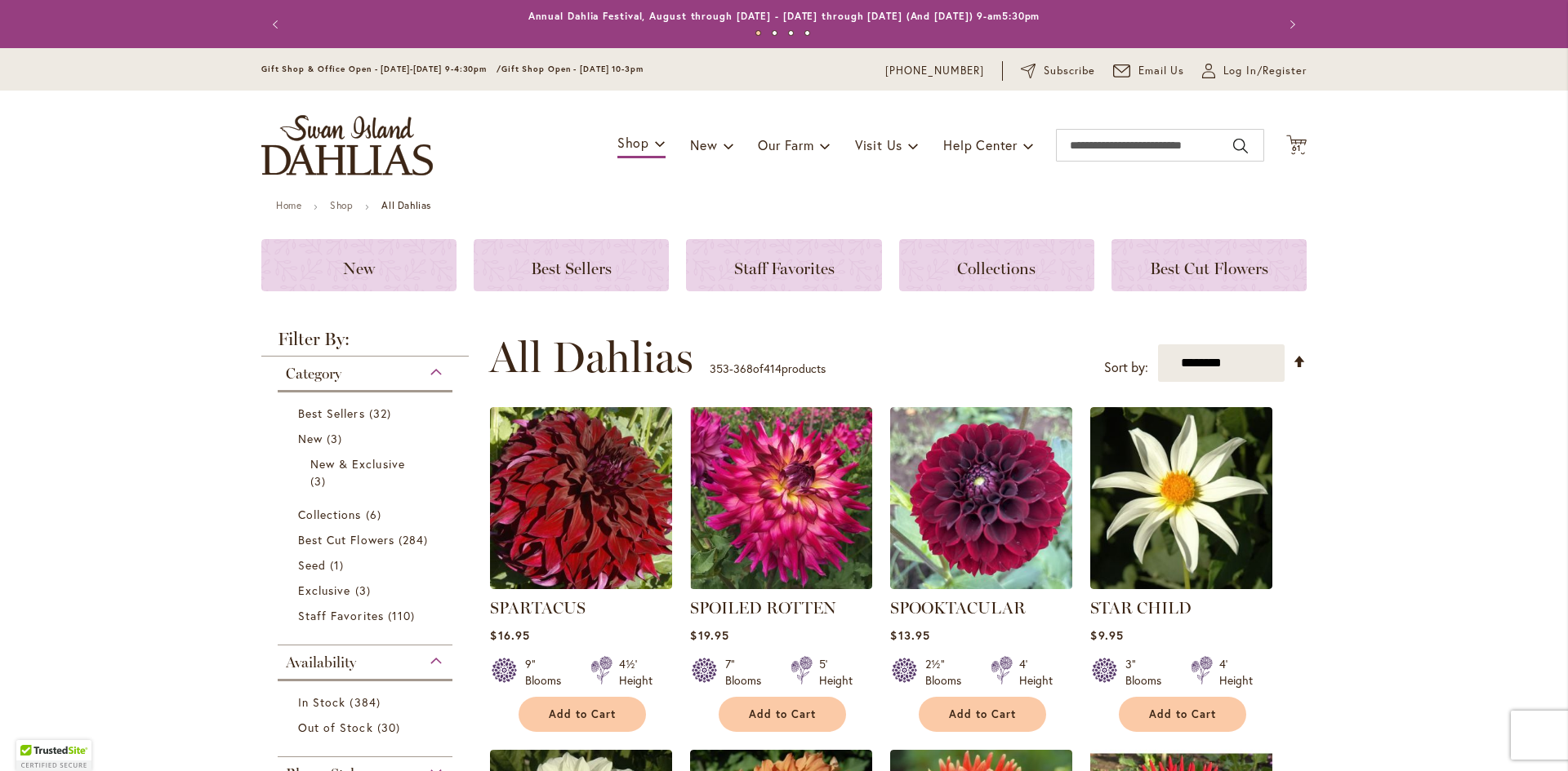
scroll to position [490, 0]
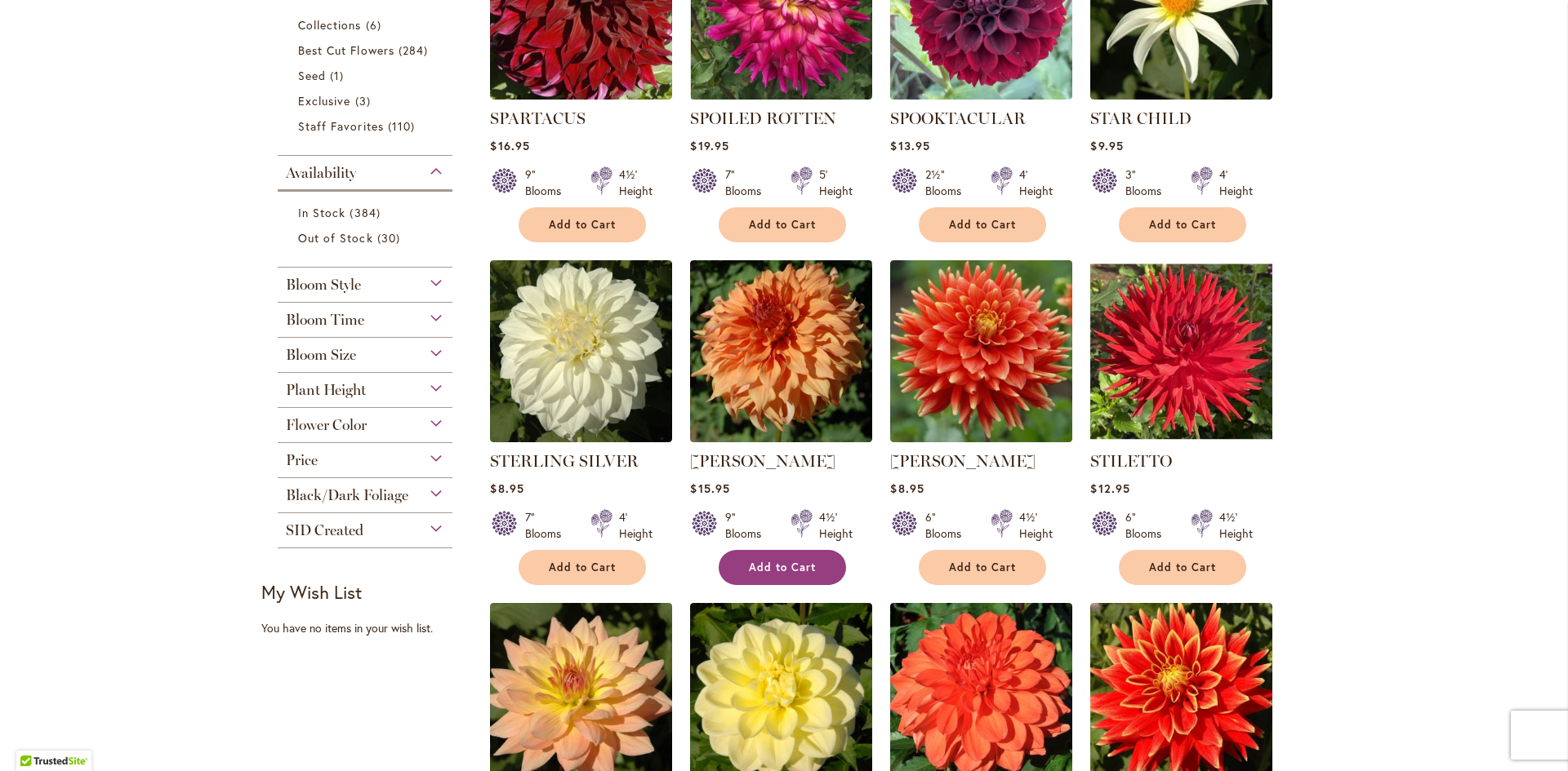
click at [778, 560] on span "Add to Cart" at bounding box center [782, 567] width 67 height 14
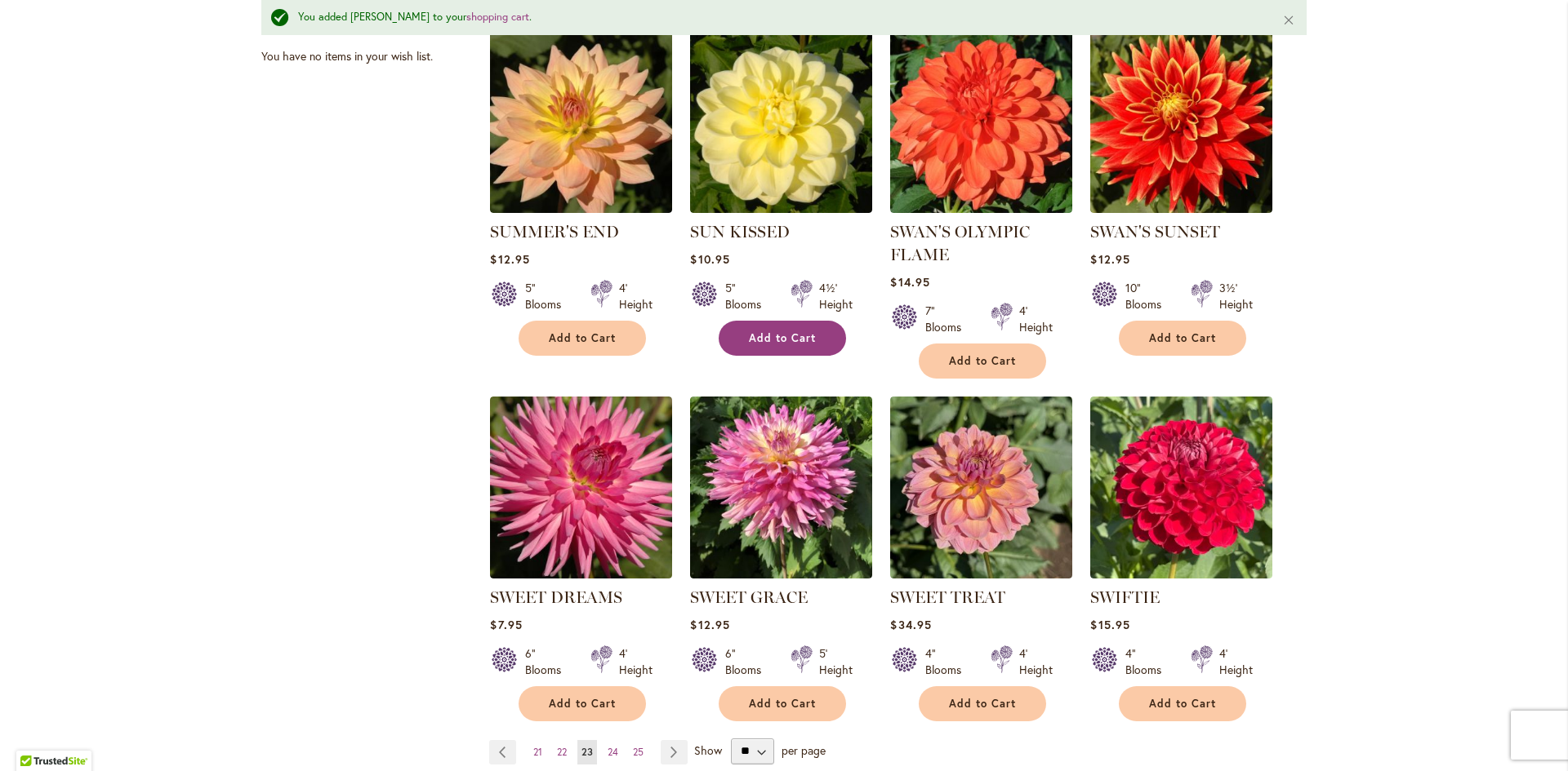
scroll to position [1268, 0]
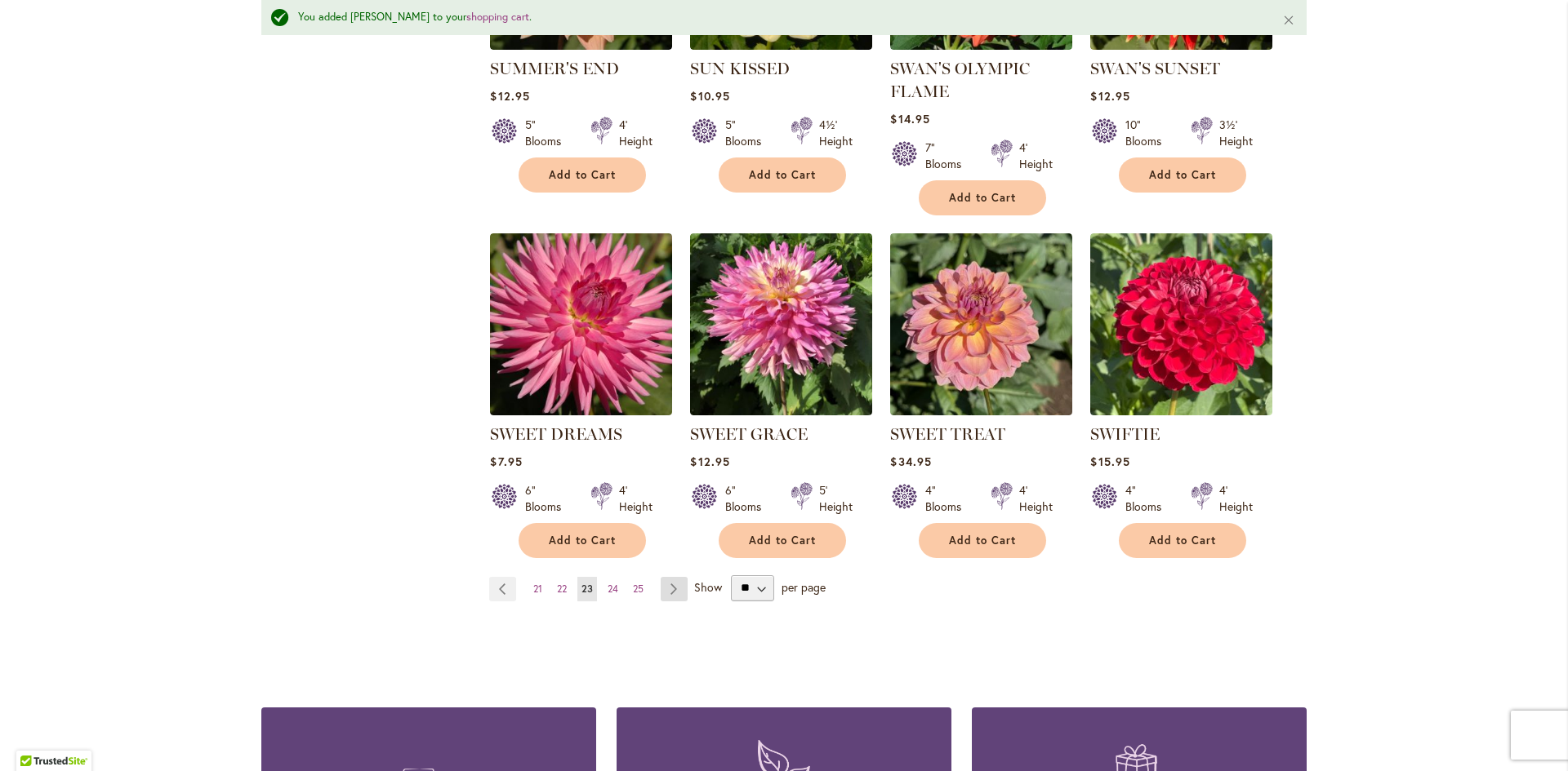
click at [669, 584] on link "Page Next" at bounding box center [674, 589] width 27 height 24
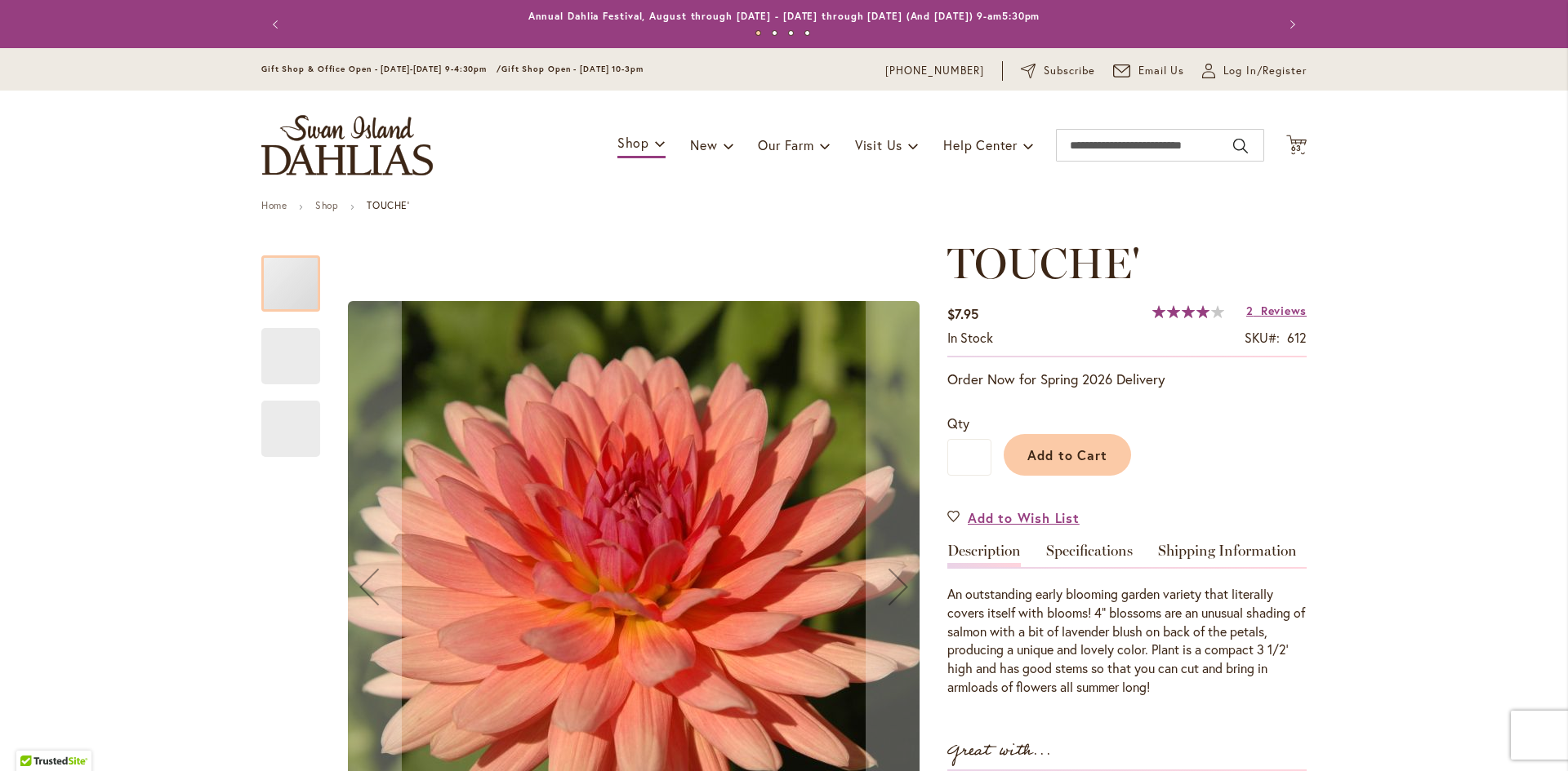
scroll to position [245, 0]
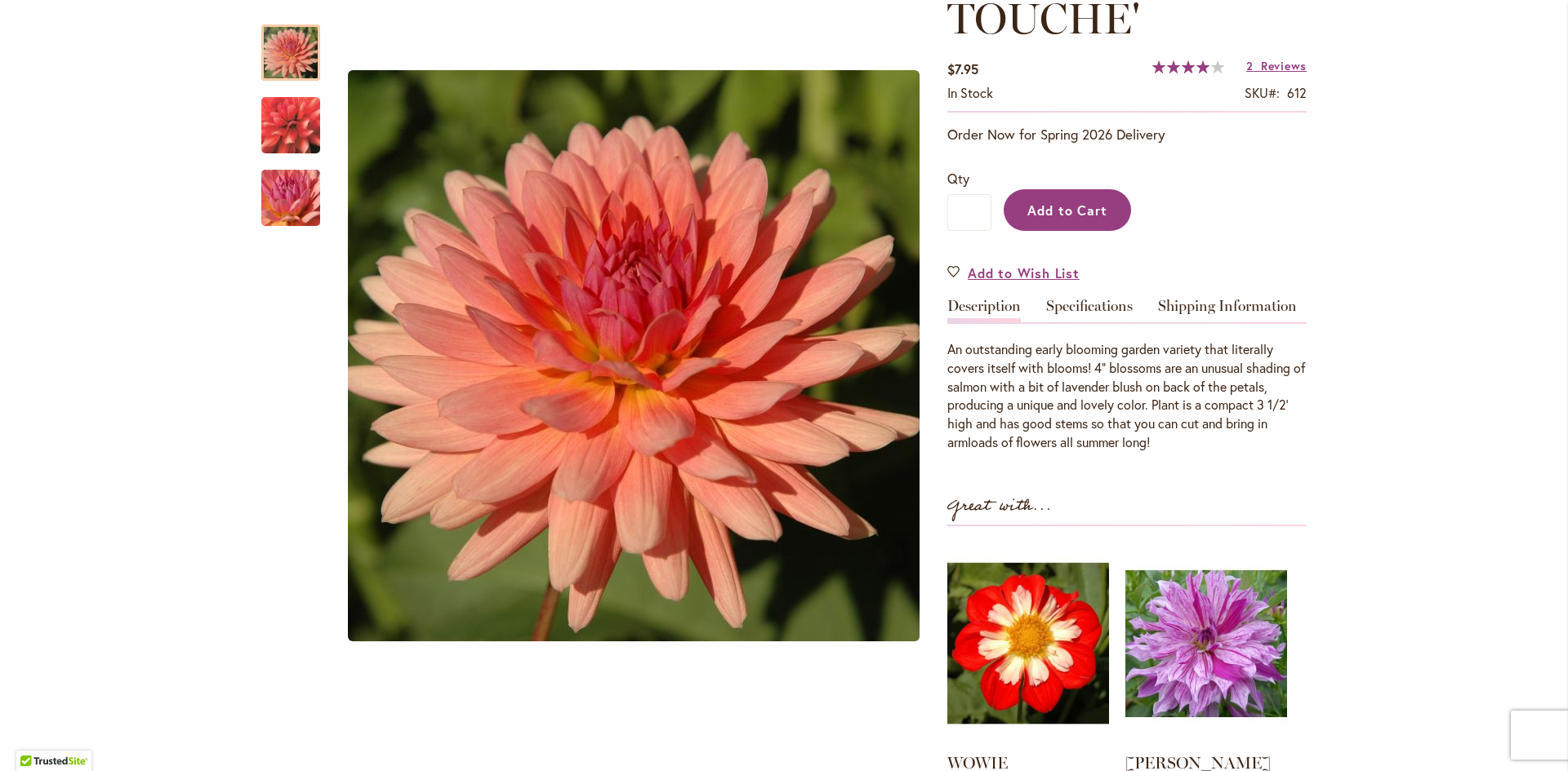
click at [1065, 203] on span "Add to Cart" at bounding box center [1067, 210] width 80 height 17
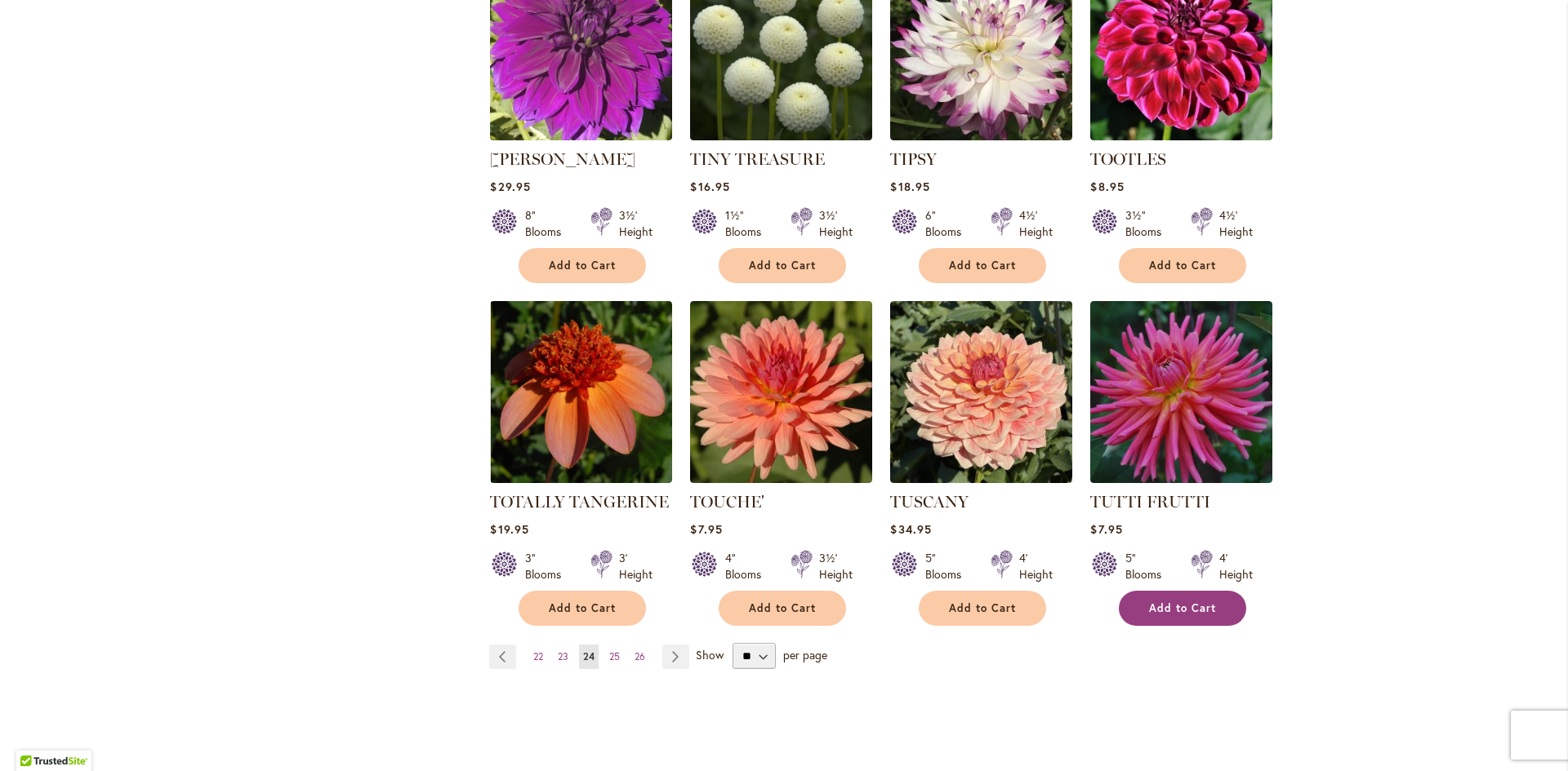
scroll to position [1224, 0]
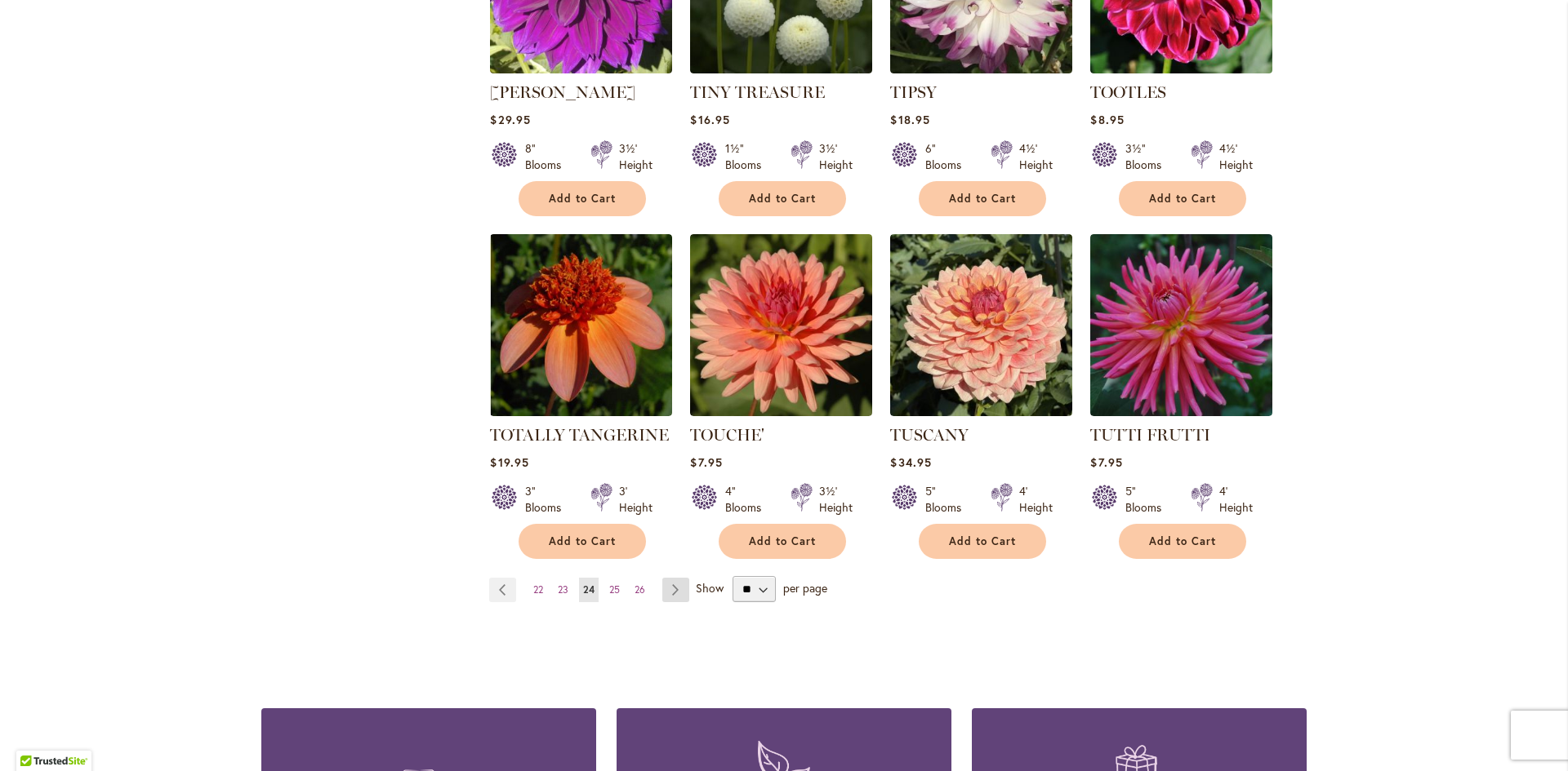
click at [669, 578] on link "Page Next" at bounding box center [676, 590] width 27 height 24
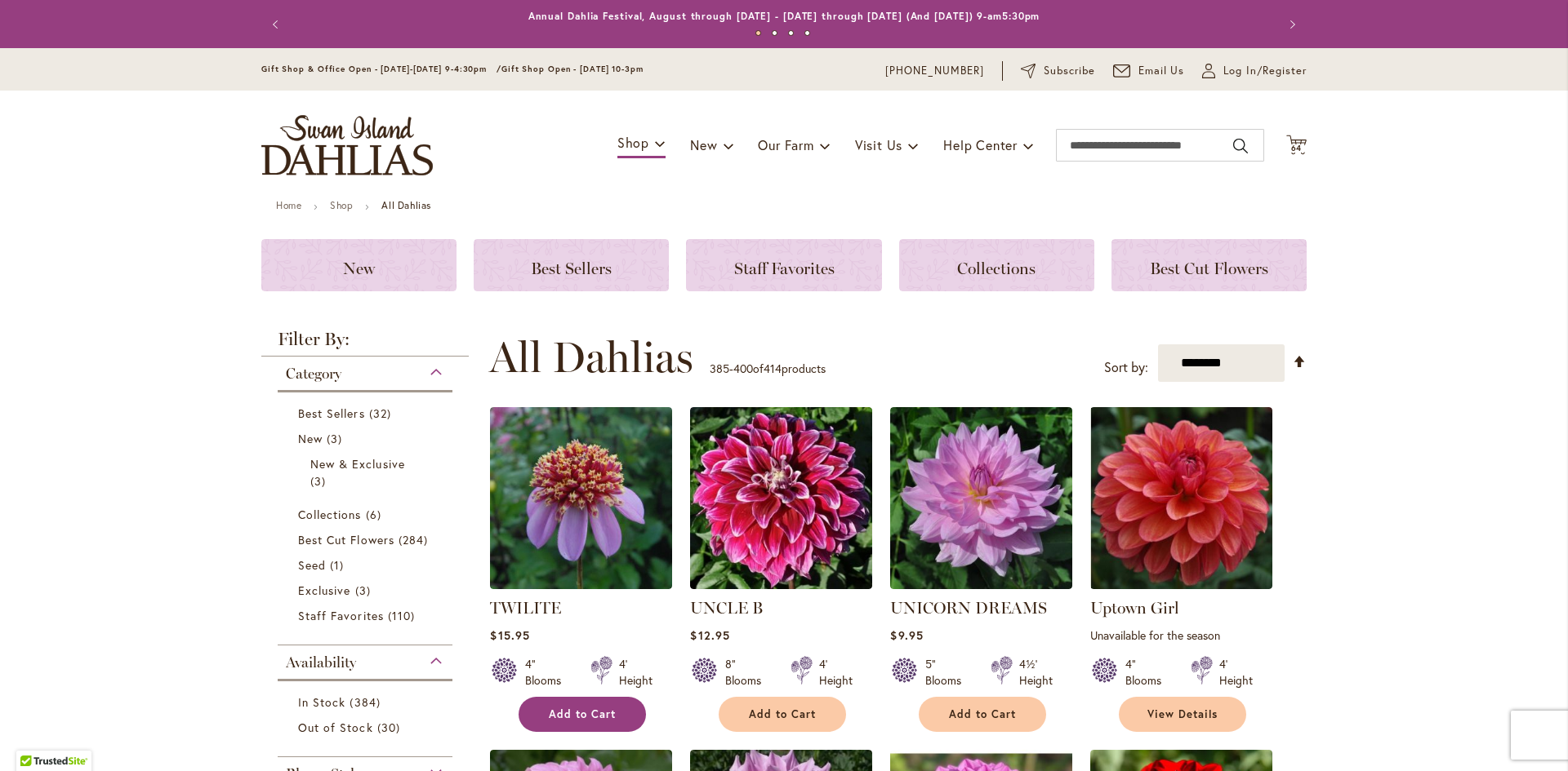
click at [573, 716] on span "Add to Cart" at bounding box center [582, 715] width 67 height 14
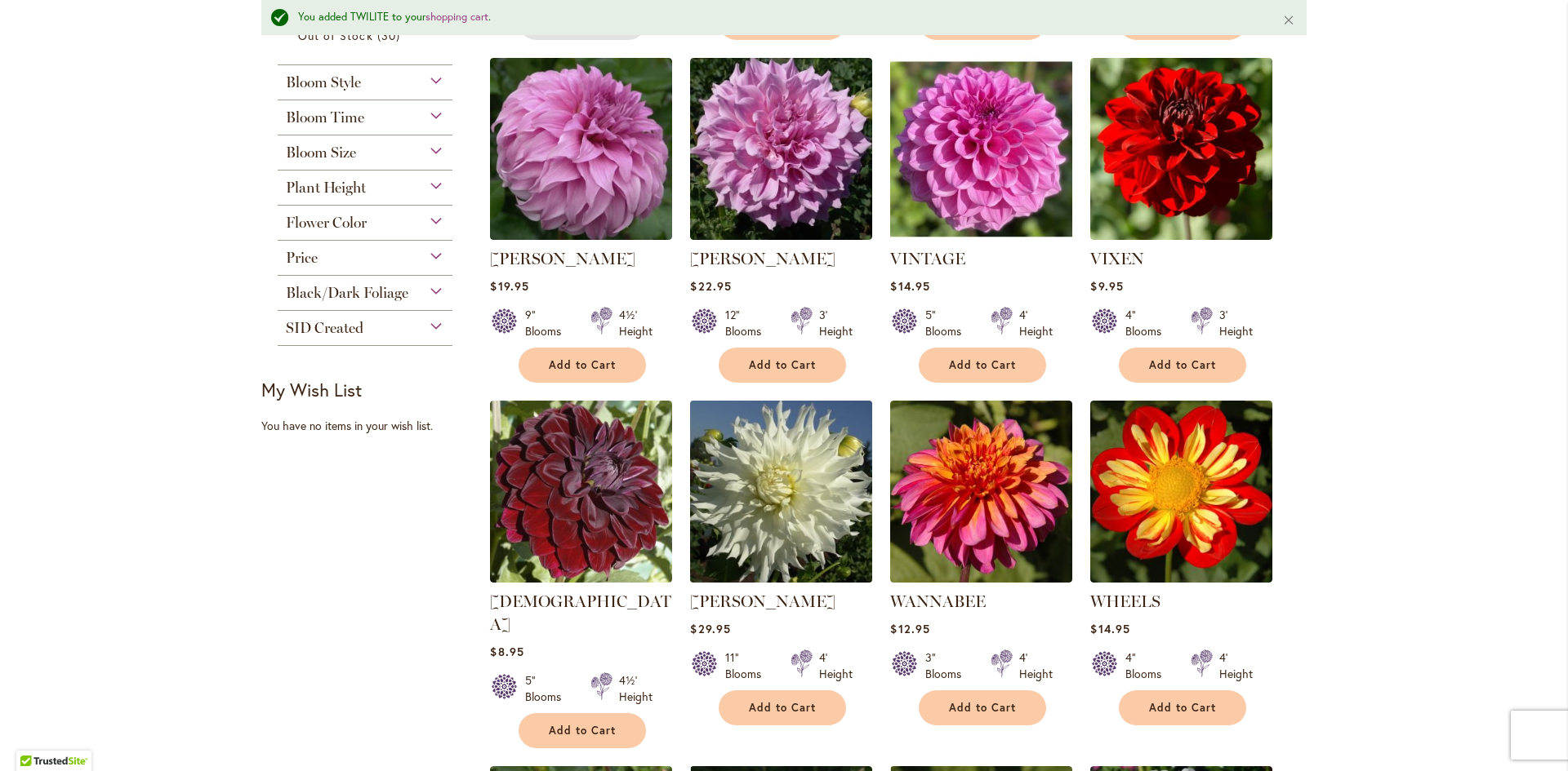
scroll to position [816, 0]
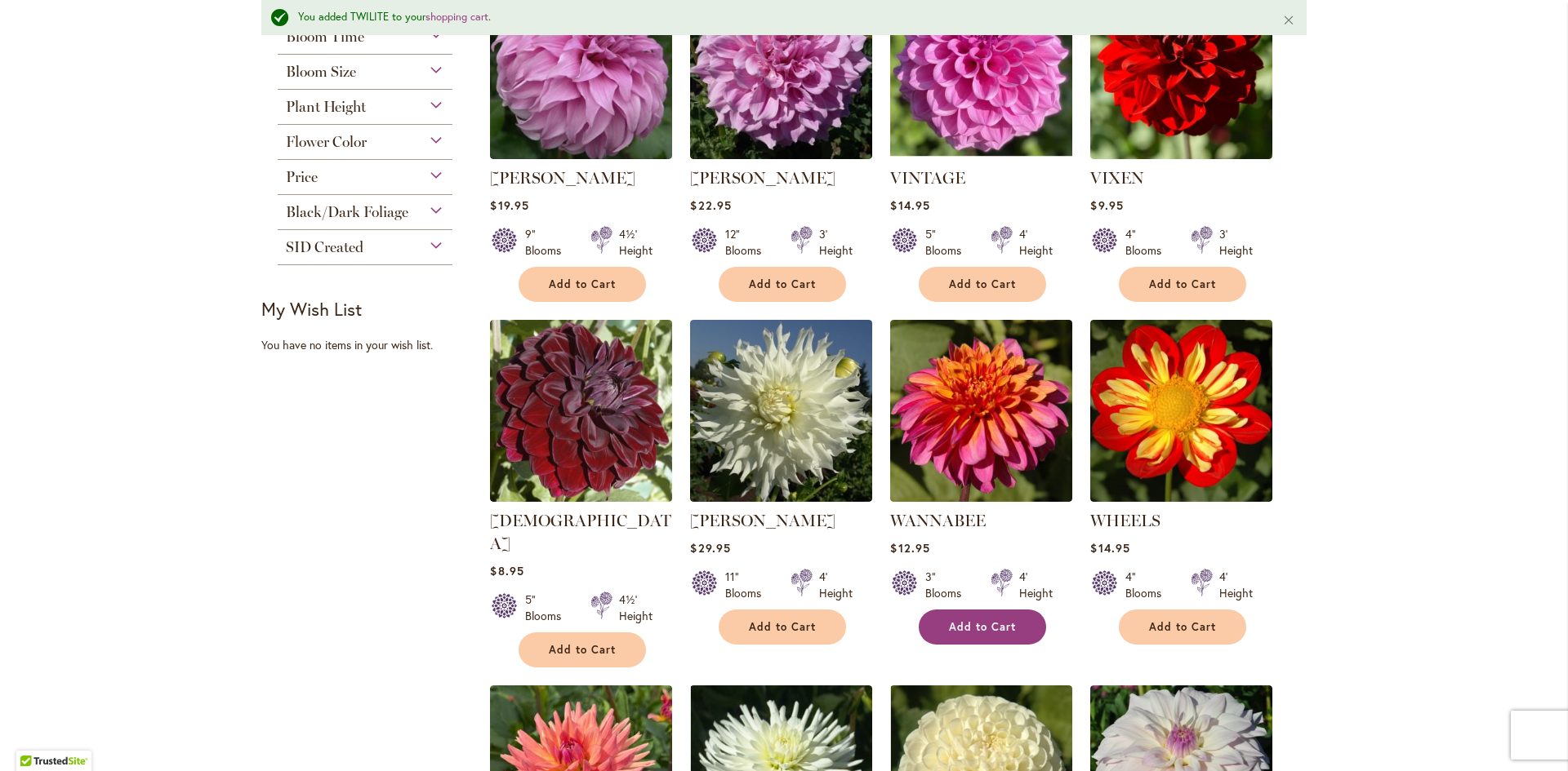
click at [968, 621] on span "Add to Cart" at bounding box center [982, 627] width 67 height 14
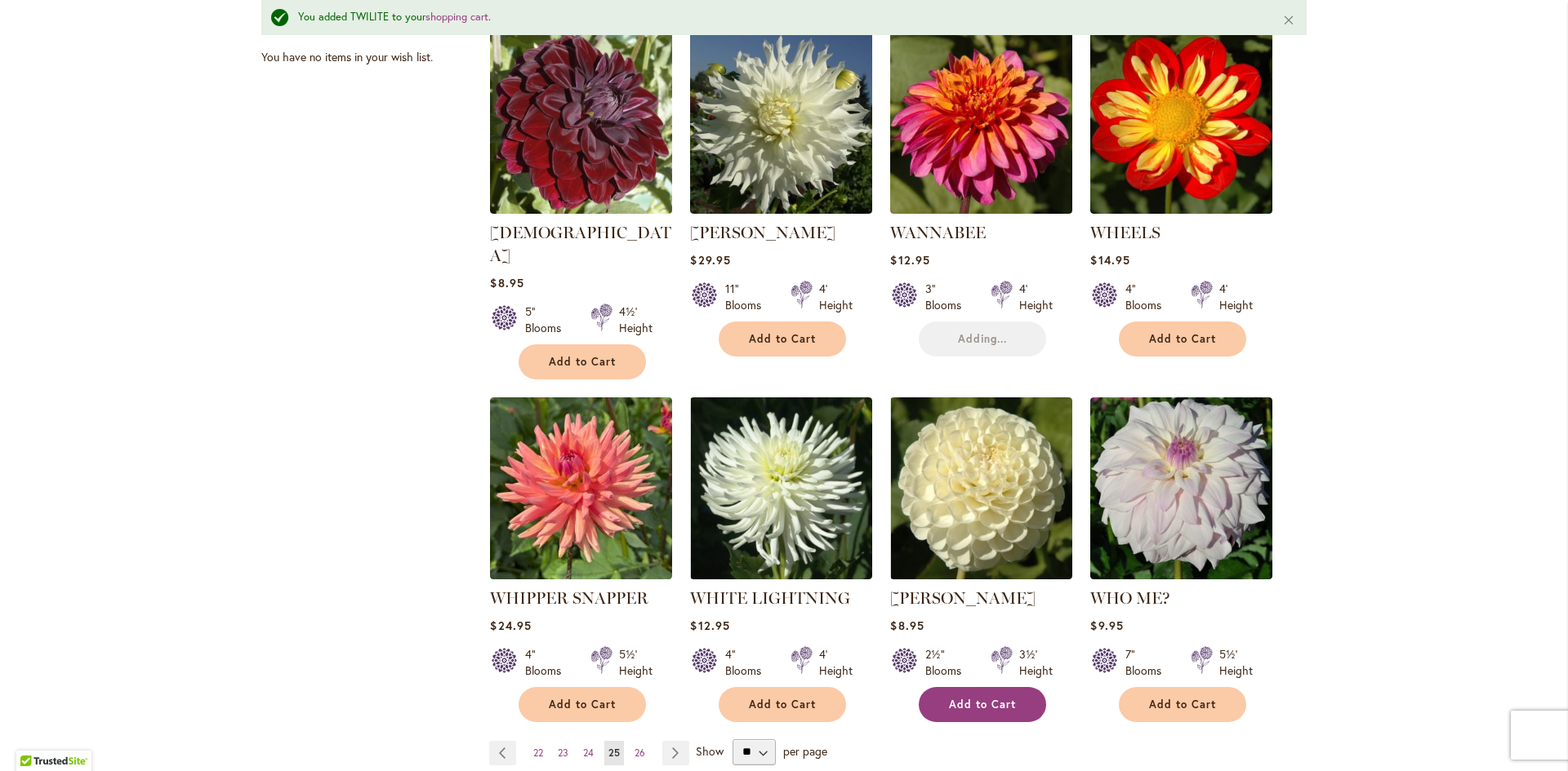
scroll to position [1224, 0]
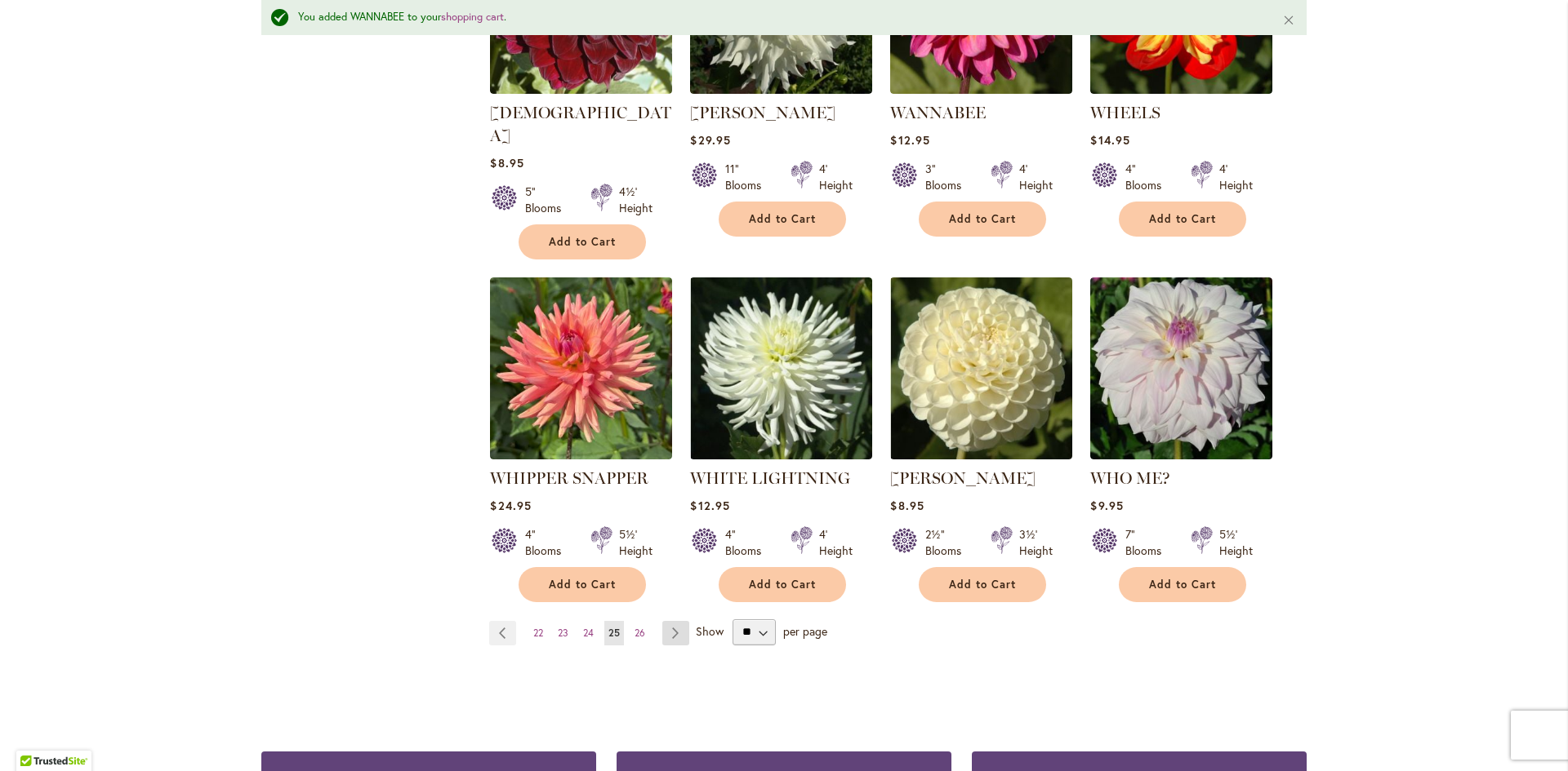
click at [663, 621] on link "Page Next" at bounding box center [676, 633] width 27 height 24
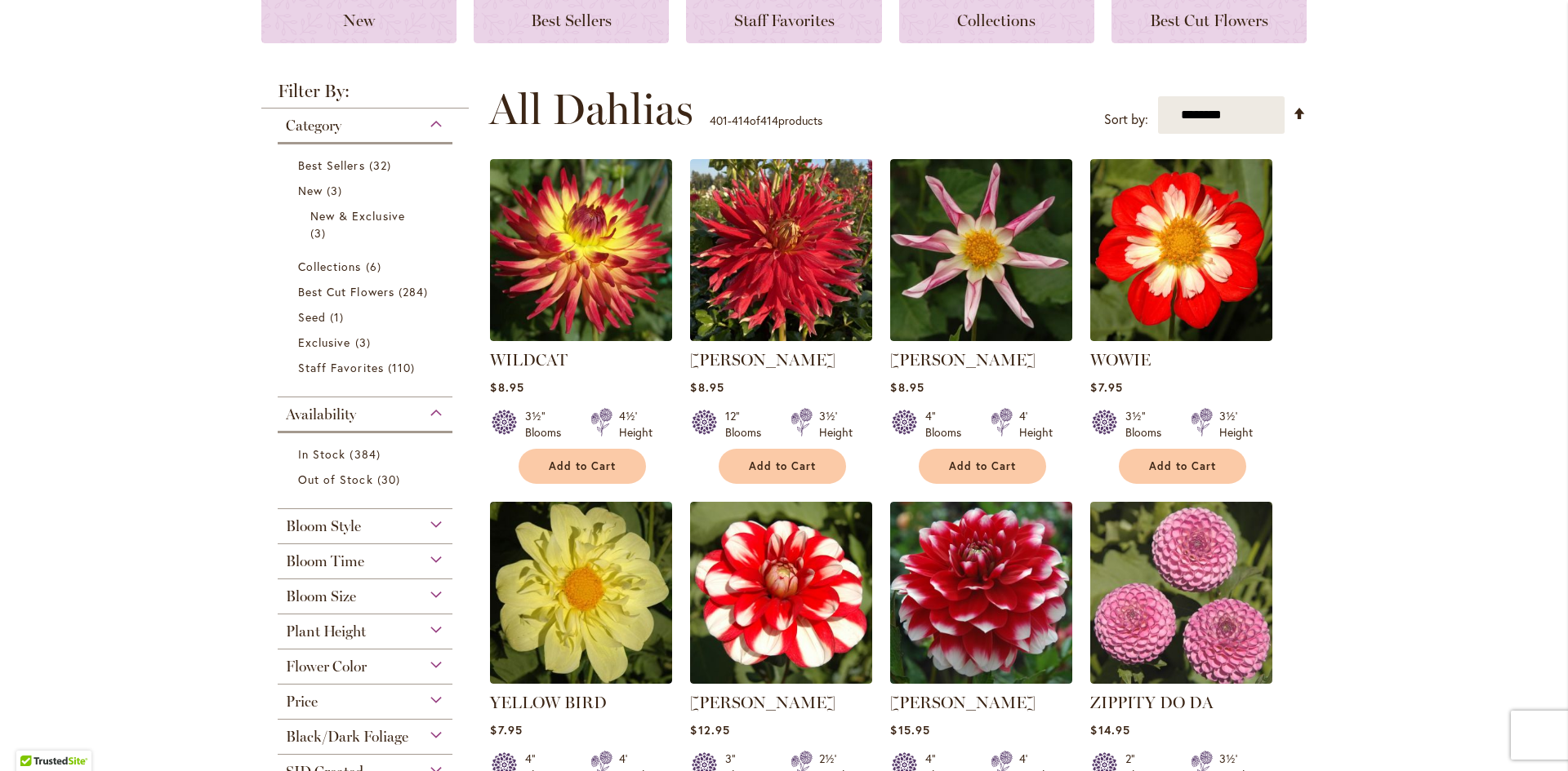
scroll to position [326, 0]
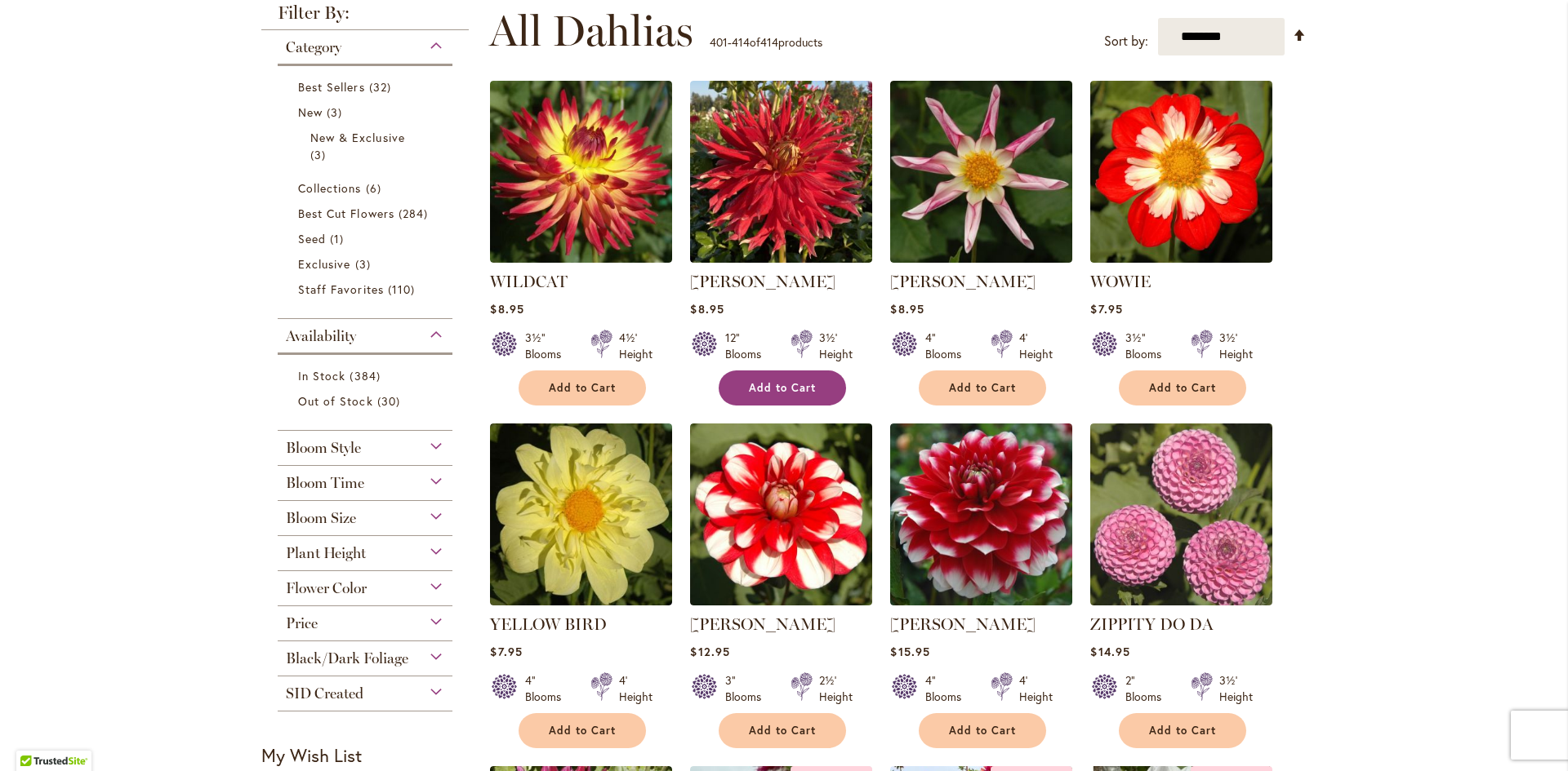
click at [778, 381] on span "Add to Cart" at bounding box center [782, 389] width 67 height 14
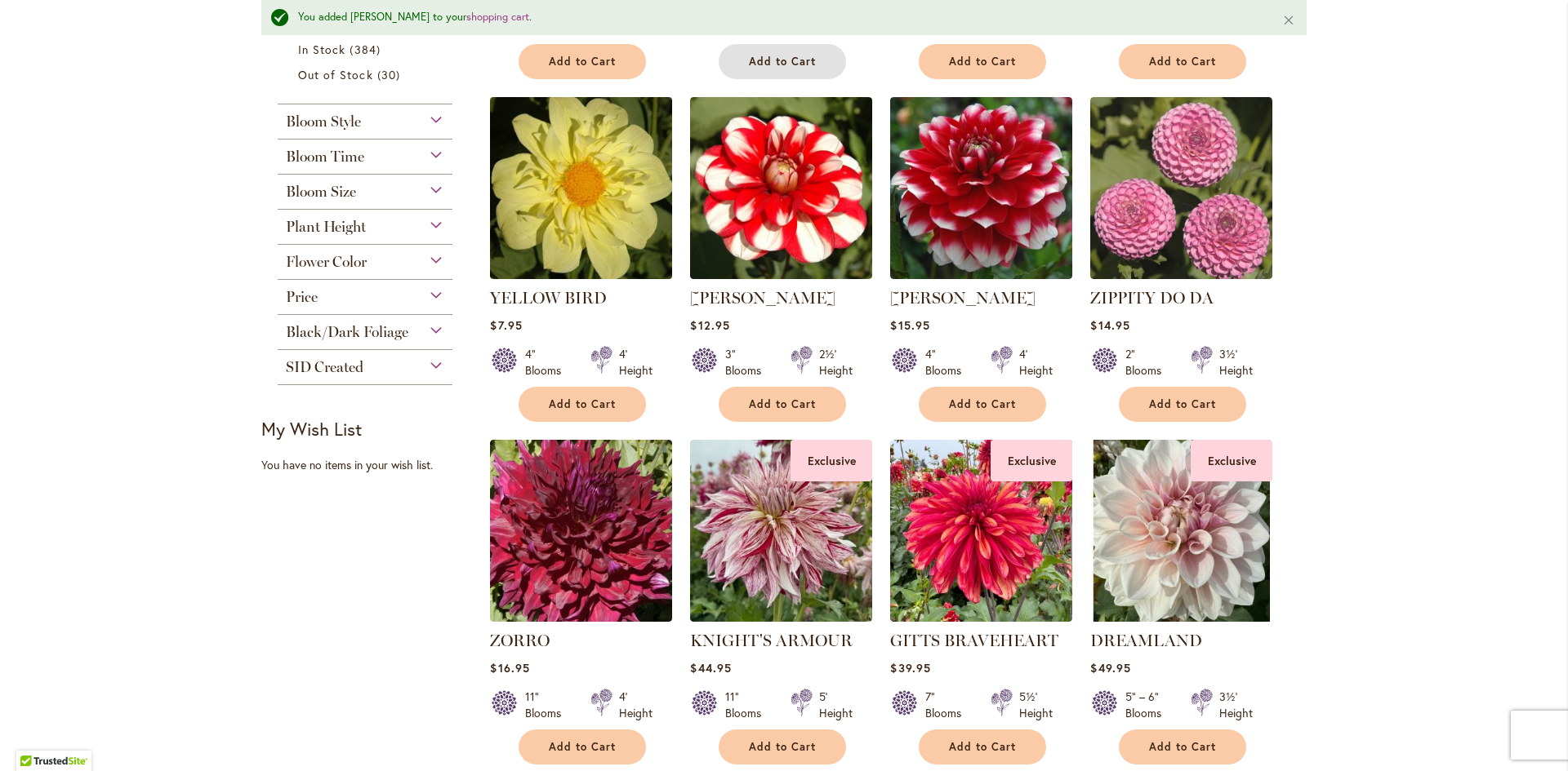
scroll to position [941, 0]
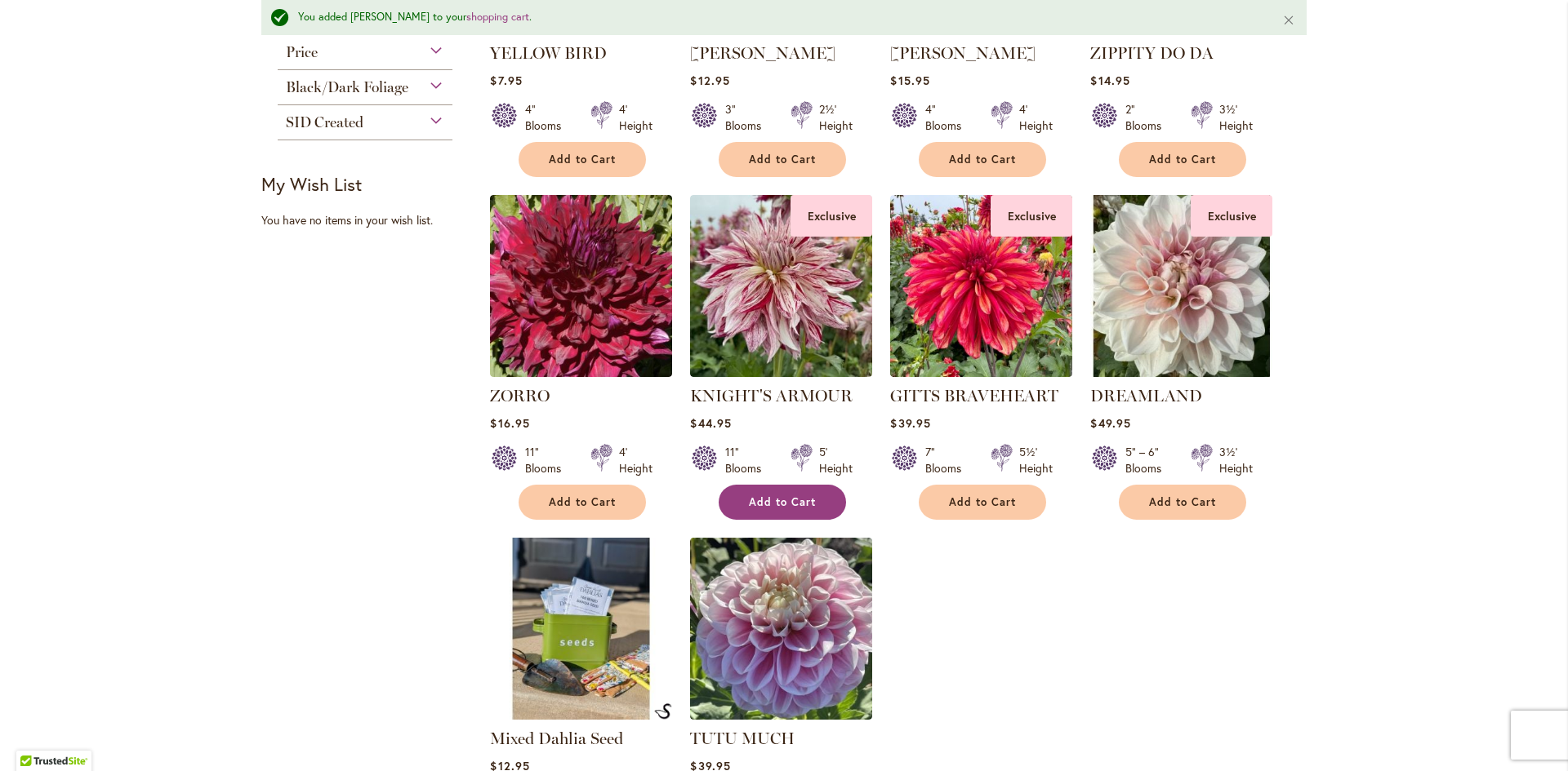
click at [780, 496] on span "Add to Cart" at bounding box center [782, 502] width 67 height 14
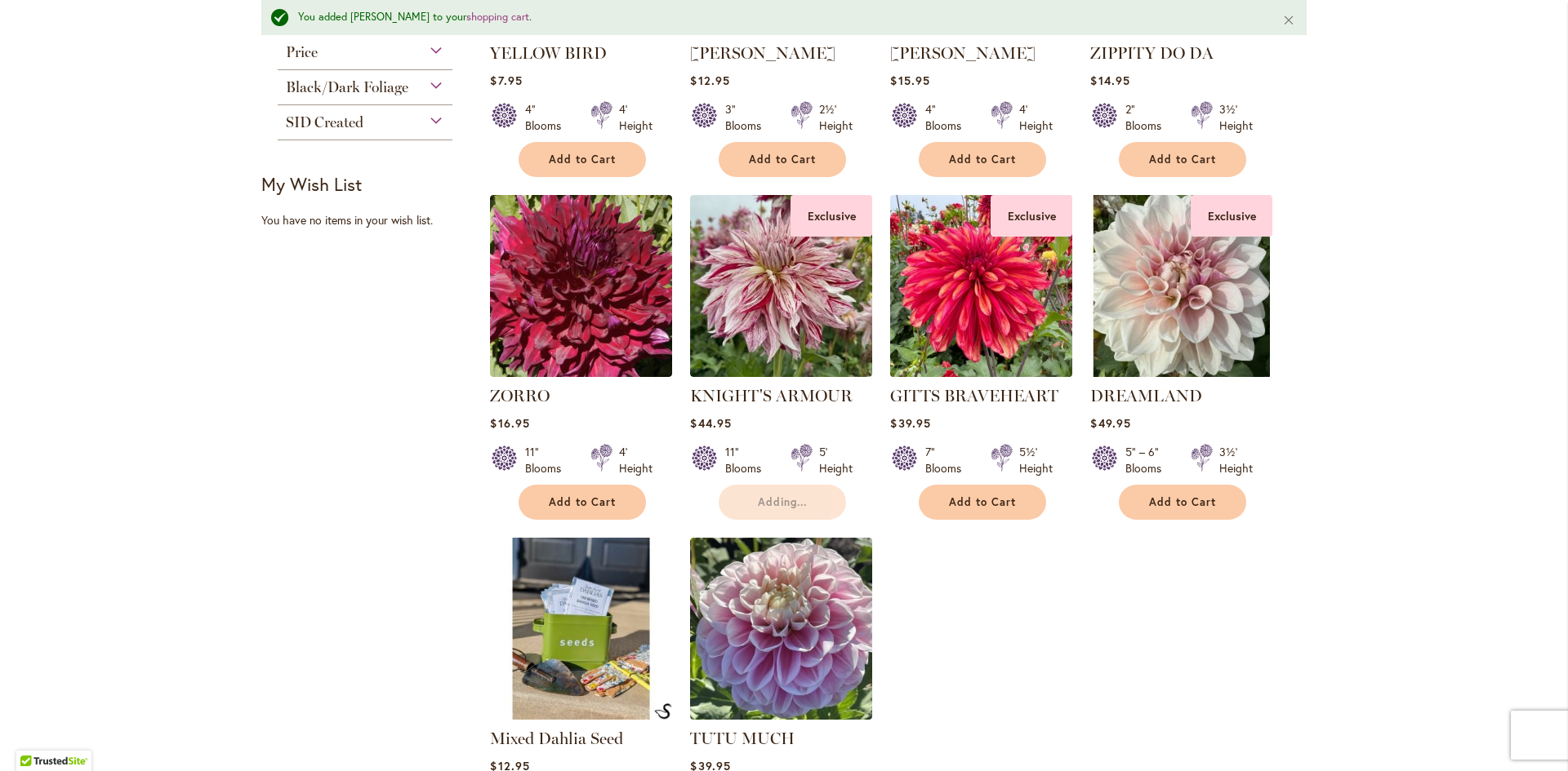
click at [983, 308] on img at bounding box center [982, 286] width 191 height 191
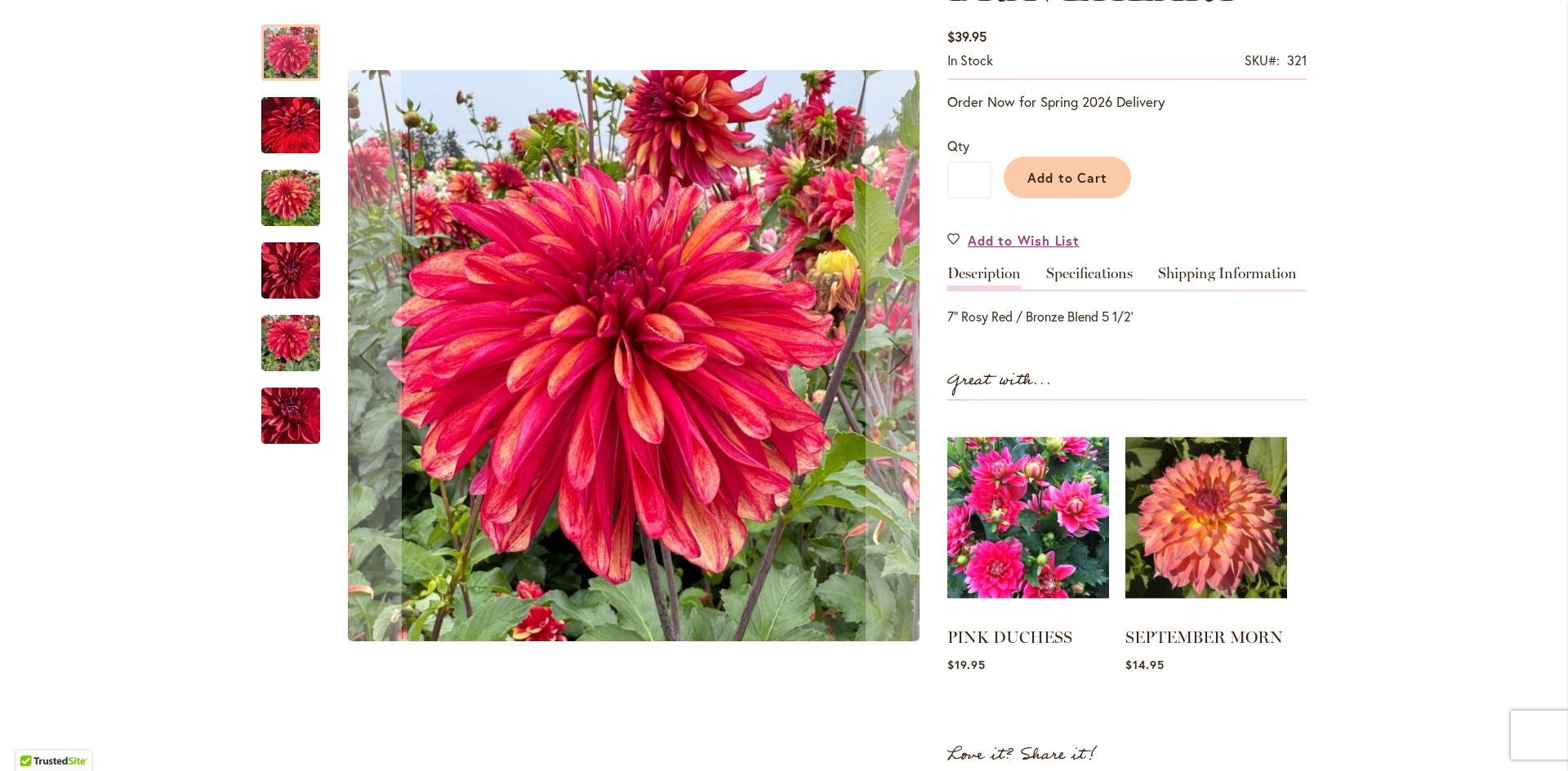
scroll to position [283, 0]
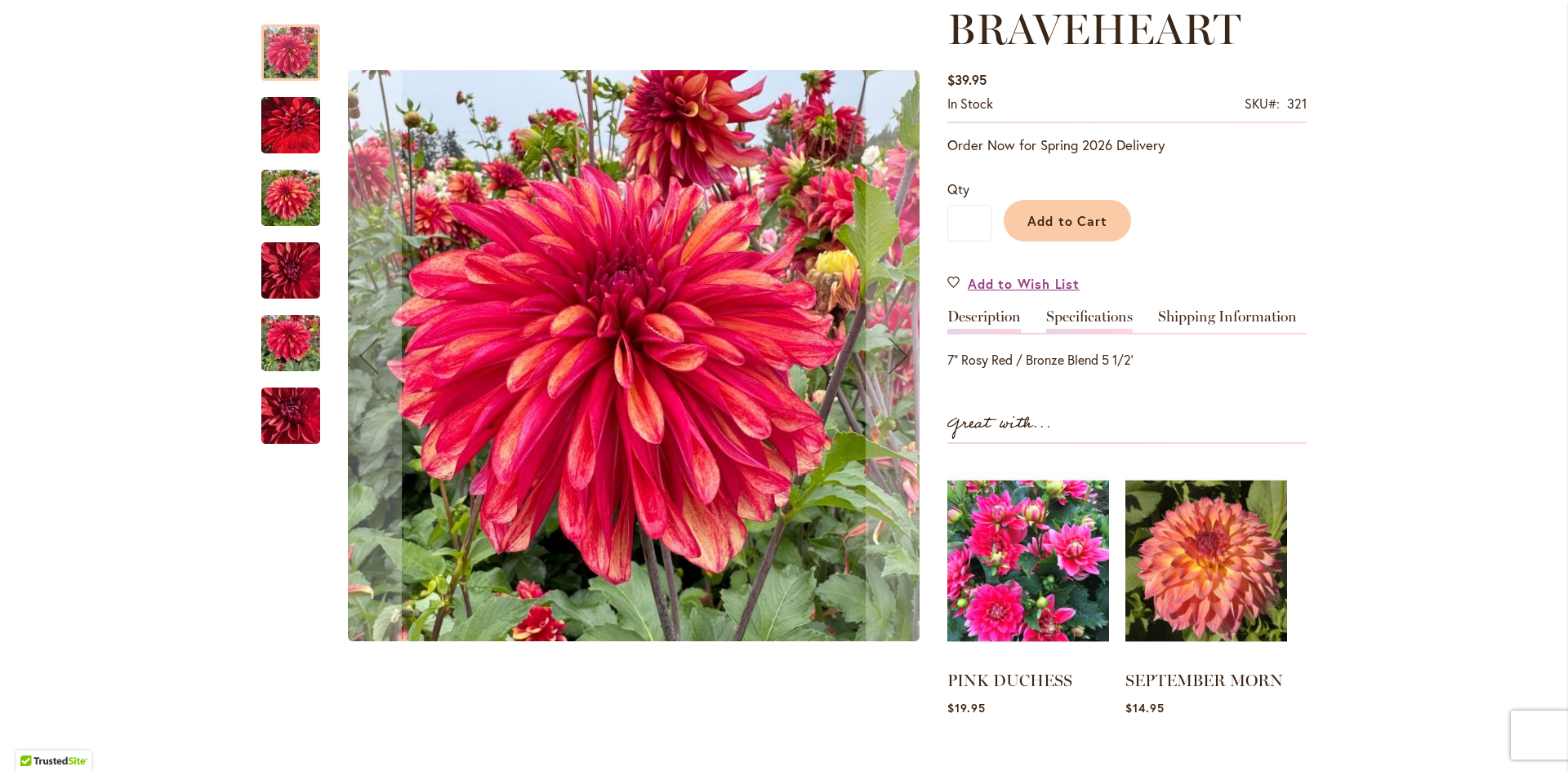
click at [1082, 310] on link "Specifications" at bounding box center [1089, 321] width 87 height 23
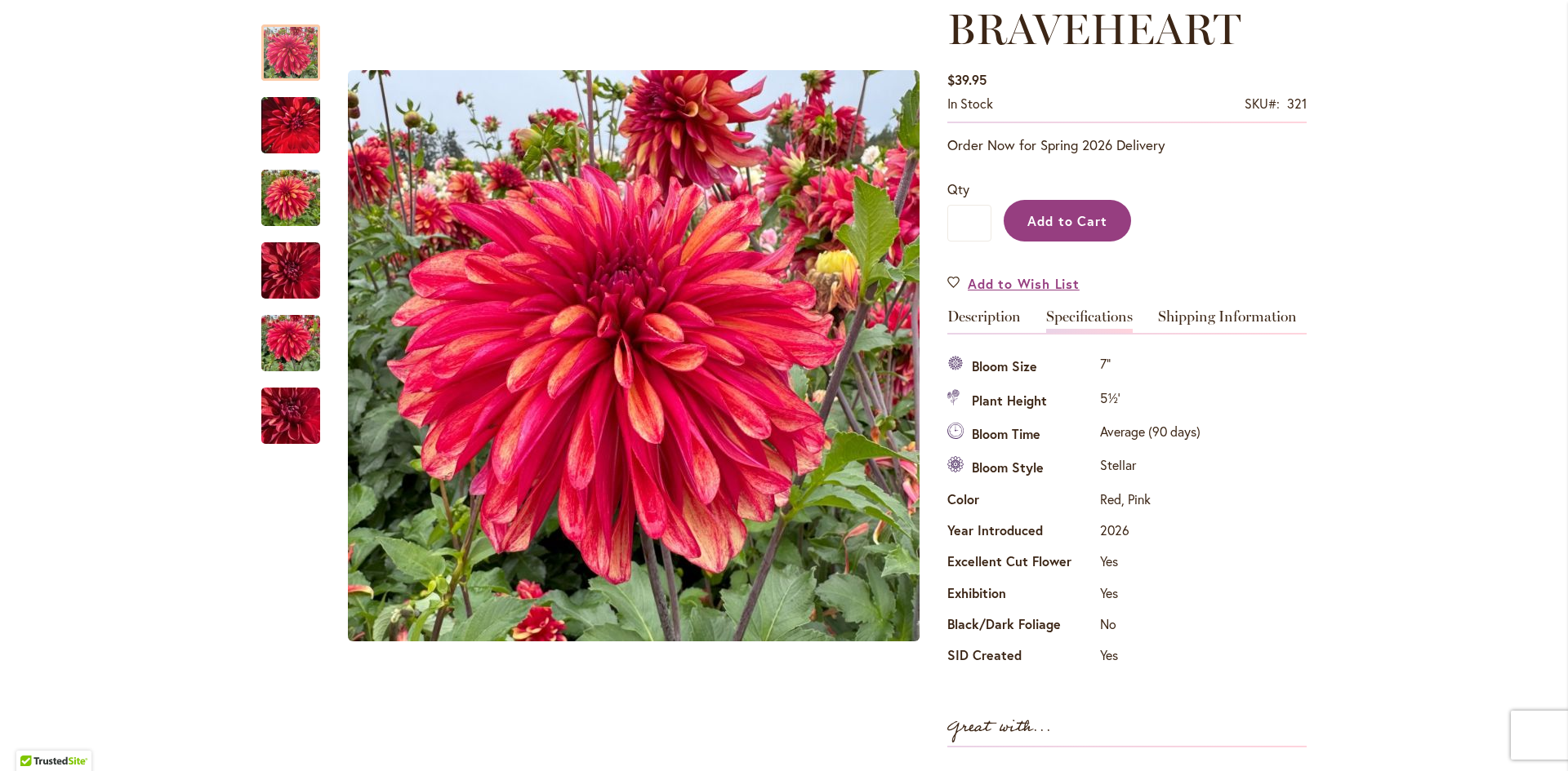
click at [1051, 219] on span "Add to Cart" at bounding box center [1067, 220] width 80 height 17
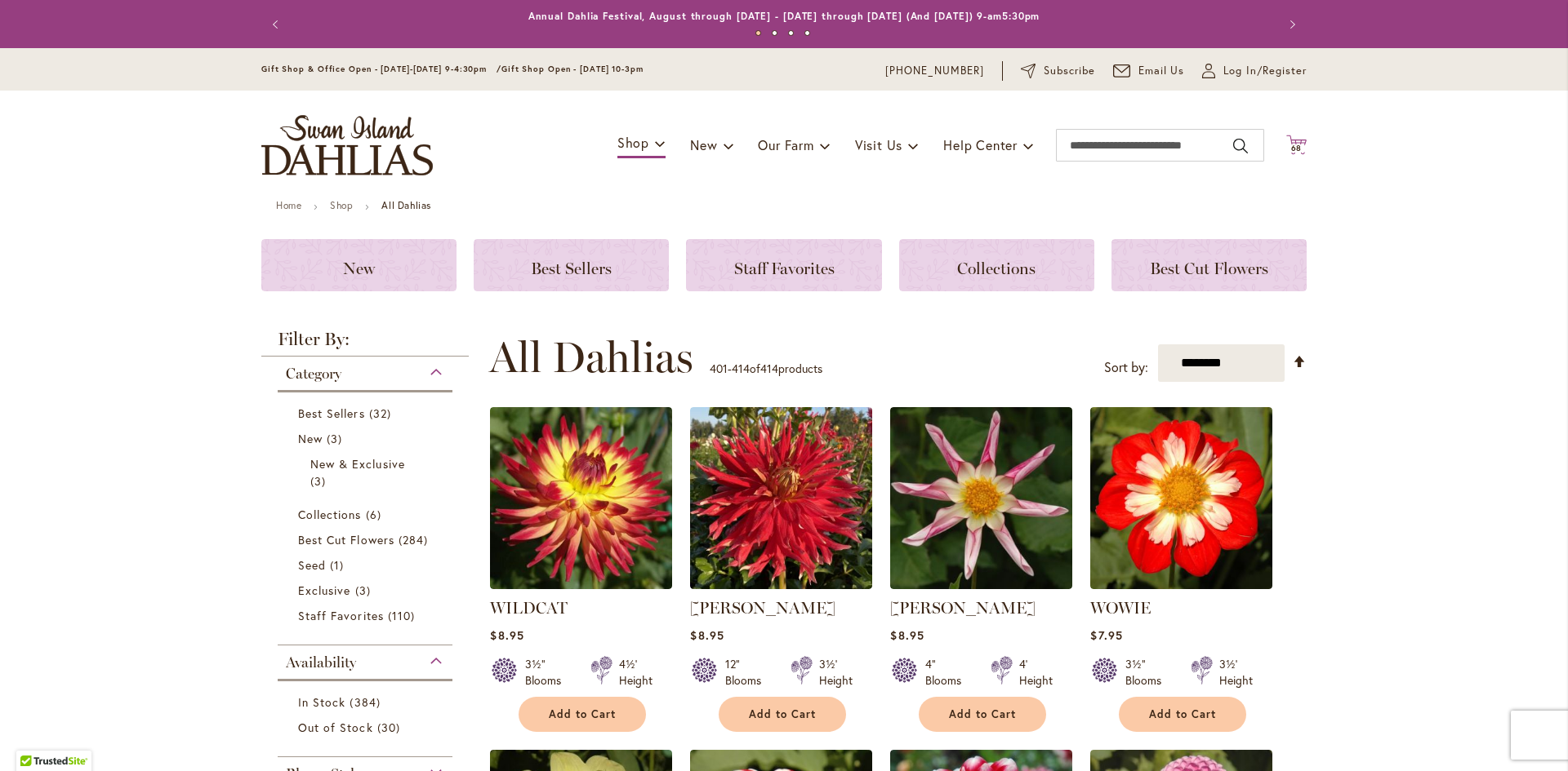
click at [1293, 144] on span "68" at bounding box center [1296, 148] width 12 height 11
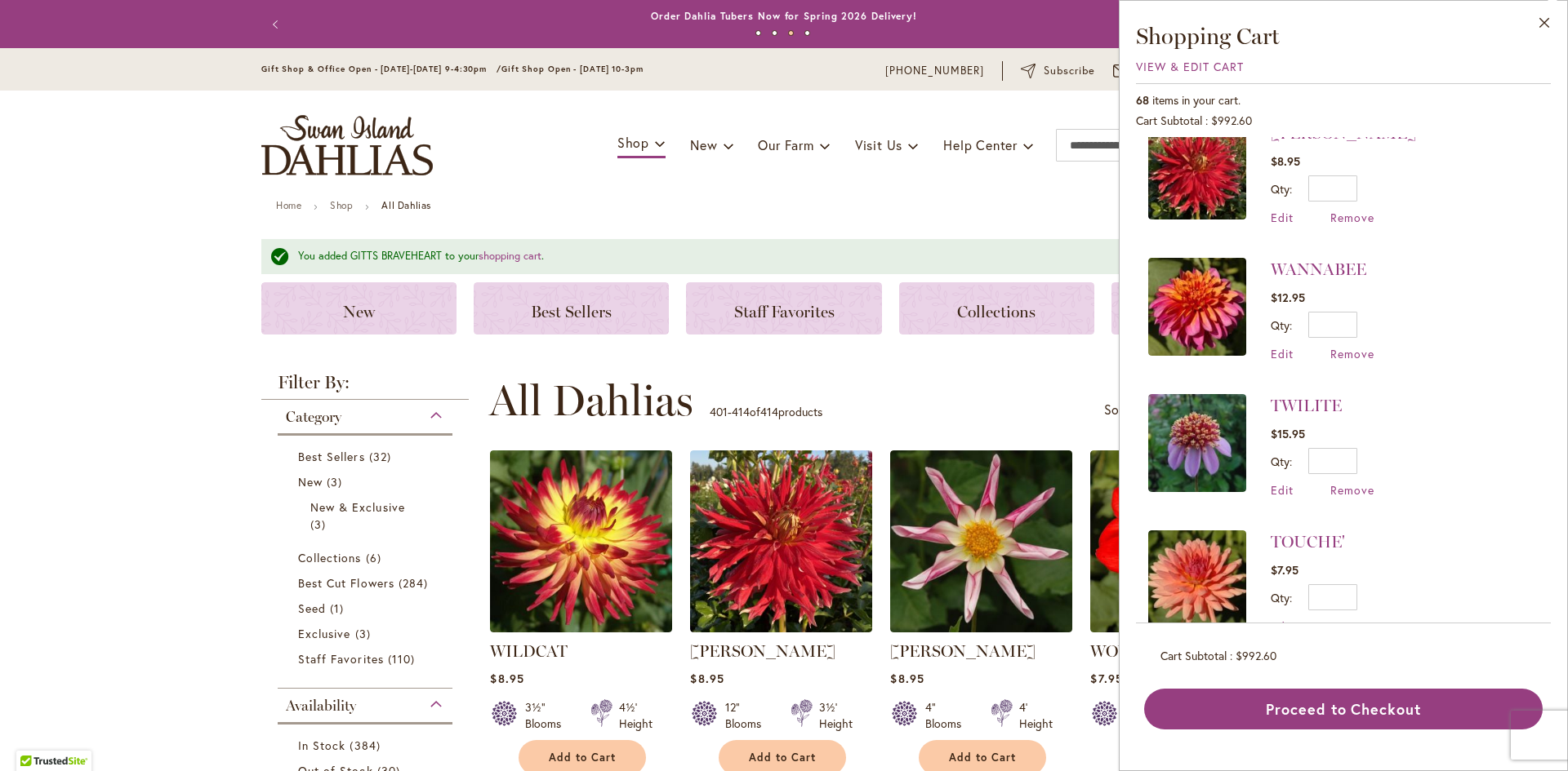
scroll to position [245, 0]
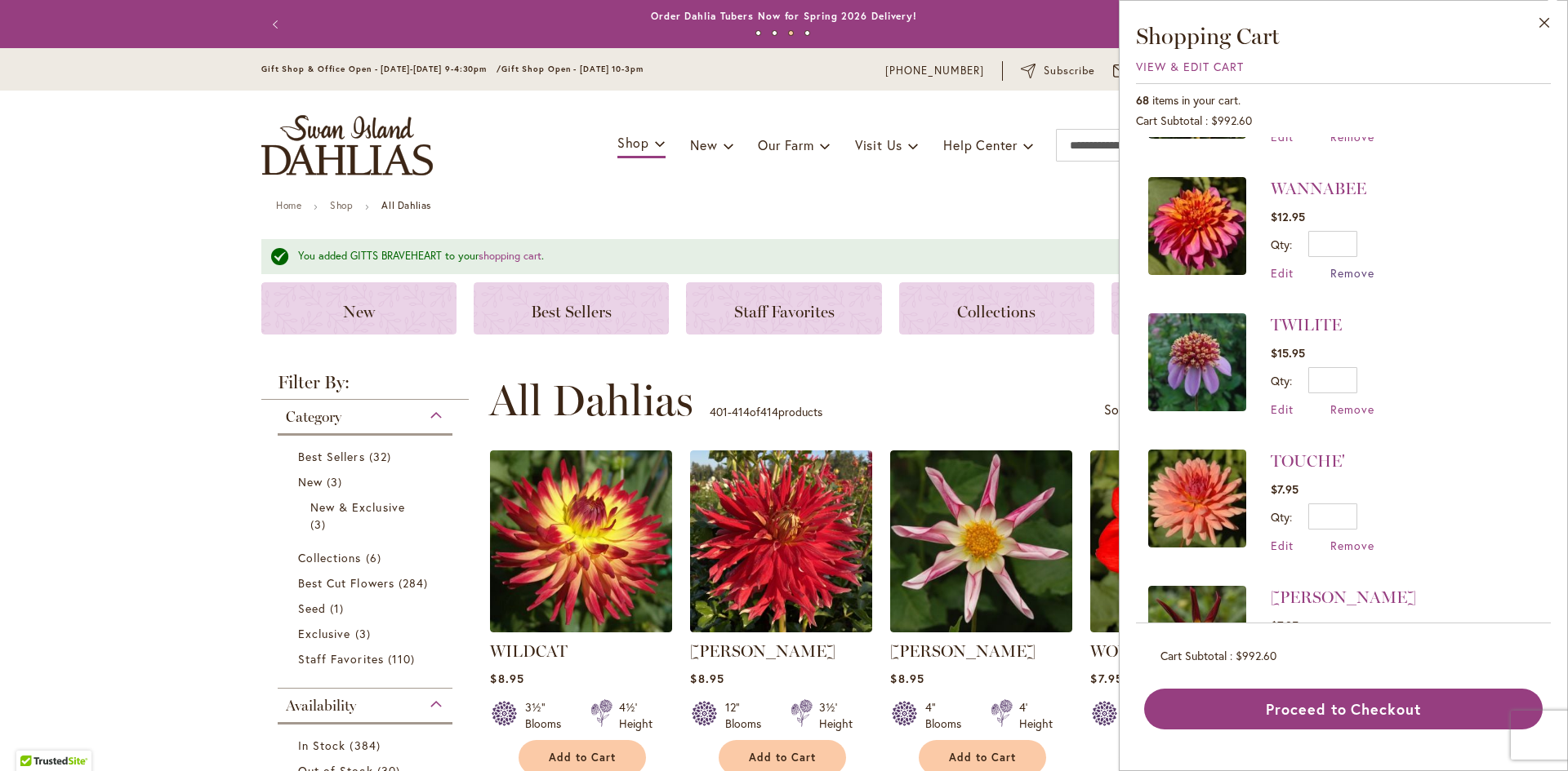
click at [1350, 269] on span "Remove" at bounding box center [1352, 272] width 44 height 15
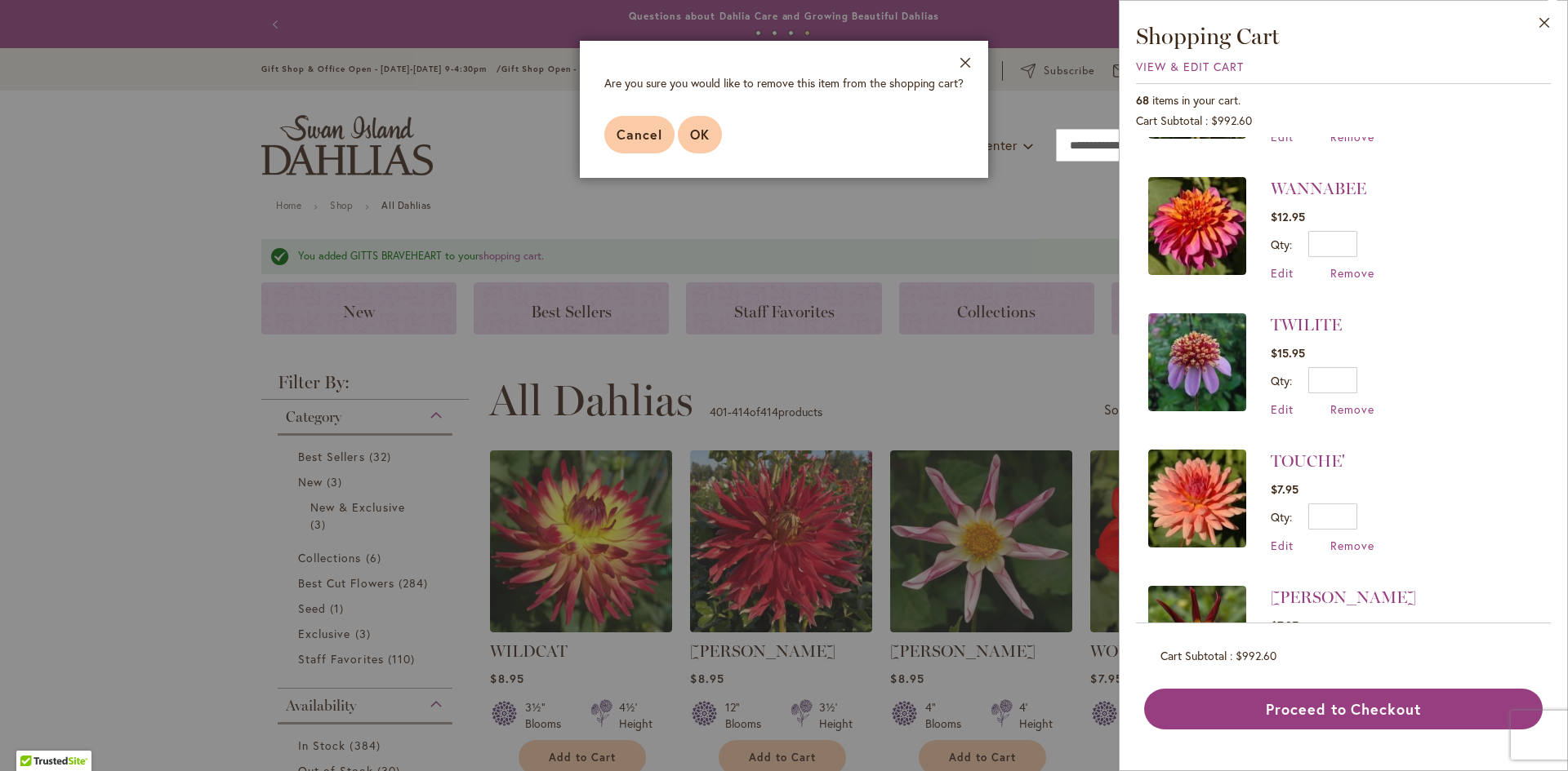
click at [700, 136] on span "OK" at bounding box center [700, 134] width 20 height 17
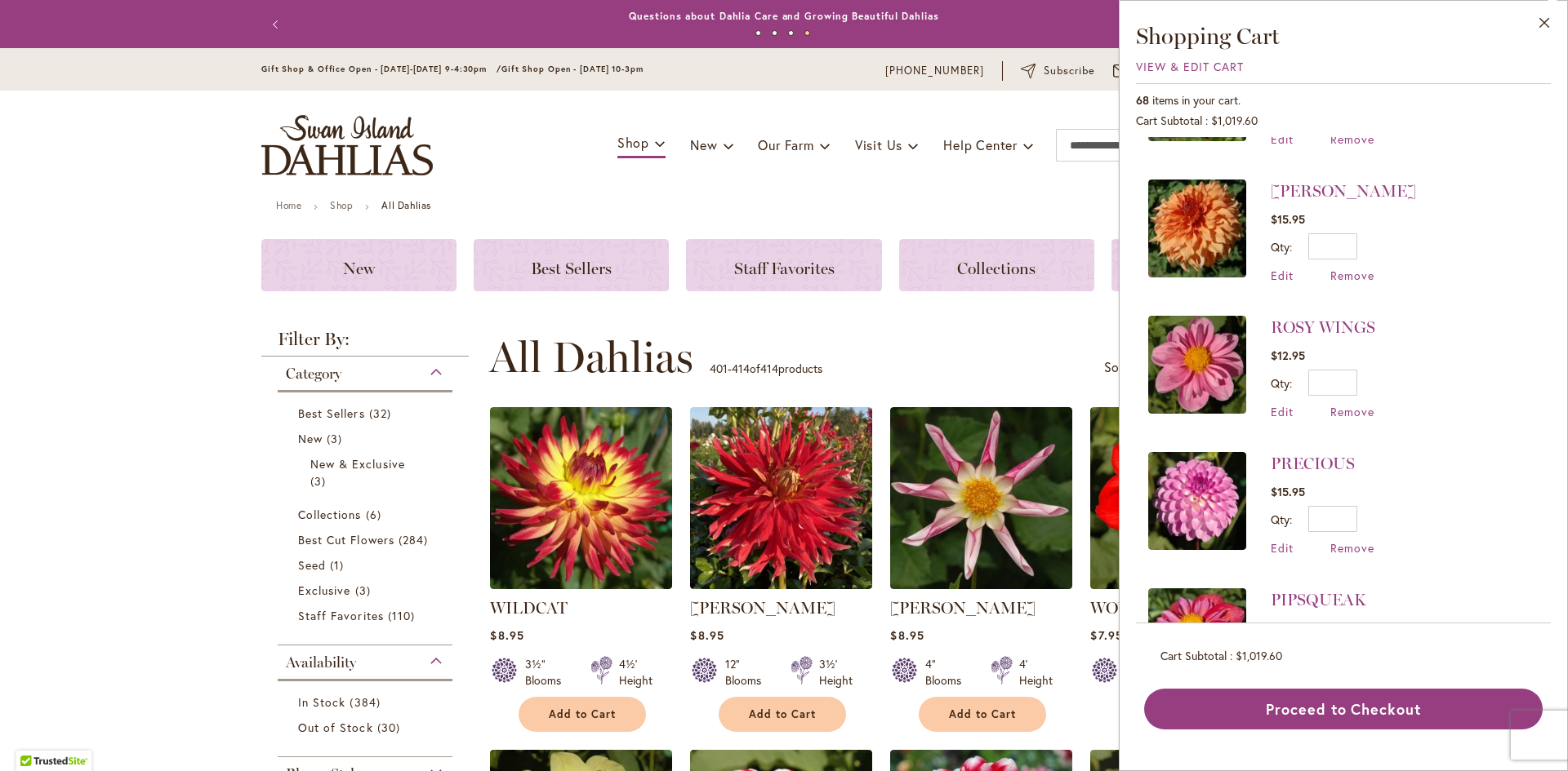
scroll to position [816, 0]
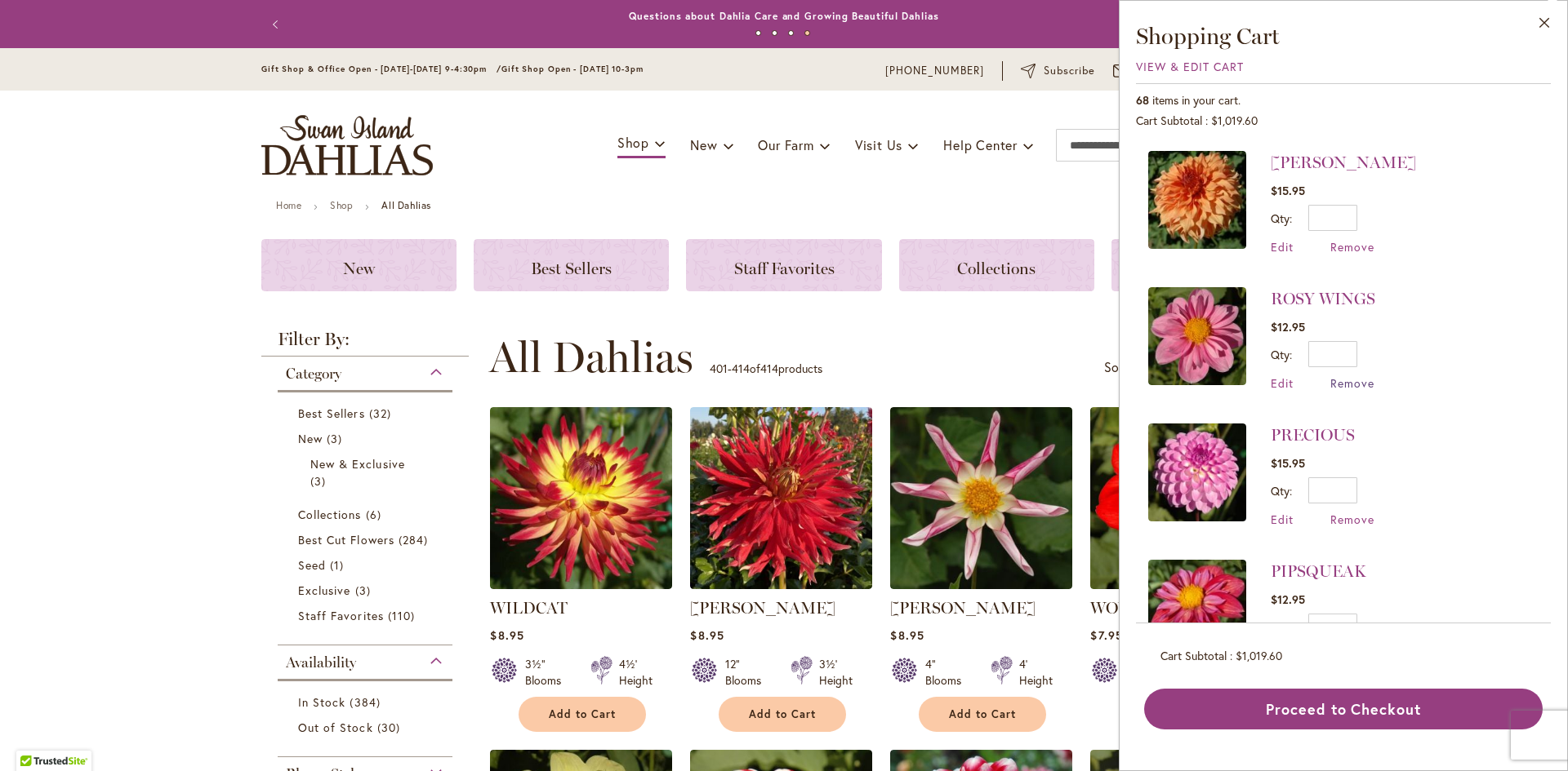
click at [1344, 375] on span "Remove" at bounding box center [1352, 382] width 44 height 15
